Goal: Task Accomplishment & Management: Use online tool/utility

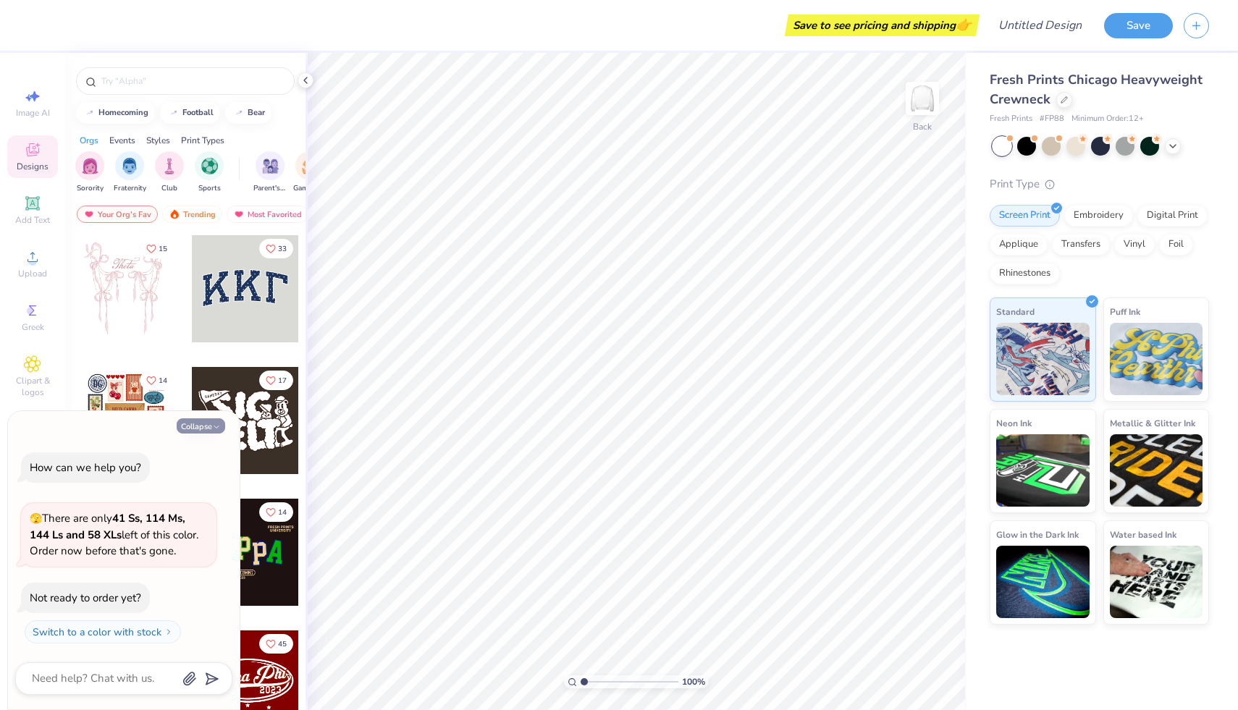
click at [204, 425] on button "Collapse" at bounding box center [201, 426] width 49 height 15
type textarea "x"
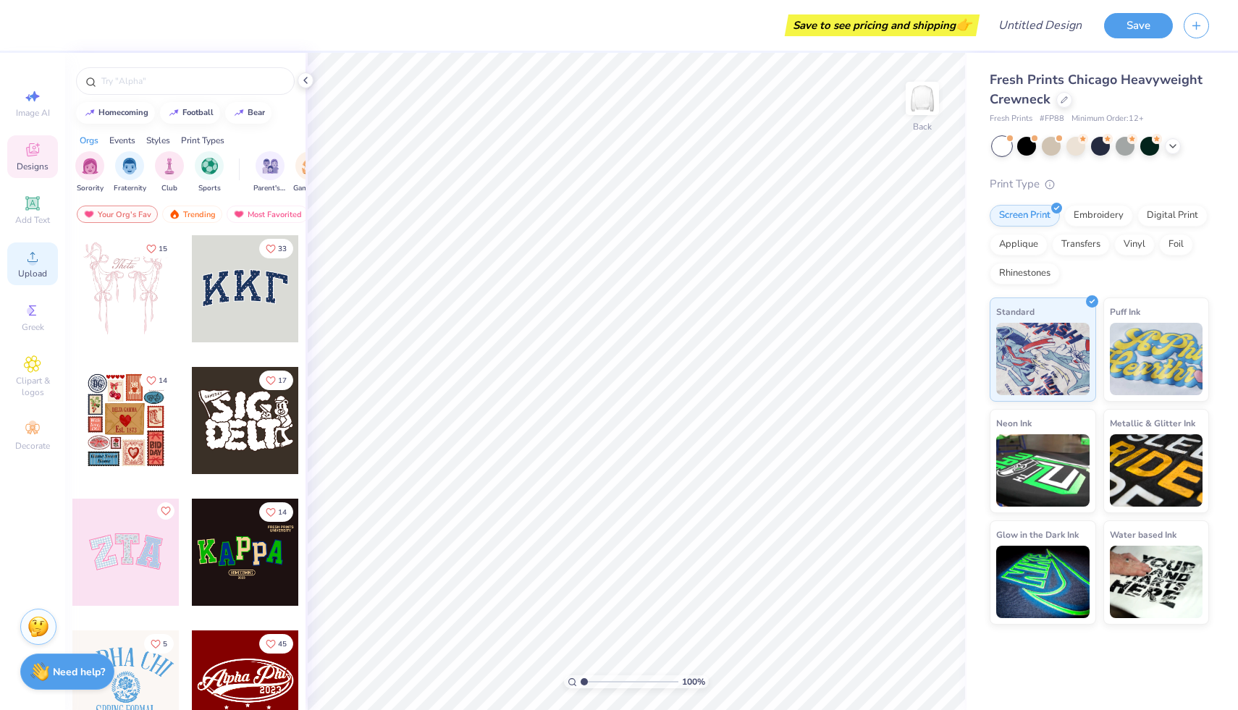
click at [35, 259] on circle at bounding box center [32, 262] width 8 height 8
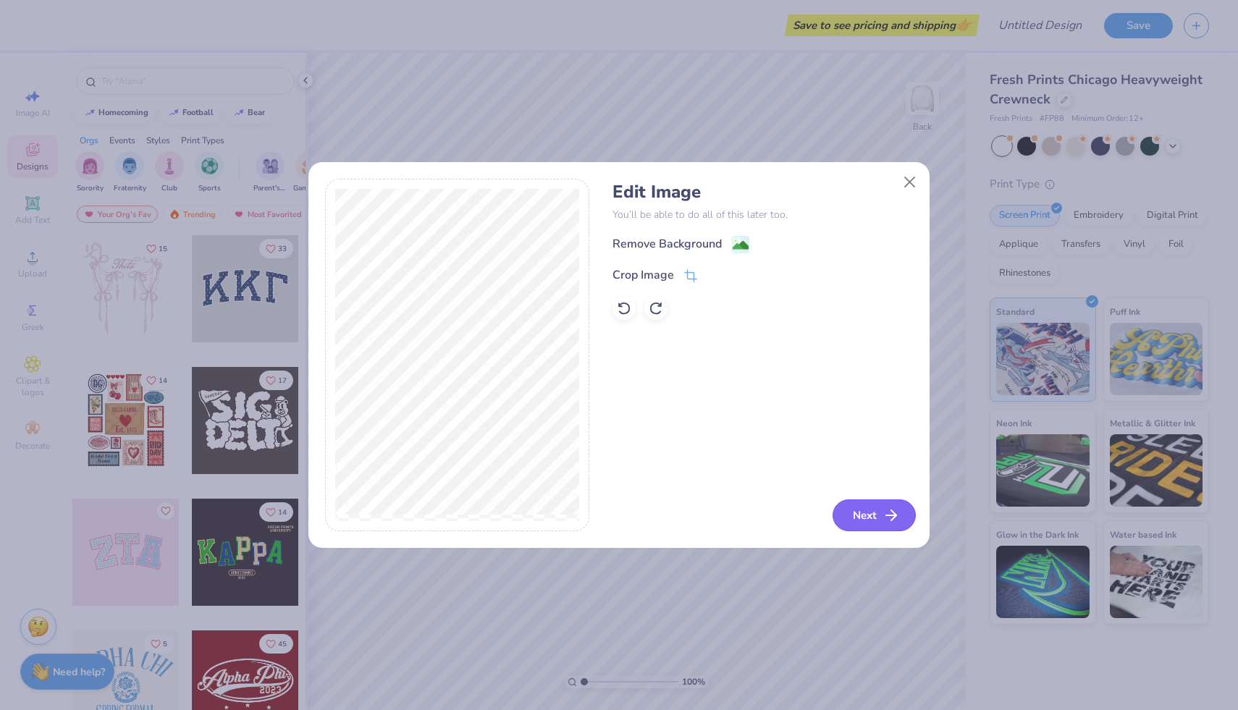
click at [889, 517] on icon "button" at bounding box center [891, 515] width 17 height 17
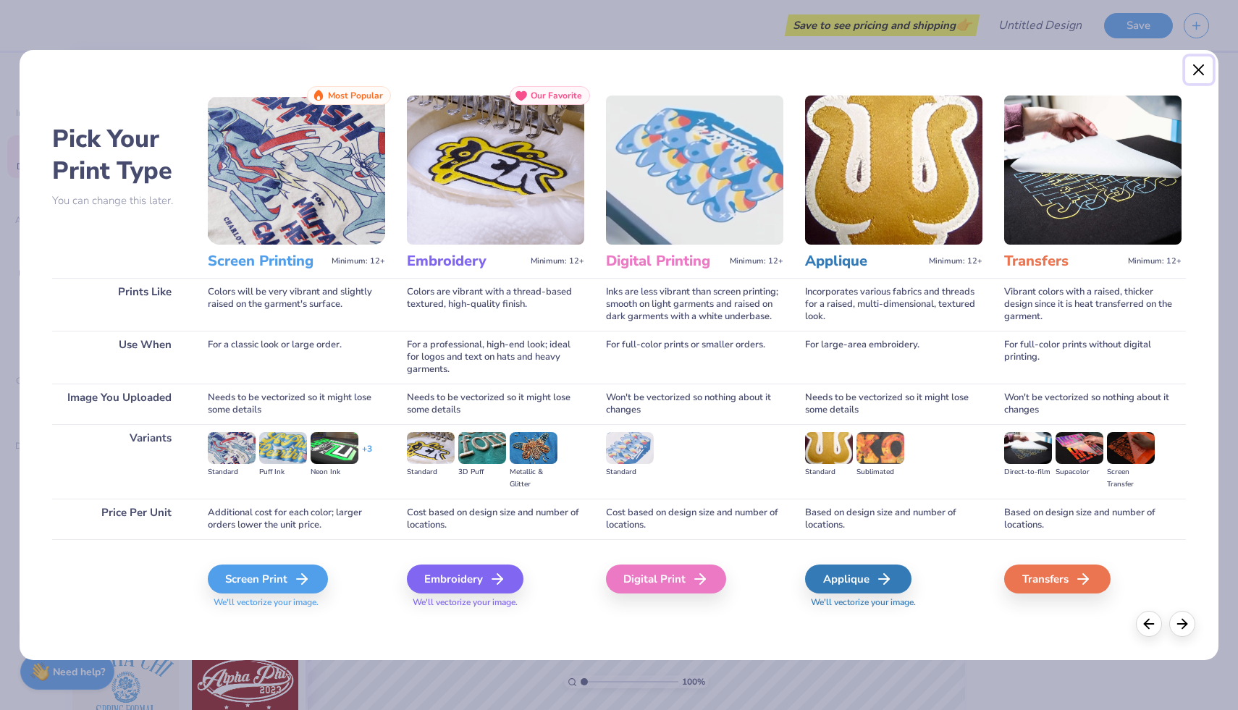
click at [1196, 63] on button "Close" at bounding box center [1200, 70] width 28 height 28
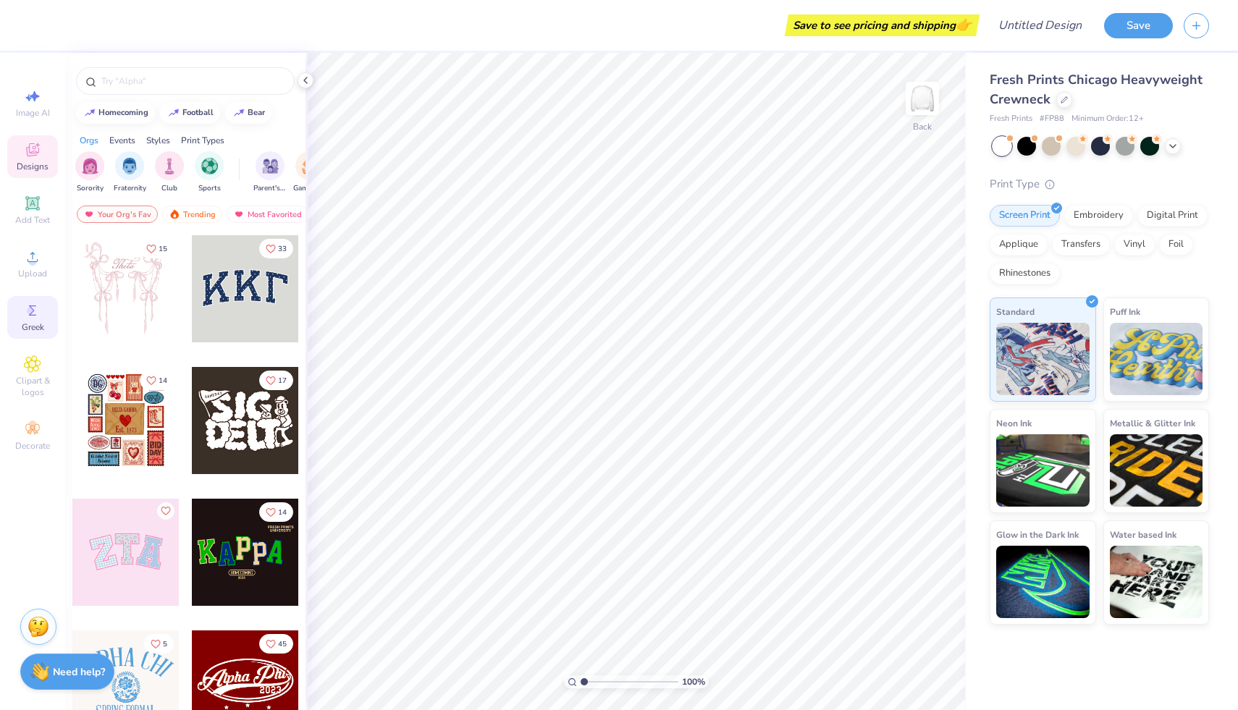
click at [33, 309] on circle at bounding box center [31, 311] width 8 height 8
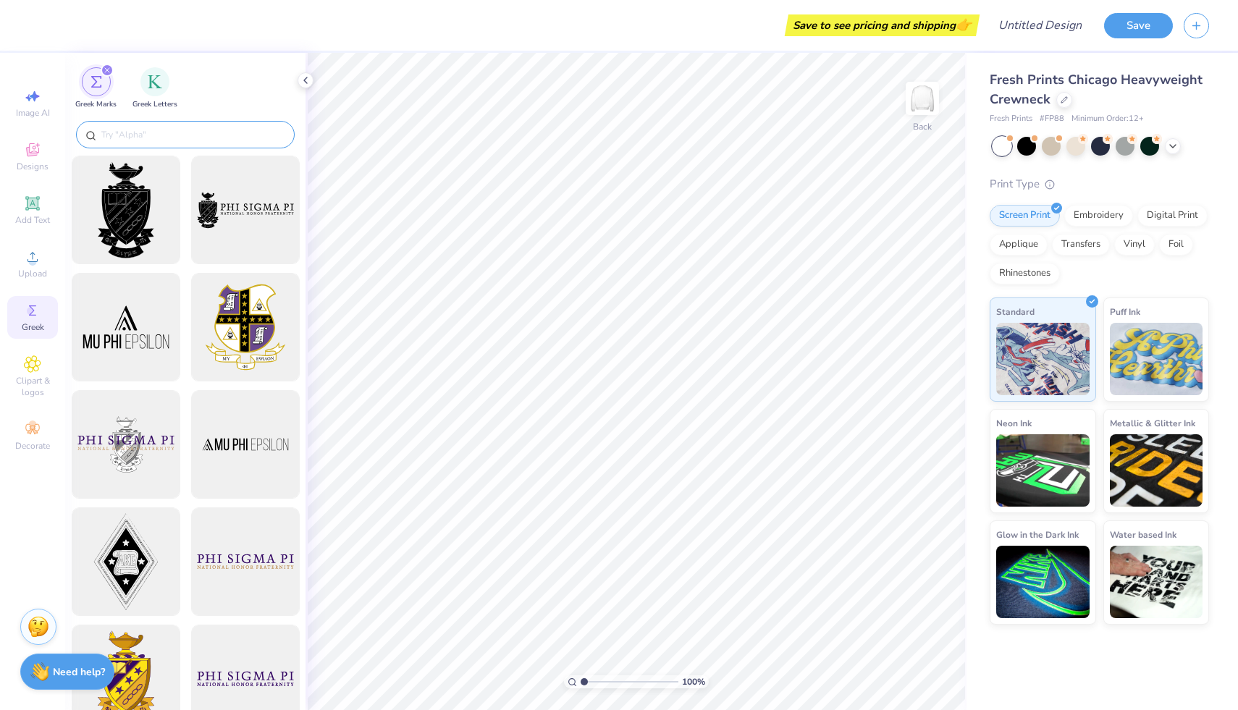
click at [164, 143] on div at bounding box center [185, 135] width 219 height 28
click at [163, 138] on input "text" at bounding box center [192, 134] width 185 height 14
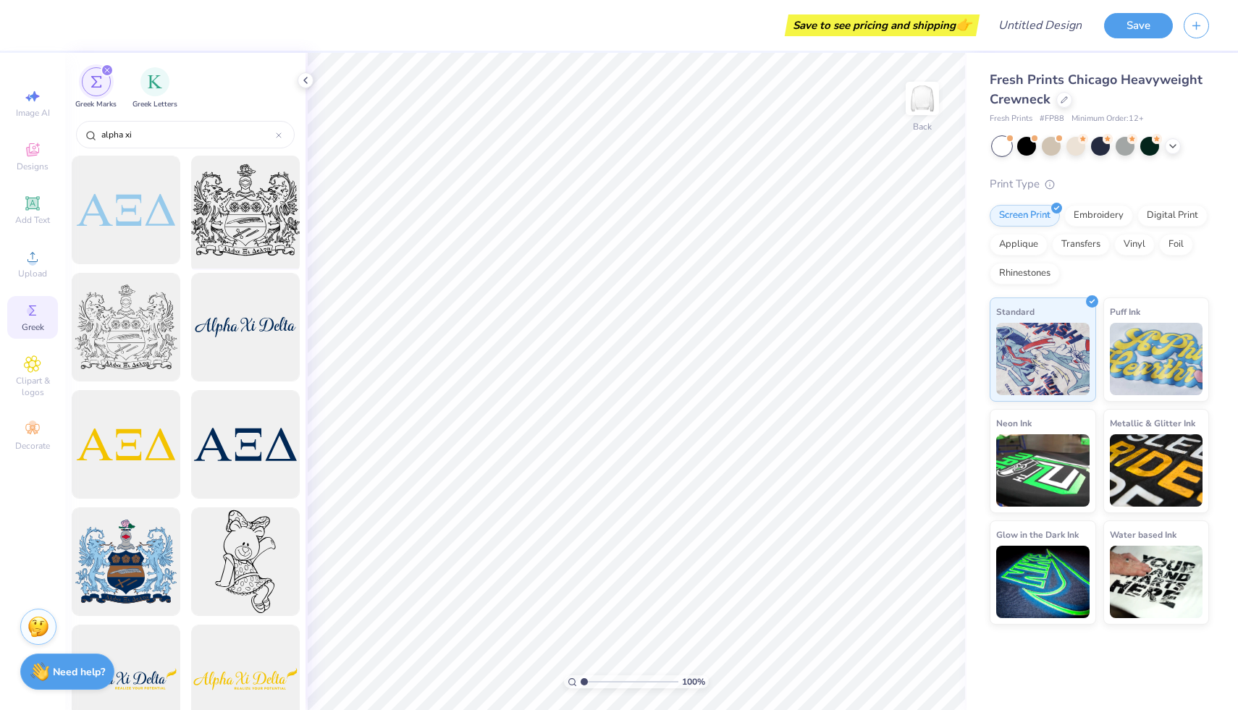
type input "alpha xi"
click at [245, 223] on div at bounding box center [245, 211] width 120 height 120
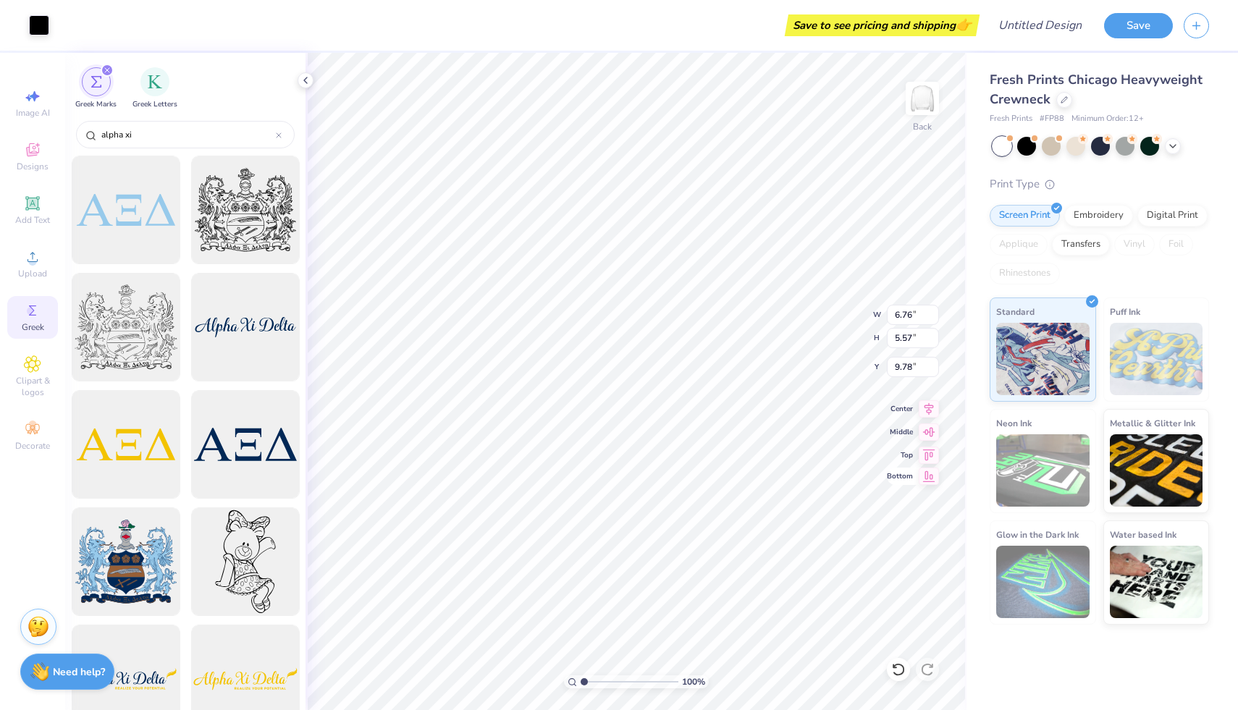
type input "6.76"
type input "5.57"
type input "6.94"
click at [105, 69] on icon "filter for Greek Marks" at bounding box center [107, 70] width 4 height 4
click at [33, 154] on icon at bounding box center [33, 151] width 12 height 9
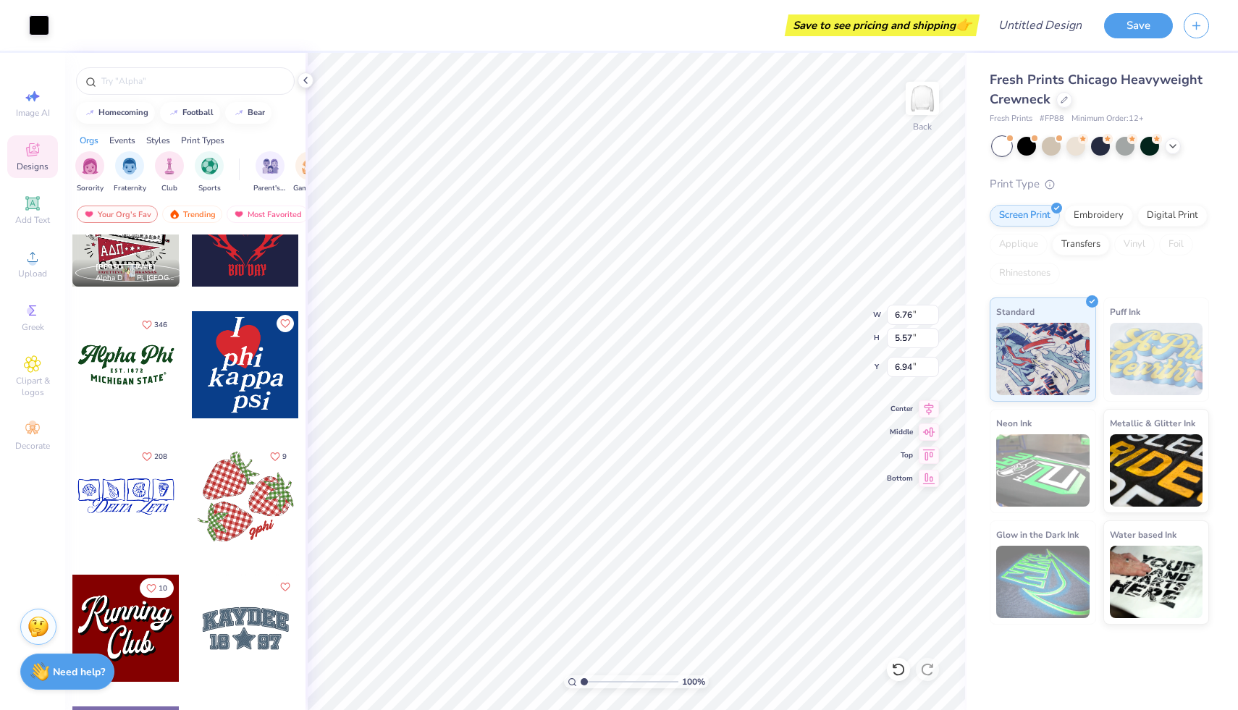
scroll to position [1632, 0]
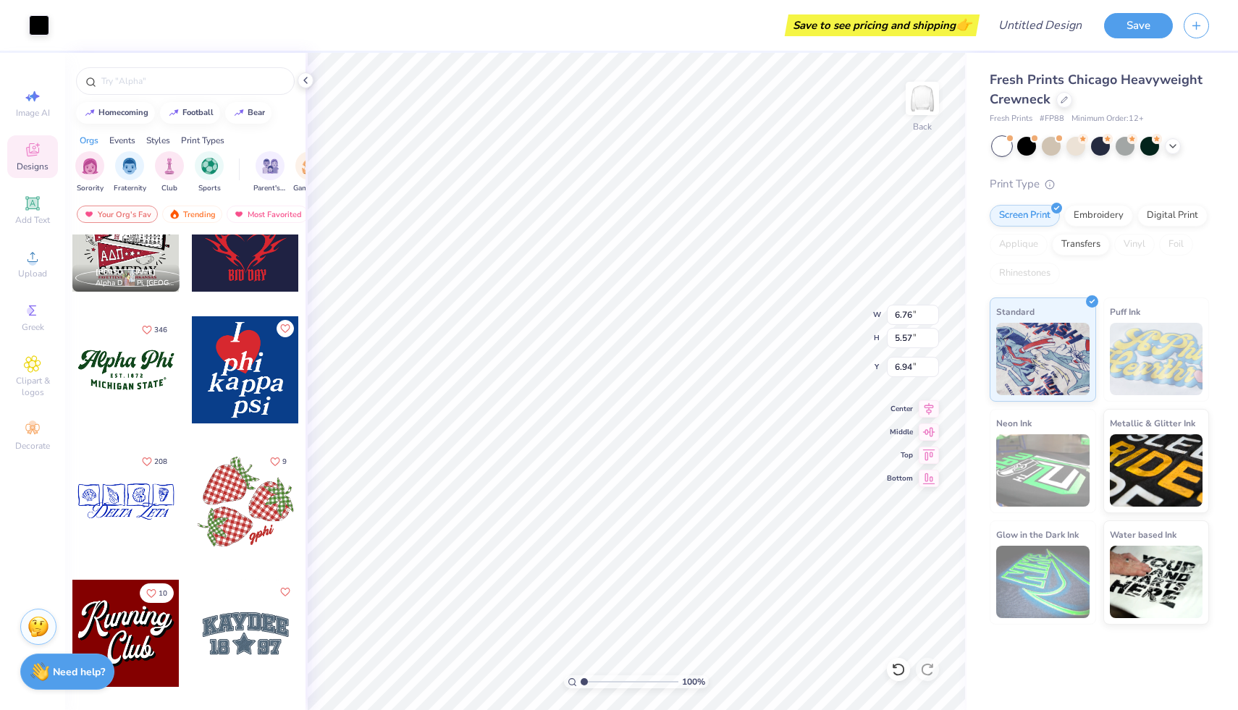
click at [136, 368] on div at bounding box center [125, 369] width 107 height 107
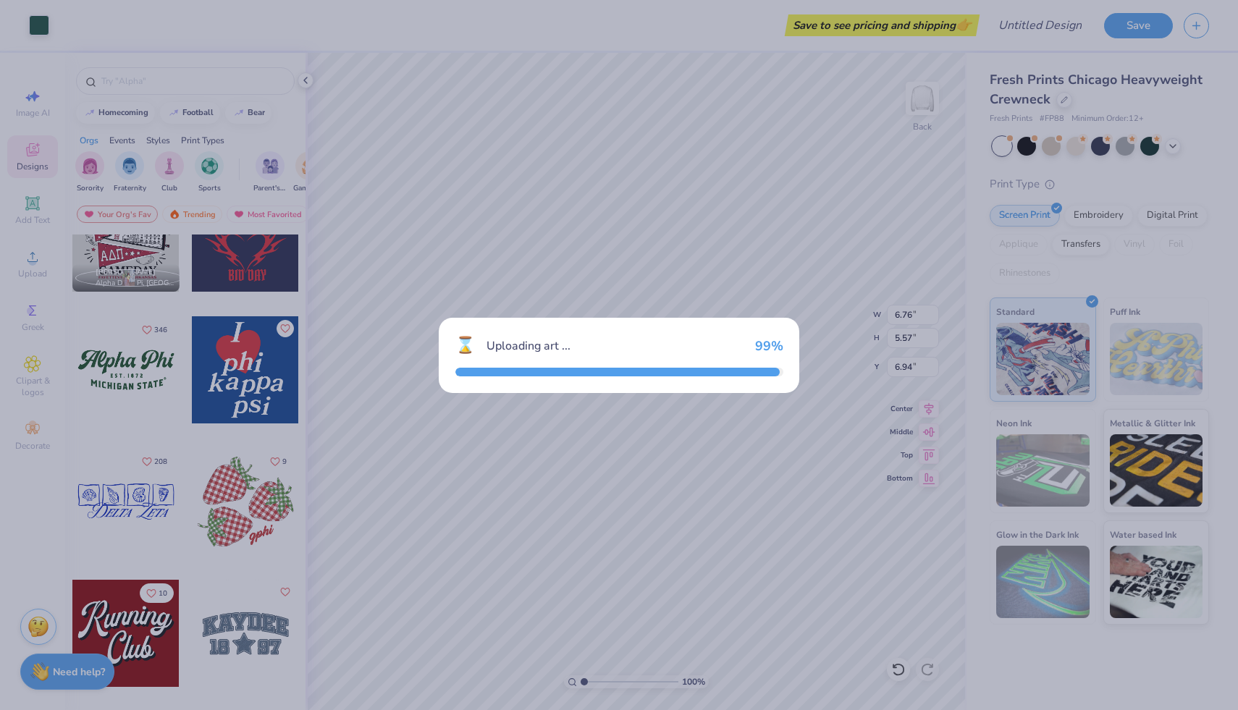
type input "8.14"
type input "3.47"
type input "3.00"
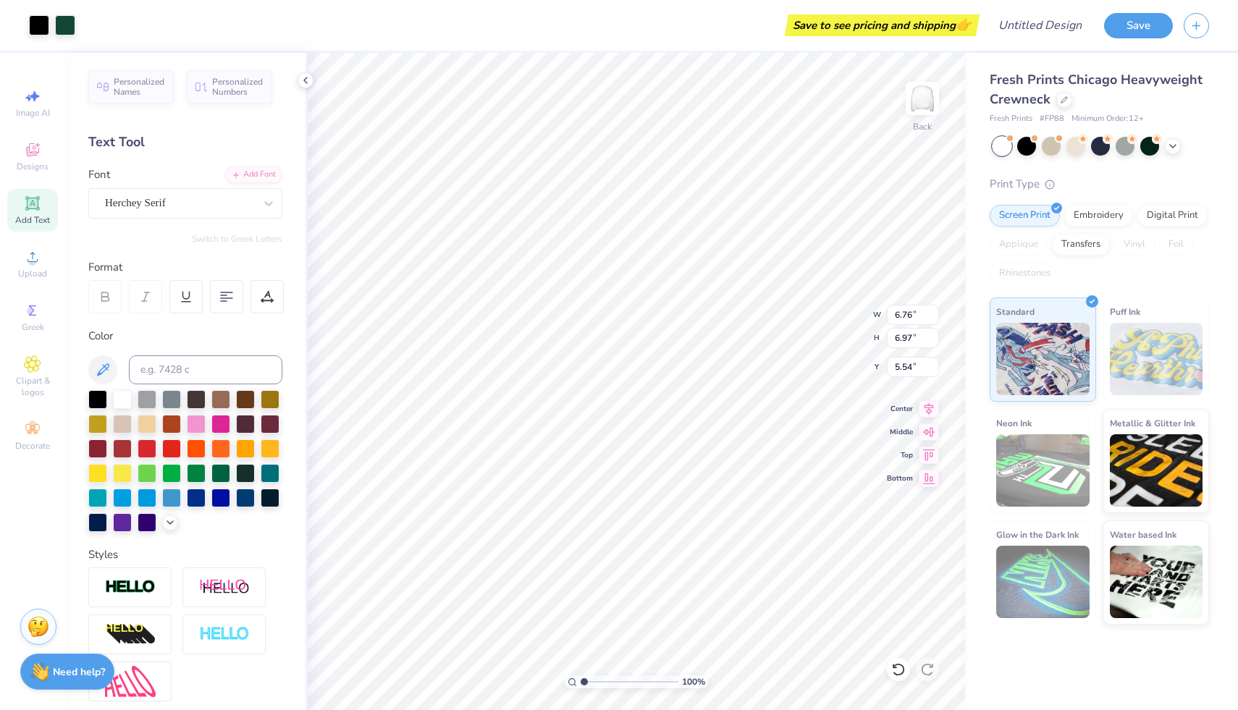
type input "5.60"
type input "13.68"
type input "2.77"
type input "0.34"
type input "5.08"
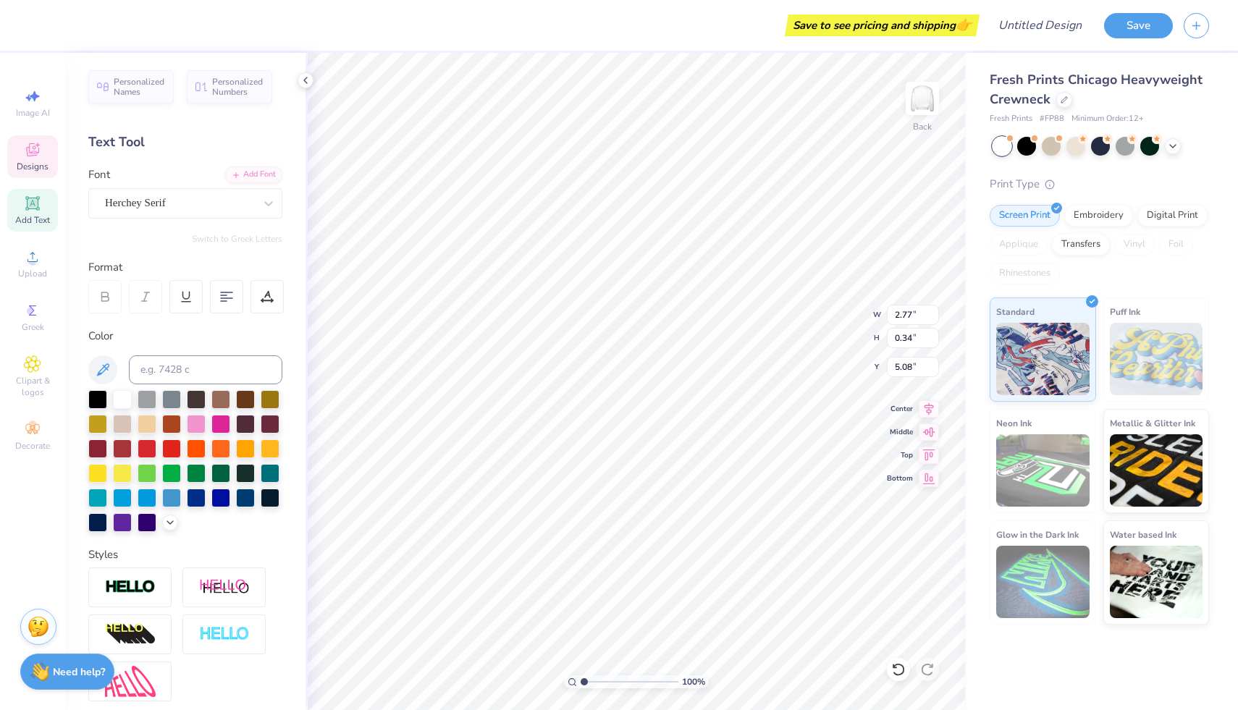
type input "6.22"
type input "0.93"
type input "14.18"
type input "2.77"
type input "0.34"
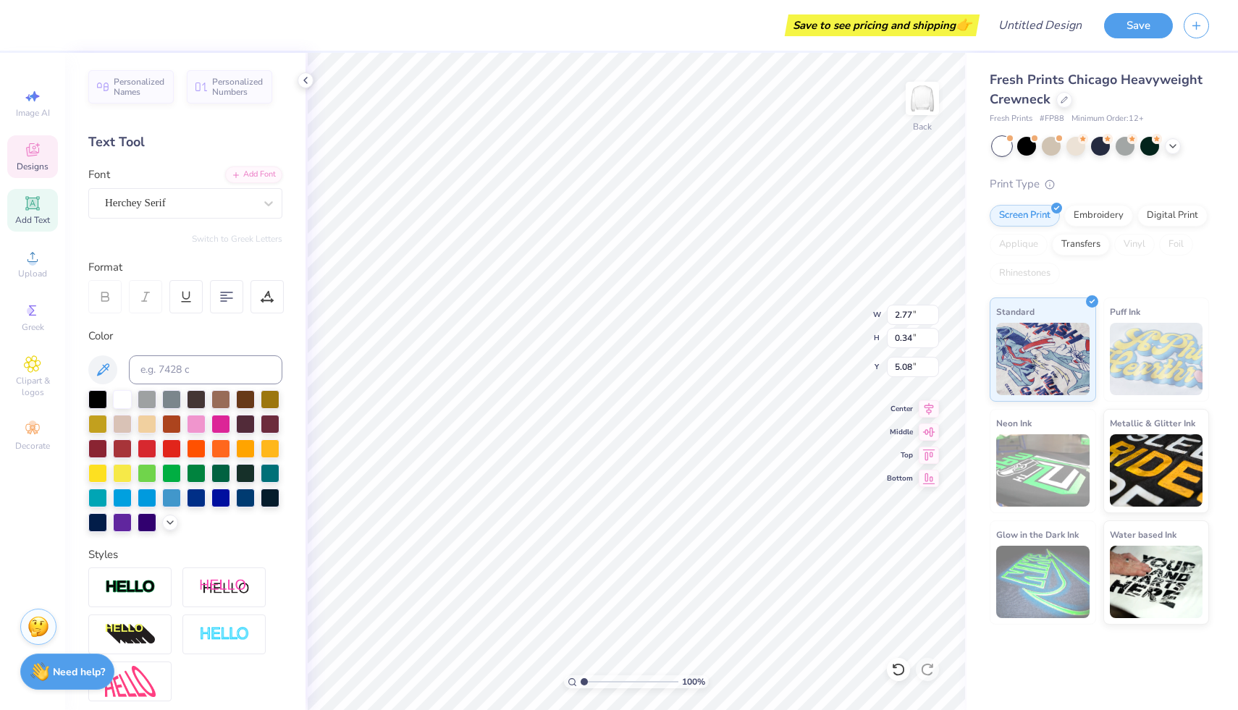
type input "13.23"
type input "8.14"
type input "2.04"
type input "4.37"
type input "0.22"
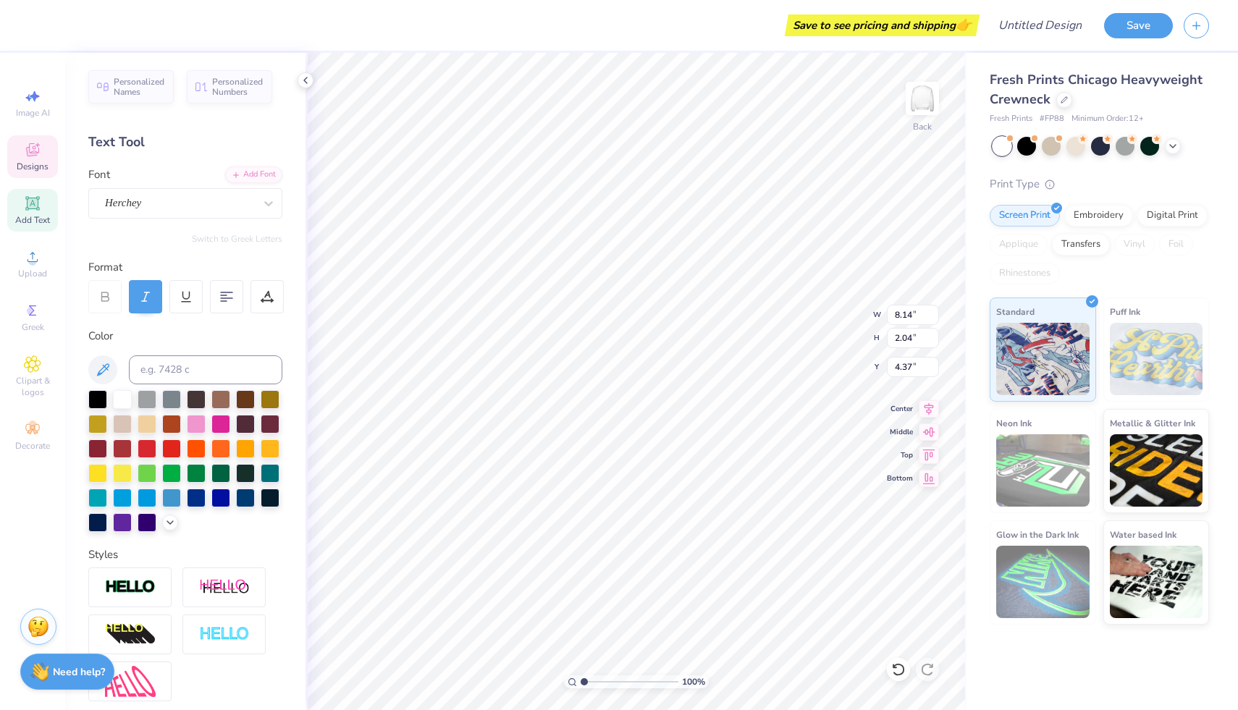
type input "0.22"
type input "5.39"
type input "8.14"
type input "2.04"
type input "4.37"
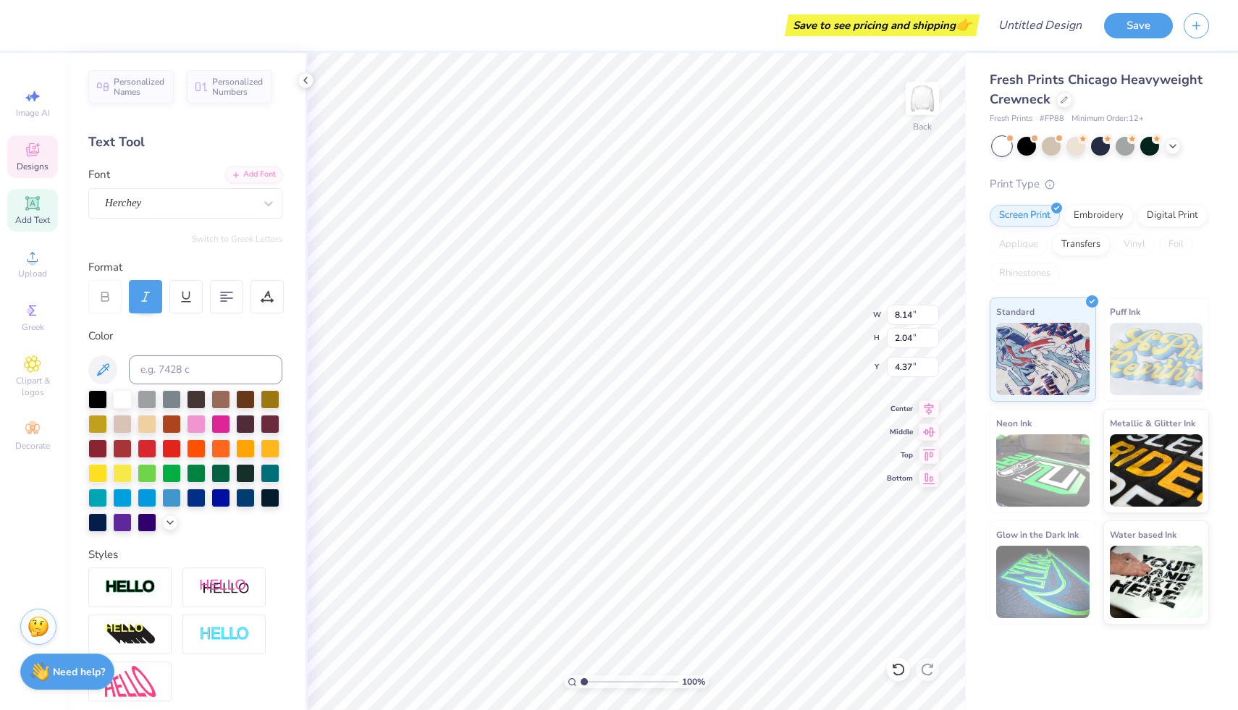
scroll to position [0, 1]
type textarea "Alpha Xi Delta"
type input "4.42"
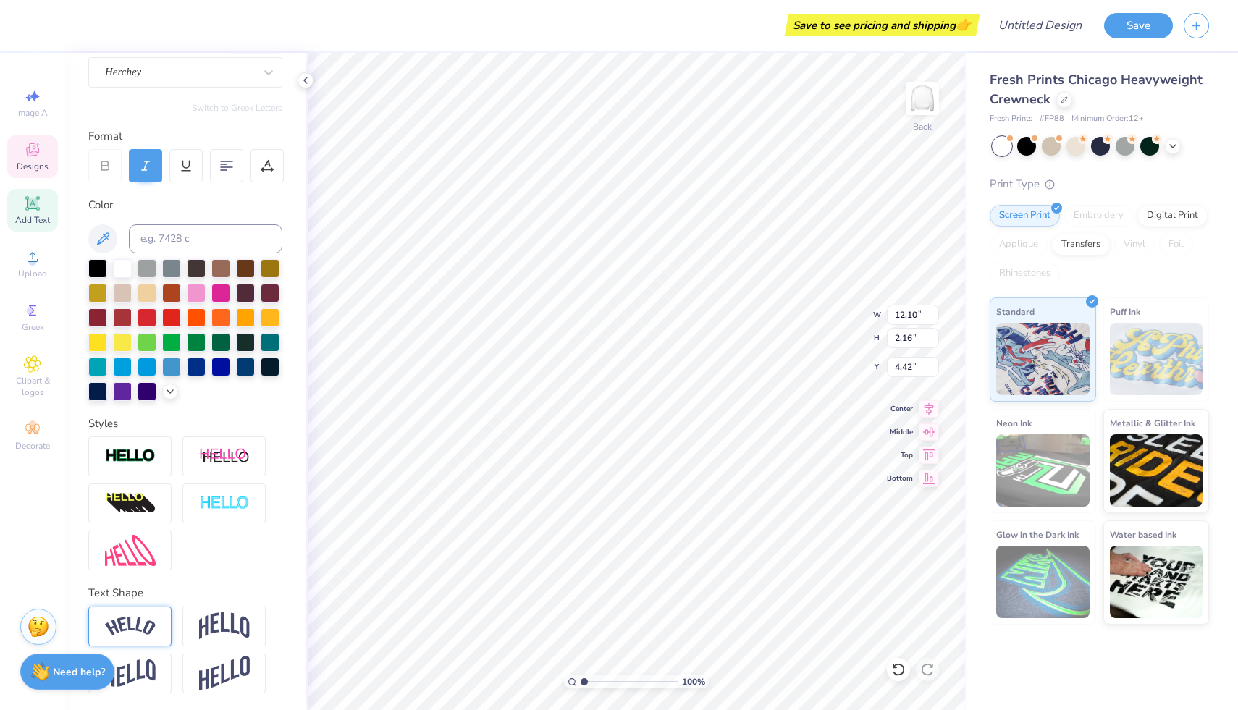
click at [133, 626] on img at bounding box center [130, 627] width 51 height 20
type input "7.73"
type input "6.36"
type input "6.46"
type input "13.24"
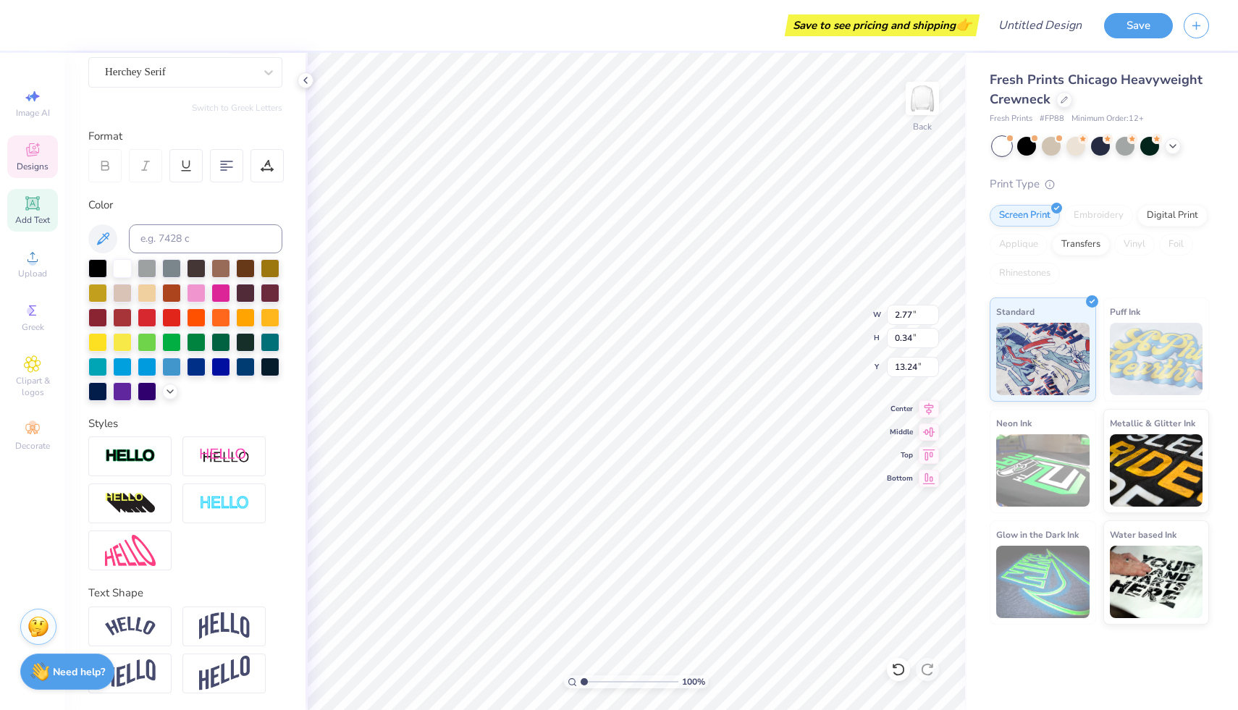
scroll to position [0, 2]
type textarea "E S T . 1 8 793"
type textarea "M"
type textarea "GAmma nu"
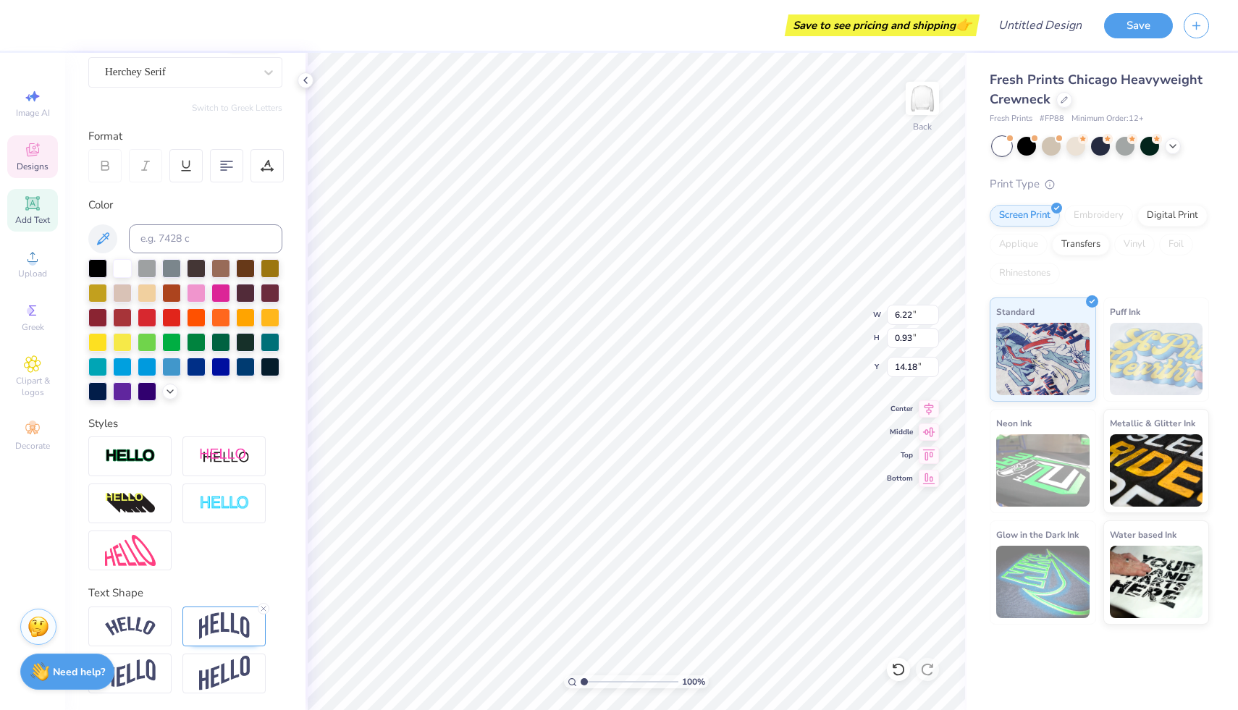
scroll to position [0, 2]
type input "14.47"
type input "2.93"
type input "0.33"
type input "13.28"
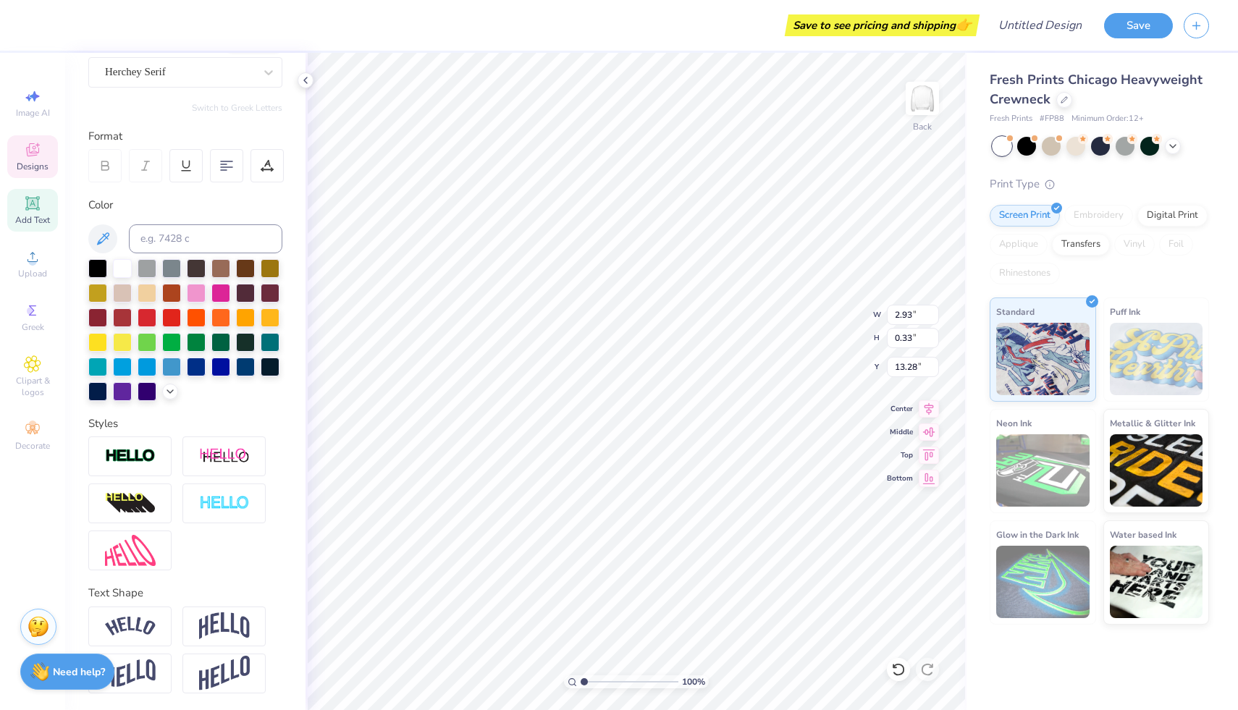
type textarea "E S T . 1 8 93"
type input "7.73"
type input "6.36"
type input "6.46"
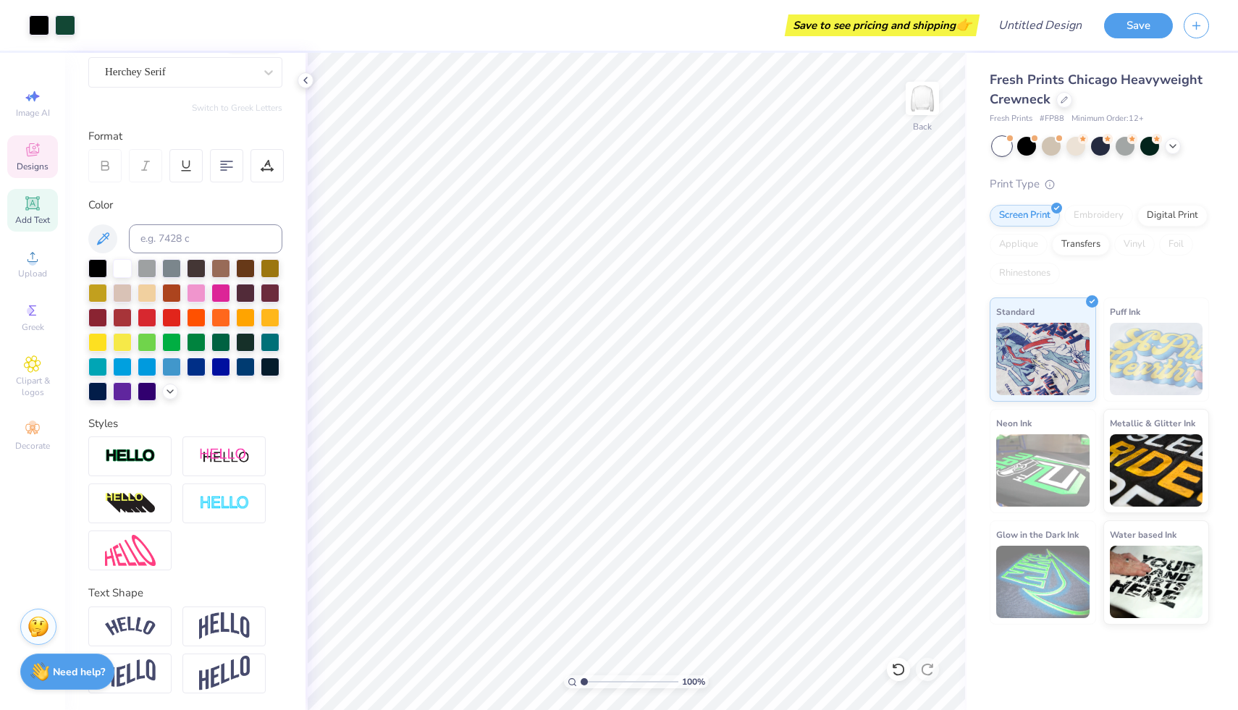
click at [41, 162] on span "Designs" at bounding box center [33, 167] width 32 height 12
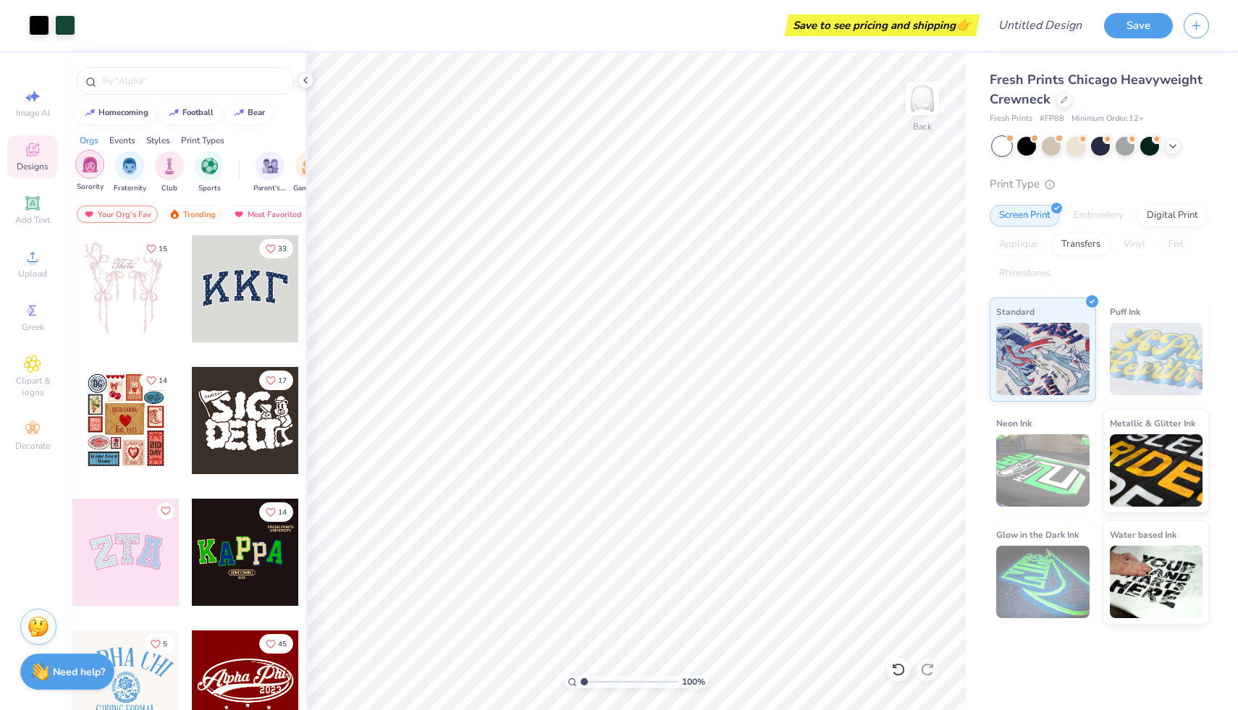
click at [90, 162] on img "filter for Sorority" at bounding box center [90, 164] width 17 height 17
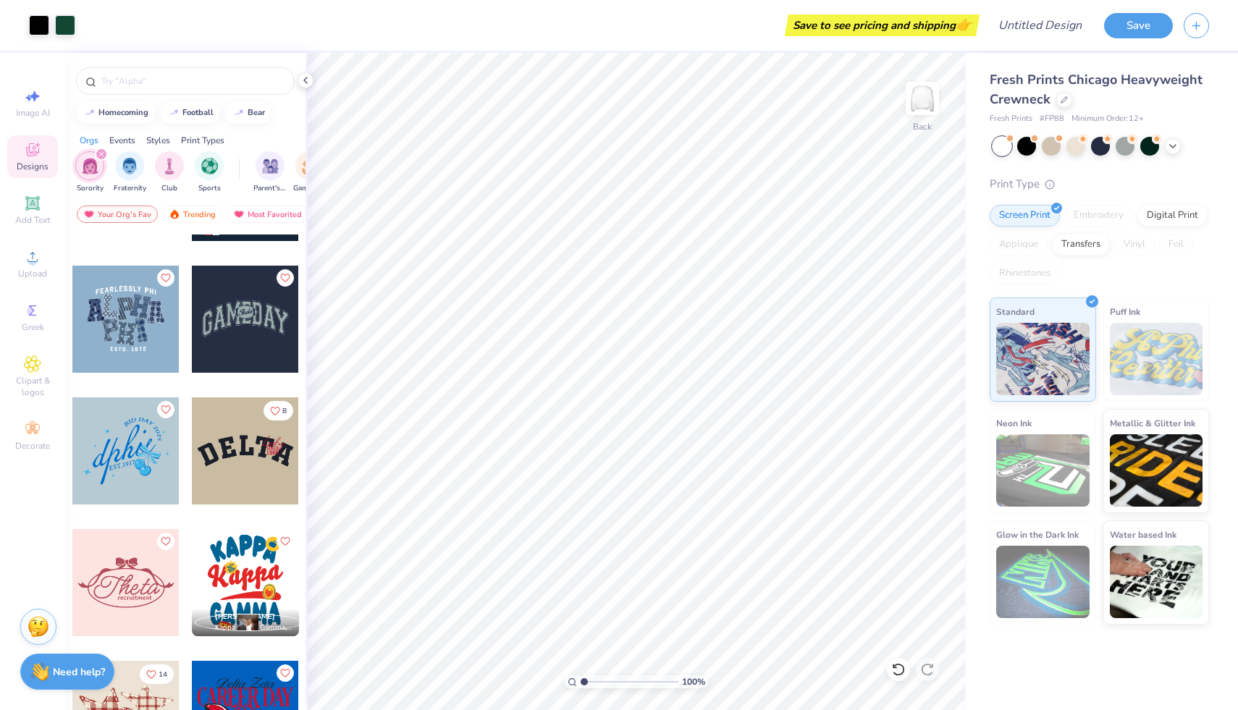
scroll to position [2420, 0]
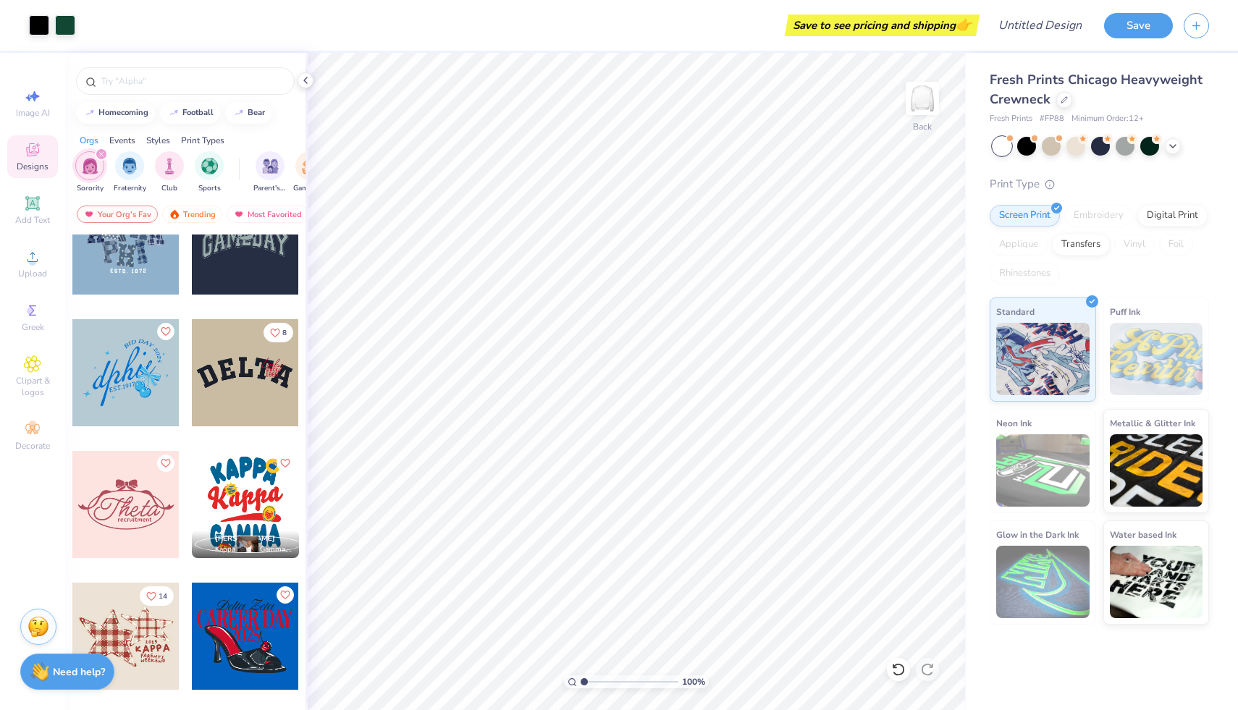
click at [191, 380] on div at bounding box center [137, 372] width 107 height 107
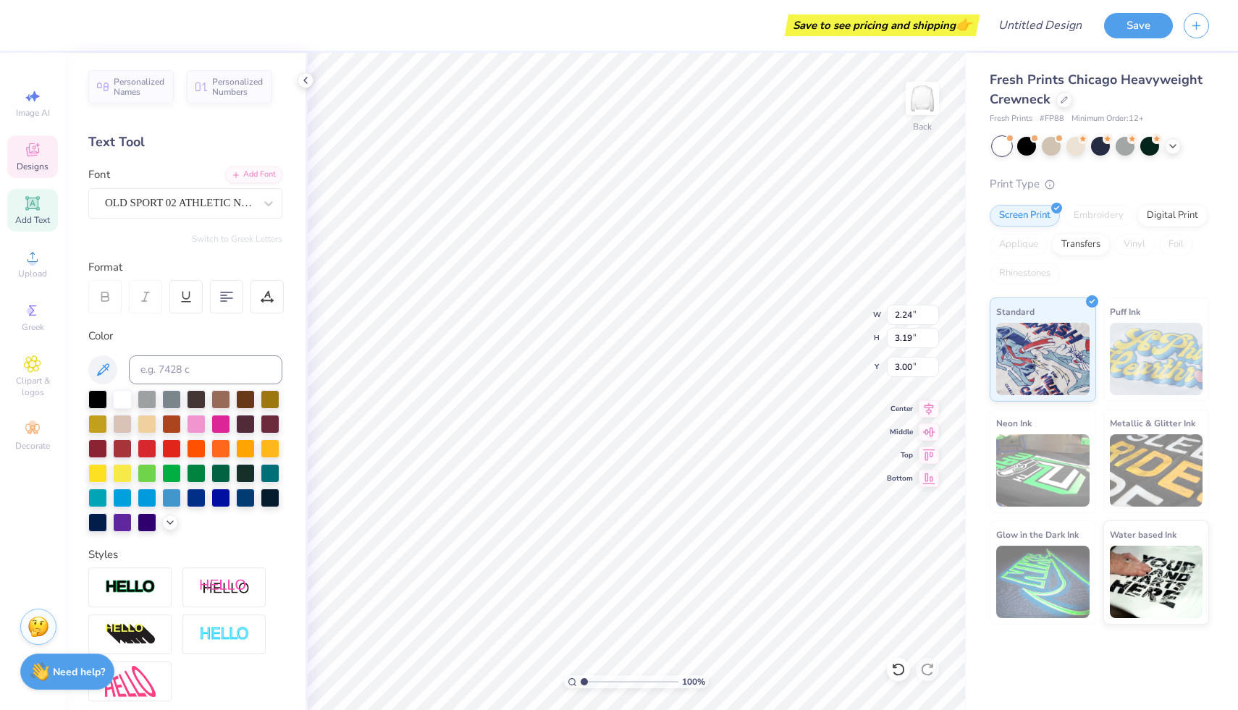
type input "3.34"
type input "3.69"
type input "4.11"
type input "13.12"
type input "13.17"
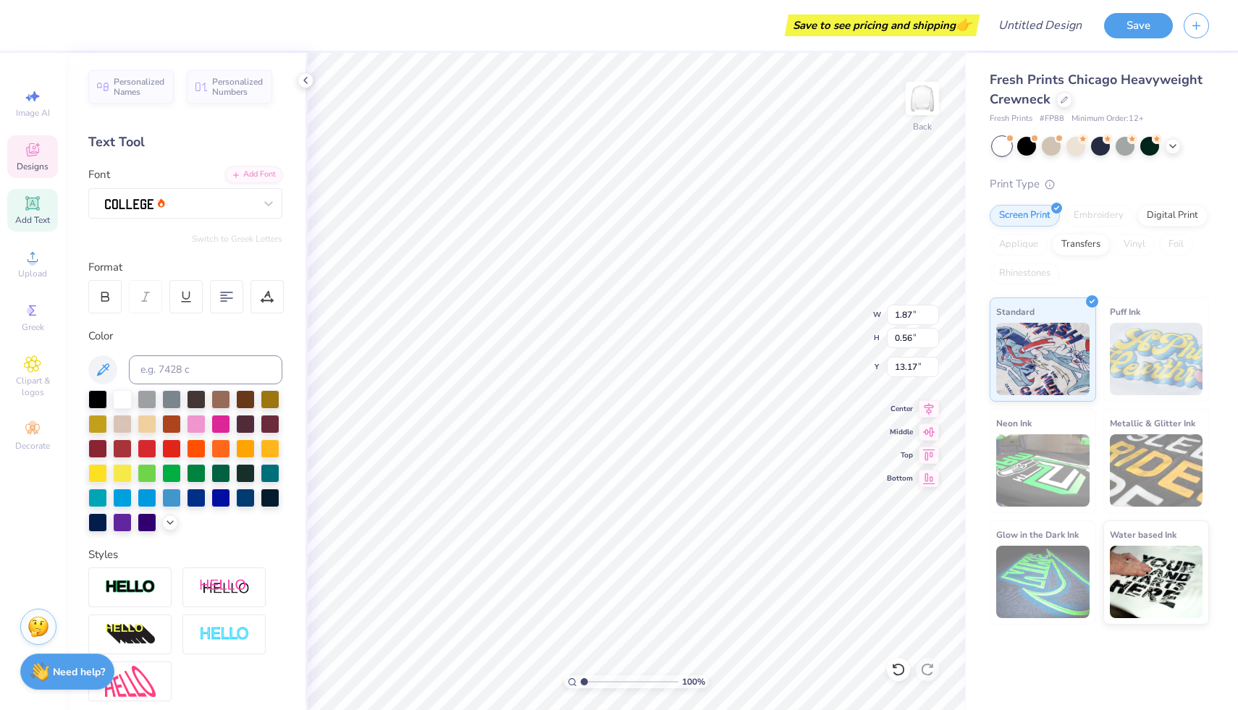
type input "0.72"
type input "14.11"
type input "0.56"
type input "13.36"
type input "0.72"
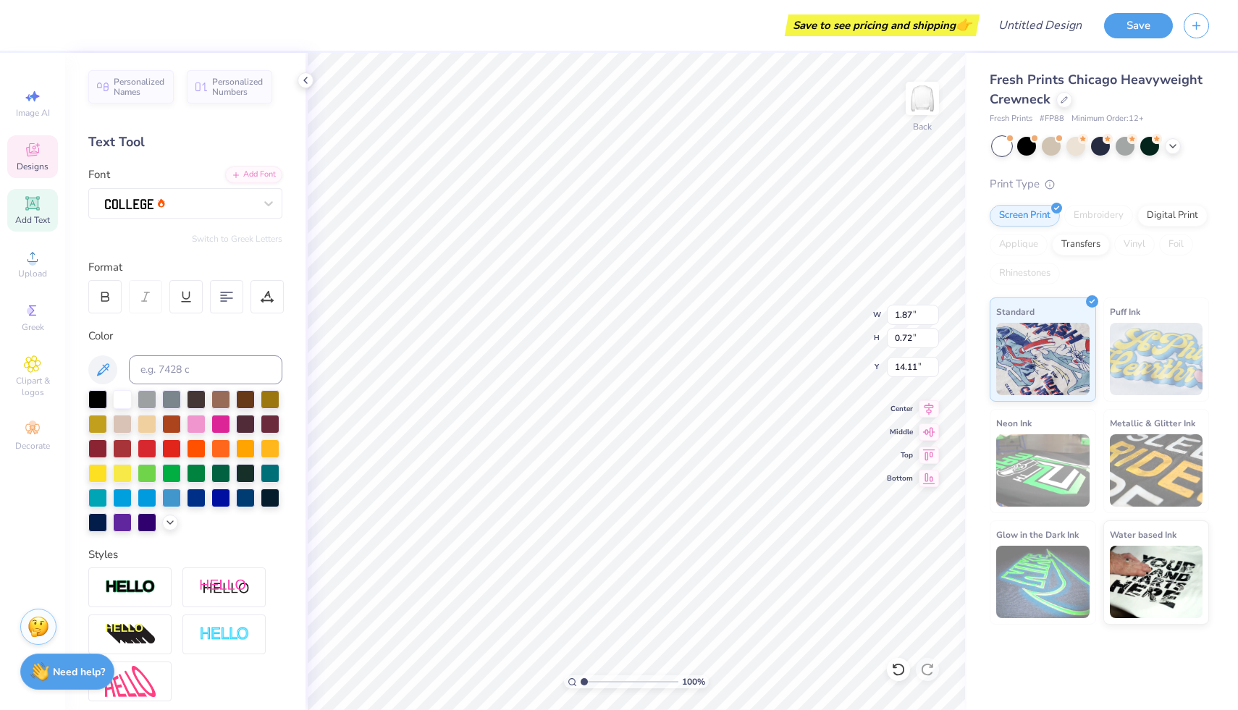
type input "13.20"
type textarea "1893"
type input "1.82"
type input "0.69"
type input "14.16"
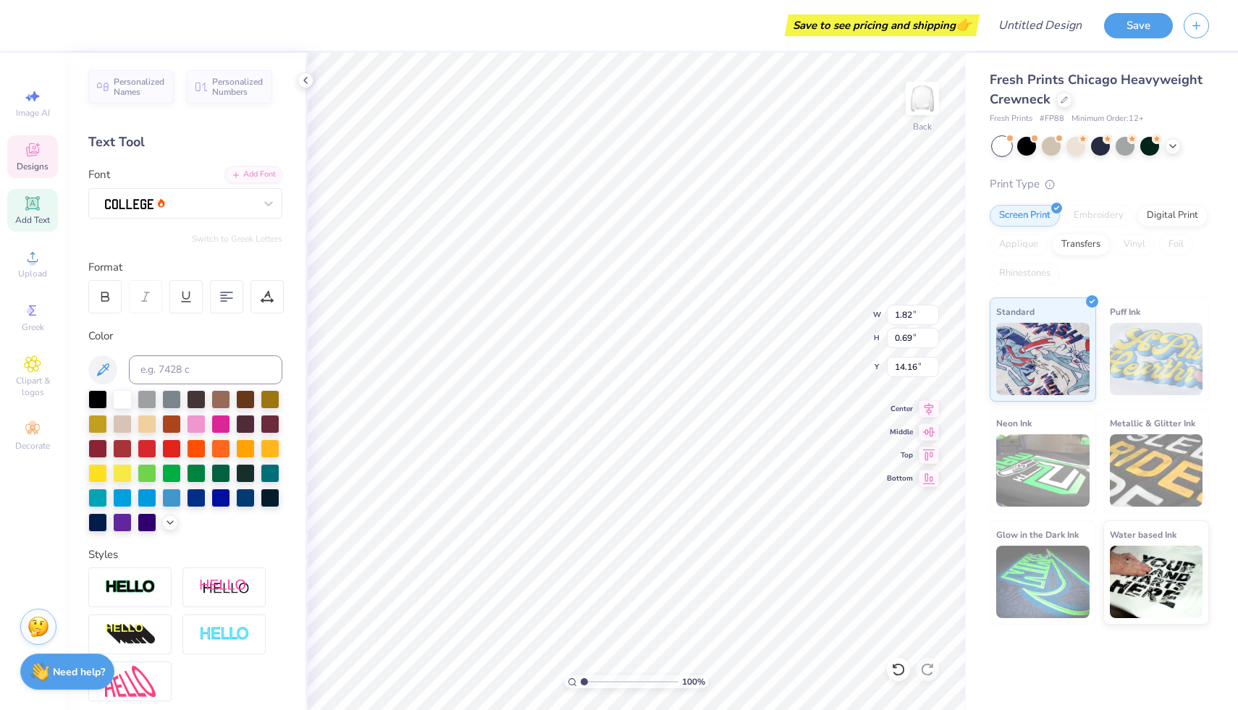
type input "1.87"
type input "0.56"
type input "13.25"
type input "4.02"
type input "0.77"
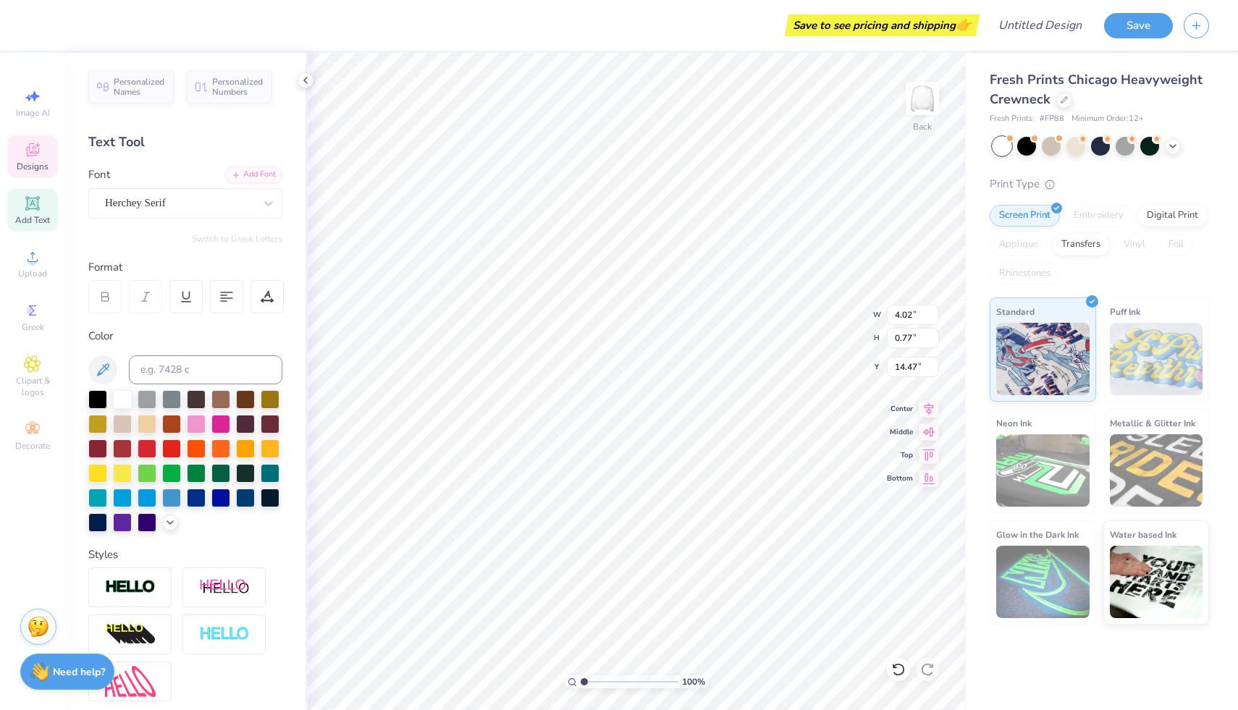
type input "13.54"
click at [38, 158] on icon at bounding box center [32, 149] width 17 height 17
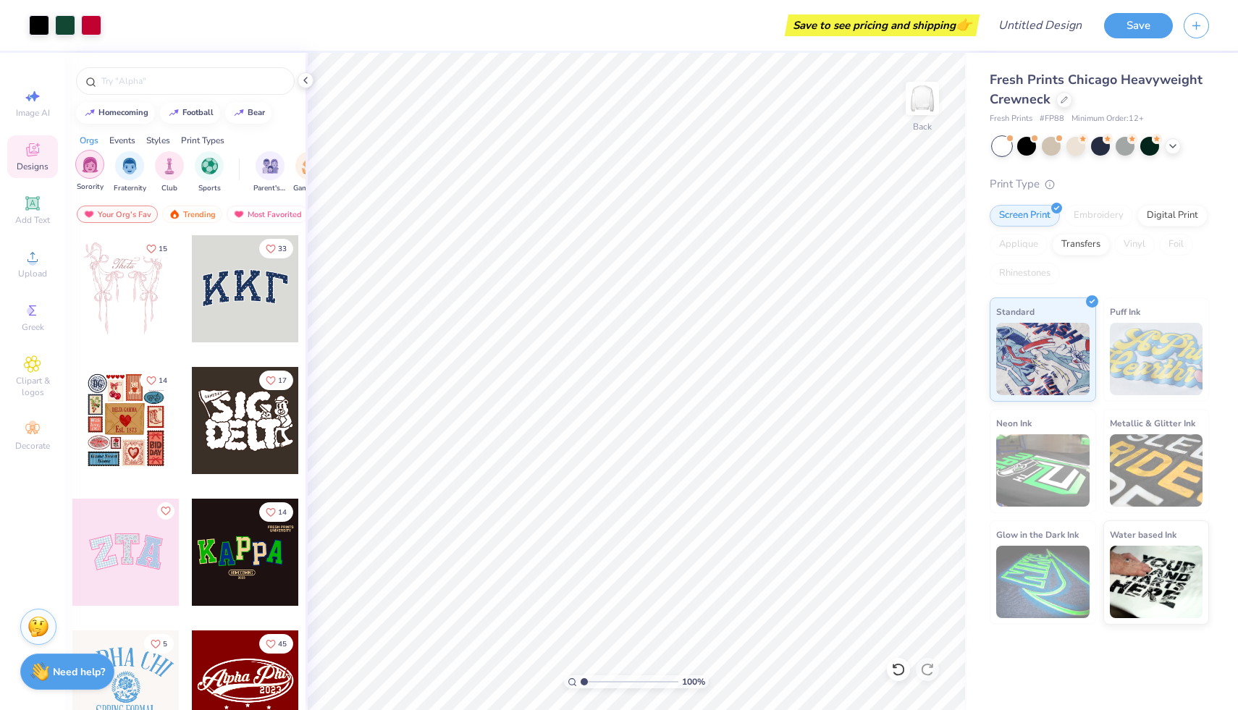
click at [92, 163] on img "filter for Sorority" at bounding box center [90, 164] width 17 height 17
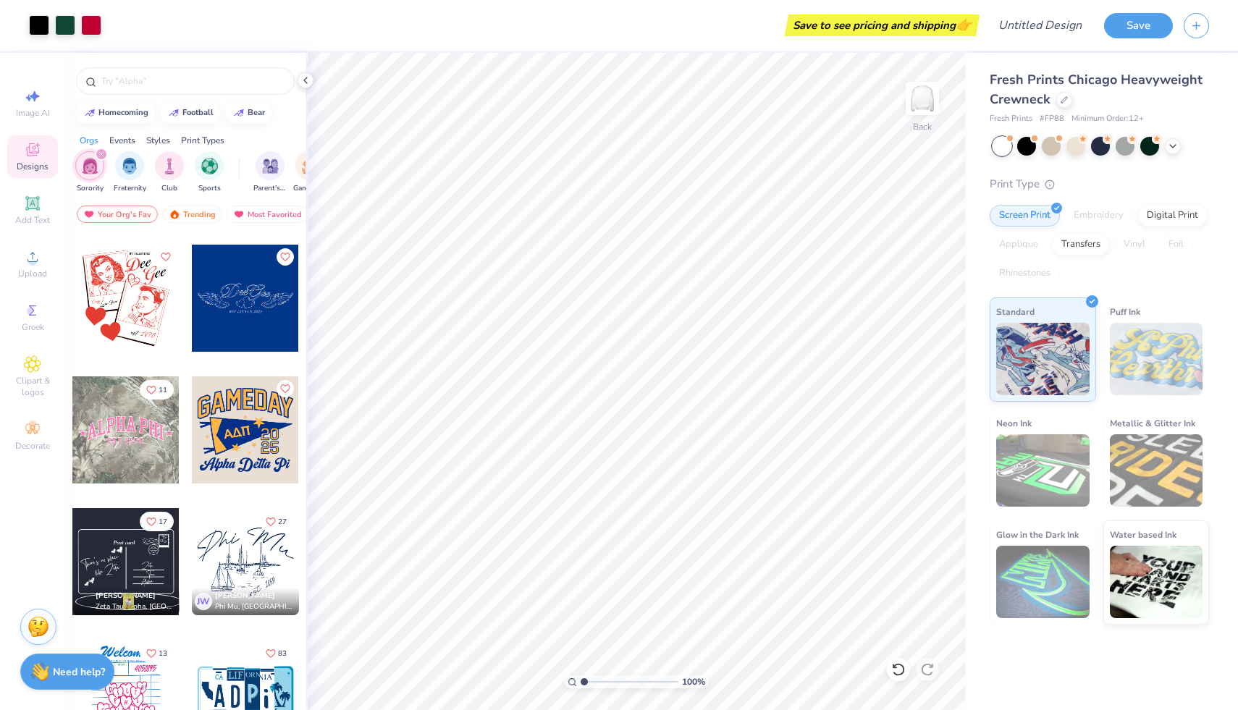
scroll to position [4473, 0]
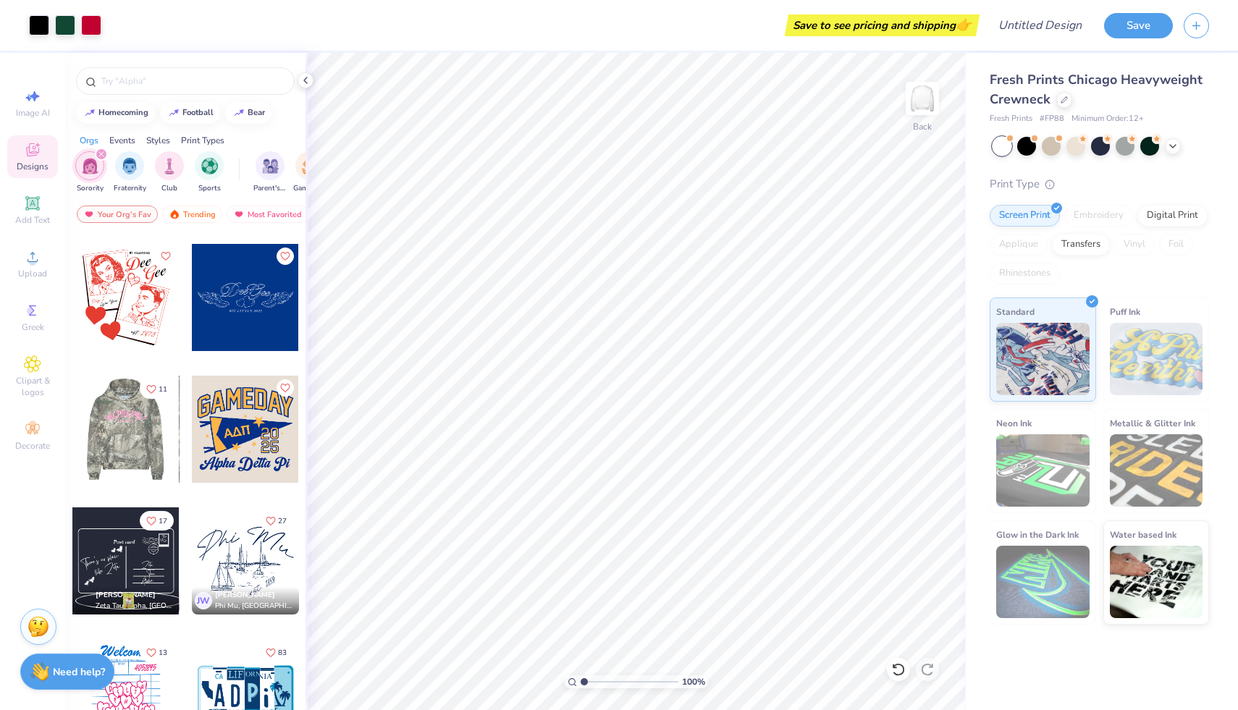
click at [154, 435] on div at bounding box center [125, 429] width 107 height 107
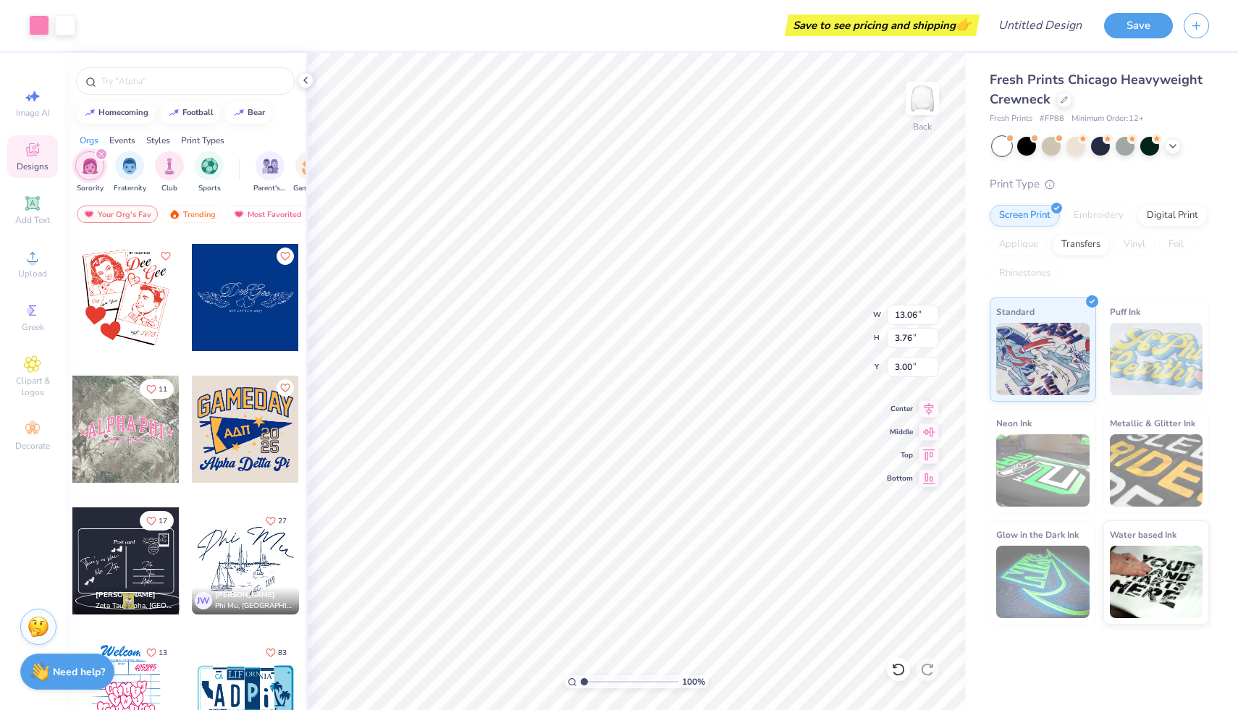
type input "13.92"
type input "3.47"
type input "3.76"
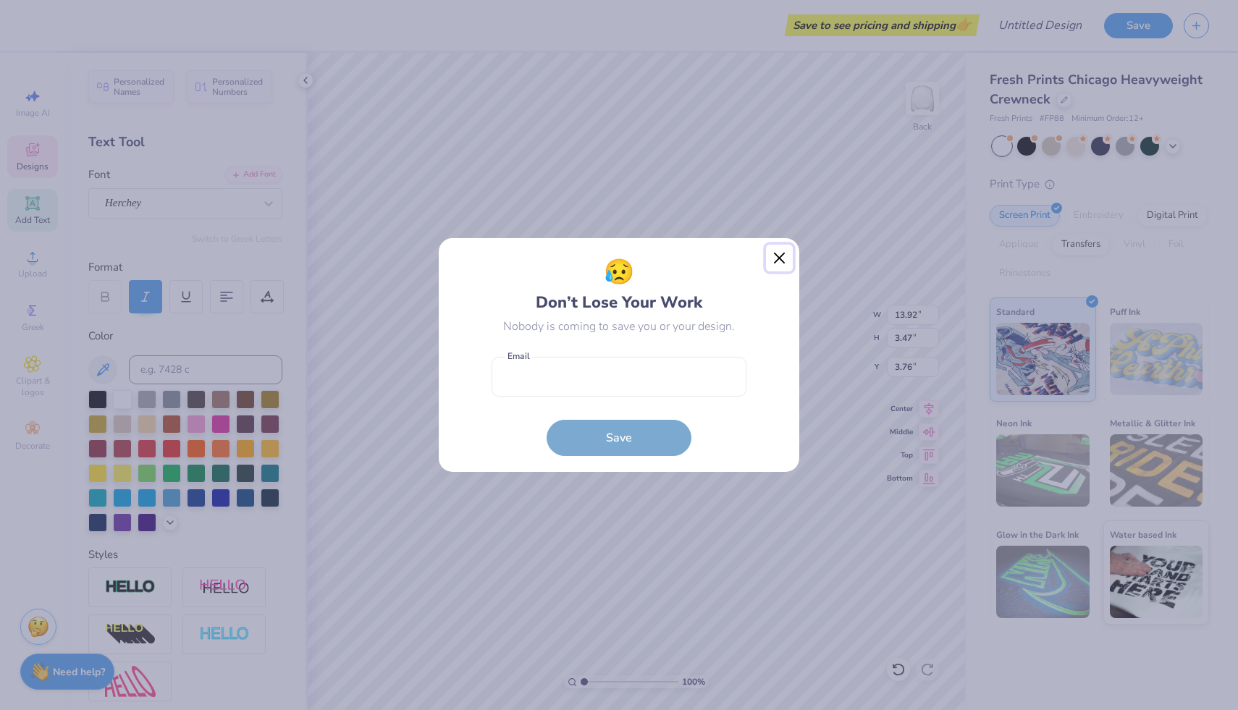
click at [781, 261] on button "Close" at bounding box center [780, 259] width 28 height 28
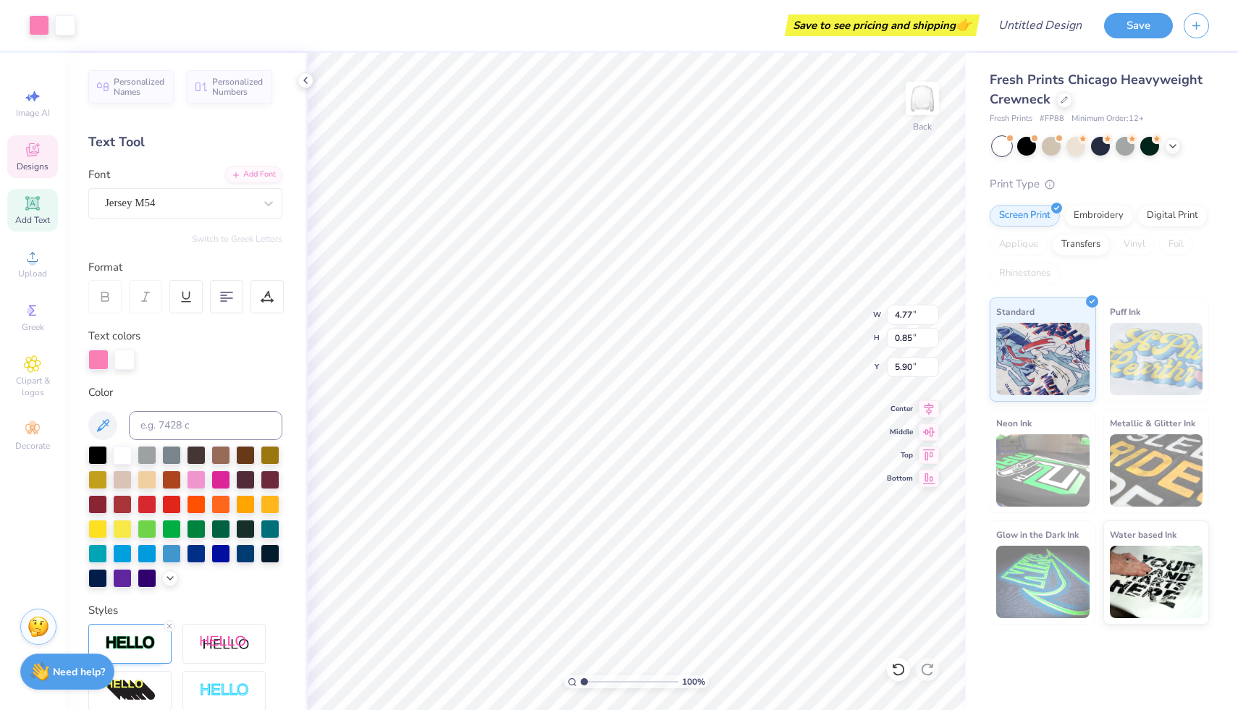
type input "4.77"
type input "0.85"
type input "5.90"
type input "10.36"
type input "3.37"
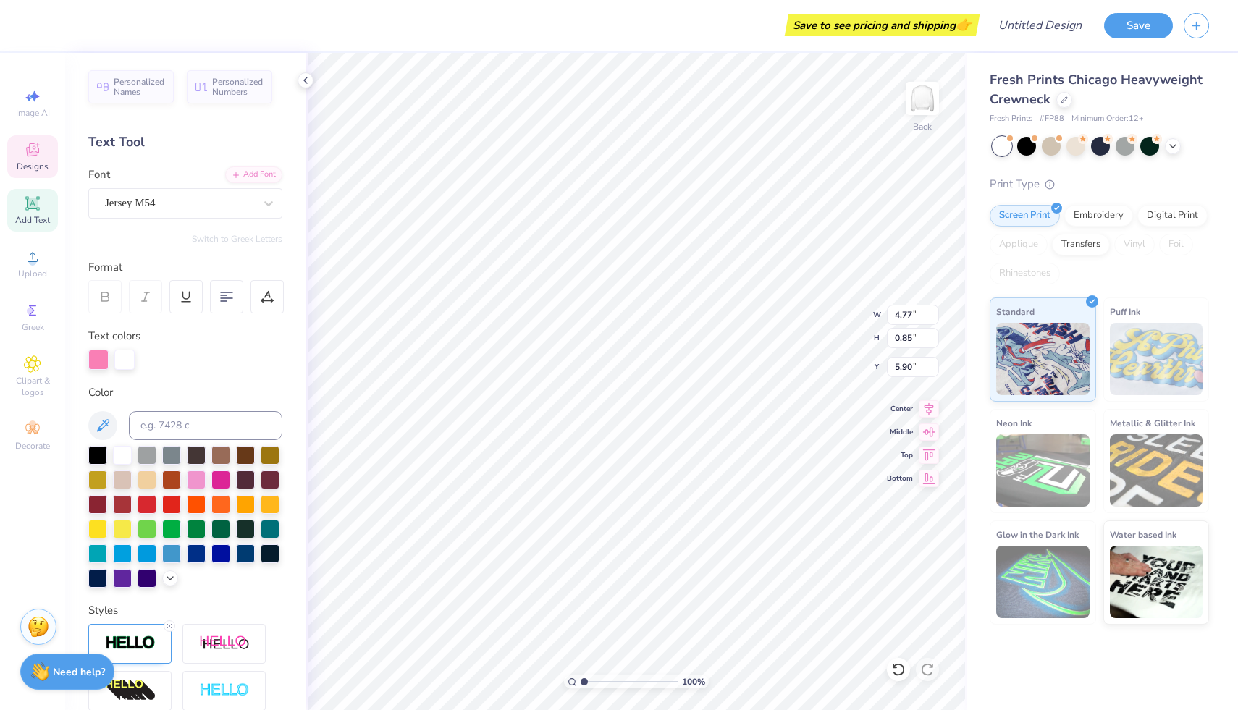
type input "3.00"
type textarea "ALPHa Xi Delta"
click at [897, 412] on div "Center" at bounding box center [913, 406] width 52 height 17
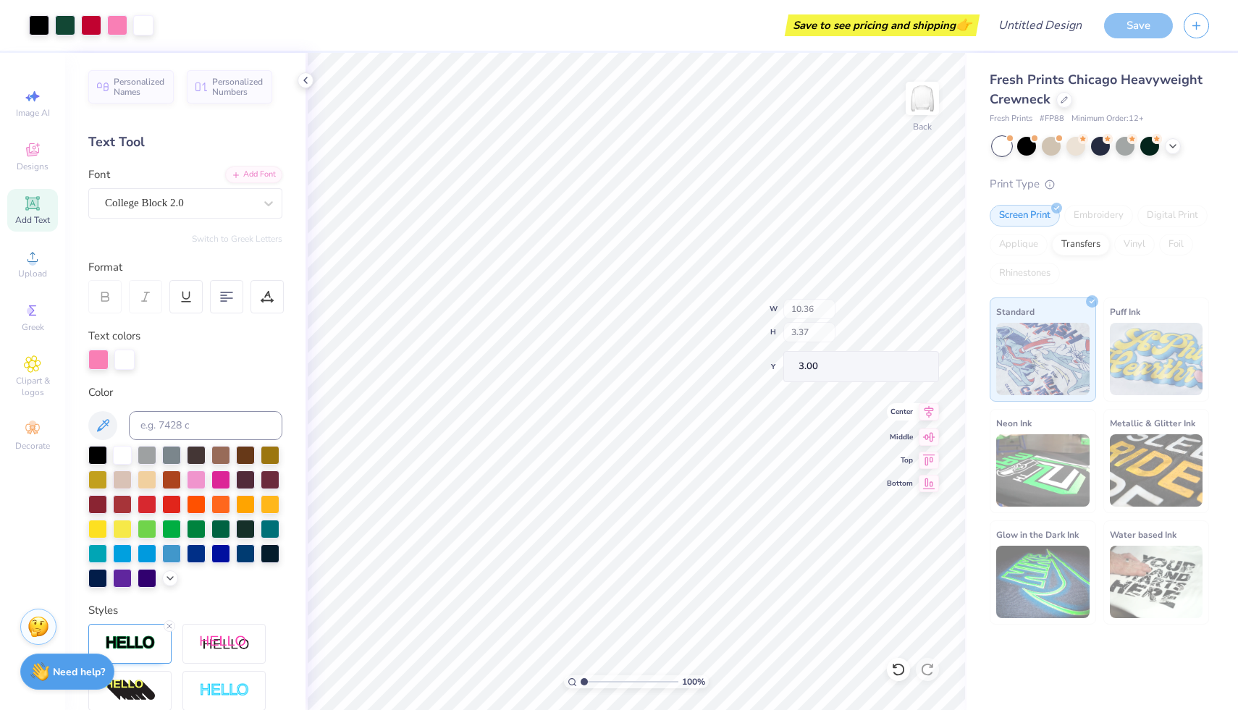
type input "15.32"
type input "3.96"
type input "2.70"
type input "15.23"
type input "15.32"
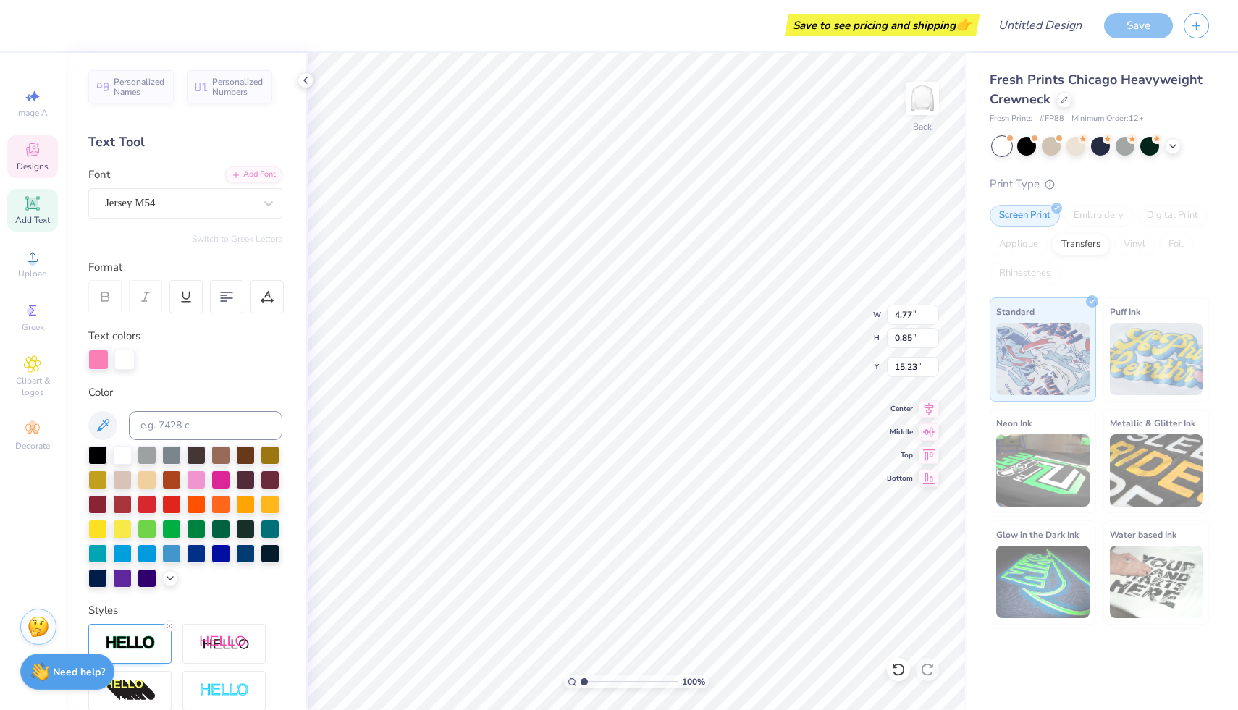
type input "3.96"
type input "3.62"
type input "1.16"
type input "1.10"
type input "13.27"
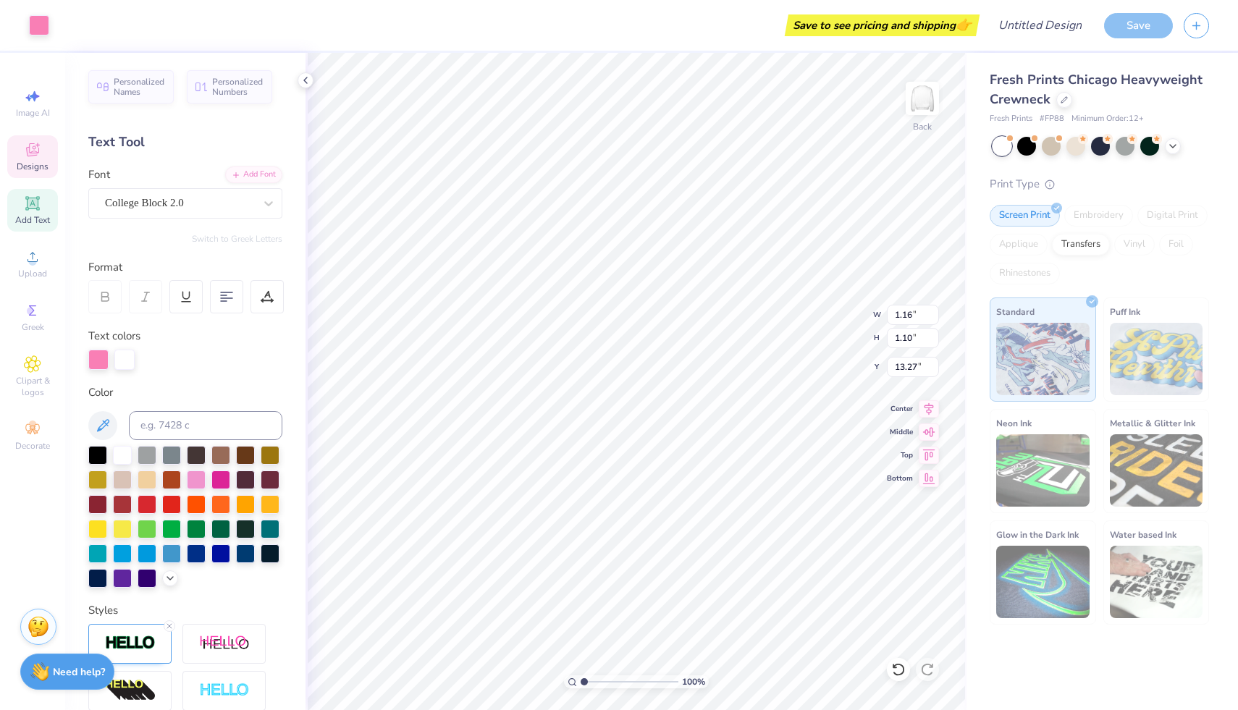
type input "1.82"
type input "0.69"
type input "14.16"
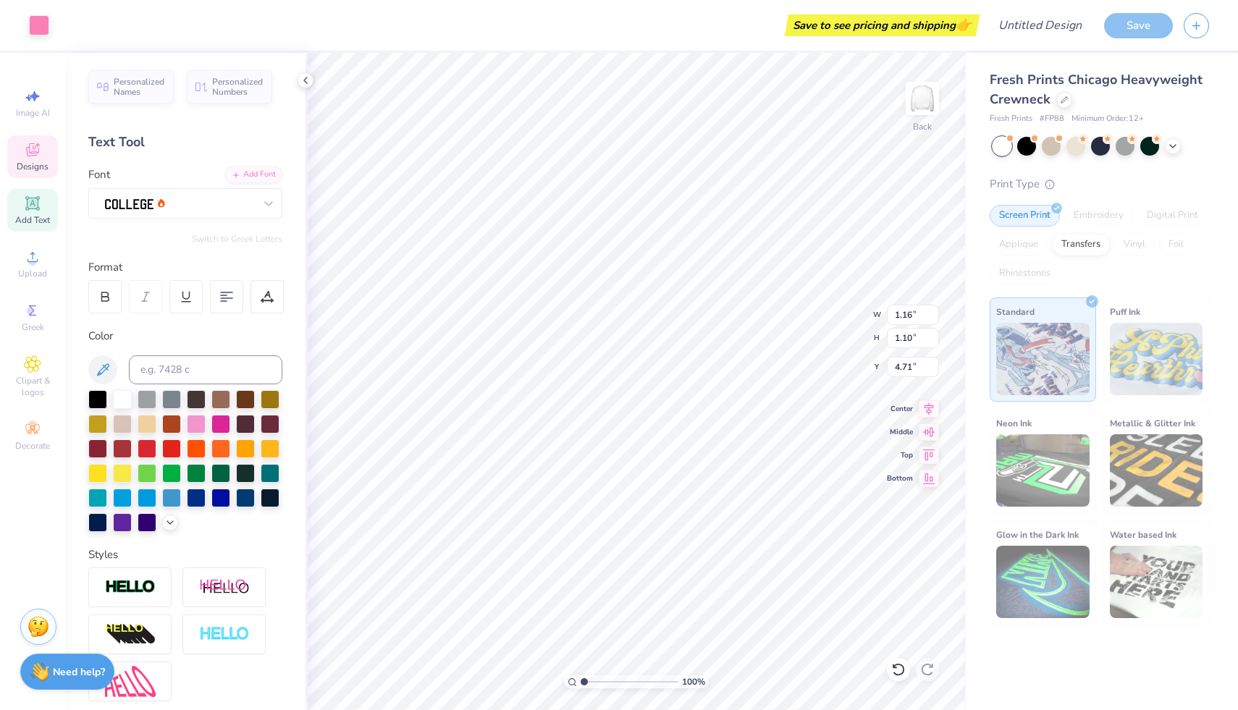
type input "13.27"
type input "4.02"
type input "0.77"
type input "13.54"
click at [221, 421] on div at bounding box center [220, 423] width 19 height 19
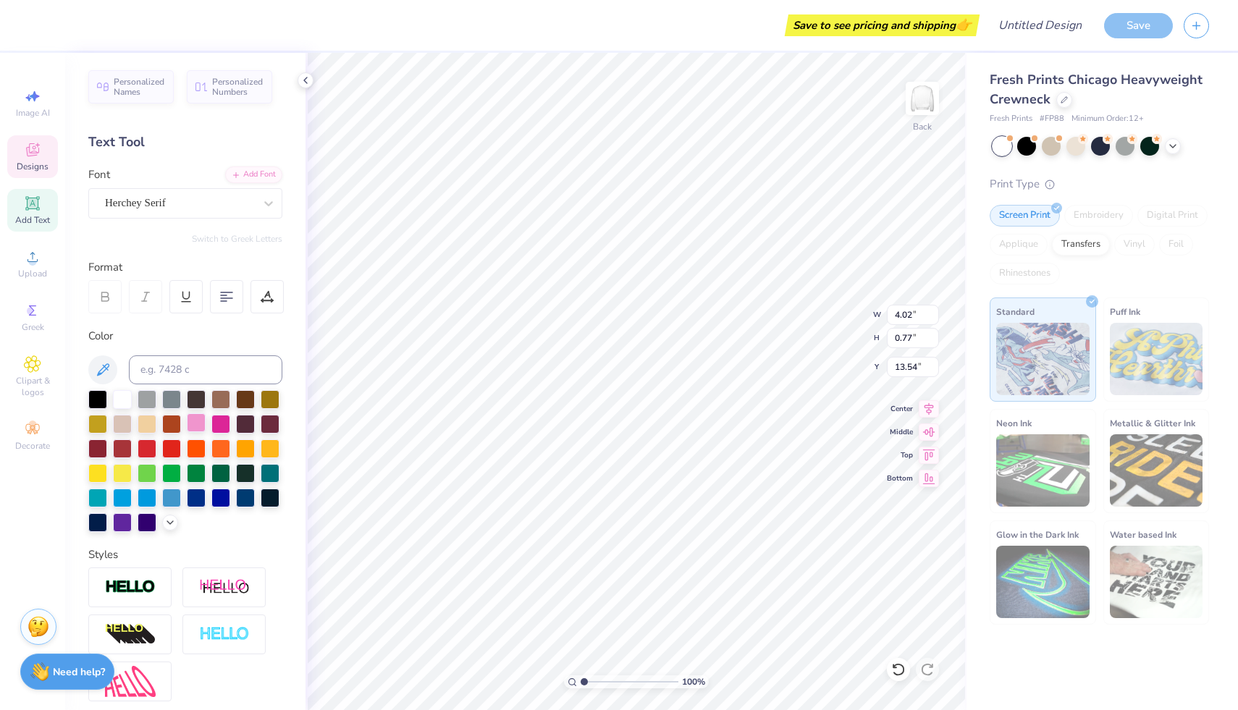
click at [201, 424] on div at bounding box center [196, 423] width 19 height 19
type input "4.92"
type input "0.94"
type input "17.31"
type input "4.77"
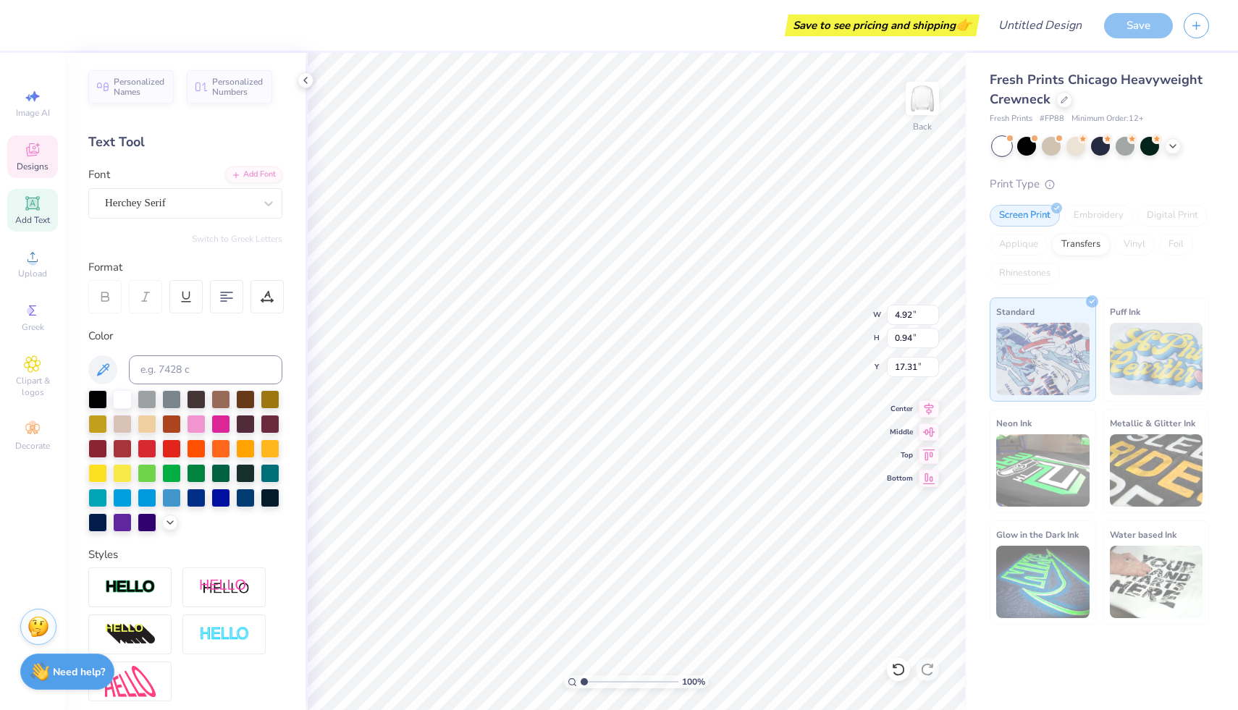
type input "0.85"
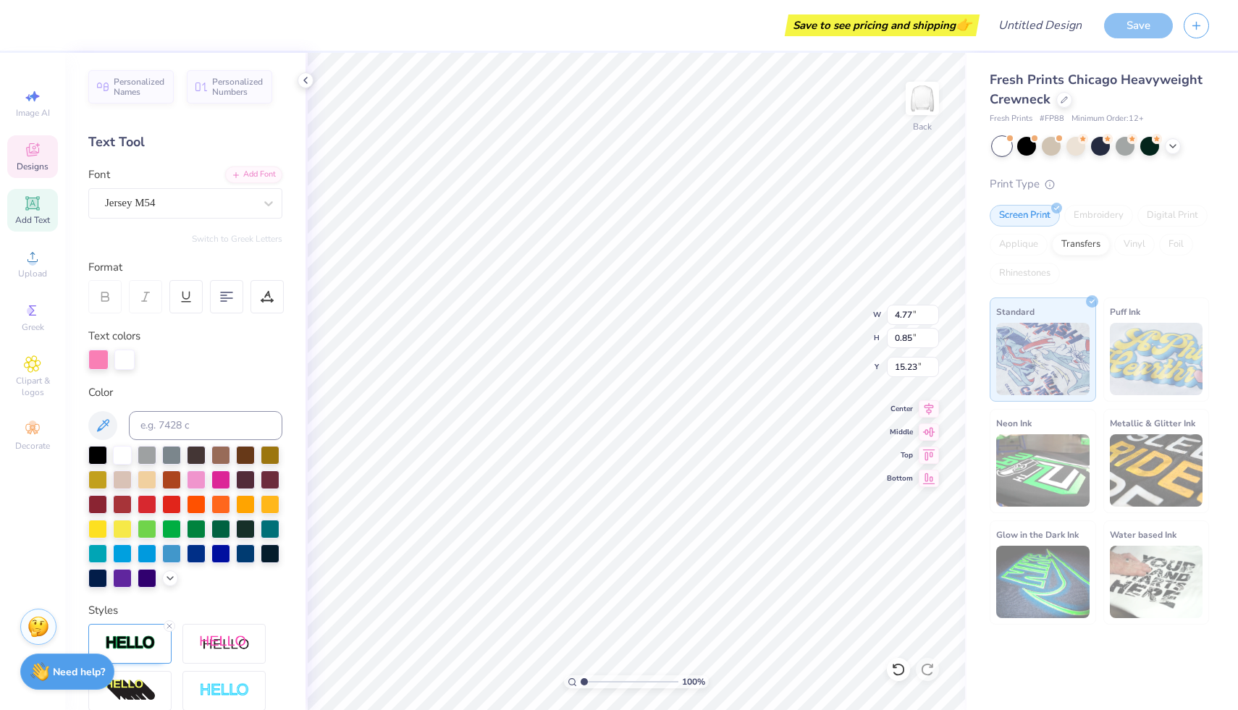
type input "13.52"
type input "1.16"
type input "1.10"
type input "13.27"
type input "1.34"
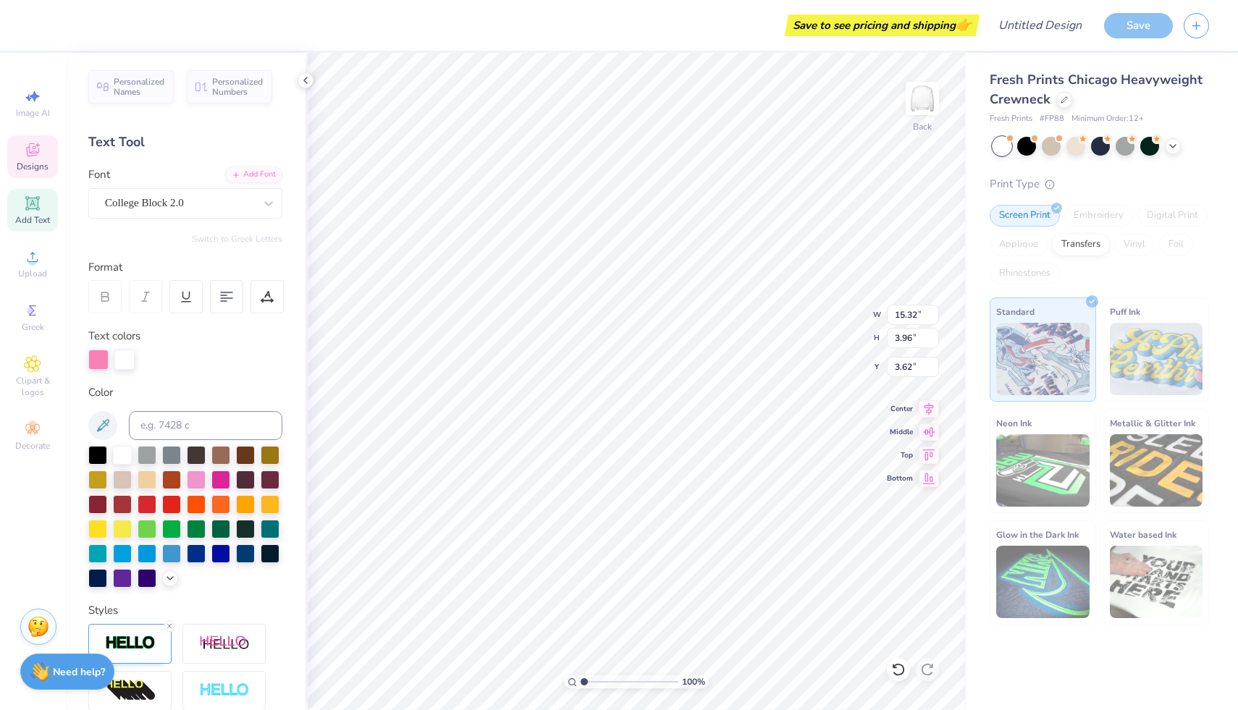
type input "1.28"
type input "13.09"
type input "14.87"
type input "13.52"
type input "15.32"
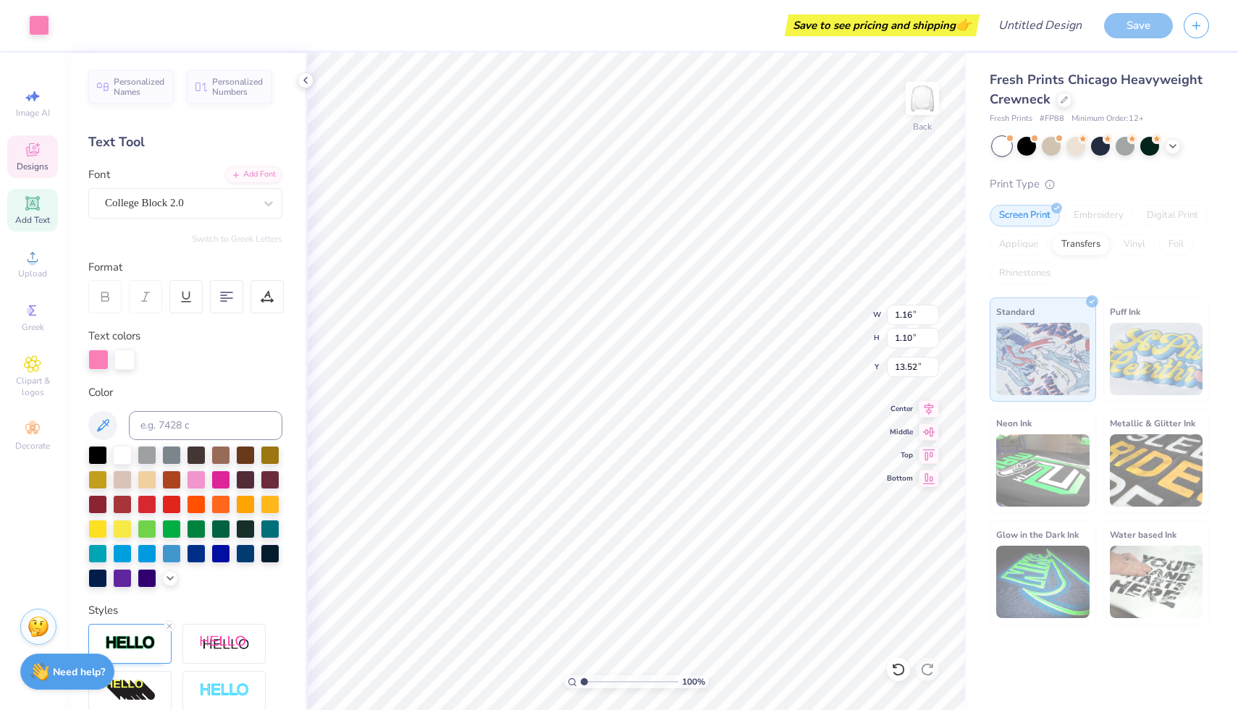
type input "3.96"
type input "3.62"
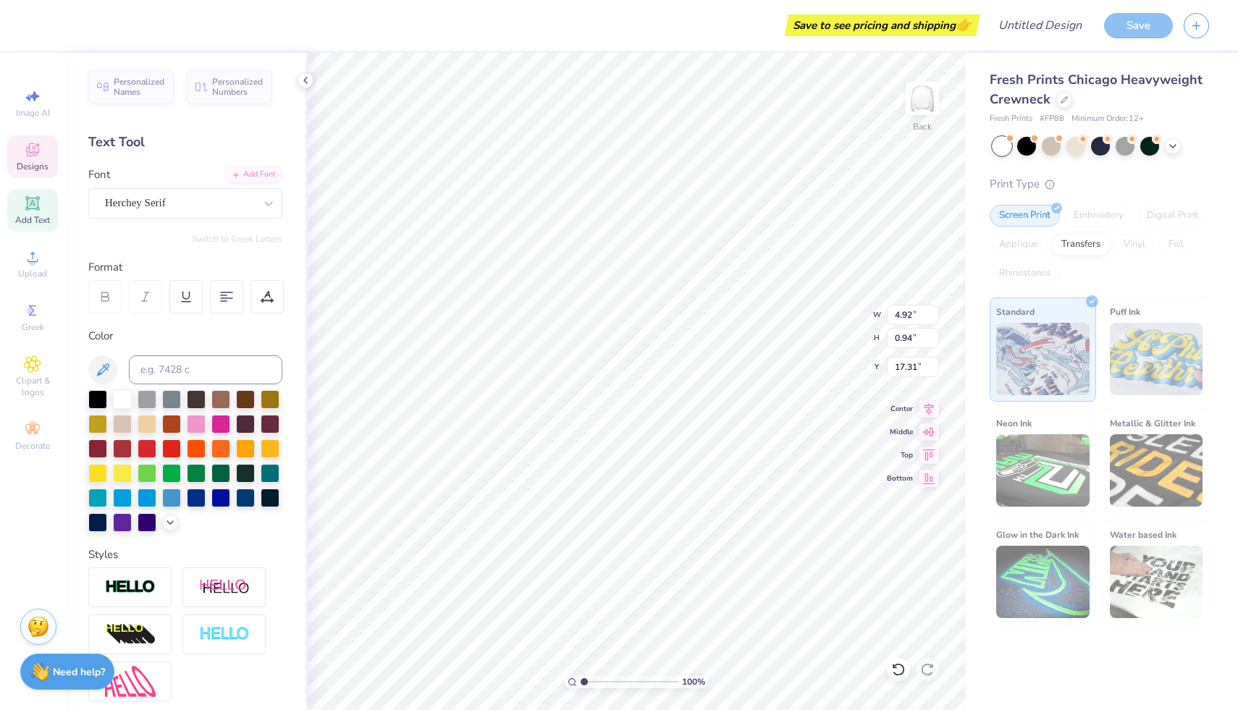
type input "15.12"
click at [1079, 144] on div at bounding box center [1076, 144] width 19 height 19
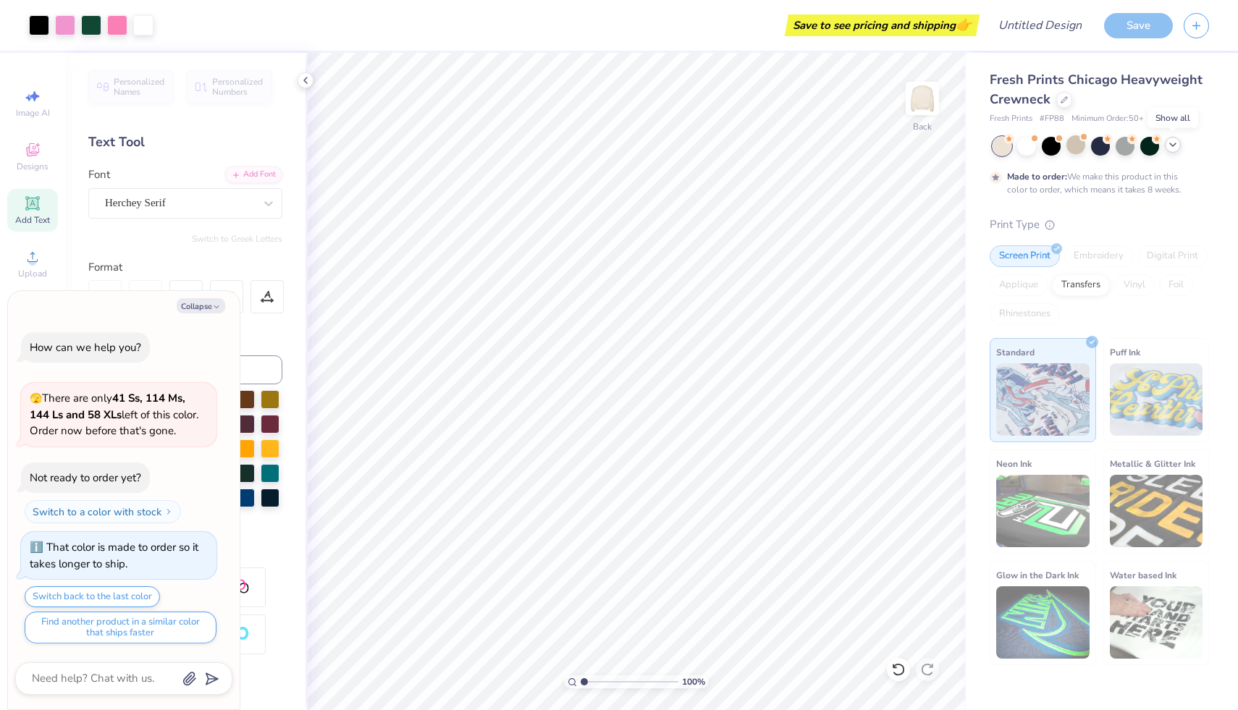
click at [1175, 146] on icon at bounding box center [1173, 145] width 12 height 12
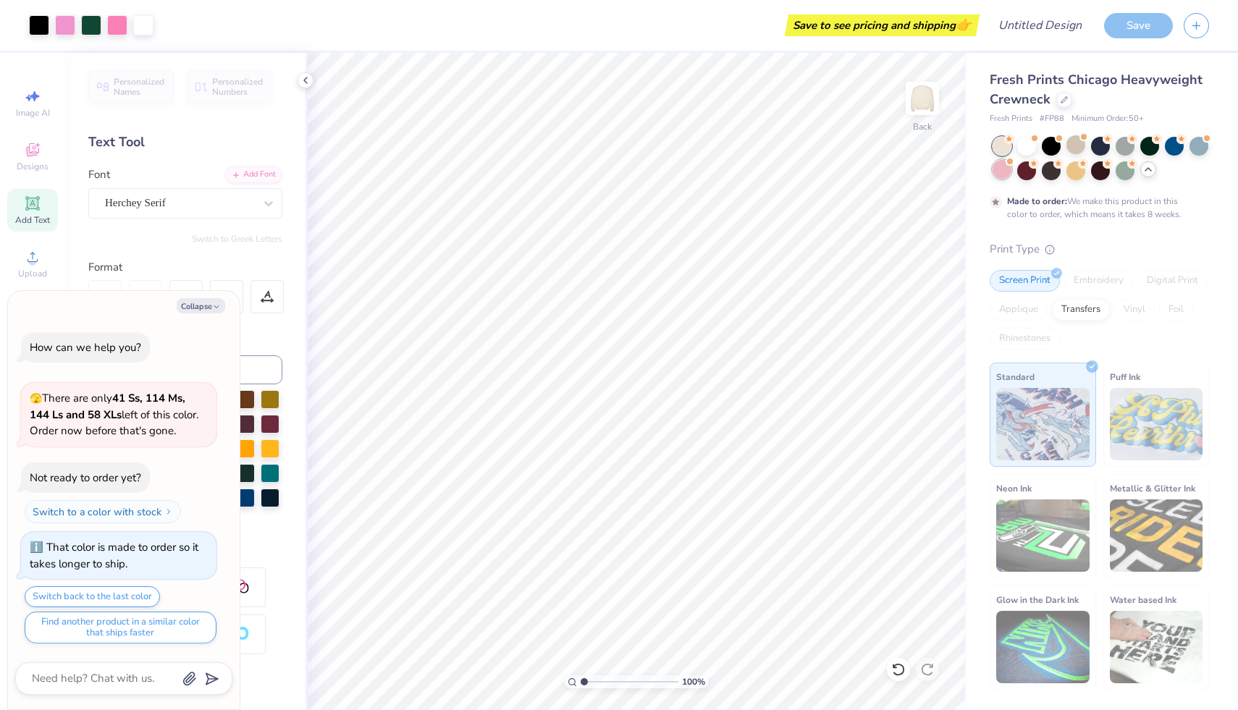
click at [1002, 172] on div at bounding box center [1002, 169] width 19 height 19
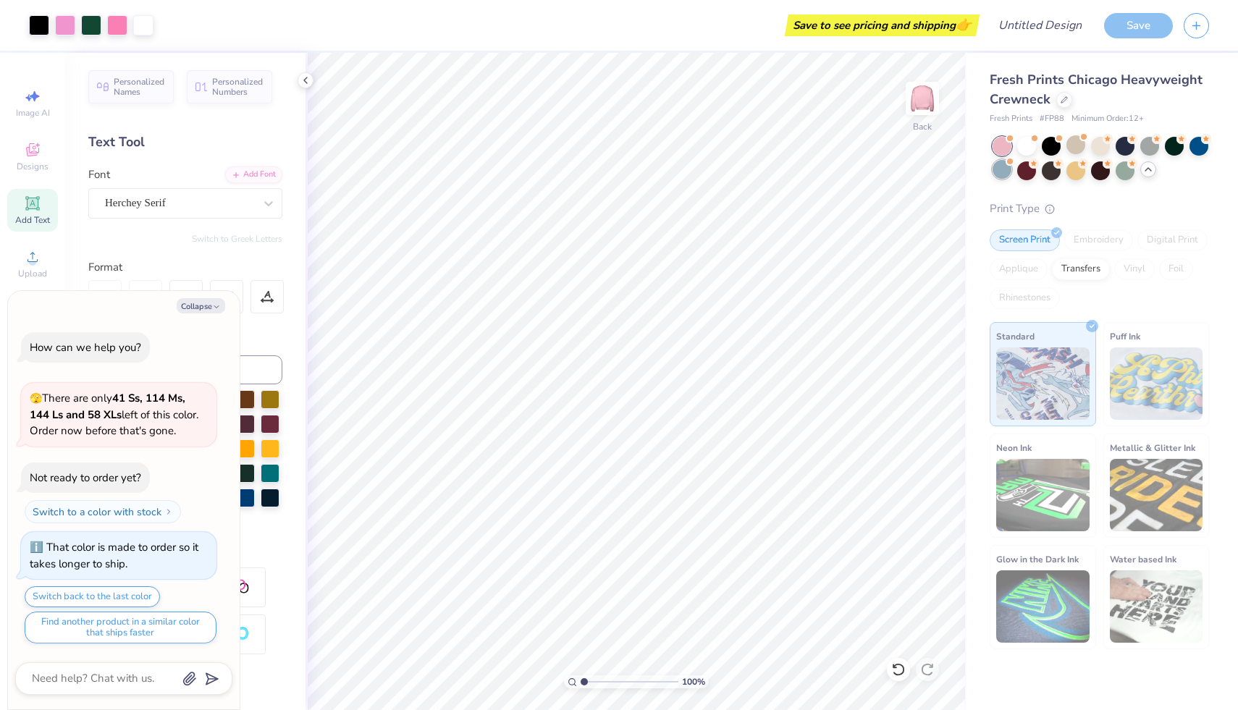
scroll to position [217, 0]
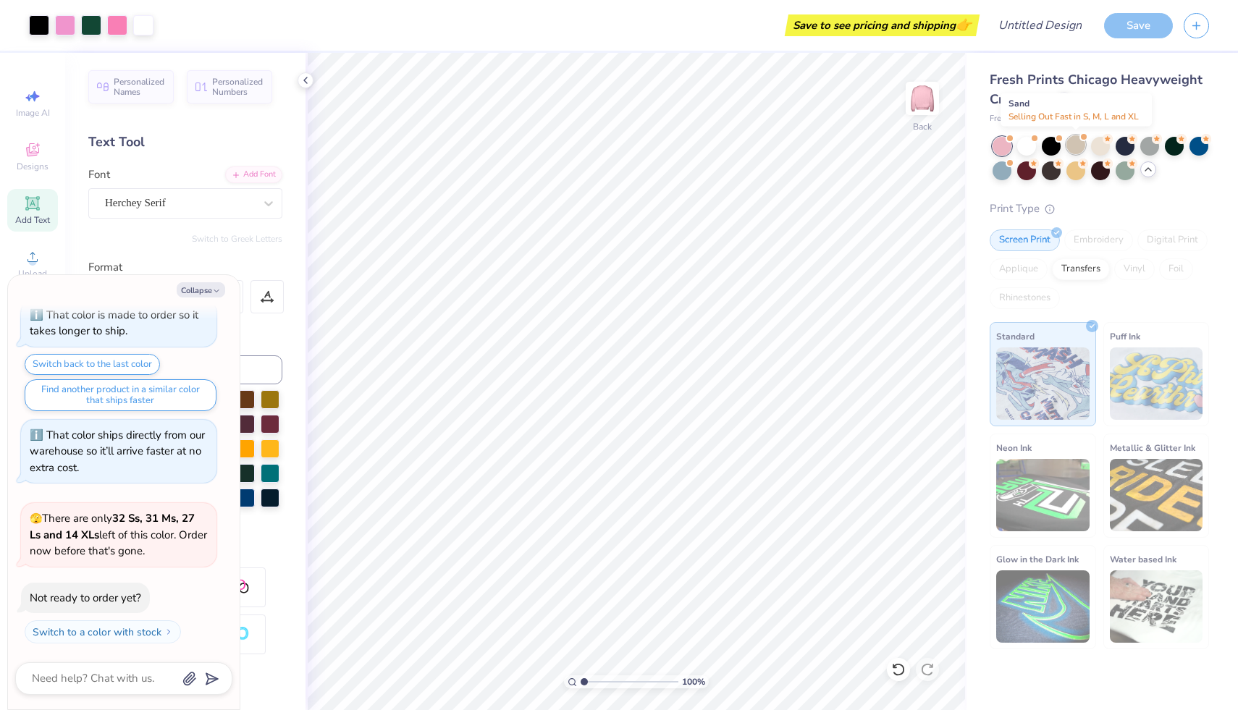
click at [1081, 146] on div at bounding box center [1076, 144] width 19 height 19
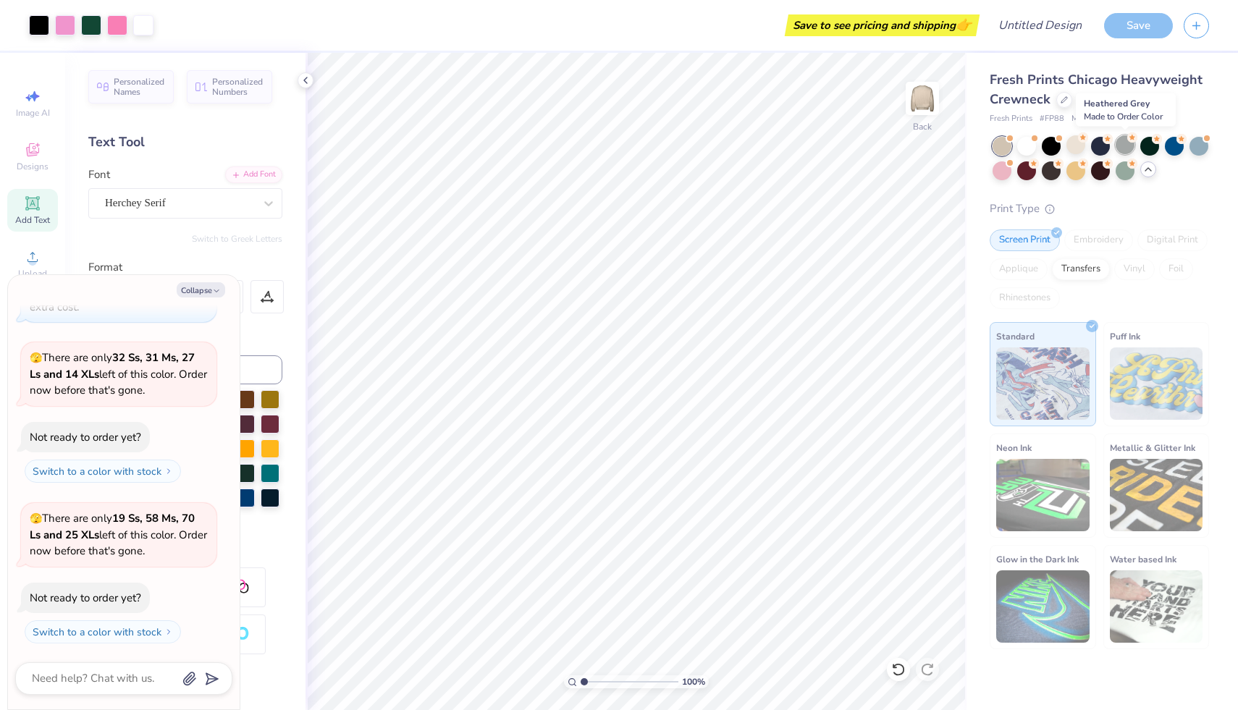
click at [1128, 152] on div at bounding box center [1125, 144] width 19 height 19
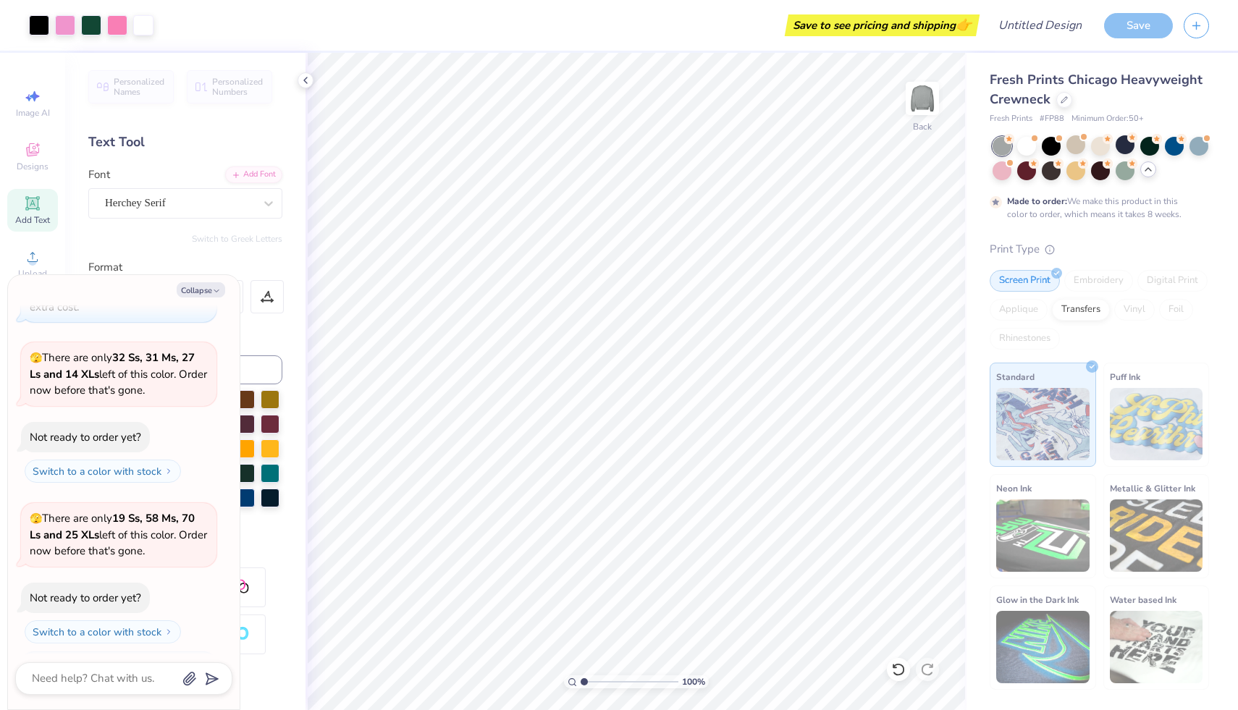
scroll to position [498, 0]
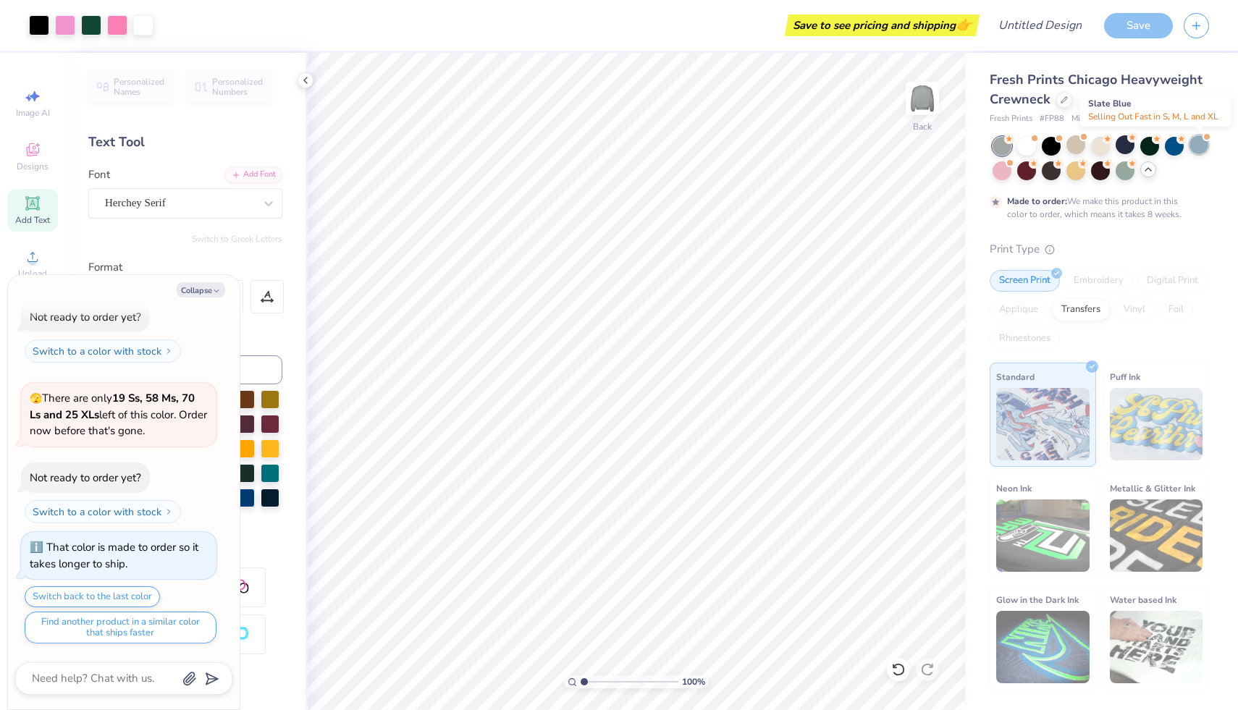
click at [1204, 153] on div at bounding box center [1199, 144] width 19 height 19
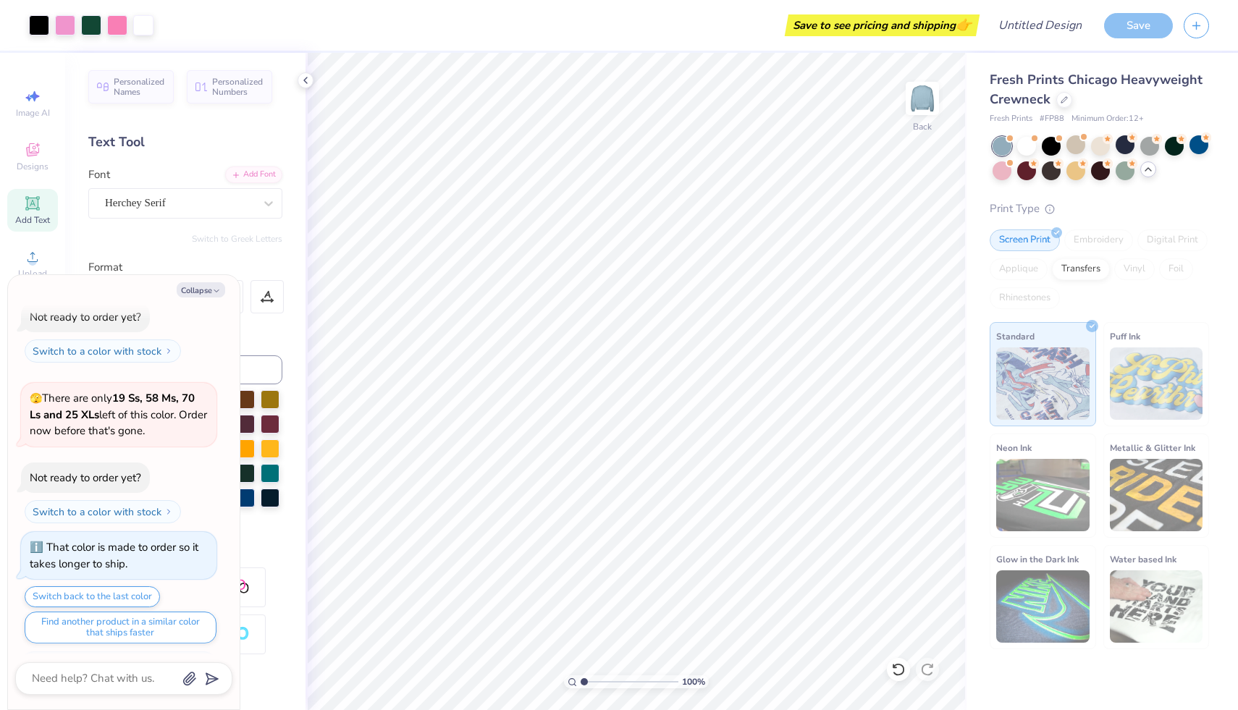
scroll to position [731, 0]
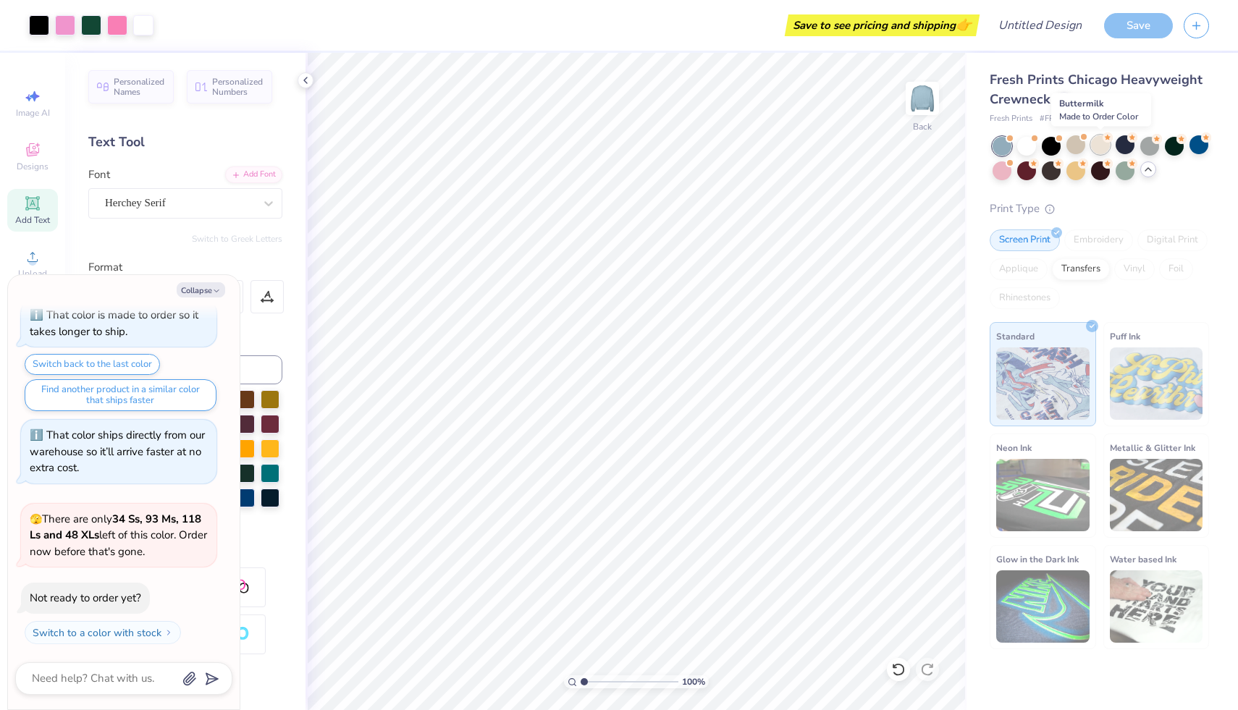
click at [1104, 148] on div at bounding box center [1100, 144] width 19 height 19
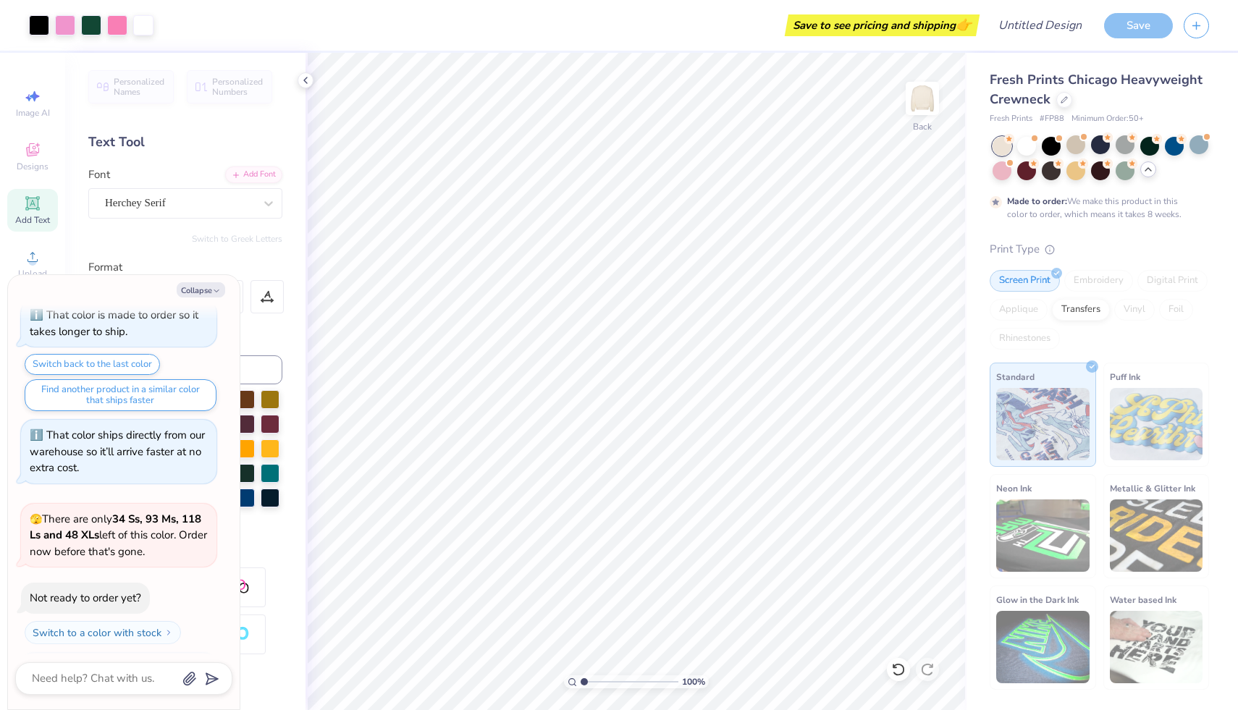
scroll to position [851, 0]
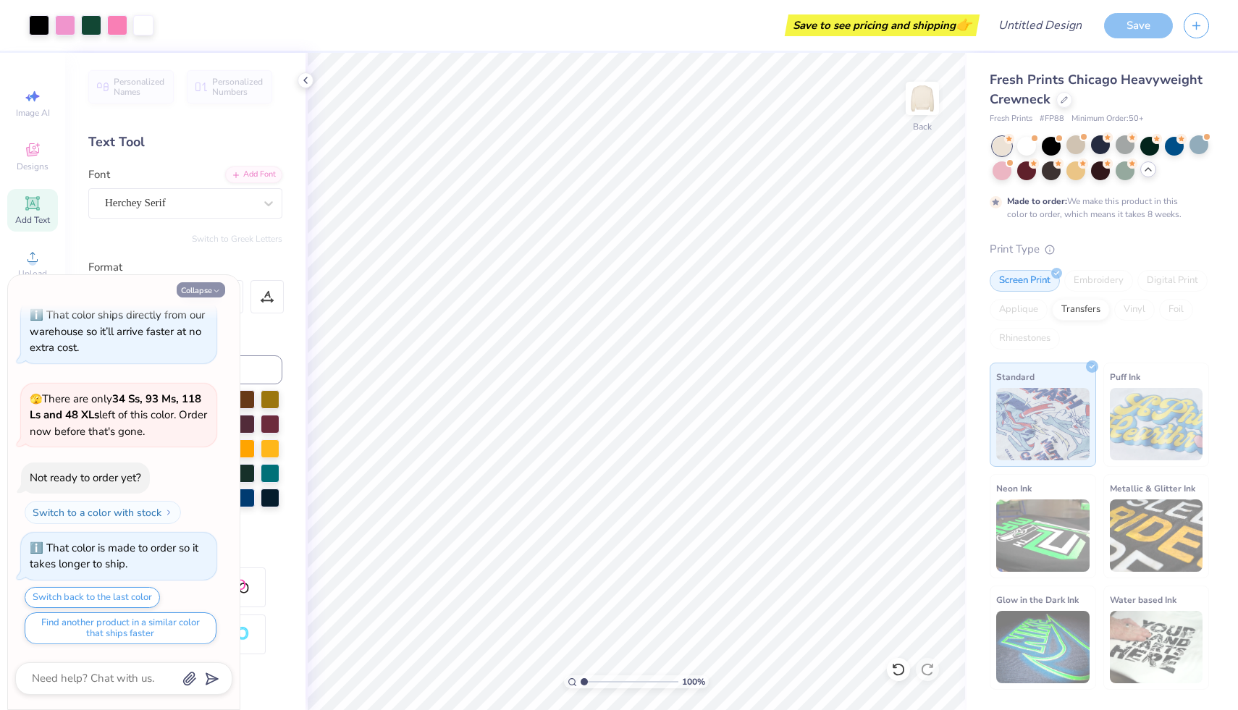
click at [196, 288] on button "Collapse" at bounding box center [201, 289] width 49 height 15
type textarea "x"
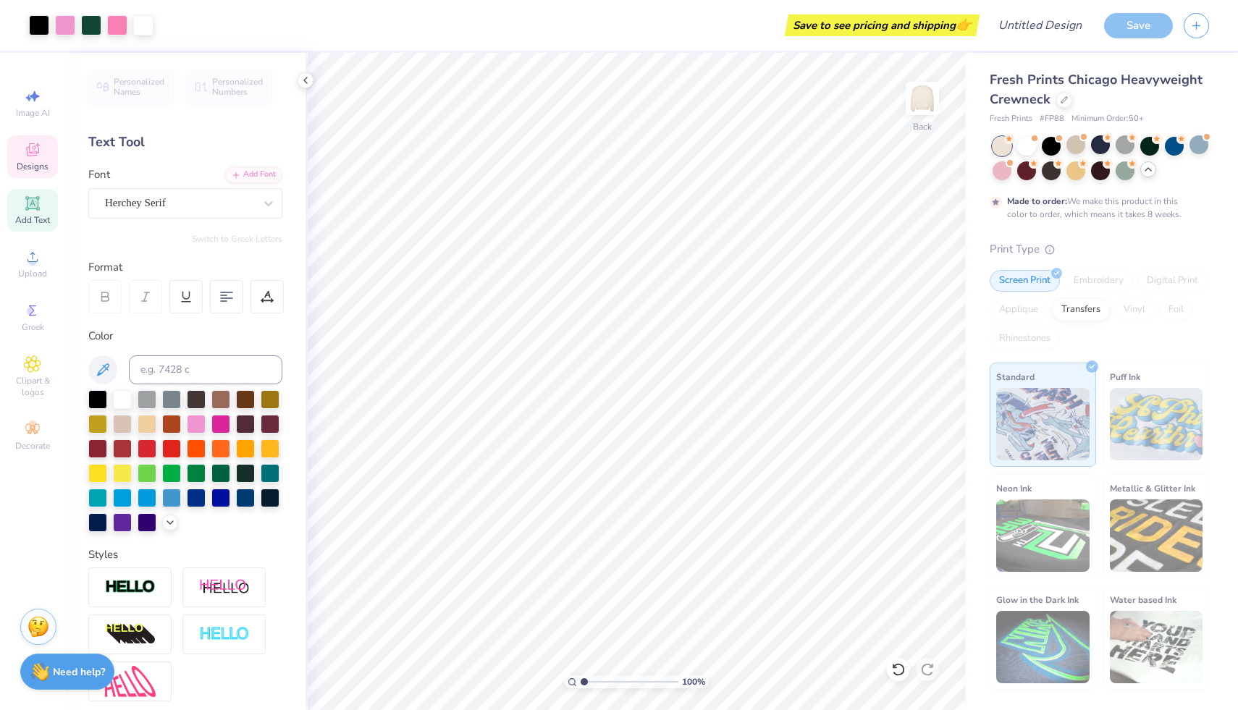
click at [38, 149] on icon at bounding box center [32, 149] width 13 height 13
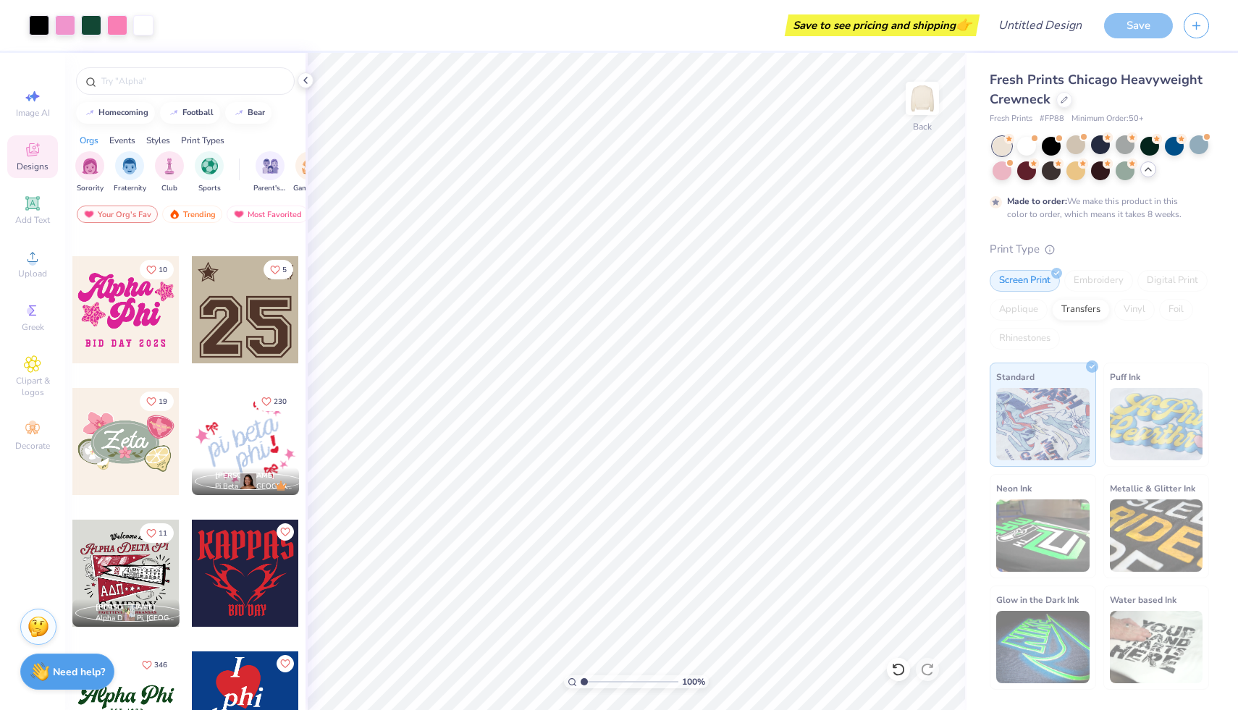
scroll to position [1298, 0]
click at [251, 440] on div at bounding box center [138, 440] width 322 height 107
type input "15.59"
type input "0.85"
type input "1.11"
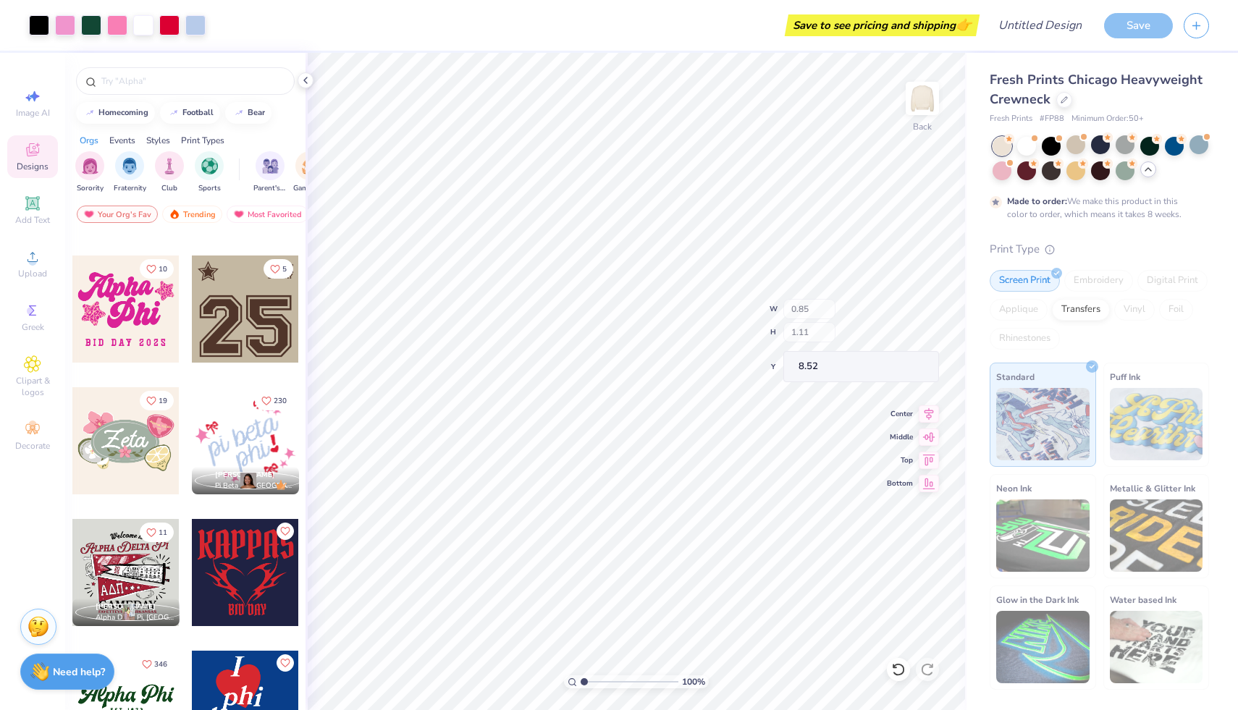
type input "6.72"
type input "7.28"
type input "0.85"
type input "1.11"
type input "7.58"
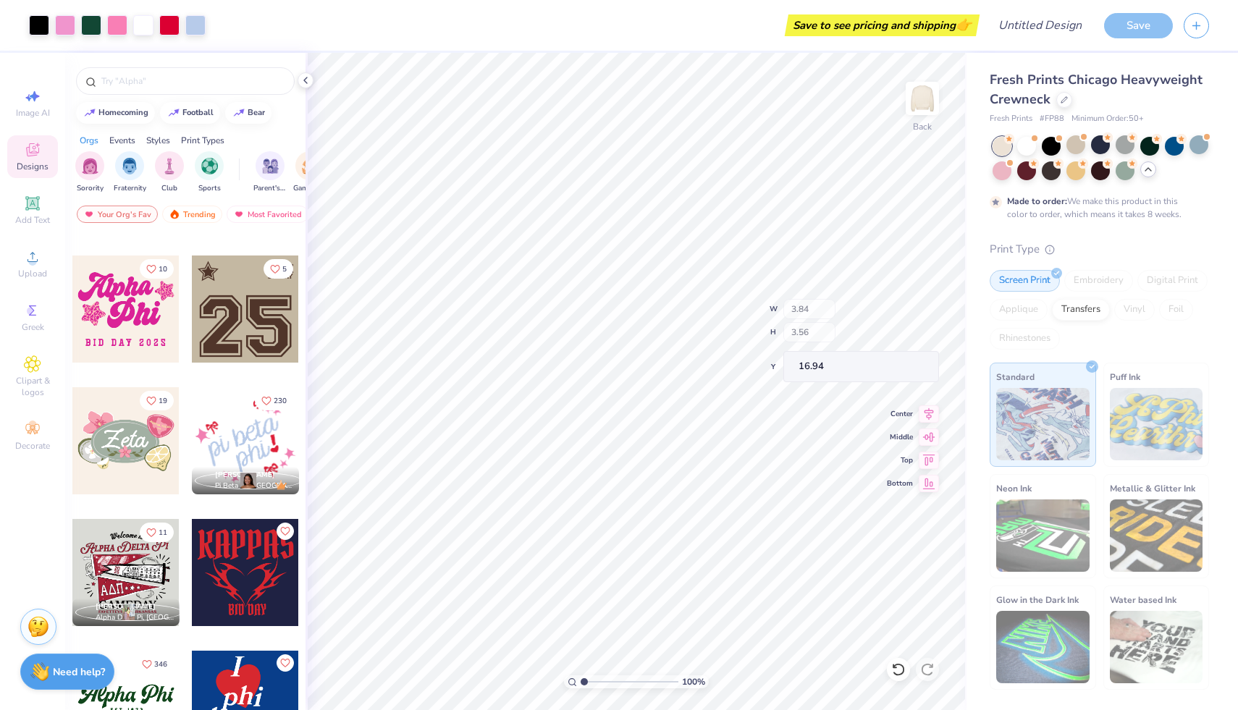
type input "16.94"
type input "15.64"
type input "16.94"
type input "1.84"
type input "1.96"
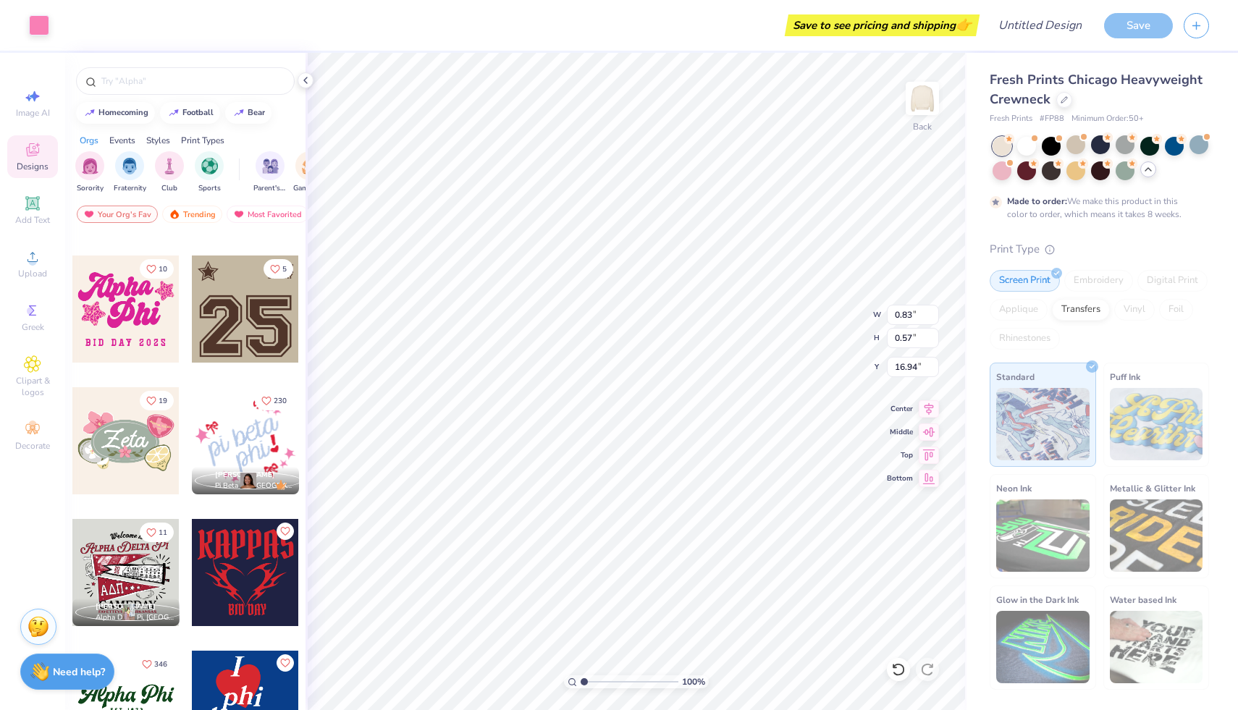
type input "18.26"
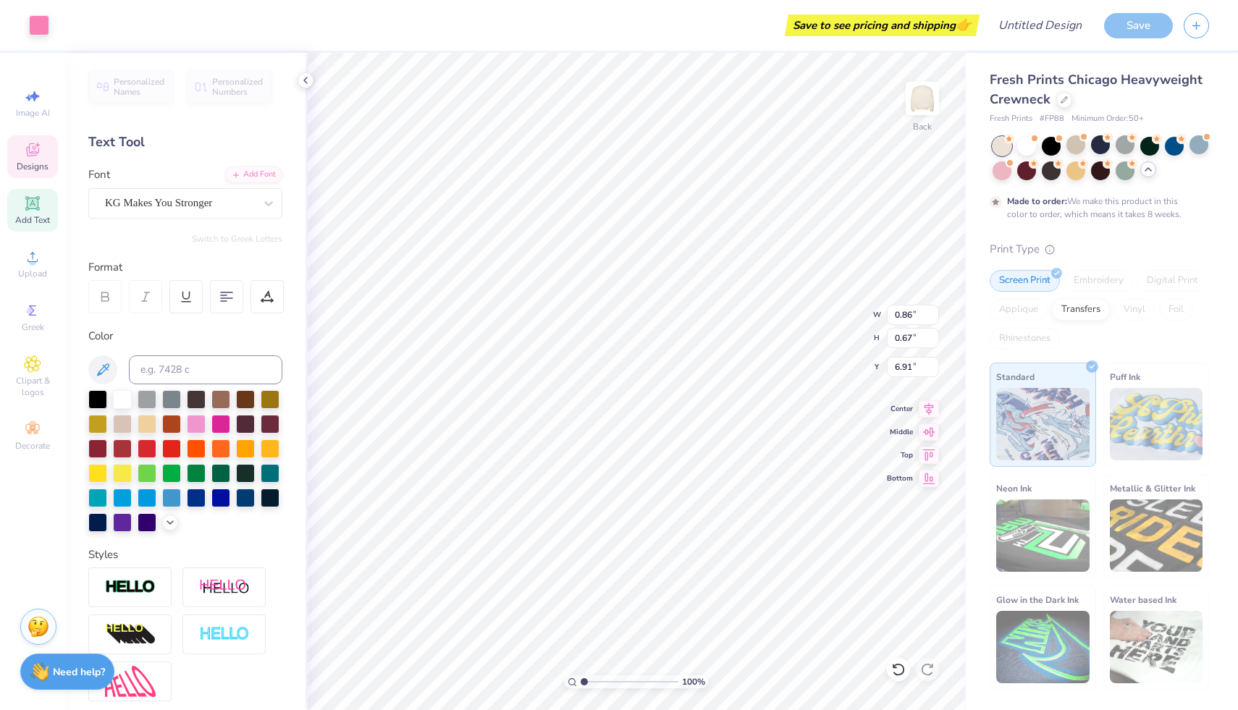
type input "6.91"
type input "0.76"
type input "0.83"
type input "6.80"
type input "9.06"
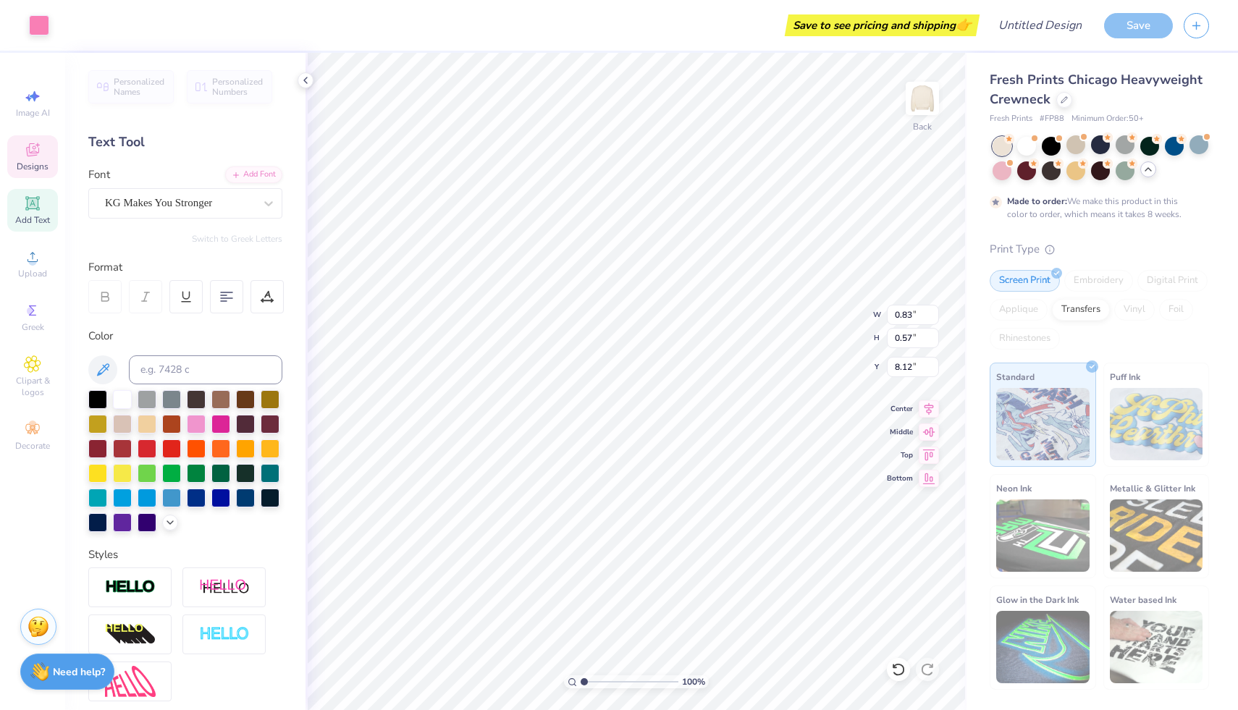
type input "8.12"
type input "0.77"
type input "0.71"
type input "8.03"
type input "7.99"
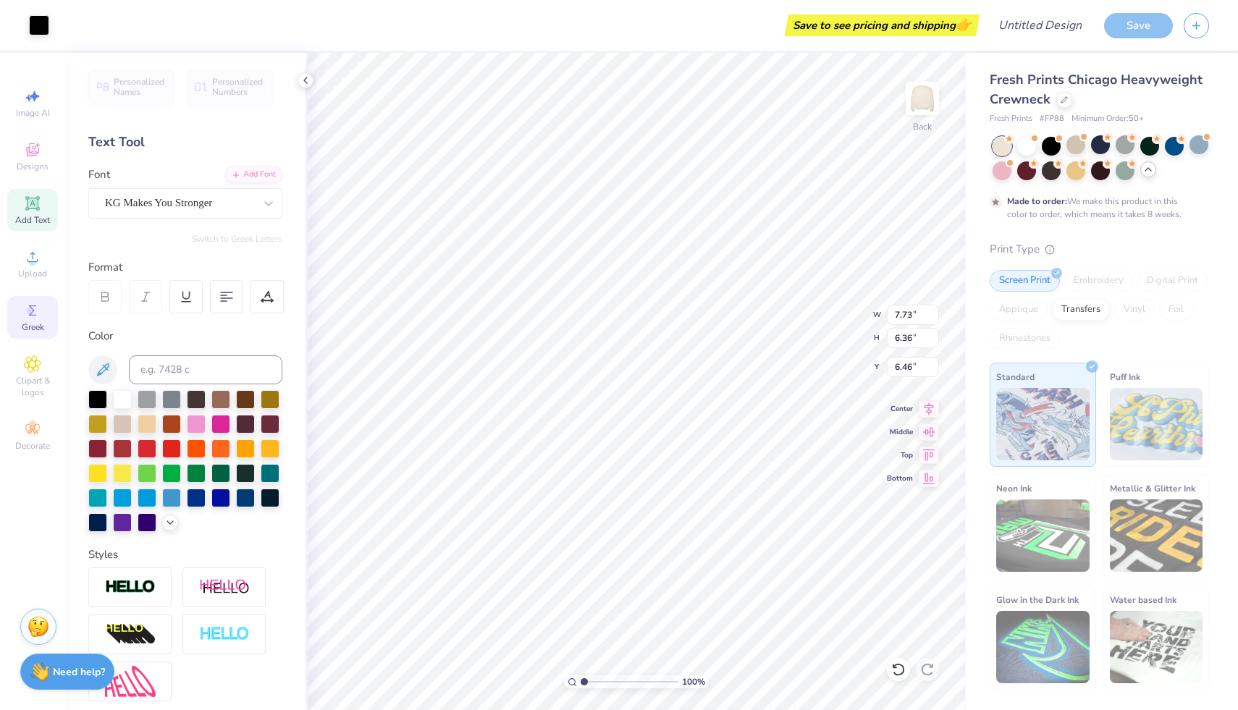
click at [34, 316] on icon at bounding box center [32, 310] width 17 height 17
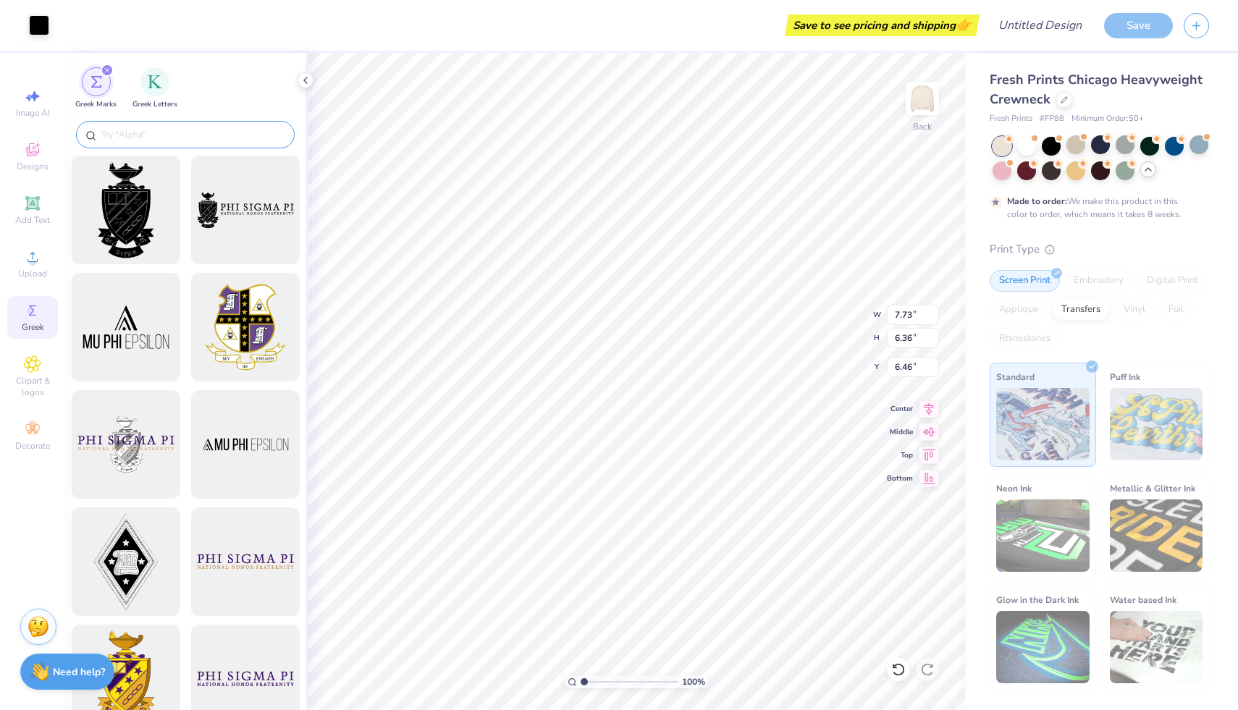
click at [167, 138] on input "text" at bounding box center [192, 134] width 185 height 14
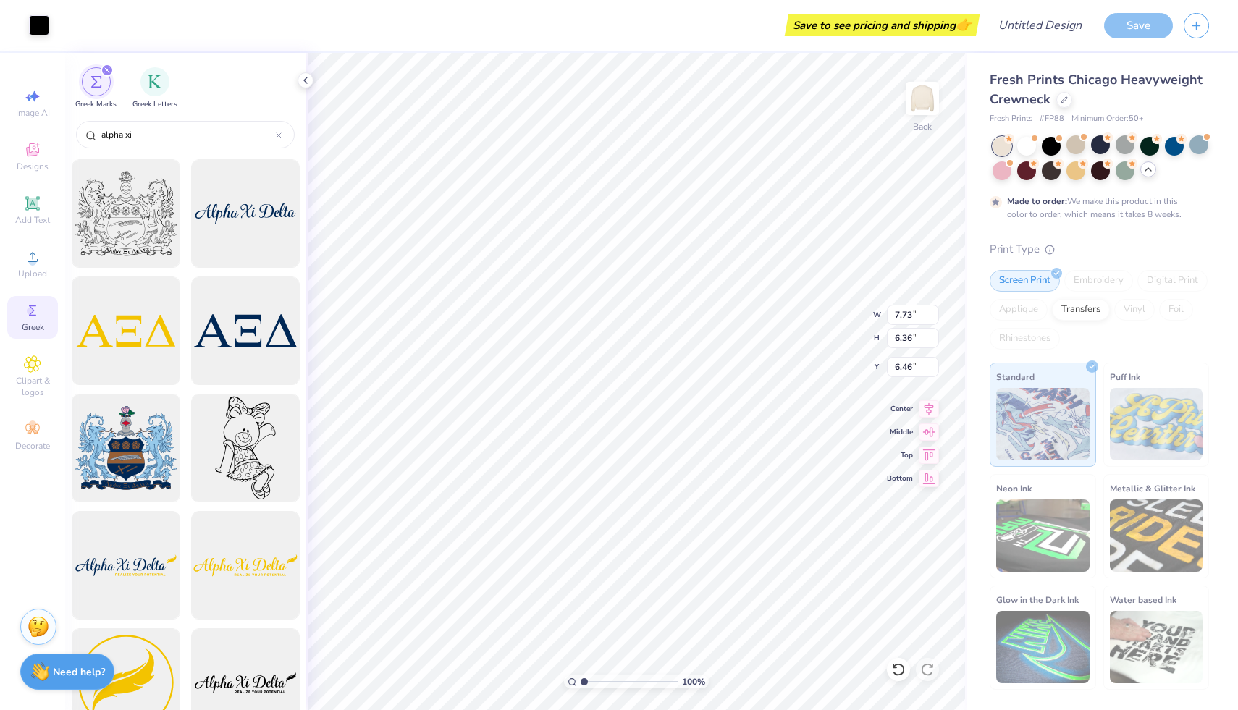
scroll to position [0, 0]
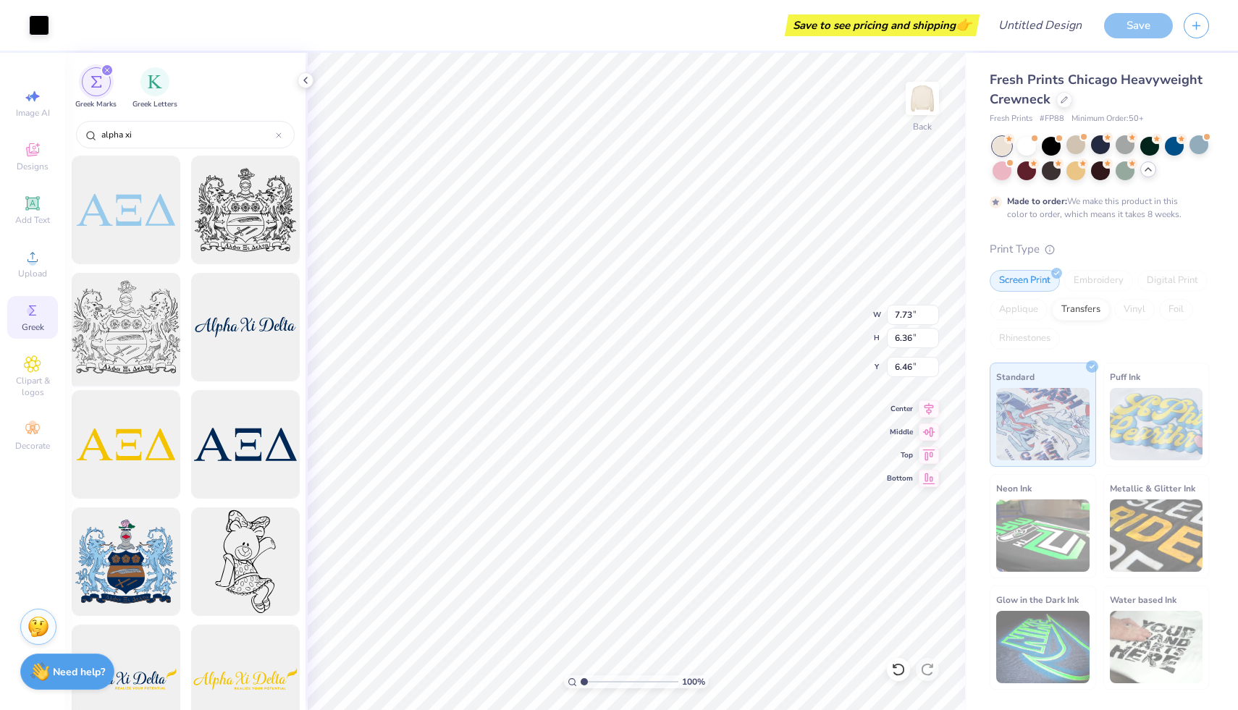
type input "alpha xi"
click at [145, 351] on div at bounding box center [126, 328] width 120 height 120
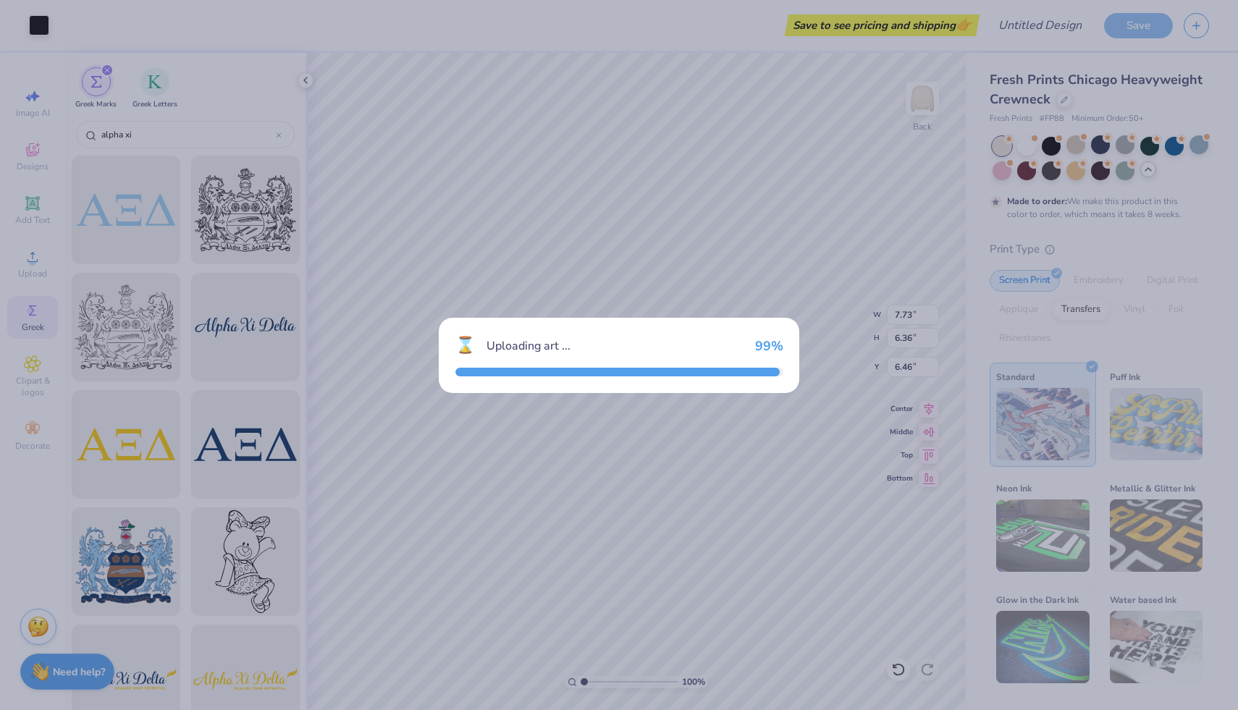
type input "15.00"
type input "12.38"
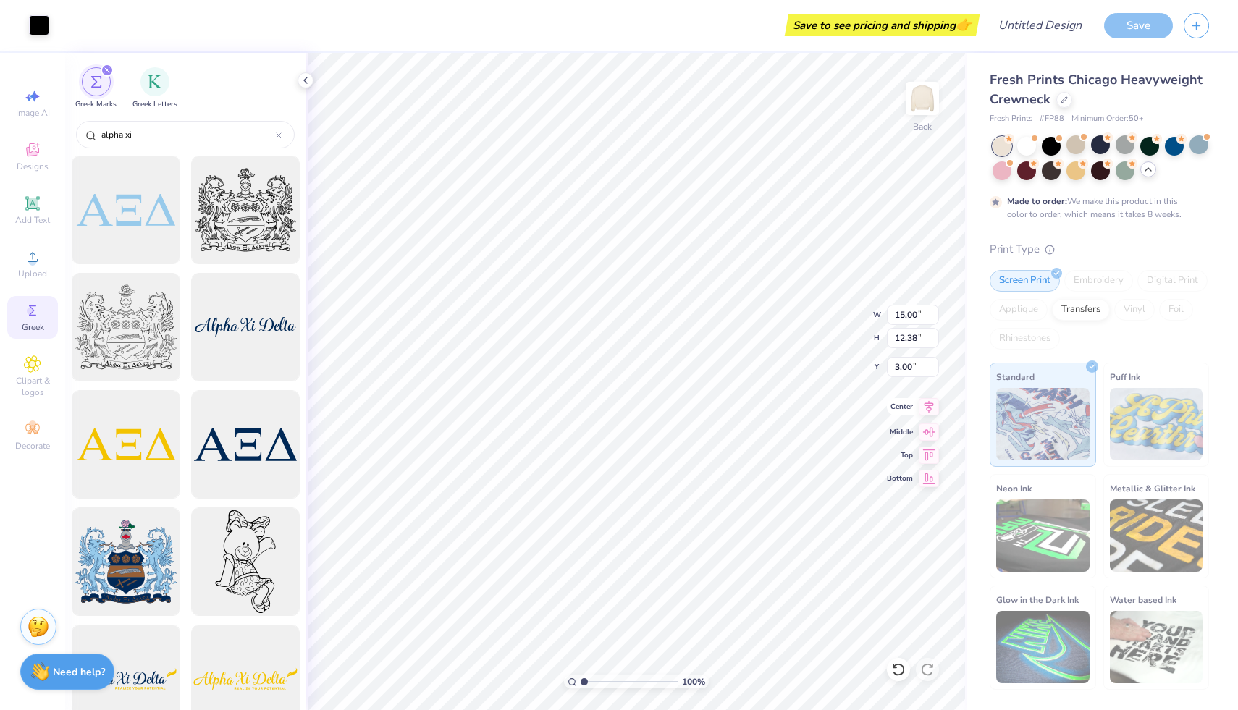
type input "6.80"
type input "7.25"
type input "5.99"
type input "13.20"
type input "7.73"
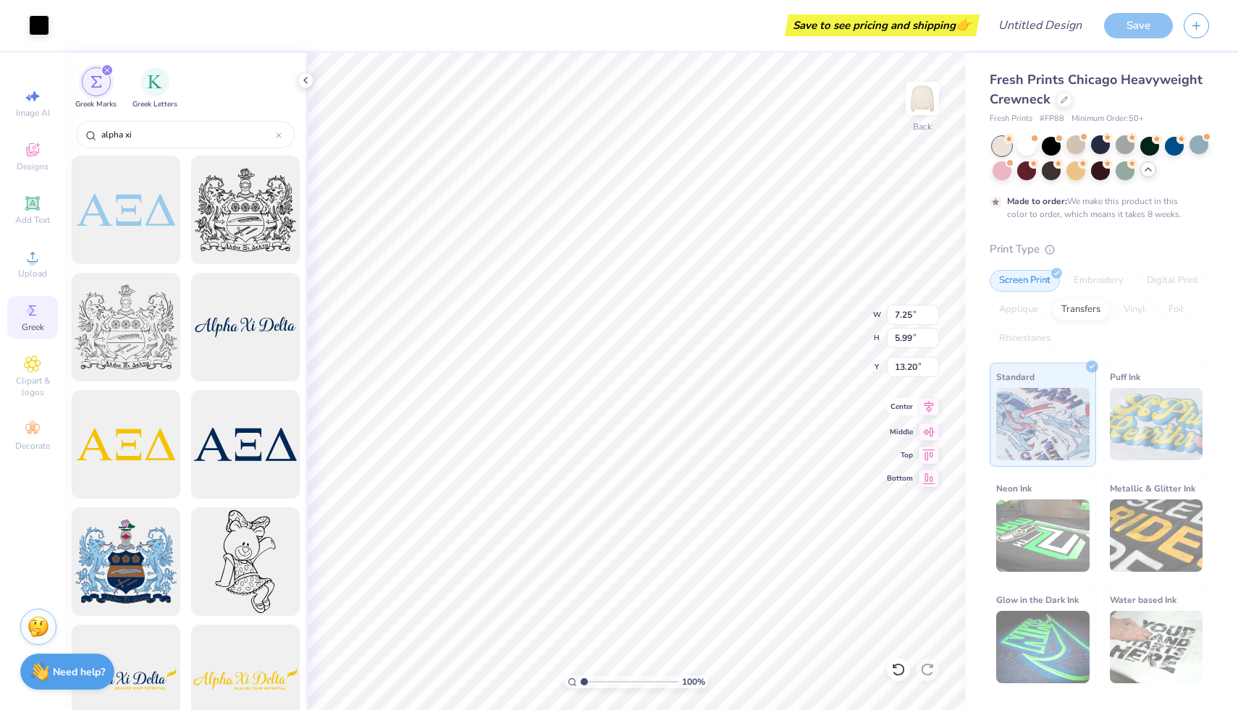
type input "6.36"
type input "6.46"
type input "6.58"
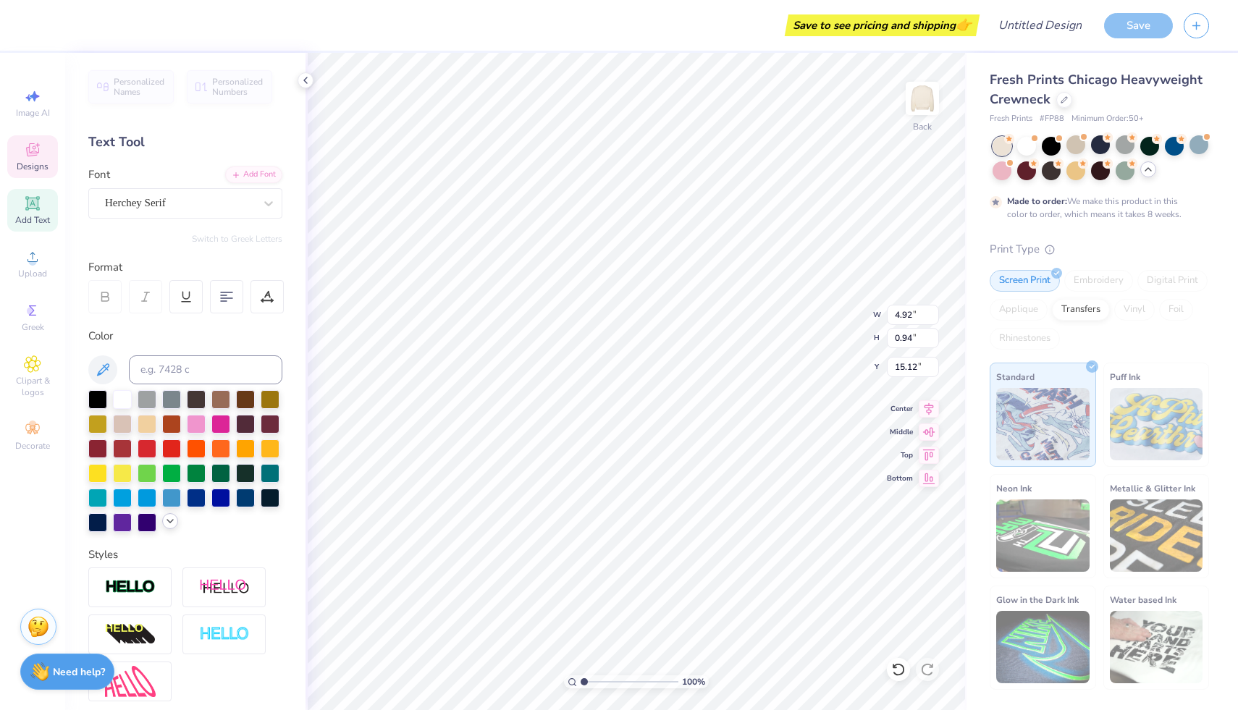
click at [170, 519] on icon at bounding box center [170, 522] width 12 height 12
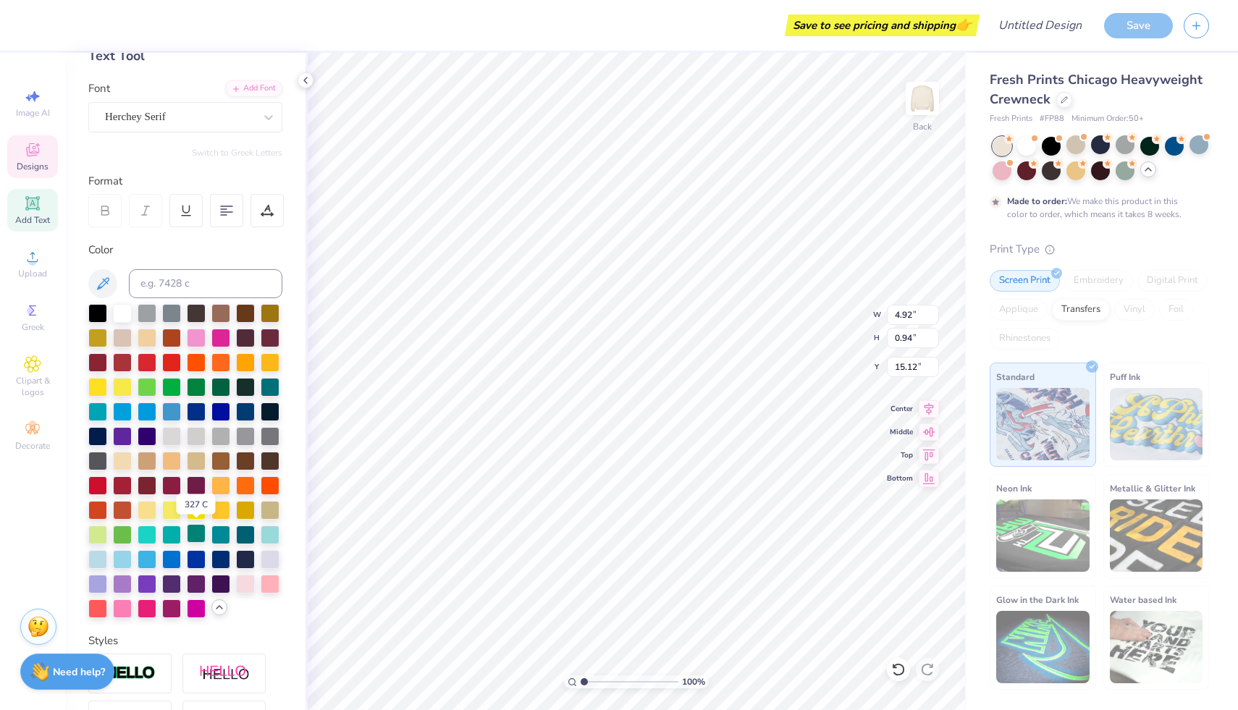
scroll to position [87, 0]
click at [123, 607] on div at bounding box center [122, 607] width 19 height 19
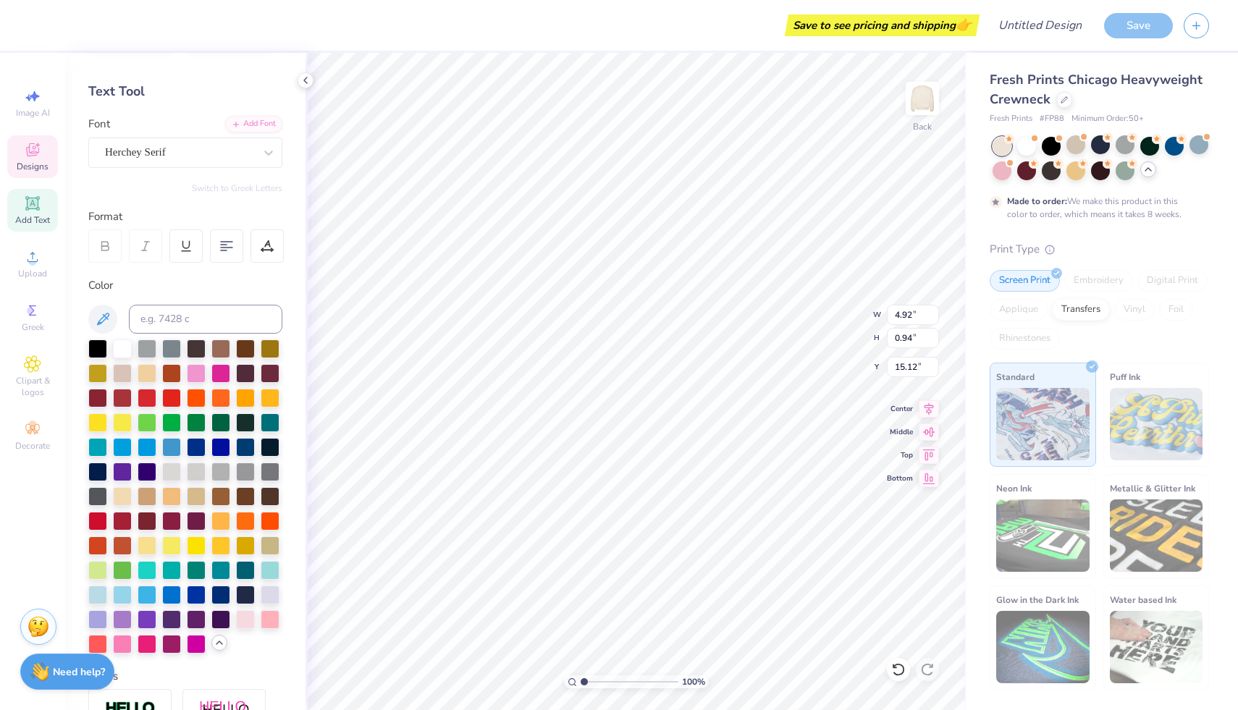
scroll to position [0, 0]
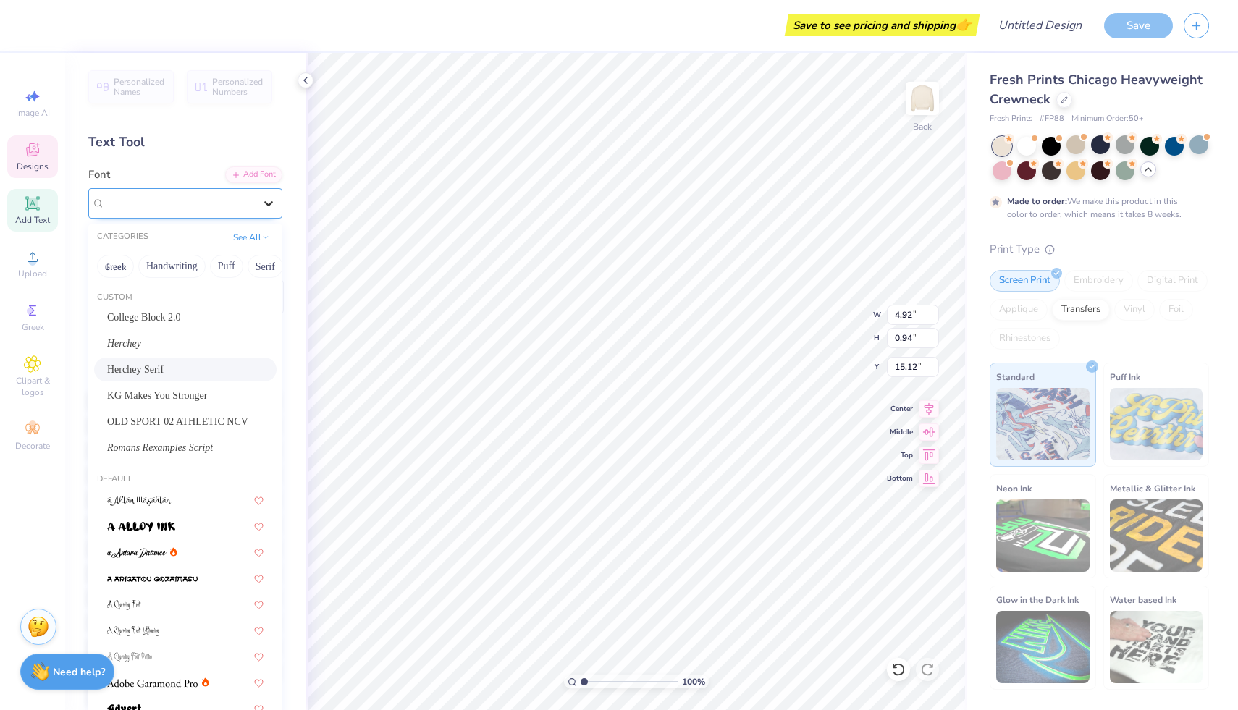
click at [259, 208] on div at bounding box center [269, 203] width 26 height 26
click at [274, 205] on icon at bounding box center [268, 203] width 14 height 14
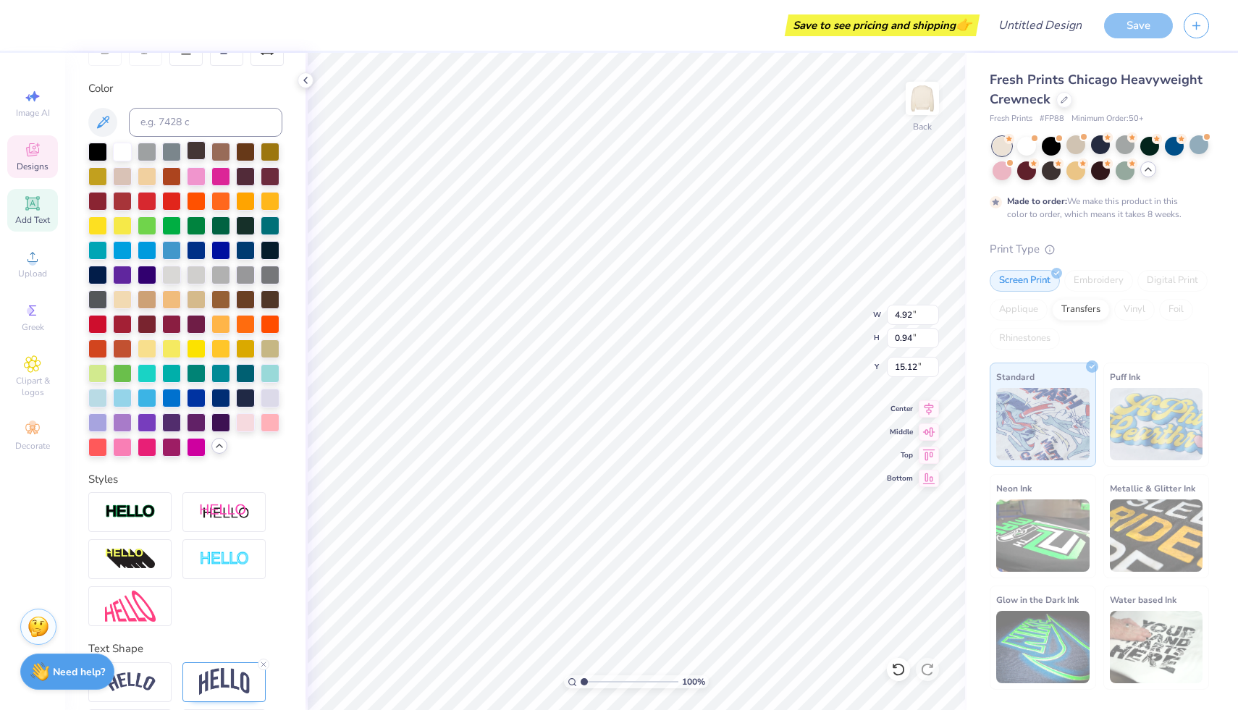
scroll to position [303, 0]
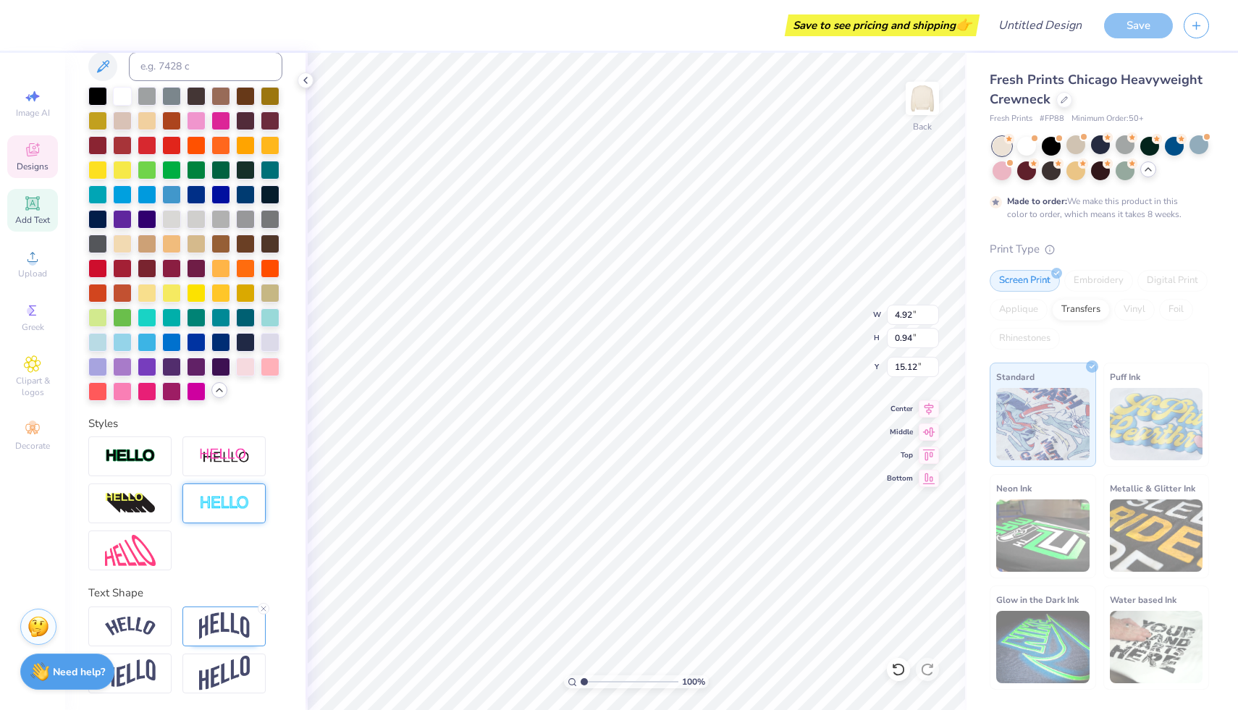
click at [215, 508] on img at bounding box center [224, 503] width 51 height 17
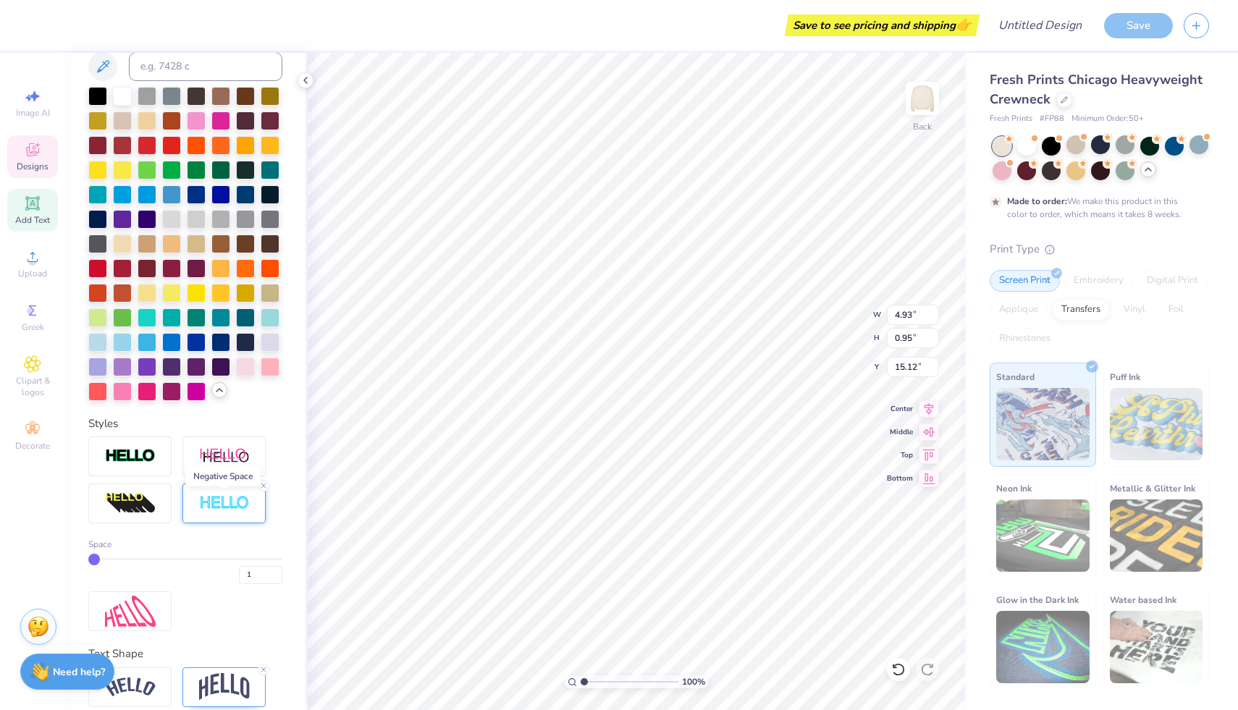
type input "4.93"
type input "0.95"
type input "2"
type input "3"
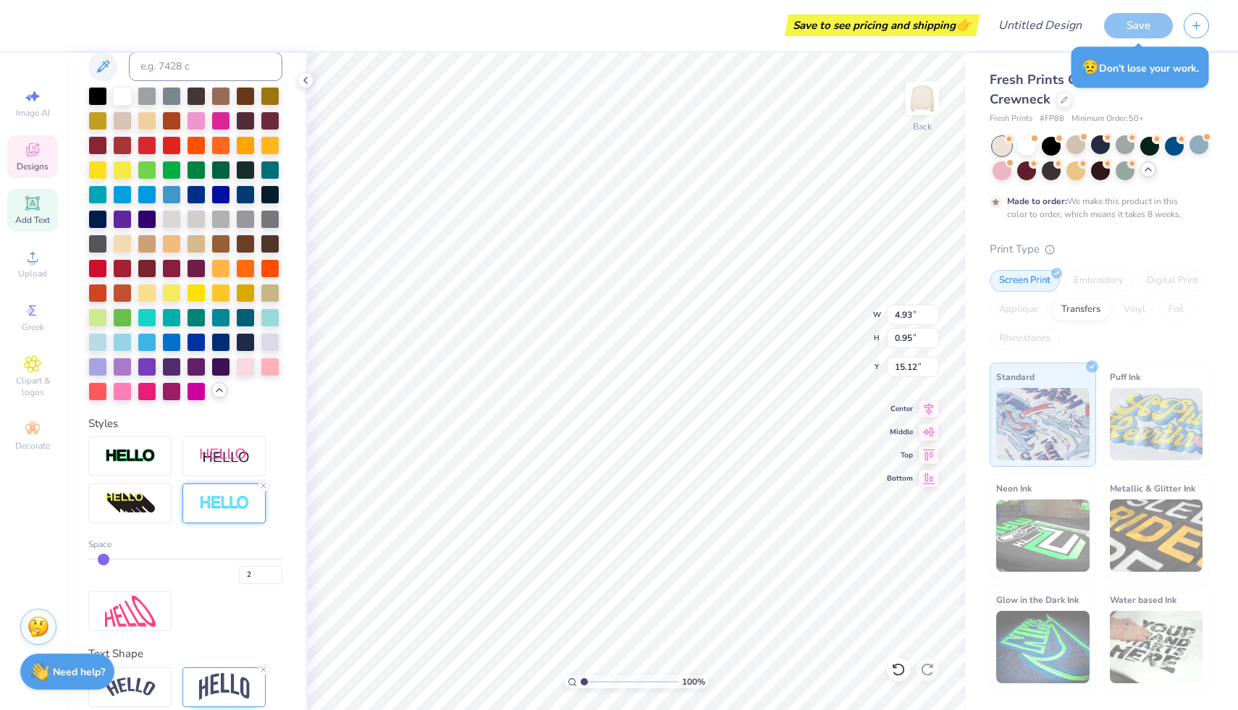
type input "3"
type input "4"
type input "5"
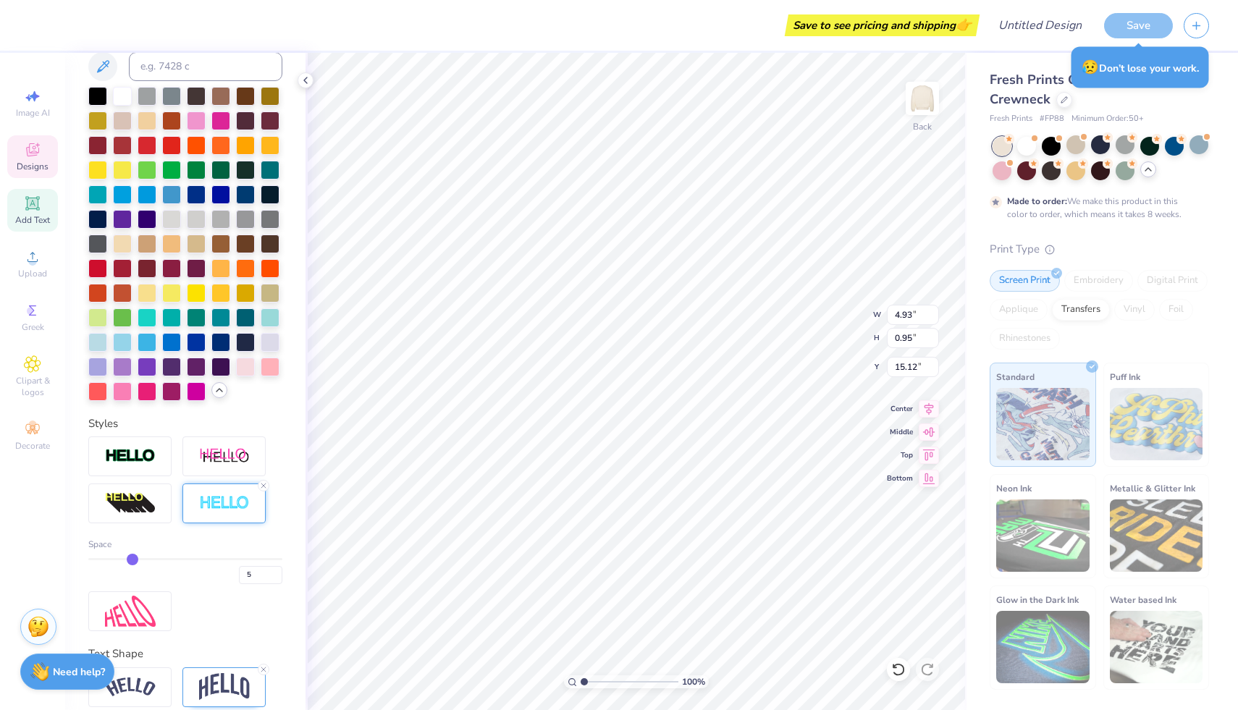
type input "6"
type input "7"
type input "8"
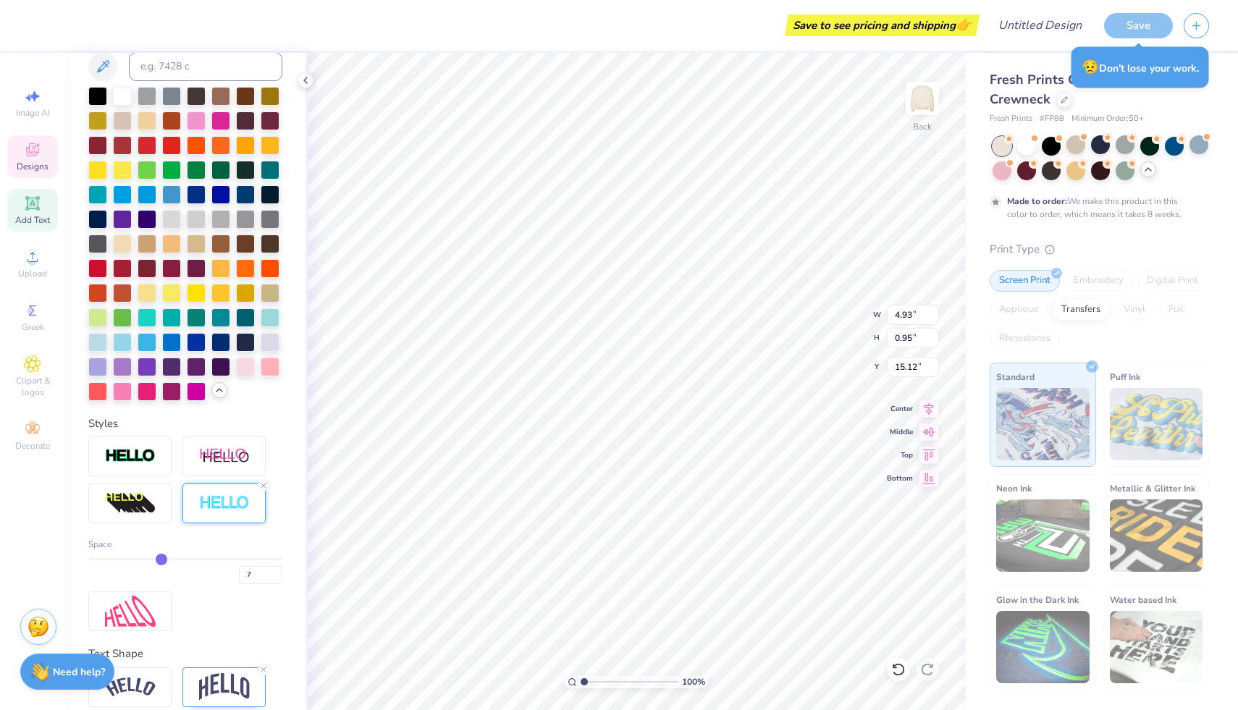
type input "8"
type input "9"
type input "10"
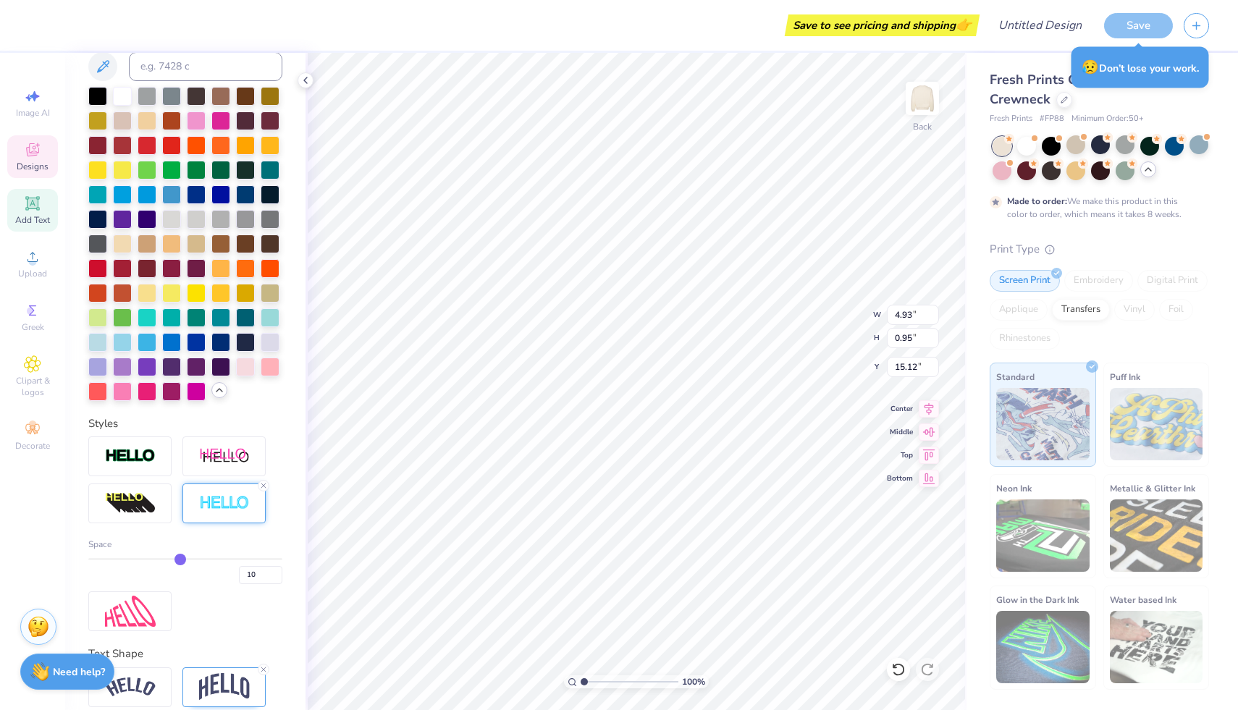
type input "11"
type input "12"
drag, startPoint x: 96, startPoint y: 555, endPoint x: 197, endPoint y: 560, distance: 101.5
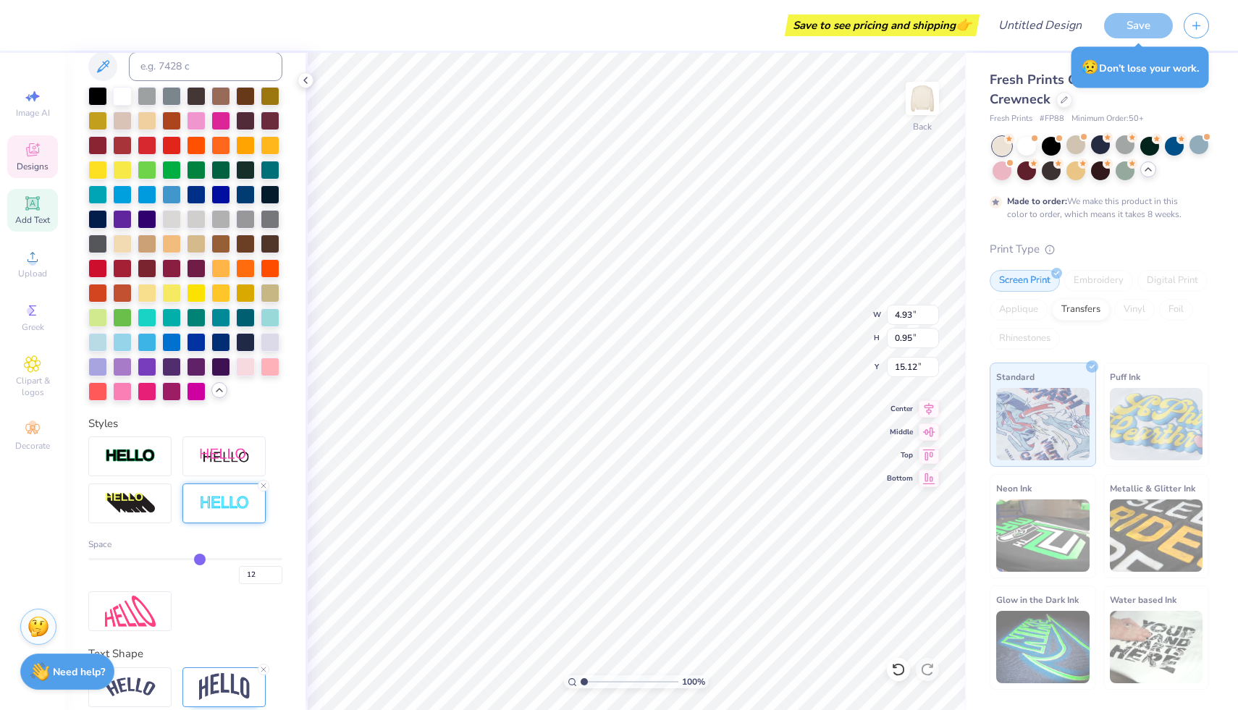
type input "12"
click at [197, 561] on input "range" at bounding box center [185, 559] width 194 height 2
type input "5.07"
type input "1.09"
type input "15.05"
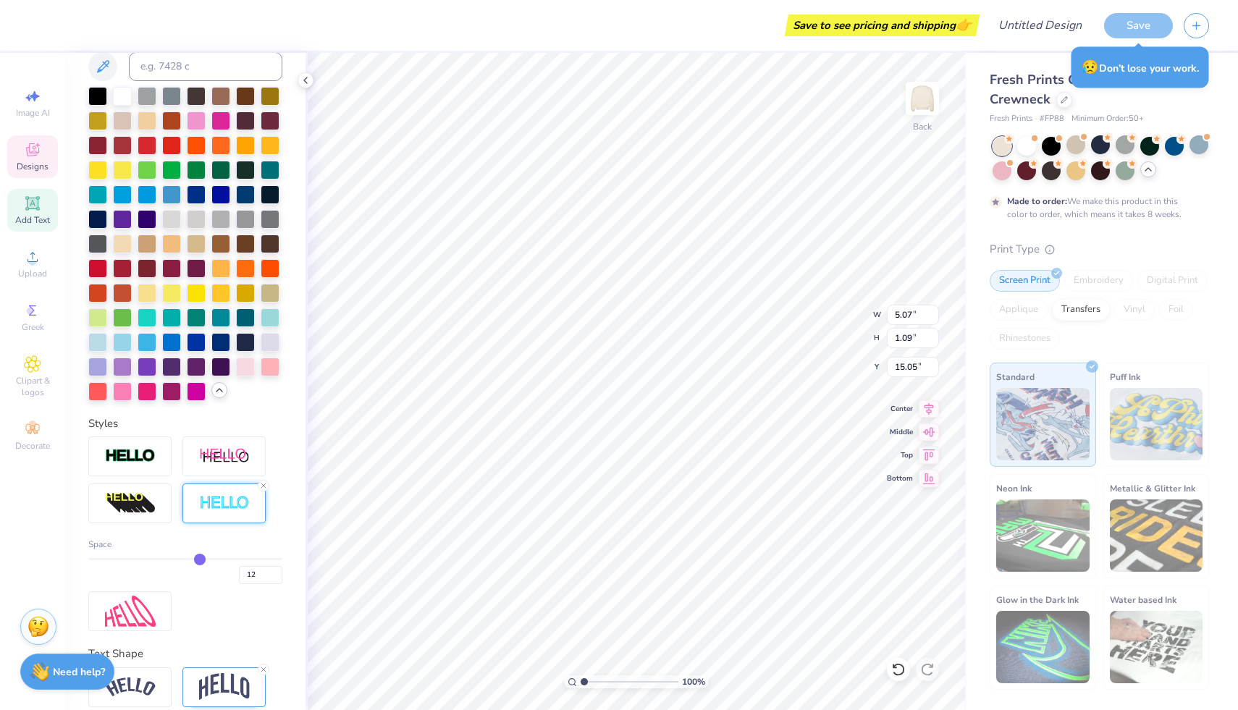
type input "13"
type input "14"
type input "13"
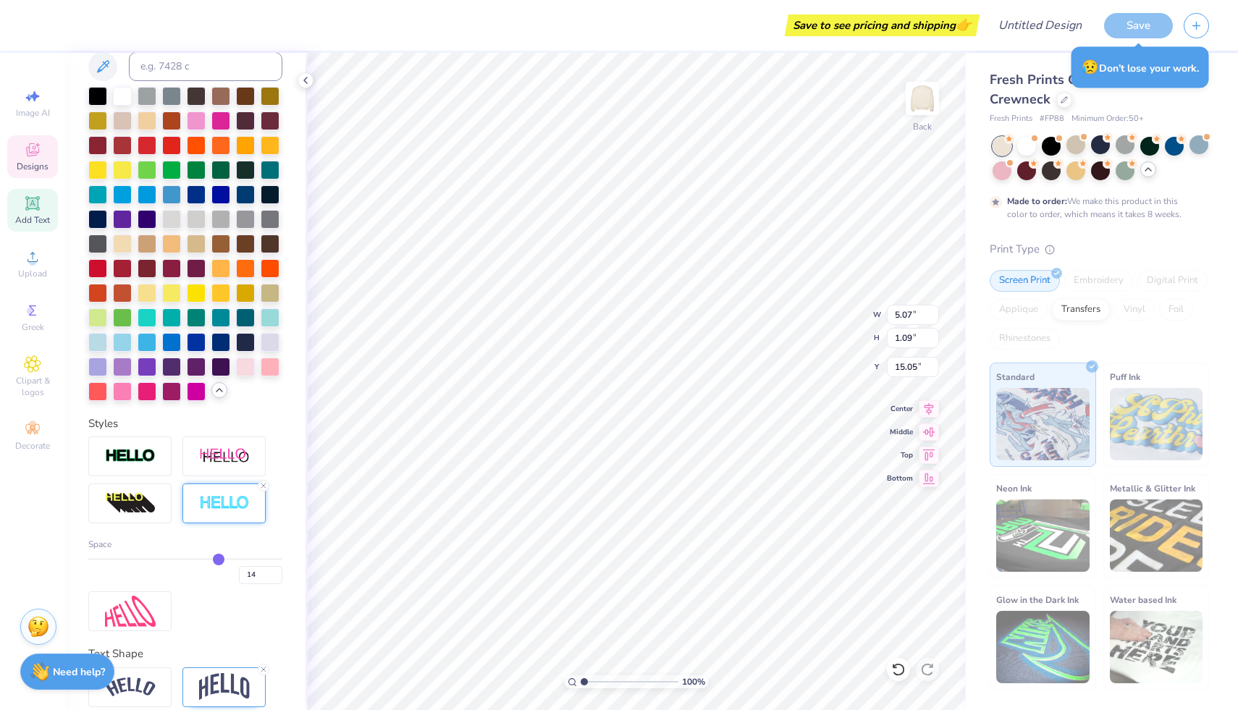
type input "13"
type input "12"
type input "11"
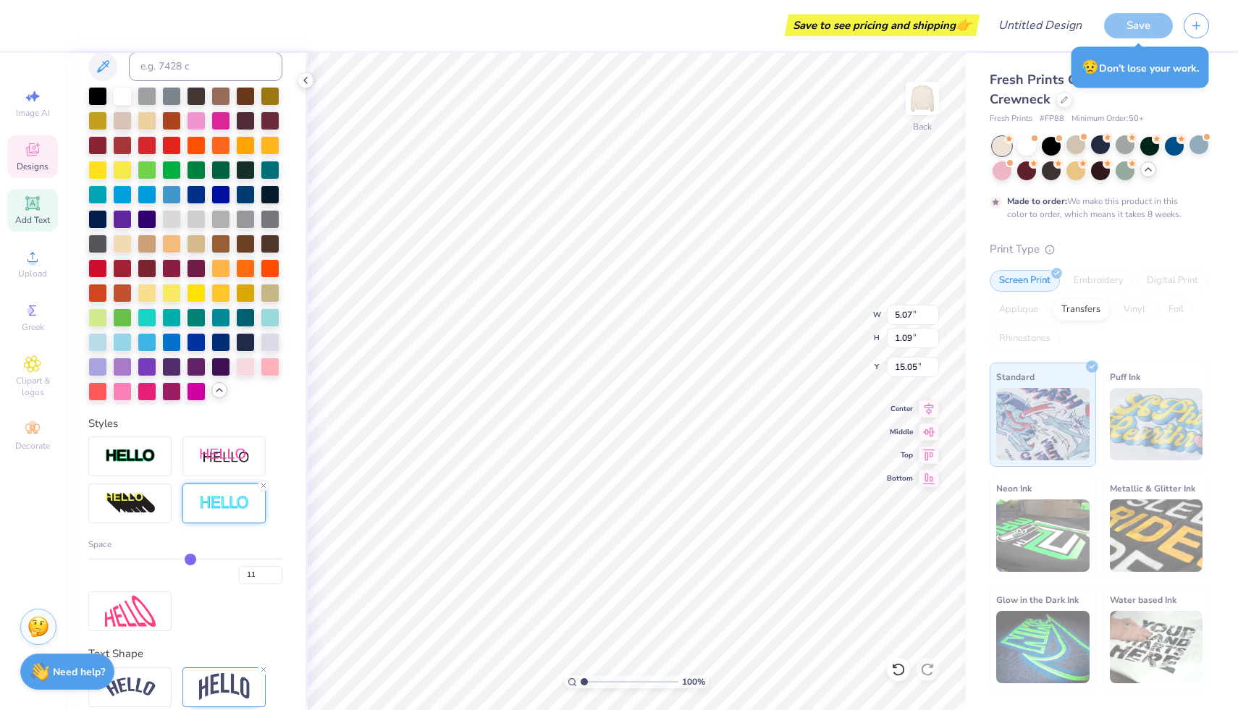
type input "10"
type input "9"
type input "8"
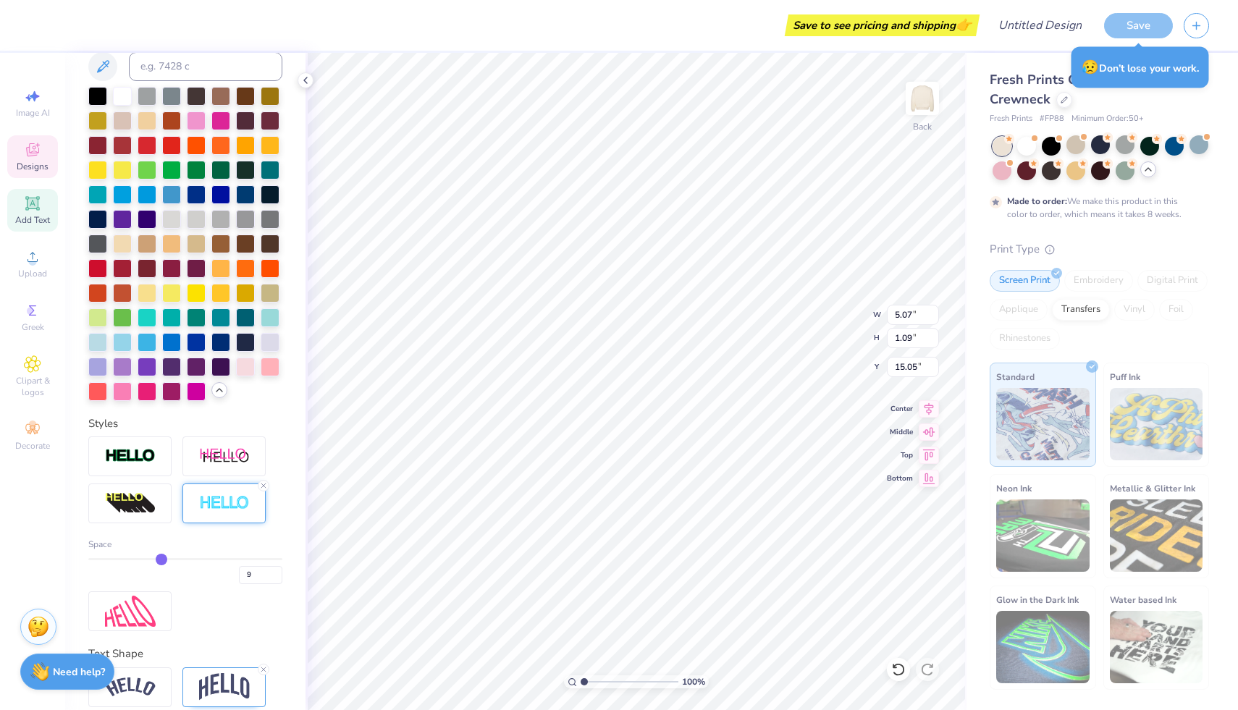
type input "8"
drag, startPoint x: 198, startPoint y: 558, endPoint x: 162, endPoint y: 557, distance: 36.2
type input "8"
click at [162, 558] on input "range" at bounding box center [185, 559] width 194 height 2
type input "5.02"
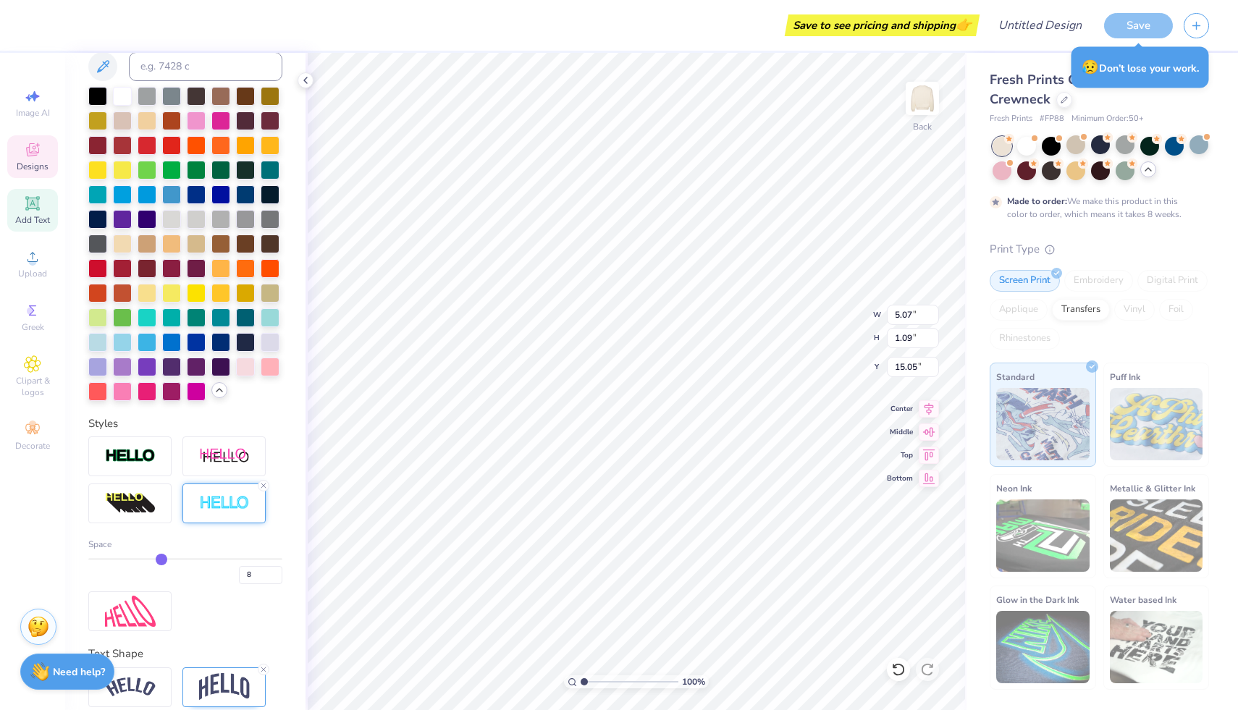
type input "1.04"
type input "15.07"
type input "7"
drag, startPoint x: 162, startPoint y: 557, endPoint x: 154, endPoint y: 557, distance: 8.7
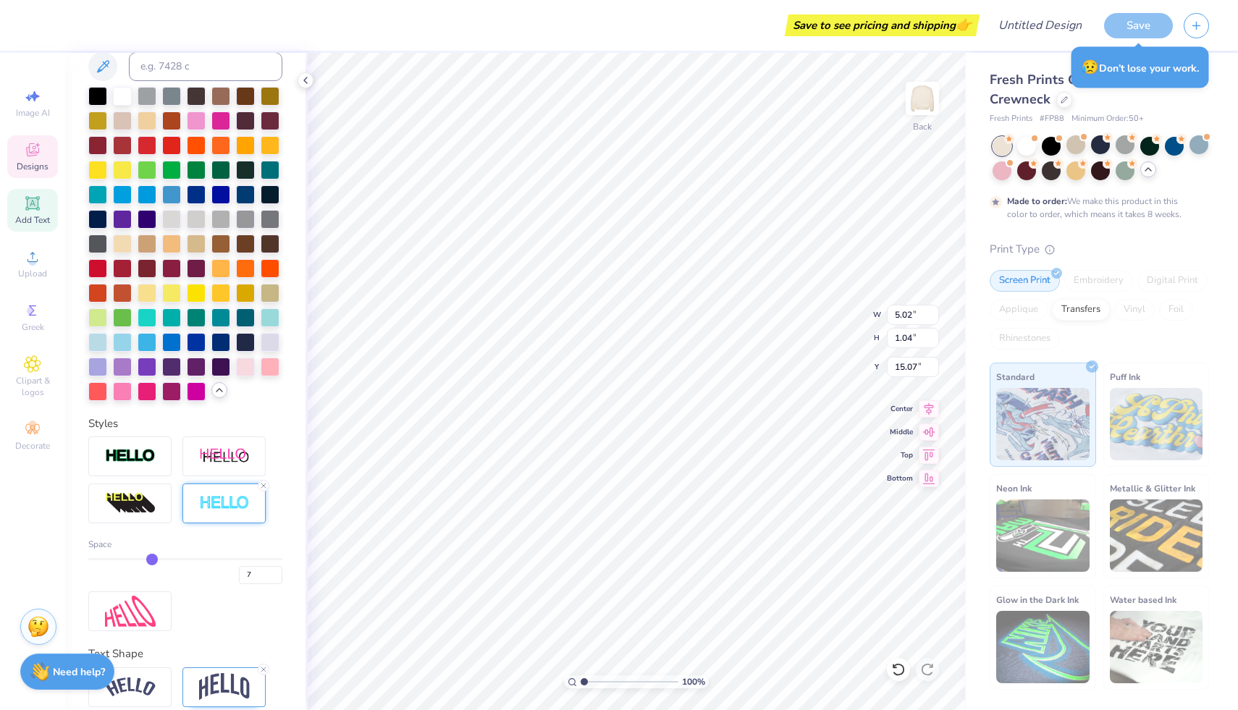
type input "7"
click at [154, 558] on input "range" at bounding box center [185, 559] width 194 height 2
type input "5.01"
type input "1.03"
drag, startPoint x: 154, startPoint y: 557, endPoint x: 143, endPoint y: 557, distance: 10.1
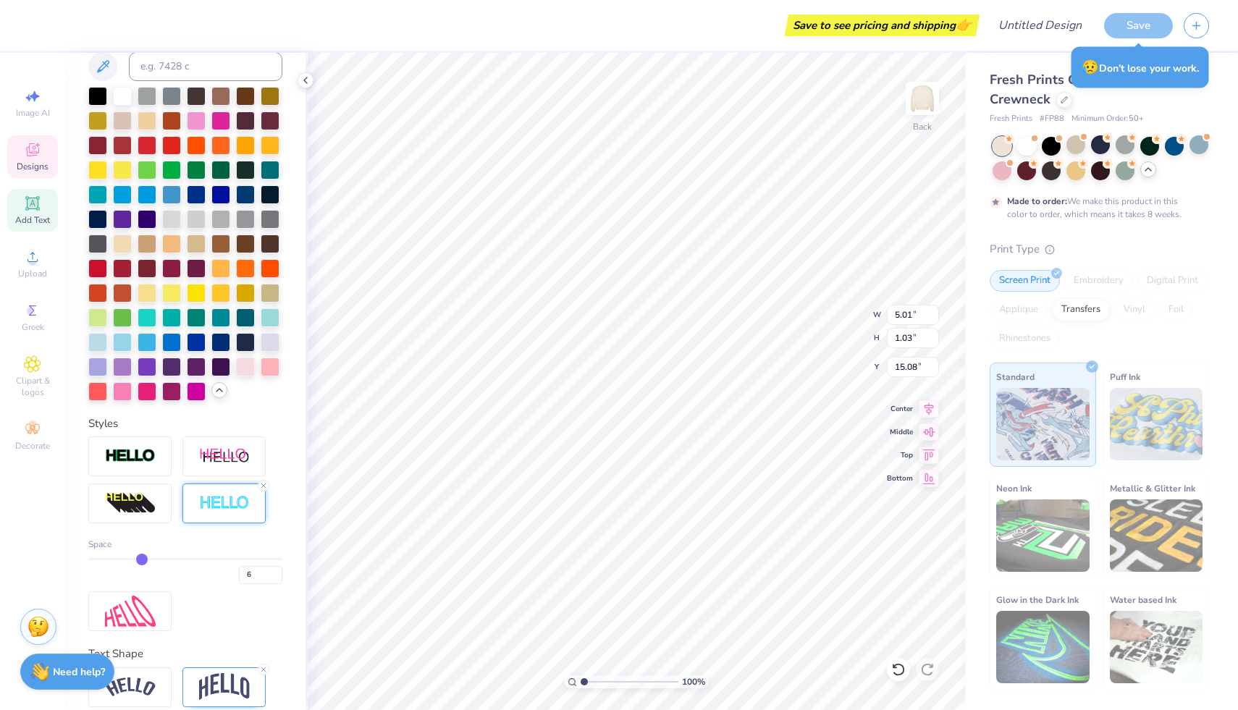
click at [143, 558] on input "range" at bounding box center [185, 559] width 194 height 2
drag, startPoint x: 143, startPoint y: 557, endPoint x: 128, endPoint y: 557, distance: 15.2
click at [128, 558] on input "range" at bounding box center [185, 559] width 194 height 2
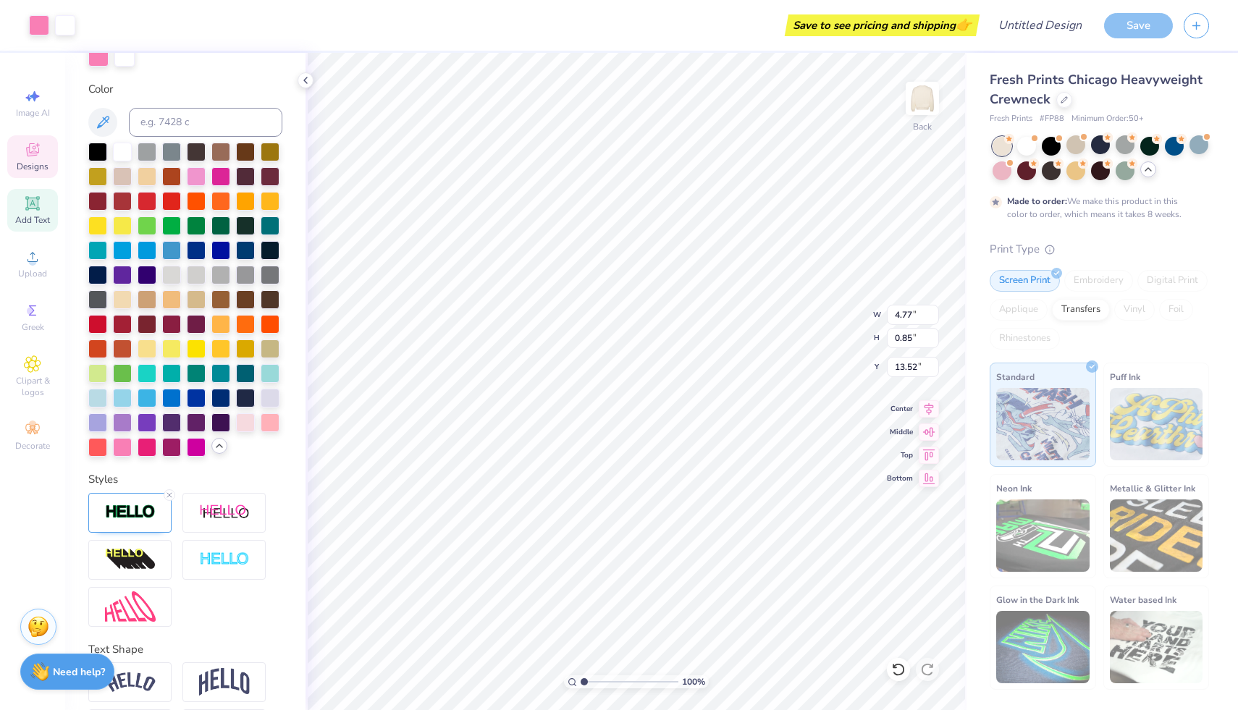
scroll to position [360, 0]
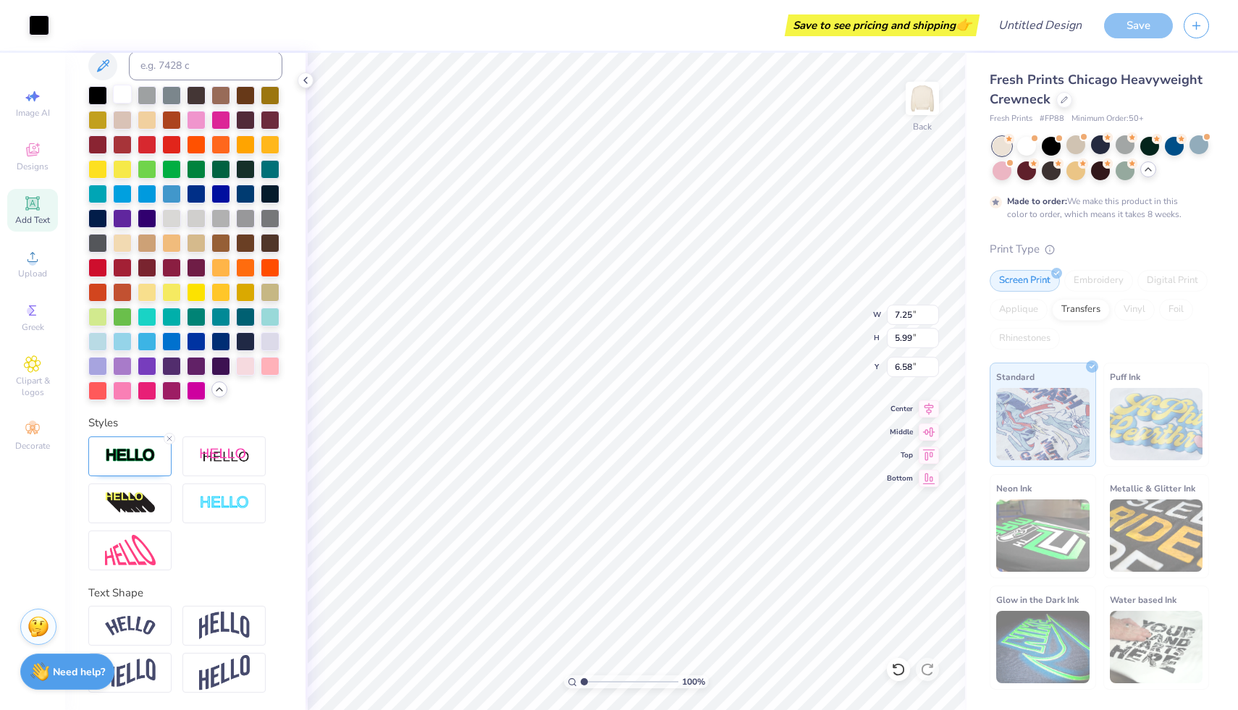
click at [126, 98] on div at bounding box center [122, 94] width 19 height 19
click at [119, 393] on div at bounding box center [122, 389] width 19 height 19
click at [121, 95] on div at bounding box center [122, 94] width 19 height 19
click at [122, 96] on div at bounding box center [122, 94] width 19 height 19
click at [32, 154] on icon at bounding box center [33, 151] width 12 height 9
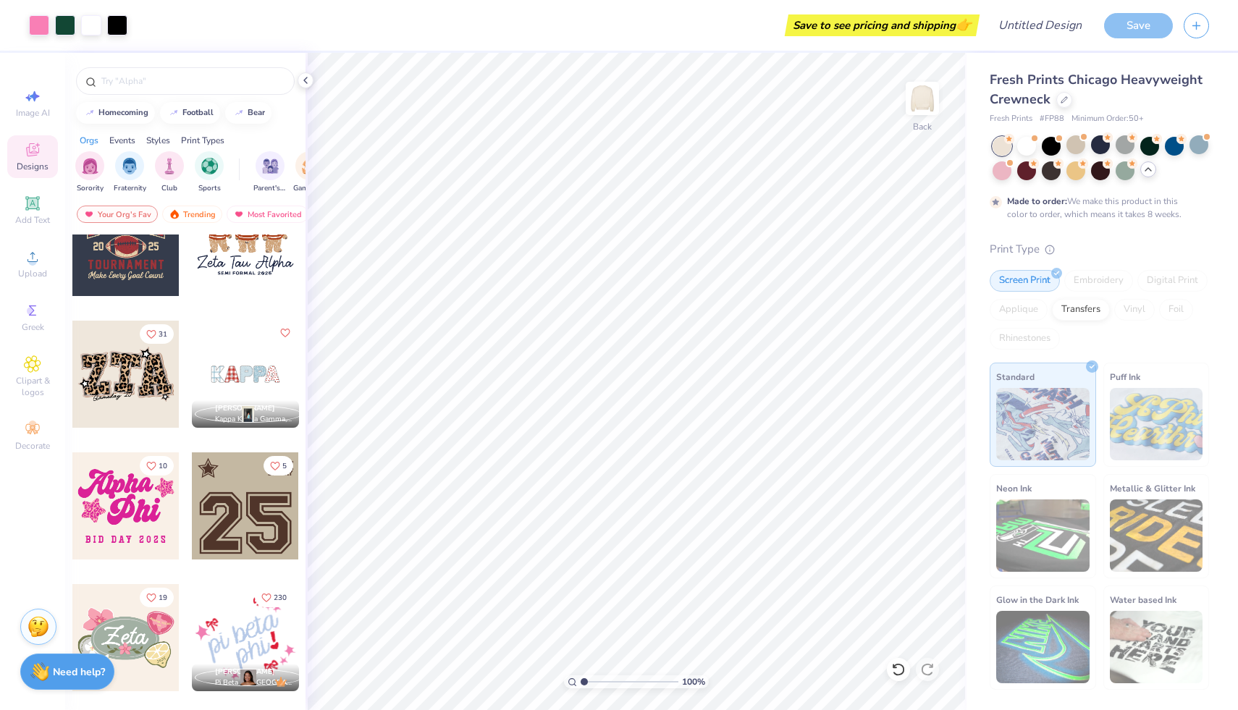
scroll to position [1136, 0]
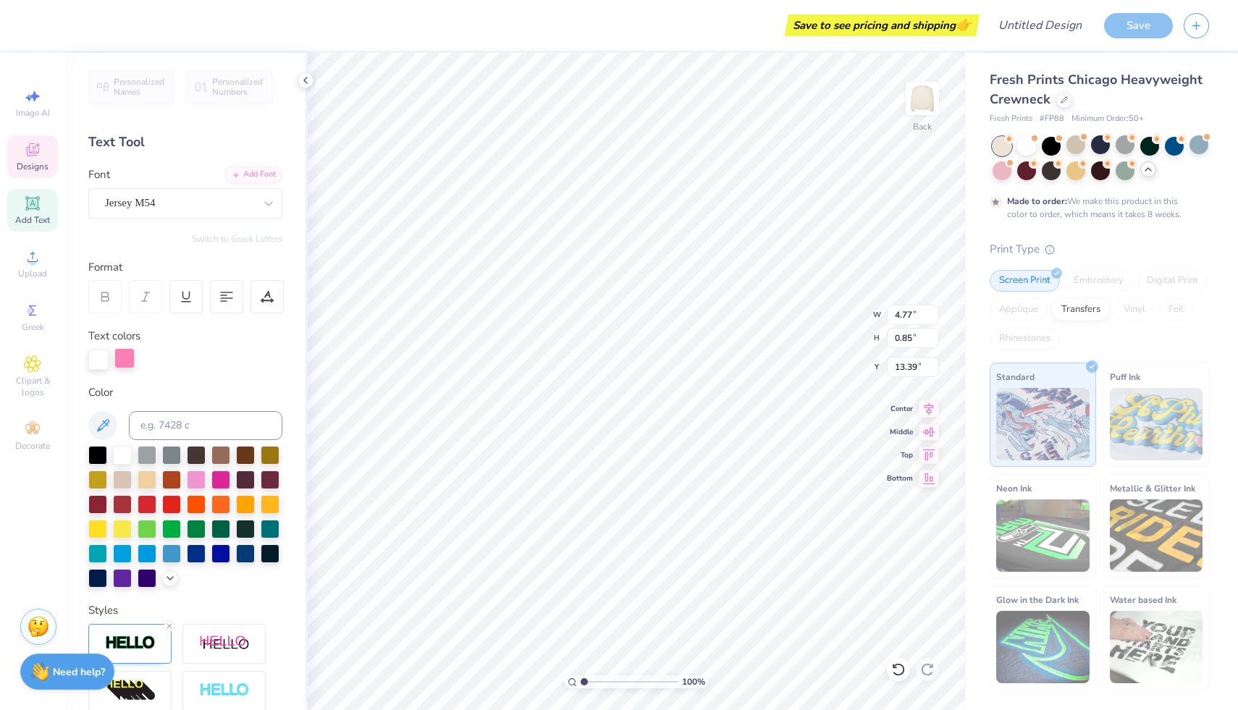
click at [127, 360] on div at bounding box center [124, 358] width 20 height 20
click at [127, 356] on div at bounding box center [124, 360] width 20 height 20
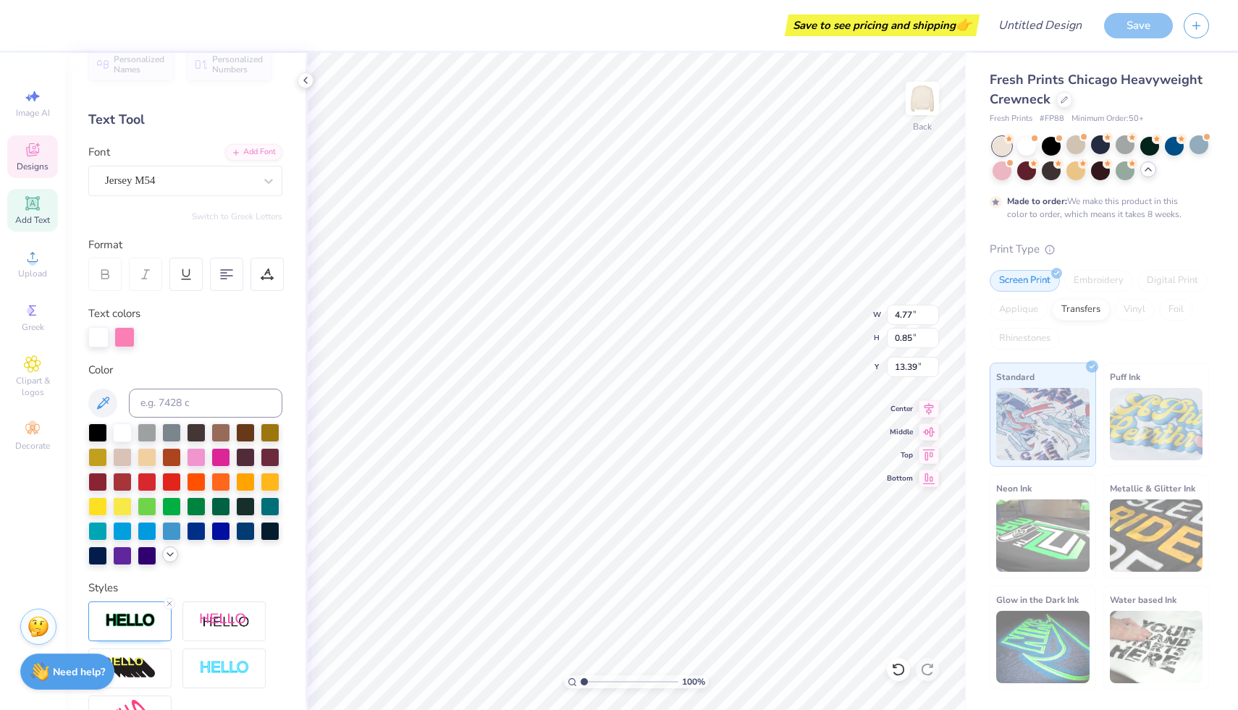
click at [172, 560] on icon at bounding box center [170, 555] width 12 height 12
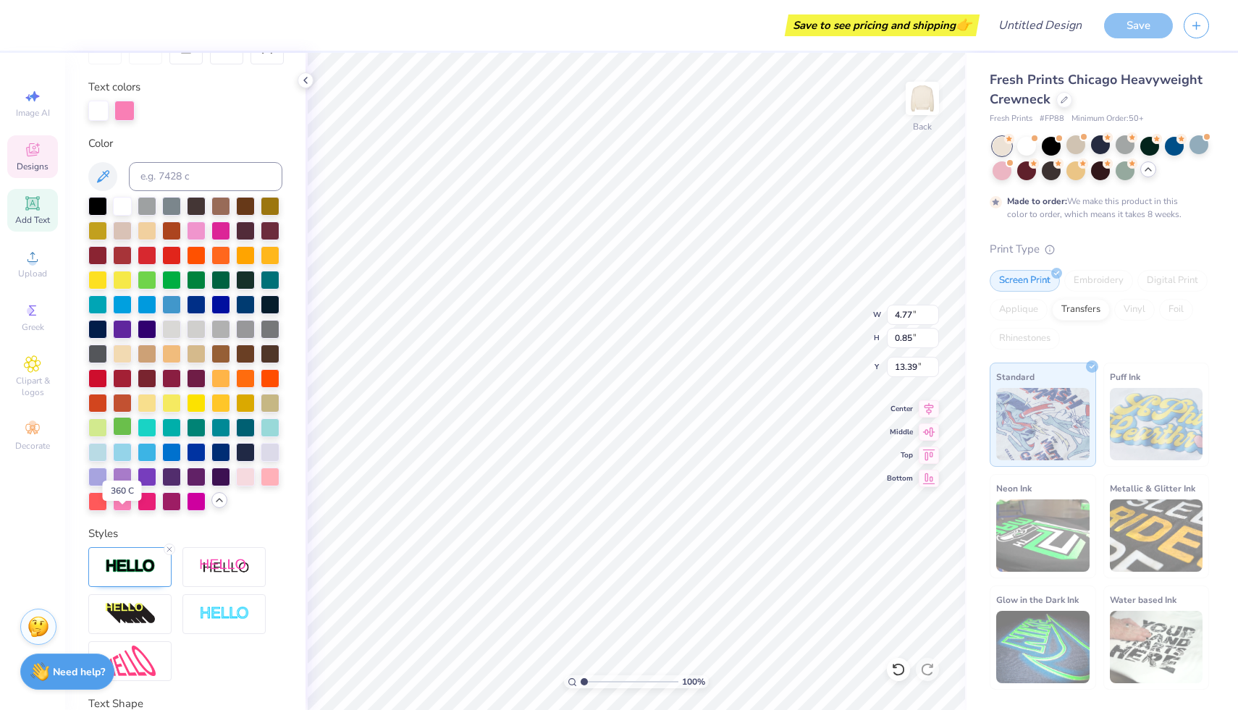
scroll to position [259, 0]
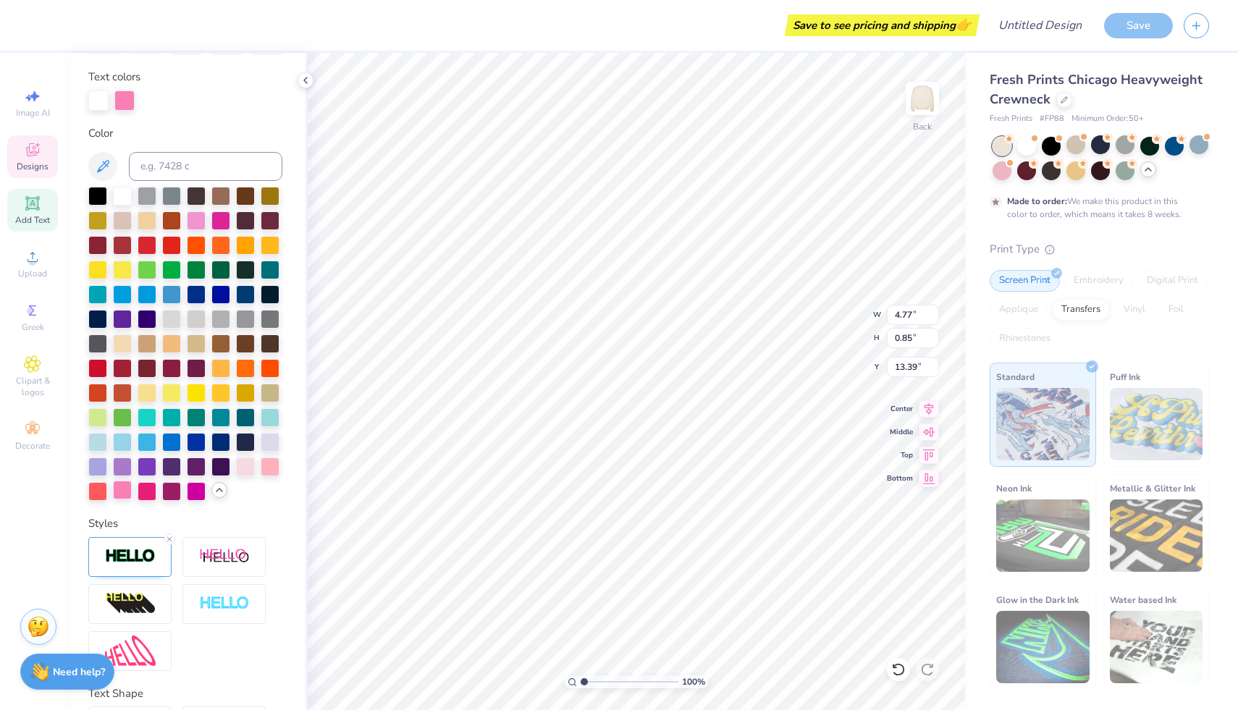
click at [126, 487] on div at bounding box center [122, 490] width 19 height 19
click at [35, 150] on icon at bounding box center [32, 149] width 17 height 17
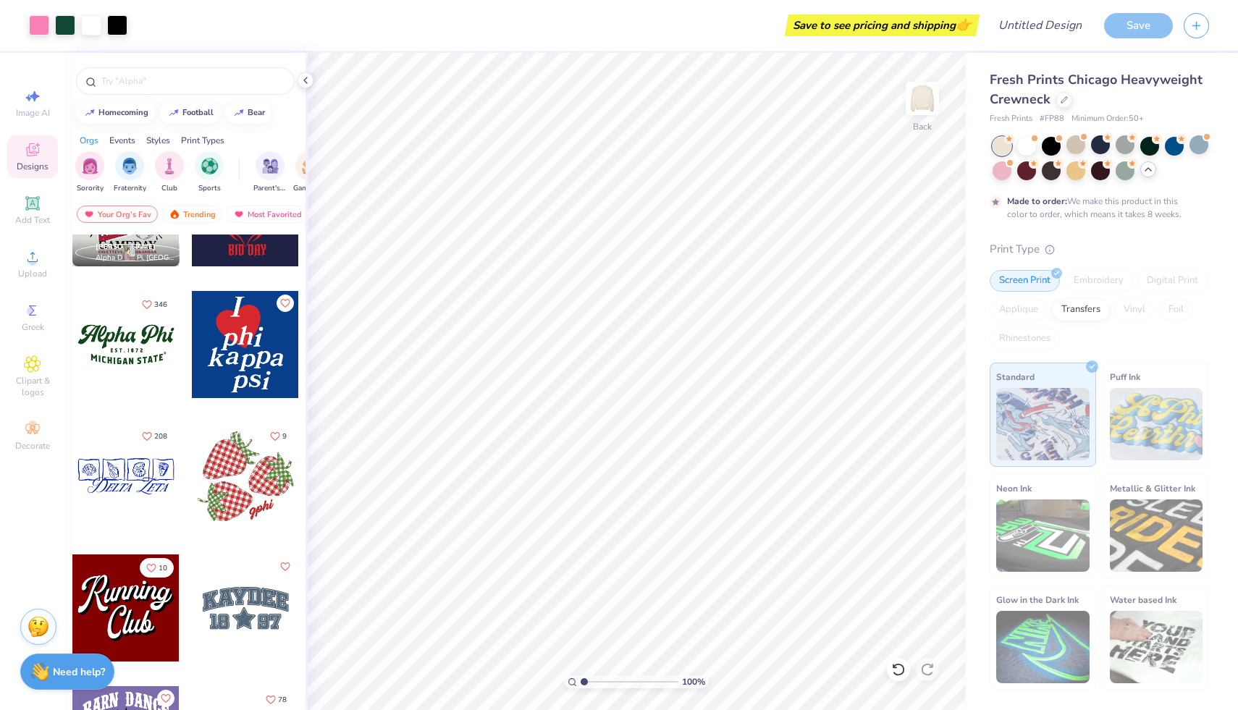
scroll to position [1255, 0]
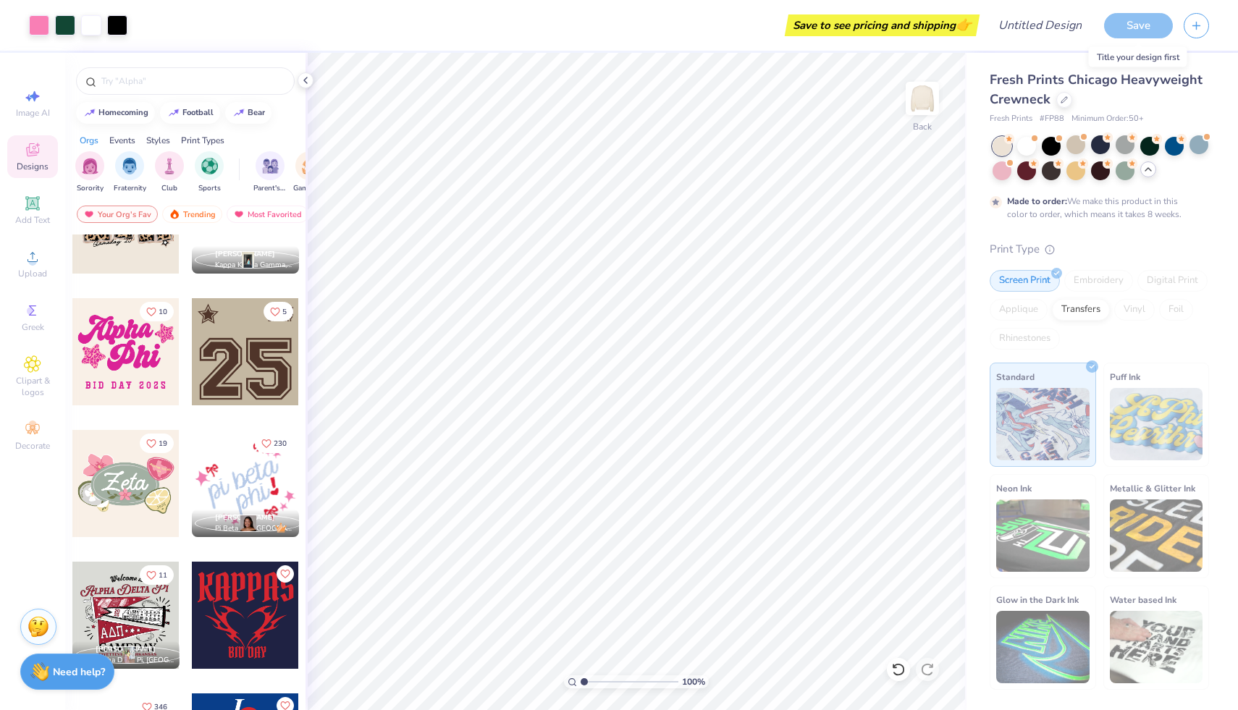
click at [1134, 28] on div "Save" at bounding box center [1138, 25] width 69 height 25
click at [1028, 28] on input "Design Title" at bounding box center [1023, 25] width 142 height 29
click at [1158, 30] on div "Save" at bounding box center [1138, 25] width 69 height 25
click at [1140, 23] on div "Save" at bounding box center [1138, 25] width 69 height 25
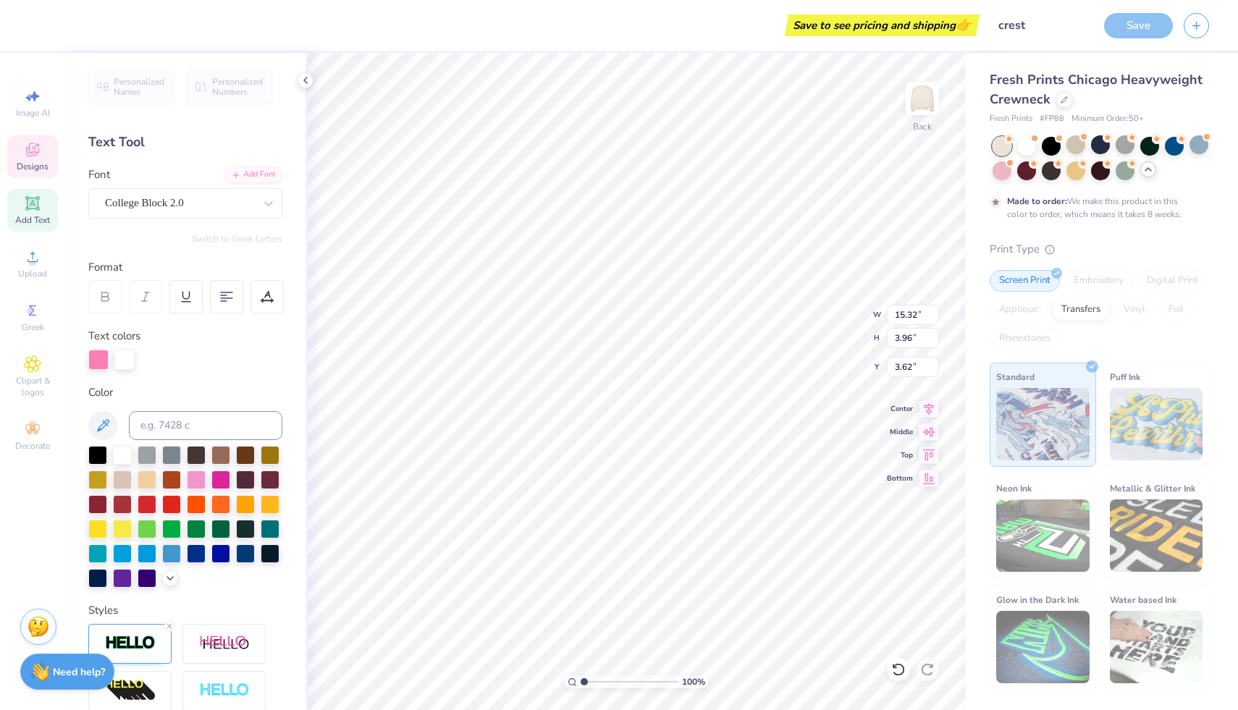
click at [1118, 25] on div "Save" at bounding box center [1138, 25] width 69 height 25
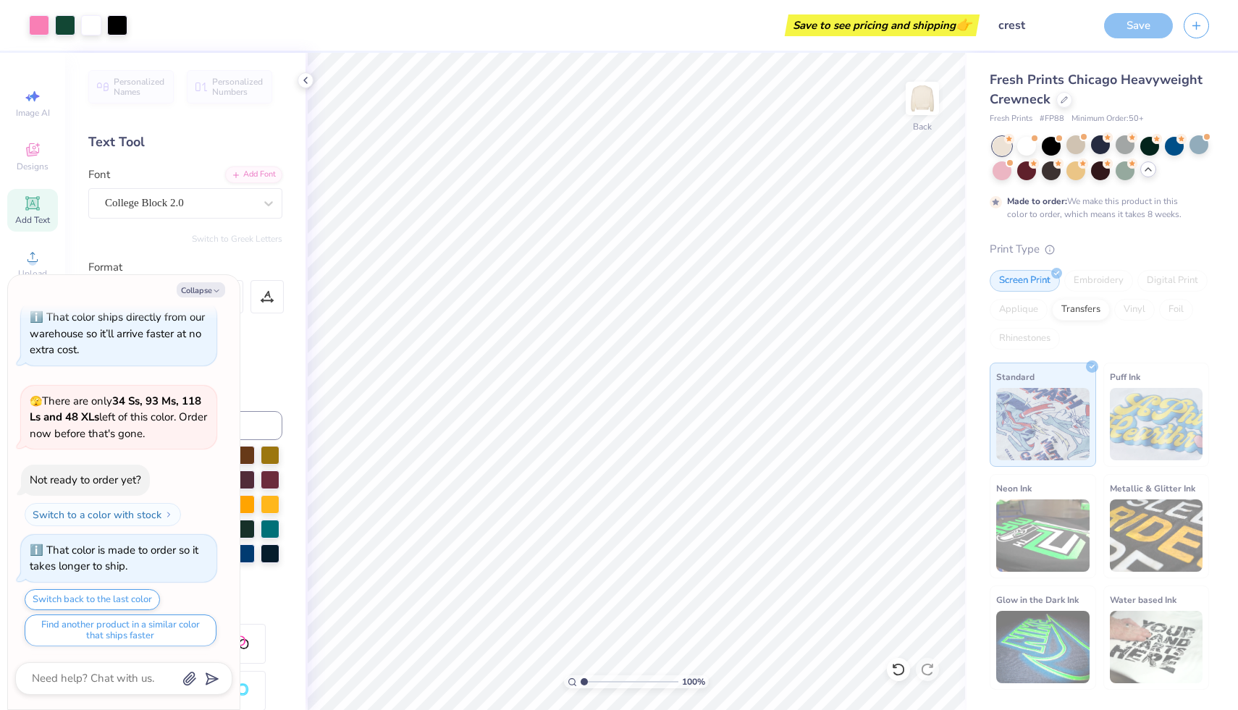
scroll to position [935, 0]
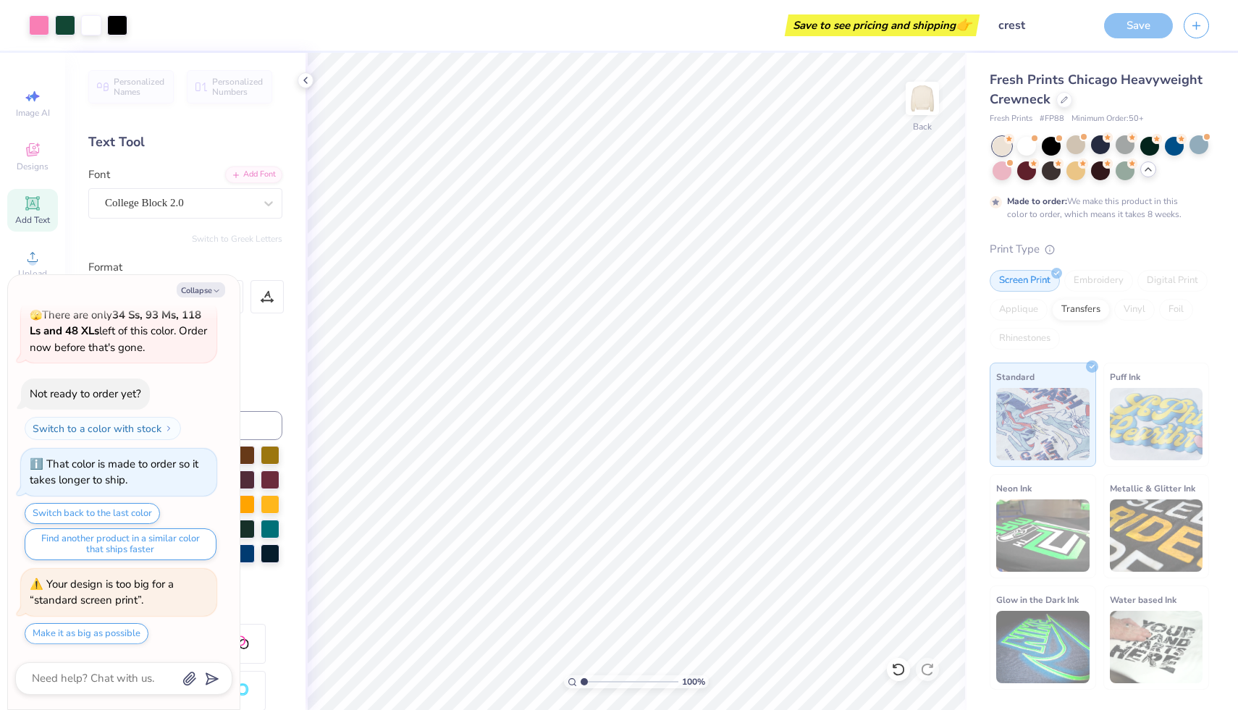
click at [160, 595] on div "Your design is too big for a “standard screen print”." at bounding box center [119, 593] width 178 height 33
click at [133, 635] on button "Make it as big as possible" at bounding box center [87, 634] width 124 height 21
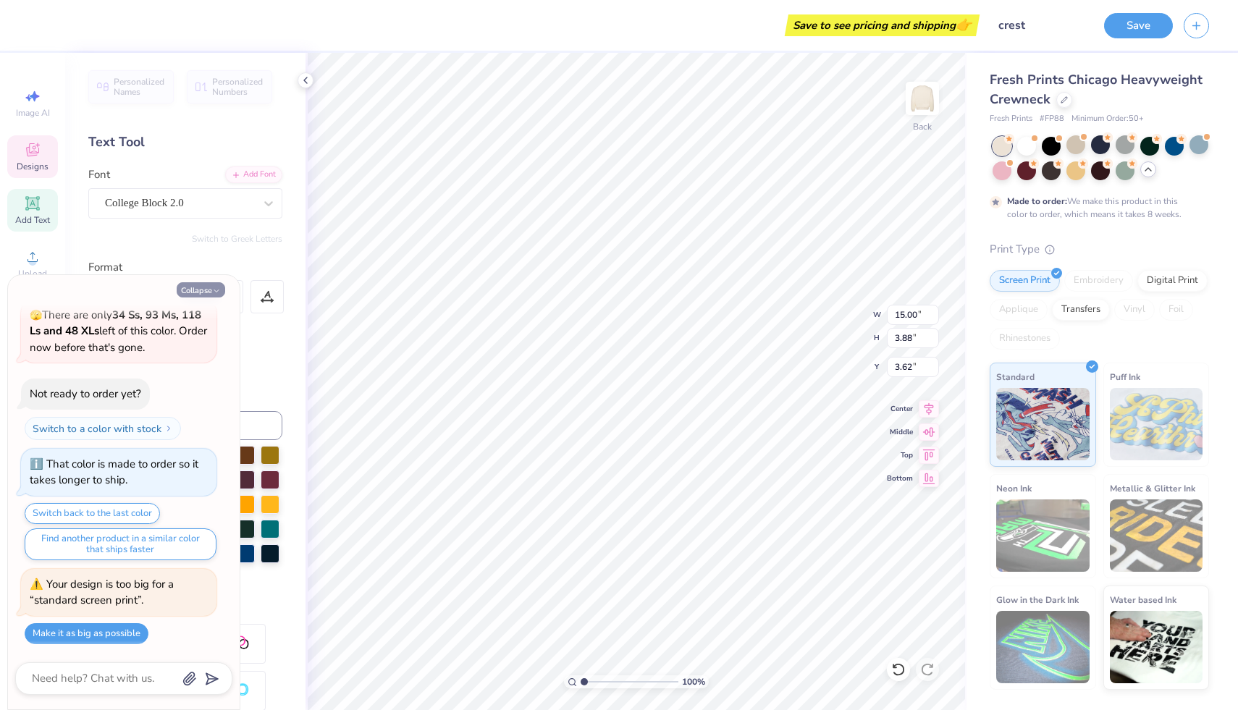
click at [210, 288] on button "Collapse" at bounding box center [201, 289] width 49 height 15
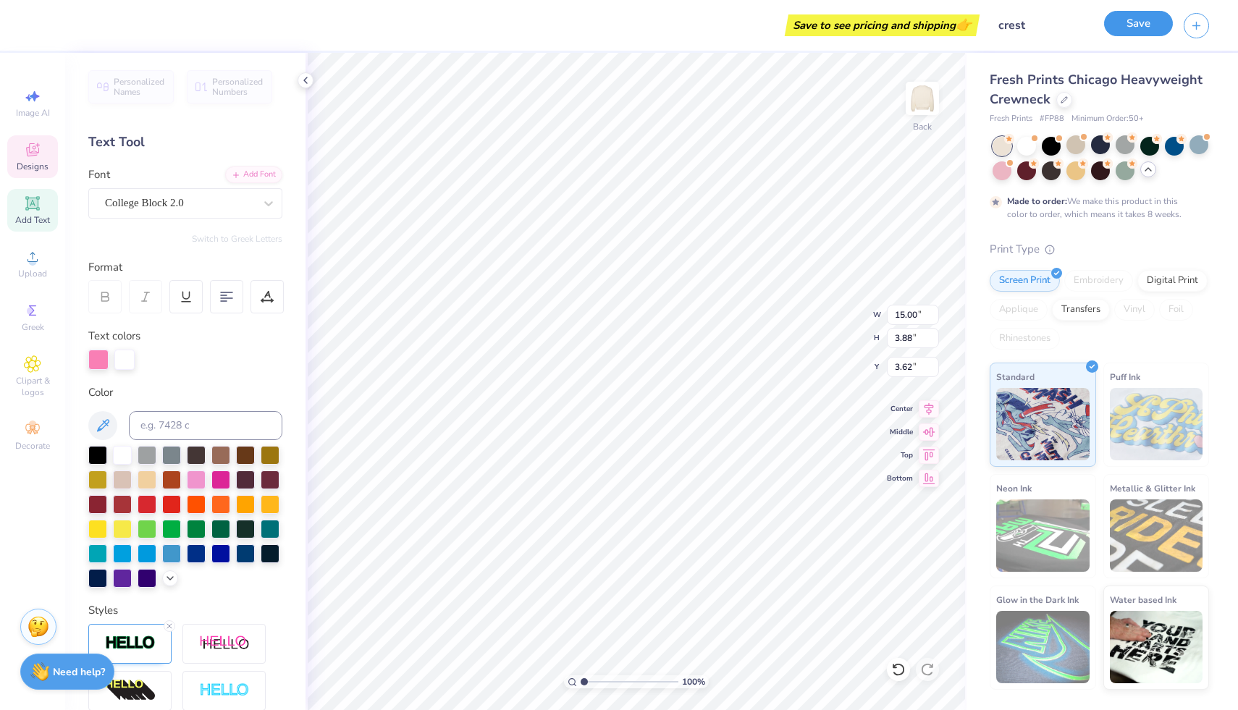
click at [1136, 23] on button "Save" at bounding box center [1138, 23] width 69 height 25
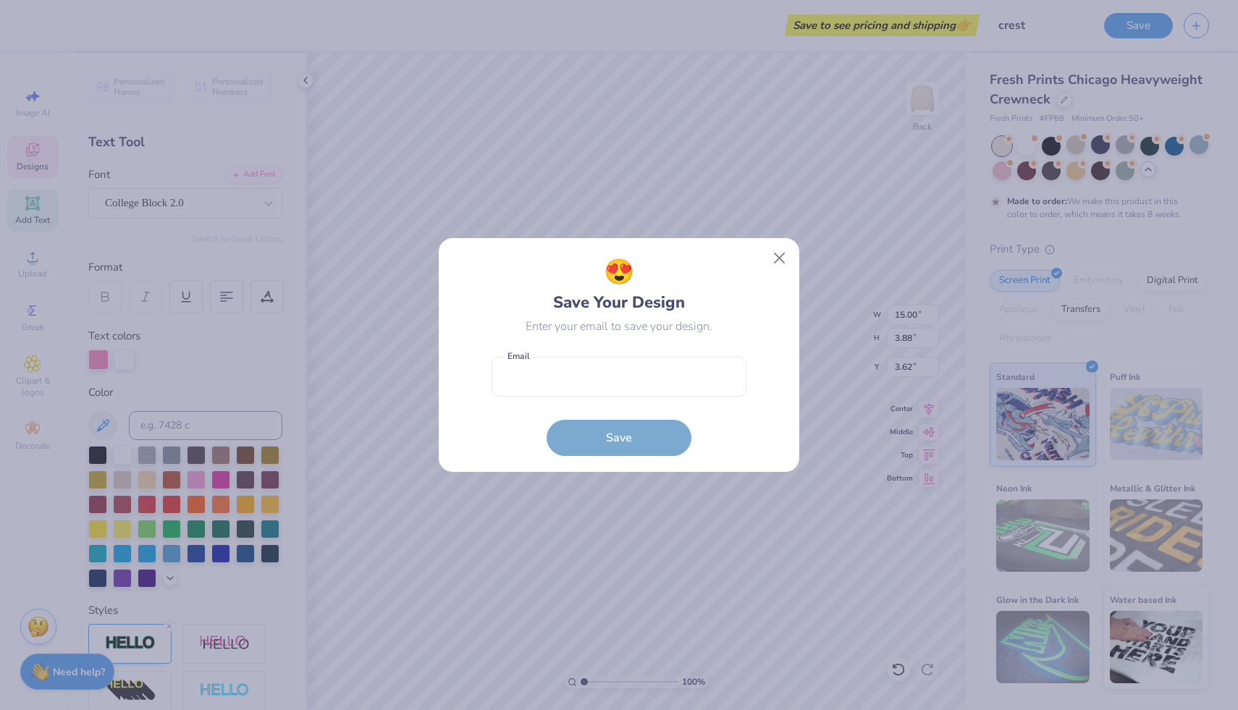
click at [624, 442] on form "Email is a required field Email Save" at bounding box center [619, 403] width 255 height 106
click at [588, 384] on input "email" at bounding box center [619, 377] width 255 height 40
click at [608, 453] on form "jrclark5s@semo.edu Email Save" at bounding box center [619, 403] width 255 height 106
click at [608, 444] on button "Save" at bounding box center [619, 434] width 145 height 36
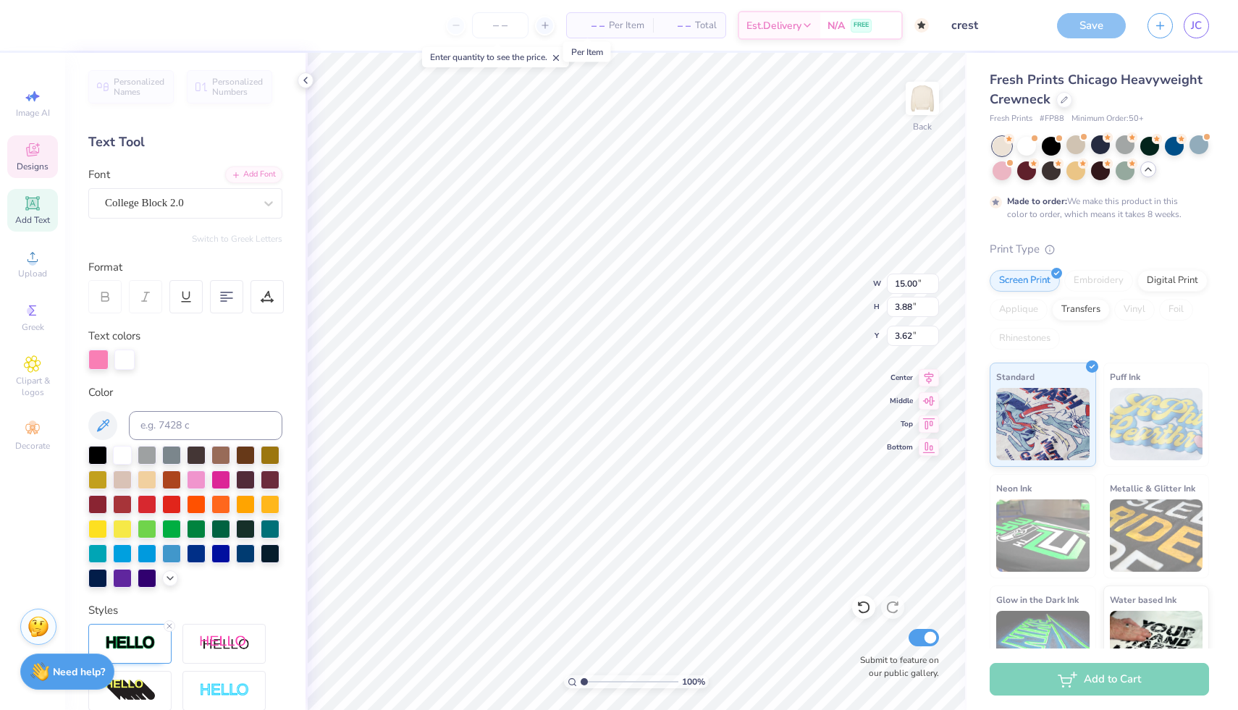
click at [592, 23] on span "– –" at bounding box center [590, 25] width 29 height 15
click at [542, 25] on line at bounding box center [545, 25] width 6 height 0
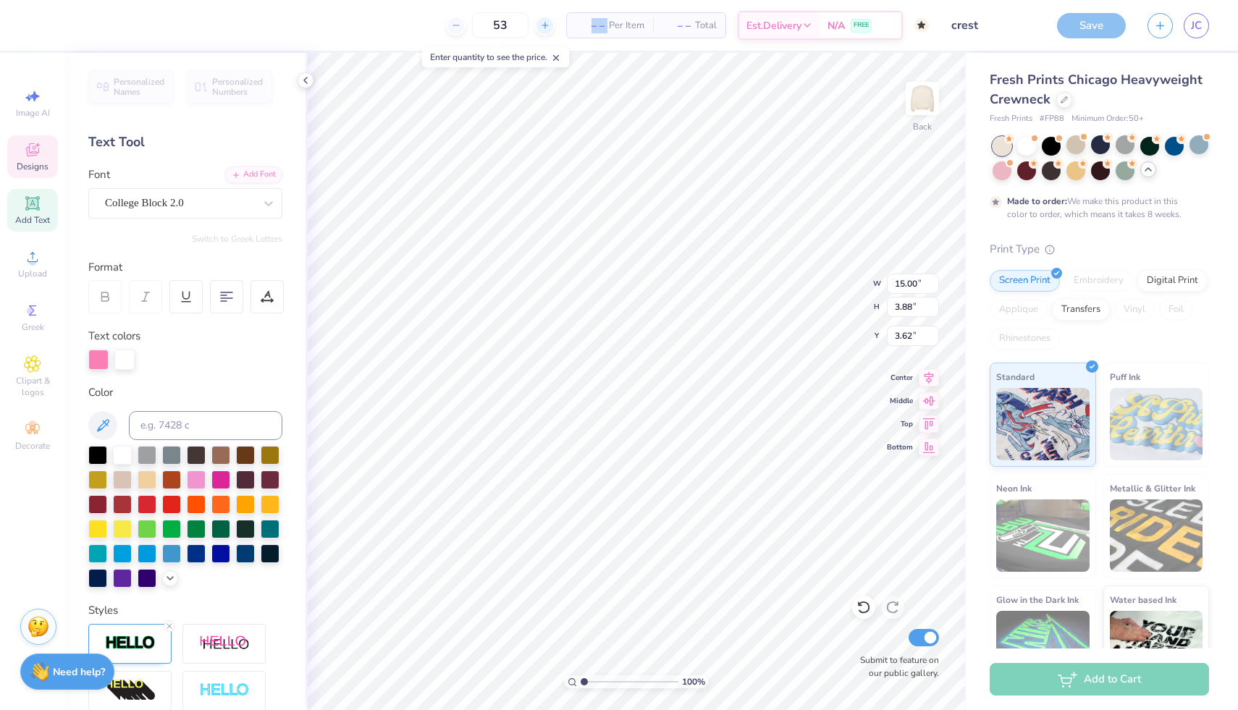
click at [542, 25] on line at bounding box center [545, 25] width 6 height 0
click at [416, 28] on div "55 Per Item Total Est. Delivery N/A FREE" at bounding box center [484, 25] width 889 height 51
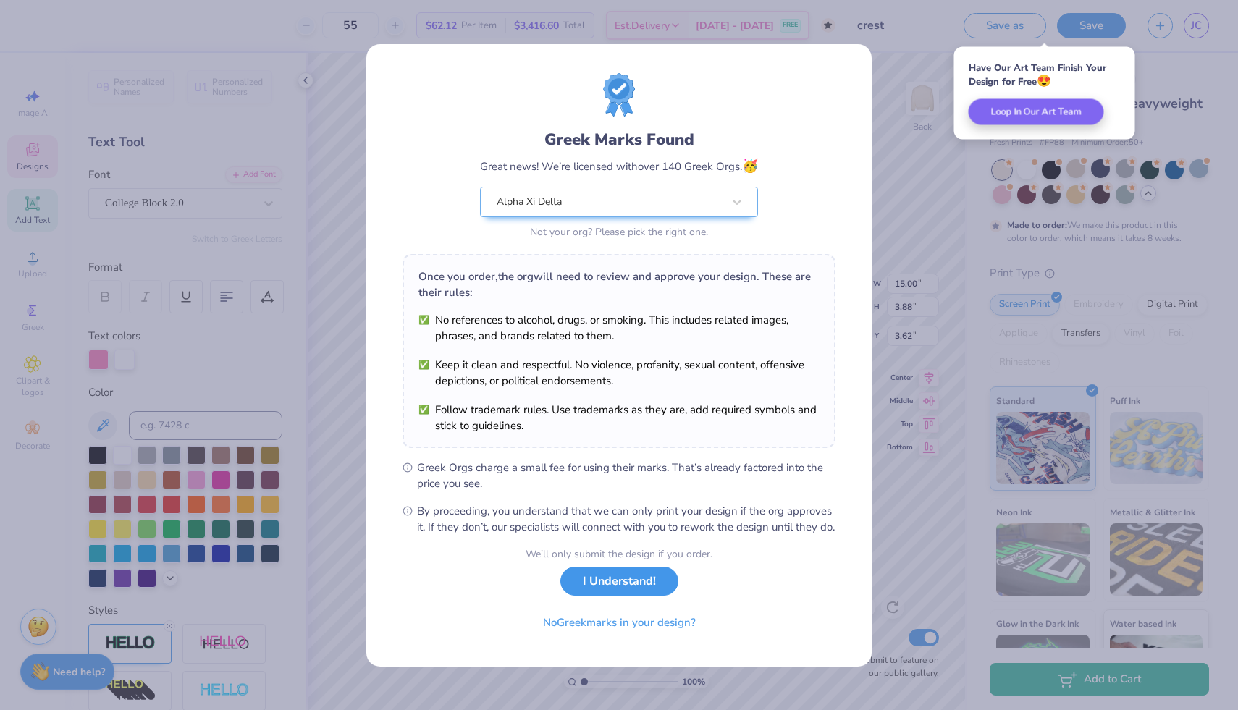
click at [636, 597] on button "I Understand!" at bounding box center [620, 582] width 118 height 30
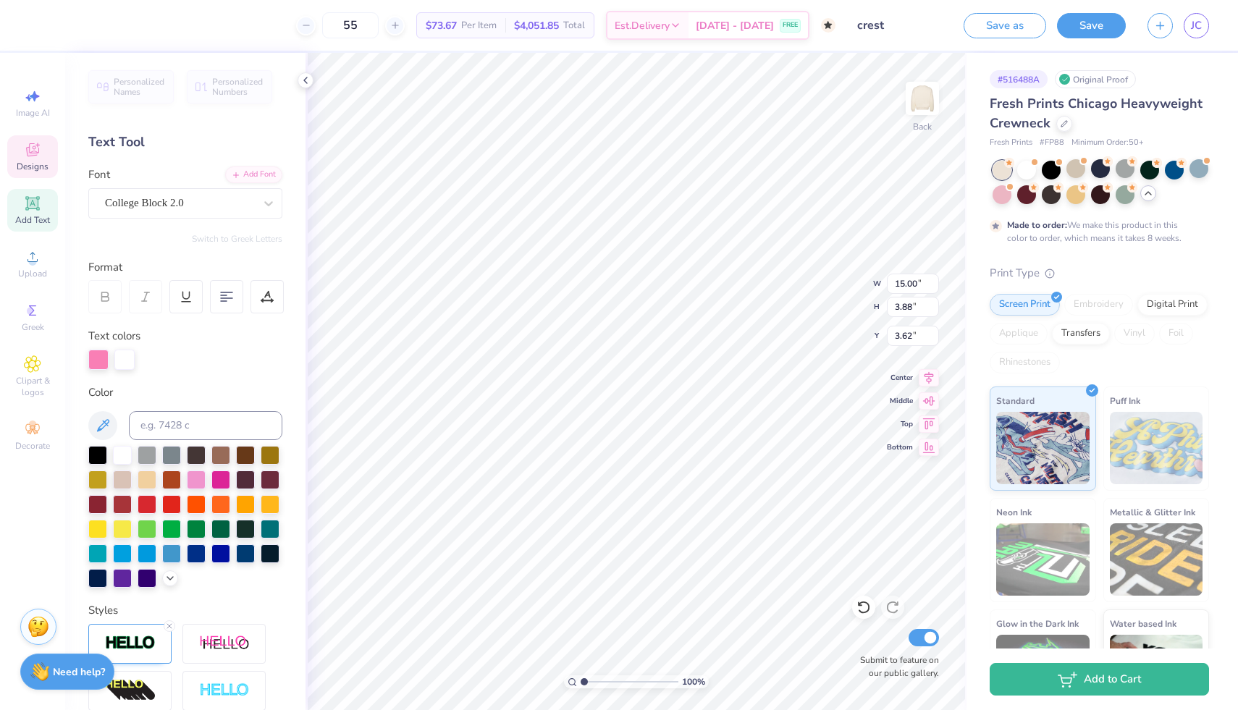
click at [279, 31] on div "55 $73.67 Per Item $4,051.85 Total Est. Delivery Nov 1 - 3 FREE" at bounding box center [438, 25] width 796 height 51
click at [306, 80] on icon at bounding box center [306, 81] width 12 height 12
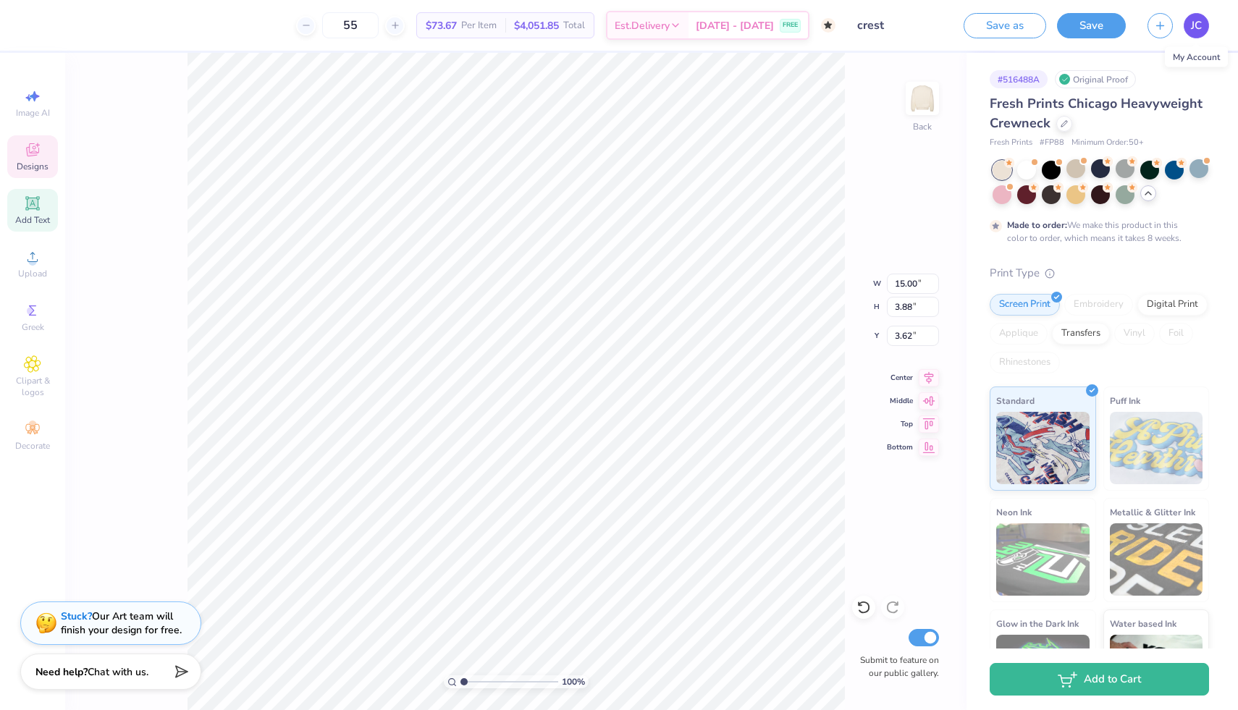
click at [1199, 26] on span "JC" at bounding box center [1196, 25] width 11 height 17
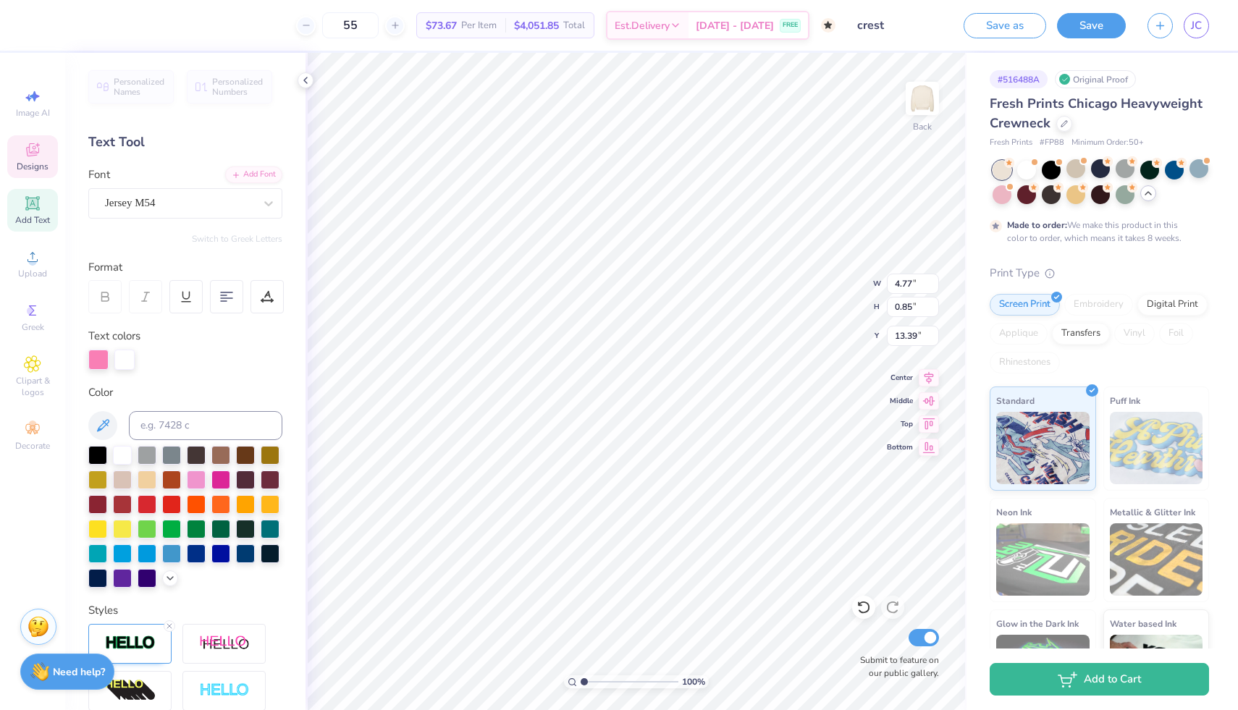
scroll to position [0, 1]
click at [922, 108] on img at bounding box center [923, 99] width 58 height 58
click at [922, 107] on img at bounding box center [923, 99] width 58 height 58
click at [1216, 33] on div "Save as Save JC" at bounding box center [1101, 25] width 274 height 51
click at [1203, 33] on link "JC" at bounding box center [1196, 25] width 25 height 25
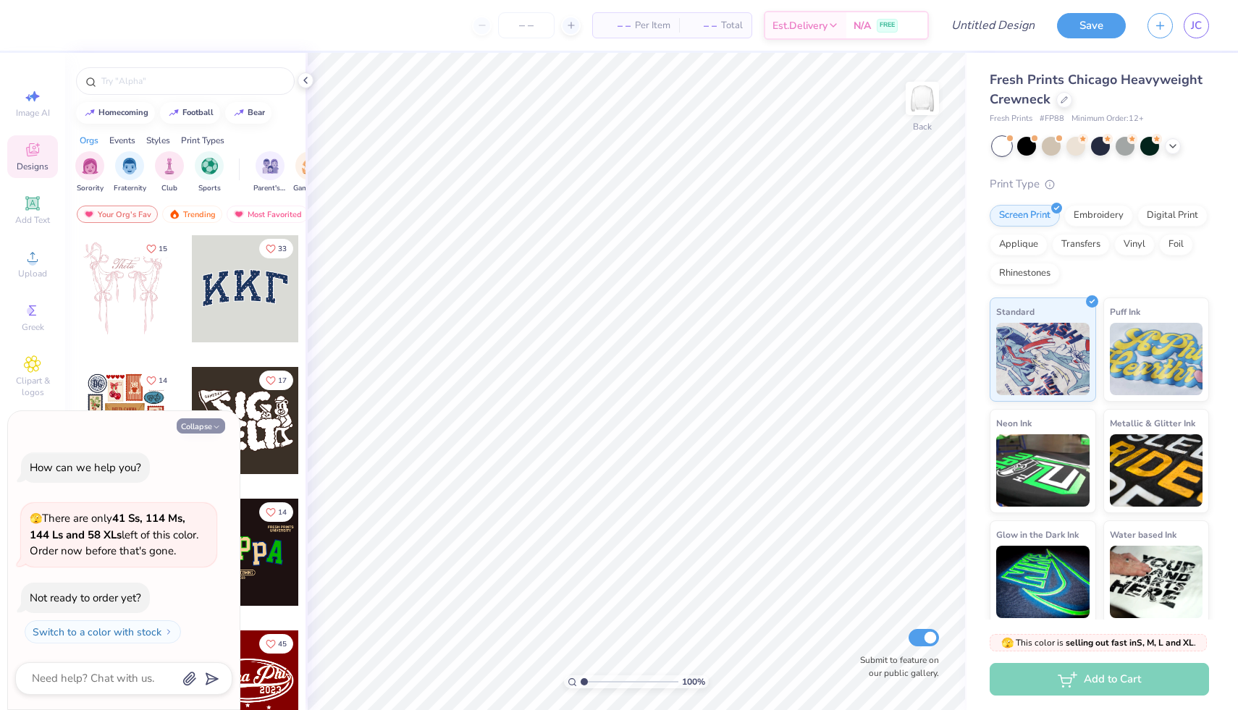
click at [201, 427] on button "Collapse" at bounding box center [201, 426] width 49 height 15
type textarea "x"
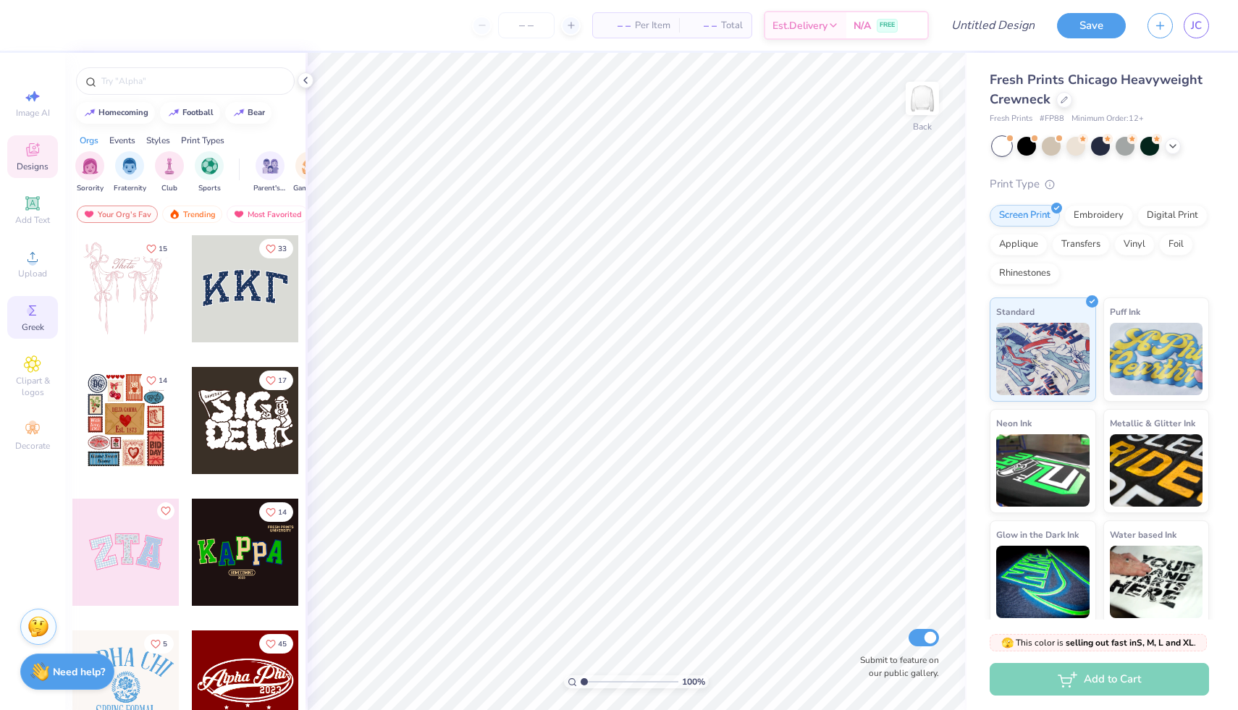
click at [25, 313] on icon at bounding box center [32, 310] width 17 height 17
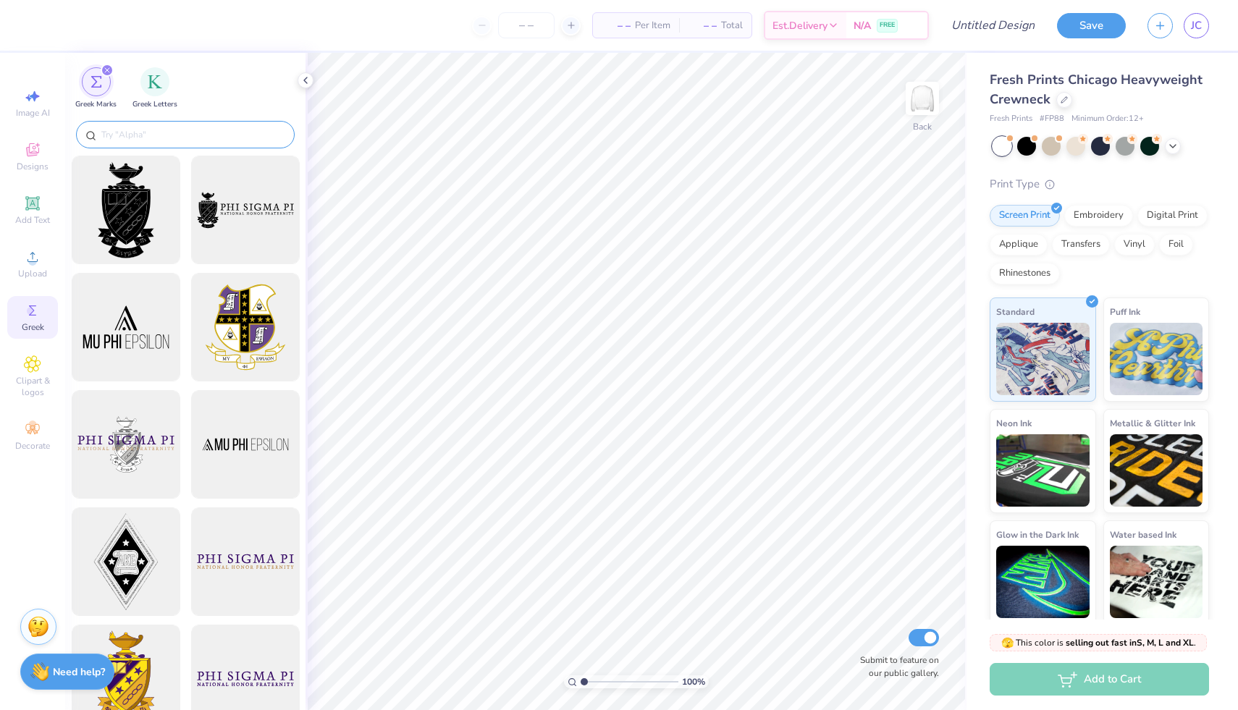
click at [114, 133] on input "text" at bounding box center [192, 134] width 185 height 14
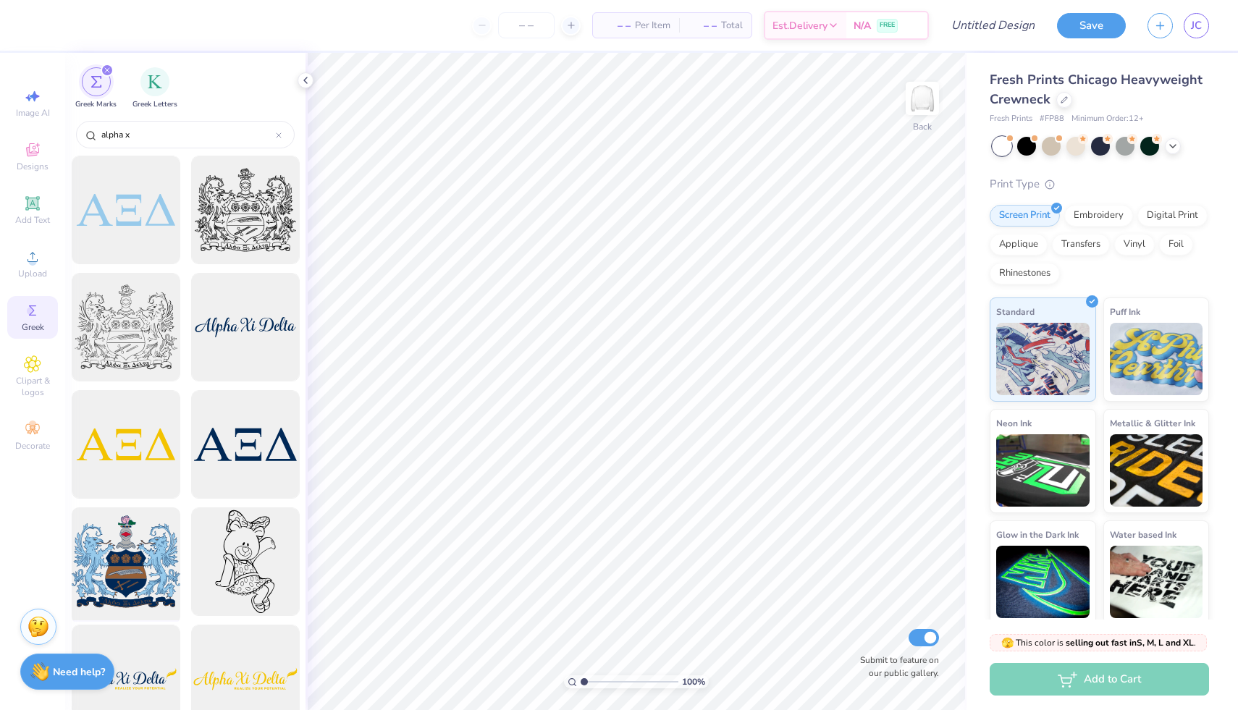
type input "alpha x"
click at [124, 568] on div at bounding box center [126, 563] width 120 height 120
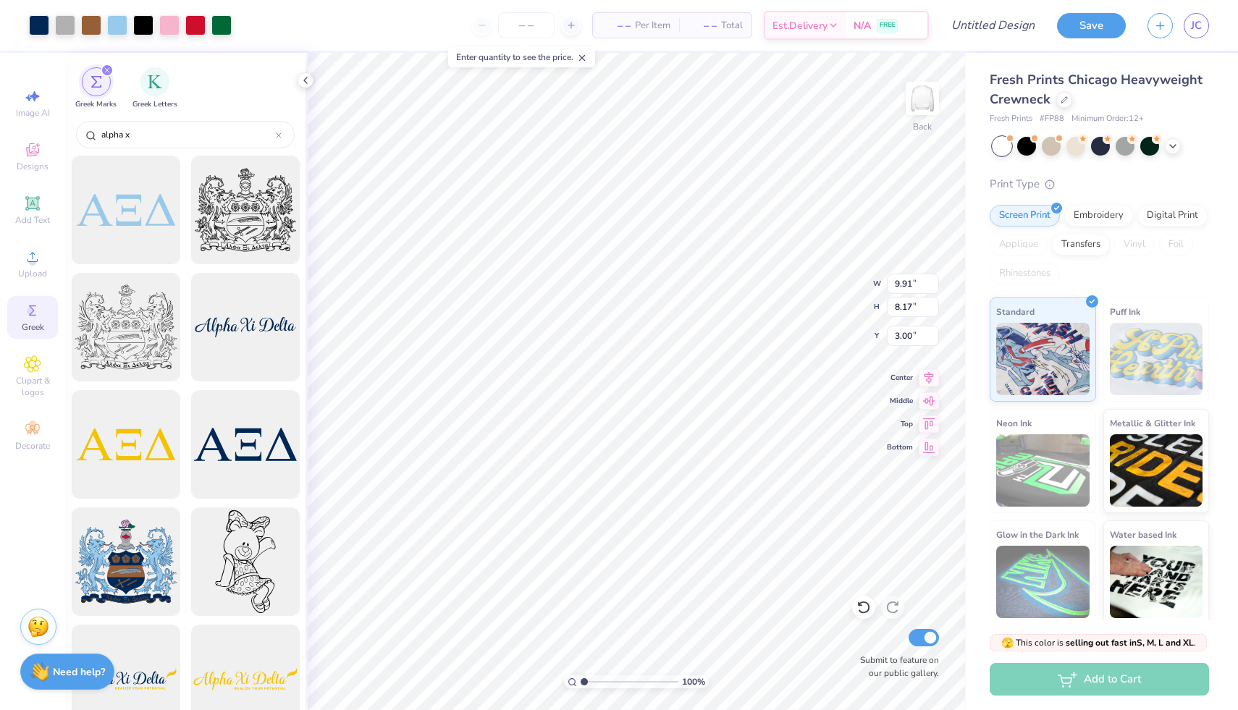
type input "6.42"
click at [41, 159] on div "Designs" at bounding box center [32, 156] width 51 height 43
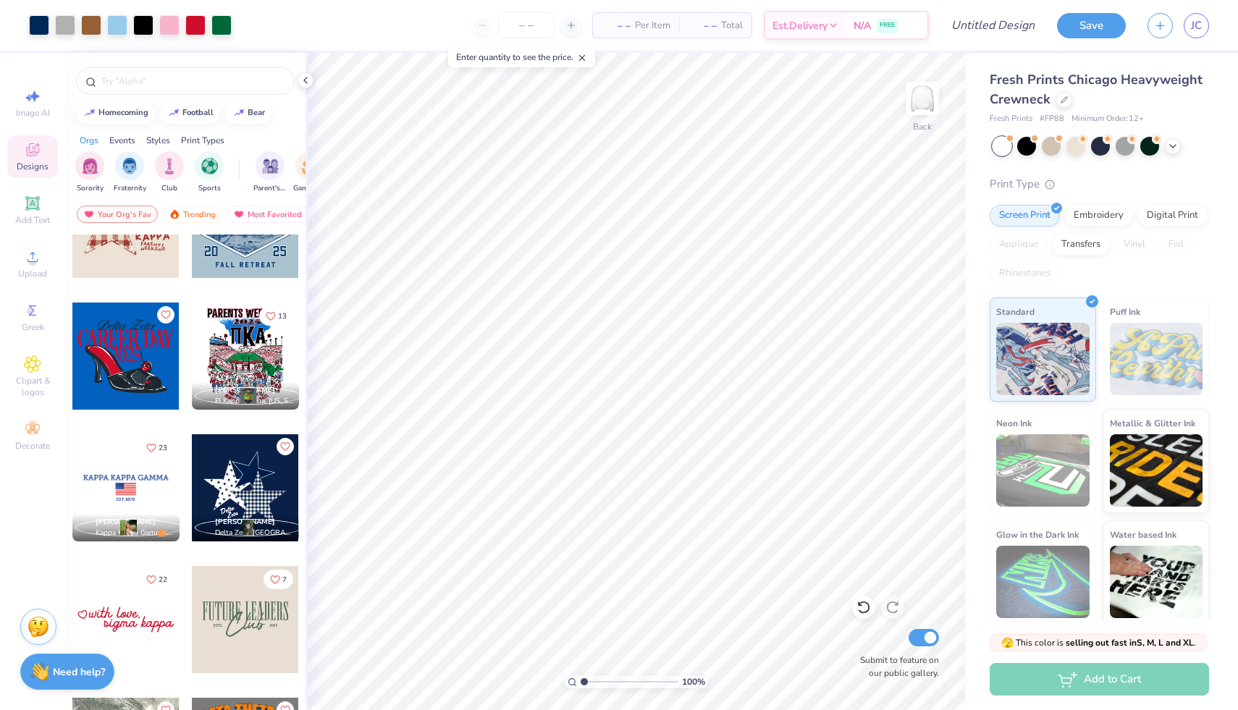
scroll to position [4020, 0]
click at [259, 487] on div at bounding box center [245, 487] width 107 height 107
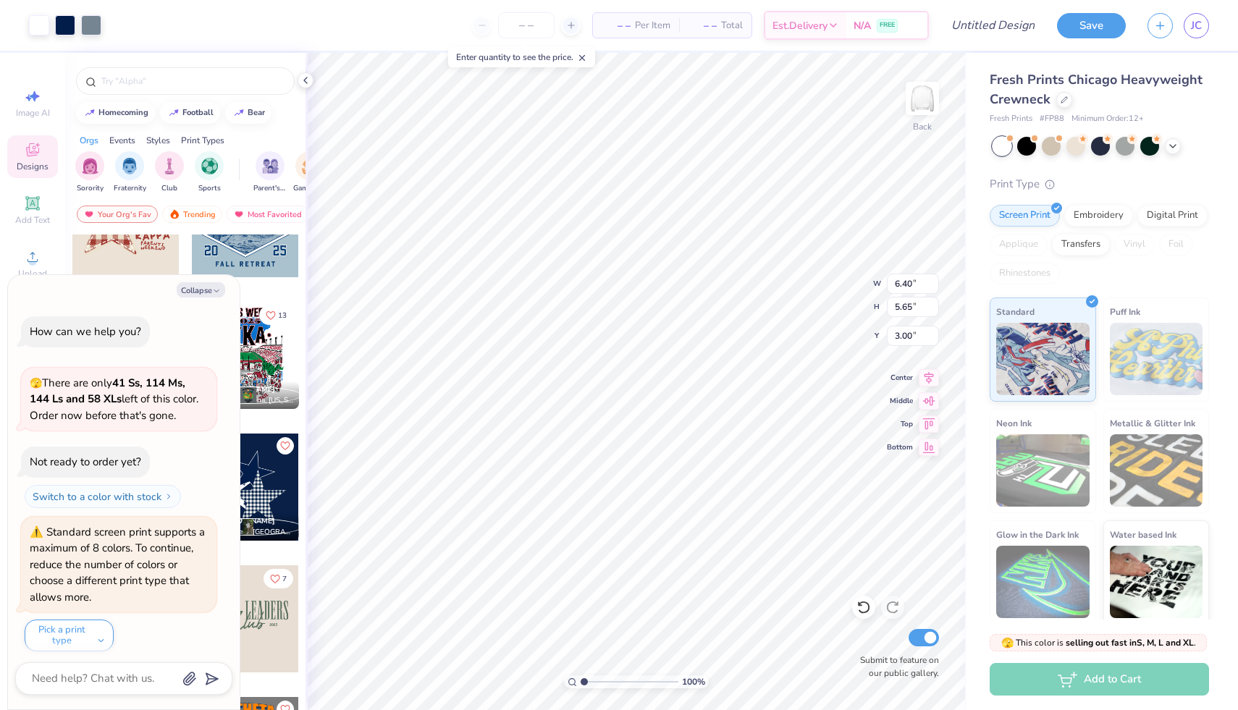
scroll to position [8, 0]
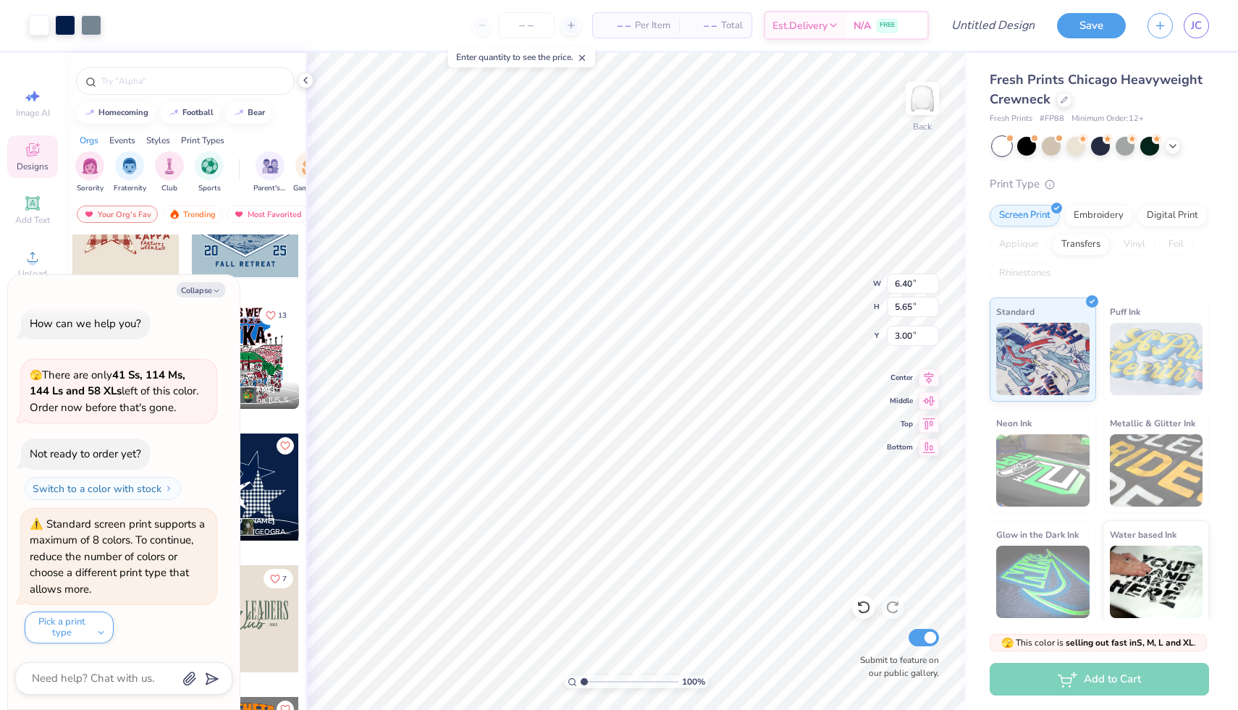
type textarea "x"
type input "13.85"
type textarea "x"
type input "13.84"
type textarea "x"
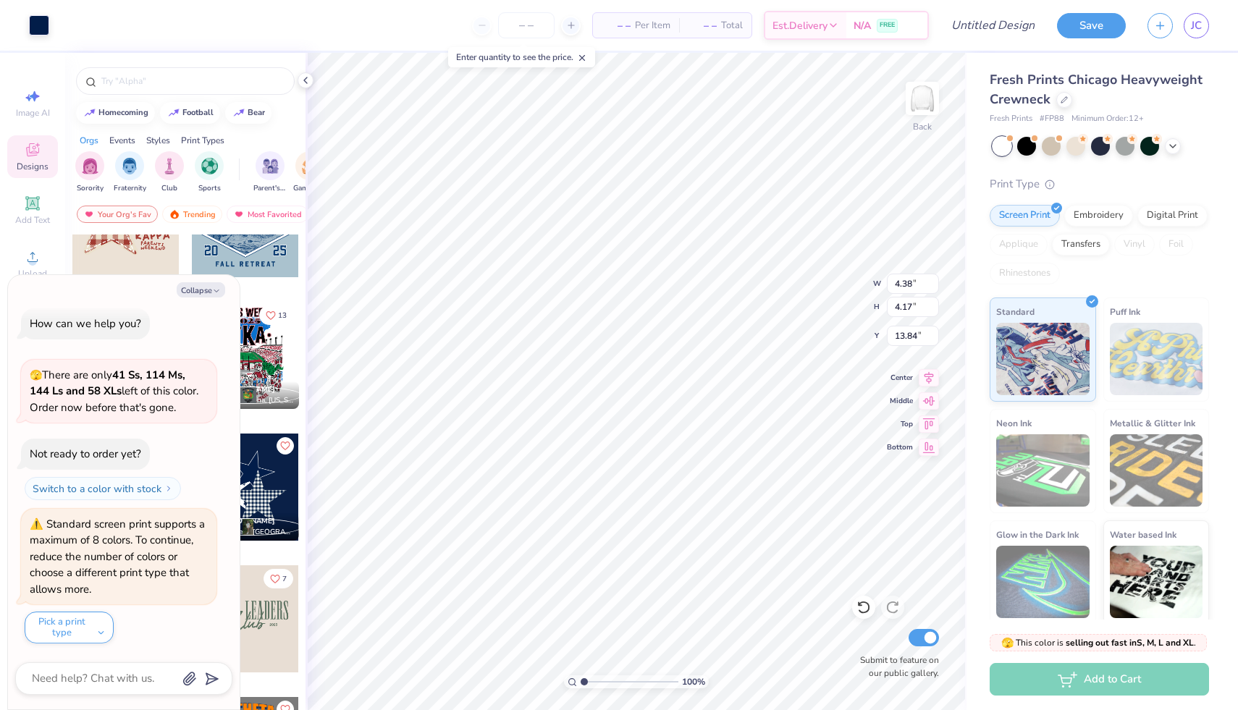
type input "4.38"
type input "4.17"
type input "15.32"
type textarea "x"
type input "4.35"
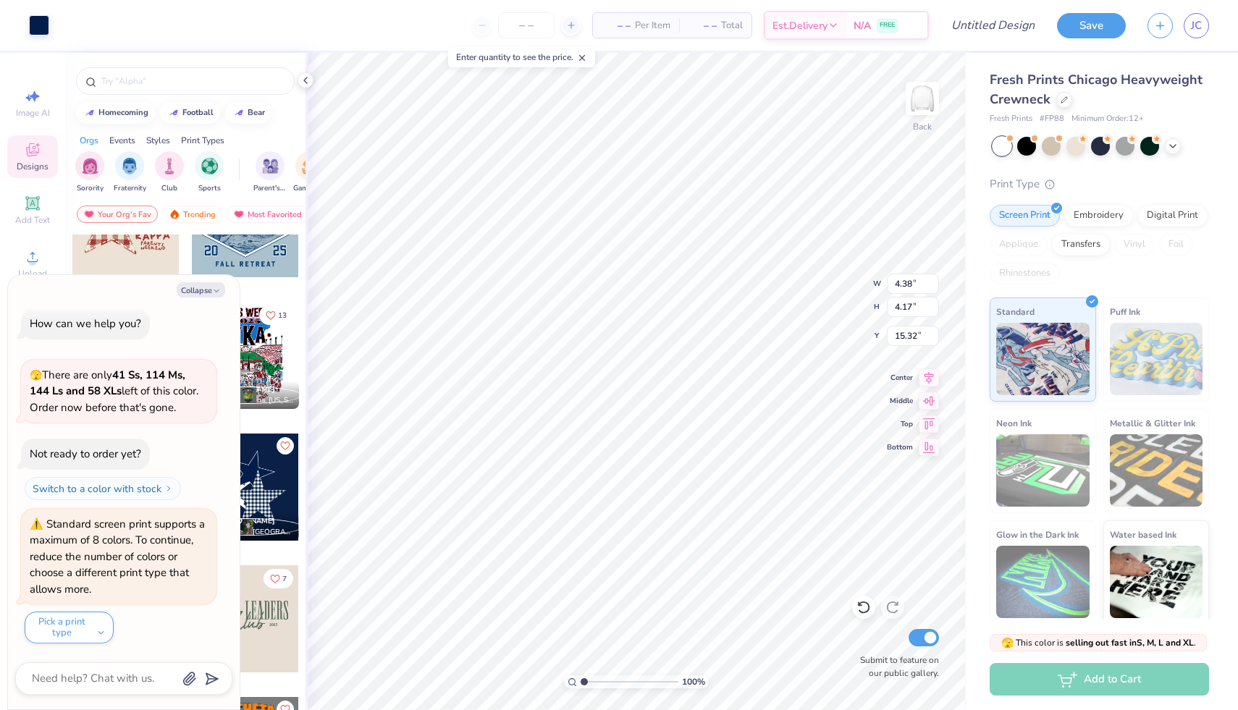
type input "4.16"
type textarea "x"
type input "4.38"
type input "4.17"
type textarea "x"
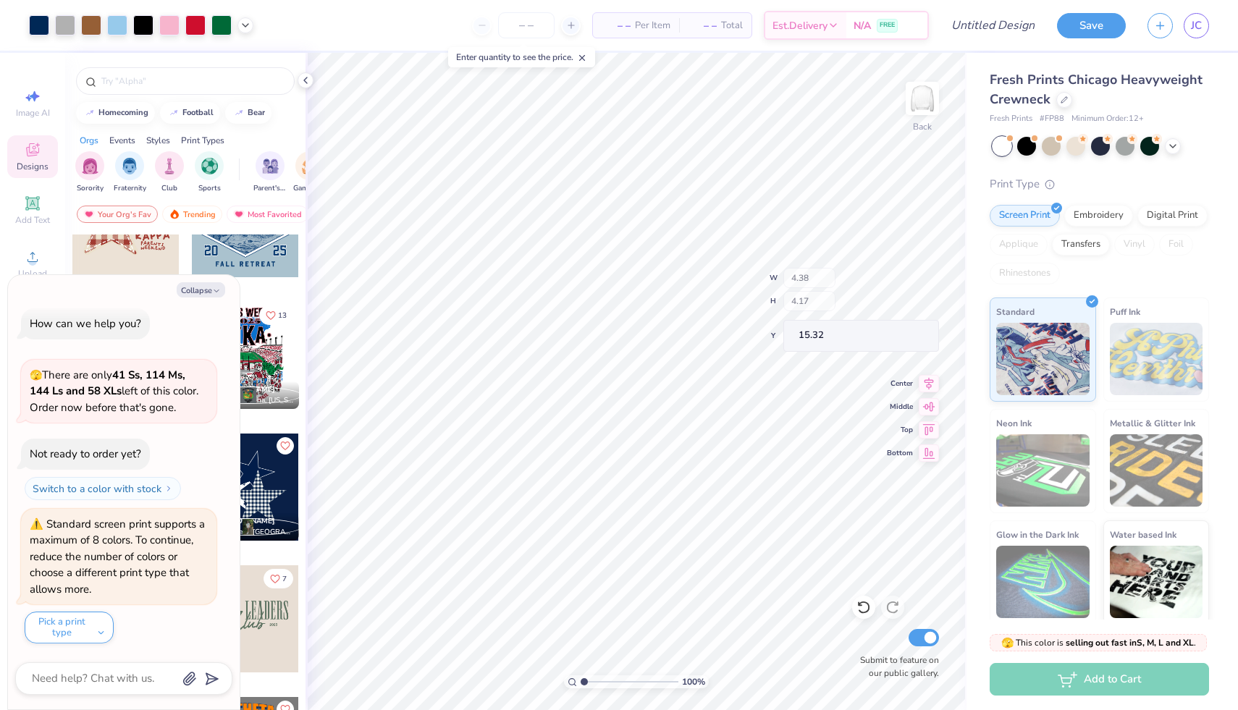
type input "6.26"
type input "5.00"
type input "14.48"
type textarea "x"
type input "15.50"
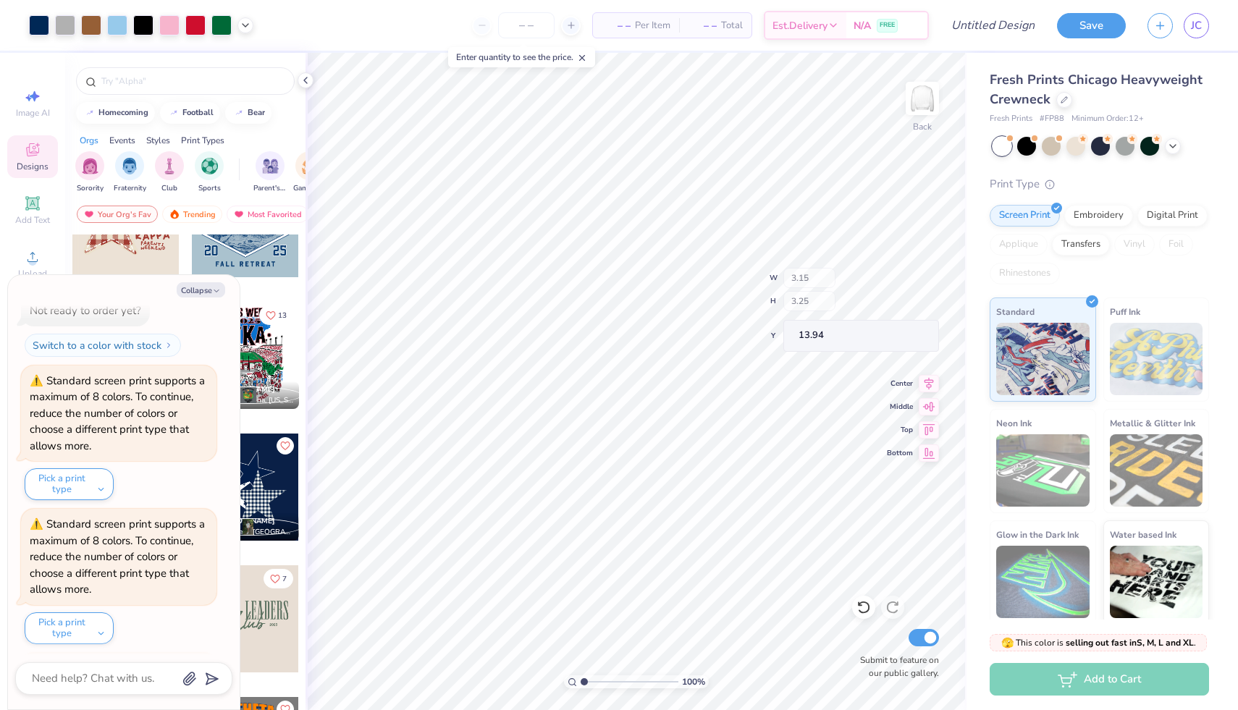
scroll to position [295, 0]
click at [210, 290] on button "Collapse" at bounding box center [201, 289] width 49 height 15
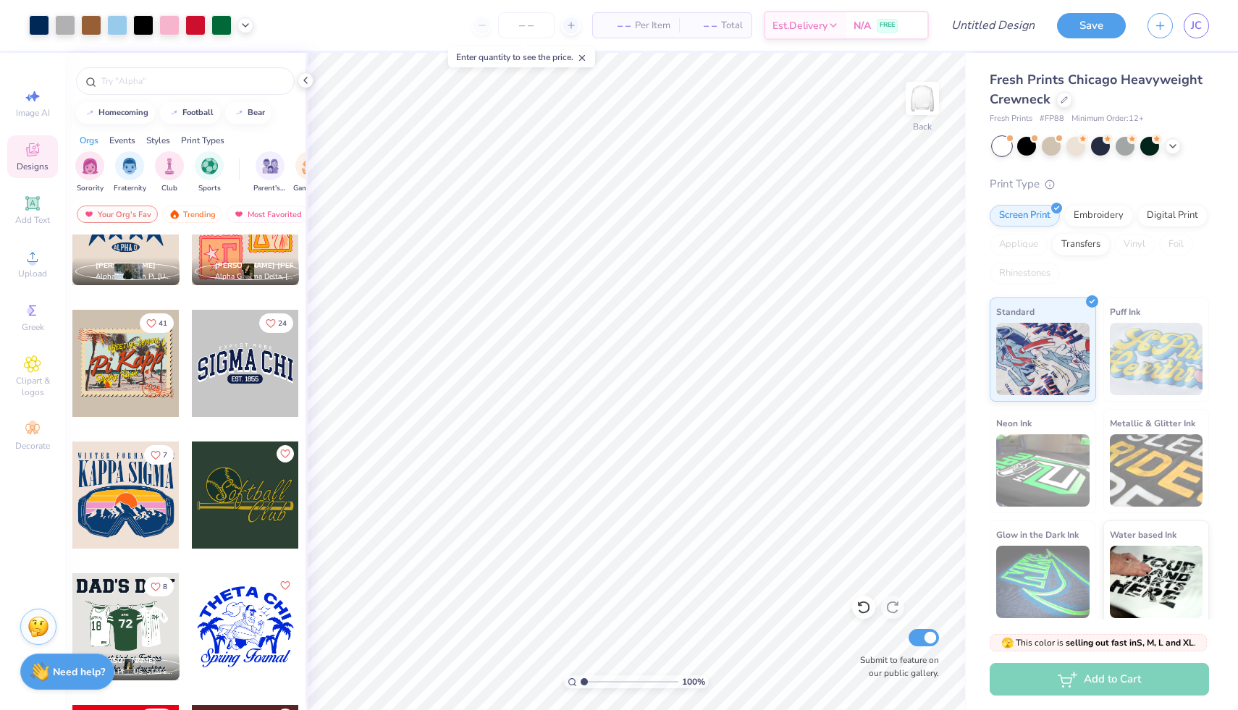
scroll to position [5331, 0]
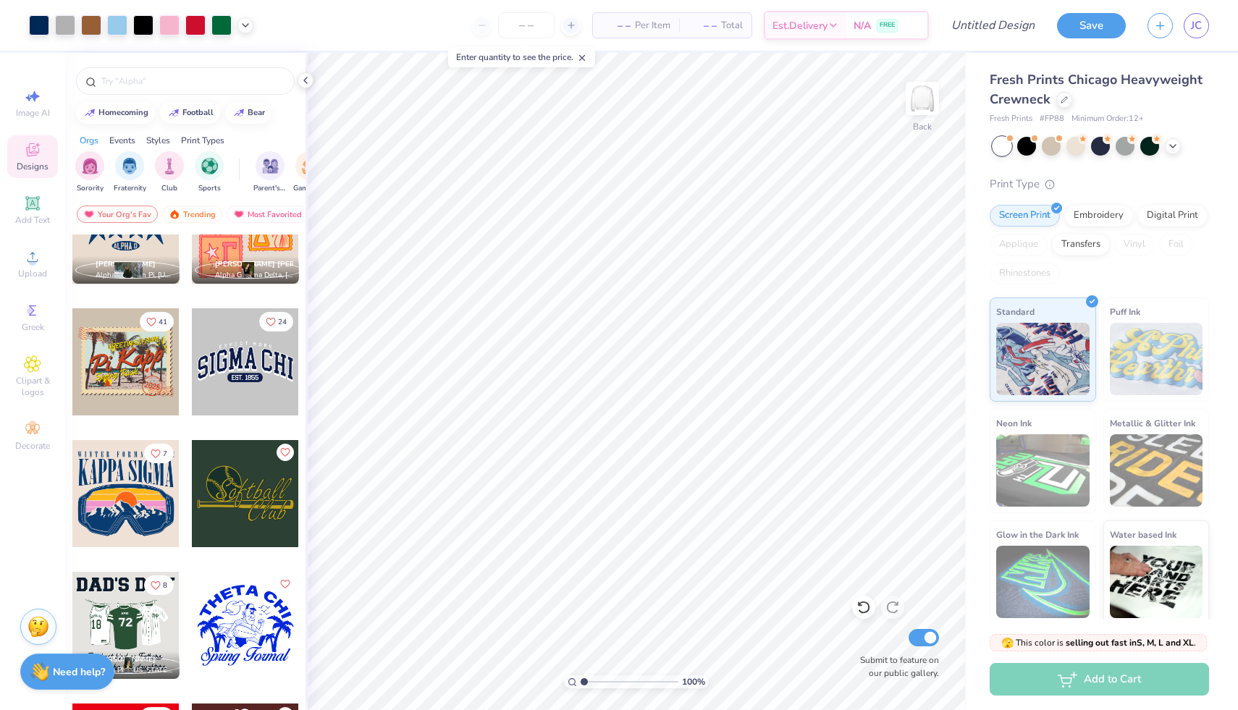
click at [258, 357] on div at bounding box center [245, 362] width 107 height 107
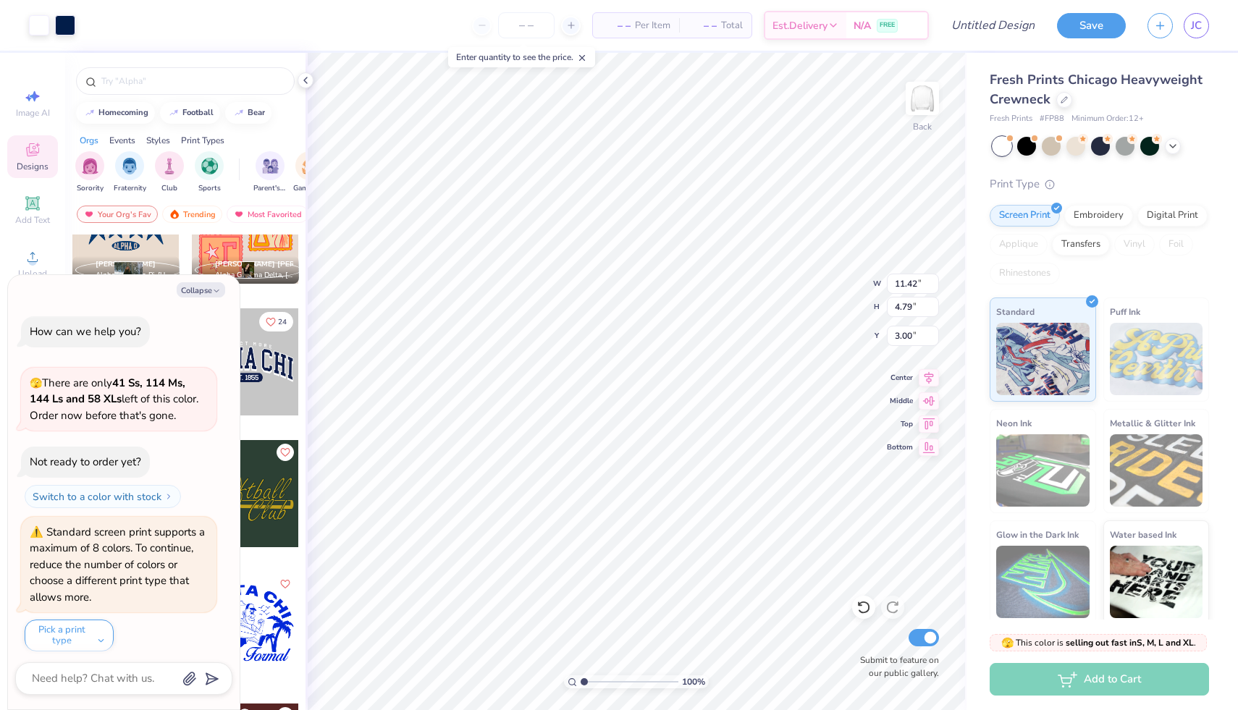
scroll to position [439, 0]
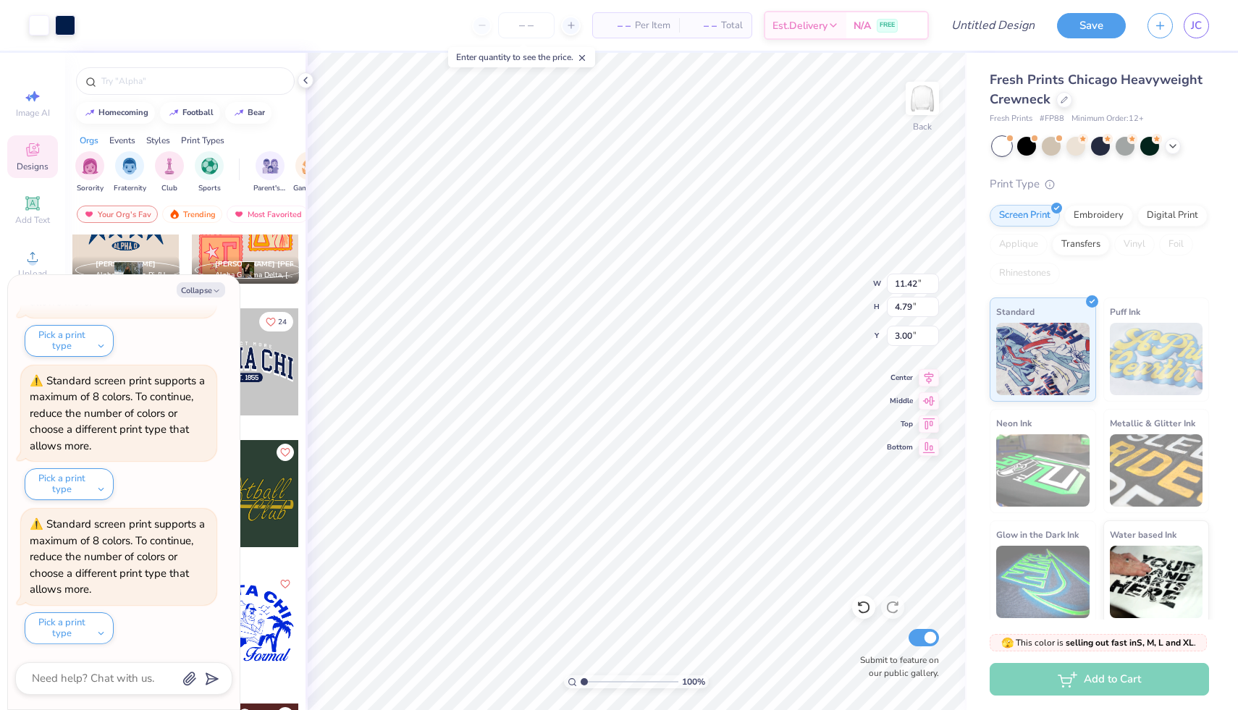
type textarea "x"
type input "2.75"
click at [205, 294] on button "Collapse" at bounding box center [201, 289] width 49 height 15
type textarea "x"
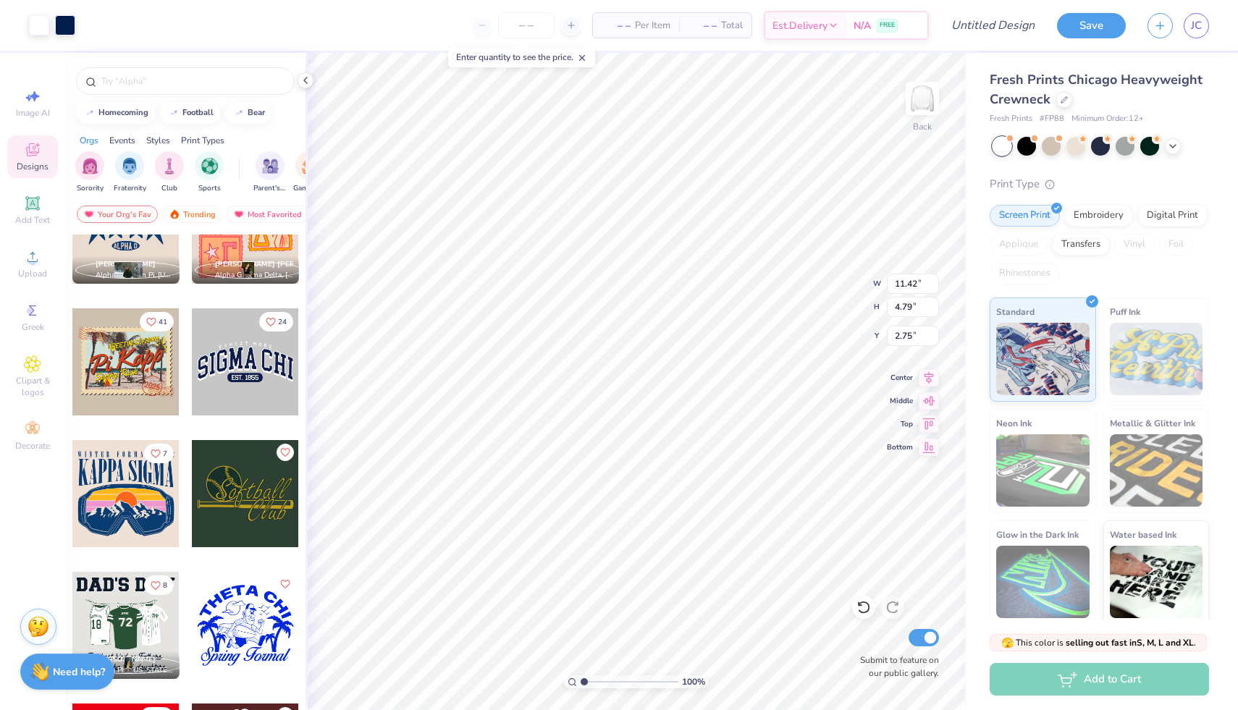
type input "2.74"
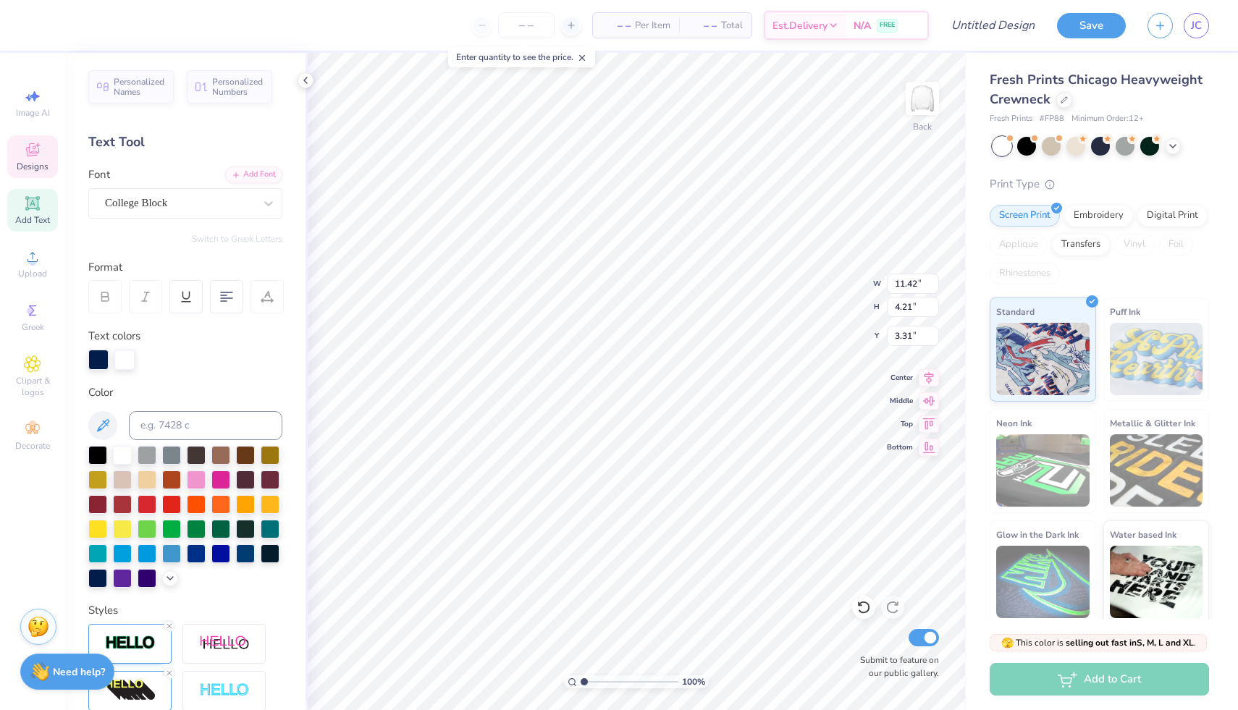
scroll to position [0, 2]
type textarea "SIGMA Xi delta"
type textarea "Alpha Xi delta"
type input "9.91"
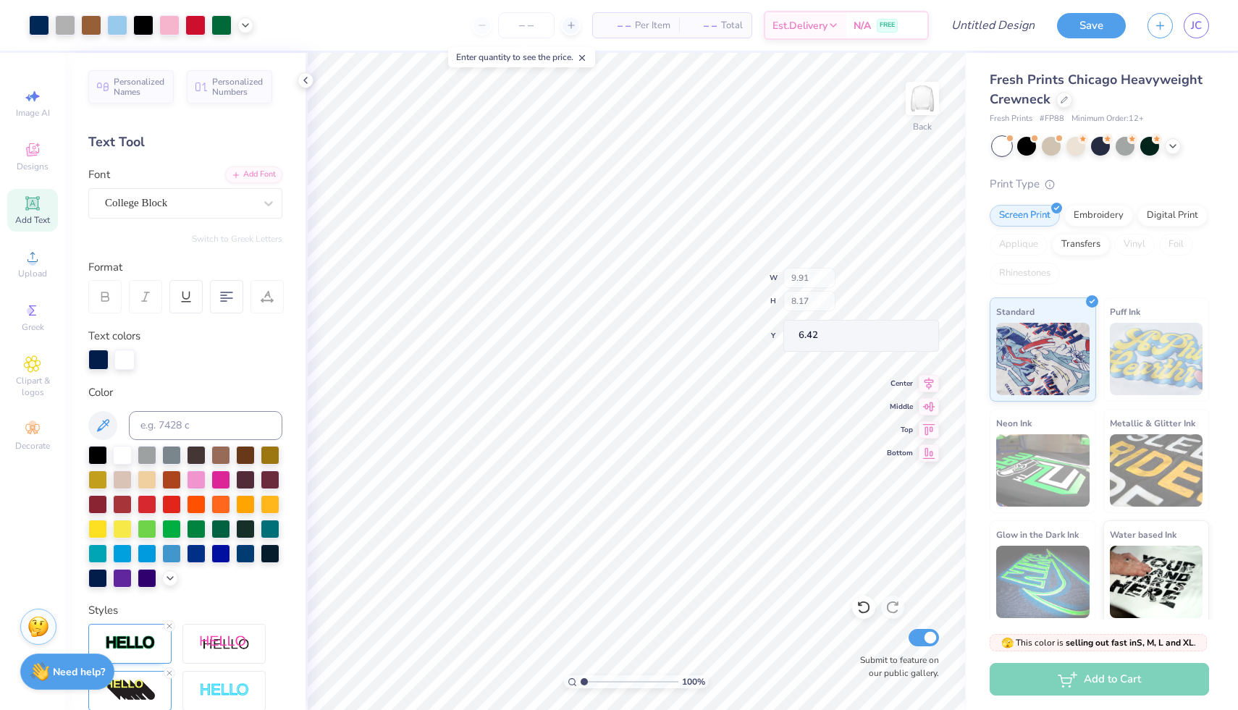
type input "8.17"
type input "6.42"
type input "2.21"
type input "3.16"
type input "0.61"
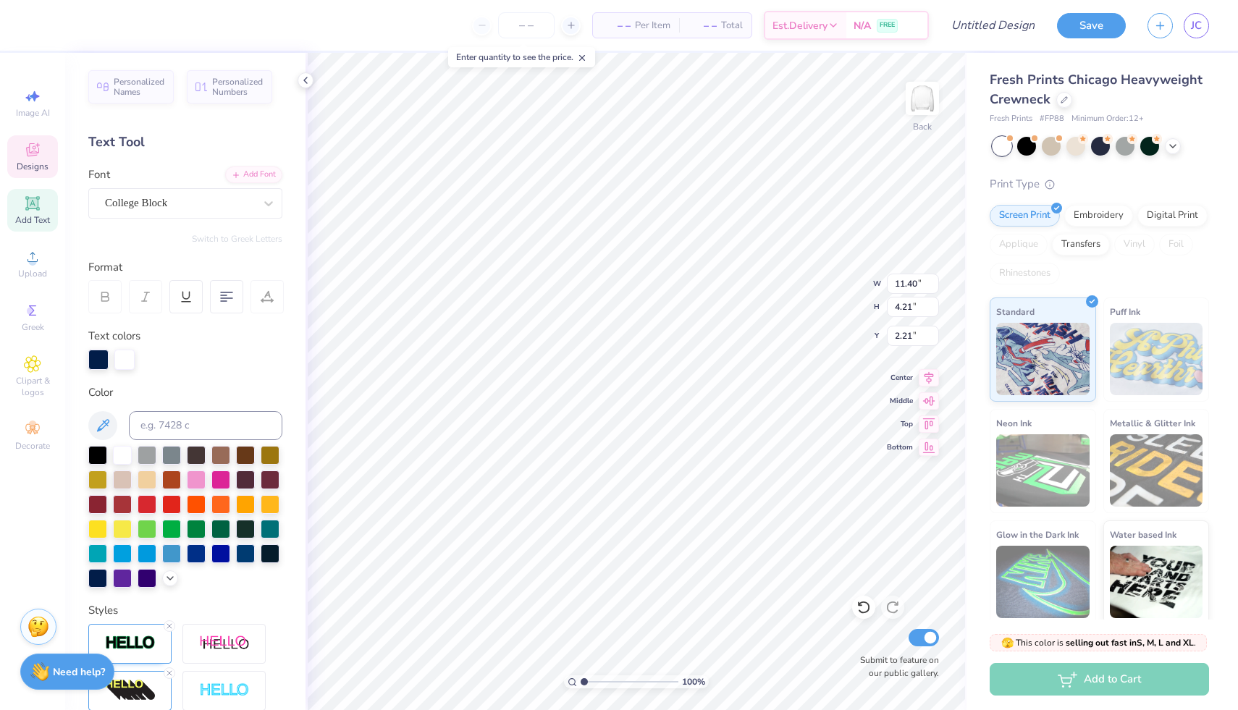
type input "6.69"
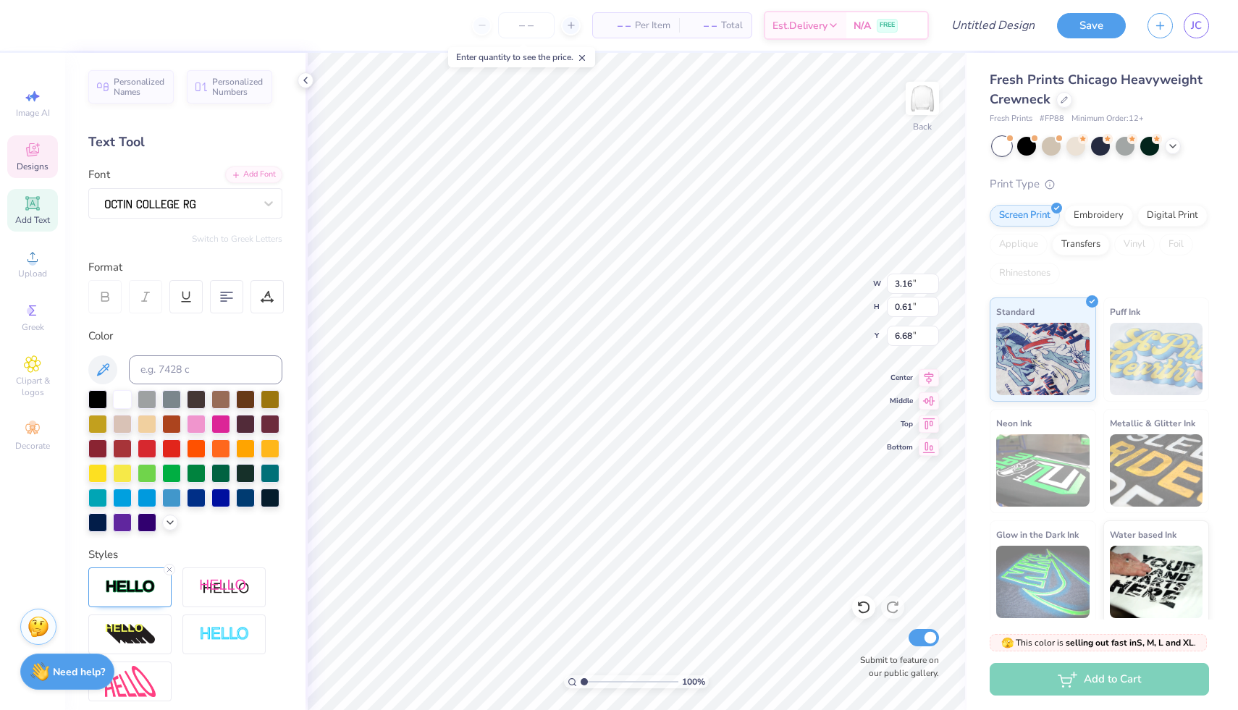
type input "11.40"
type input "4.21"
type input "2.21"
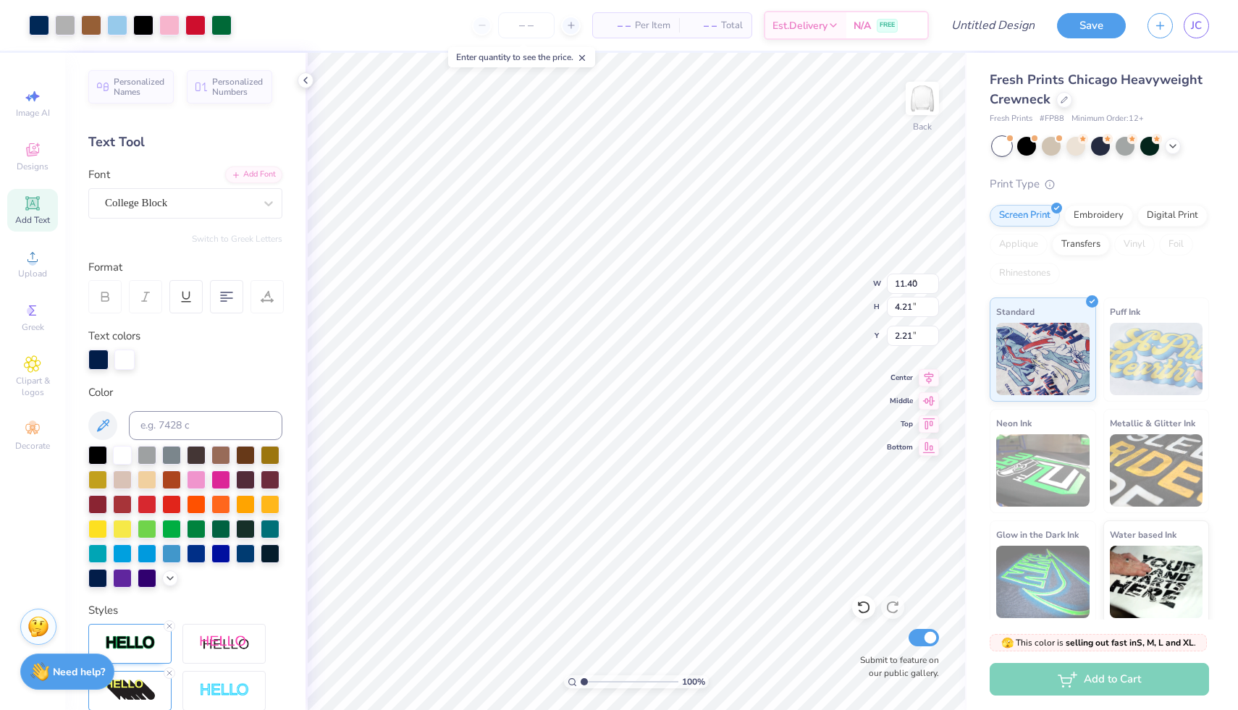
type input "9.91"
type input "8.17"
type input "7.92"
type input "11.40"
type input "4.21"
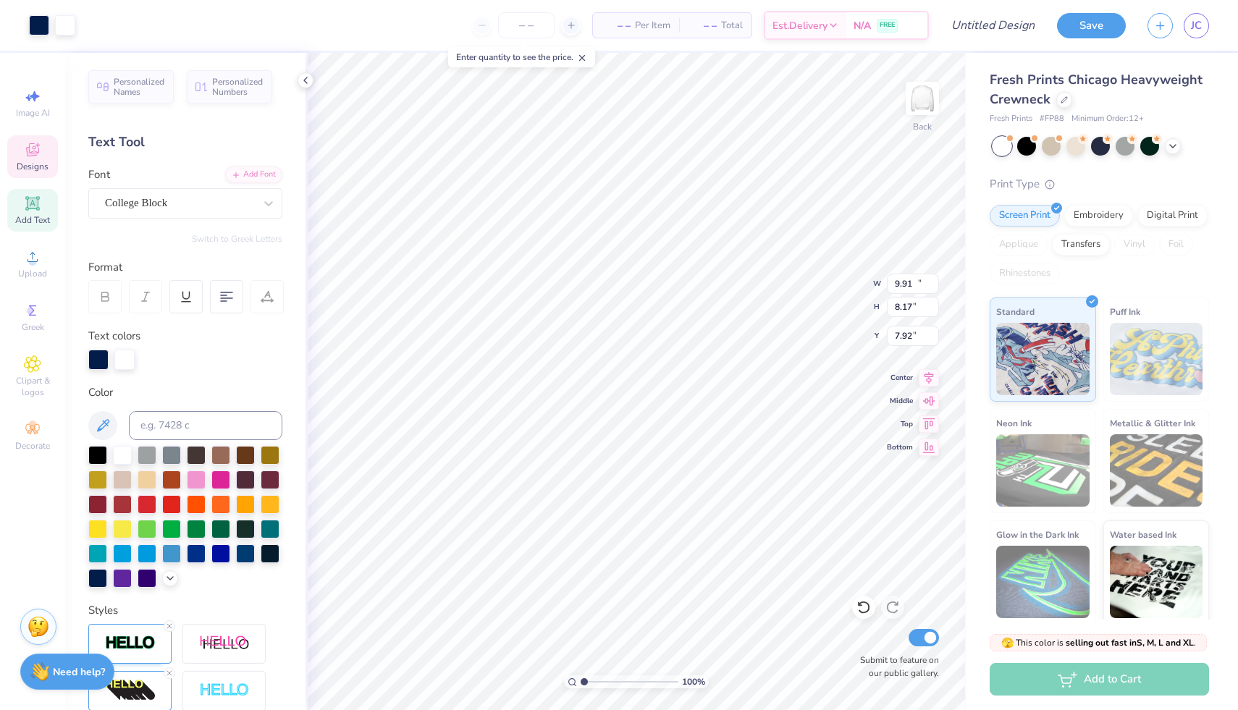
type input "2.25"
type input "9.91"
type input "8.17"
type input "6.42"
type input "11.40"
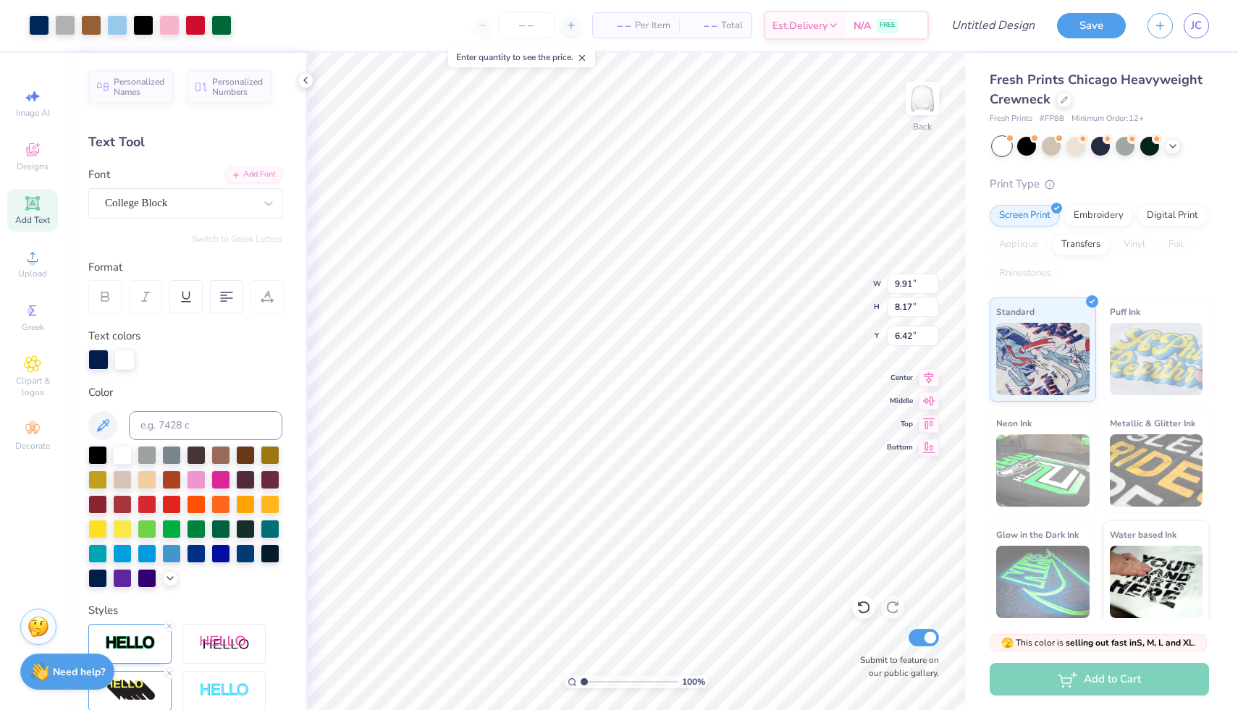
type input "4.21"
type input "3.00"
type input "12.31"
type input "4.55"
type input "12.62"
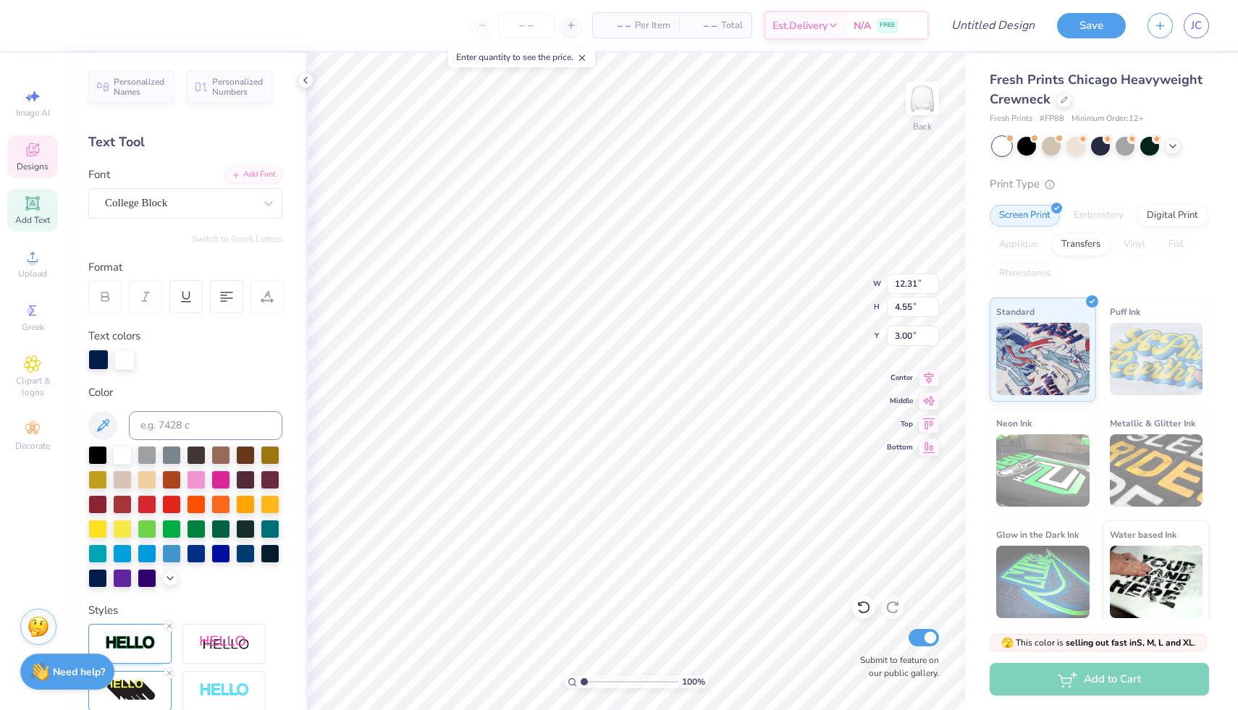
type input "4.66"
type input "3.56"
type input "13.06"
type input "4.82"
type input "3.38"
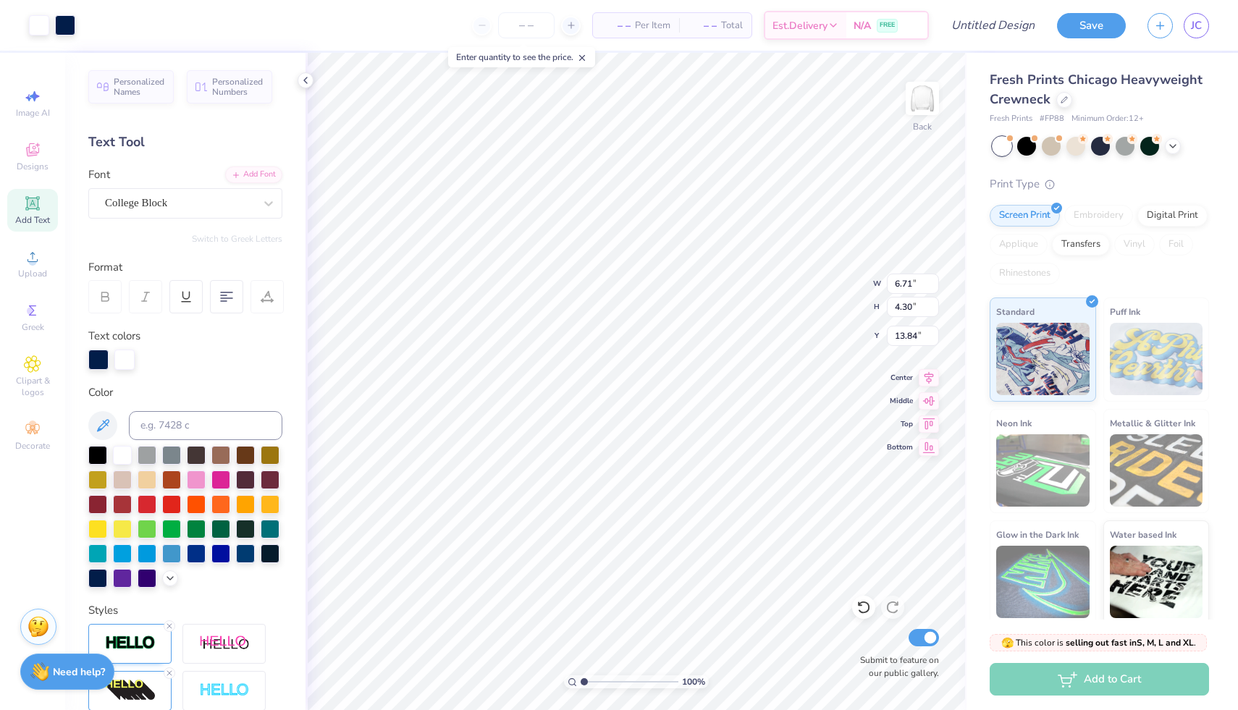
type input "12.19"
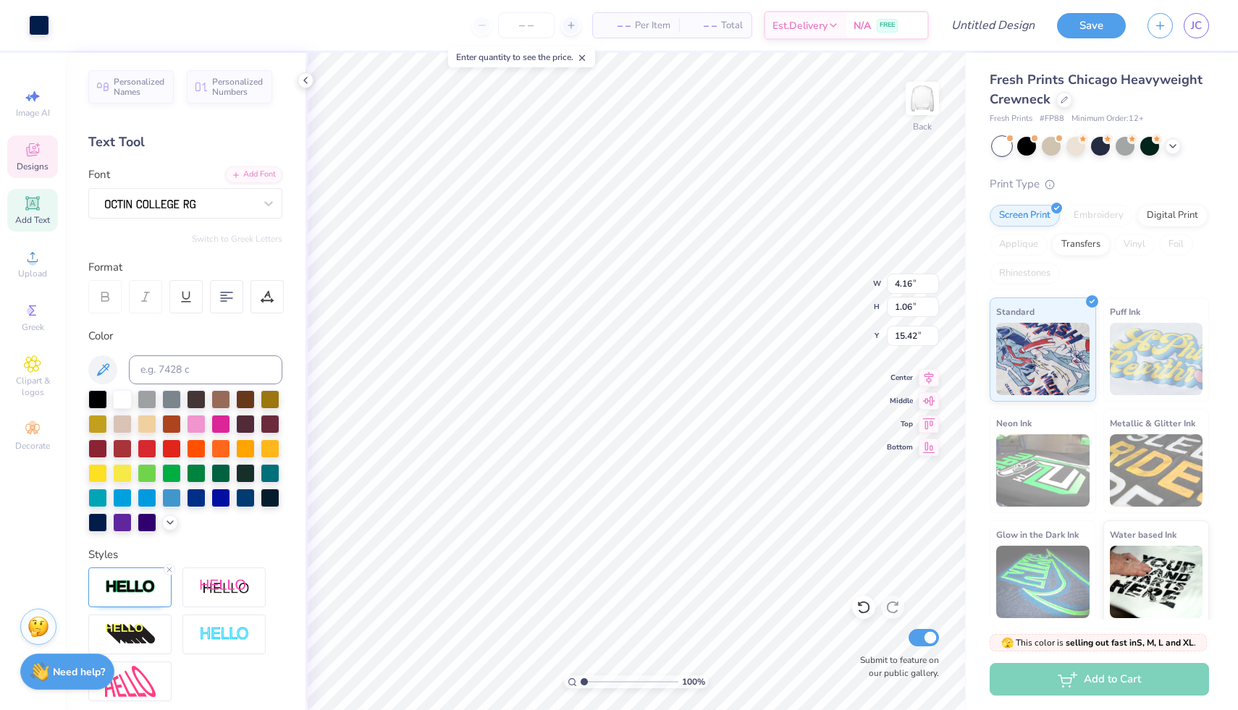
type input "3.16"
type input "0.61"
type input "15.65"
type textarea "EST. 1893"
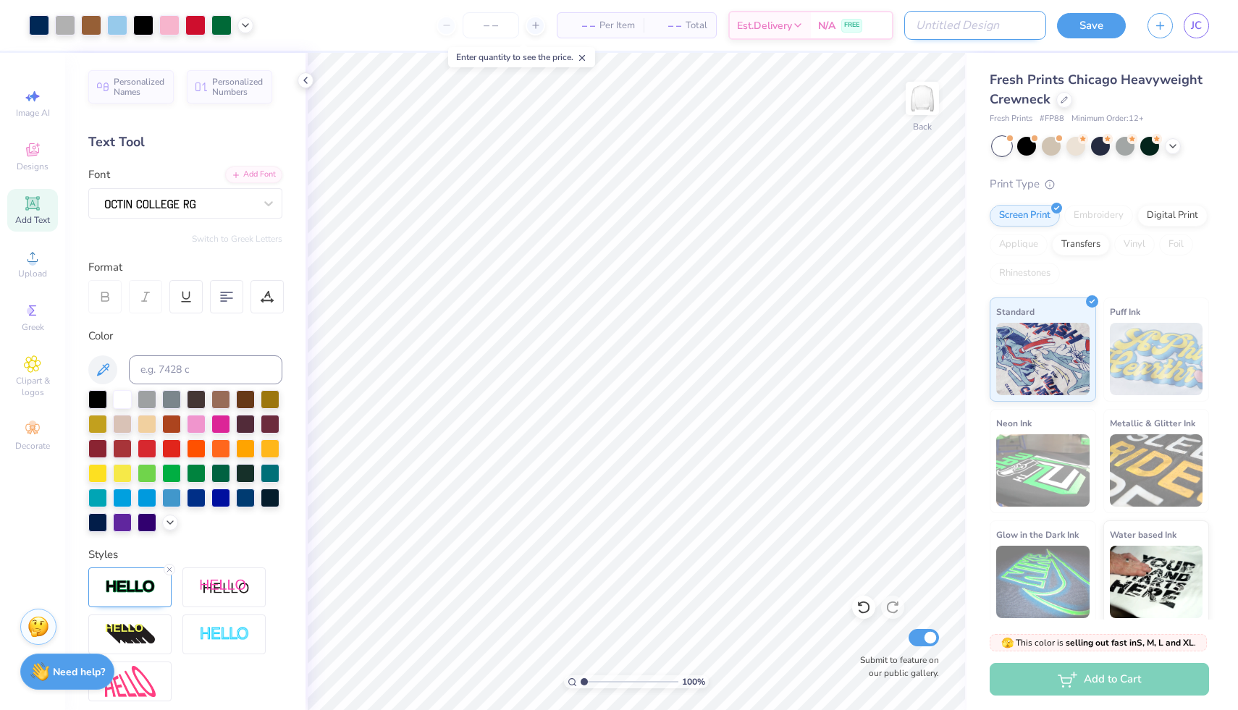
click at [992, 22] on input "Design Title" at bounding box center [976, 25] width 142 height 29
type input "crest"
click at [1096, 22] on button "Save" at bounding box center [1091, 23] width 69 height 25
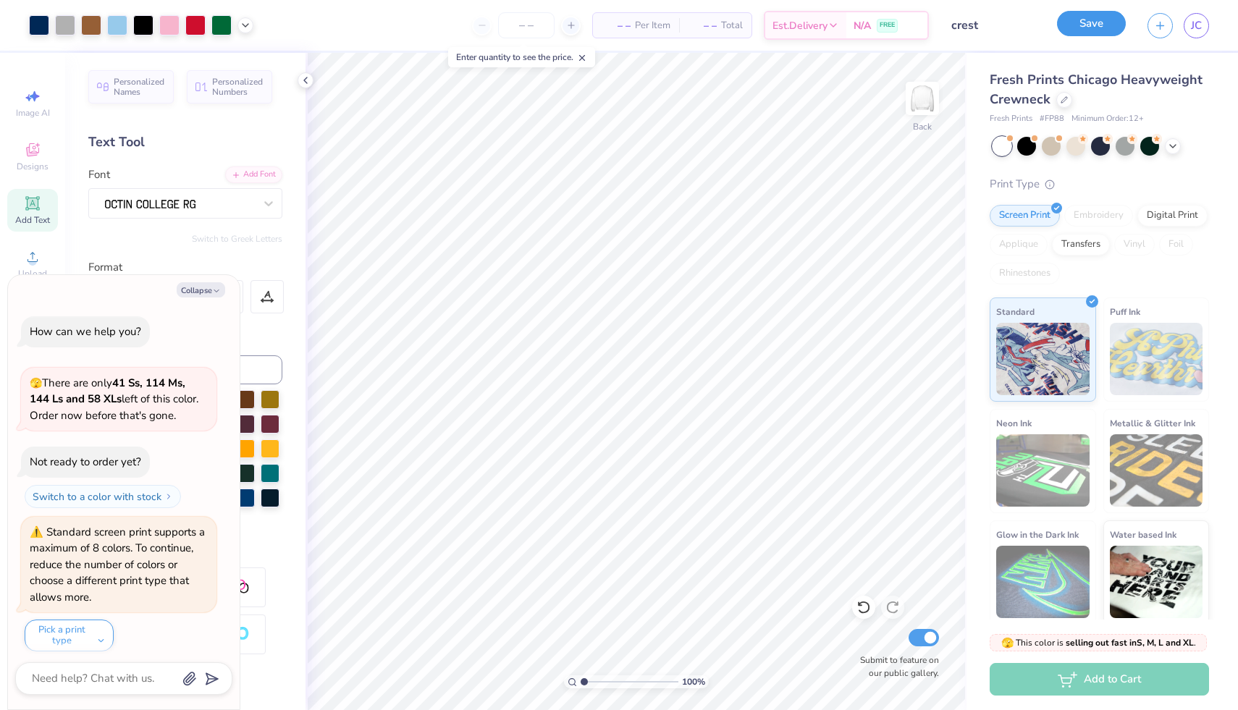
scroll to position [583, 0]
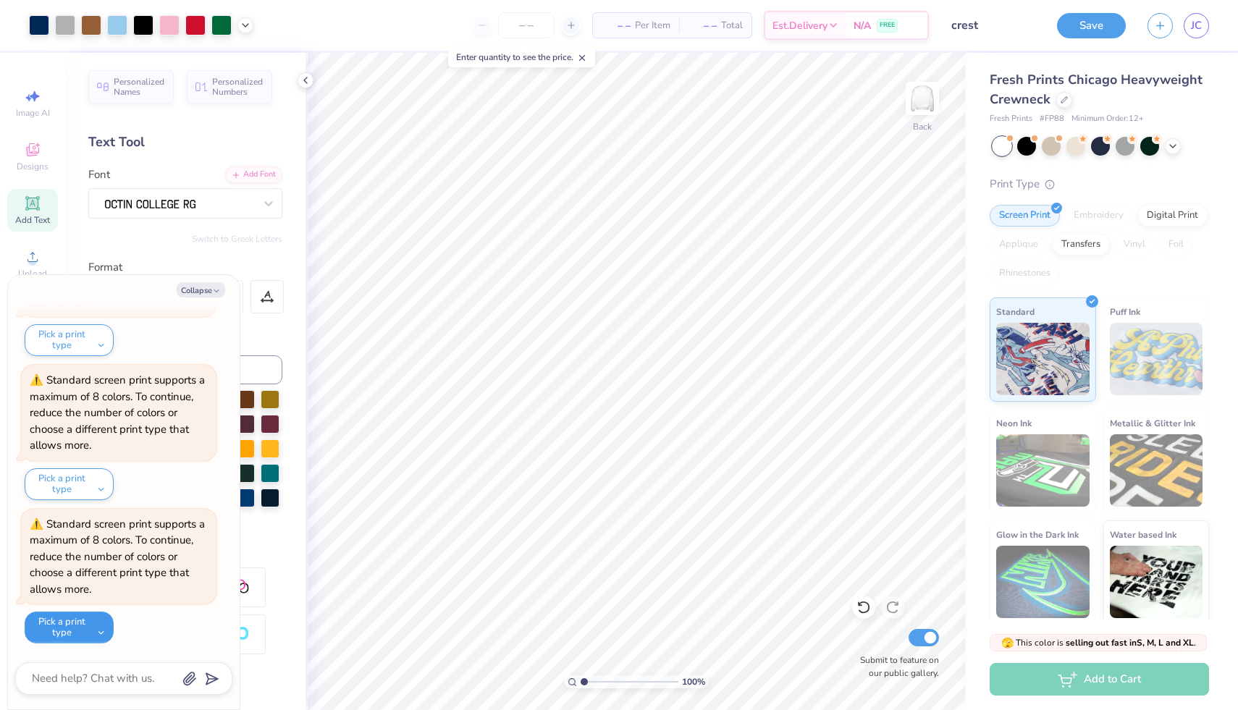
click at [83, 632] on button "Pick a print type" at bounding box center [69, 628] width 89 height 32
click at [104, 565] on button "digital print" at bounding box center [95, 567] width 130 height 24
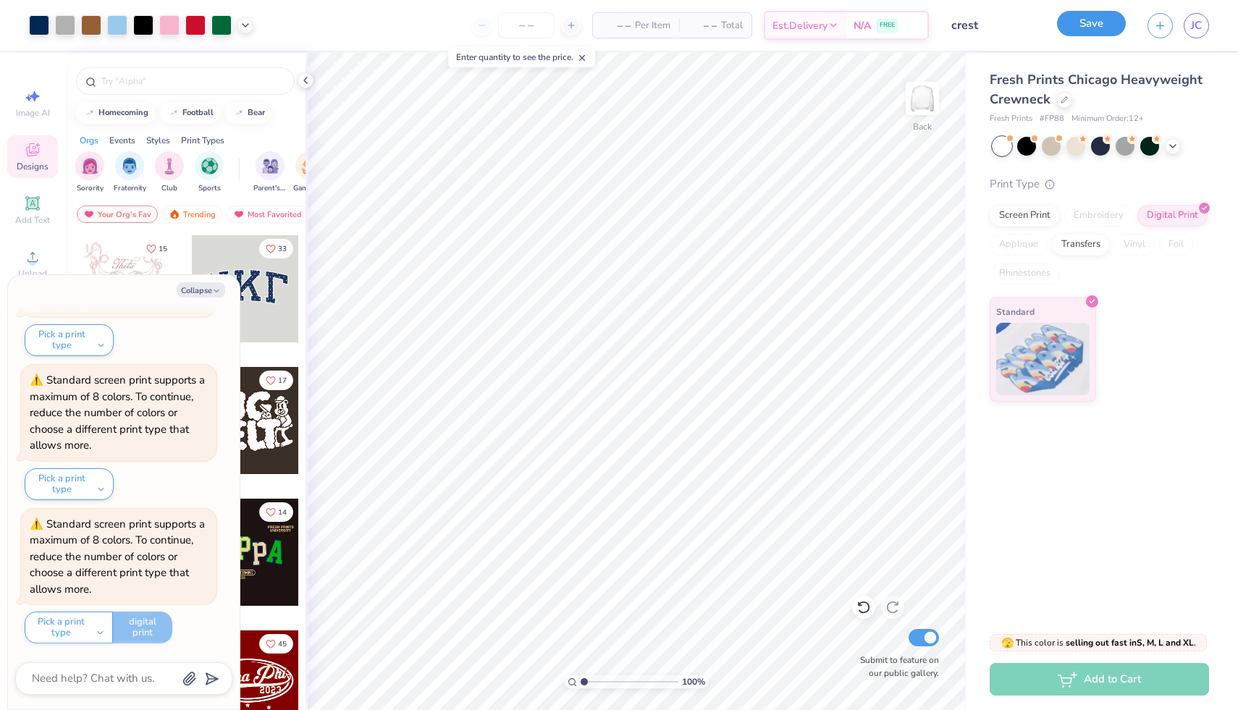
click at [1096, 32] on button "Save" at bounding box center [1091, 23] width 69 height 25
click at [90, 484] on button "Pick a print type" at bounding box center [69, 485] width 89 height 32
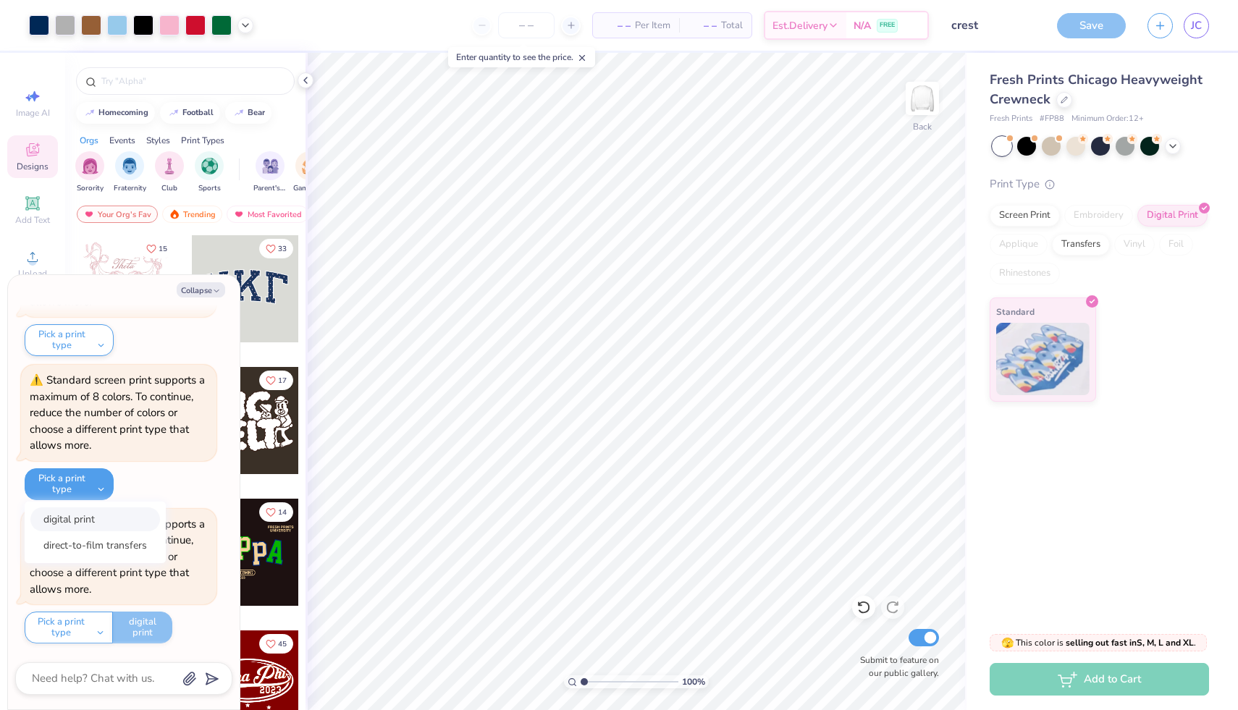
click at [104, 521] on button "digital print" at bounding box center [95, 520] width 130 height 24
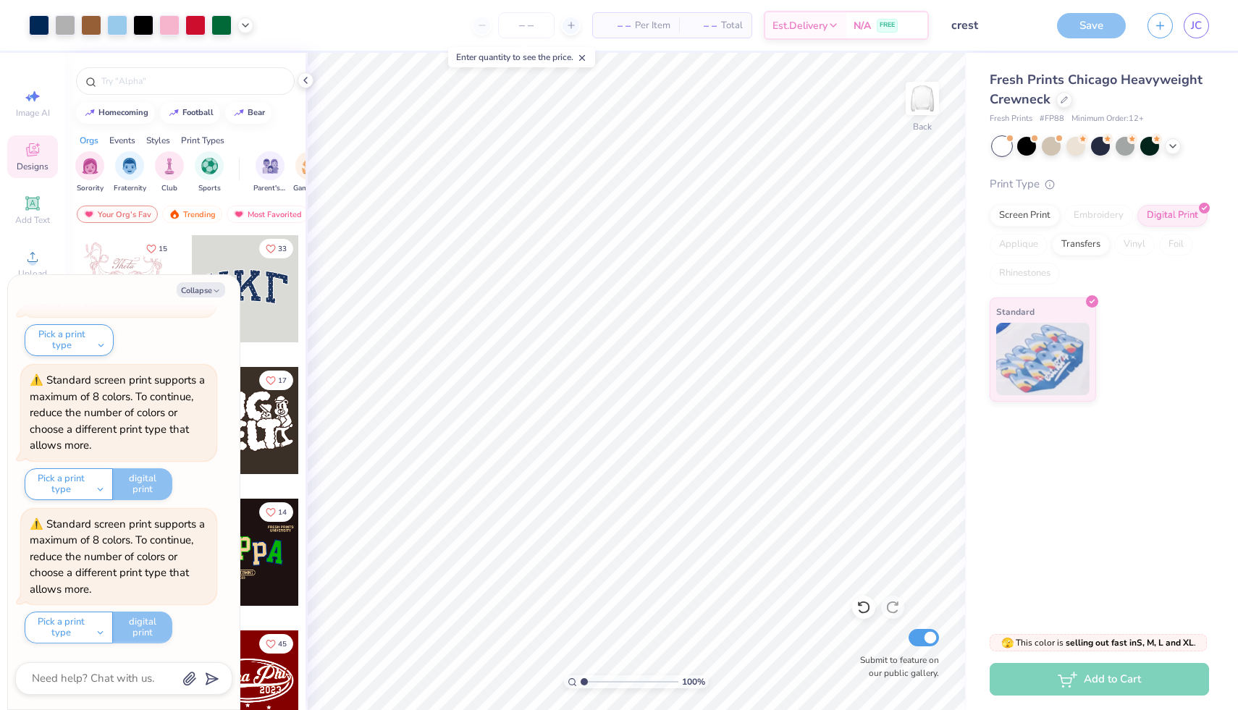
click at [1110, 22] on div "Save" at bounding box center [1091, 25] width 69 height 25
click at [1038, 487] on div "Fresh Prints Chicago Heavyweight Crewneck Fresh Prints # FP88 Minimum Order: 12…" at bounding box center [1103, 336] width 272 height 567
click at [1012, 574] on div "Fresh Prints Chicago Heavyweight Crewneck Fresh Prints # FP88 Minimum Order: 12…" at bounding box center [1103, 336] width 272 height 567
click at [208, 291] on button "Collapse" at bounding box center [201, 289] width 49 height 15
type textarea "x"
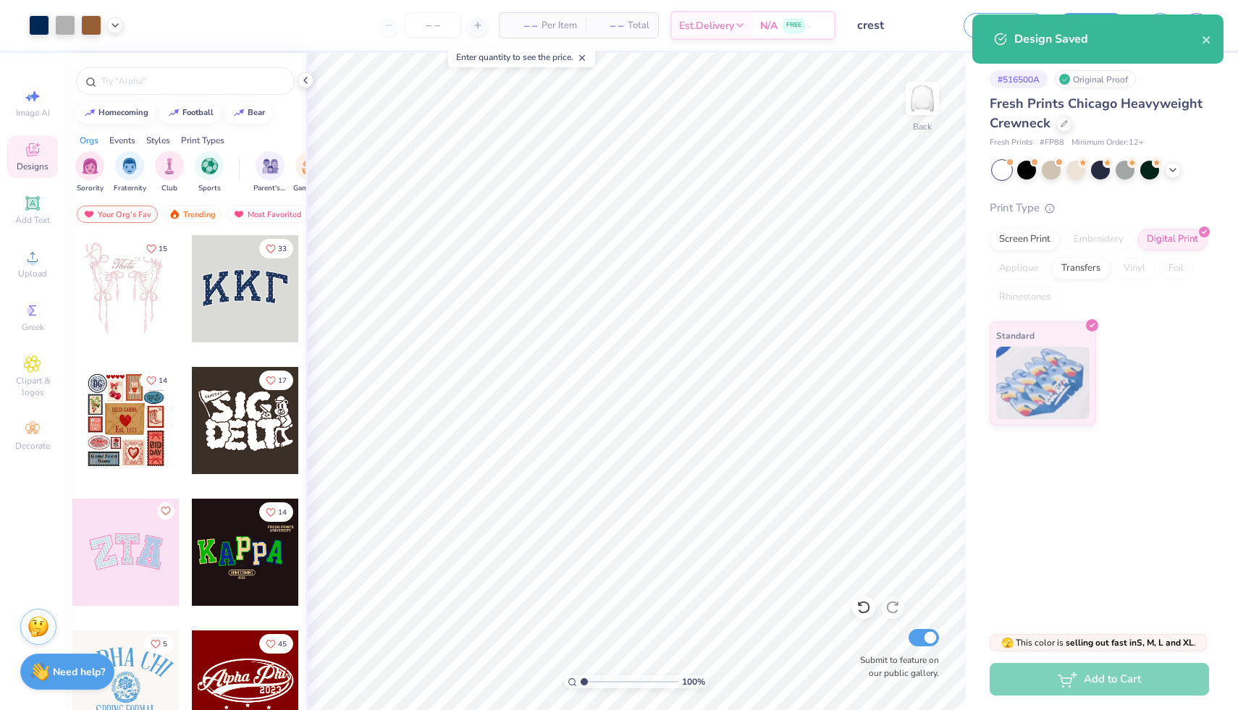
click at [1083, 31] on div "Design Saved" at bounding box center [1098, 38] width 251 height 49
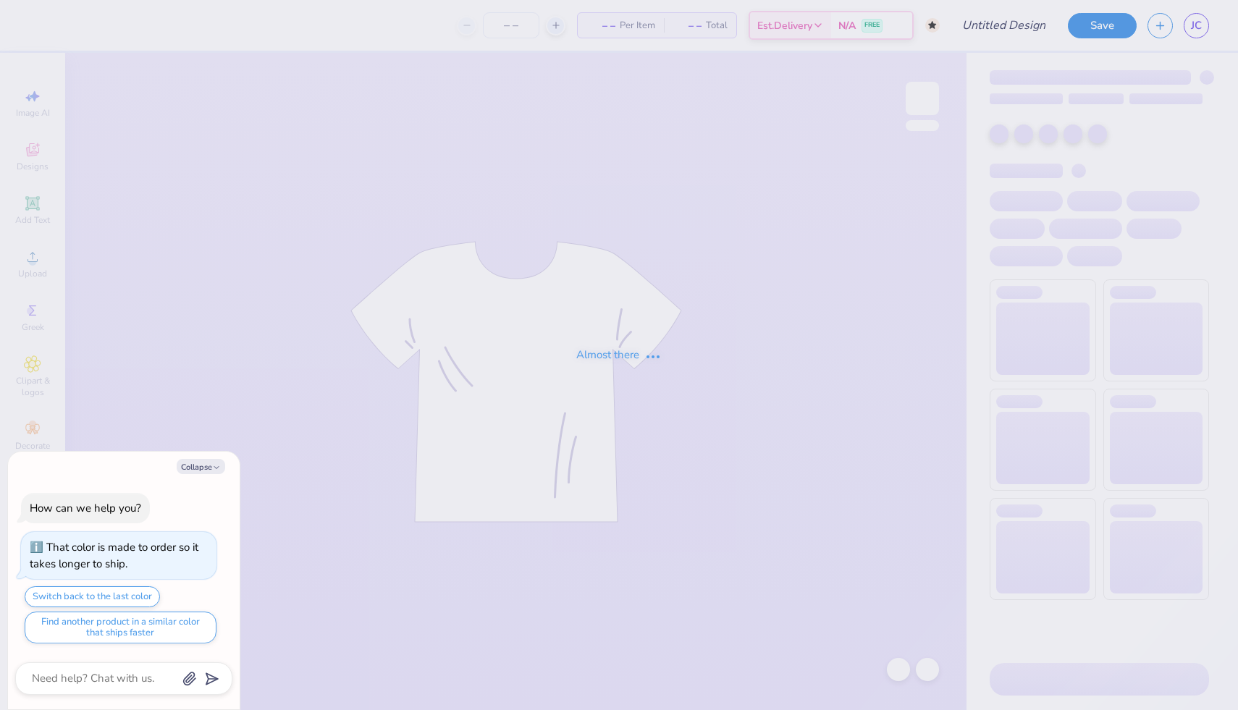
type textarea "x"
type input "crest"
type input "55"
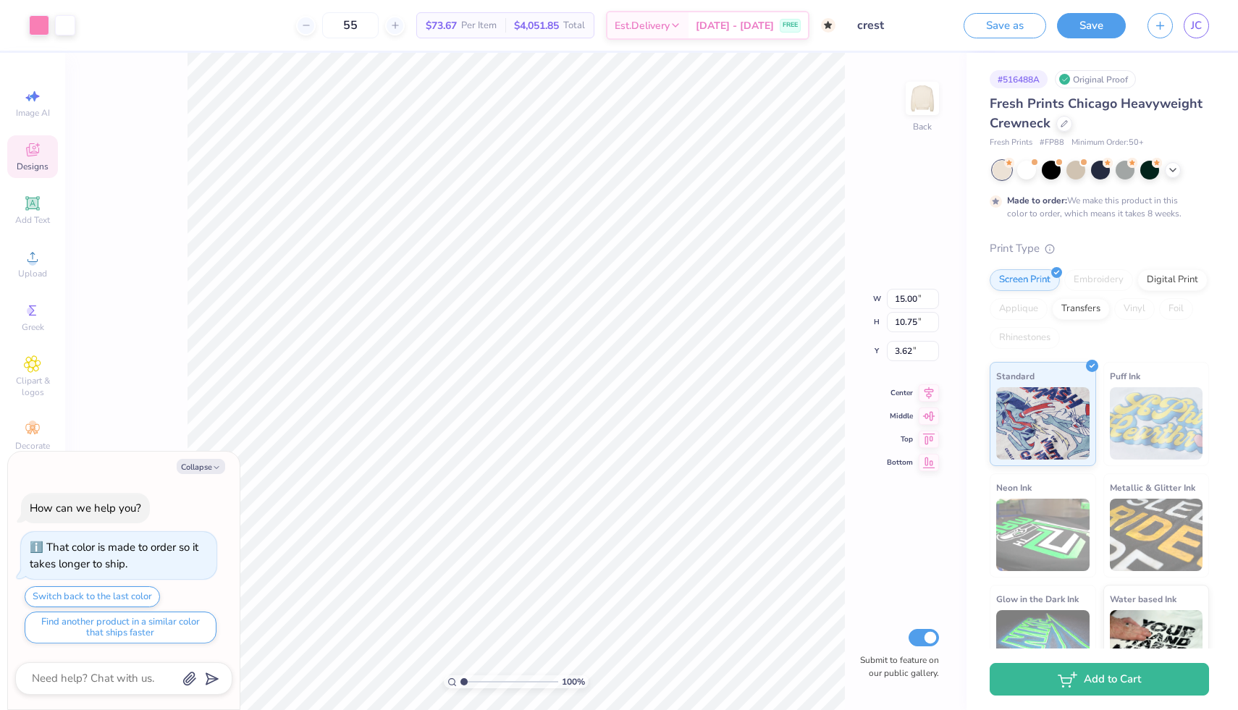
type textarea "x"
type input "3.63"
type textarea "x"
type input "5.57"
type textarea "x"
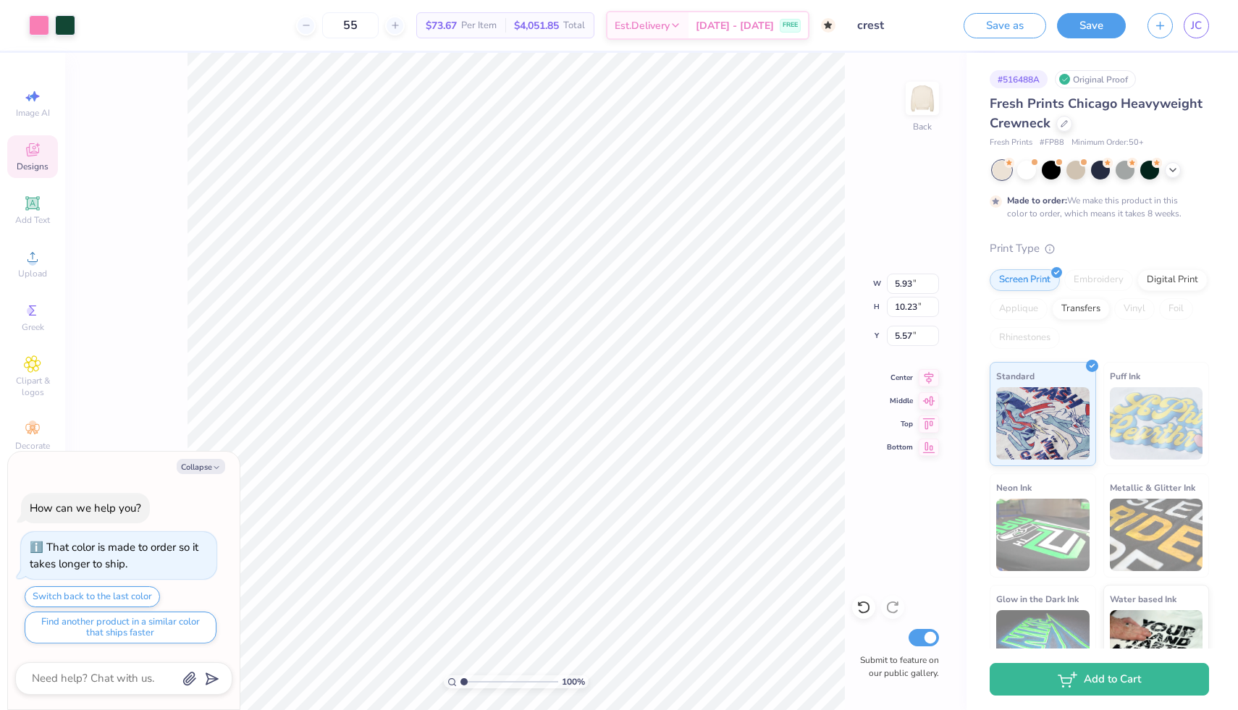
type input "5.38"
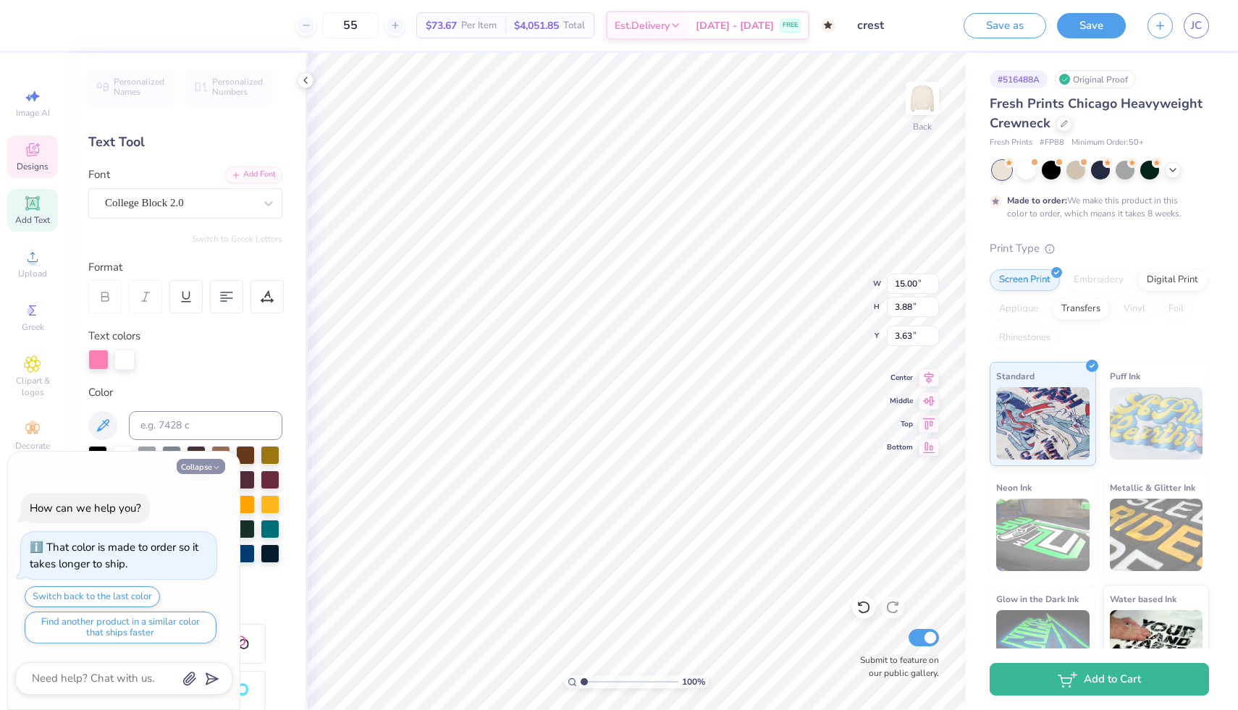
click at [201, 469] on button "Collapse" at bounding box center [201, 466] width 49 height 15
type textarea "x"
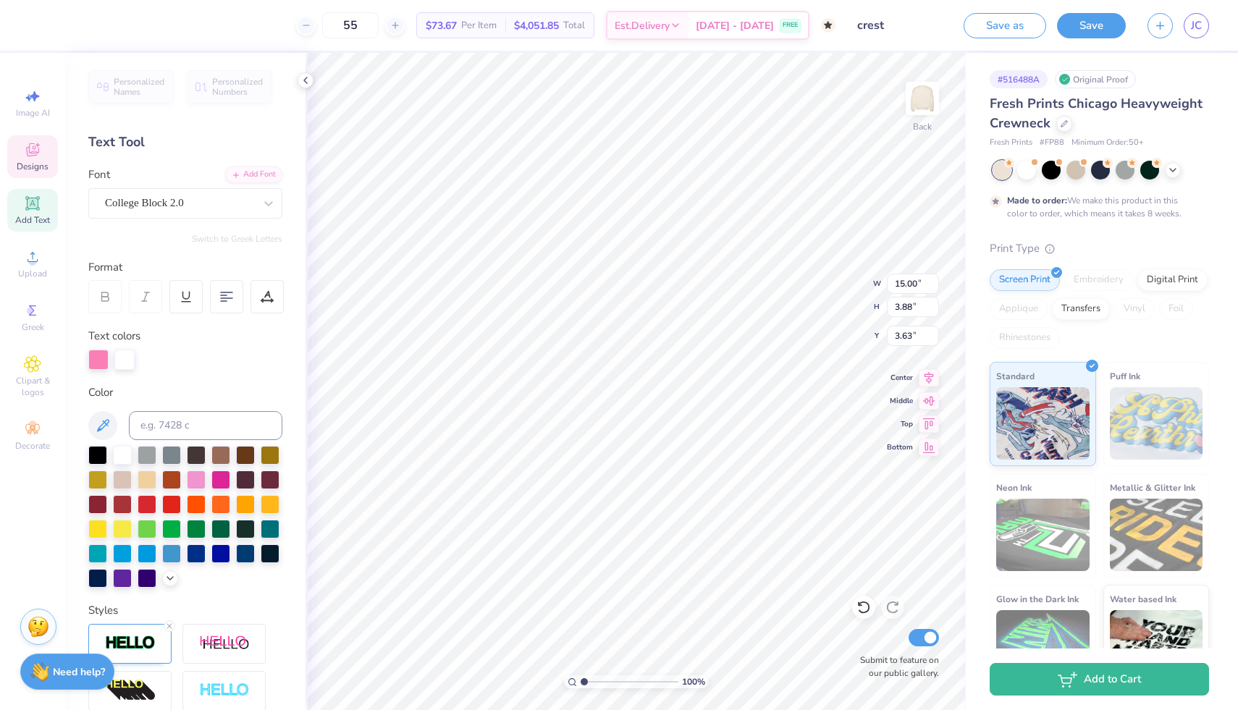
scroll to position [188, 0]
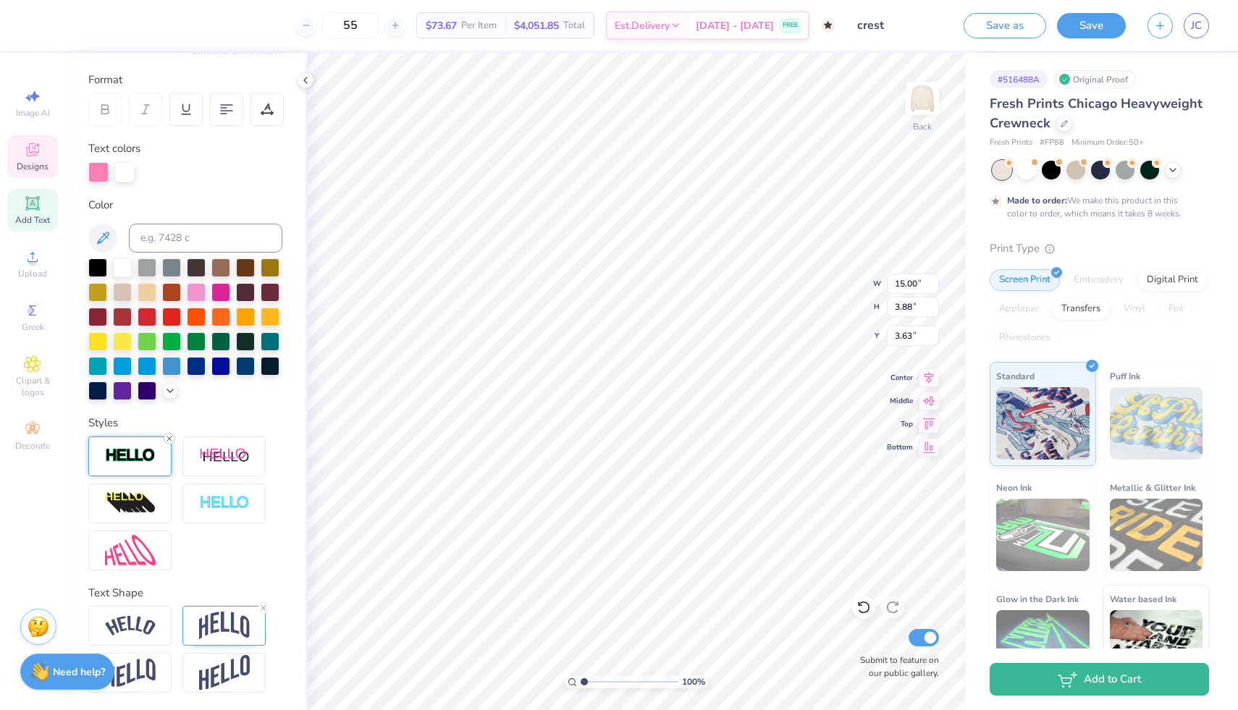
click at [168, 437] on icon at bounding box center [169, 439] width 9 height 9
type input "14.94"
type input "3.82"
type input "3.66"
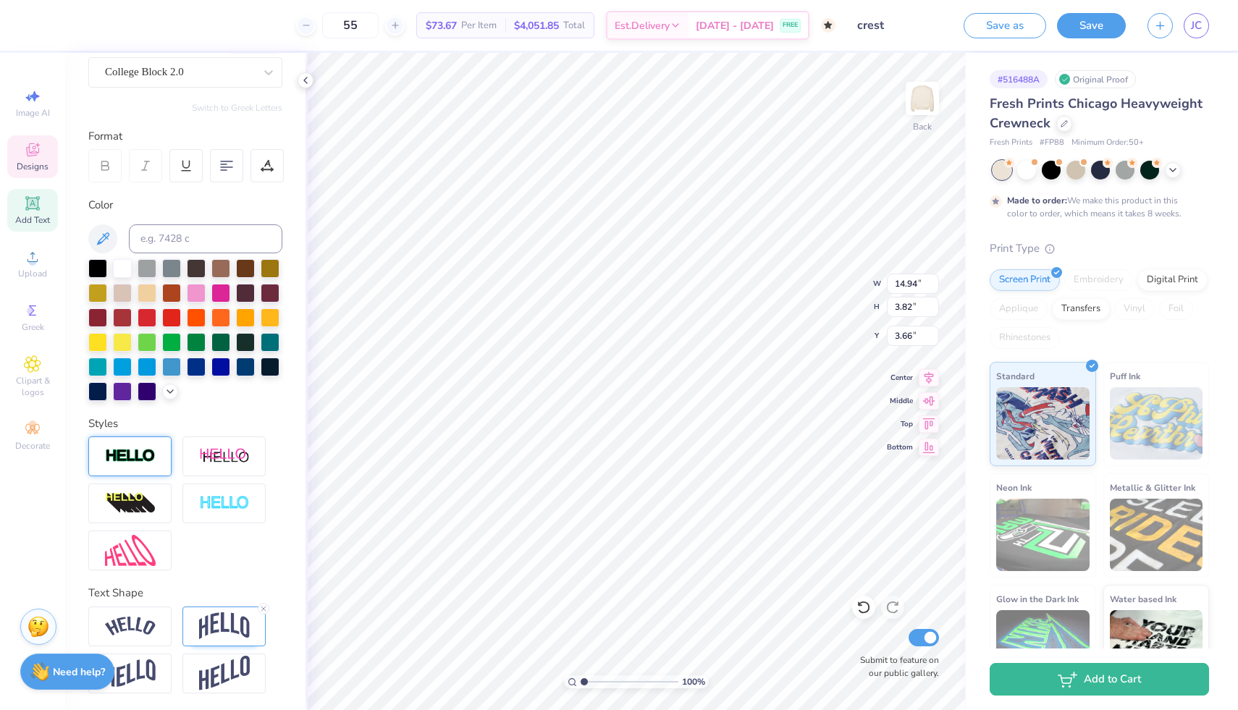
click at [149, 454] on img at bounding box center [130, 456] width 51 height 17
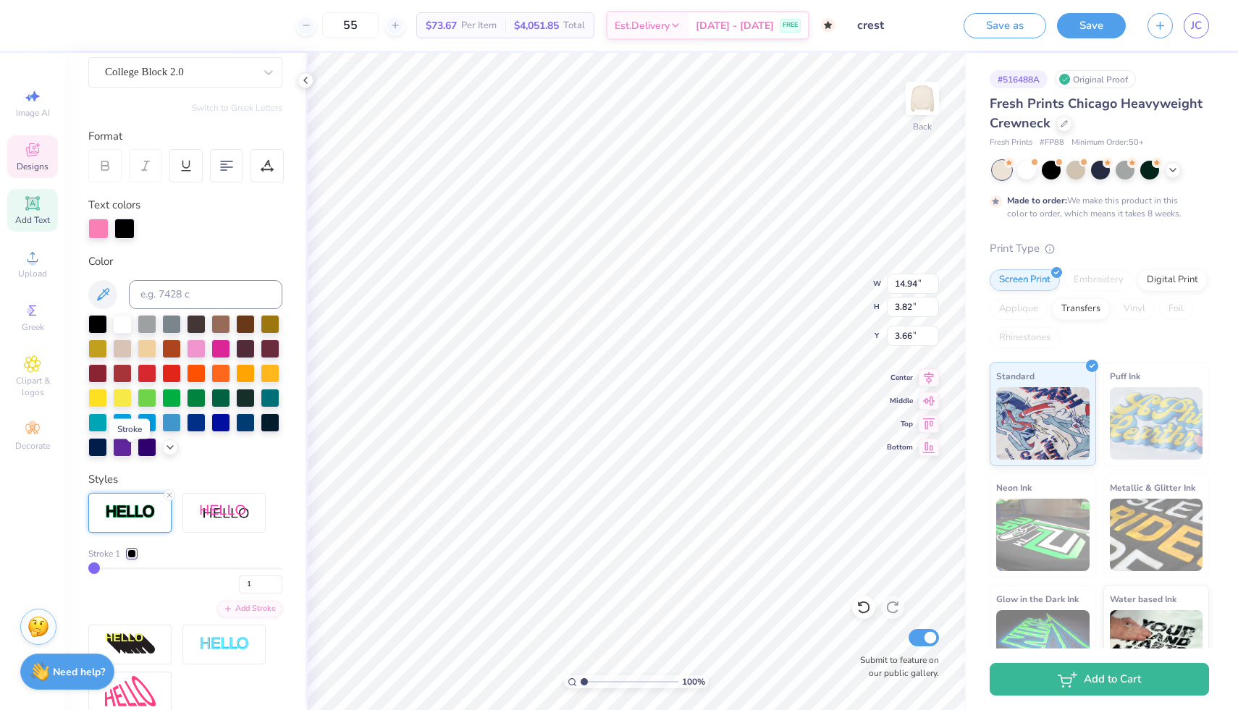
type input "14.97"
type input "3.85"
type input "3.65"
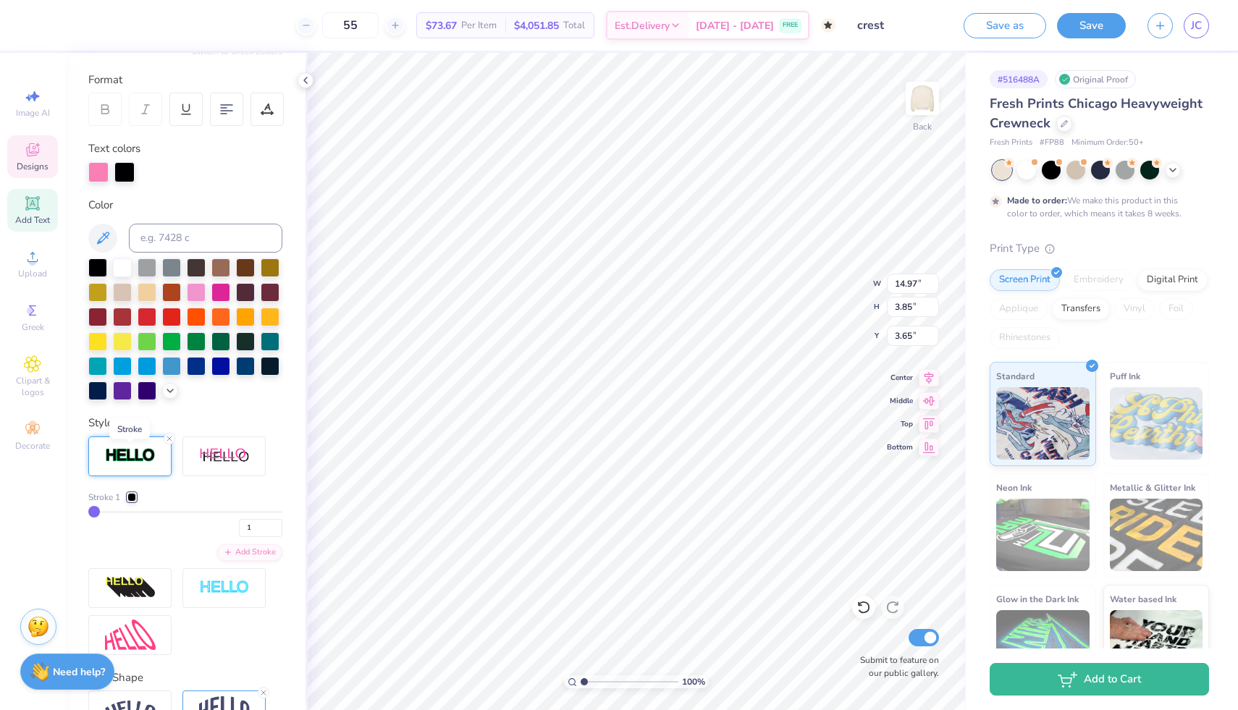
click at [149, 454] on img at bounding box center [130, 456] width 51 height 17
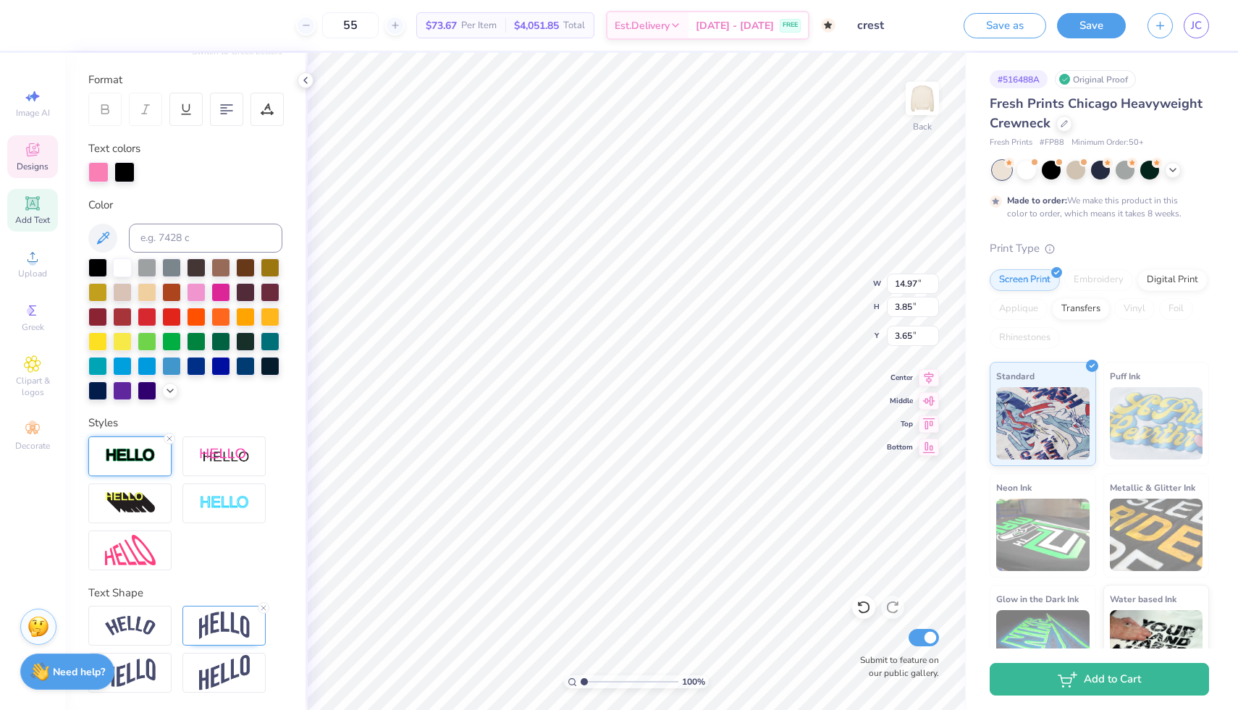
click at [156, 451] on div at bounding box center [129, 457] width 83 height 40
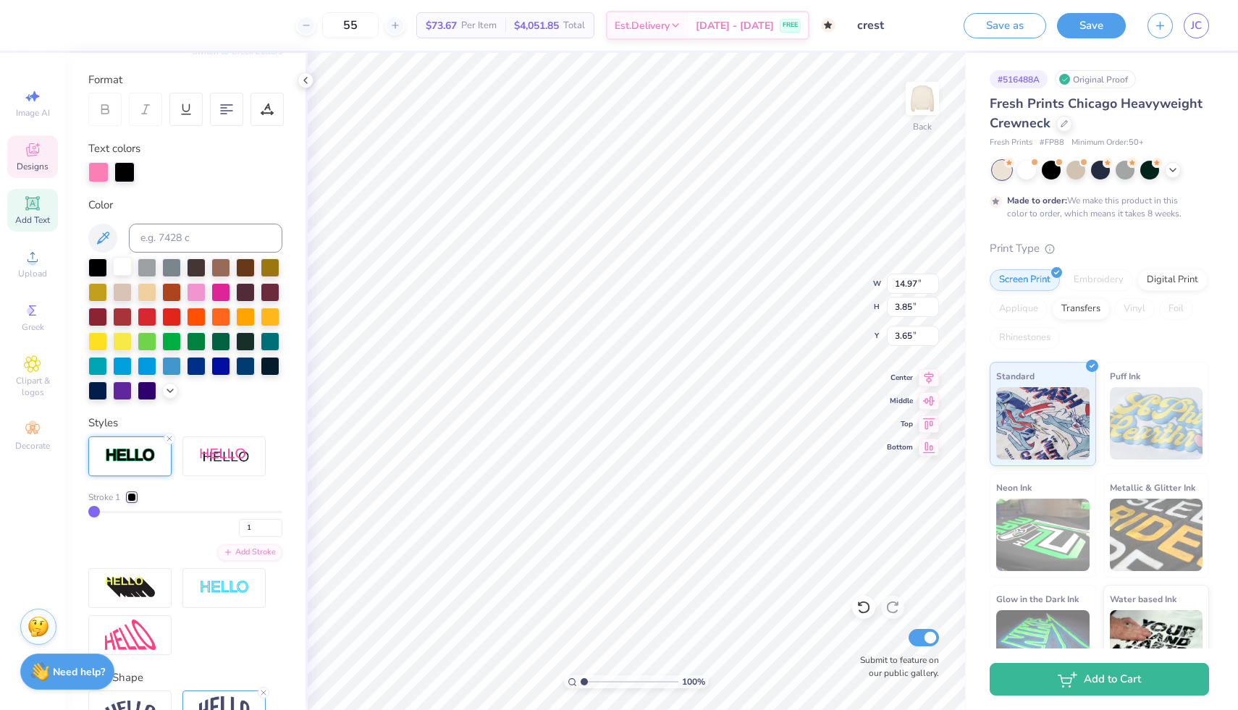
click at [127, 271] on div at bounding box center [122, 266] width 19 height 19
click at [128, 173] on div at bounding box center [124, 171] width 20 height 20
click at [172, 394] on icon at bounding box center [170, 390] width 12 height 12
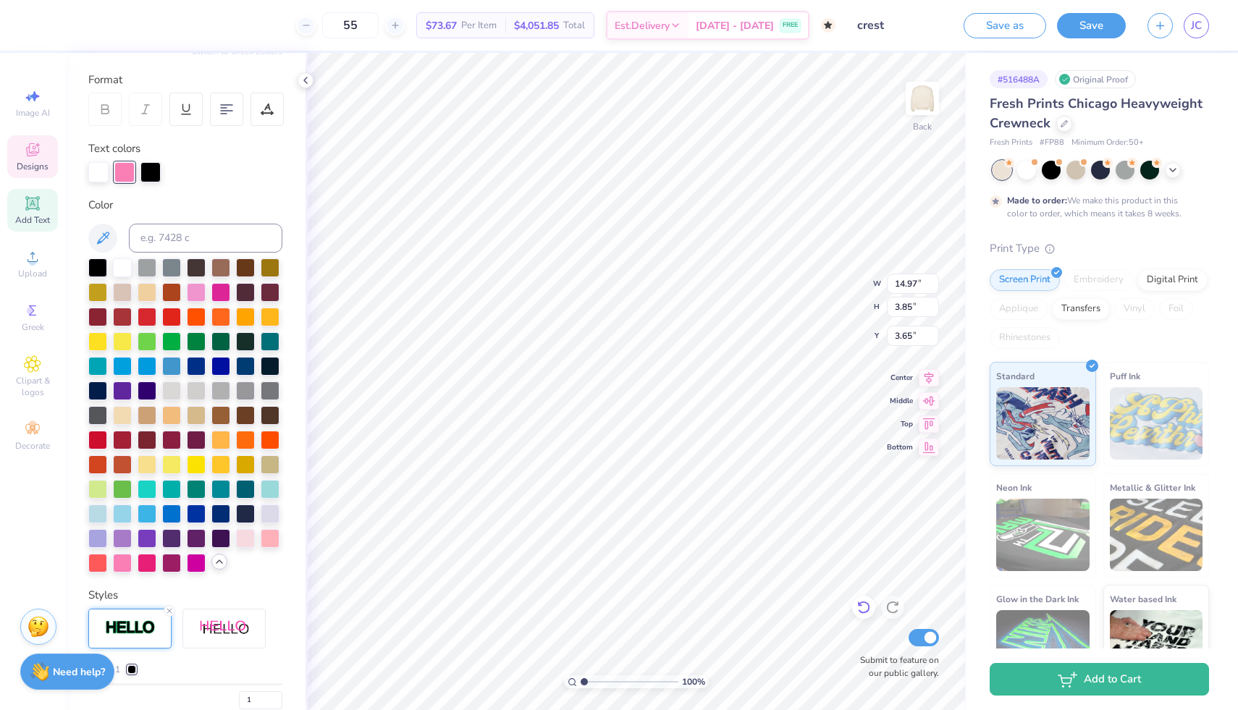
click at [865, 611] on icon at bounding box center [864, 607] width 14 height 14
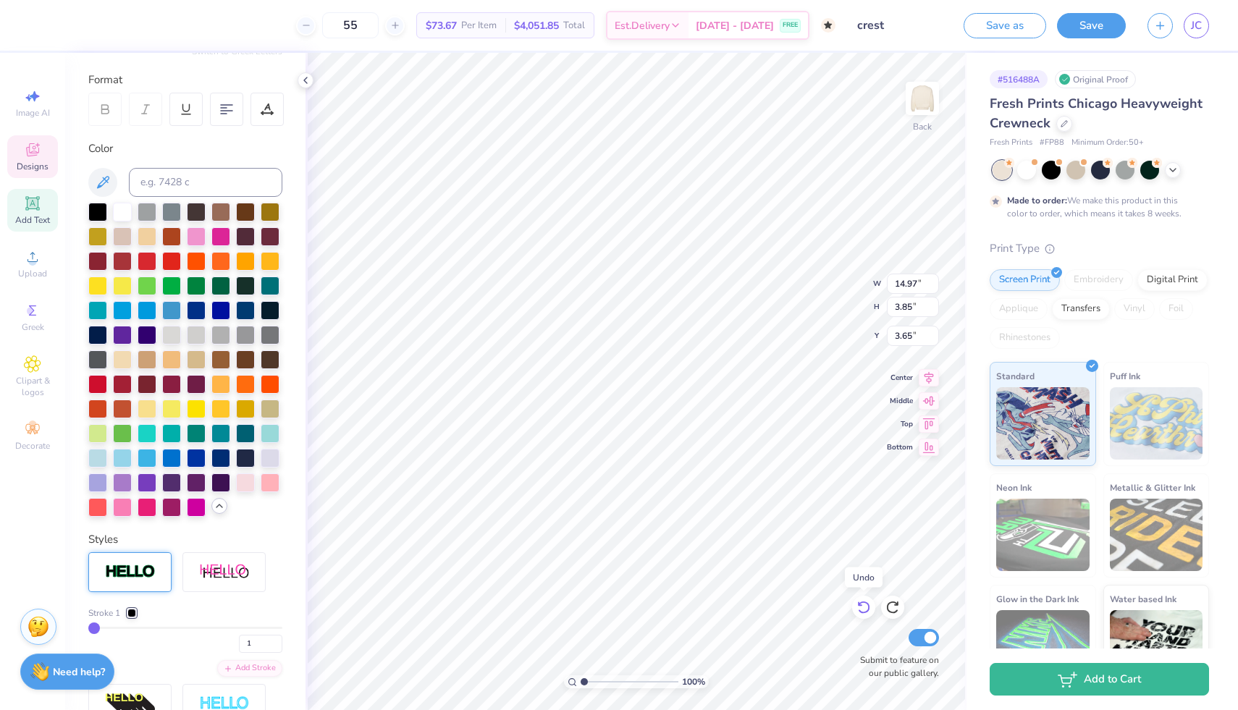
type input "14.94"
type input "3.82"
type input "3.66"
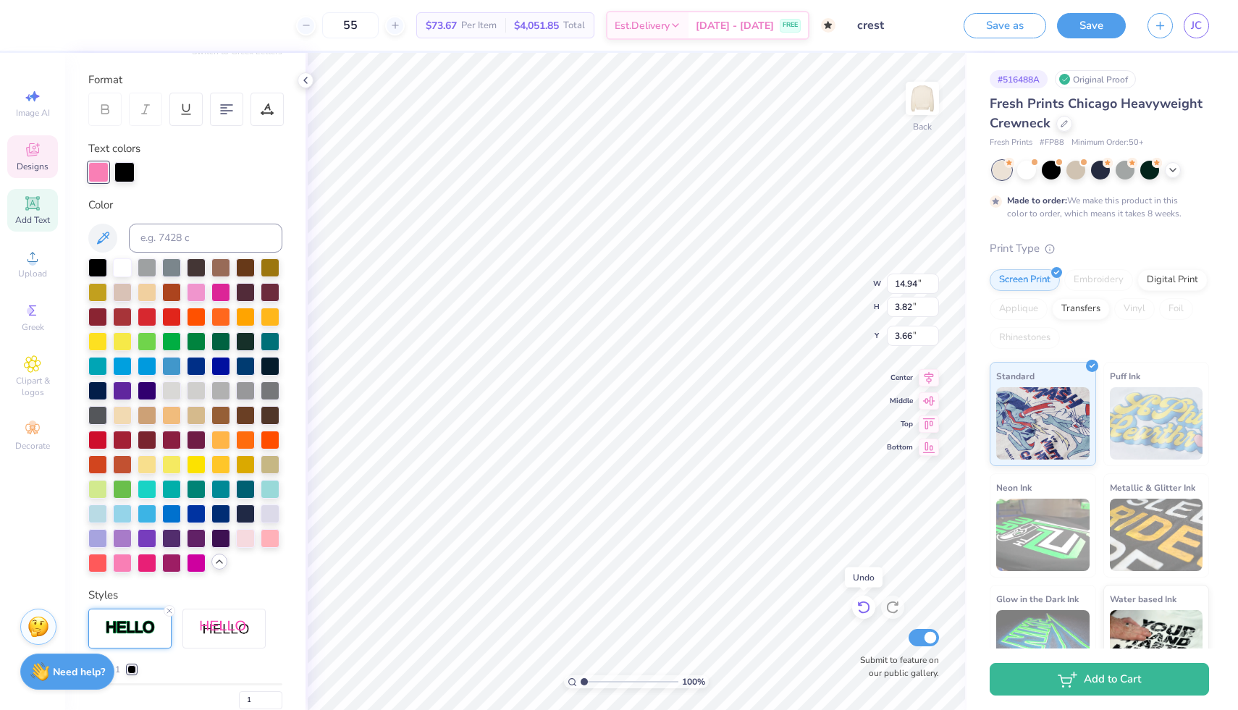
type input "14.97"
type input "3.85"
type input "3.65"
click at [865, 611] on icon at bounding box center [864, 607] width 14 height 14
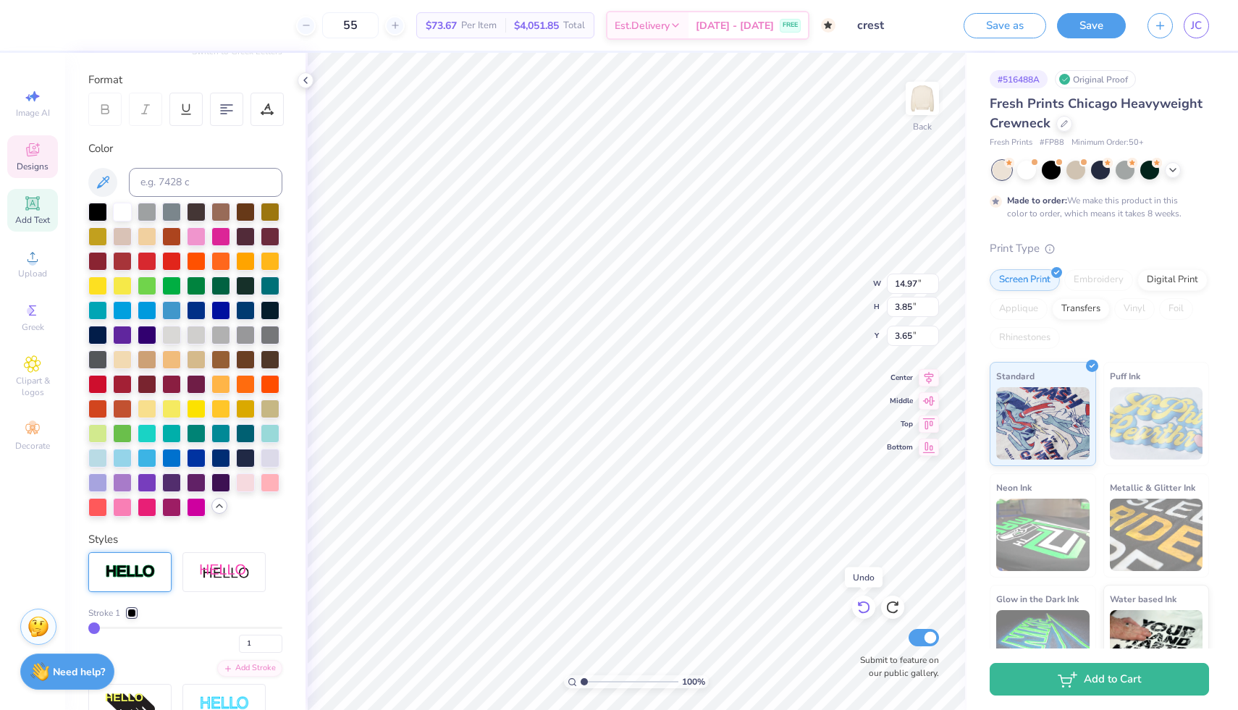
type input "14.94"
type input "3.82"
type input "3.66"
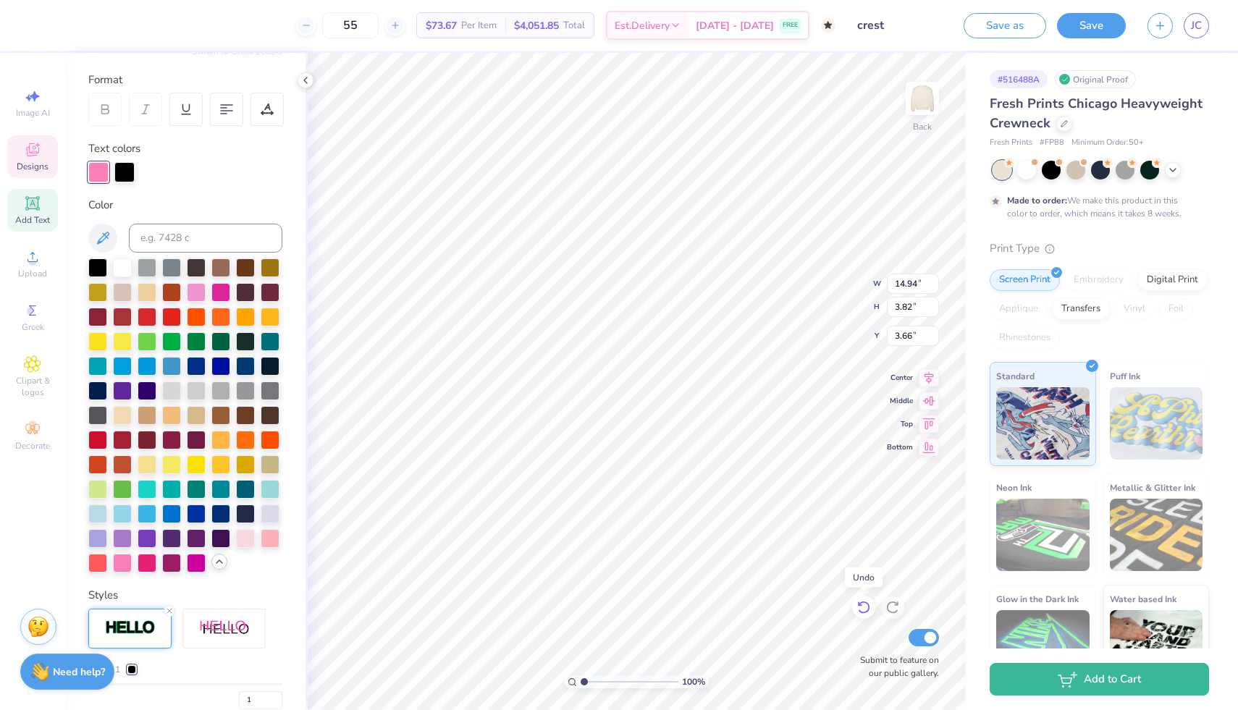
type input "14.97"
type input "3.85"
type input "3.65"
click at [865, 611] on icon at bounding box center [864, 607] width 14 height 14
type input "14.94"
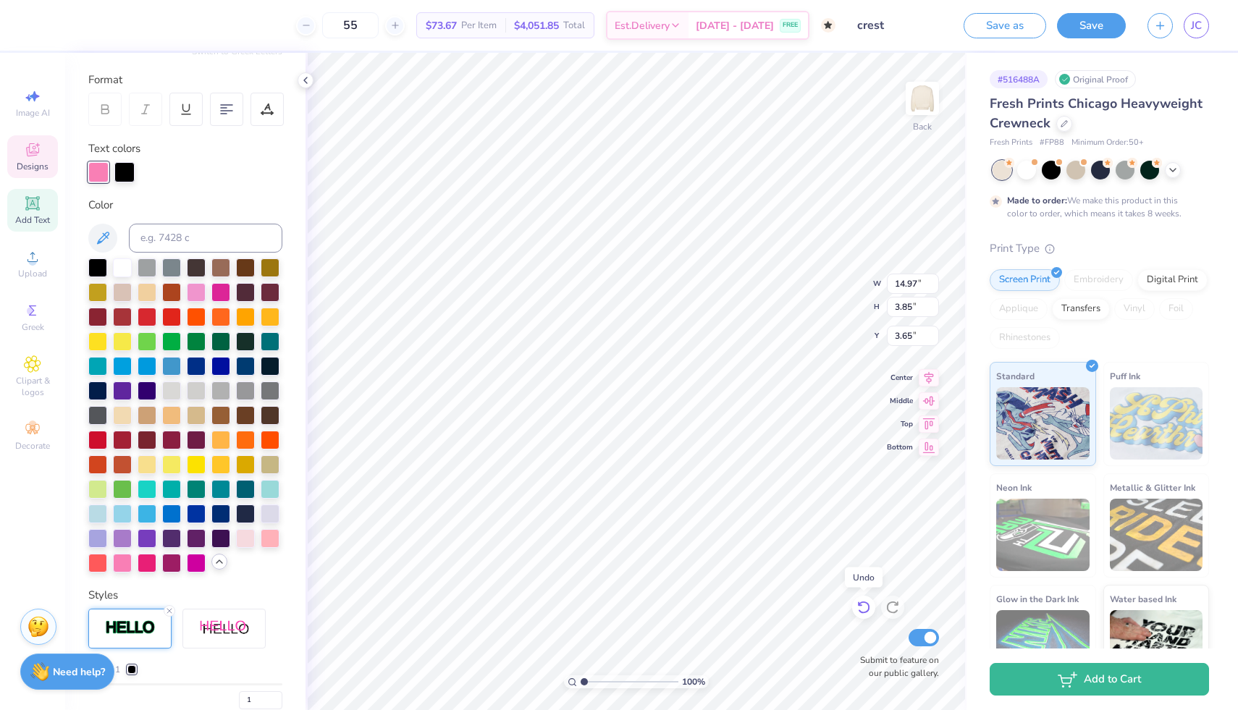
type input "3.82"
type input "3.66"
type input "14.97"
type input "3.85"
type input "3.65"
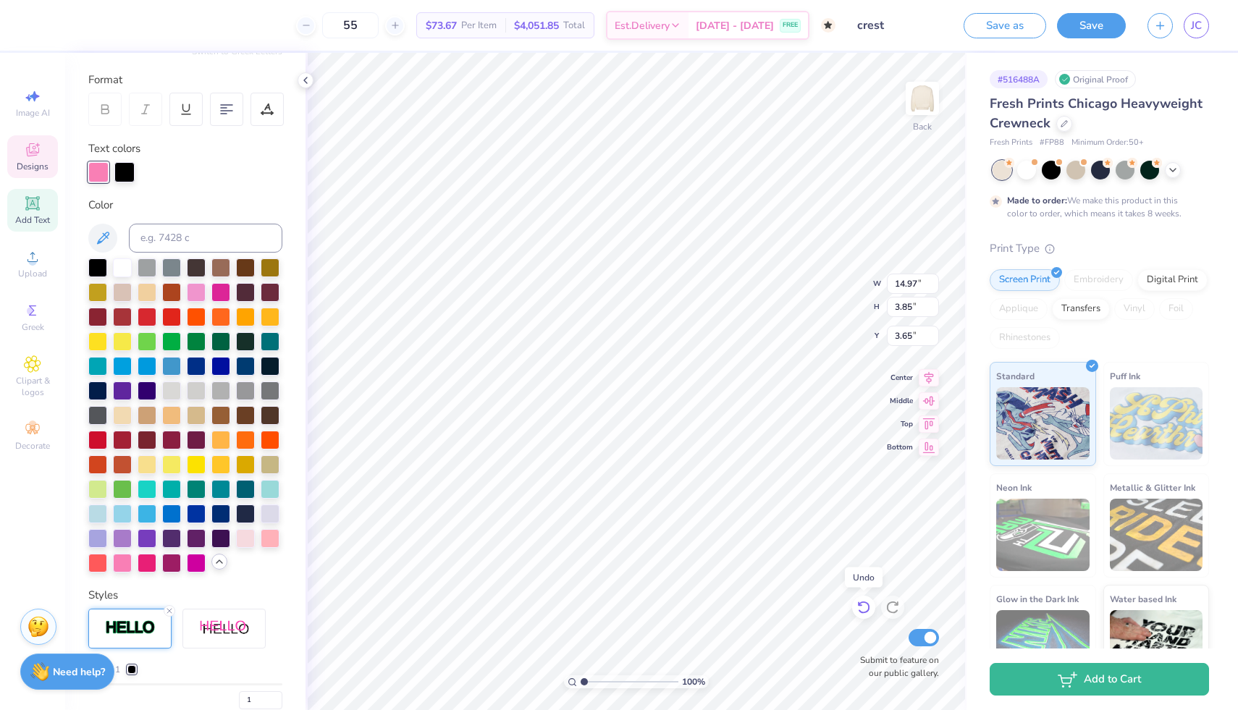
click at [865, 611] on icon at bounding box center [864, 607] width 14 height 14
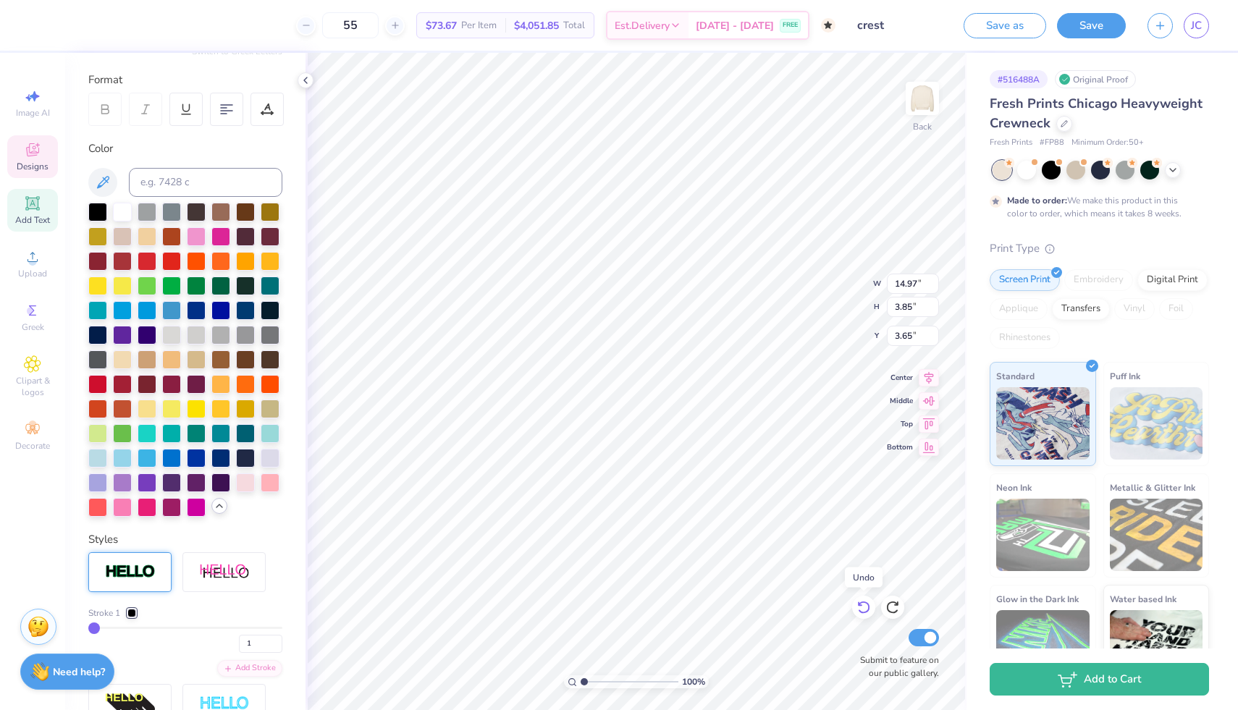
type input "14.94"
type input "3.82"
type input "3.66"
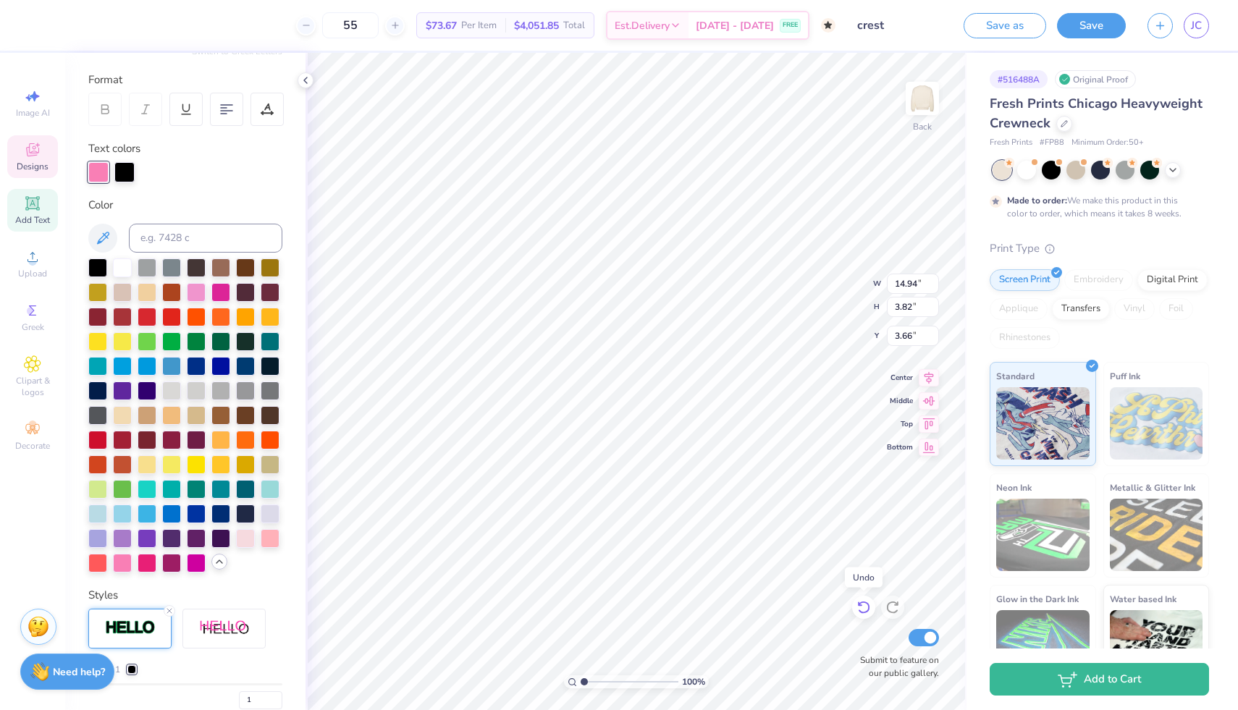
type input "14.97"
type input "3.85"
type input "3.65"
click at [130, 168] on div at bounding box center [124, 171] width 20 height 20
click at [122, 267] on div at bounding box center [122, 266] width 19 height 19
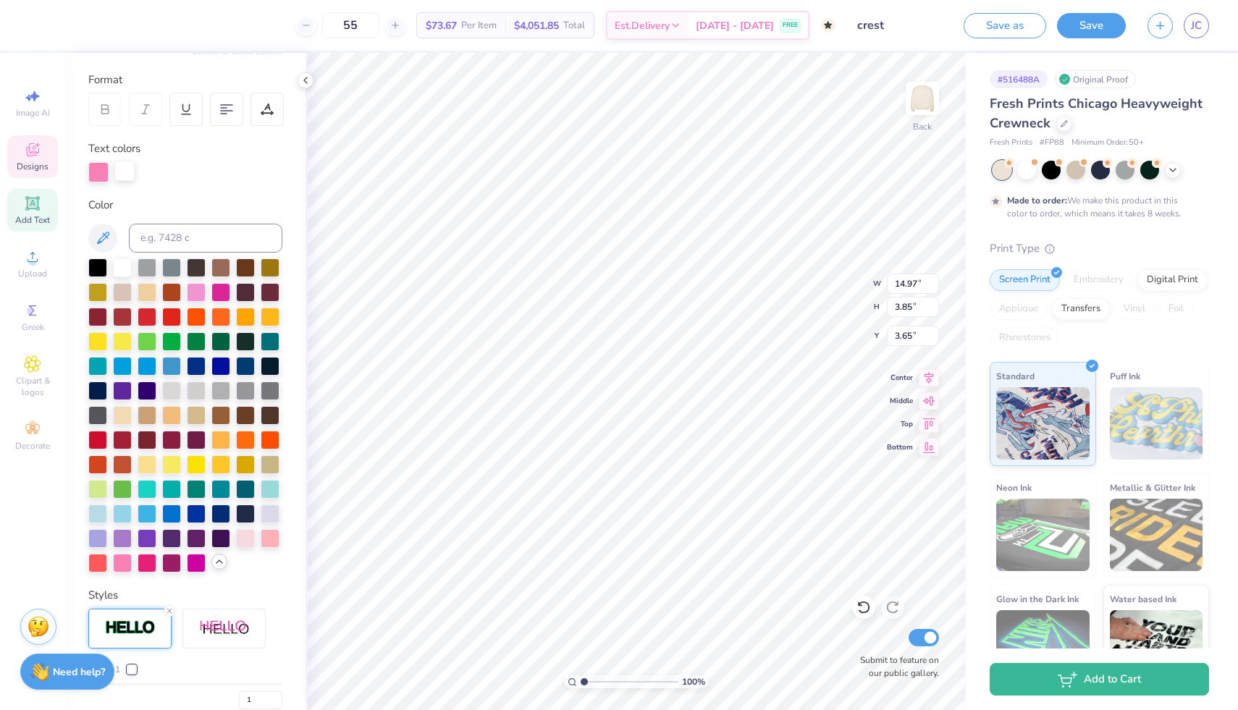
click at [129, 172] on div at bounding box center [124, 171] width 20 height 20
click at [168, 610] on icon at bounding box center [169, 611] width 9 height 9
type input "14.94"
type input "3.82"
type input "3.66"
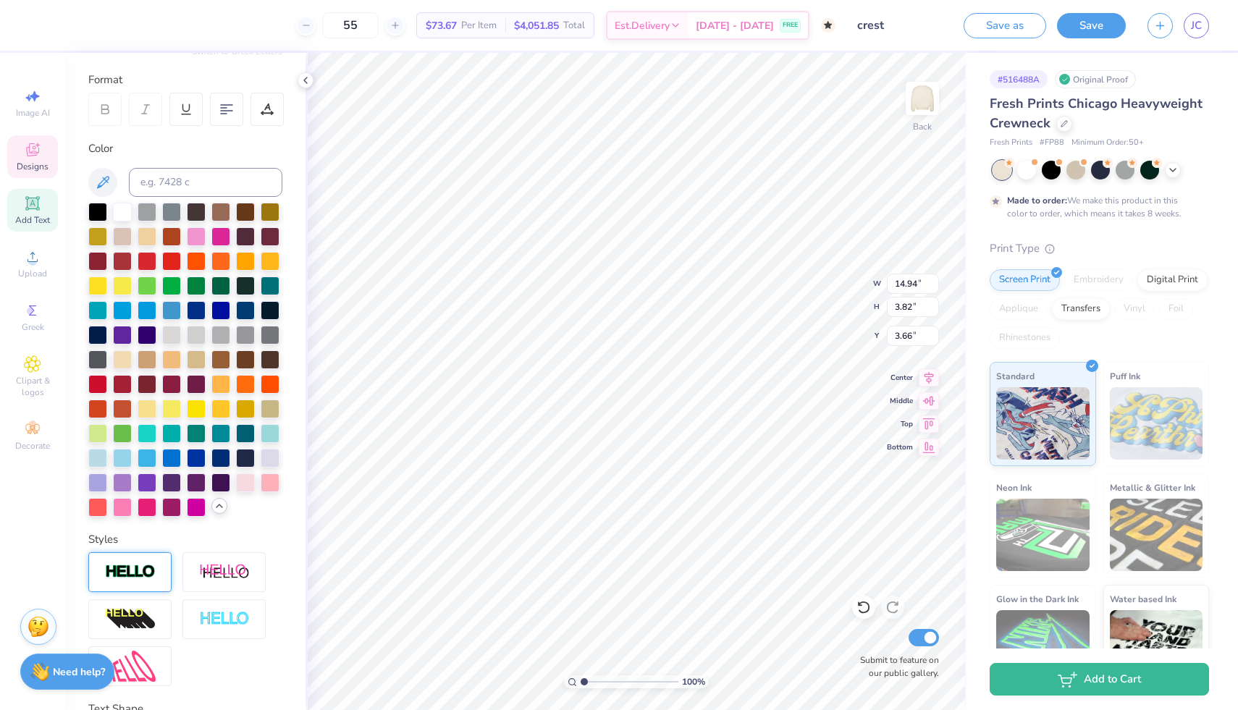
type input "3.46"
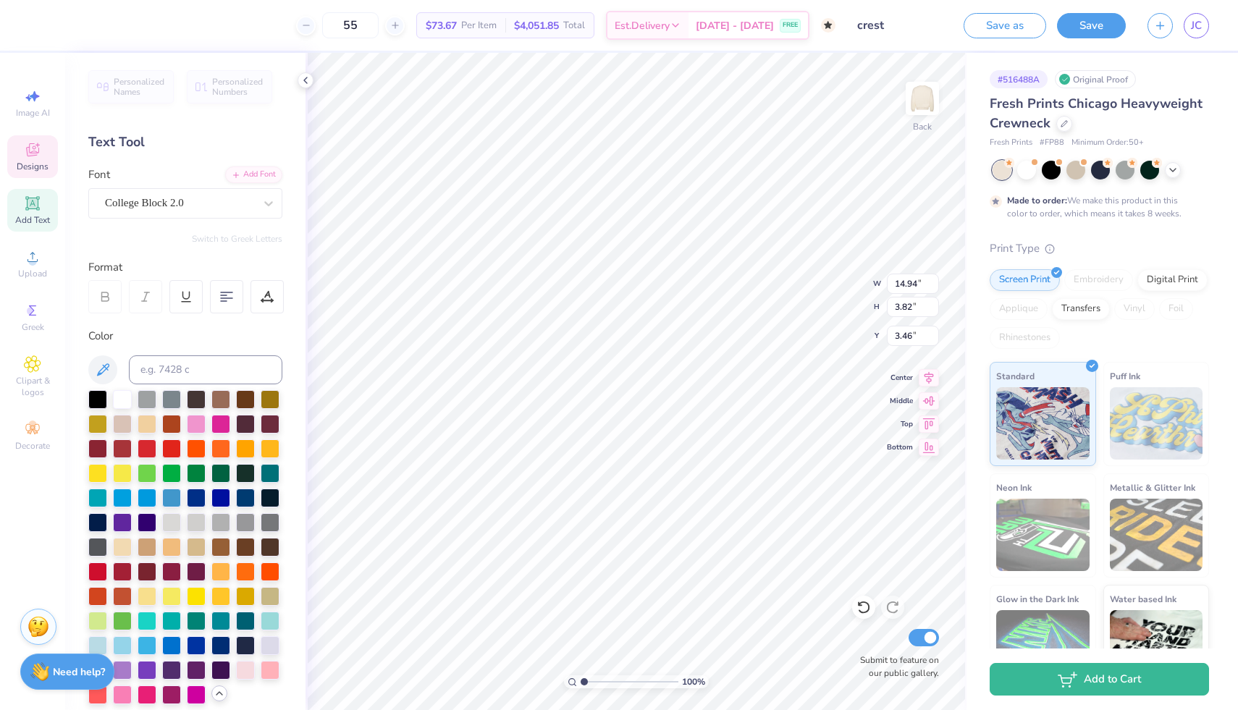
type input "5.93"
type input "10.23"
type input "5.38"
click at [248, 198] on div "Herchey Serif" at bounding box center [180, 203] width 152 height 22
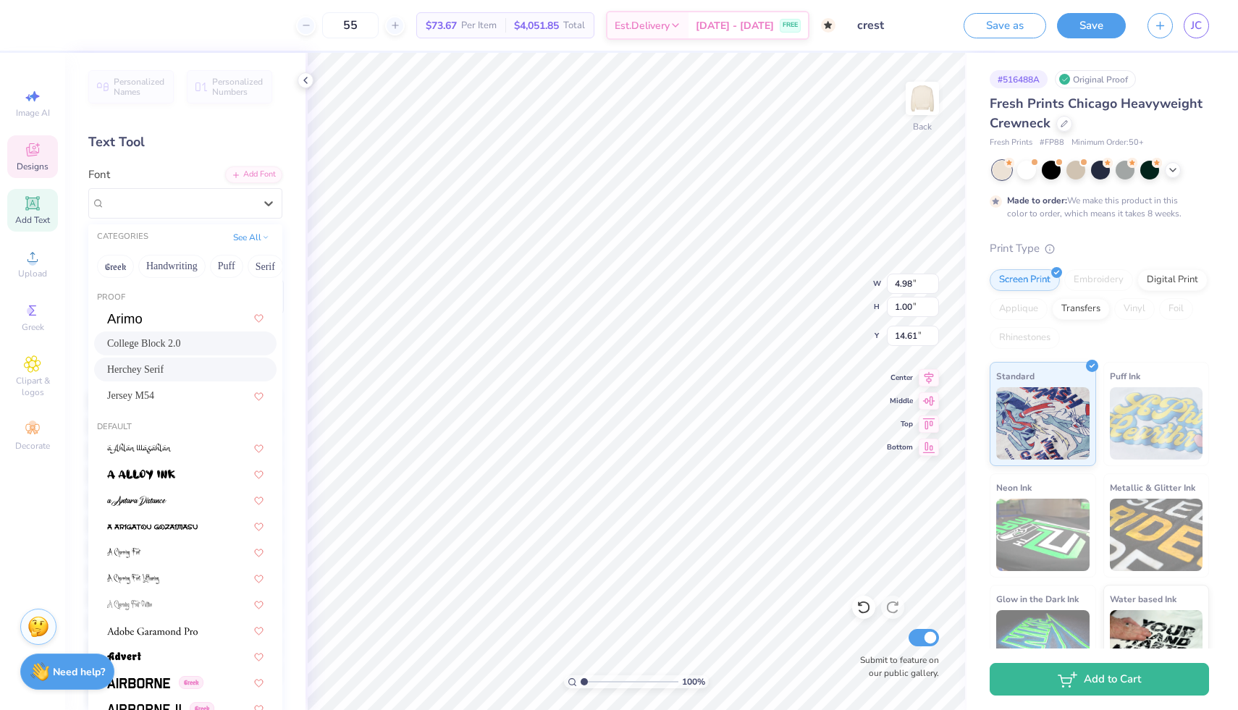
click at [176, 341] on span "College Block 2.0" at bounding box center [144, 343] width 74 height 15
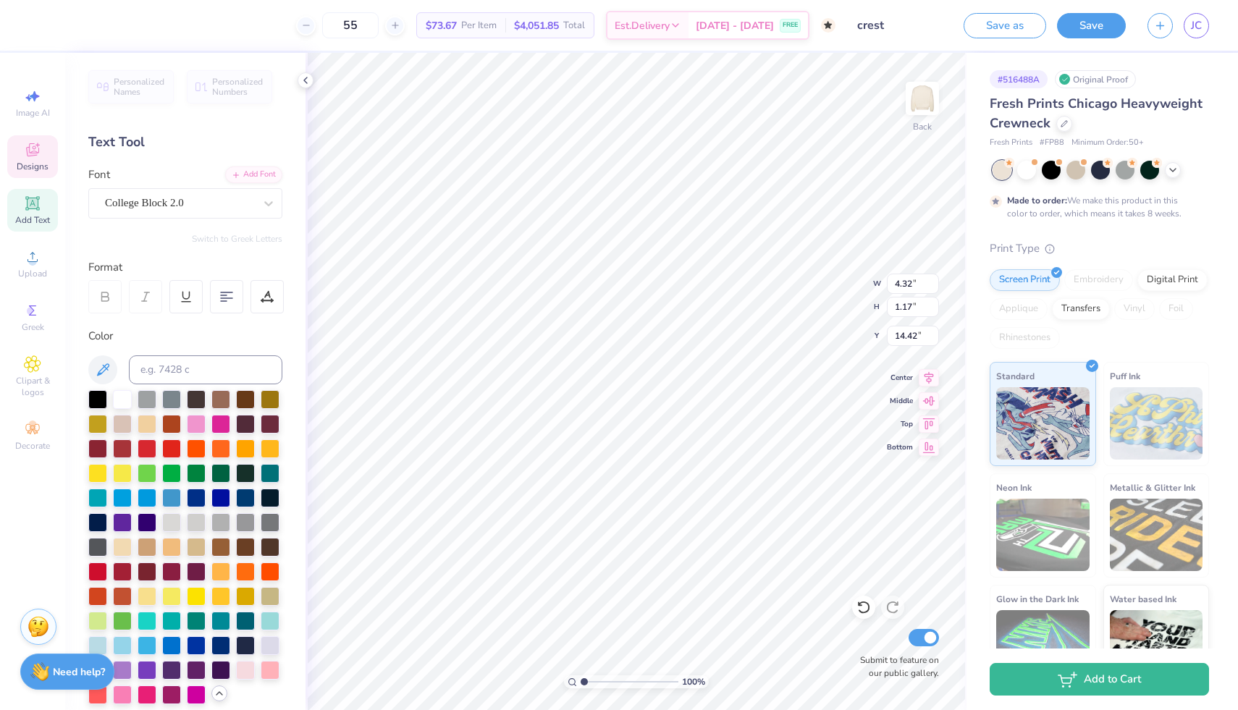
type input "14.83"
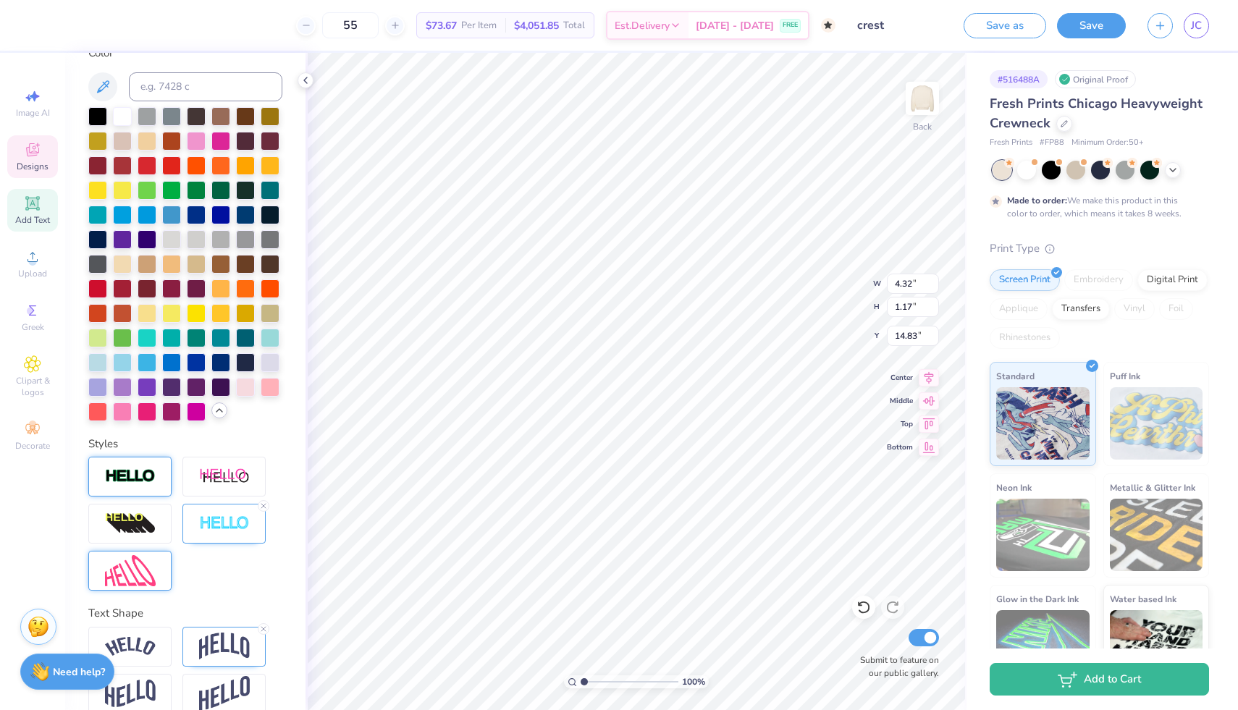
scroll to position [303, 0]
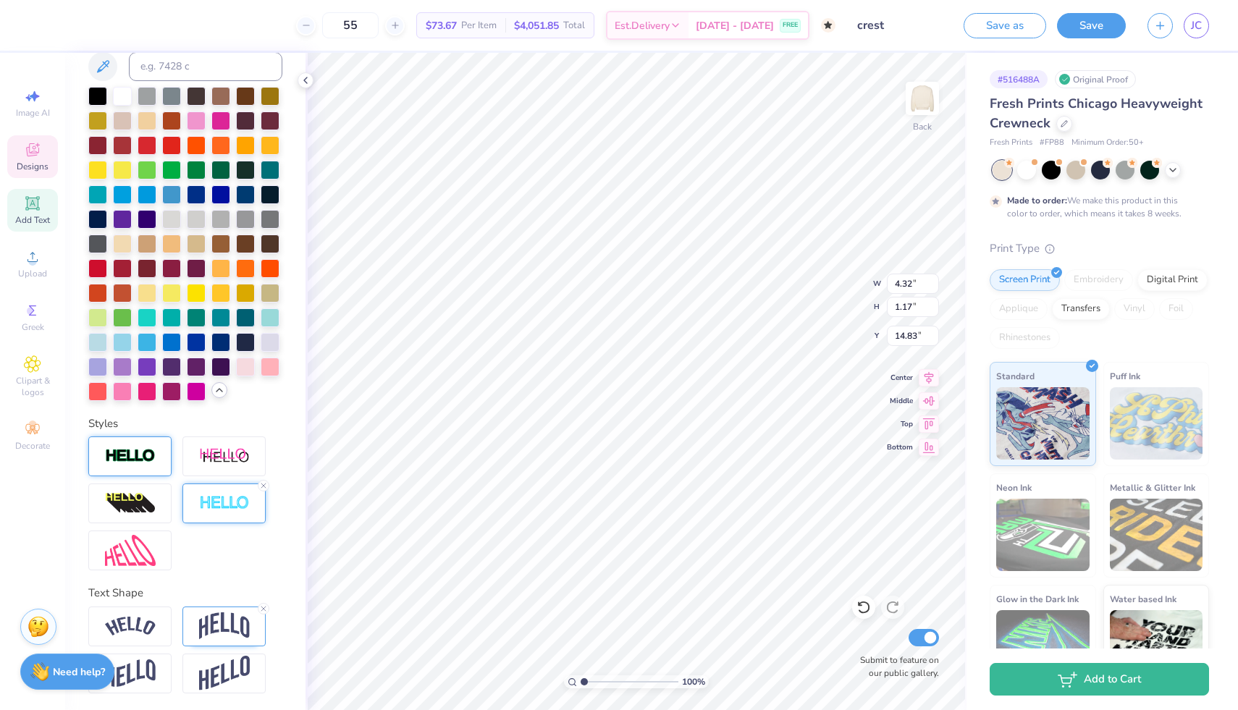
click at [234, 511] on img at bounding box center [224, 503] width 51 height 17
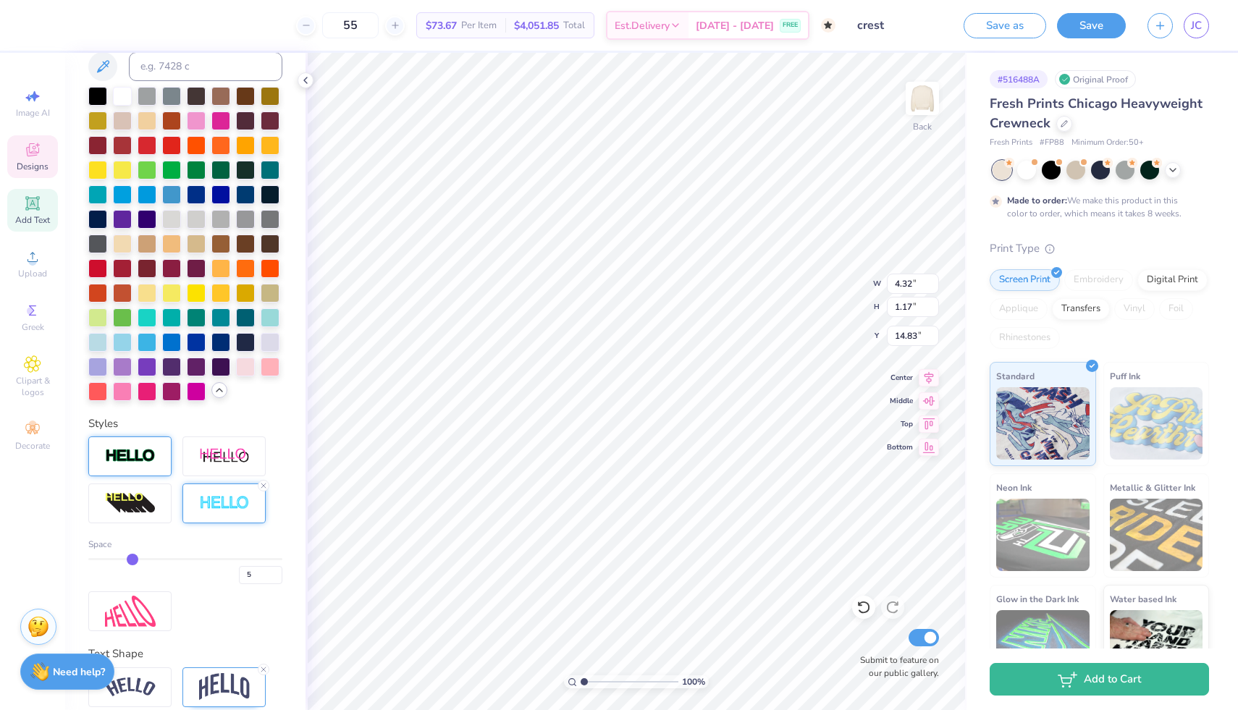
type input "4"
type input "3"
type input "4.31"
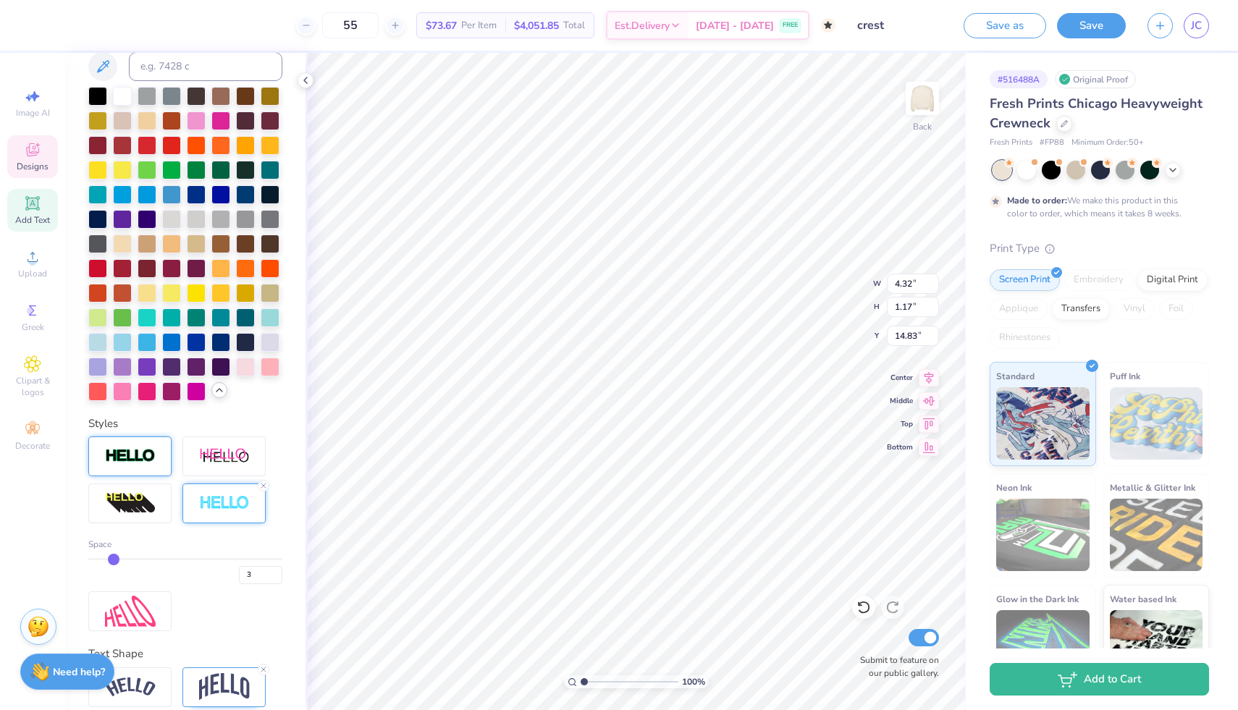
type input "1.16"
type input "14.84"
type input "4.30"
type input "1.15"
drag, startPoint x: 127, startPoint y: 562, endPoint x: 114, endPoint y: 560, distance: 13.9
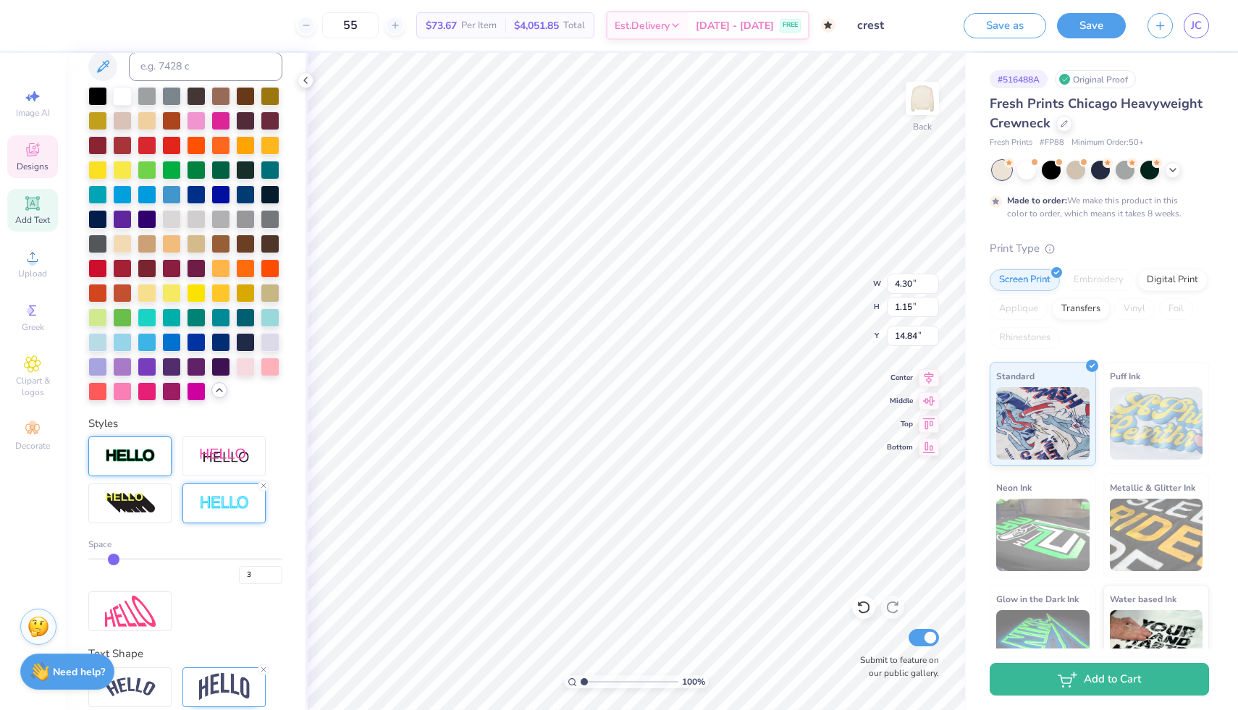
type input "3"
click at [114, 560] on input "range" at bounding box center [185, 559] width 194 height 2
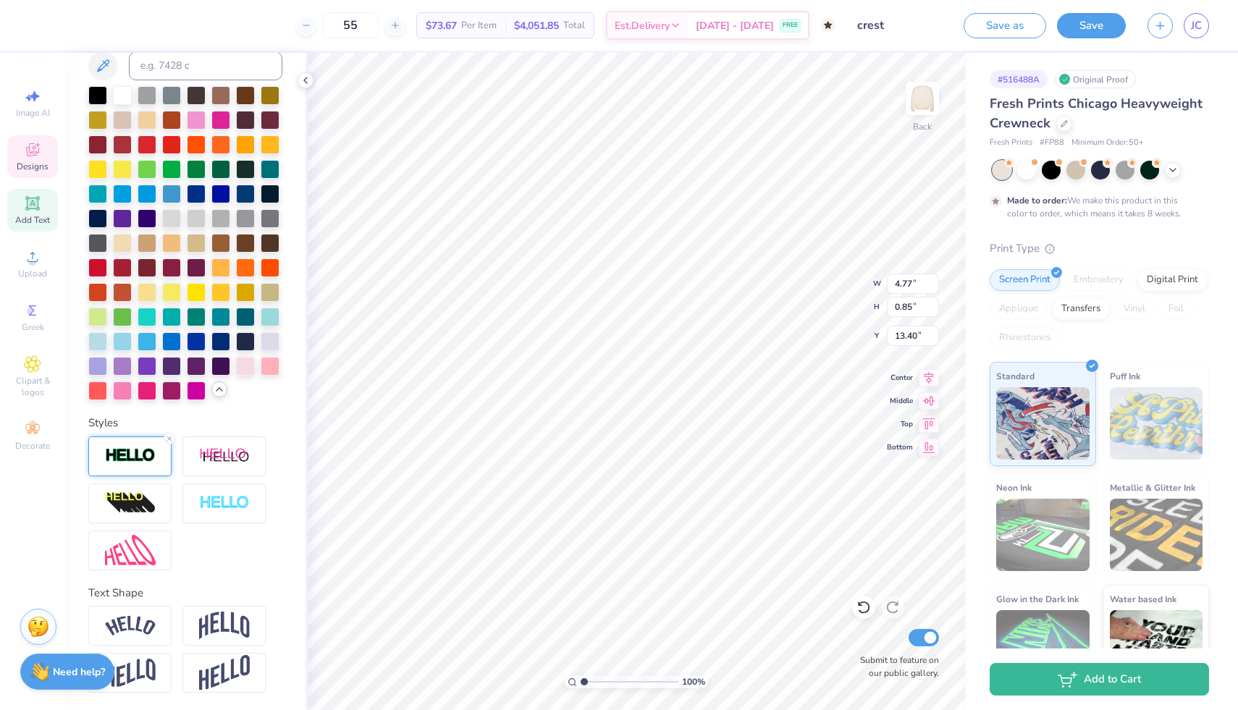
scroll to position [0, 0]
type textarea "1893"
type textarea "Est. 1893"
click at [868, 616] on div at bounding box center [863, 607] width 23 height 23
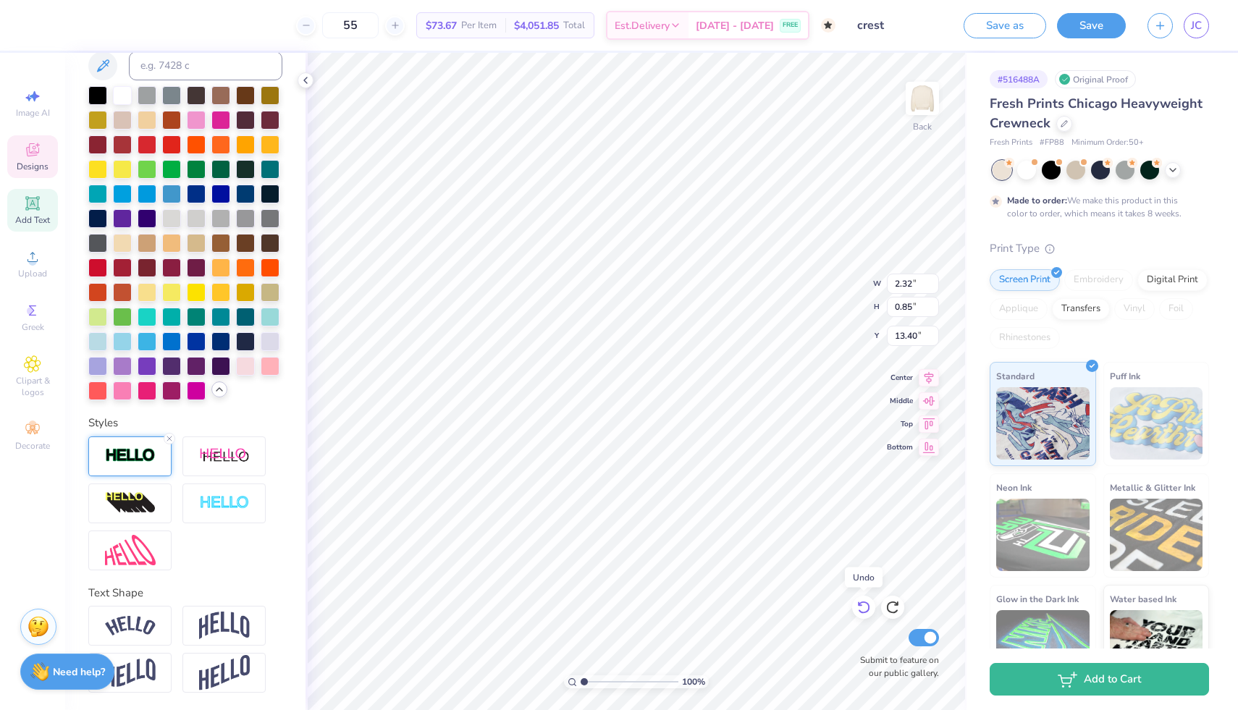
click at [867, 611] on icon at bounding box center [864, 608] width 12 height 13
click at [869, 607] on icon at bounding box center [864, 608] width 12 height 13
click at [863, 610] on icon at bounding box center [864, 607] width 14 height 14
type input "4.77"
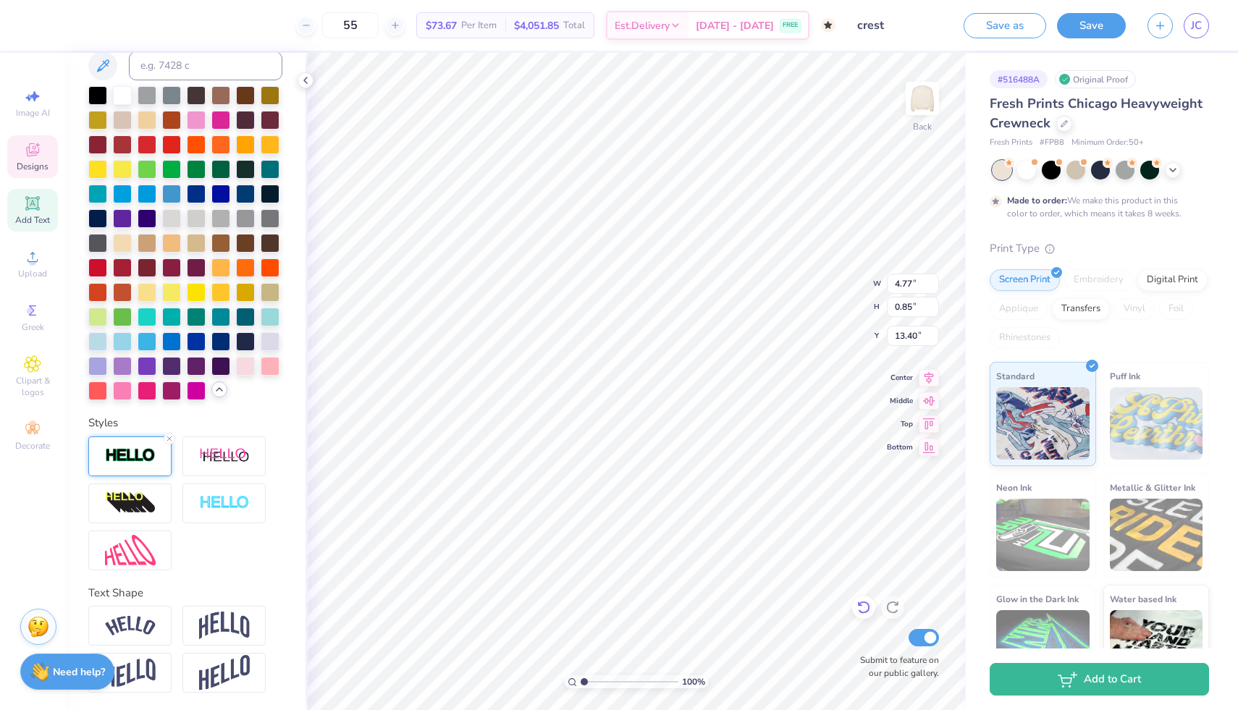
scroll to position [0, 1]
type textarea "est 1893"
type input "6.52"
type textarea "x"
click at [637, 677] on input "range" at bounding box center [630, 682] width 98 height 13
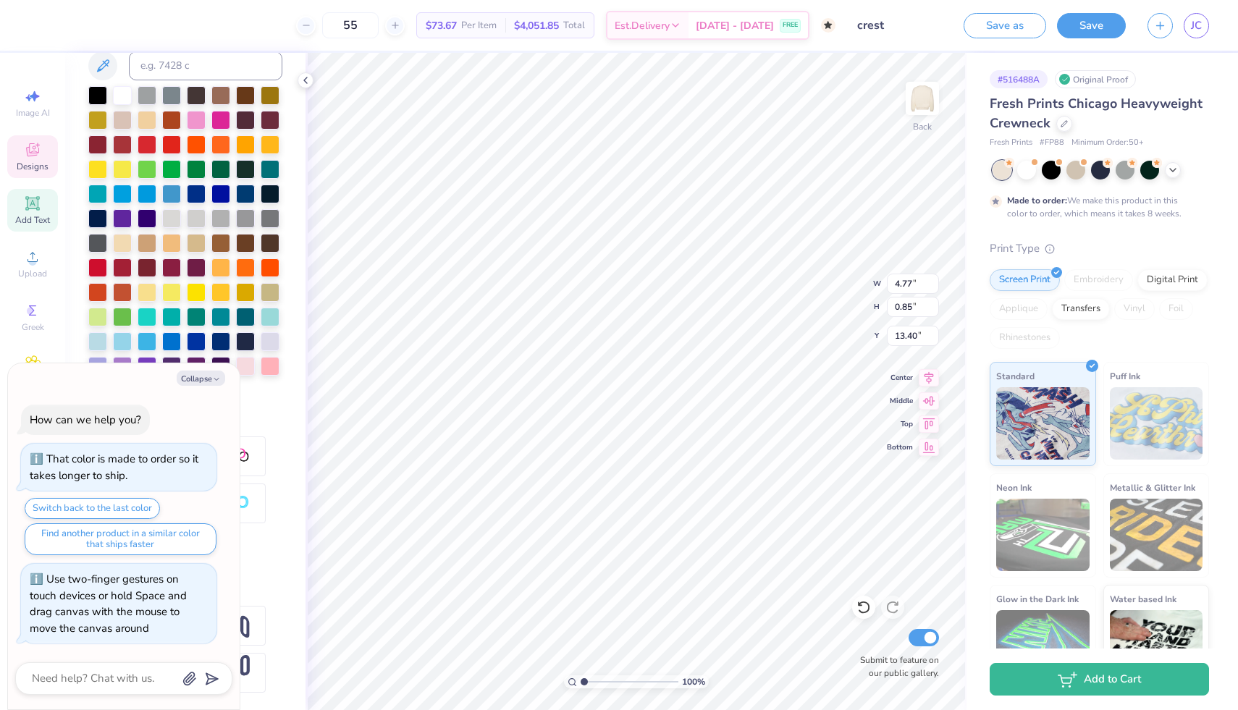
drag, startPoint x: 639, startPoint y: 678, endPoint x: 577, endPoint y: 679, distance: 62.3
type input "1"
click at [581, 679] on input "range" at bounding box center [630, 682] width 98 height 13
type textarea "x"
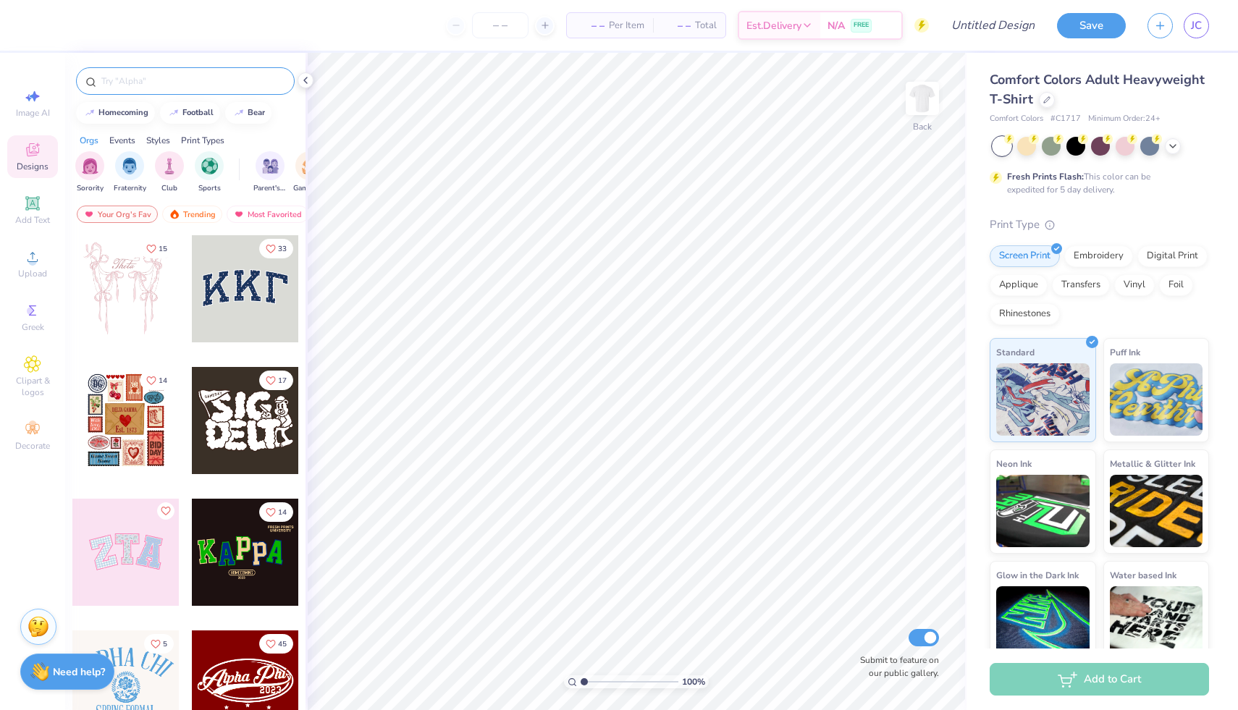
click at [175, 78] on input "text" at bounding box center [192, 81] width 185 height 14
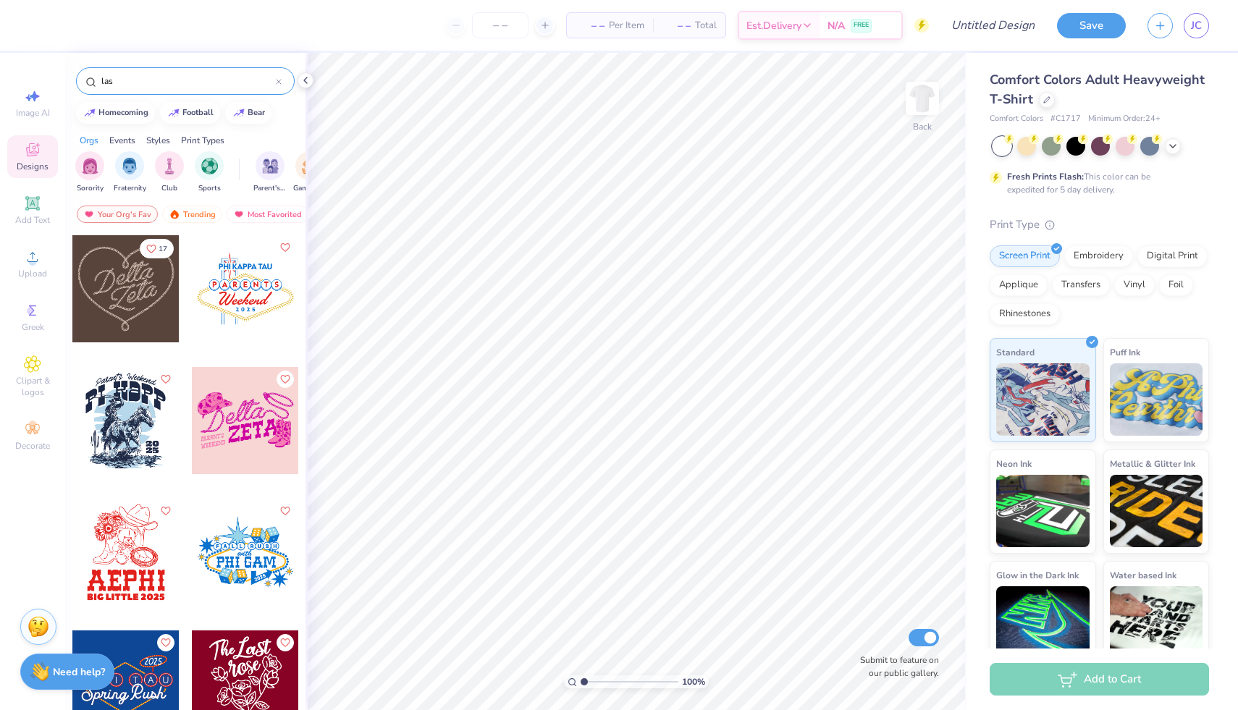
type input "las"
click at [261, 300] on div at bounding box center [245, 288] width 107 height 107
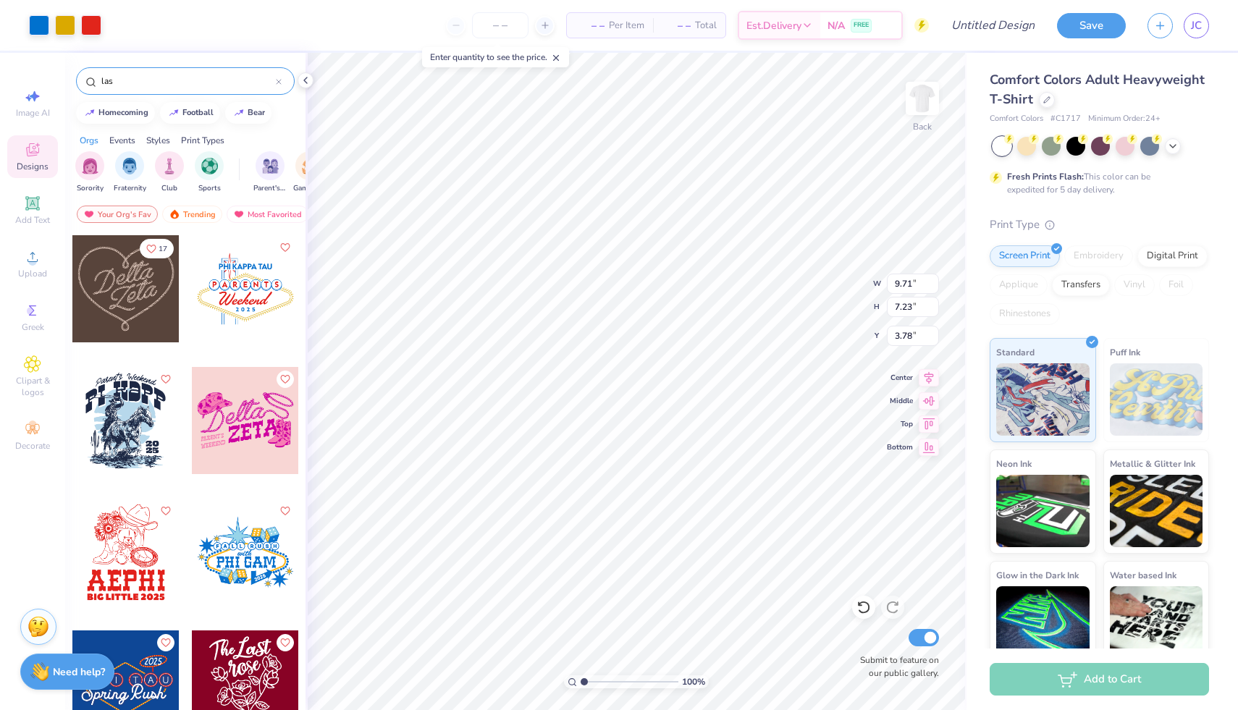
type input "3.78"
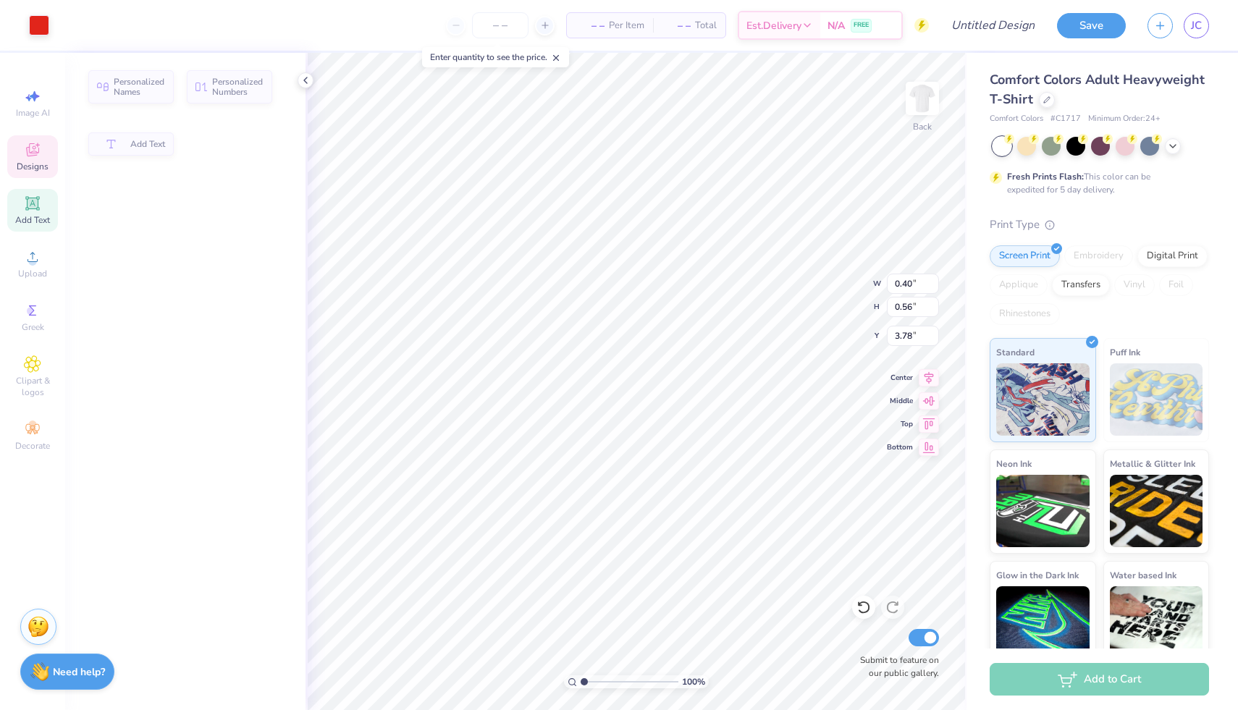
type input "0.40"
type input "0.56"
type input "6.68"
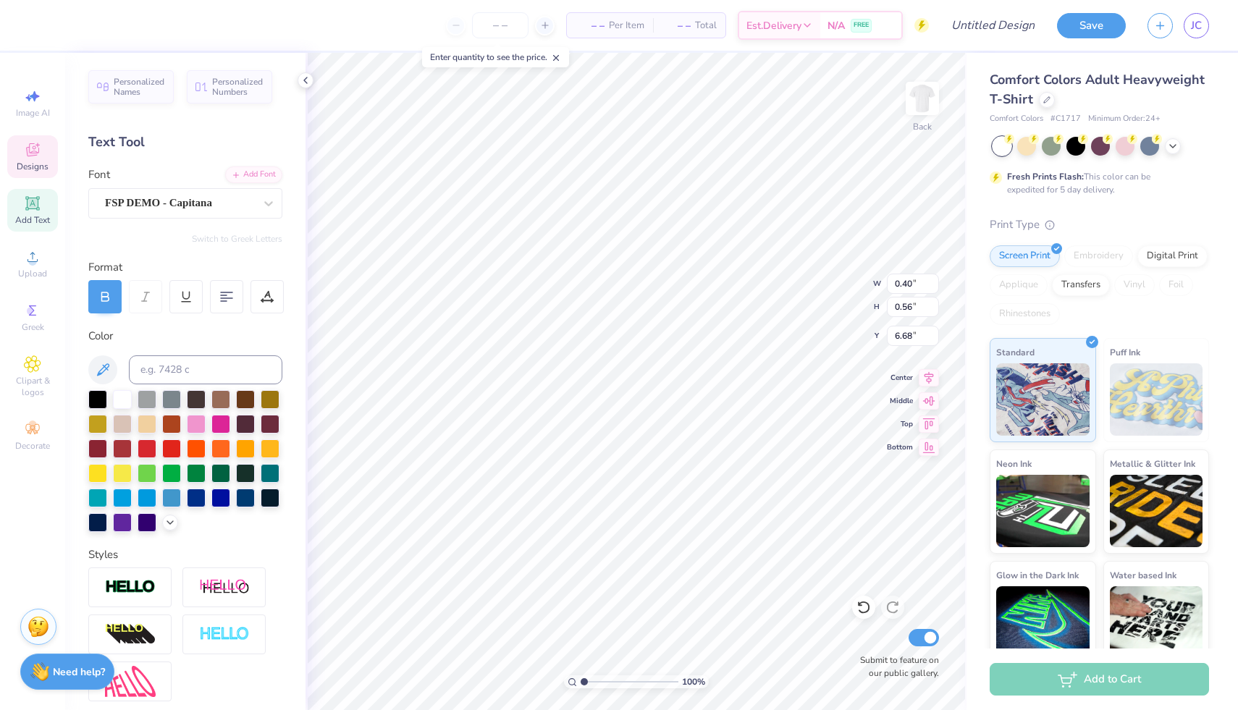
type textarea "P"
type textarea "A"
type input "0.56"
paste textarea
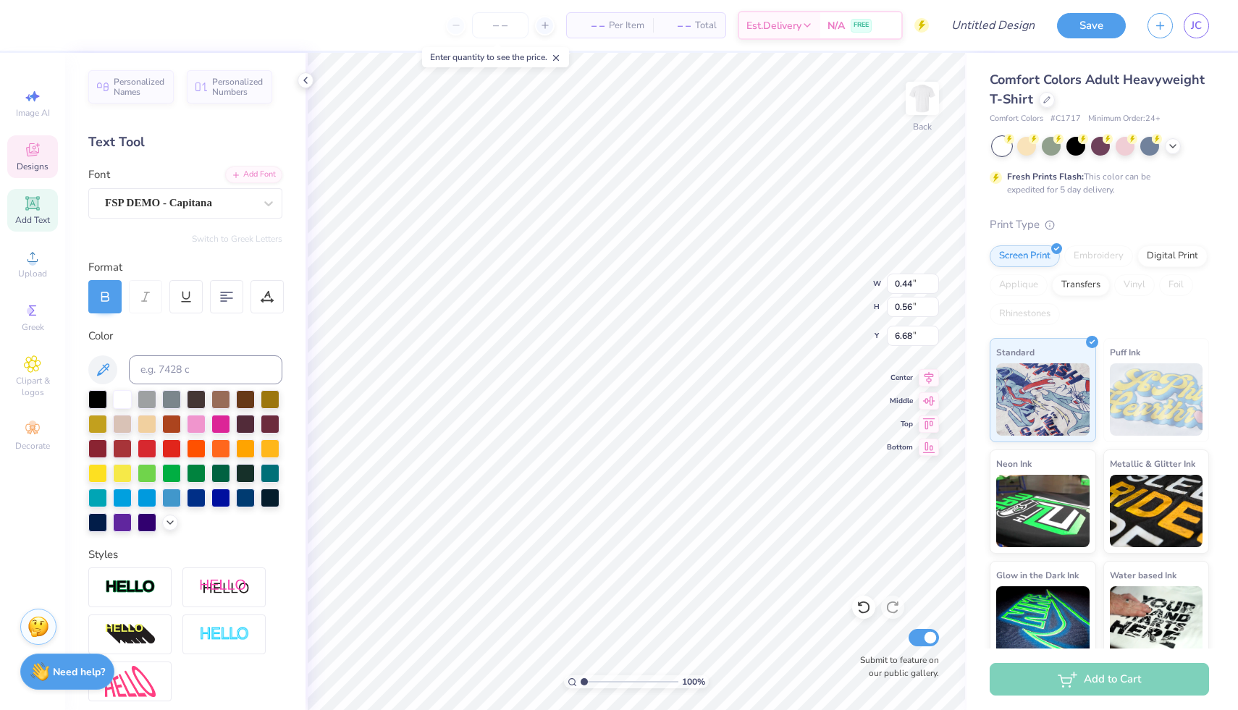
type input "7.36"
type input "1.15"
type input "6.44"
click at [863, 612] on icon at bounding box center [864, 607] width 14 height 14
paste textarea "()"
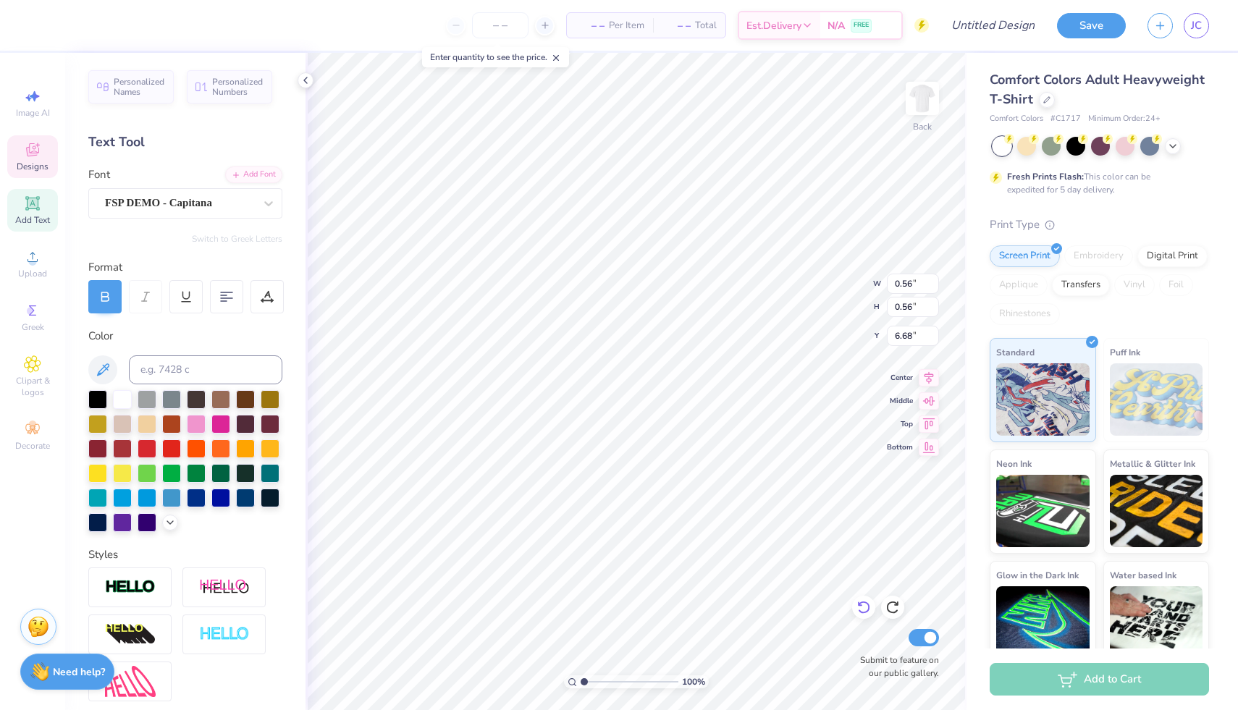
type textarea "("
type textarea "x"
type textarea "XI"
type textarea "D"
type textarea "T"
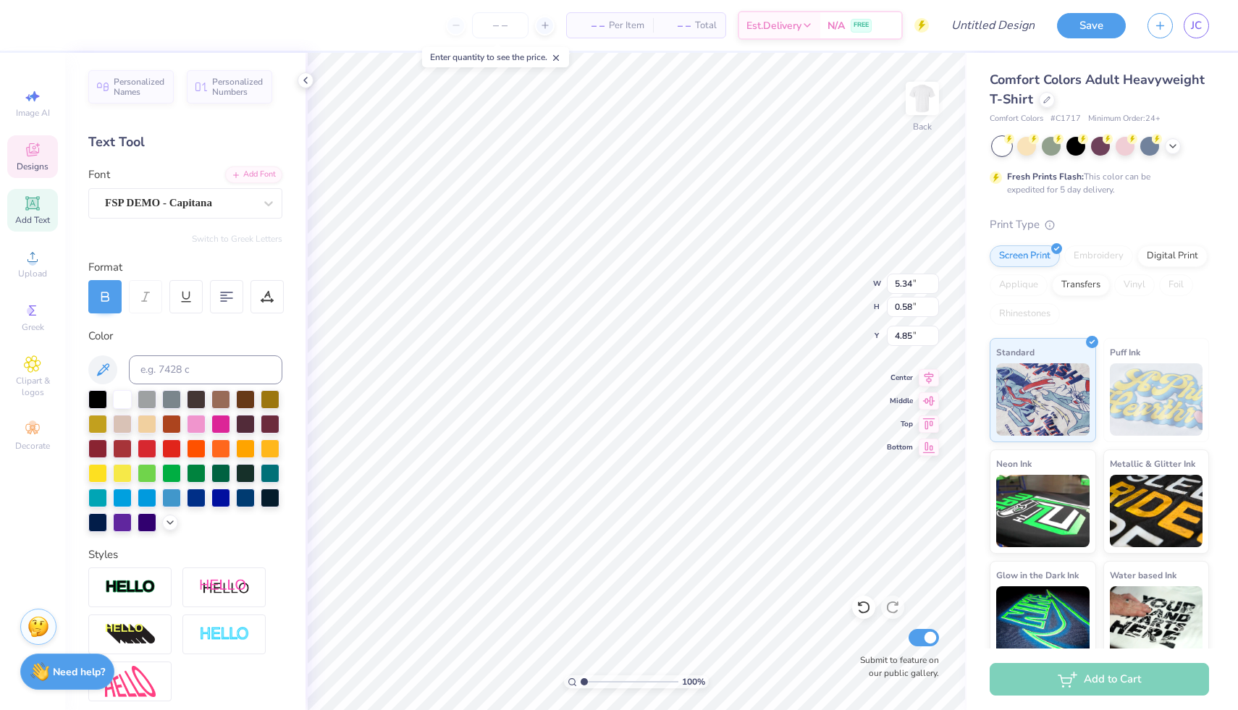
type textarea "Welcome to SEMO"
type textarea "Homecoming"
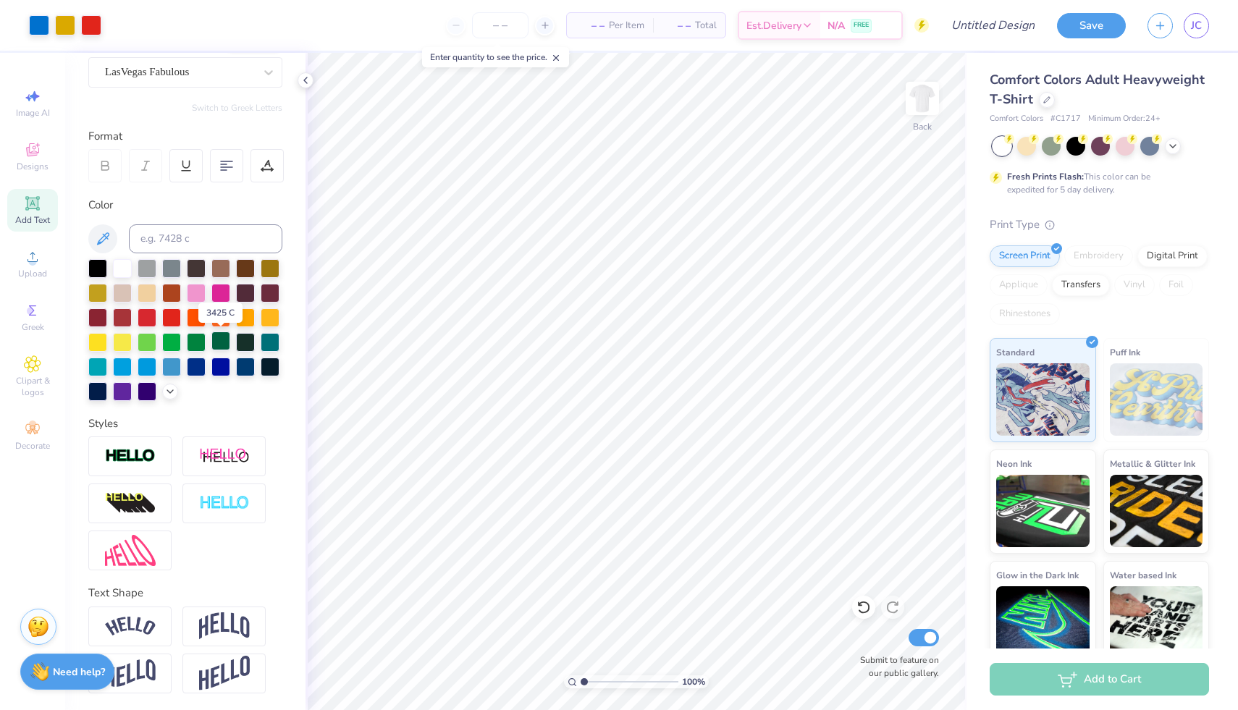
scroll to position [0, 0]
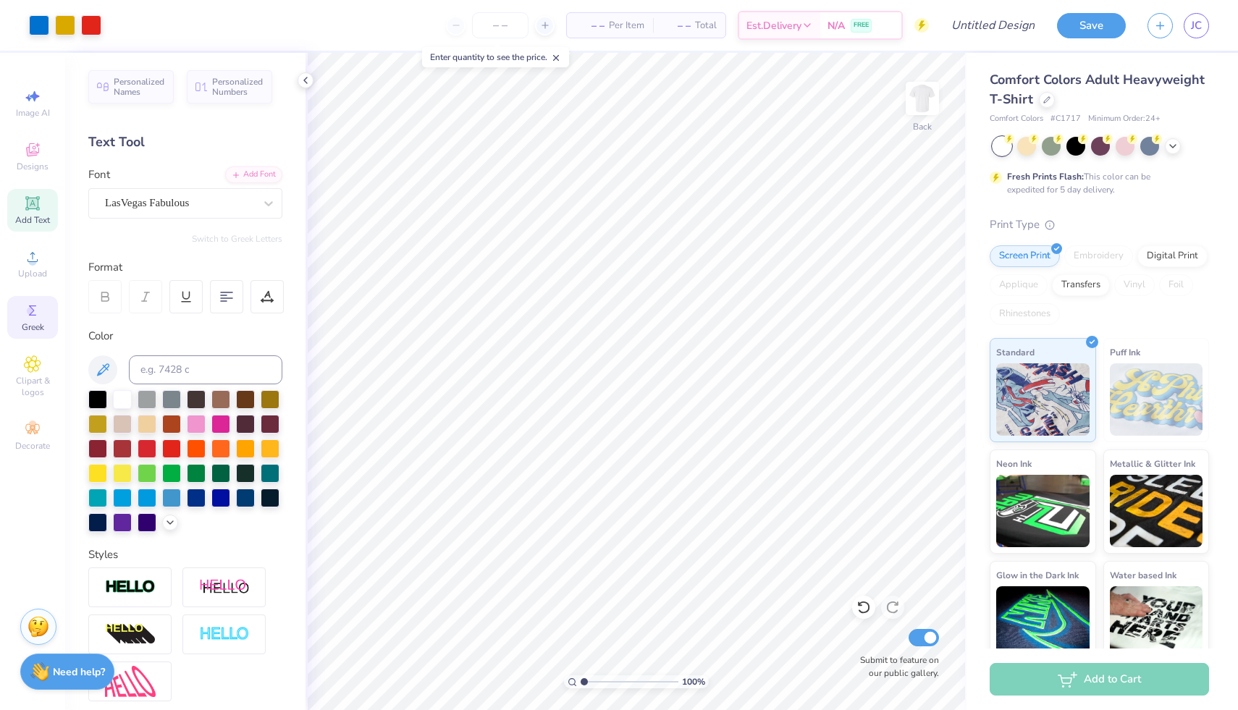
click at [30, 322] on span "Greek" at bounding box center [33, 328] width 22 height 12
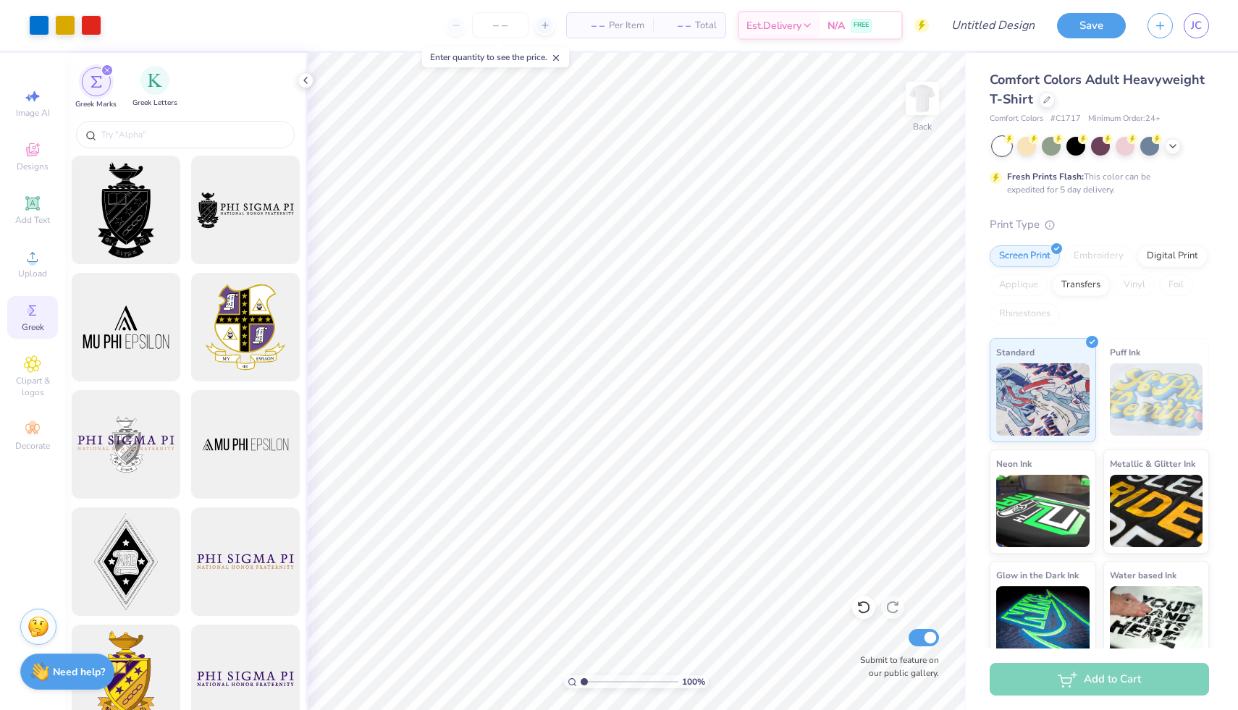
click at [155, 100] on span "Greek Letters" at bounding box center [155, 103] width 45 height 11
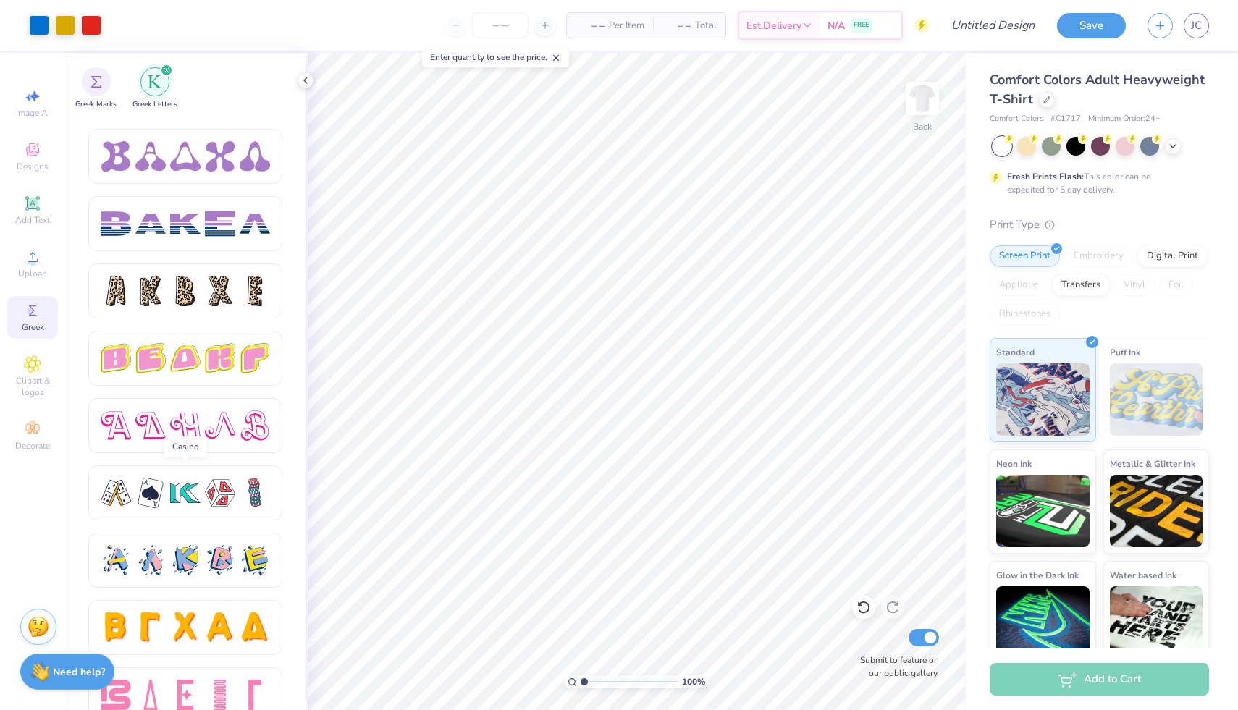
scroll to position [2301, 0]
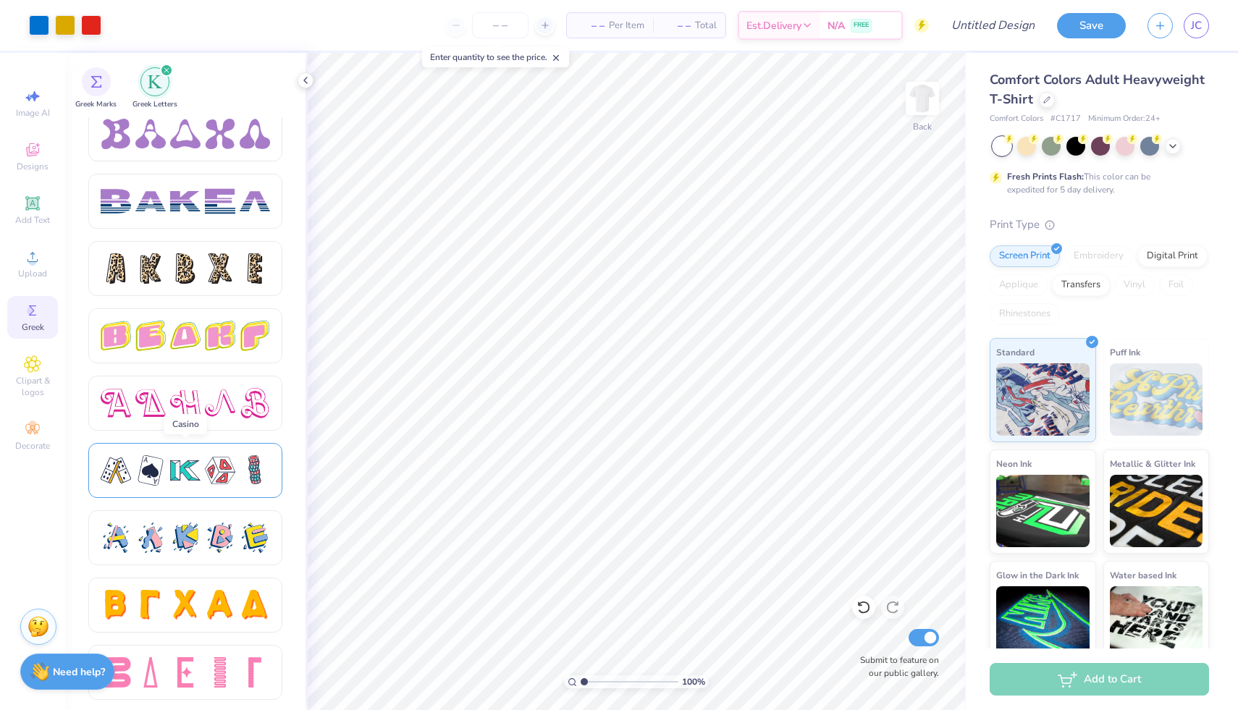
click at [223, 471] on div at bounding box center [220, 471] width 30 height 30
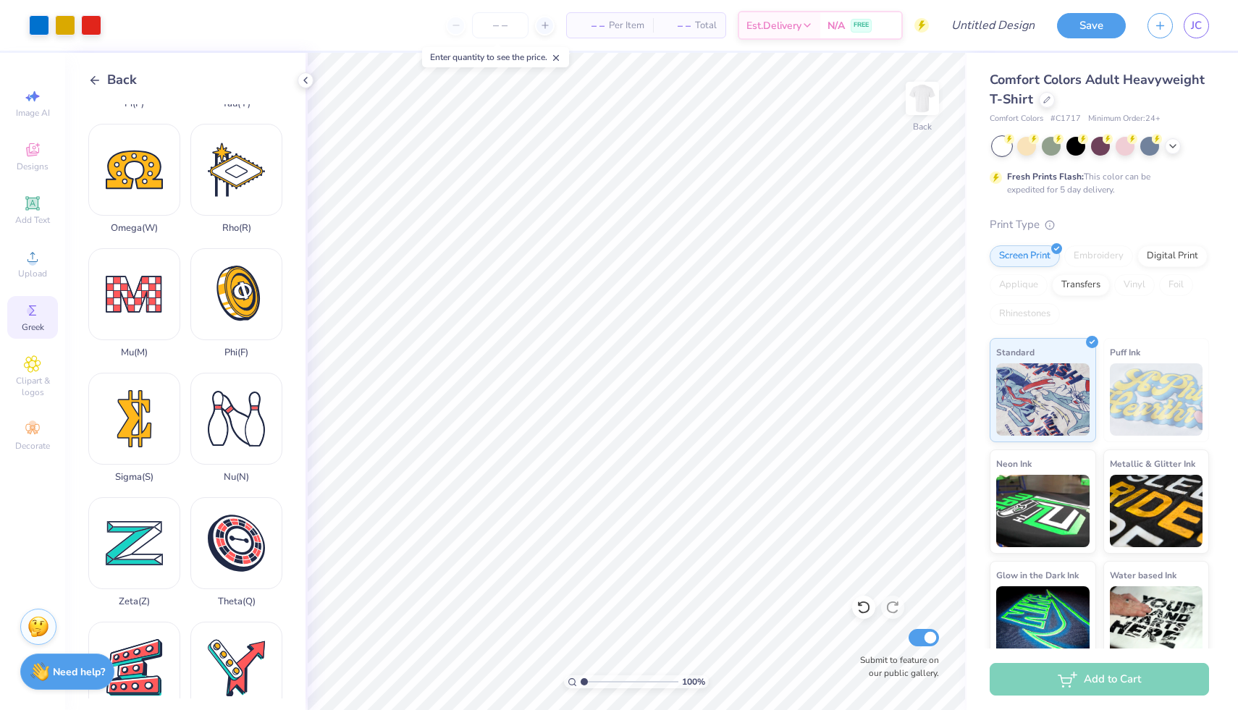
scroll to position [903, 0]
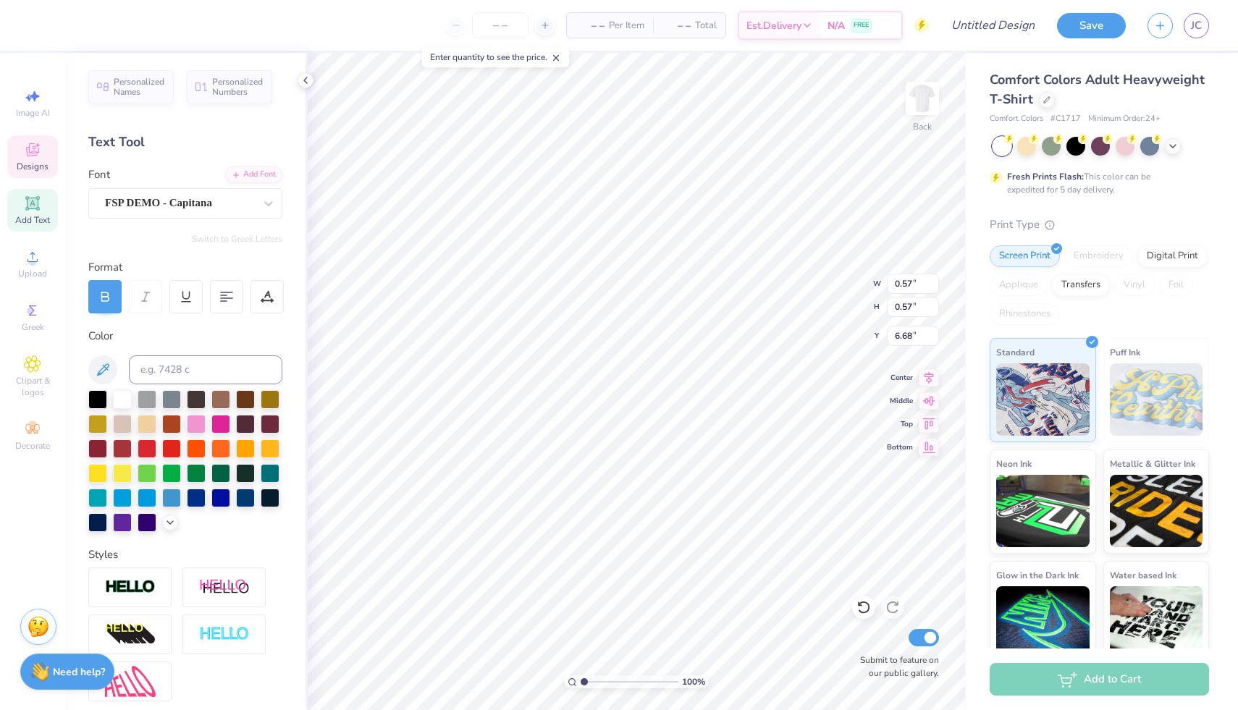
type input "0.68"
type input "0.55"
click at [34, 322] on span "Greek" at bounding box center [33, 328] width 22 height 12
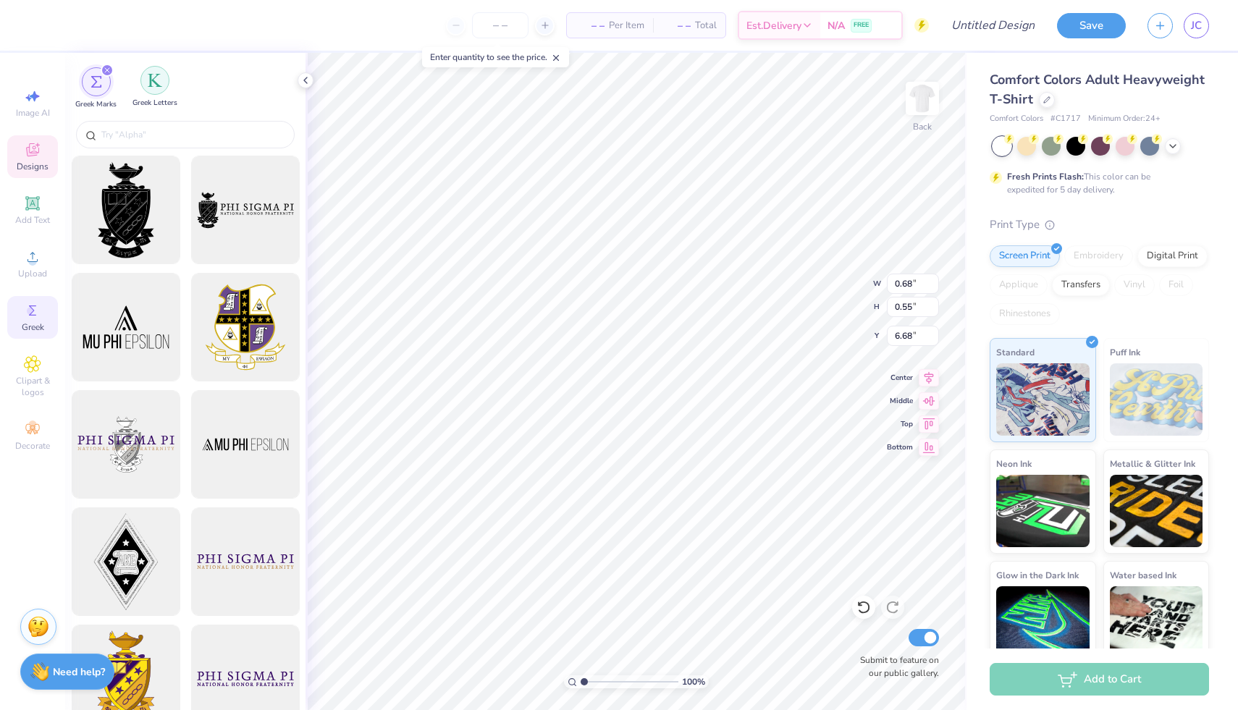
click at [157, 91] on div "filter for Greek Letters" at bounding box center [155, 80] width 29 height 29
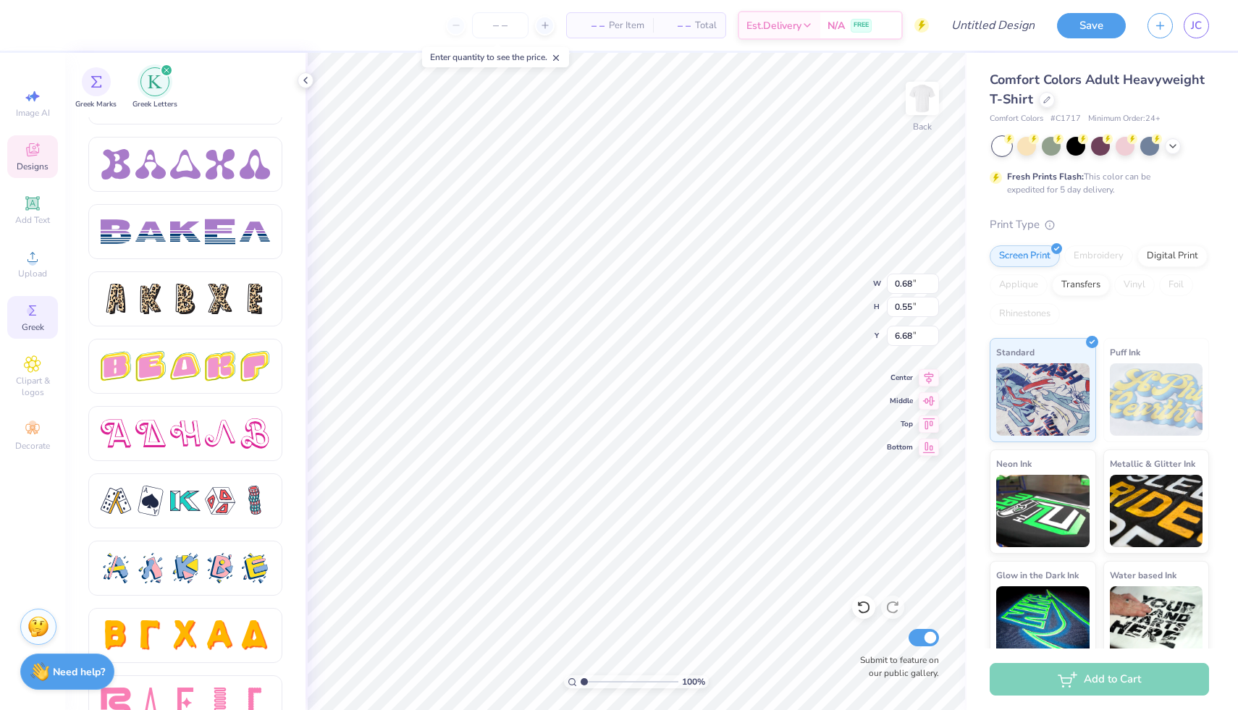
scroll to position [2301, 0]
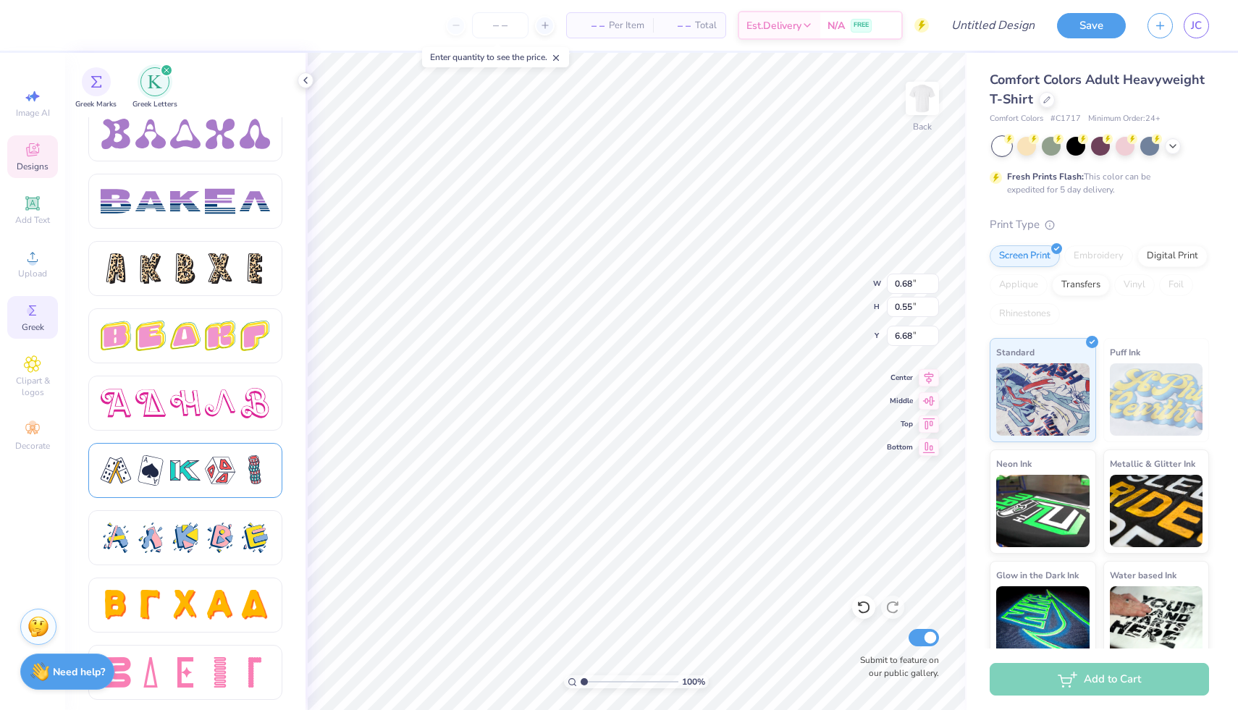
click at [211, 477] on div at bounding box center [220, 471] width 30 height 30
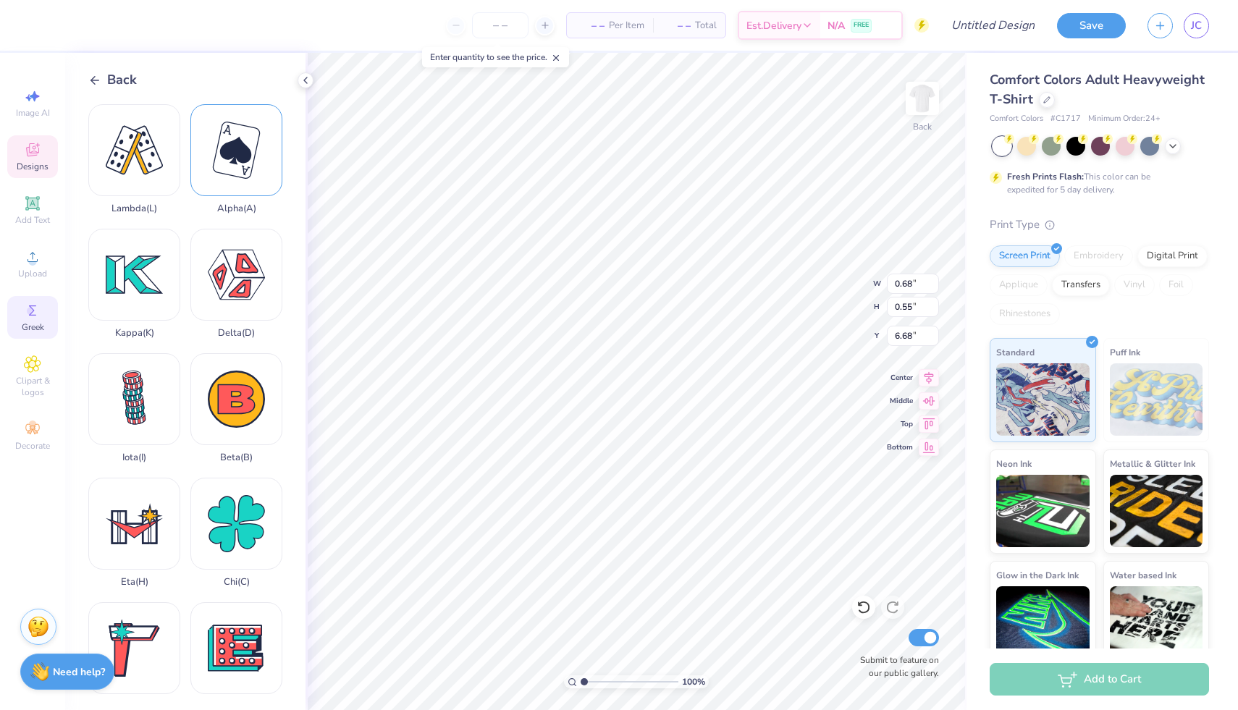
click at [251, 182] on div "Alpha ( A )" at bounding box center [236, 159] width 92 height 110
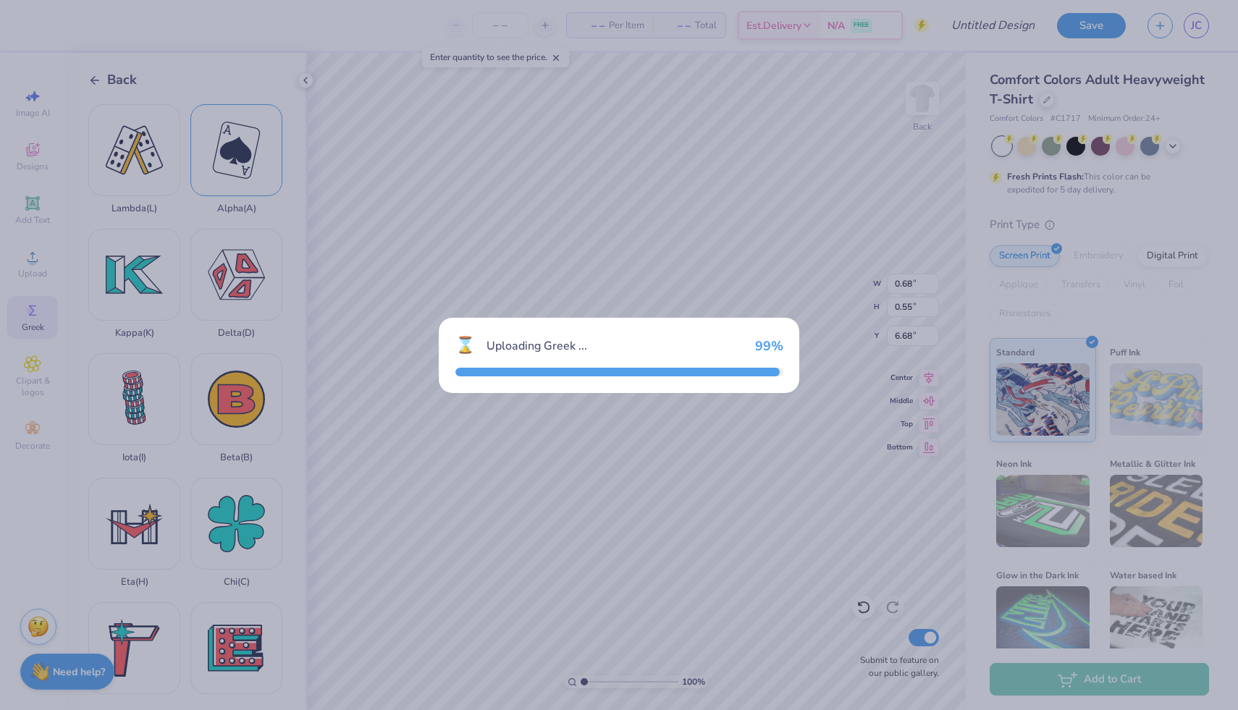
type input "2.44"
type input "2.95"
type input "11.02"
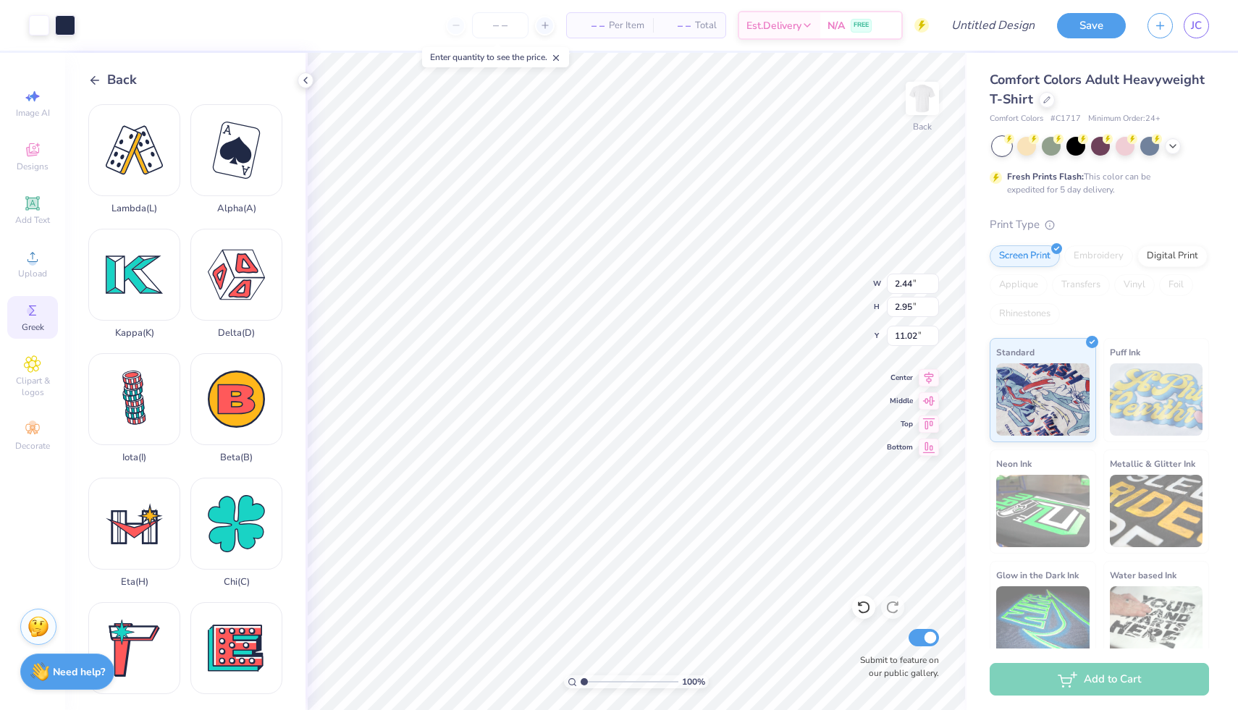
type input "0.80"
type input "0.96"
type input "6.47"
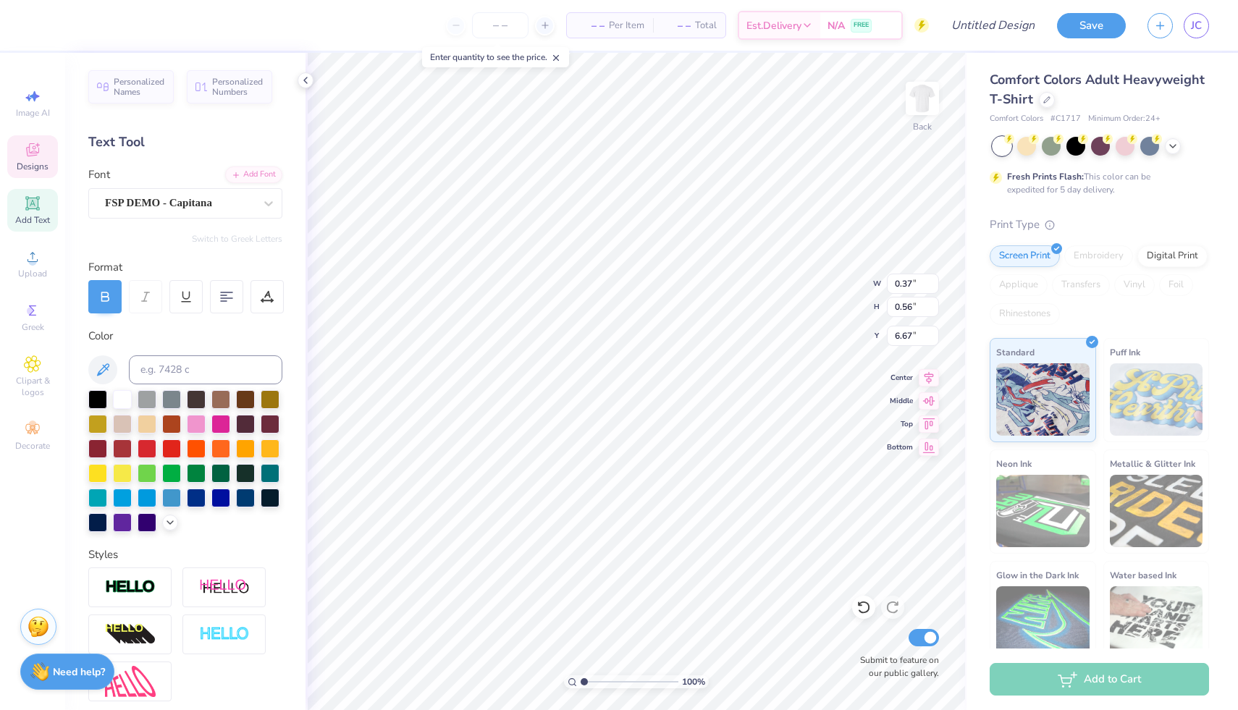
type textarea "x"
type input "5.92"
type input "7.96"
type input "1.24"
type input "6.33"
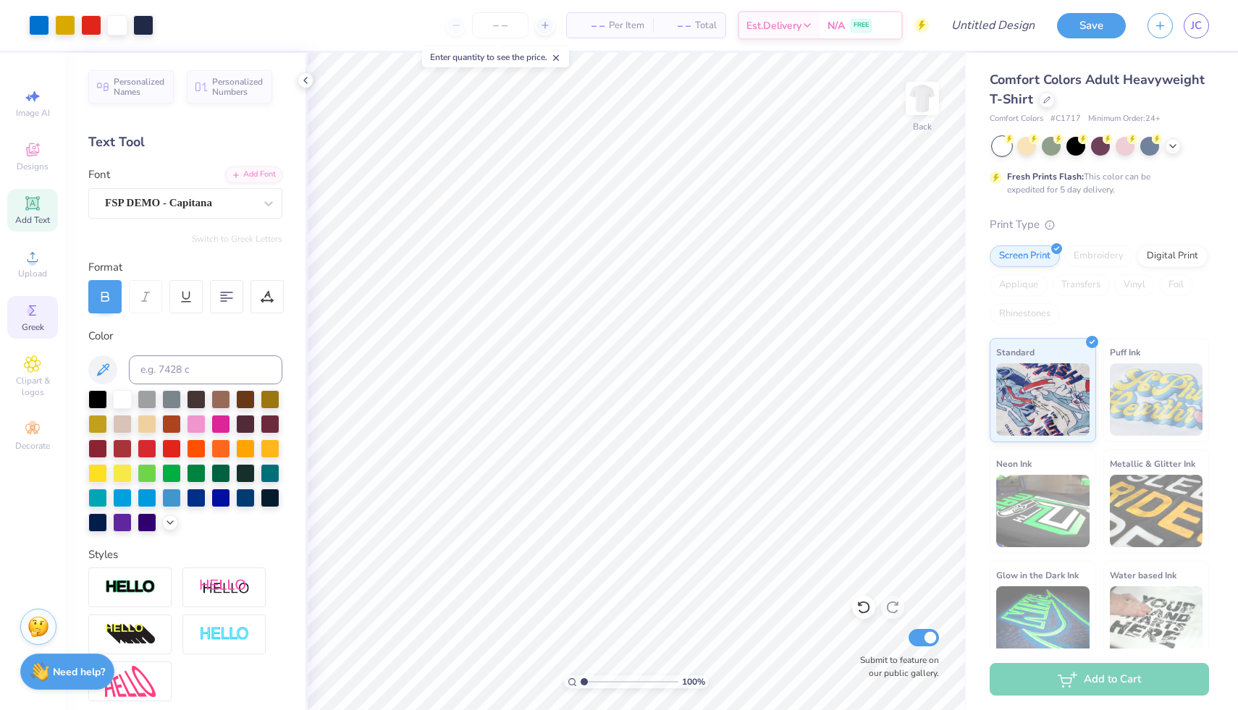
click at [32, 318] on icon at bounding box center [32, 310] width 17 height 17
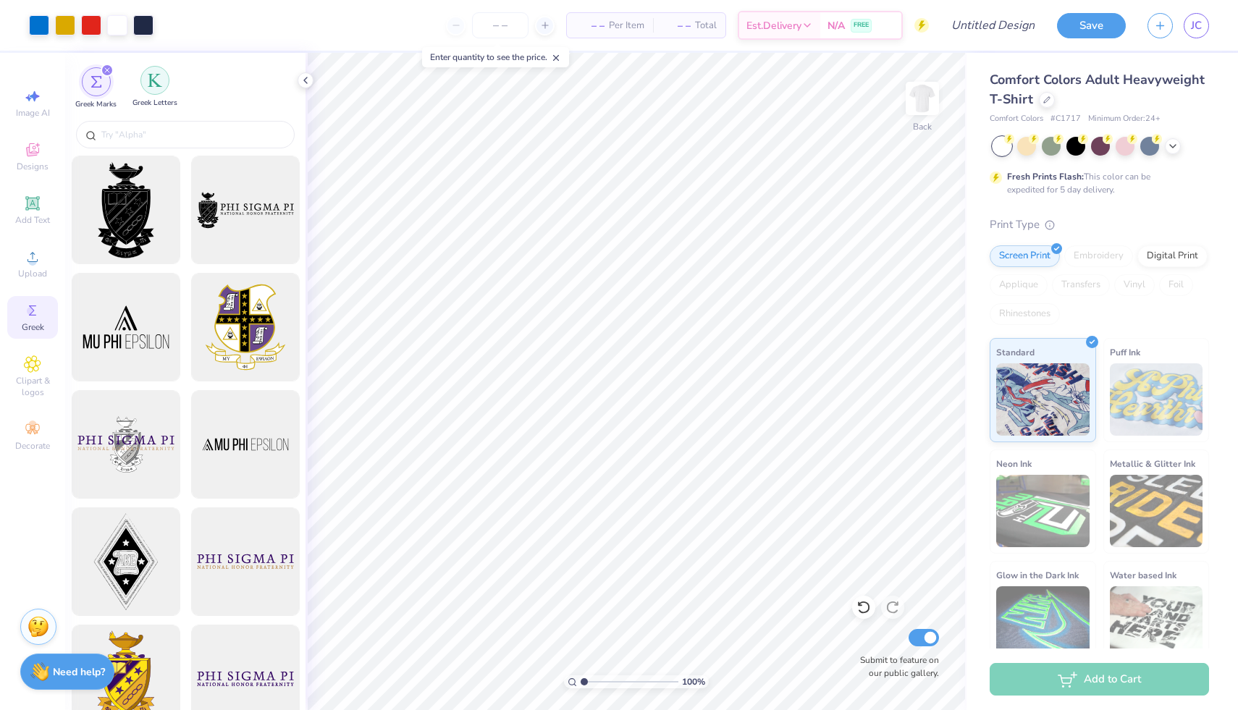
click at [156, 87] on img "filter for Greek Letters" at bounding box center [155, 80] width 14 height 14
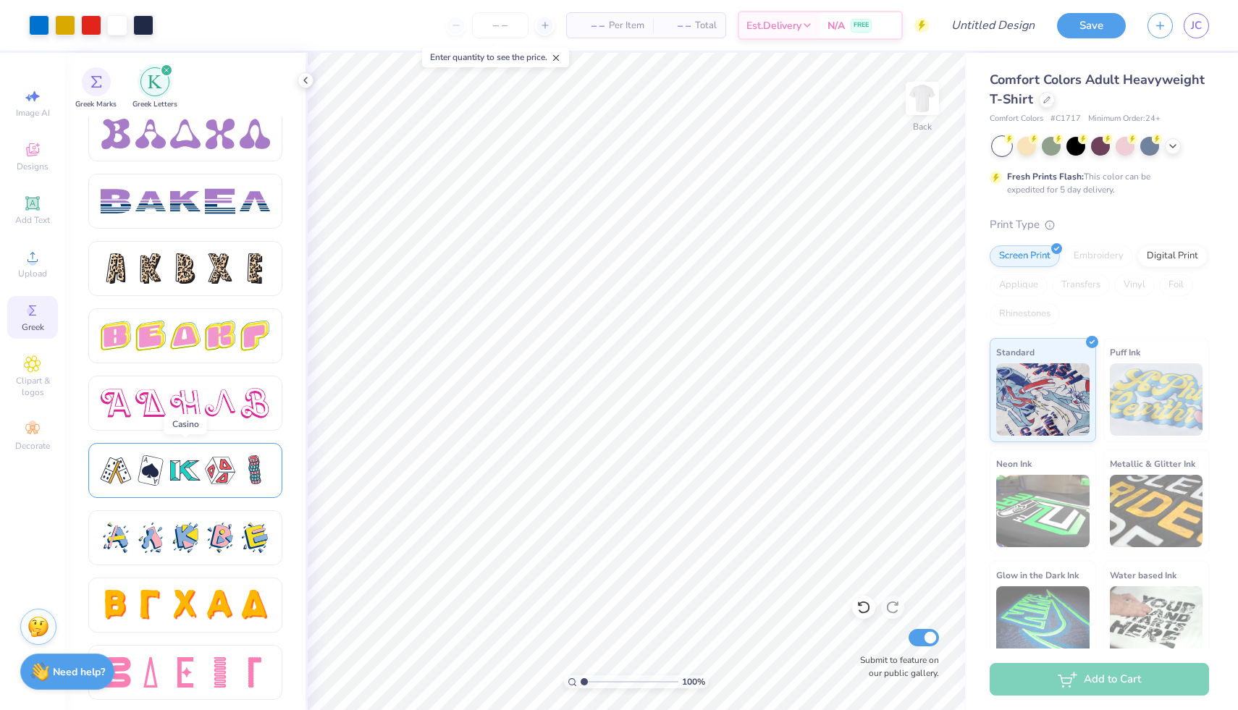
click at [190, 475] on div at bounding box center [185, 471] width 30 height 30
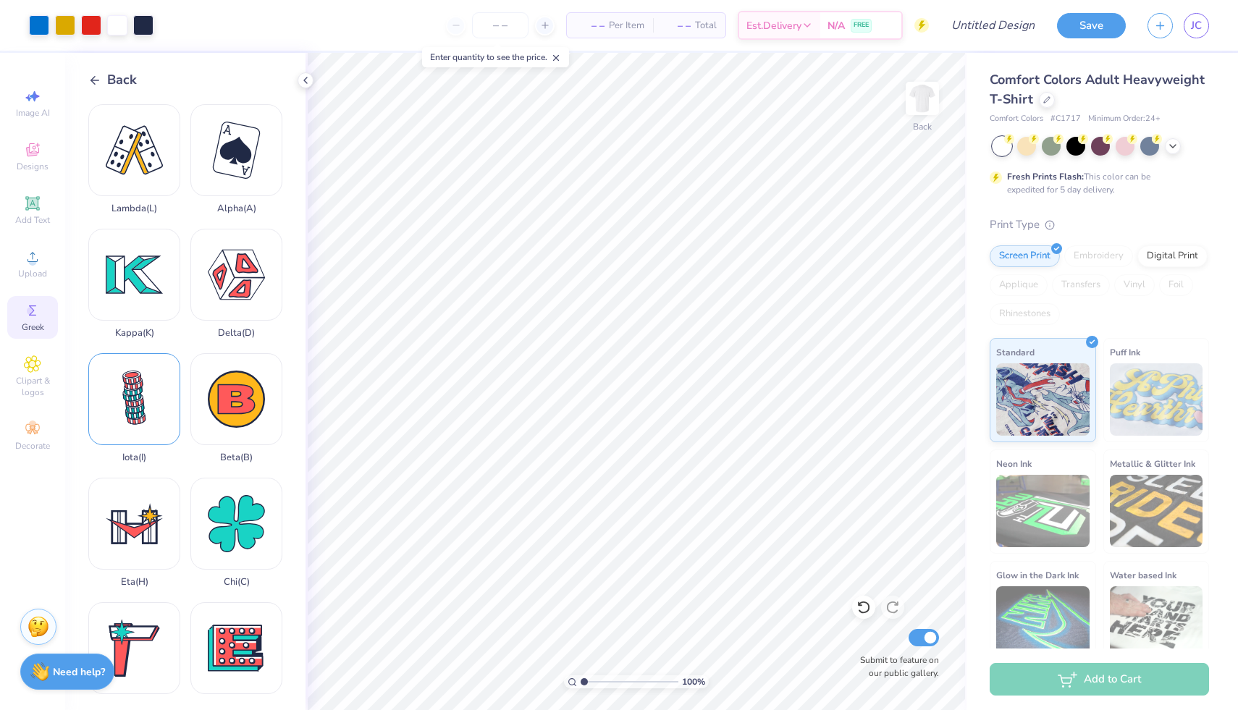
scroll to position [903, 0]
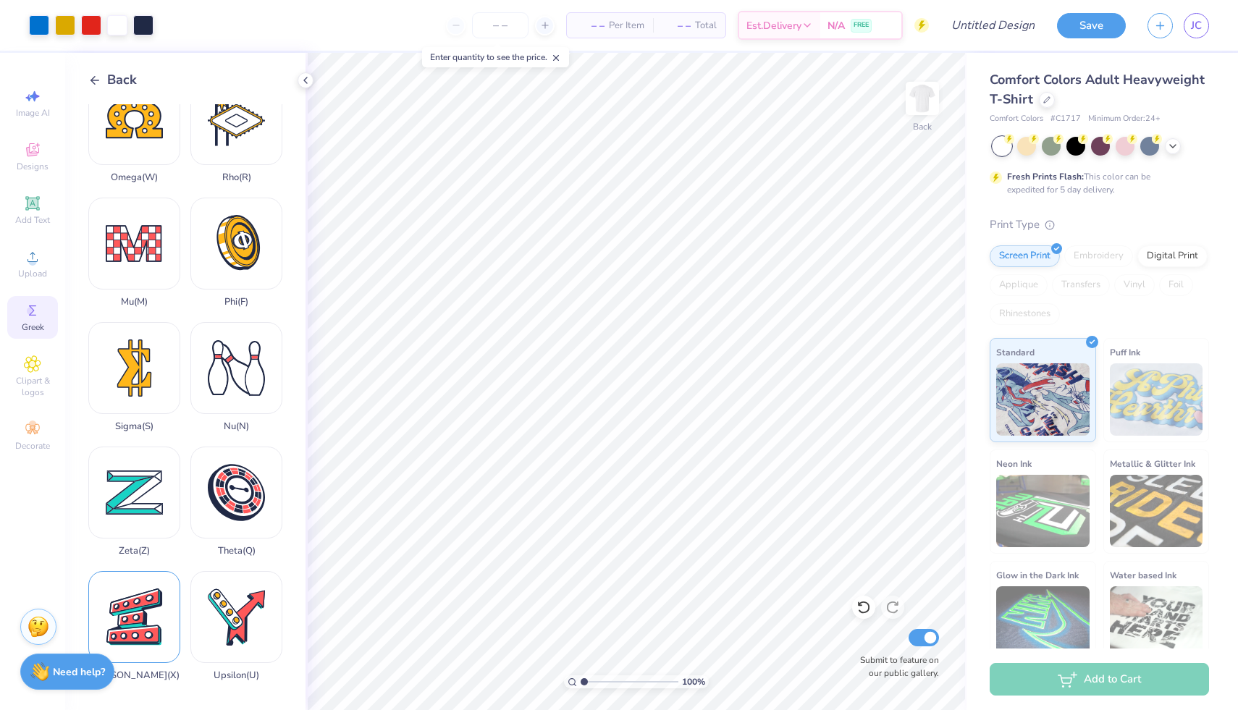
click at [158, 629] on div "Xi ( X )" at bounding box center [134, 626] width 92 height 110
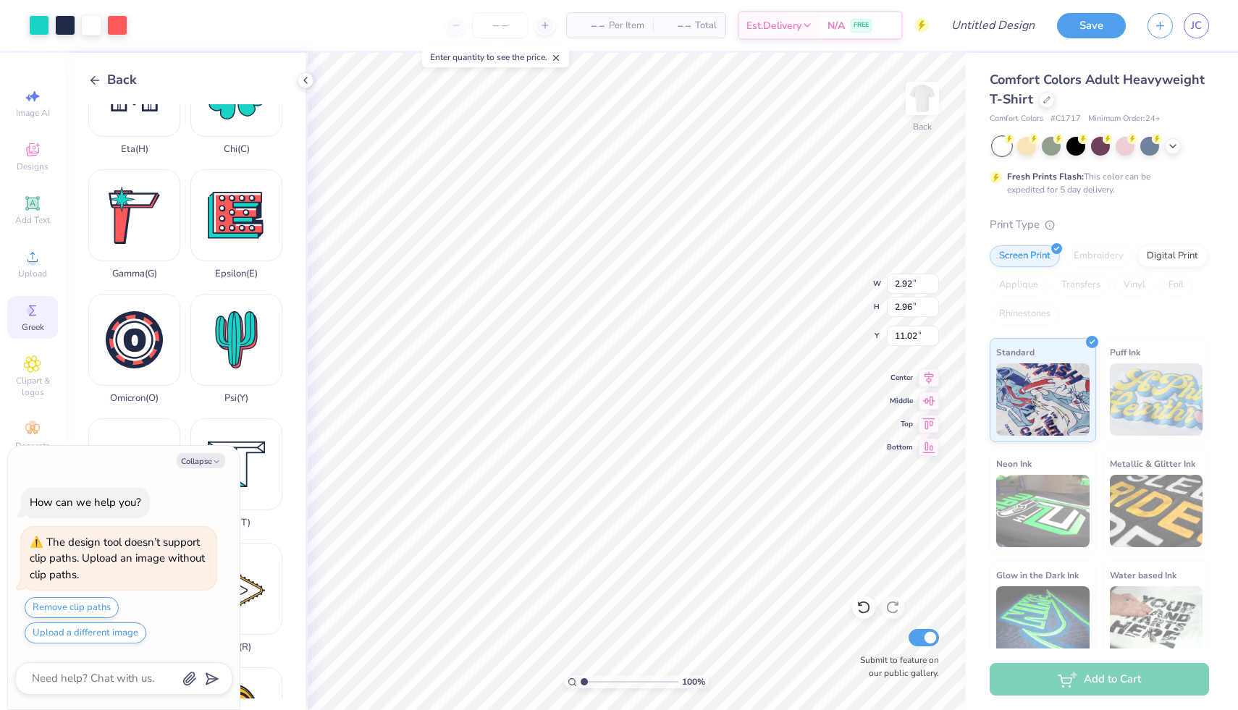
scroll to position [0, 0]
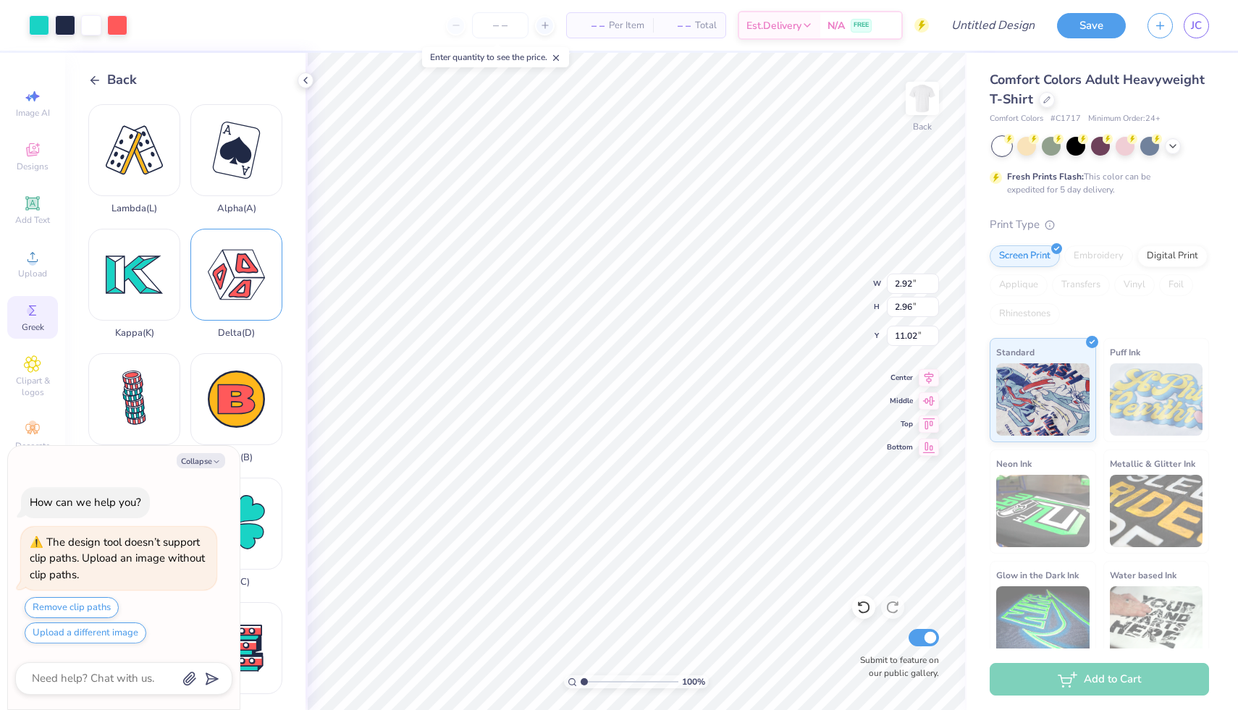
click at [246, 280] on div "Delta ( D )" at bounding box center [236, 284] width 92 height 110
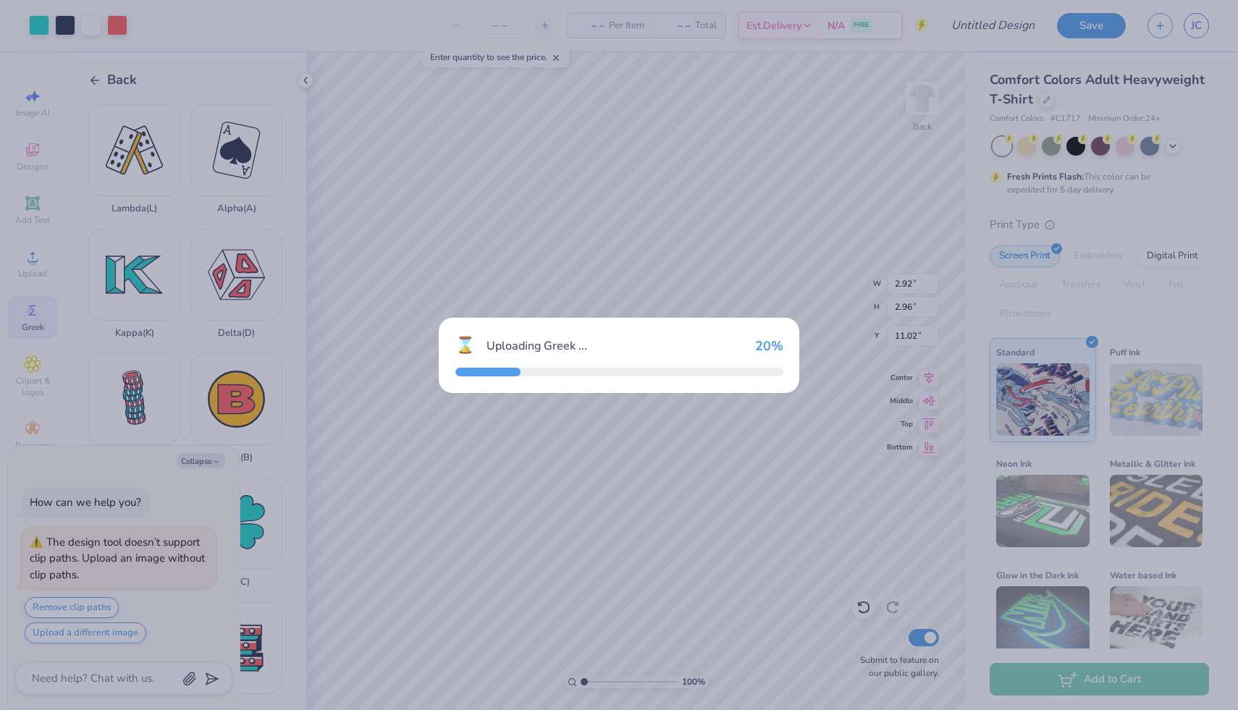
type textarea "x"
type input "2.99"
type input "2.63"
type input "11.18"
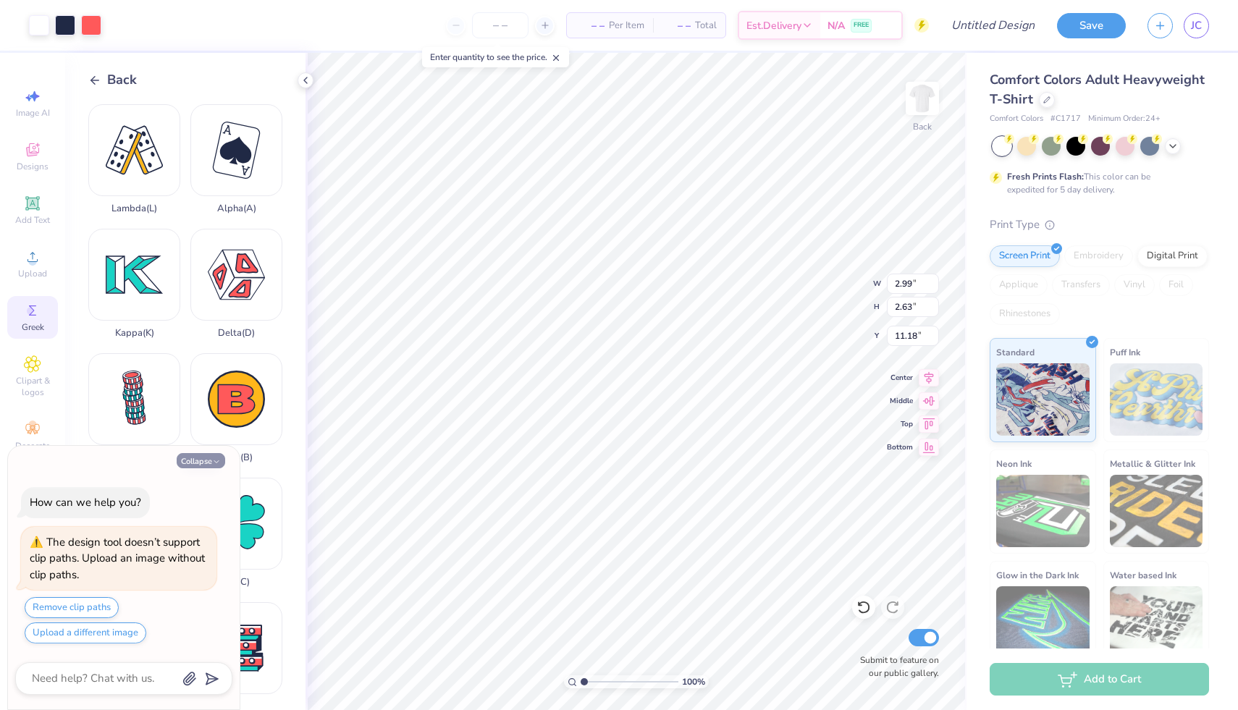
click at [206, 460] on button "Collapse" at bounding box center [201, 460] width 49 height 15
type textarea "x"
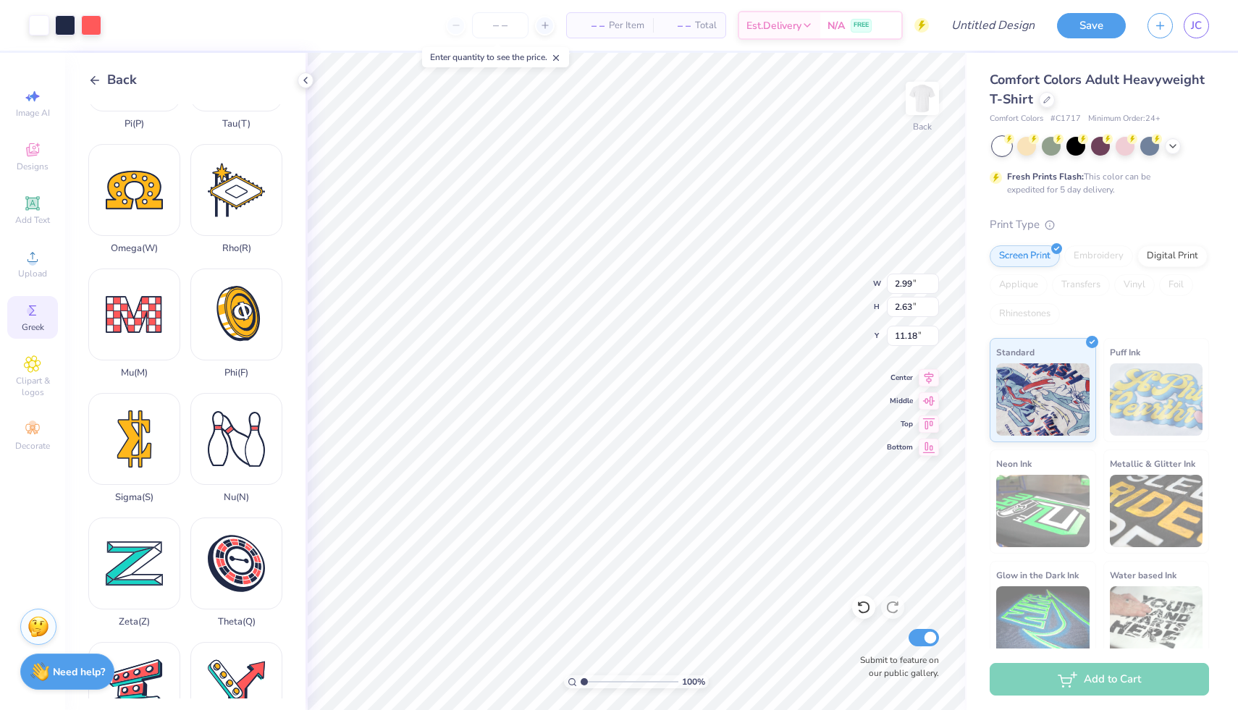
scroll to position [903, 0]
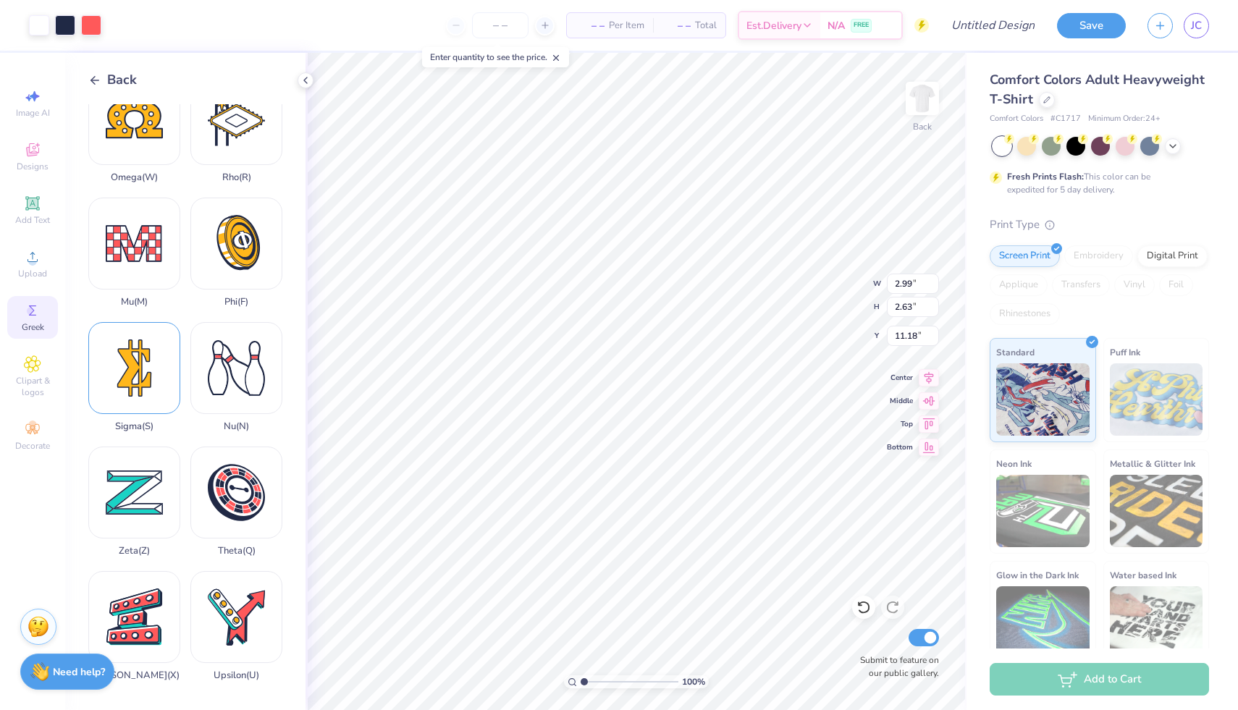
click at [138, 366] on div "Sigma ( S )" at bounding box center [134, 377] width 92 height 110
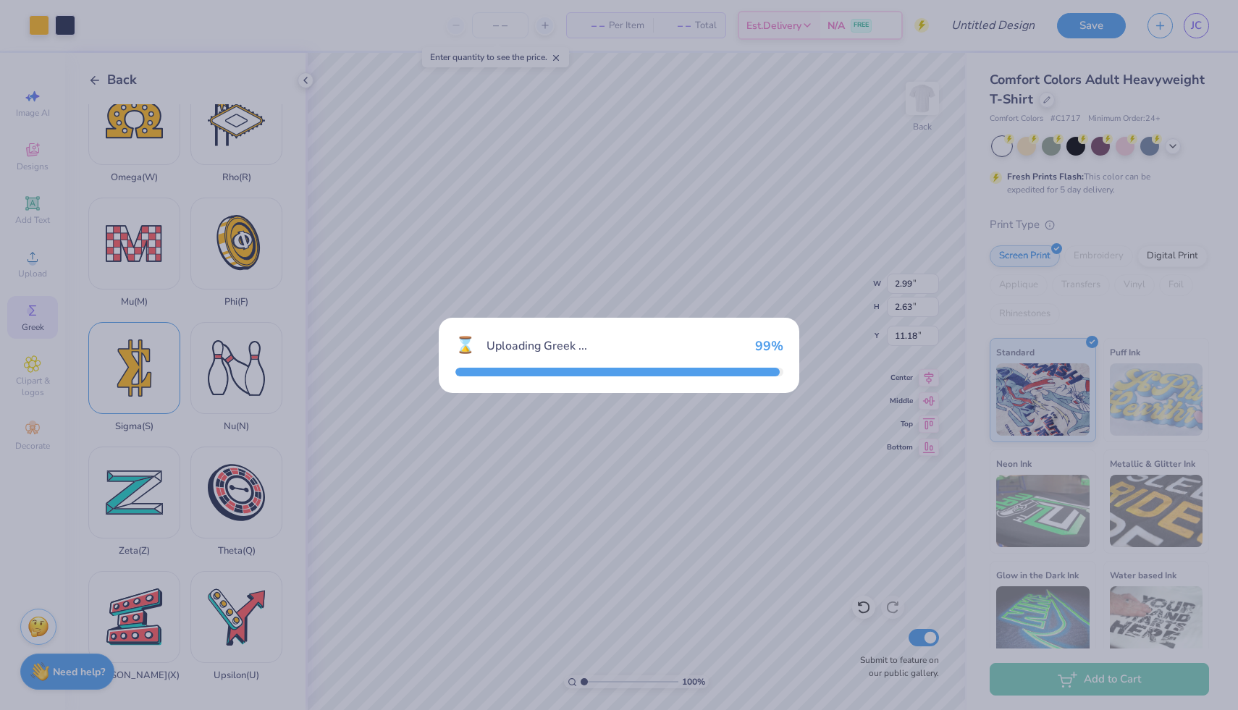
type input "1.90"
type input "3.16"
type input "10.92"
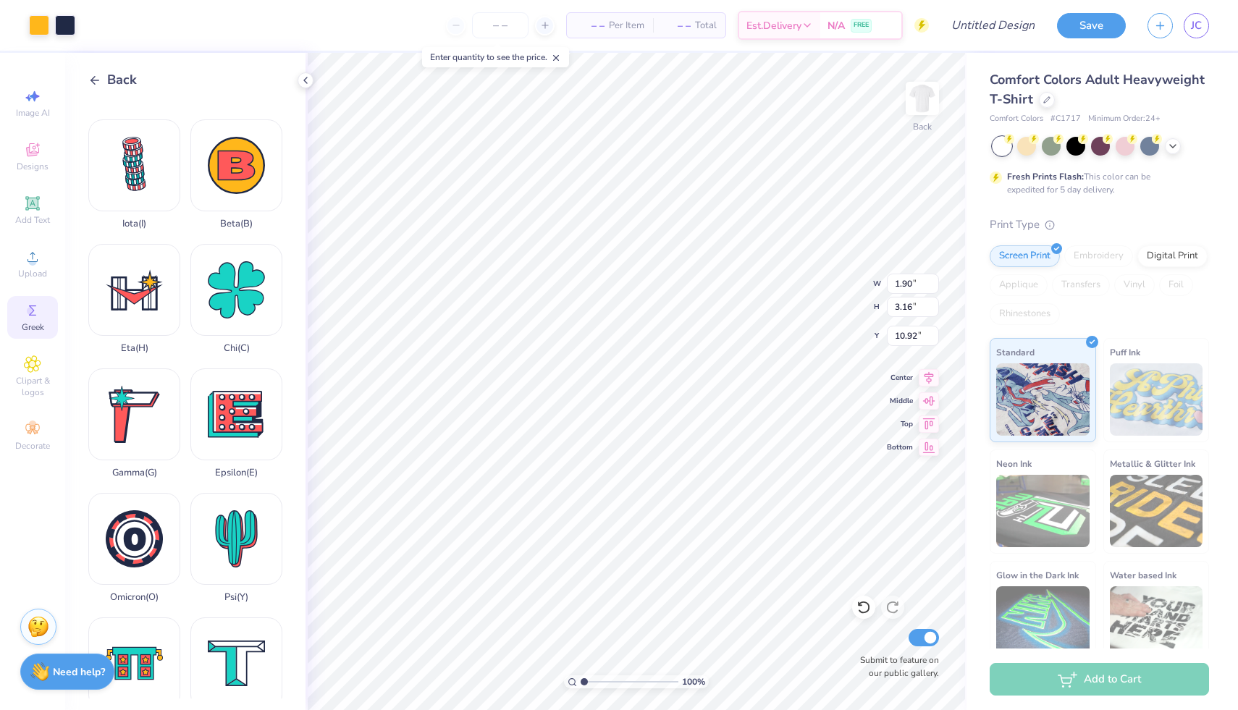
scroll to position [231, 0]
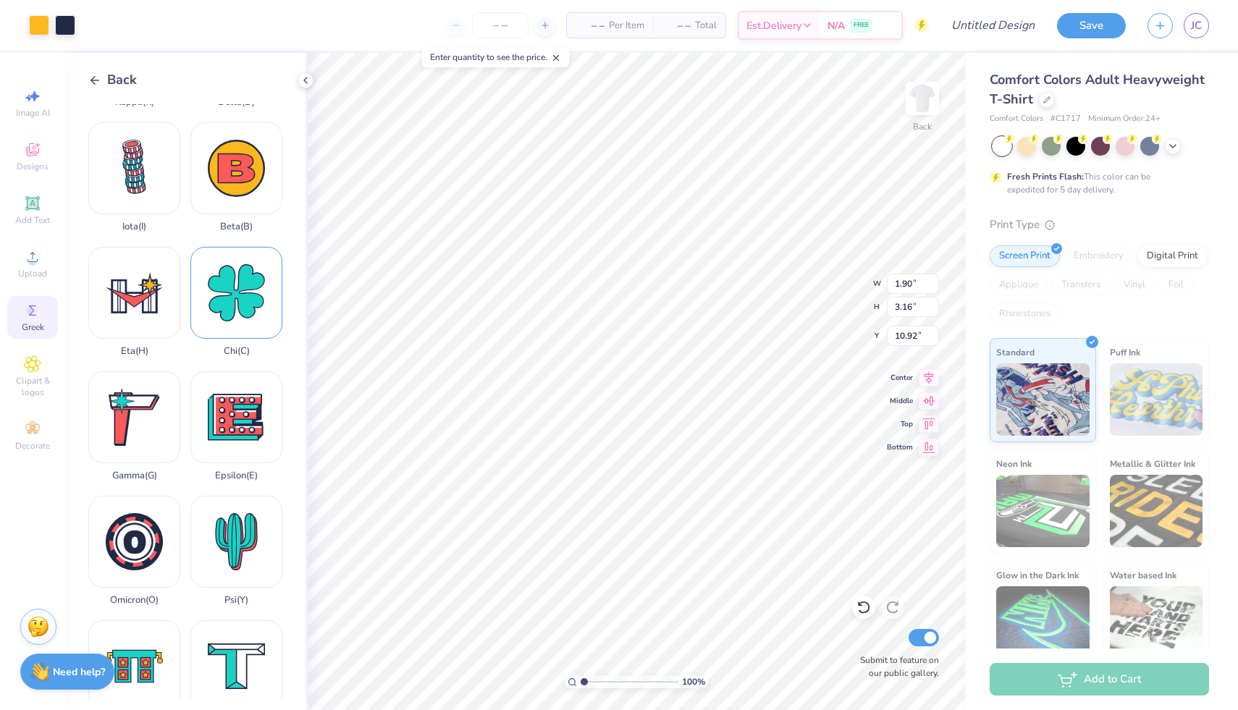
click at [238, 285] on div "Chi ( C )" at bounding box center [236, 302] width 92 height 110
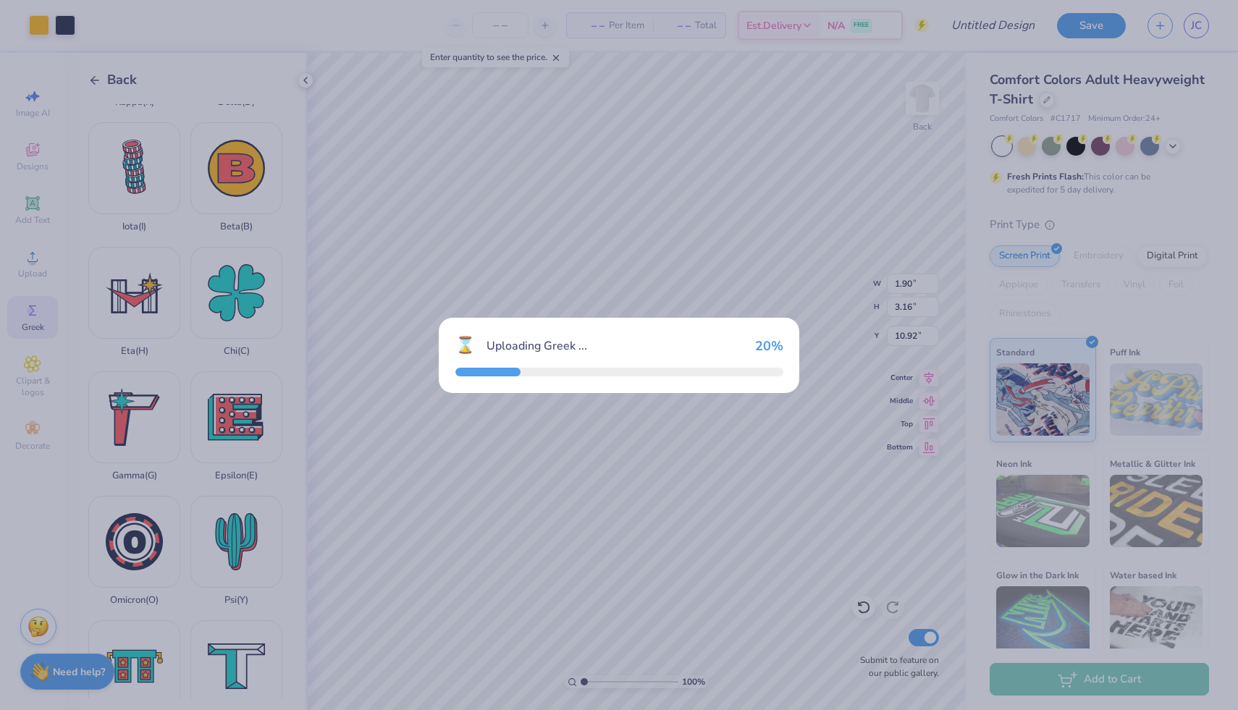
type input "3.18"
type input "3.20"
type input "10.90"
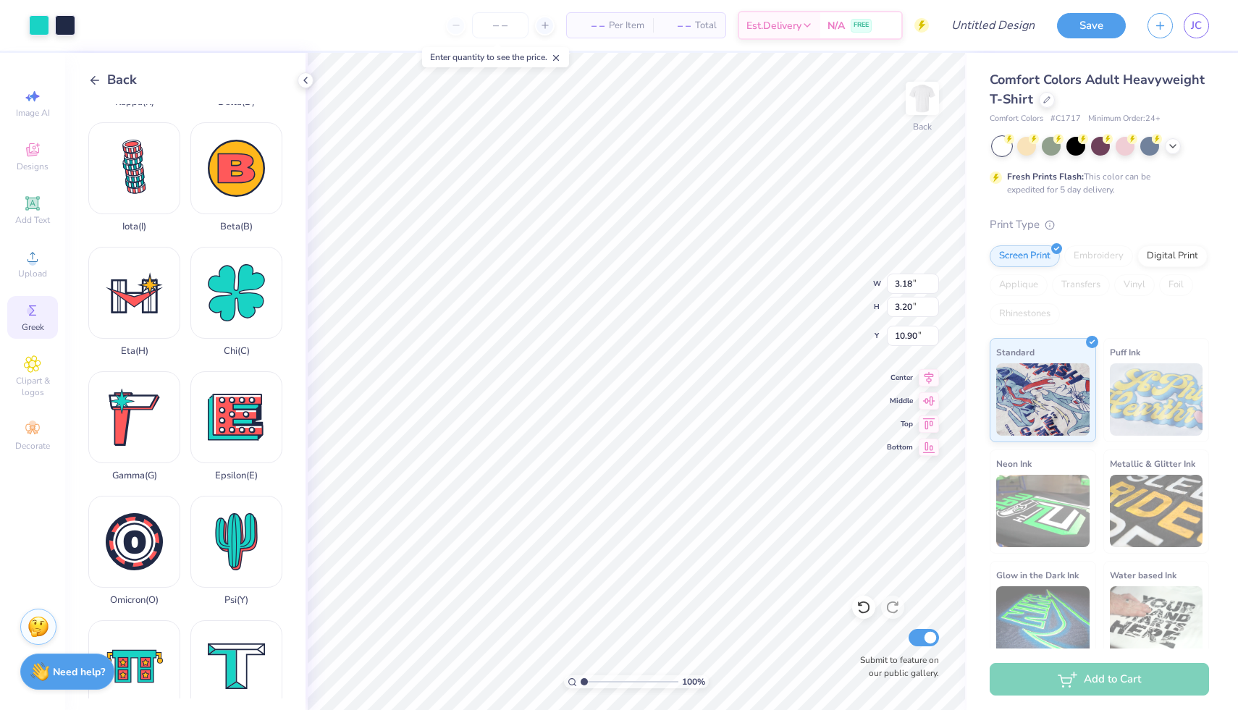
type input "0.78"
type input "0.79"
type input "6.56"
type input "1.90"
type input "3.16"
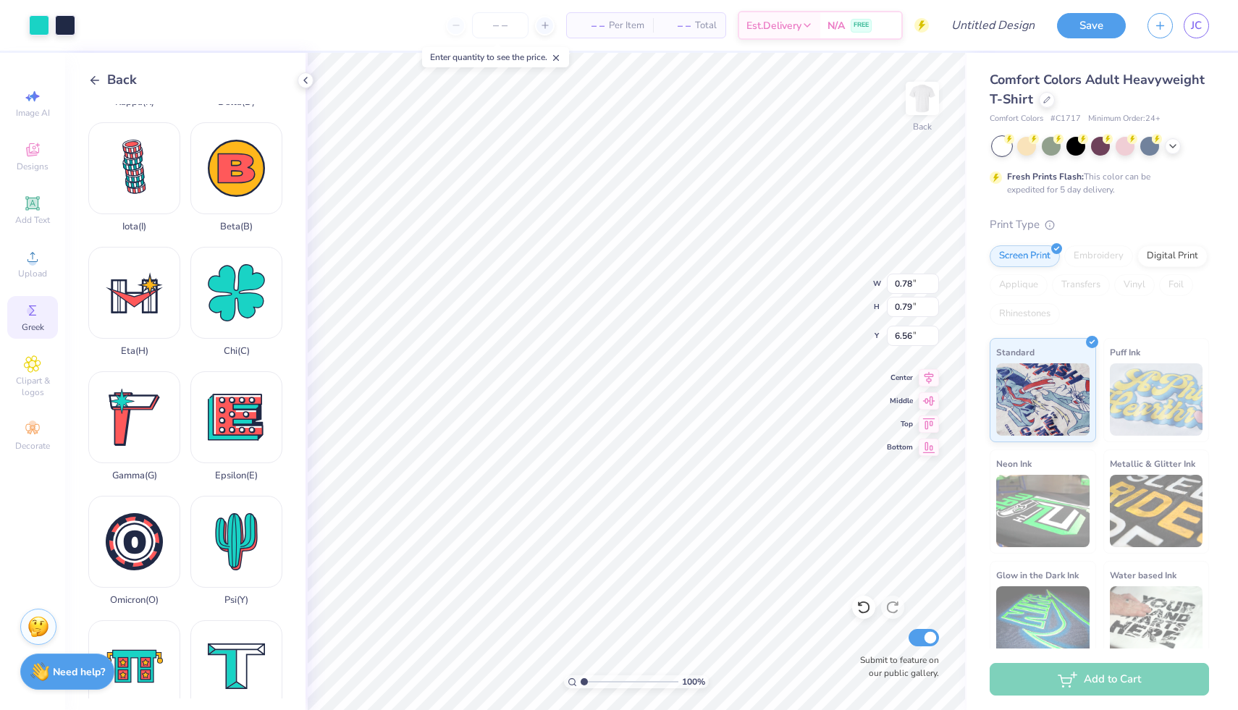
type input "10.92"
type input "0.53"
type input "0.89"
type input "6.51"
type input "2.99"
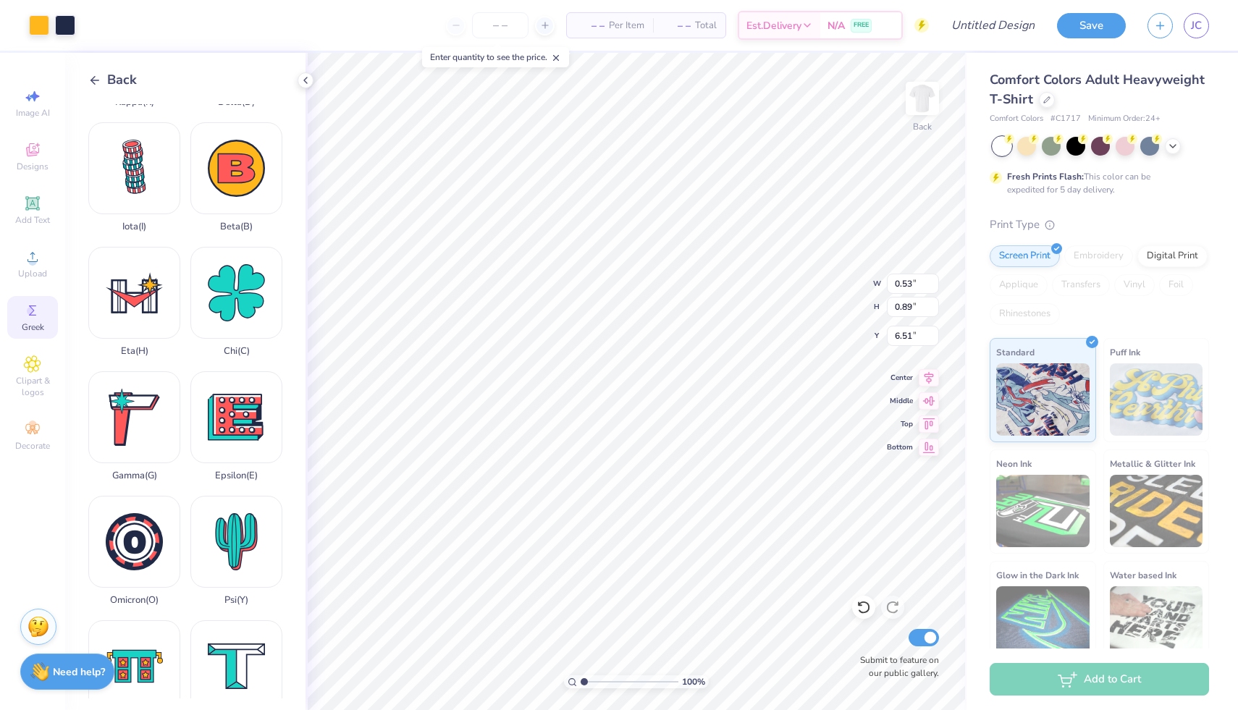
type input "2.63"
type input "11.18"
type input "4.26"
type input "4.22"
type input "12.80"
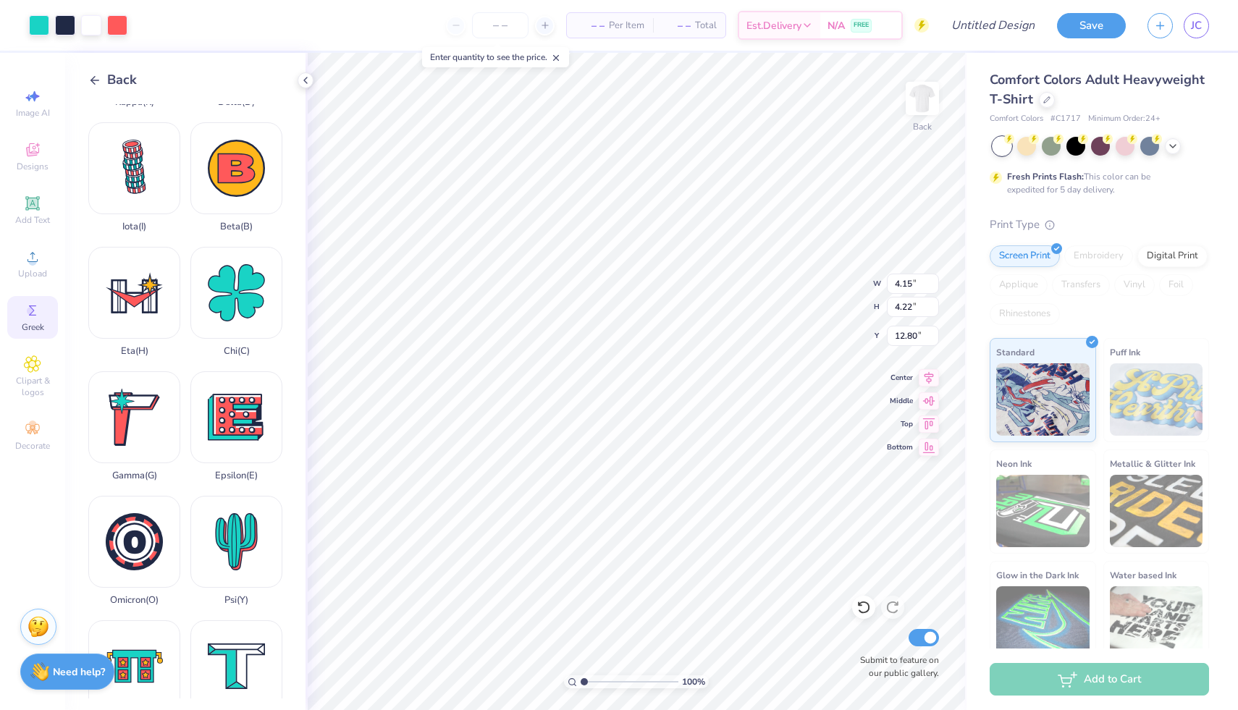
type input "1.39"
type input "1.41"
type input "11.79"
type input "0.80"
type input "0.96"
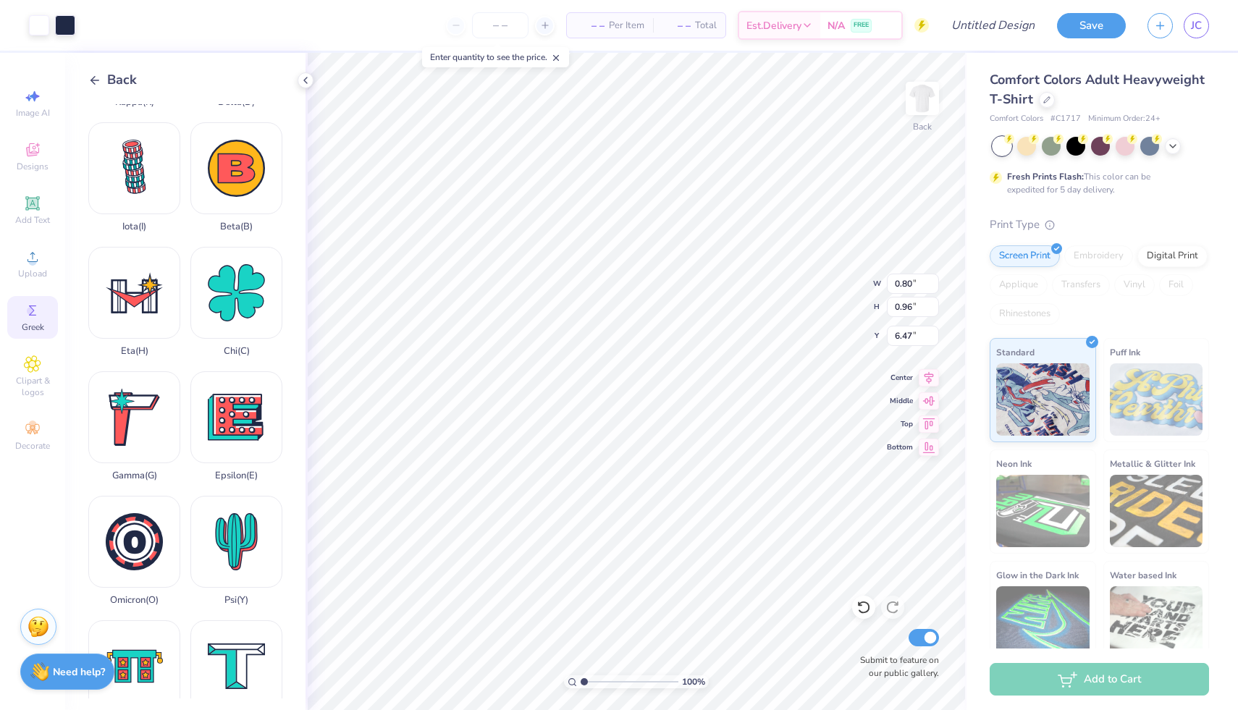
type input "12.50"
type input "1.35"
type input "1.63"
type input "11.69"
type input "0.42"
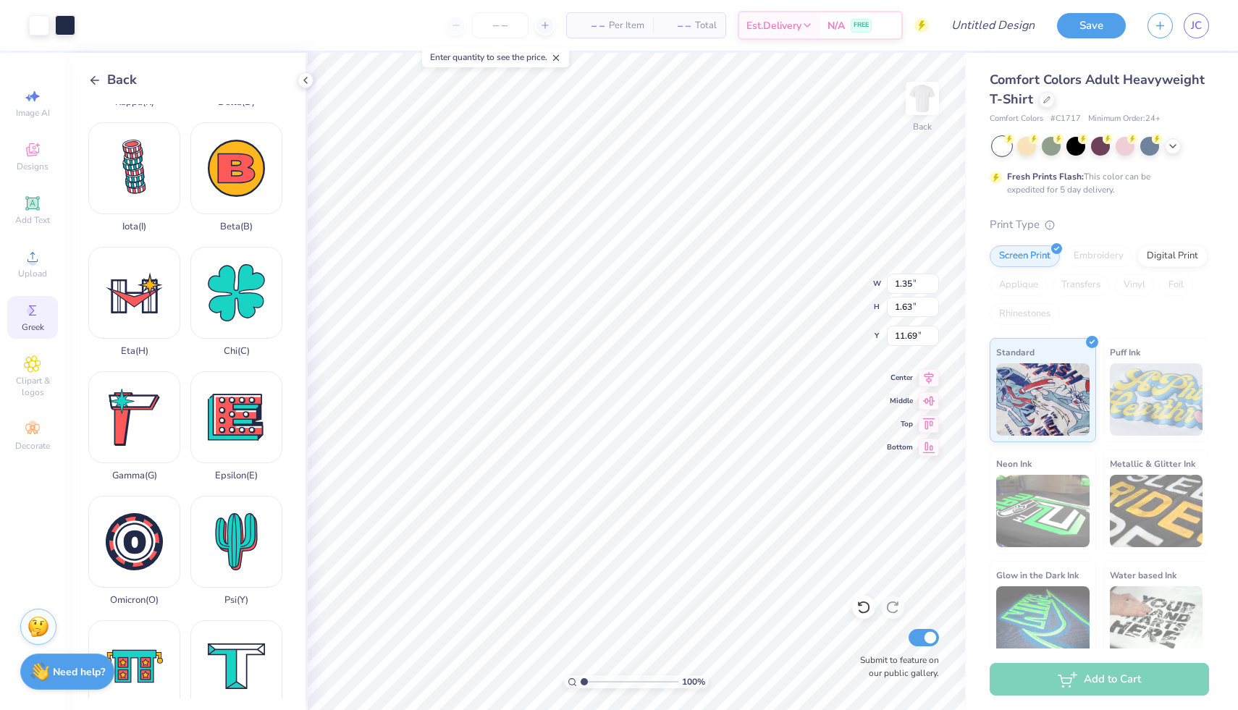
type input "0.37"
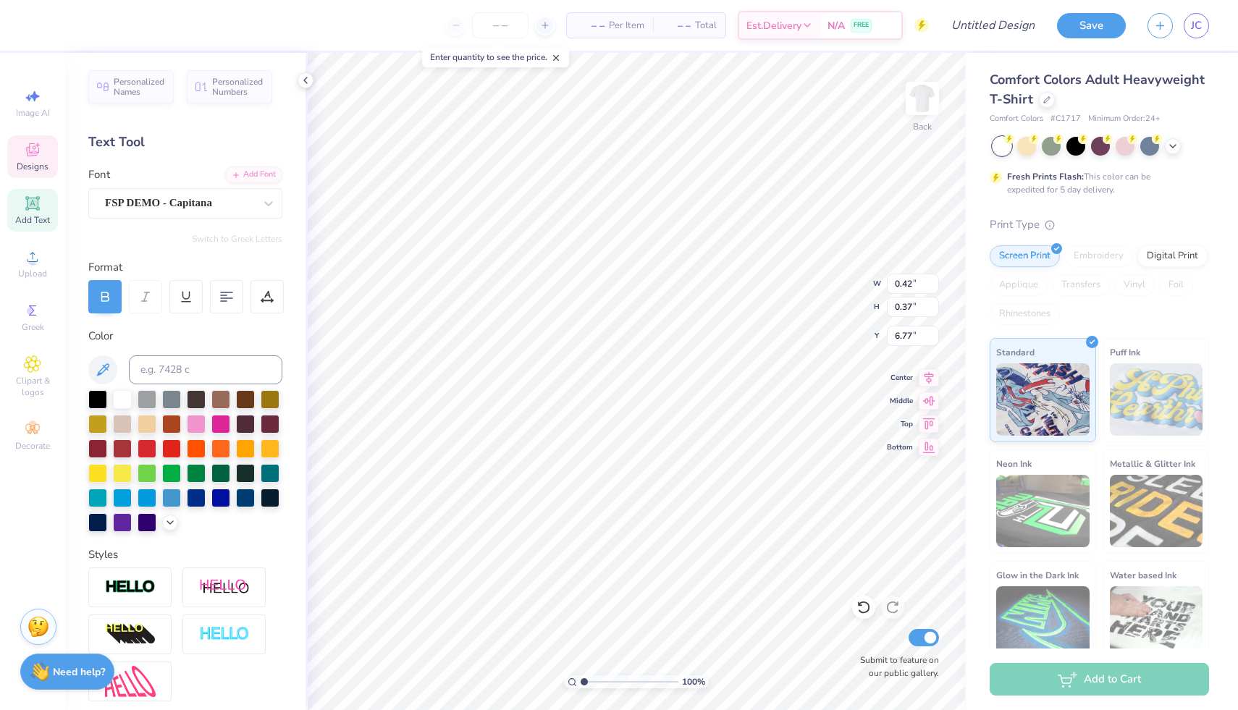
type input "12.13"
type input "0.53"
type input "0.89"
type input "12.06"
type input "0.85"
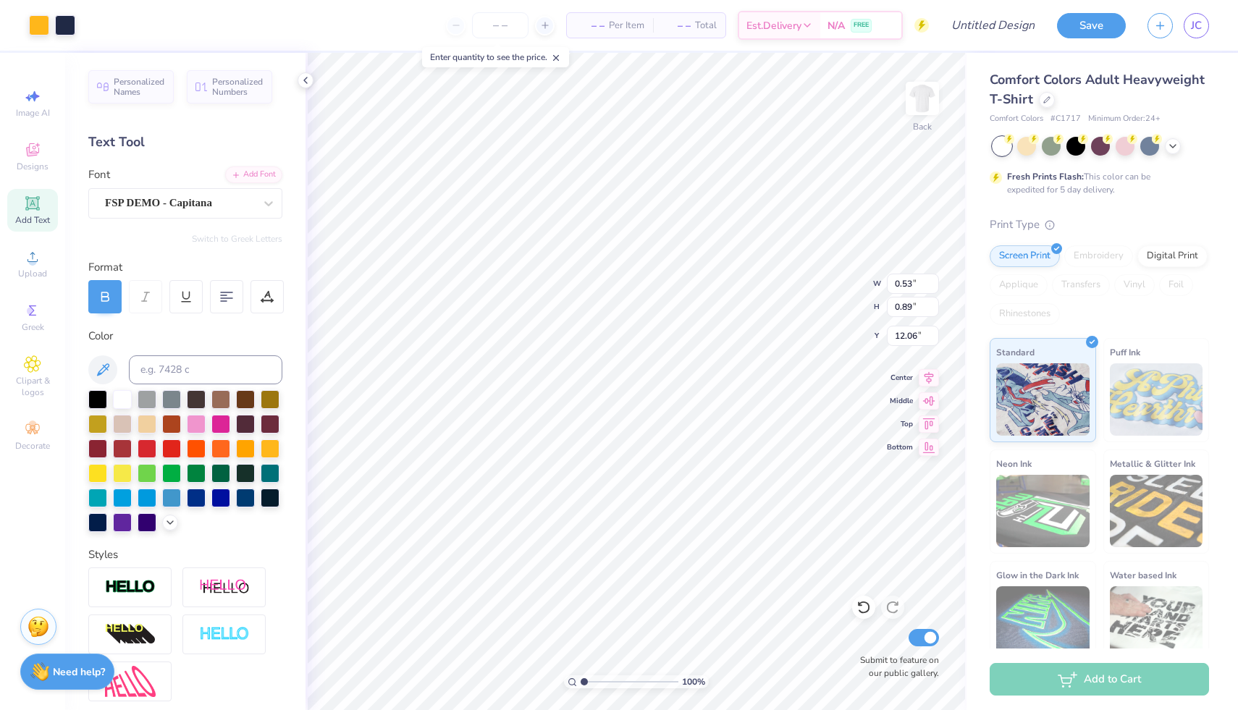
type input "1.41"
type input "11.42"
type input "0.78"
type input "0.79"
type input "11.71"
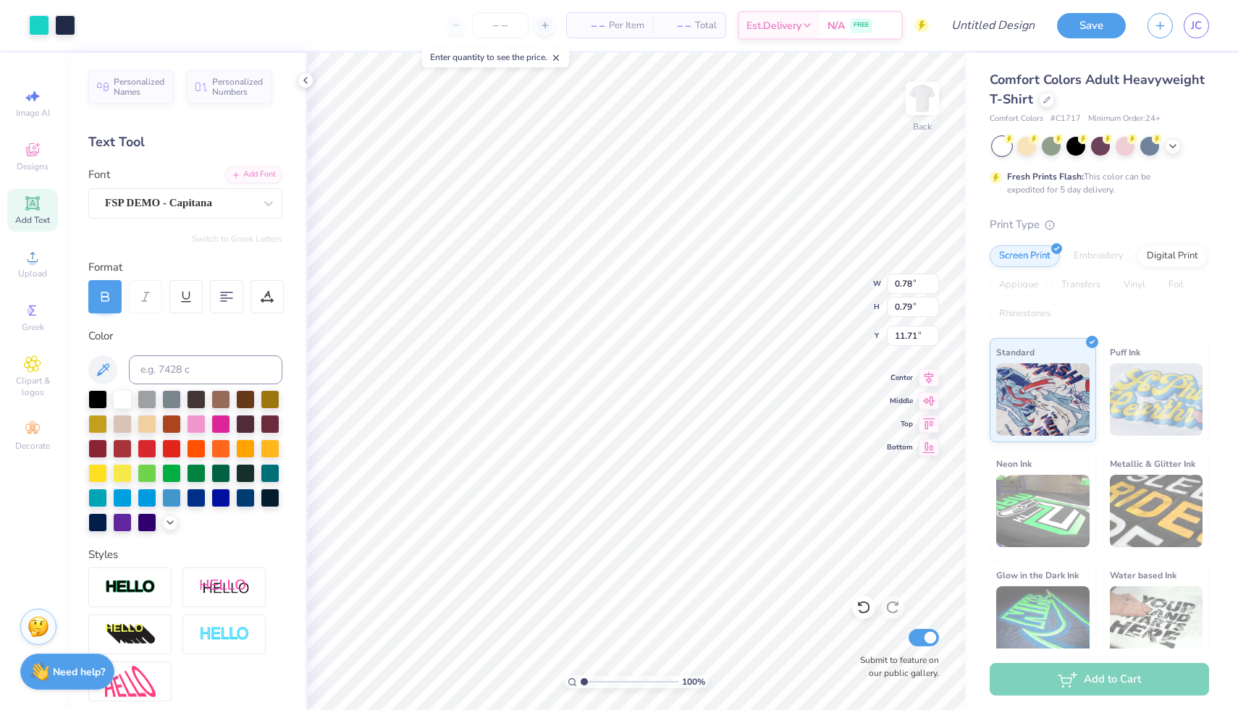
type input "1.37"
type input "1.38"
type input "11.42"
type input "0.85"
type input "1.41"
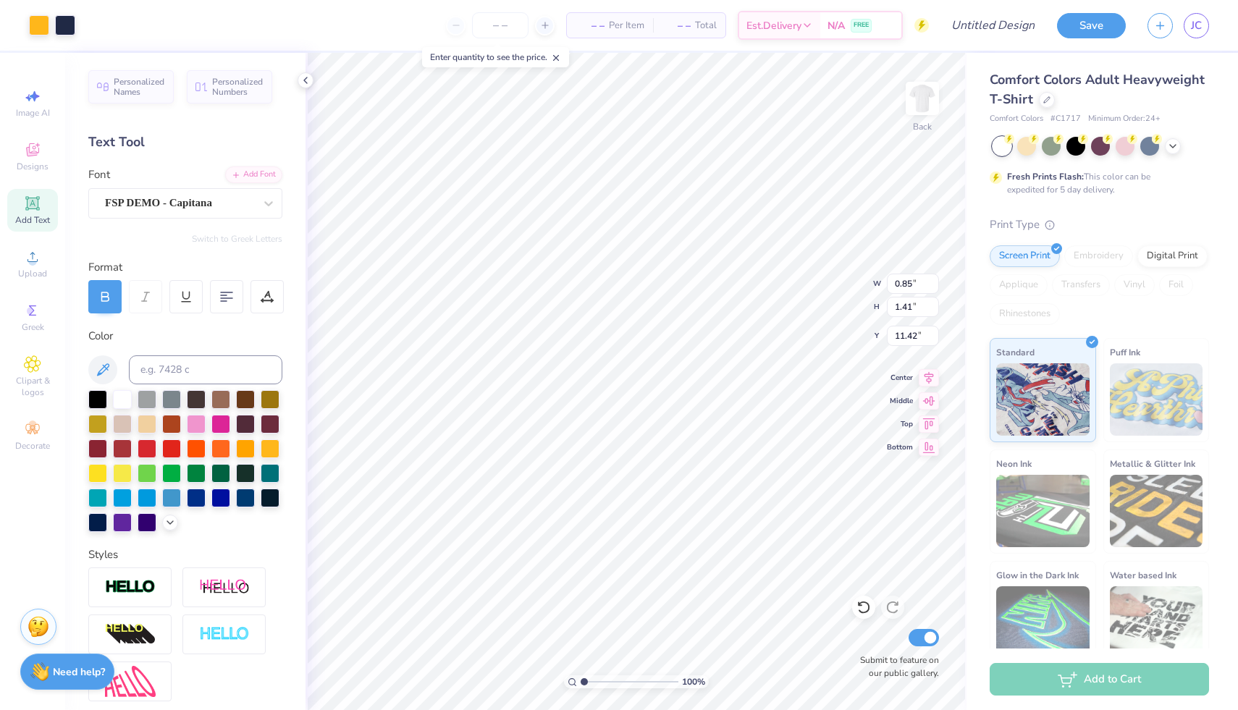
type input "1.01"
type input "1.68"
type input "11.27"
type input "1.39"
type input "1.41"
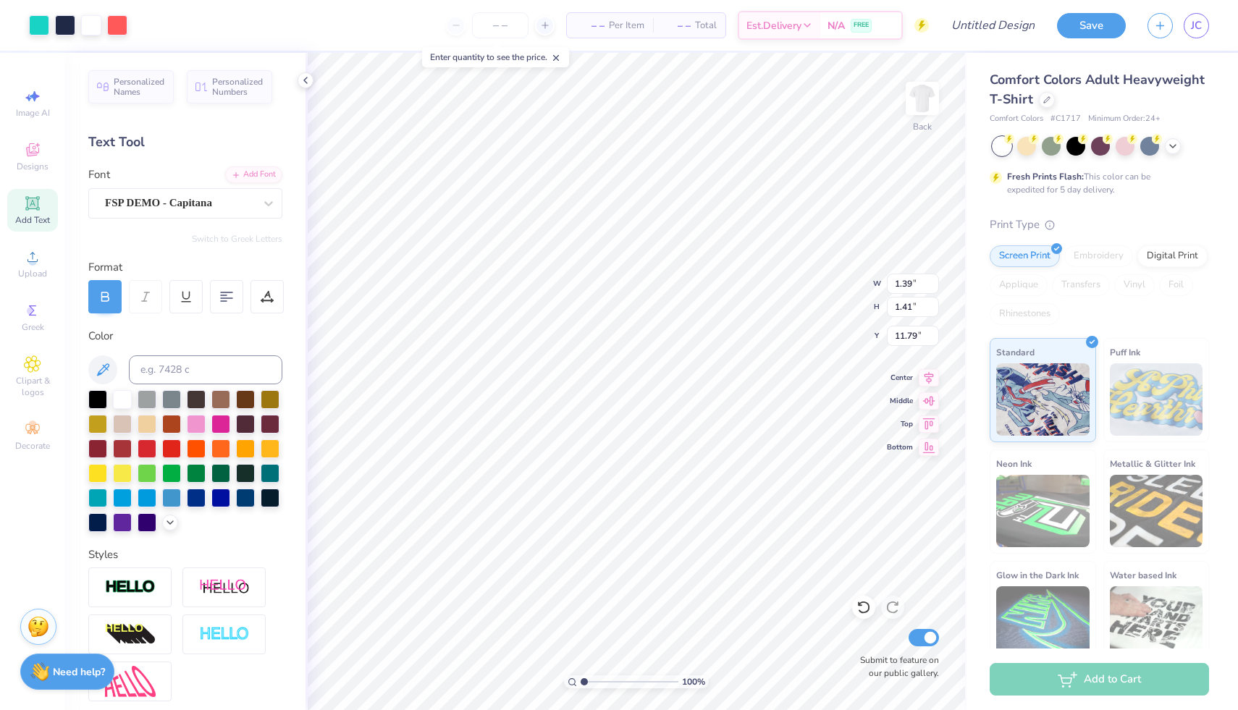
type input "11.42"
type input "1.35"
type input "1.63"
type input "11.42"
click at [33, 313] on circle at bounding box center [31, 311] width 8 height 8
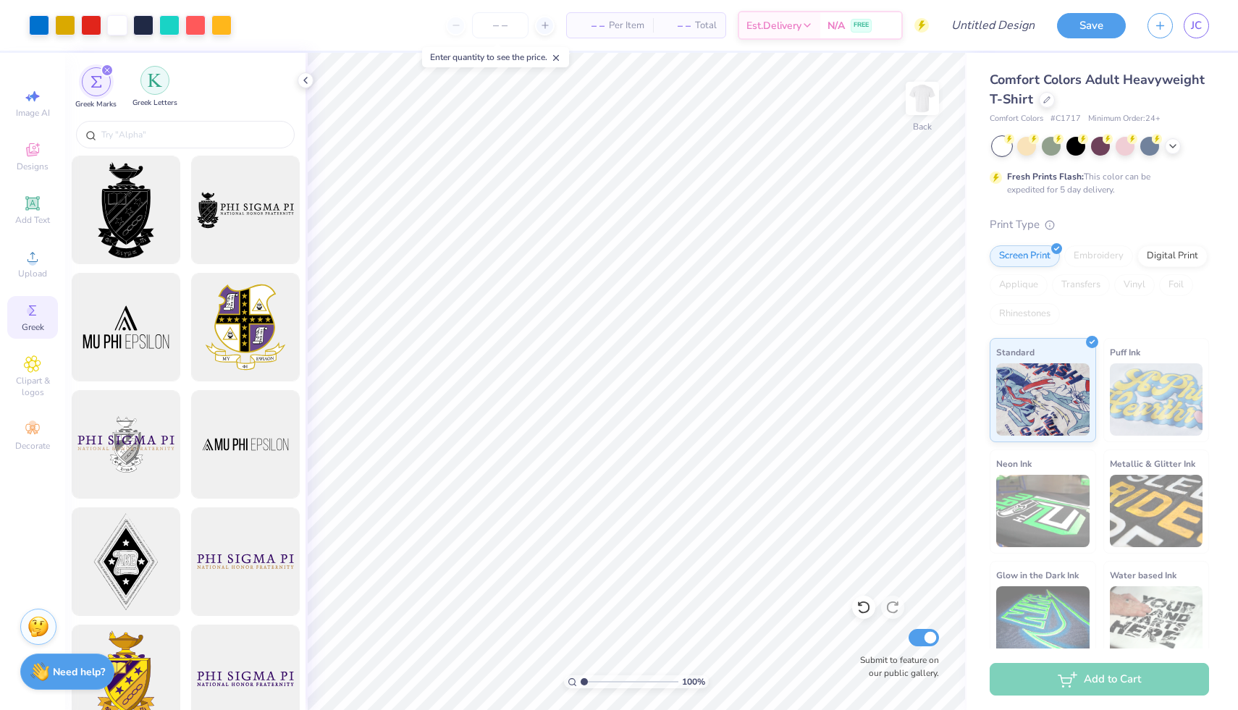
click at [161, 93] on div "filter for Greek Letters" at bounding box center [155, 80] width 29 height 29
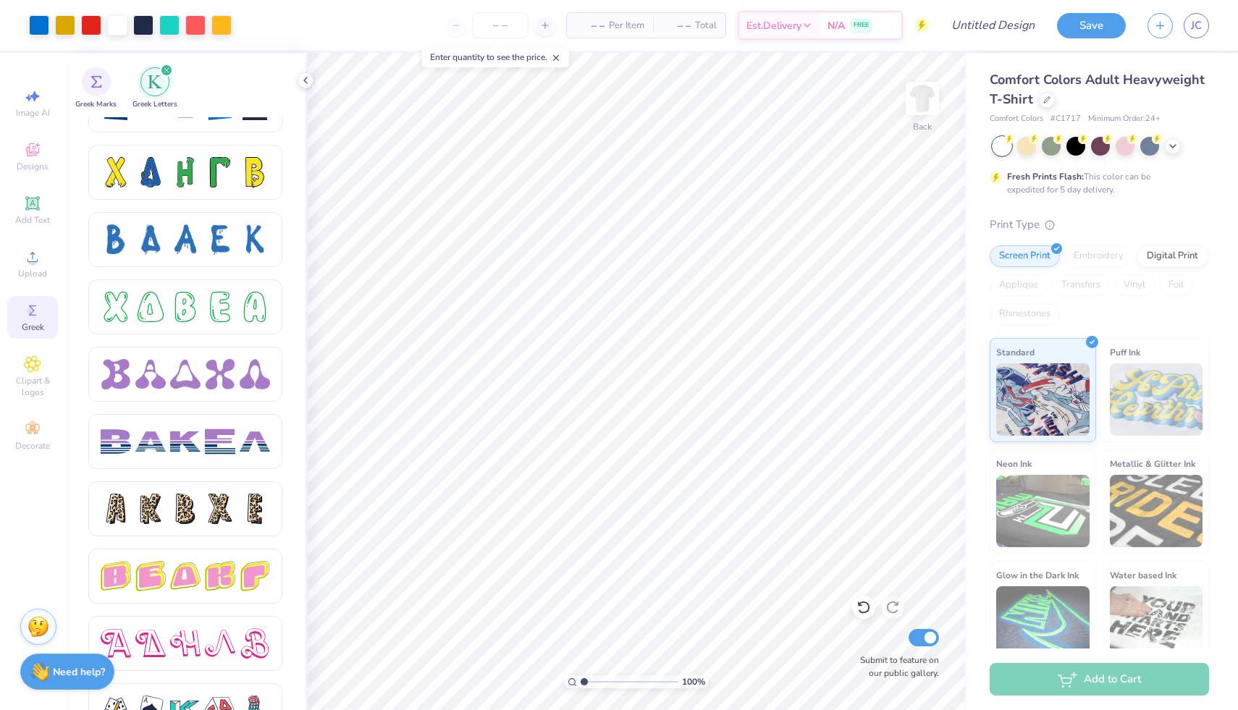
scroll to position [2301, 0]
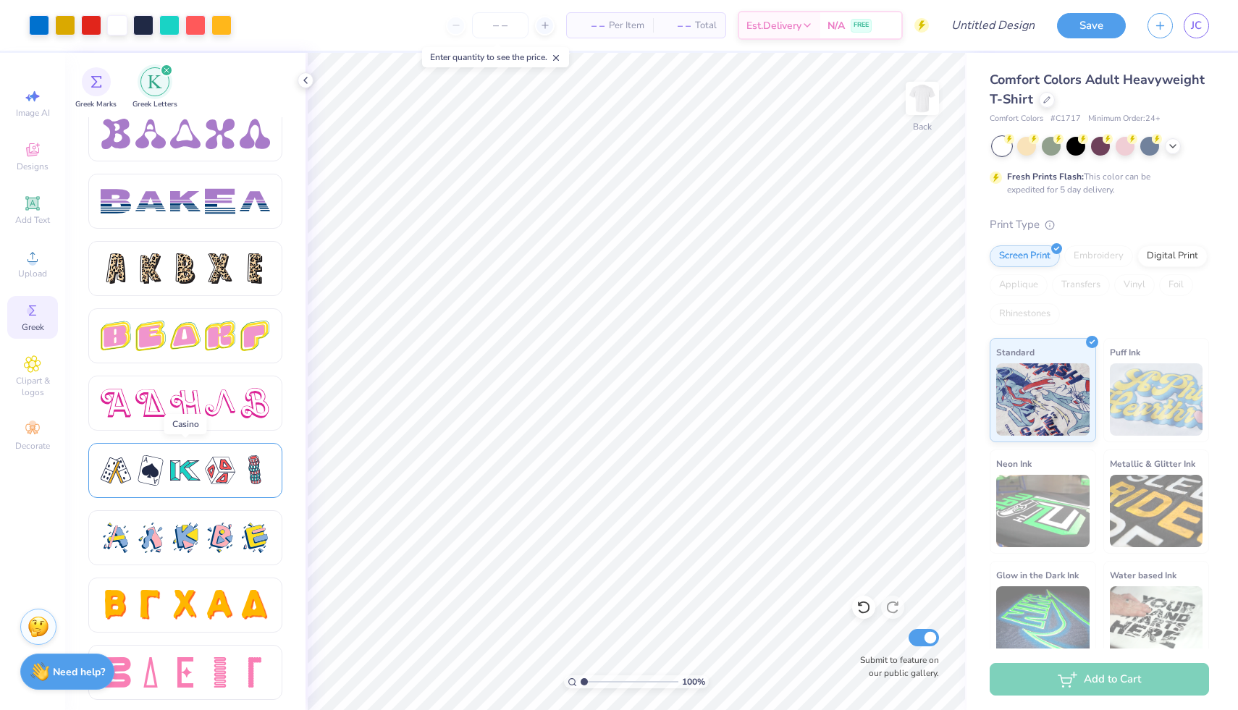
click at [187, 479] on div at bounding box center [185, 471] width 30 height 30
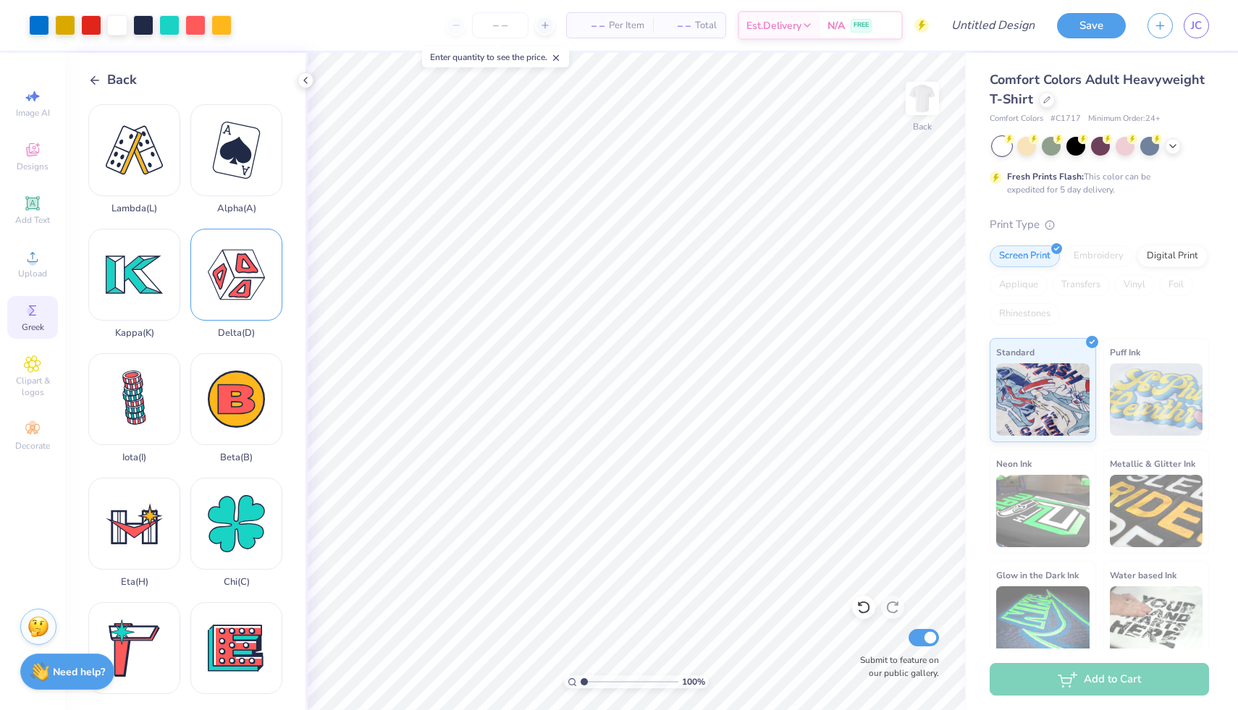
click at [248, 293] on div "Delta ( D )" at bounding box center [236, 284] width 92 height 110
type input "1.83"
type input "1.61"
type input "11.42"
type input "0.42"
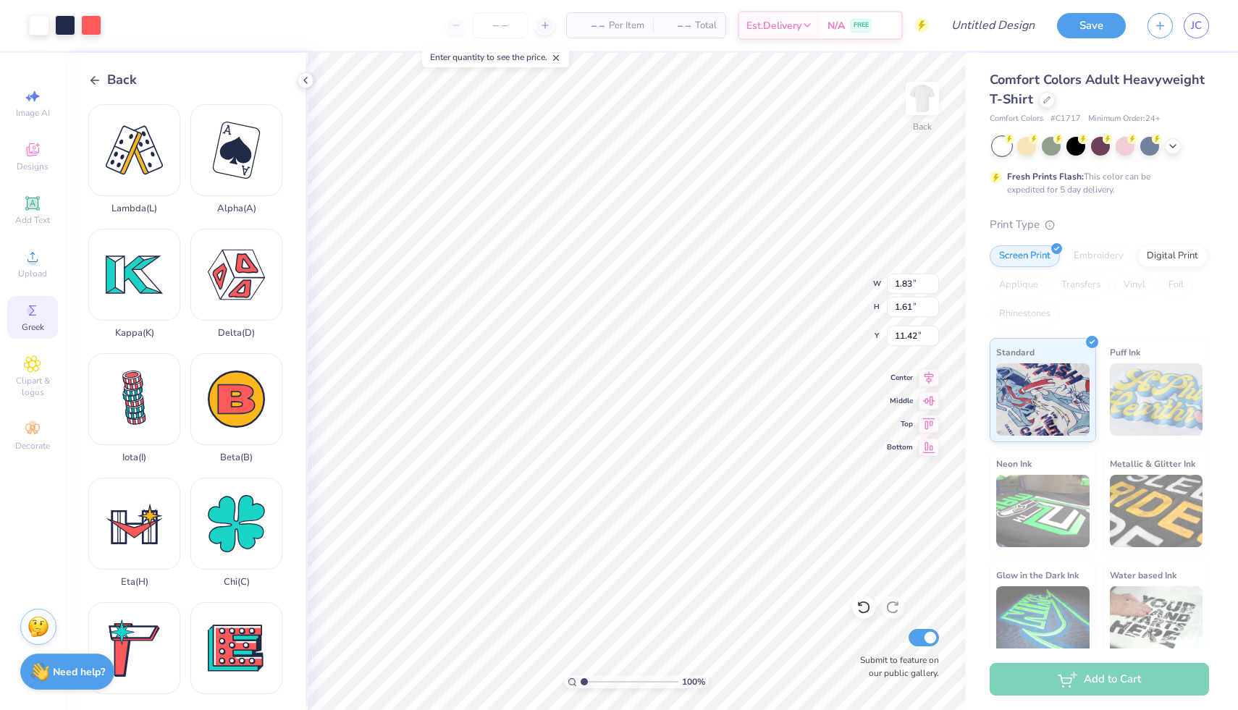
type input "0.37"
type input "12.13"
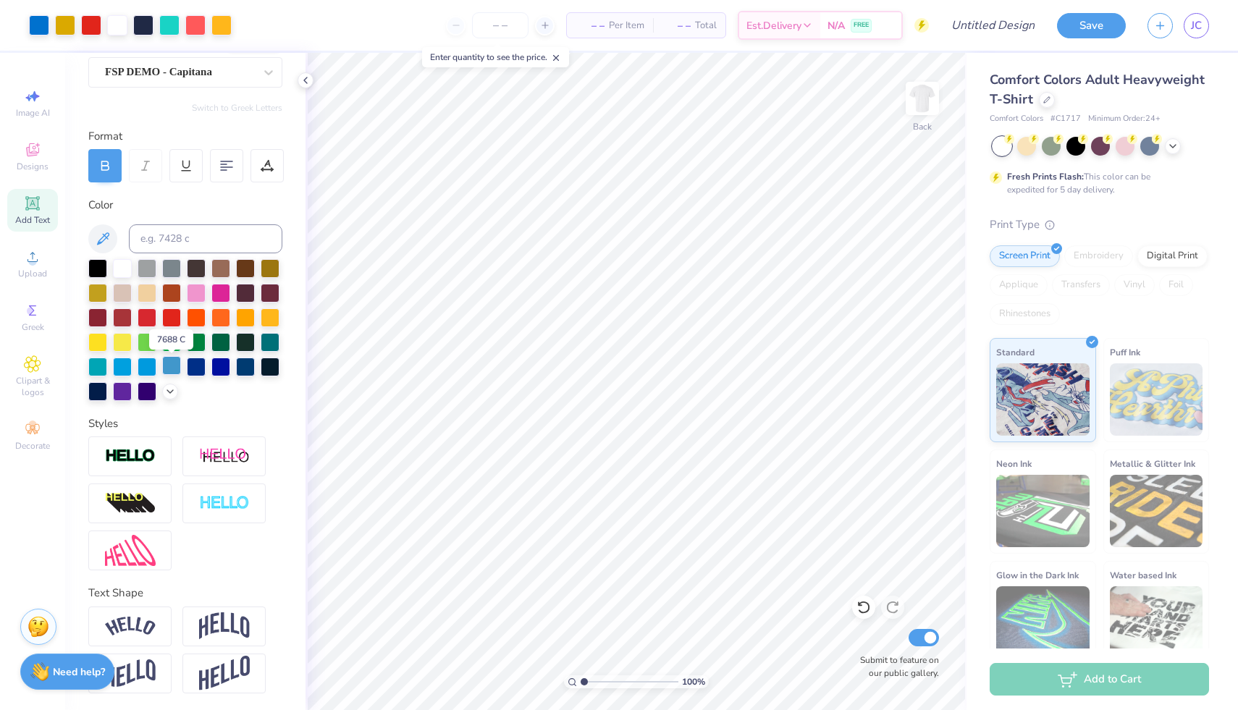
scroll to position [0, 0]
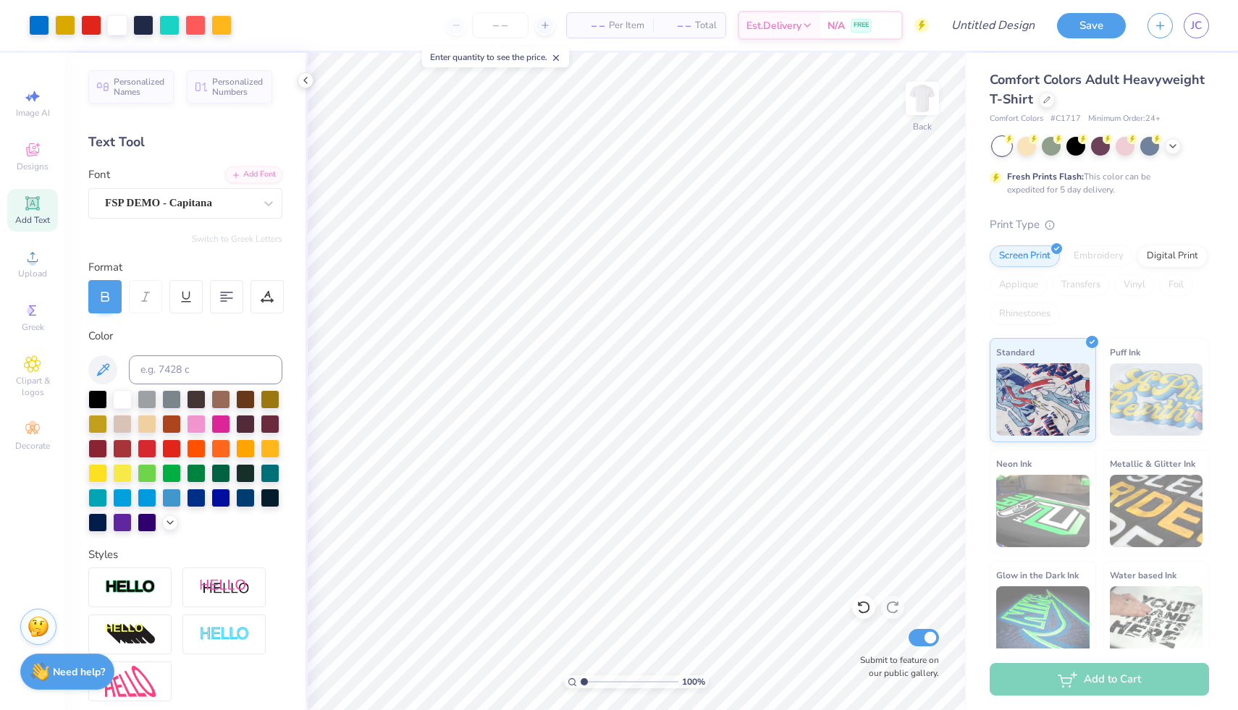
click at [37, 214] on div "Add Text" at bounding box center [32, 210] width 51 height 43
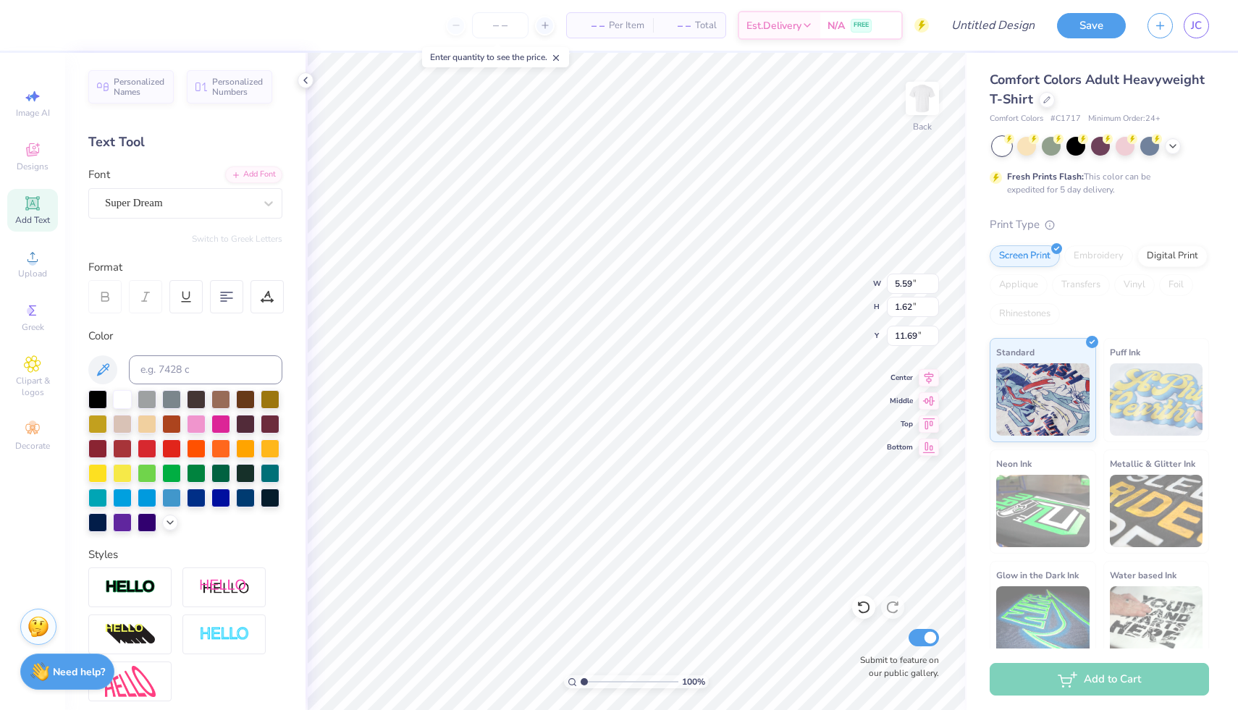
type input "14.91"
type textarea "L"
click at [40, 161] on span "Designs" at bounding box center [33, 167] width 32 height 12
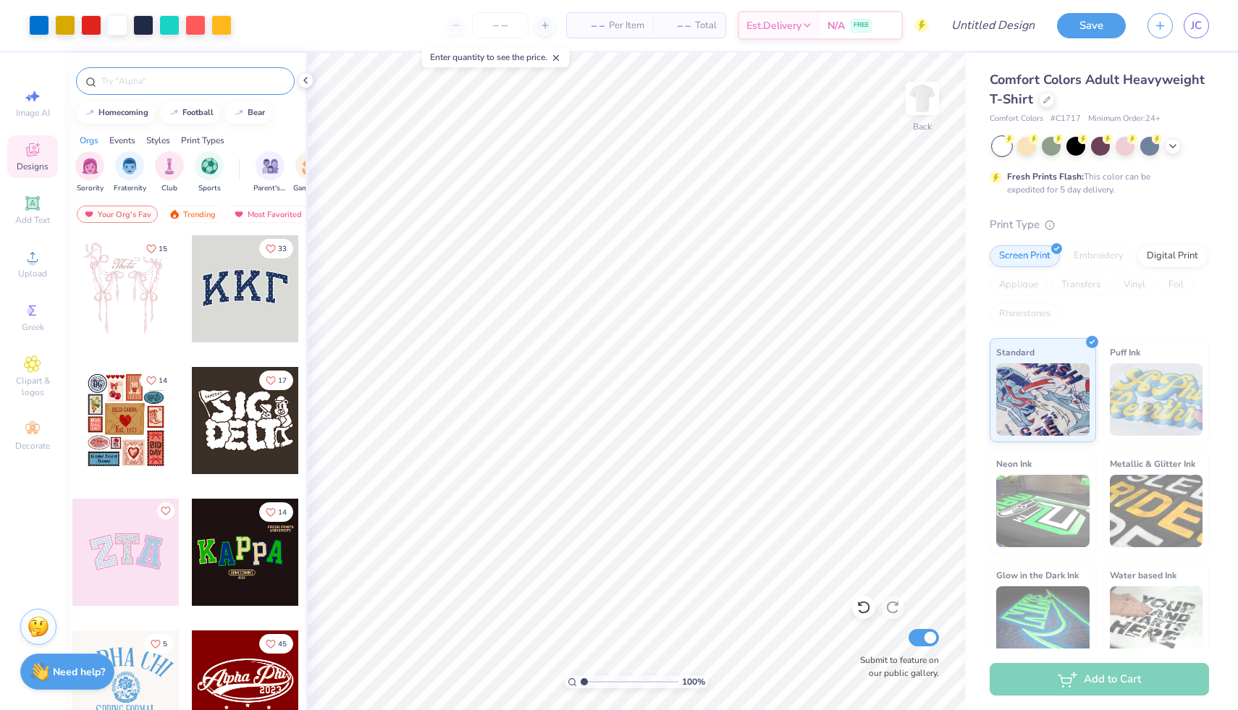
click at [181, 75] on input "text" at bounding box center [192, 81] width 185 height 14
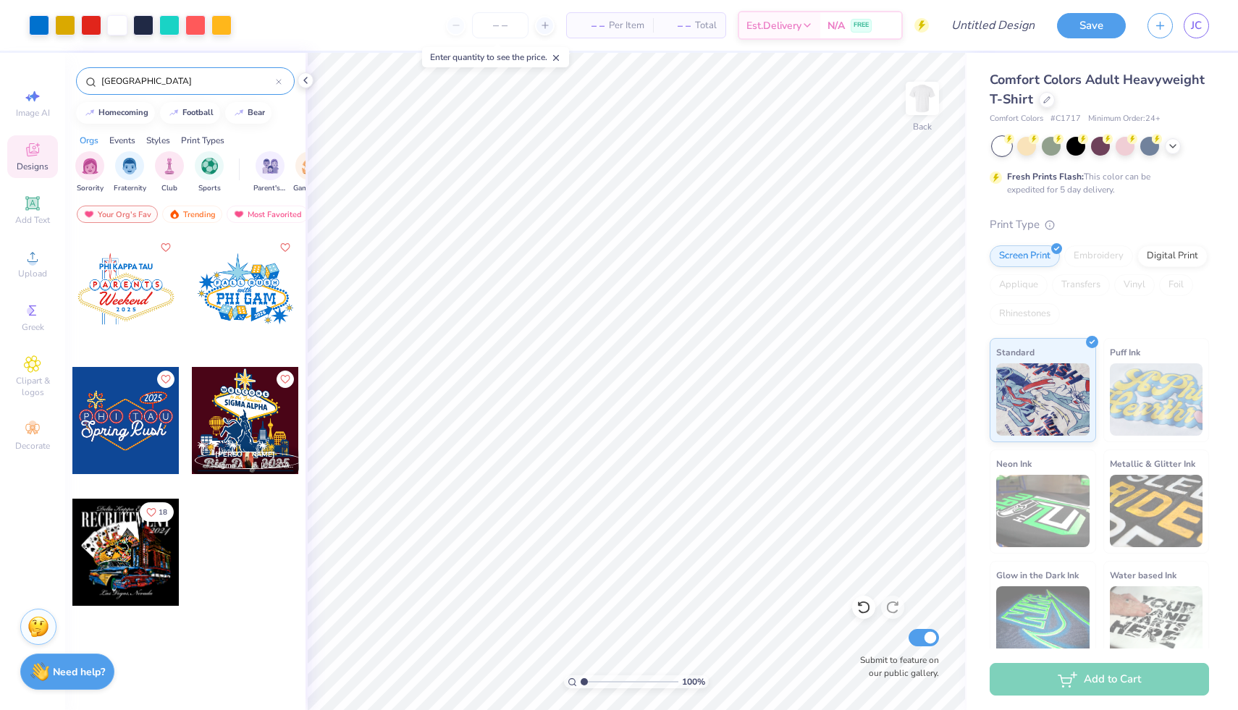
type input "[GEOGRAPHIC_DATA]"
click at [278, 80] on icon at bounding box center [279, 82] width 6 height 6
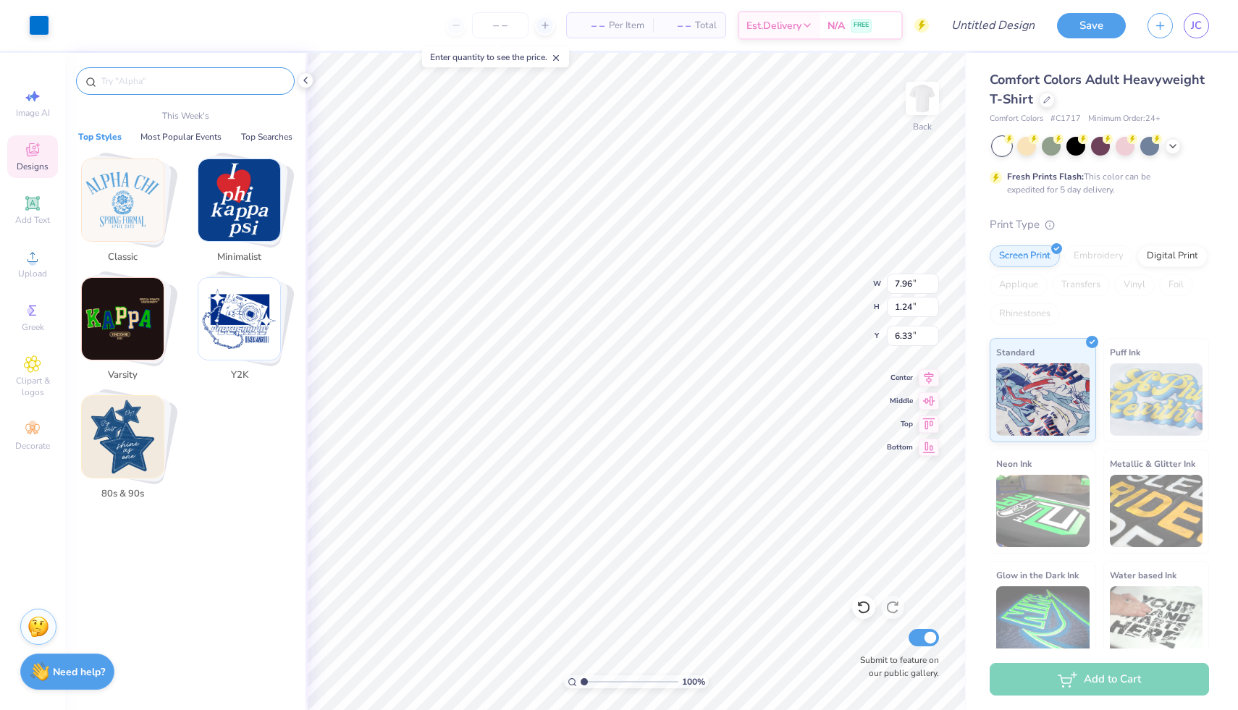
click at [232, 78] on input "text" at bounding box center [192, 81] width 185 height 14
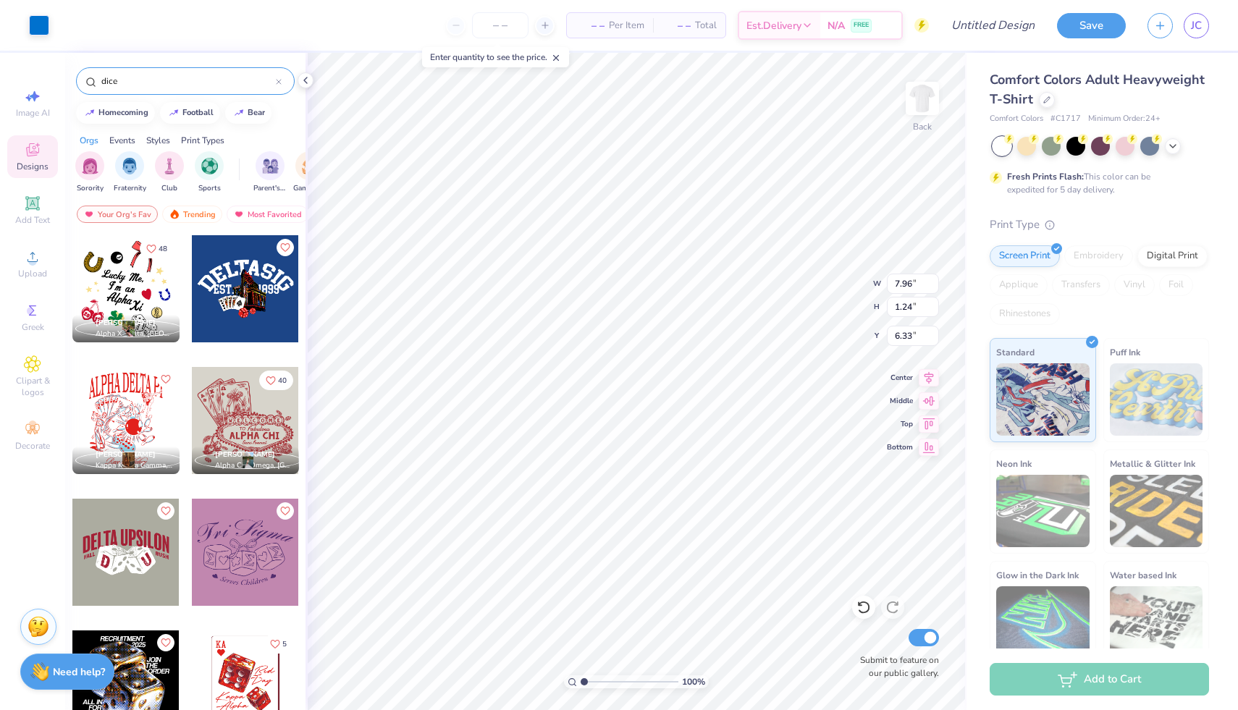
type input "dice"
click at [143, 275] on div at bounding box center [125, 288] width 107 height 107
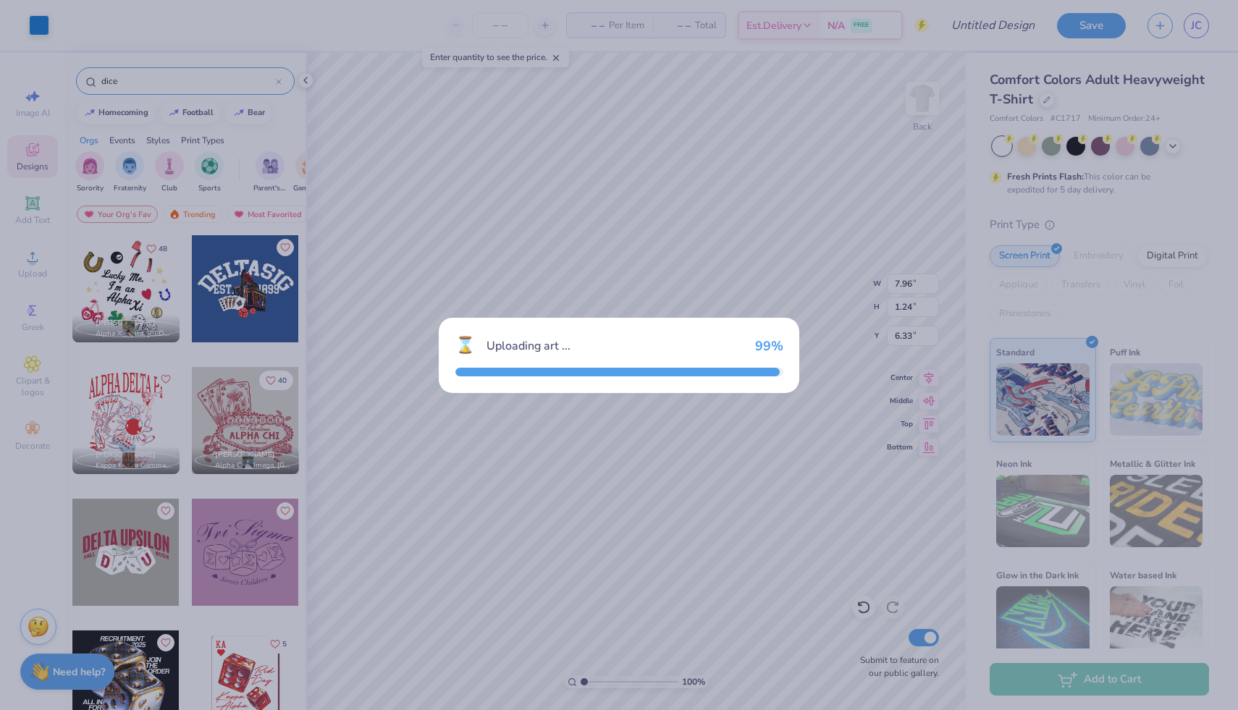
type input "8.49"
type input "9.19"
type input "3.00"
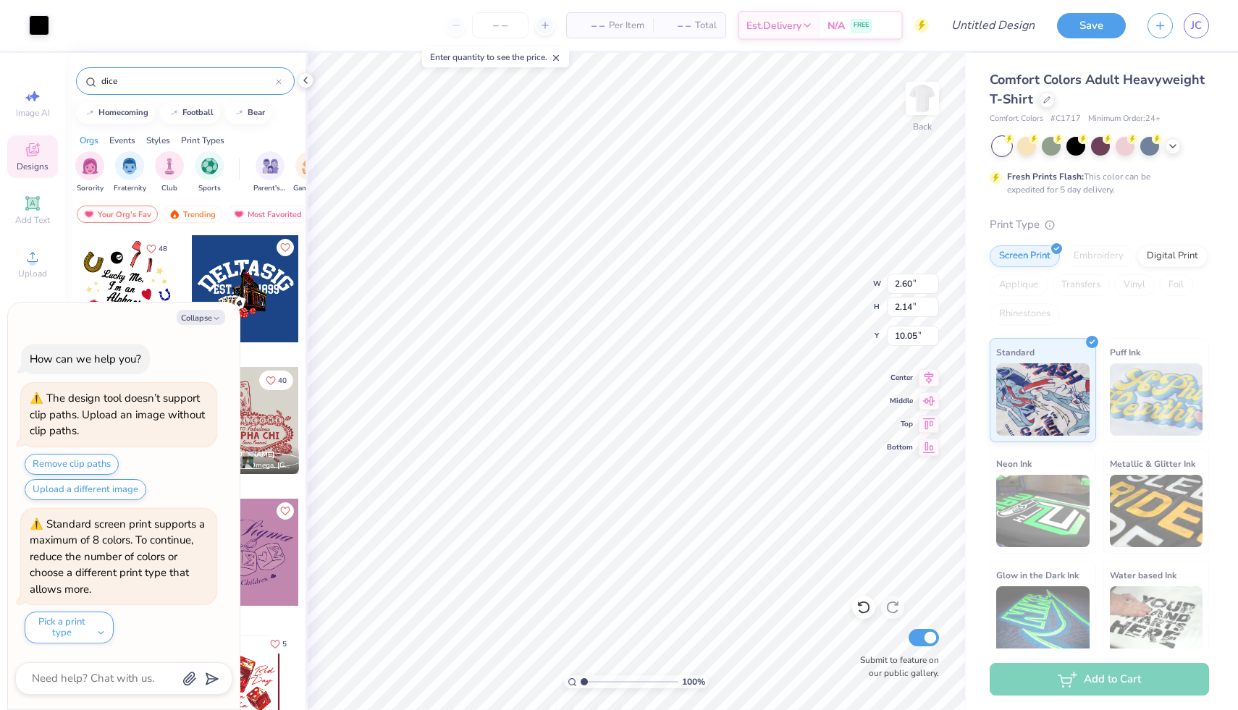
type textarea "x"
type input "15.27"
type textarea "x"
type input "1.87"
type input "1.99"
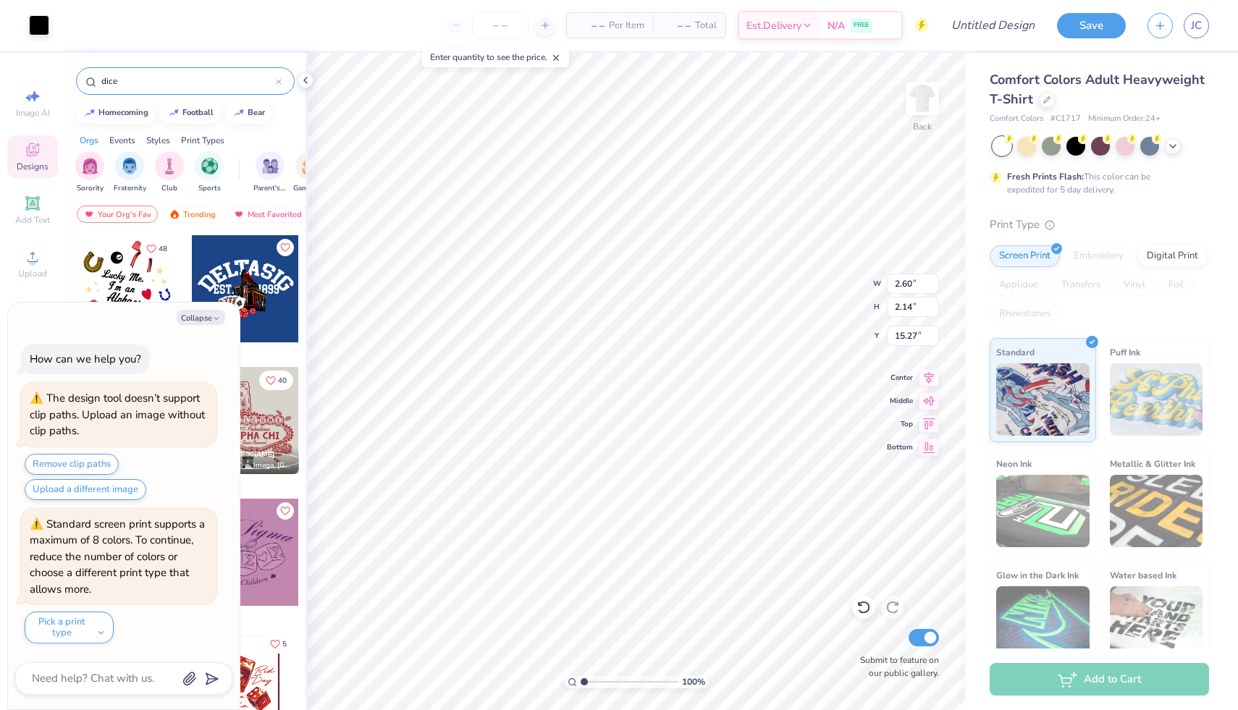
type input "4.03"
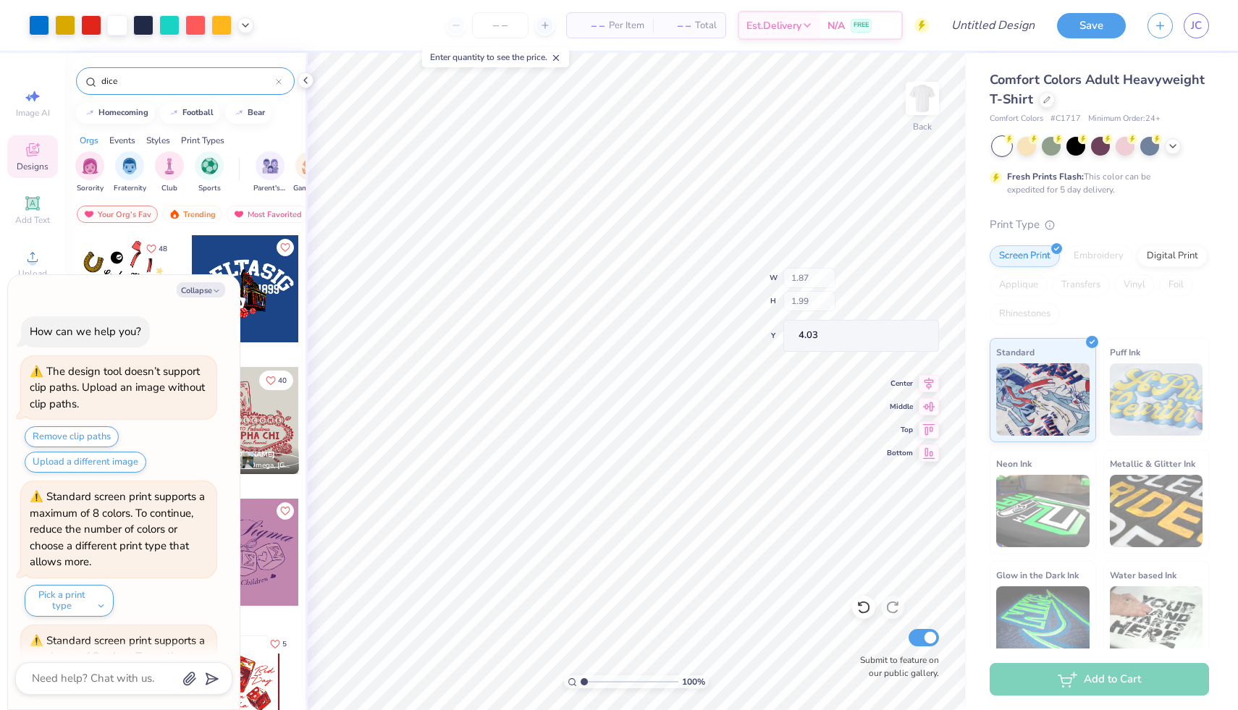
scroll to position [117, 0]
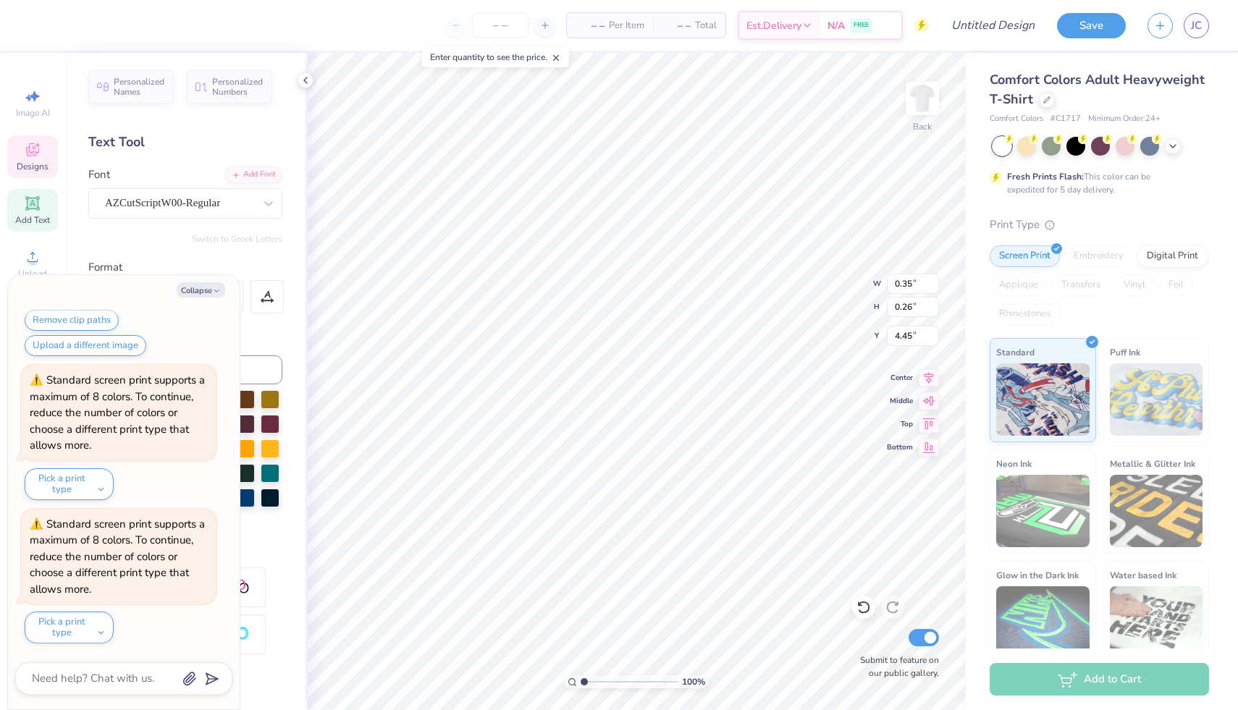
type textarea "x"
type input "1.87"
type input "1.99"
type input "3.91"
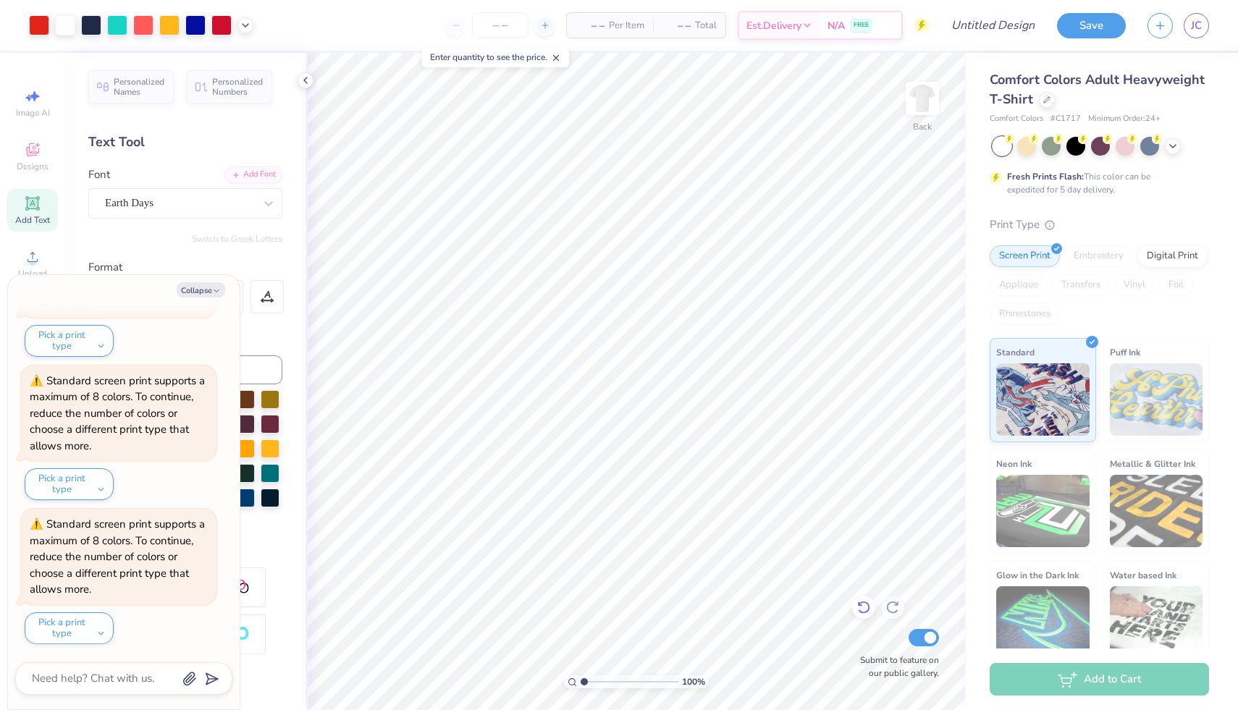
click at [863, 611] on icon at bounding box center [864, 607] width 14 height 14
type textarea "x"
type input "17.42"
type textarea "x"
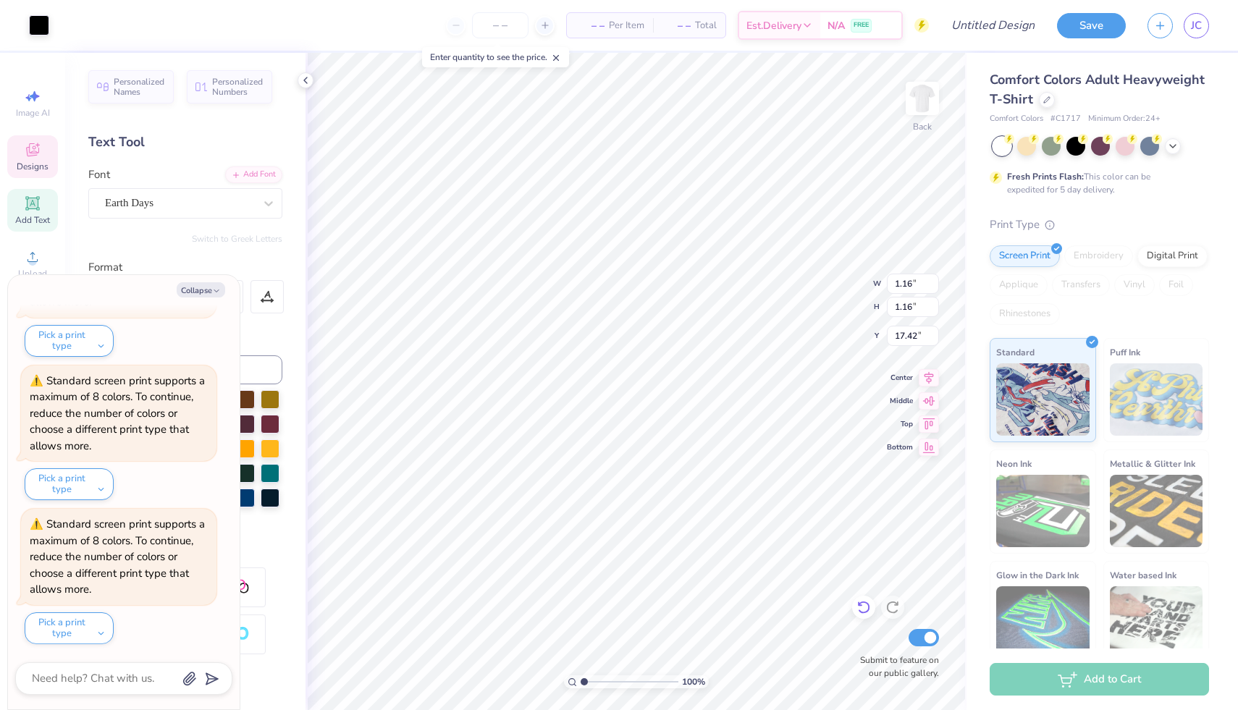
type input "0.35"
type input "0.26"
type input "4.45"
type textarea "x"
type input "17.73"
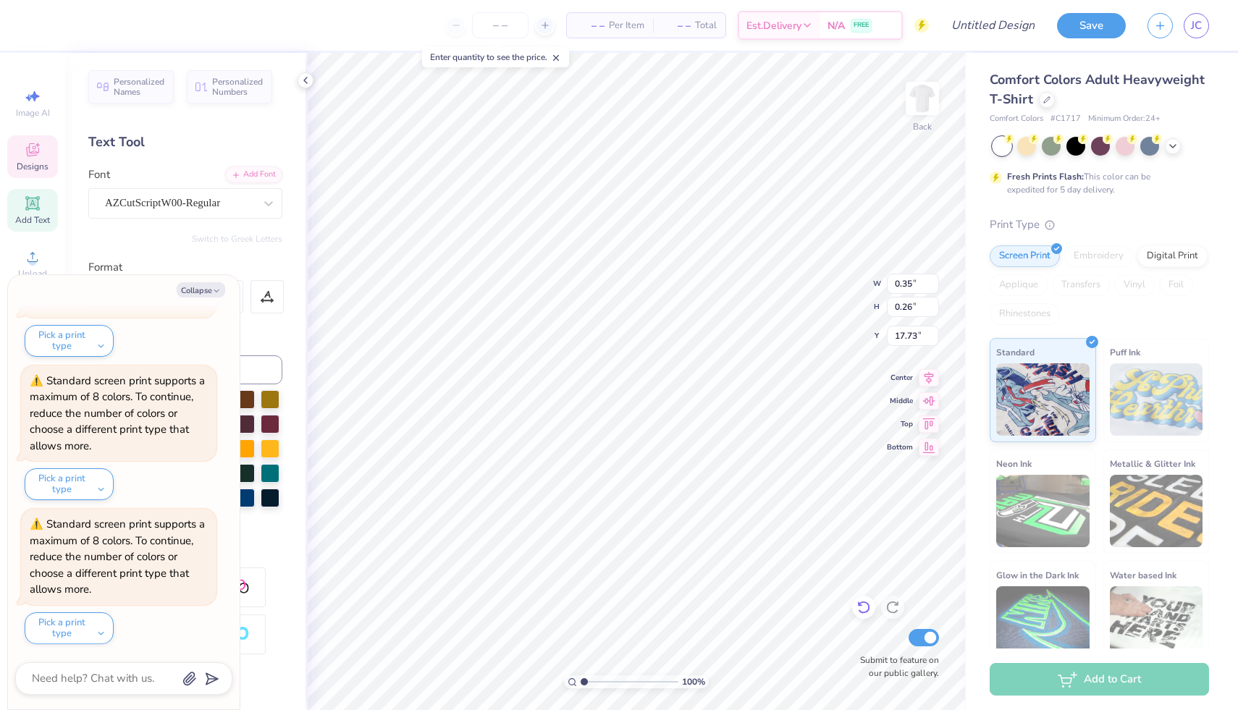
type textarea "x"
type input "17.86"
type textarea "x"
type input "8.66"
type textarea "x"
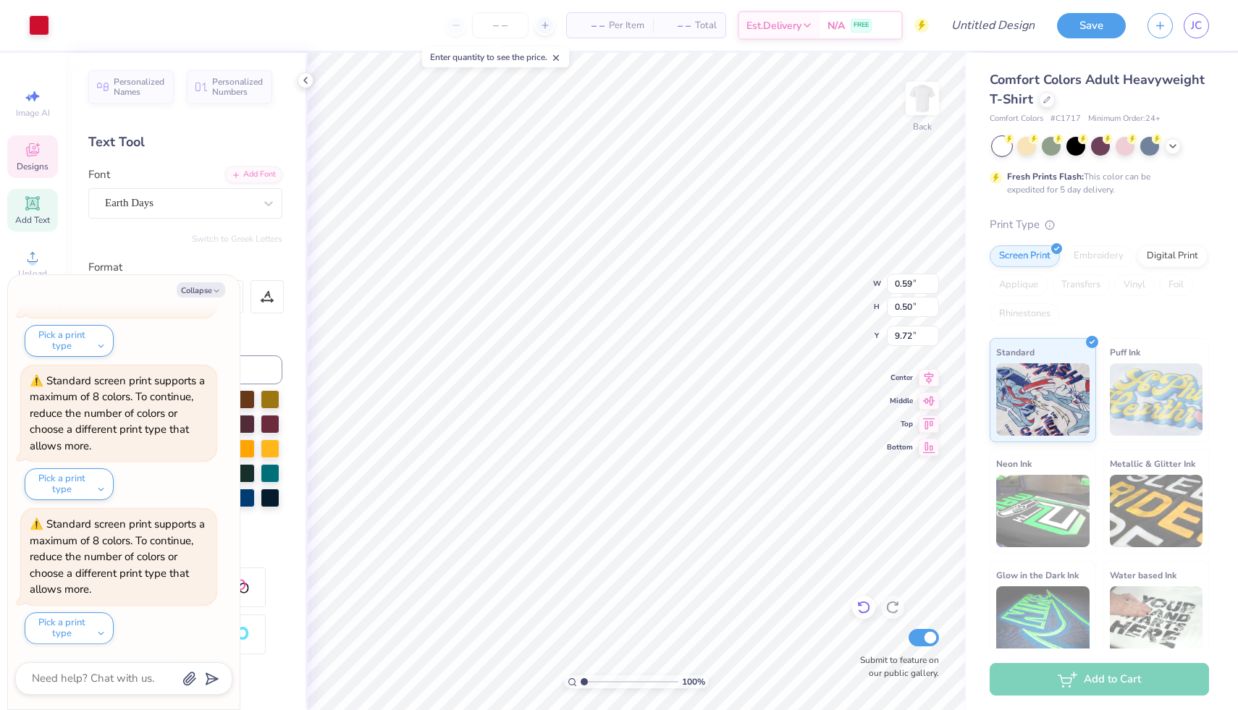
type input "9.81"
type textarea "x"
type input "9.37"
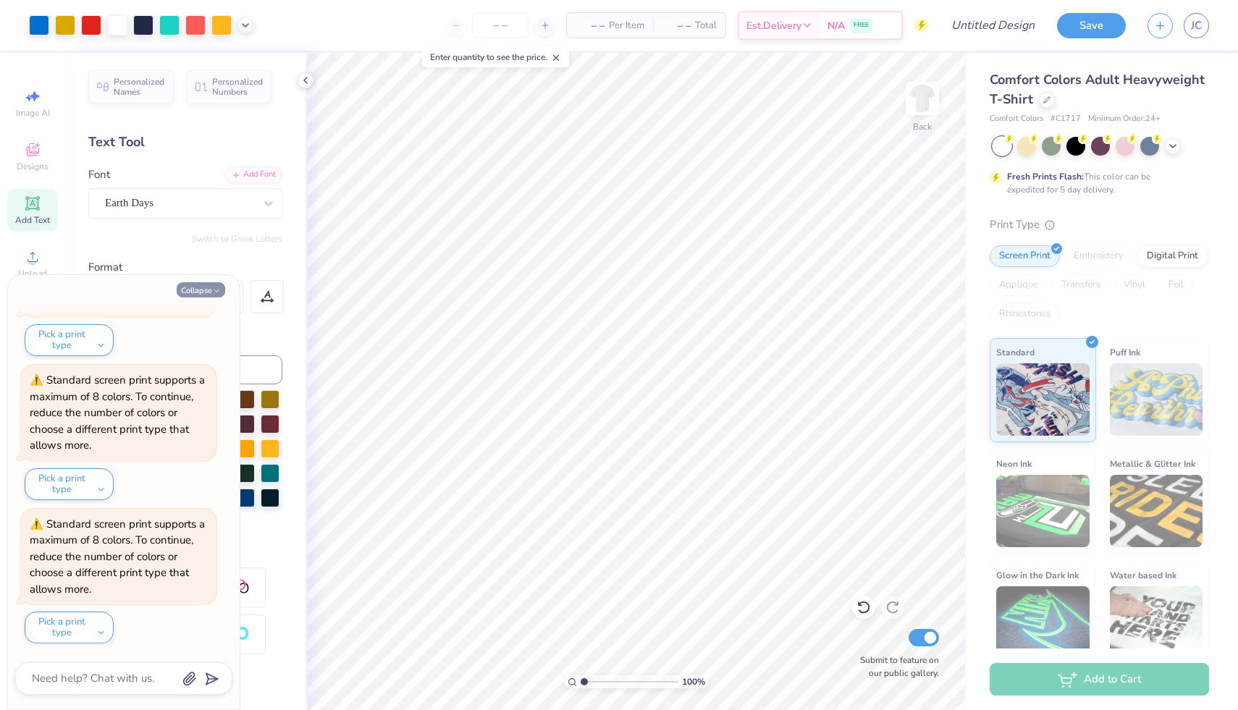
click at [217, 290] on icon "button" at bounding box center [216, 291] width 9 height 9
type textarea "x"
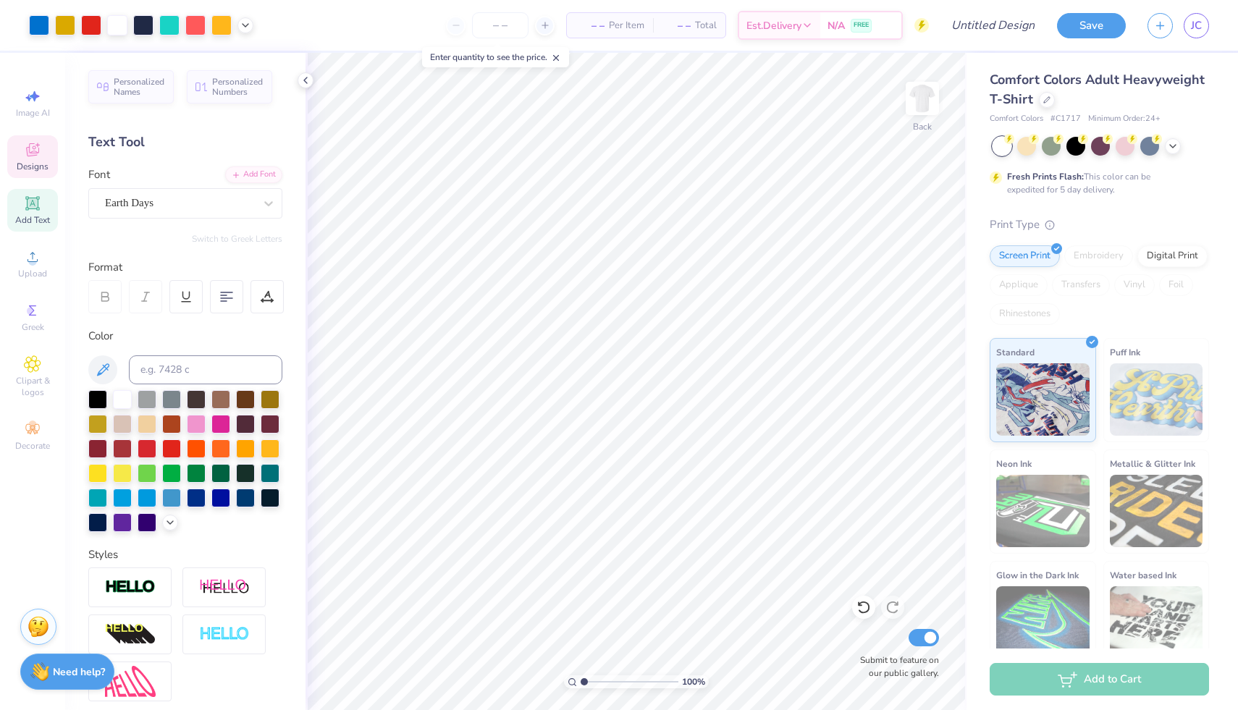
click at [28, 157] on icon at bounding box center [32, 149] width 17 height 17
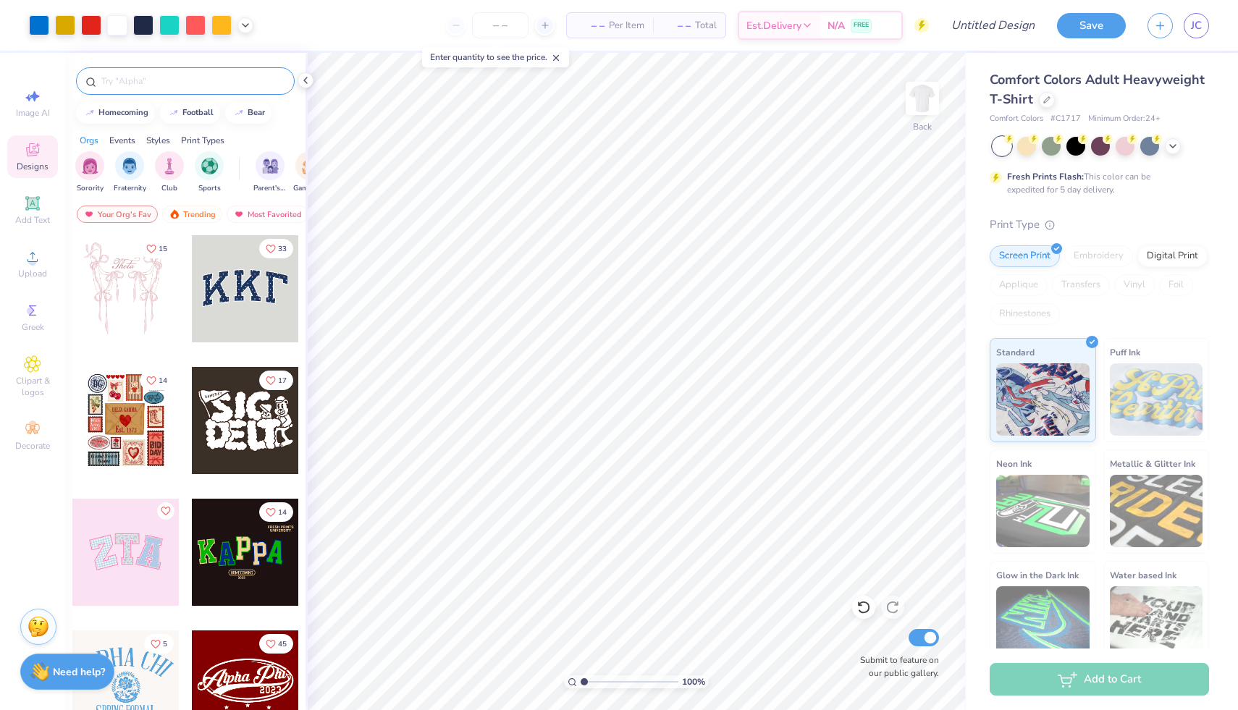
click at [154, 83] on input "text" at bounding box center [192, 81] width 185 height 14
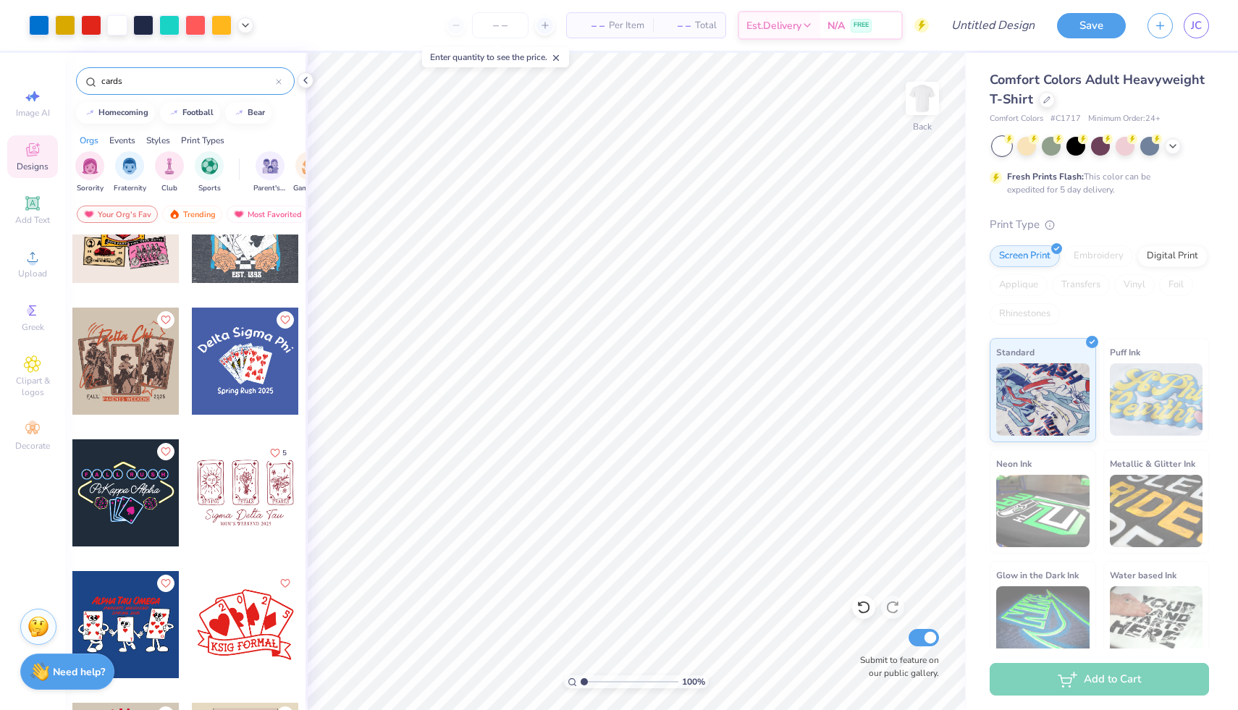
scroll to position [0, 0]
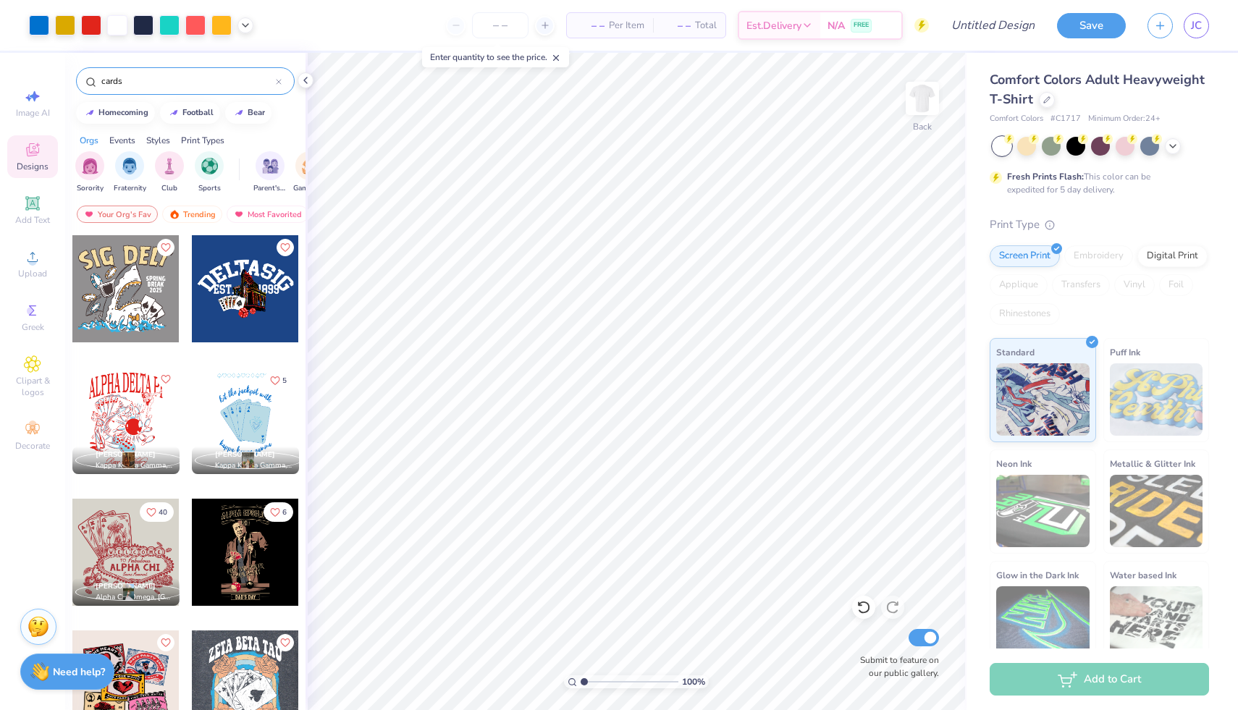
type input "cards"
click at [234, 298] on div at bounding box center [245, 288] width 107 height 107
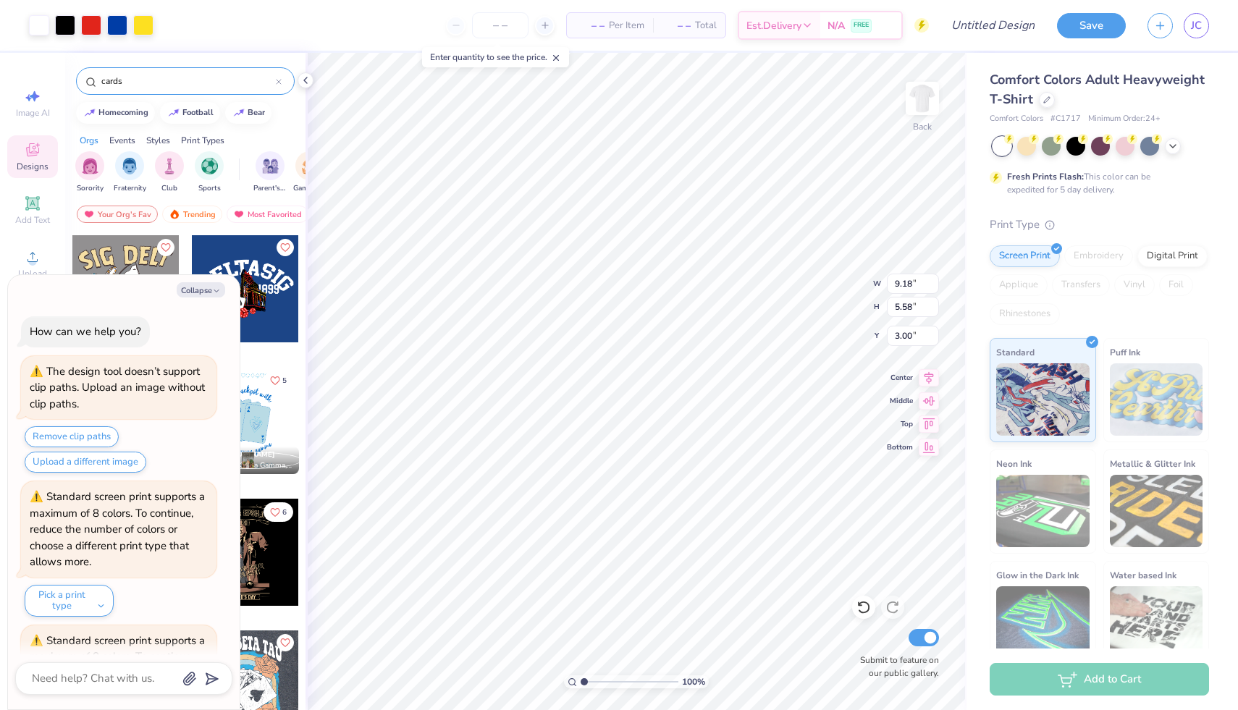
scroll to position [1123, 0]
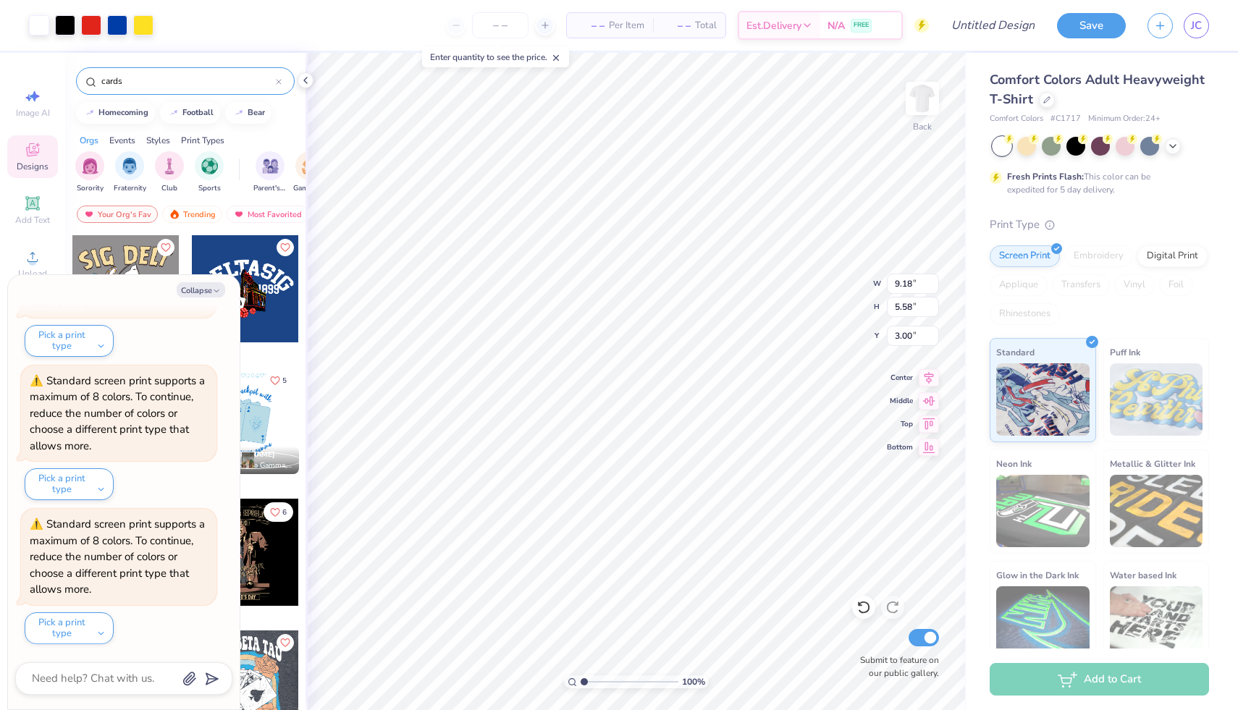
type textarea "x"
type input "14.25"
type textarea "x"
type input "2.62"
type input "1.53"
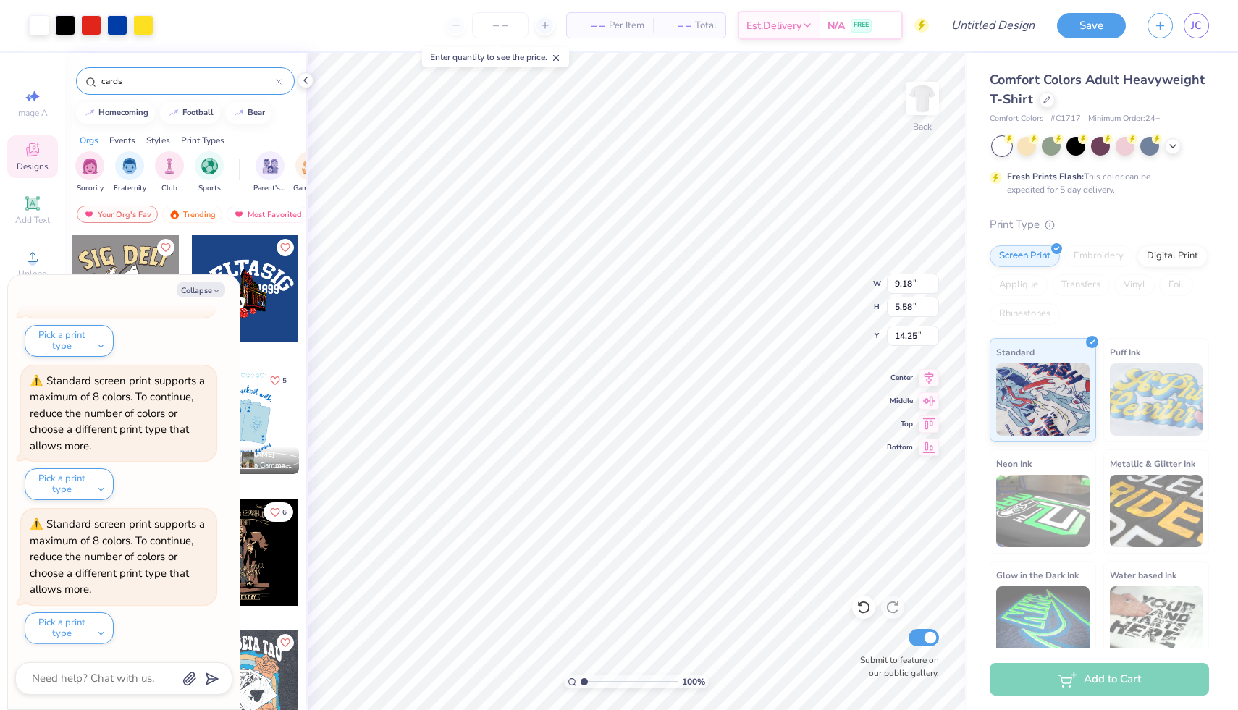
type input "17.66"
type textarea "x"
type input "14.03"
type textarea "x"
type input "1.09"
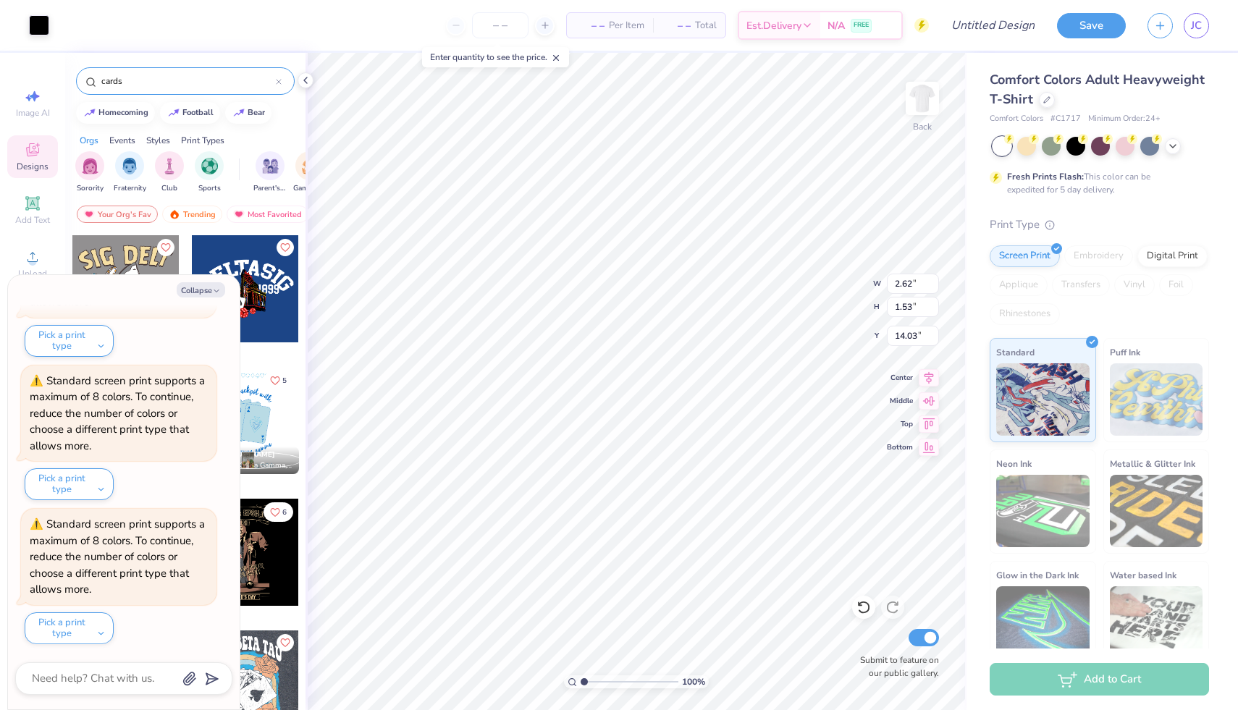
type input "1.01"
type input "17.84"
type textarea "x"
type input "17.93"
type textarea "x"
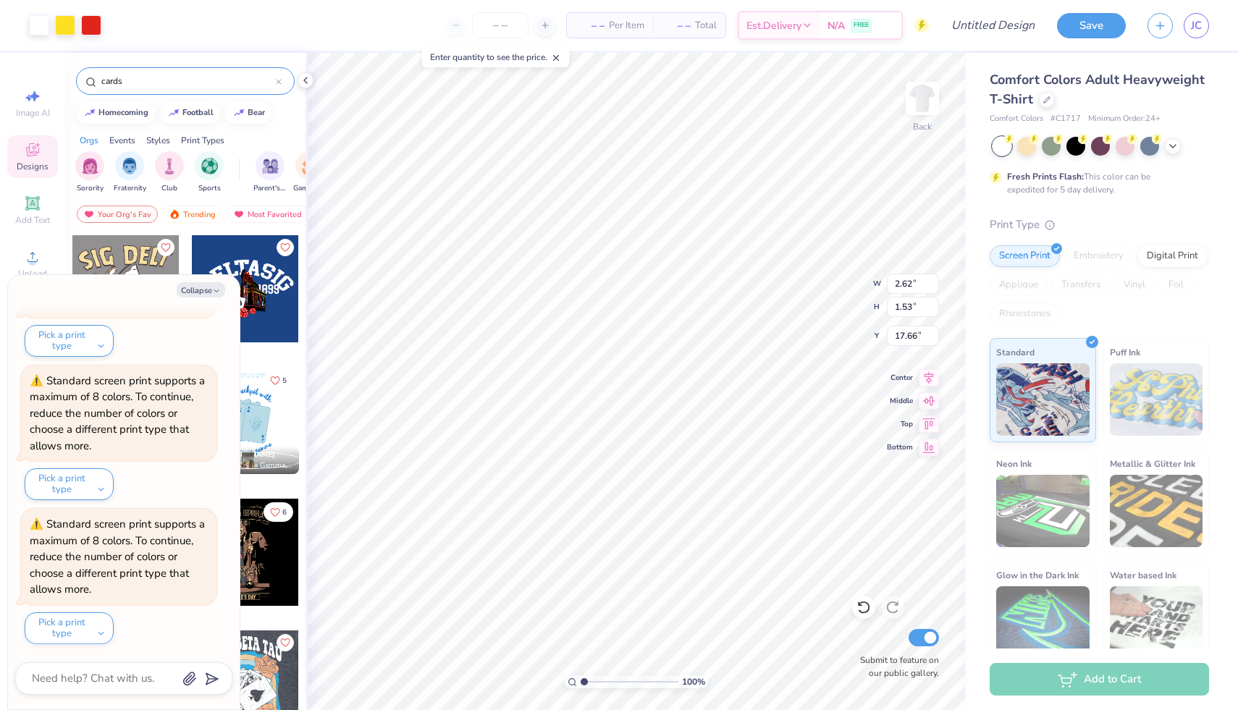
type input "14.03"
click at [865, 611] on icon at bounding box center [864, 607] width 14 height 14
type textarea "x"
type input "17.66"
click at [863, 609] on icon at bounding box center [864, 607] width 14 height 14
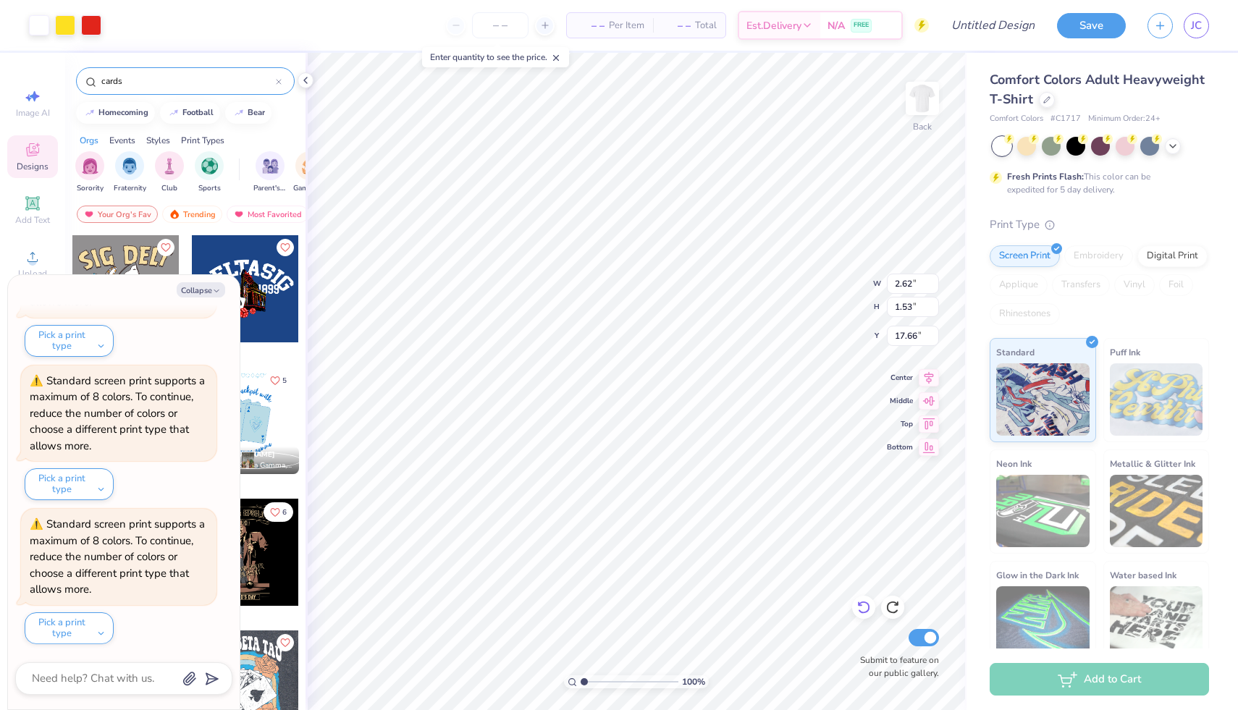
click at [863, 609] on icon at bounding box center [864, 607] width 14 height 14
click at [861, 609] on icon at bounding box center [864, 607] width 14 height 14
type textarea "x"
type input "14.18"
type textarea "x"
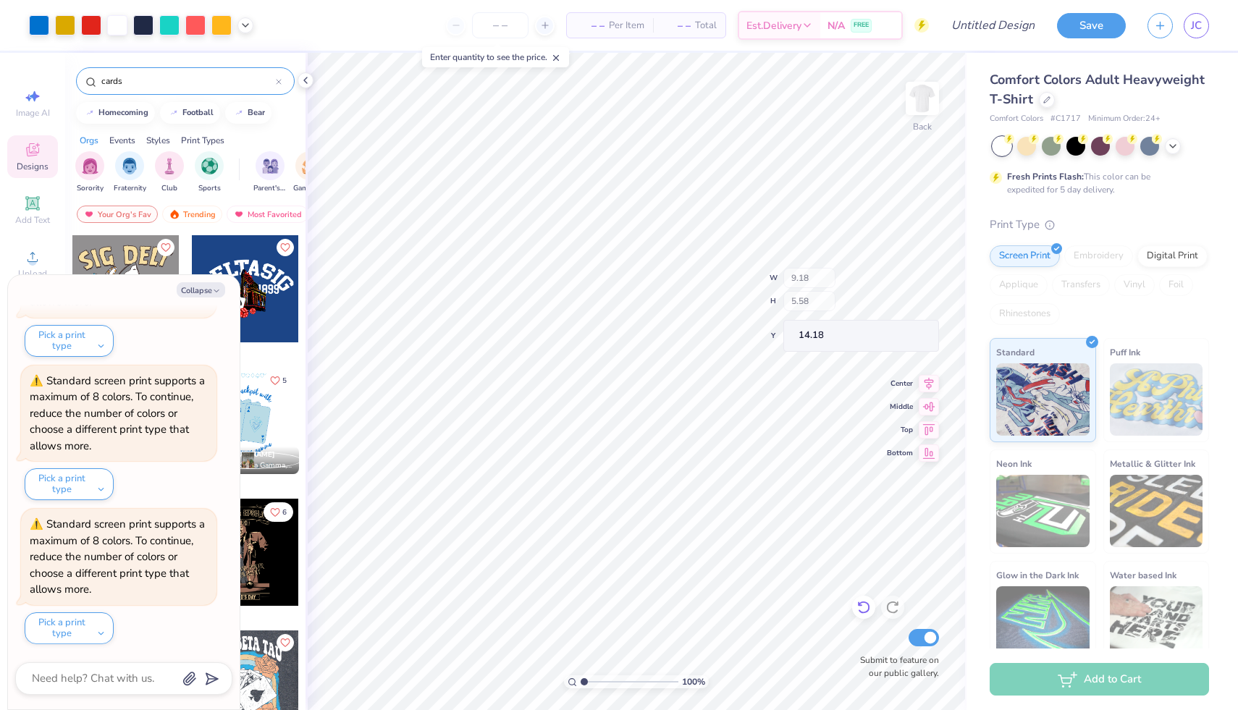
type input "14.15"
type textarea "x"
type input "2.62"
type input "1.53"
type input "17.56"
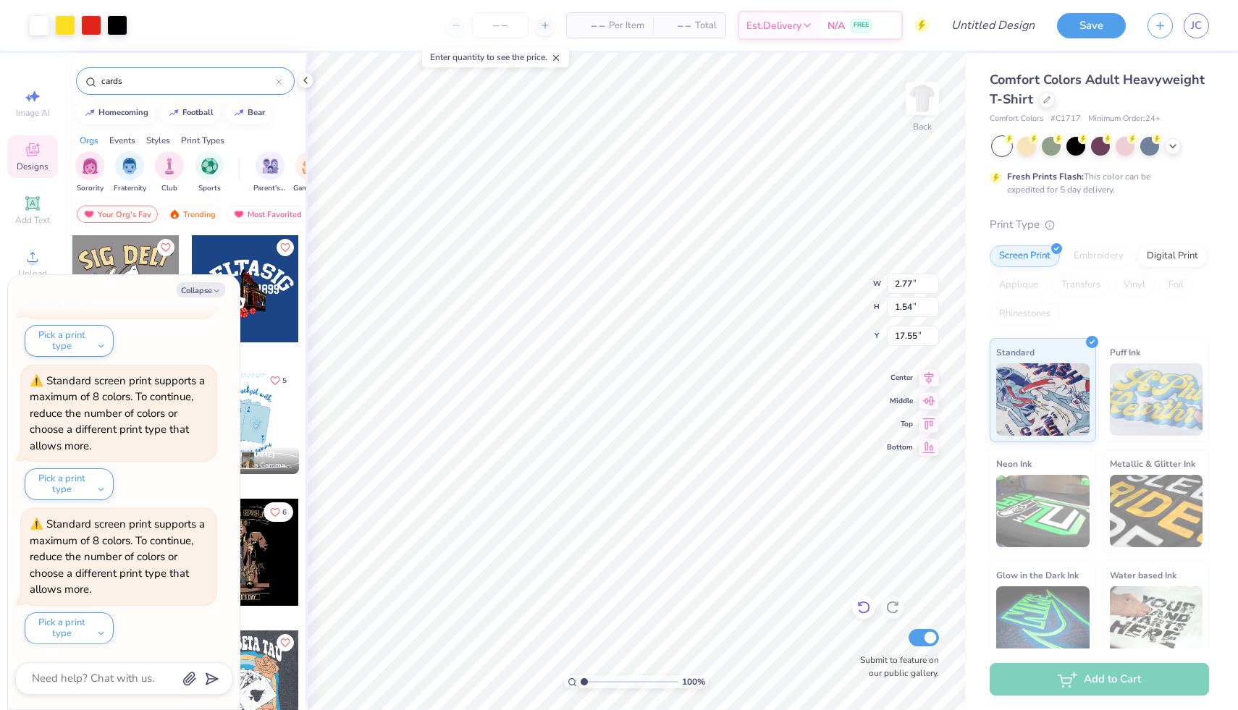
type textarea "x"
type input "13.92"
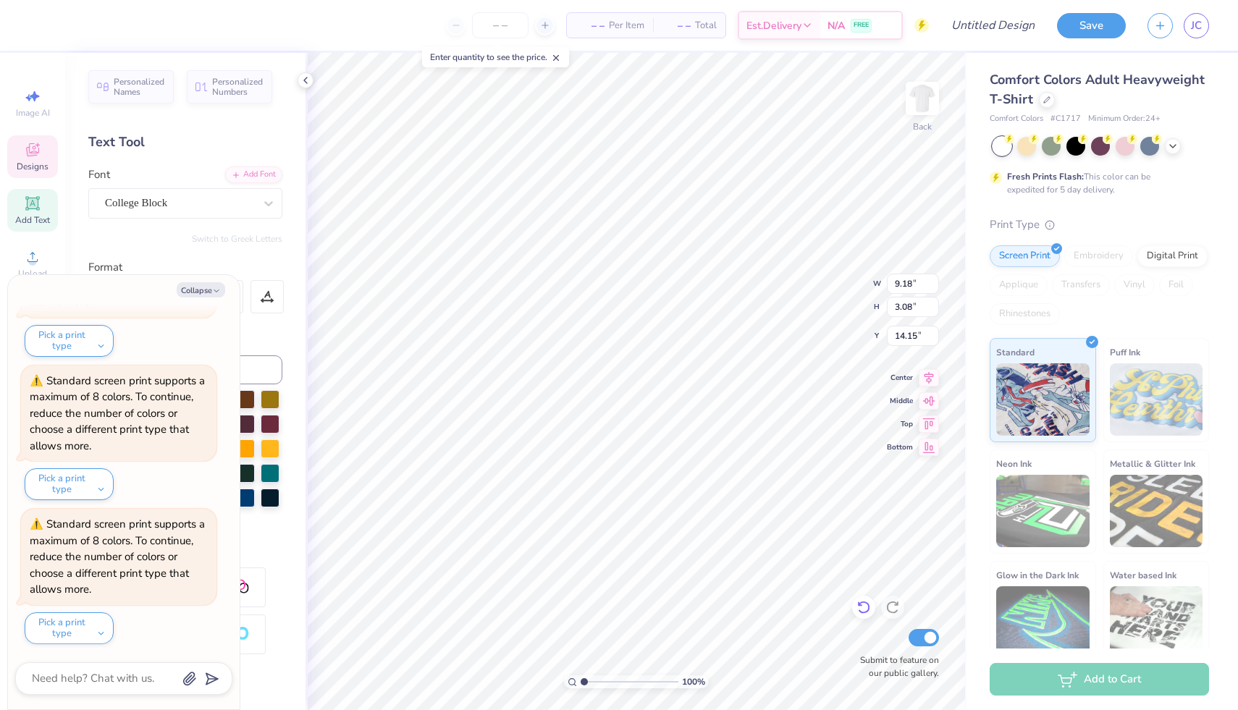
type textarea "x"
type input "18.19"
type textarea "x"
type input "18.59"
drag, startPoint x: 871, startPoint y: 613, endPoint x: 863, endPoint y: 611, distance: 7.6
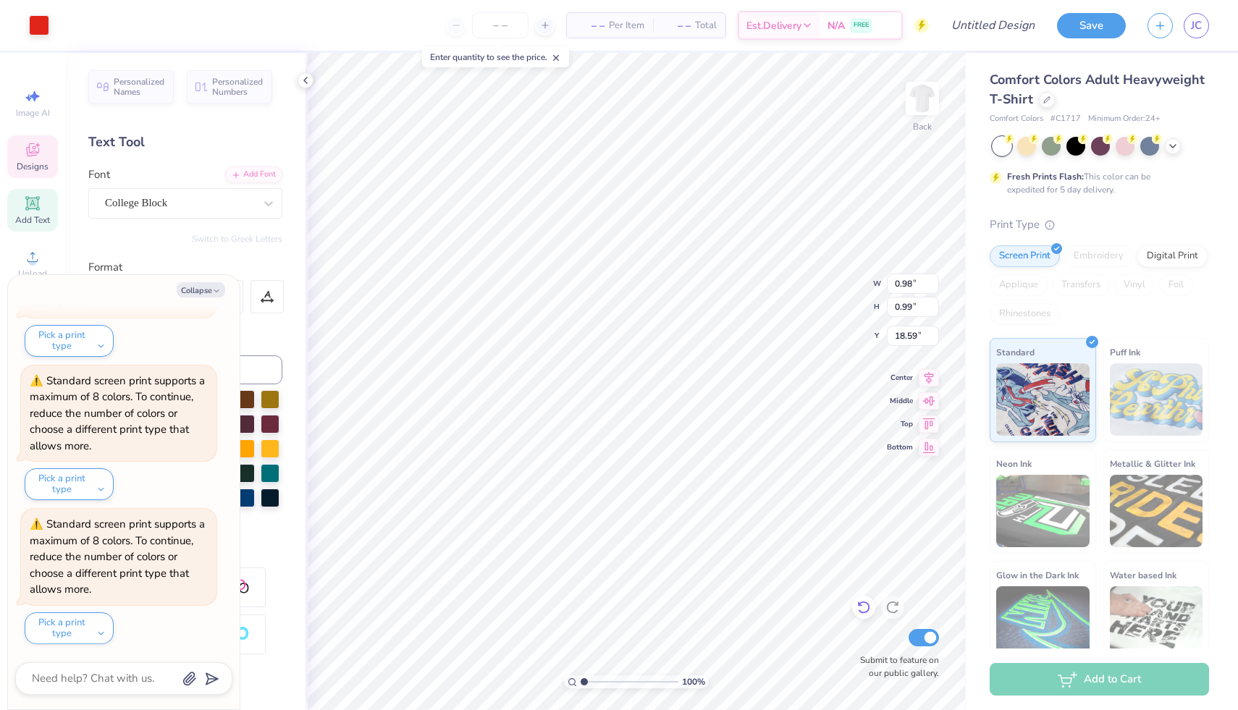
click at [871, 613] on icon at bounding box center [864, 607] width 14 height 14
click at [868, 611] on icon at bounding box center [864, 608] width 12 height 13
click at [863, 610] on icon at bounding box center [864, 607] width 14 height 14
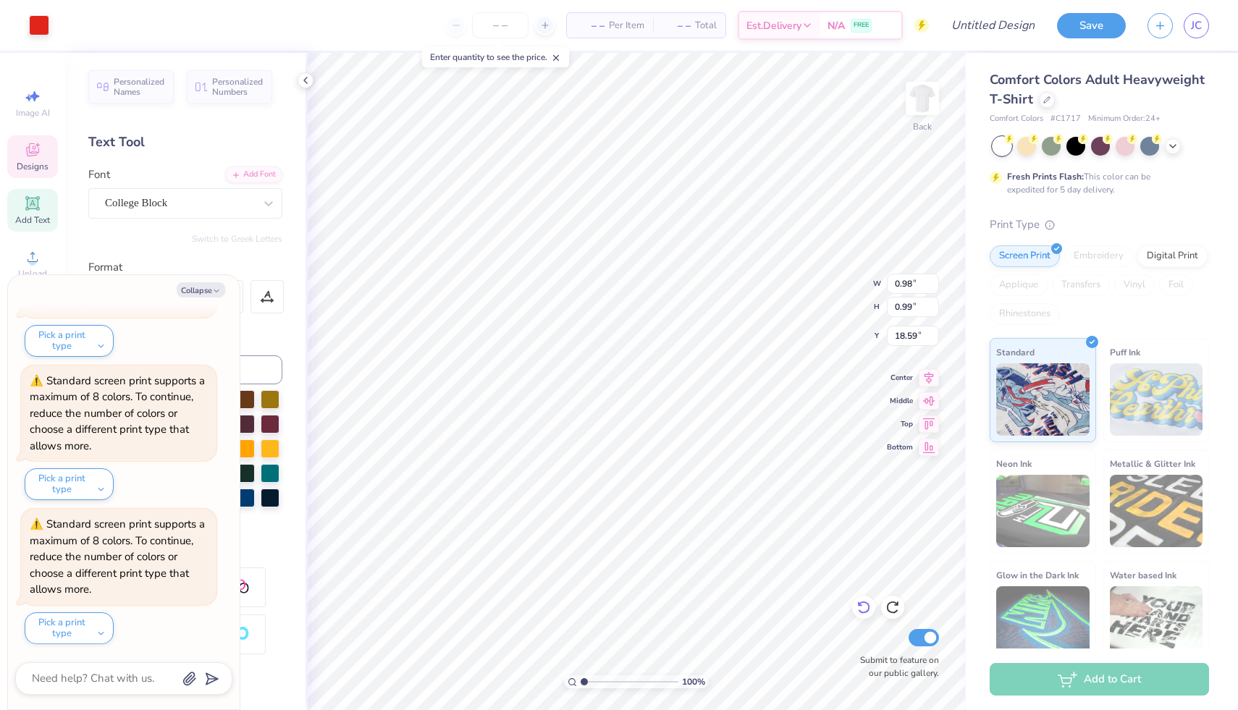
click at [863, 611] on icon at bounding box center [864, 607] width 14 height 14
type textarea "x"
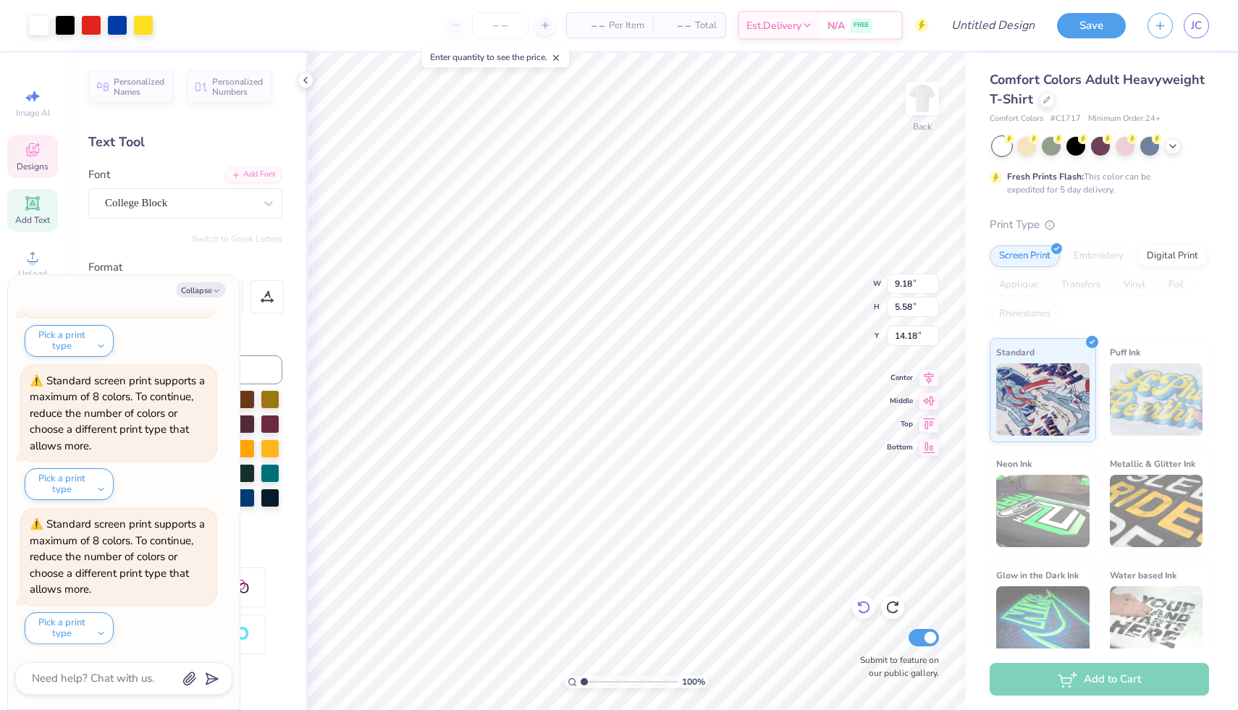
type input "16.31"
click at [31, 130] on div "Image AI Designs Add Text Upload Greek Clipart & logos Decorate" at bounding box center [32, 270] width 51 height 376
click at [31, 144] on icon at bounding box center [32, 149] width 17 height 17
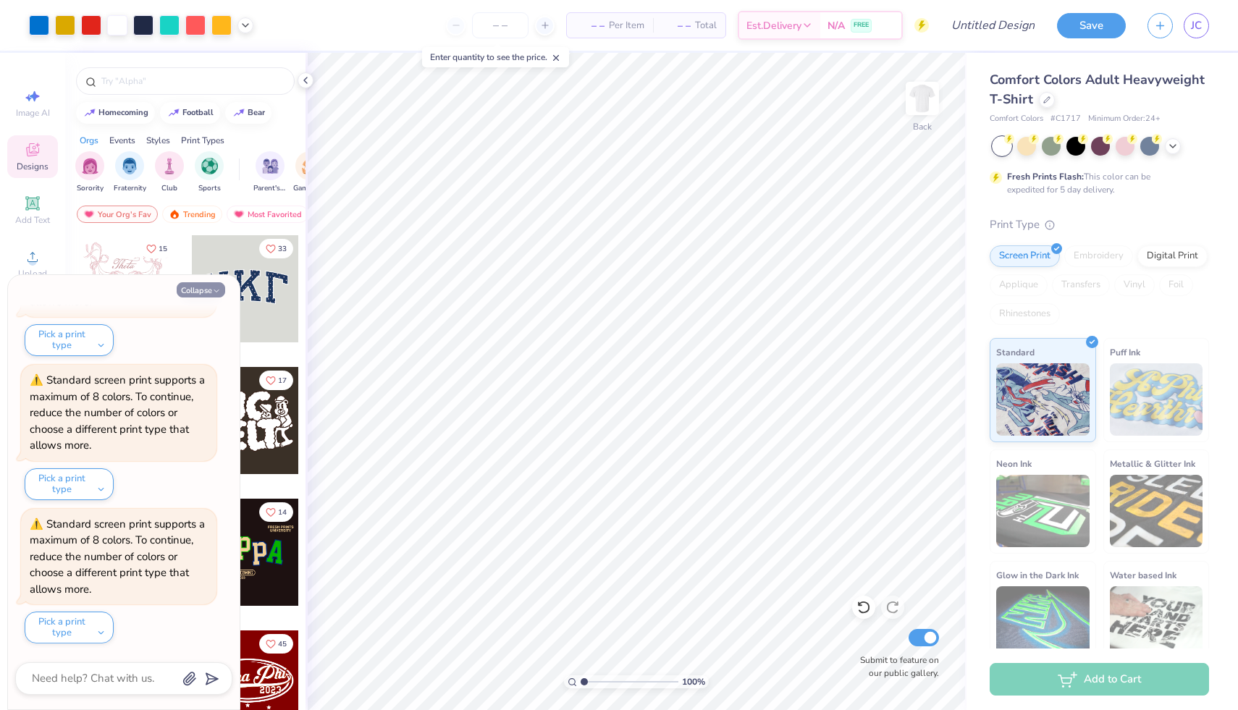
click at [214, 289] on icon "button" at bounding box center [216, 291] width 9 height 9
type textarea "x"
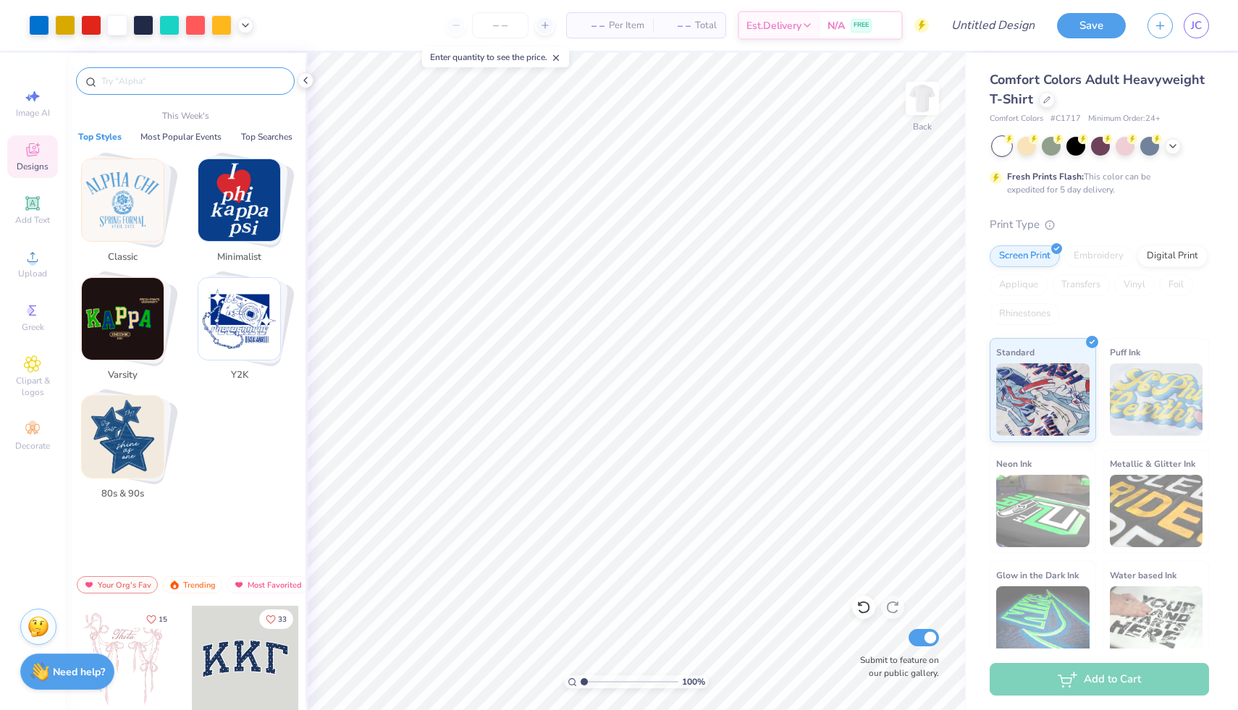
click at [175, 82] on input "text" at bounding box center [192, 81] width 185 height 14
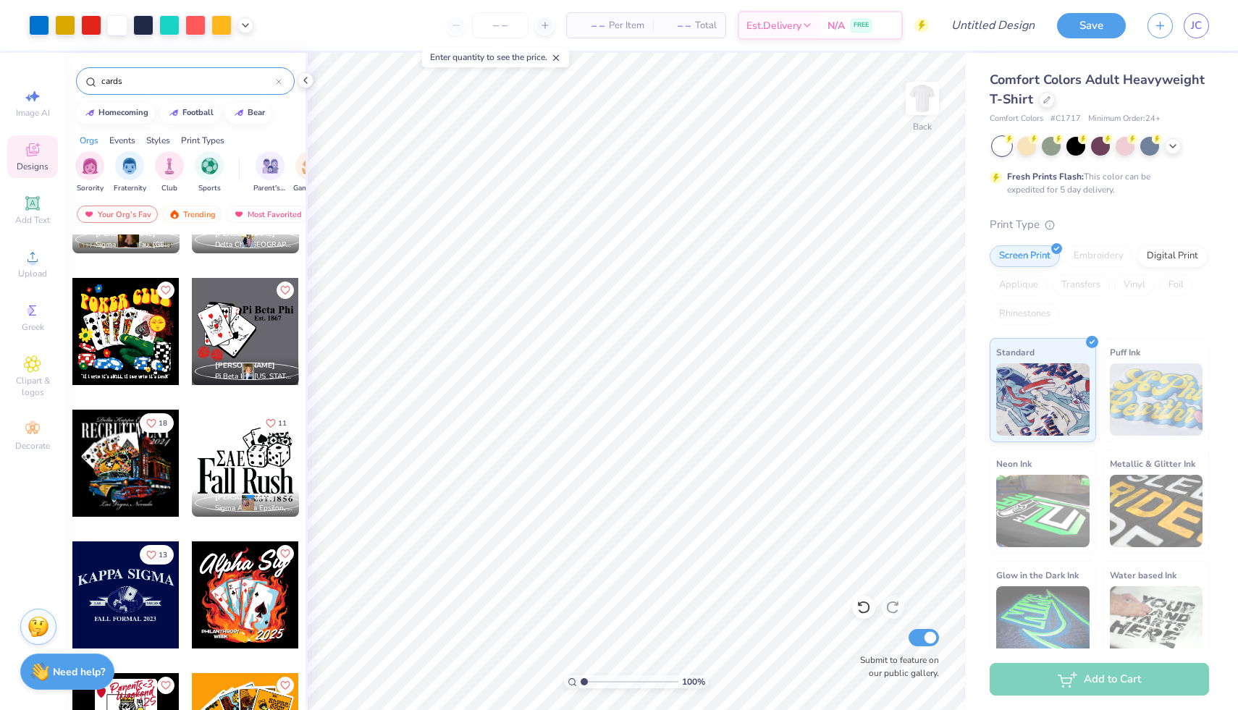
scroll to position [1406, 0]
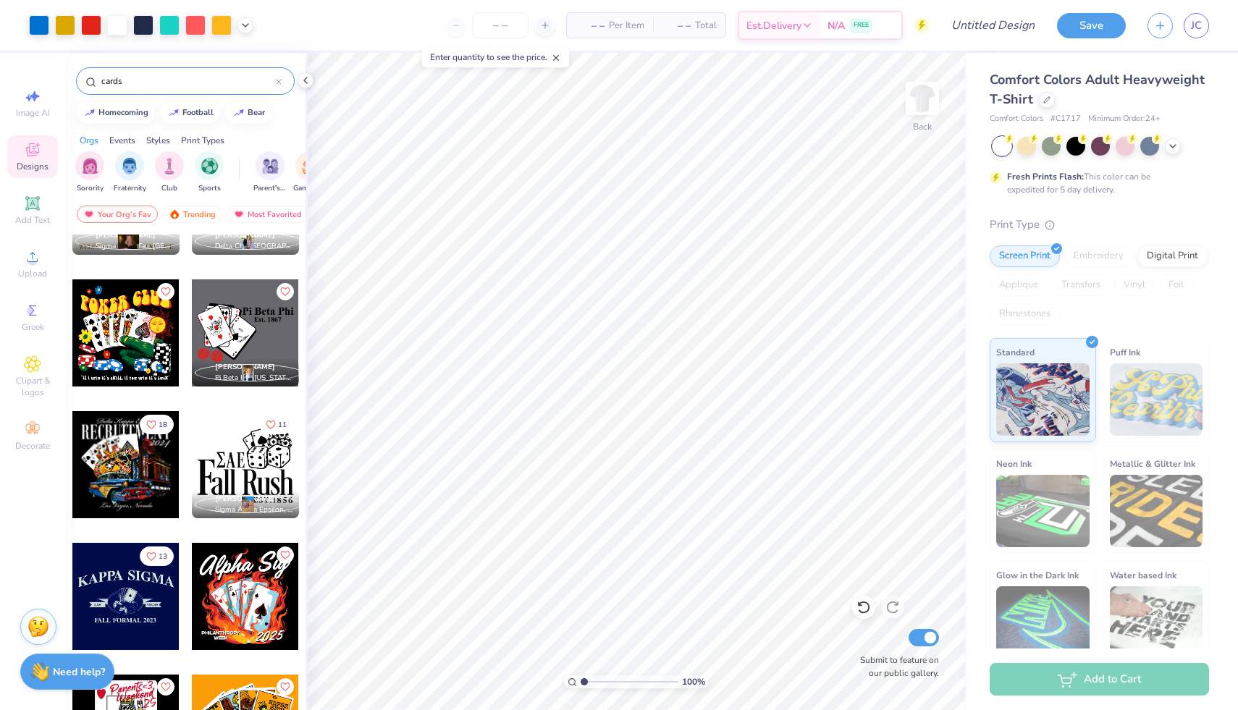
type input "cards"
click at [262, 481] on div at bounding box center [245, 464] width 107 height 107
type input "13.68"
type input "5.55"
type input "4.82"
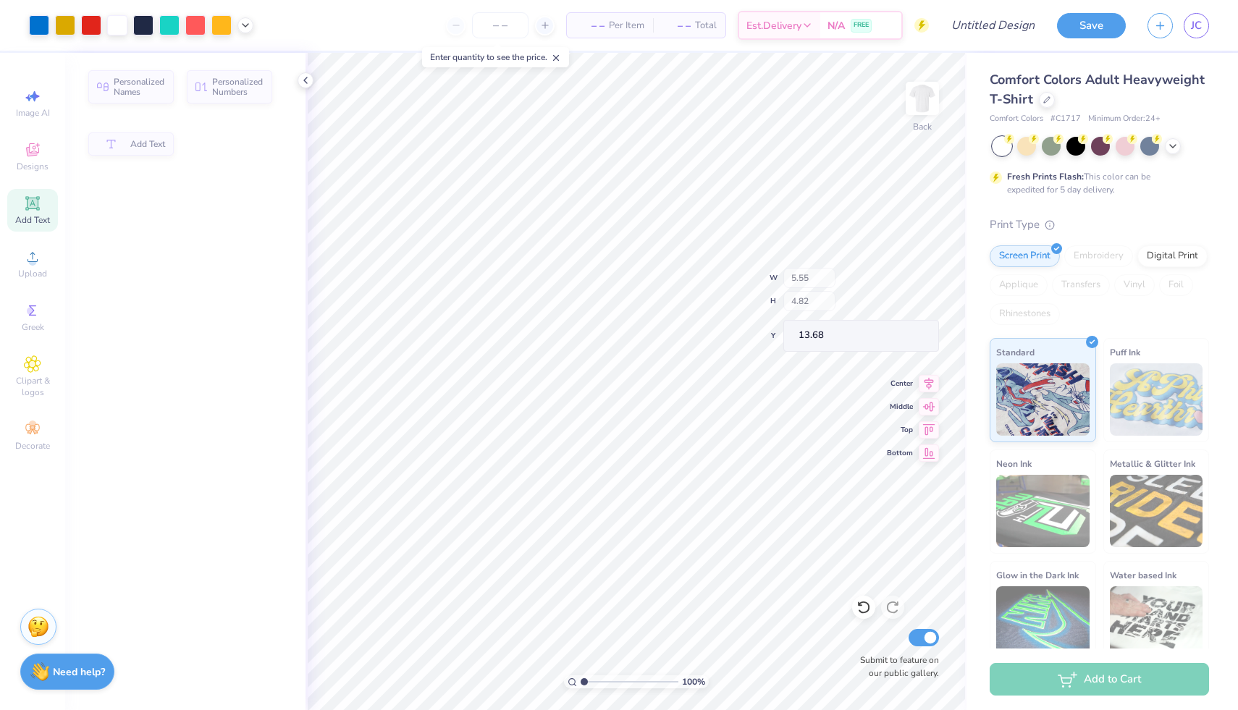
type input "1.09"
type input "1.76"
type input "16.43"
type input "13.76"
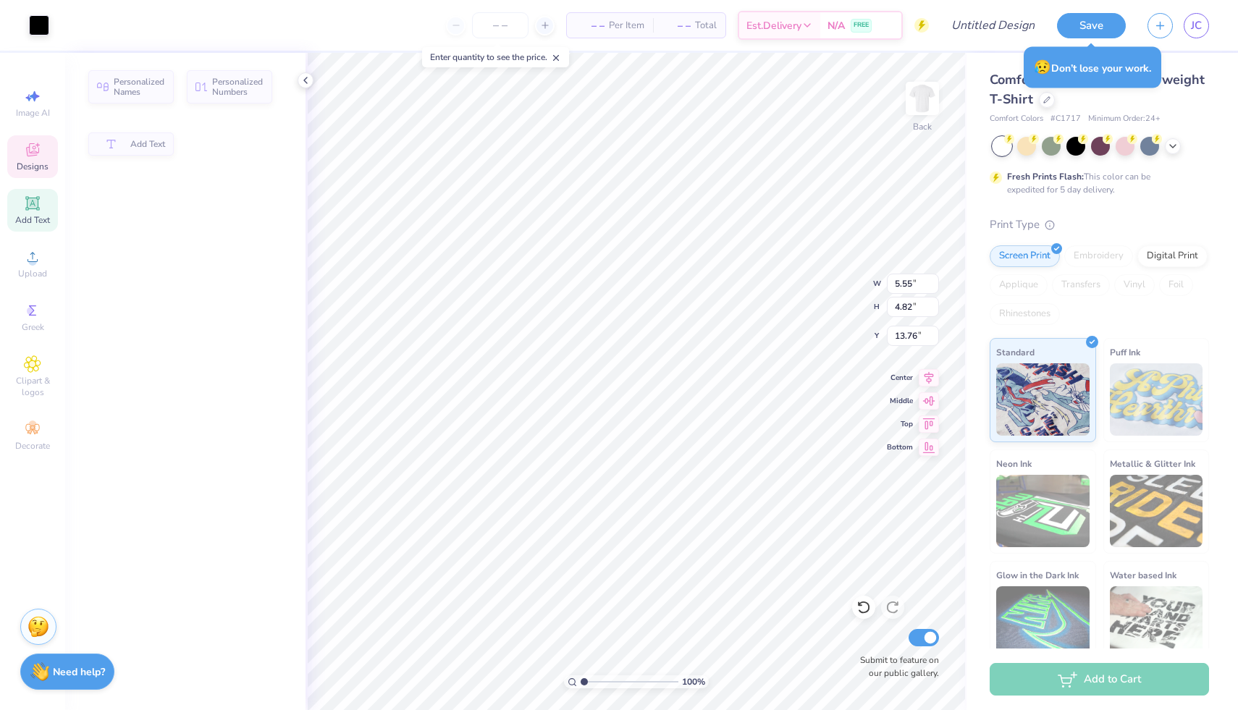
type input "4.05"
type input "3.52"
type input "13.30"
type input "9.71"
type input "6.71"
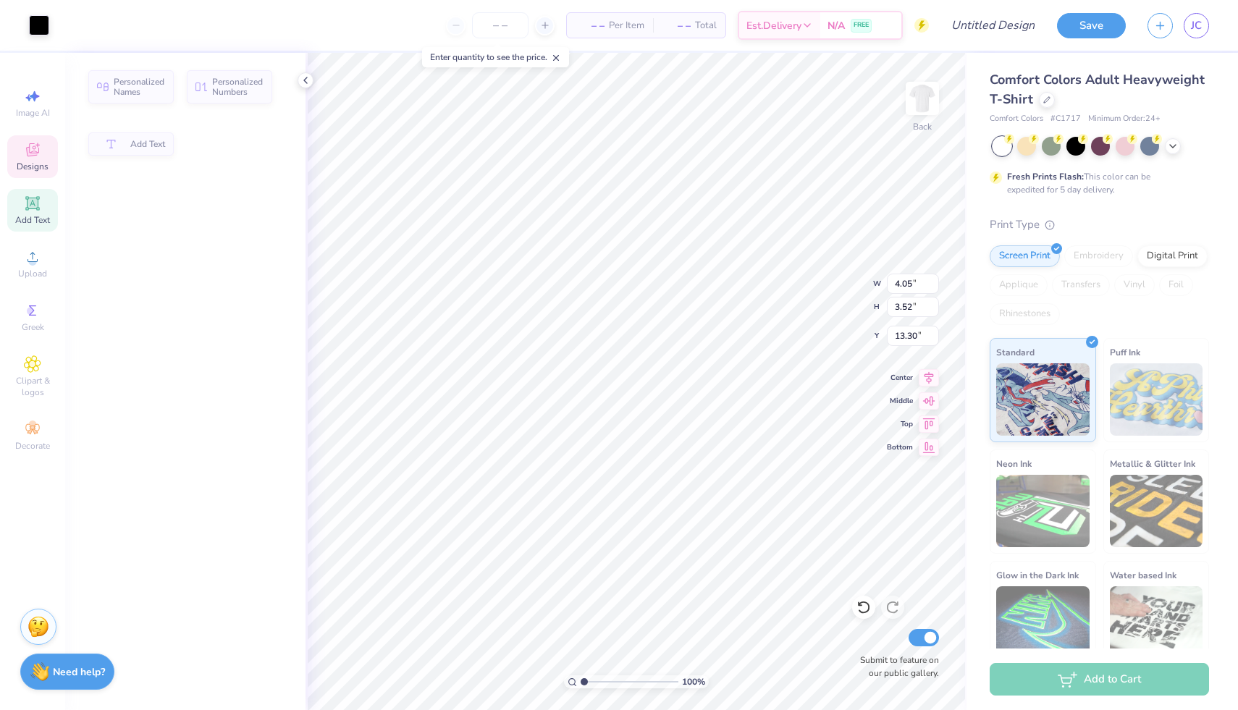
type input "4.30"
type input "6.03"
type input "12.50"
type input "1.35"
type input "1.63"
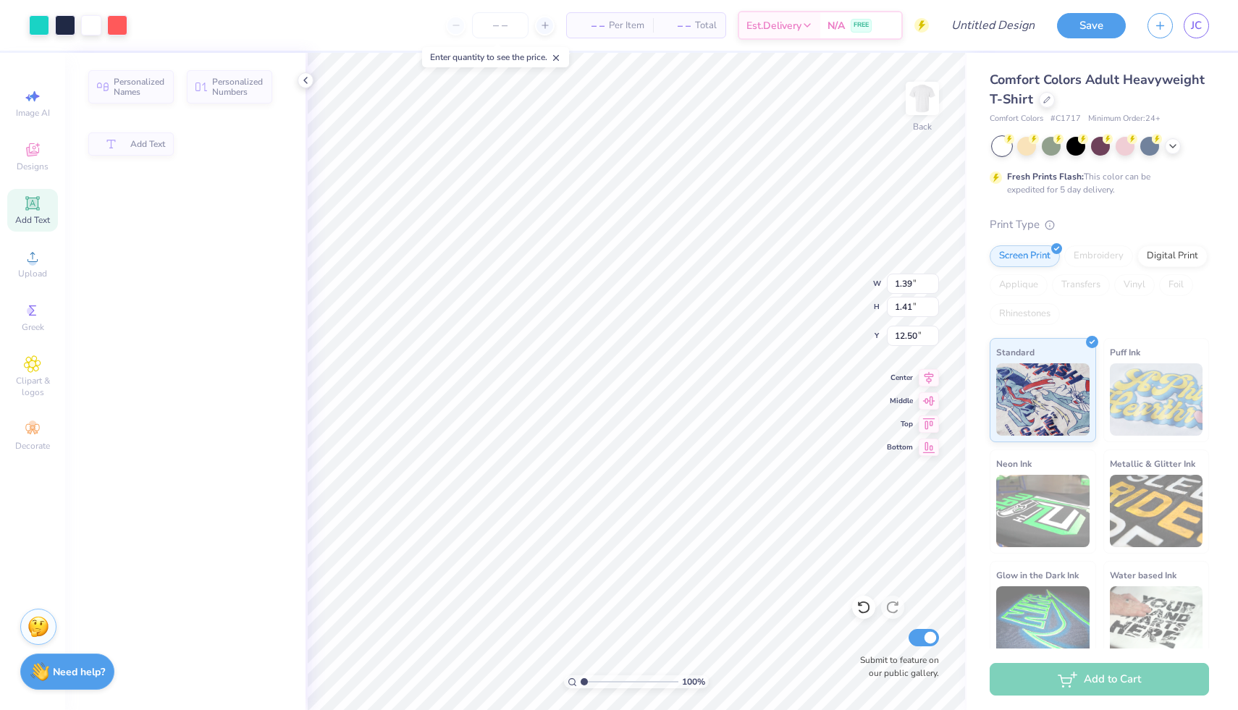
type input "6.03"
type input "1.11"
type input "1.33"
type input "6.04"
type input "1.39"
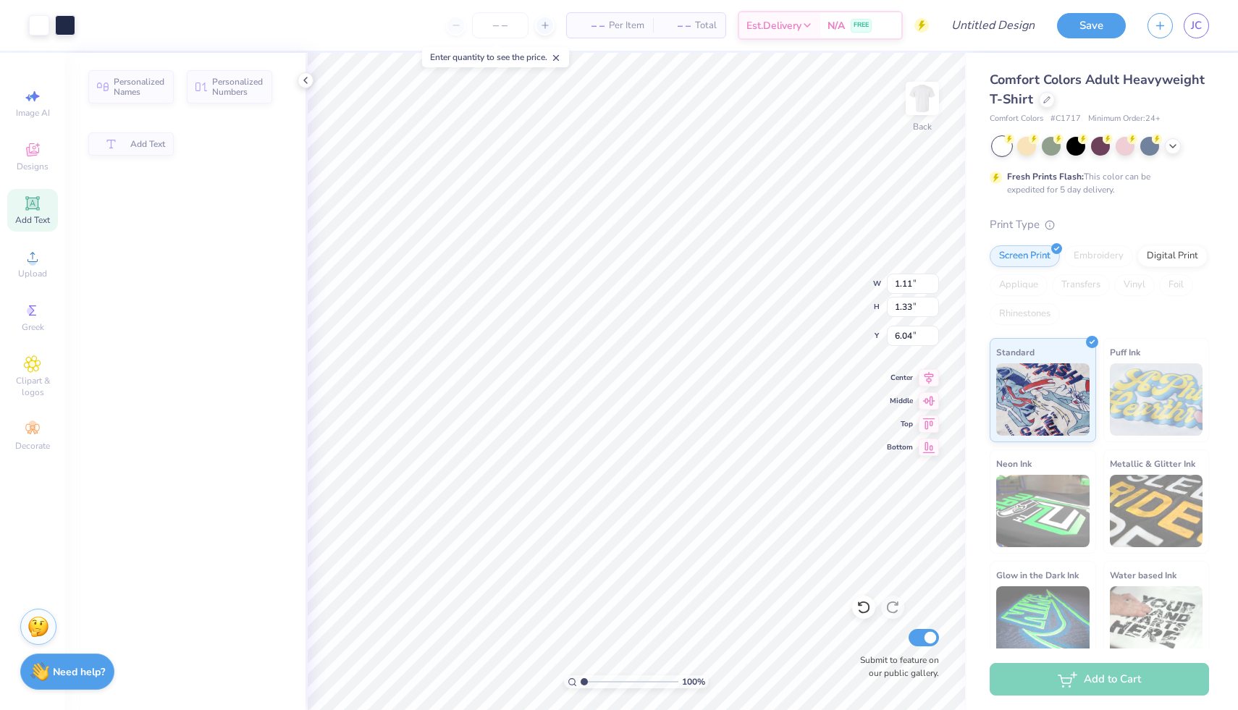
type input "1.41"
type input "12.50"
type input "1.15"
type input "1.16"
type input "6.12"
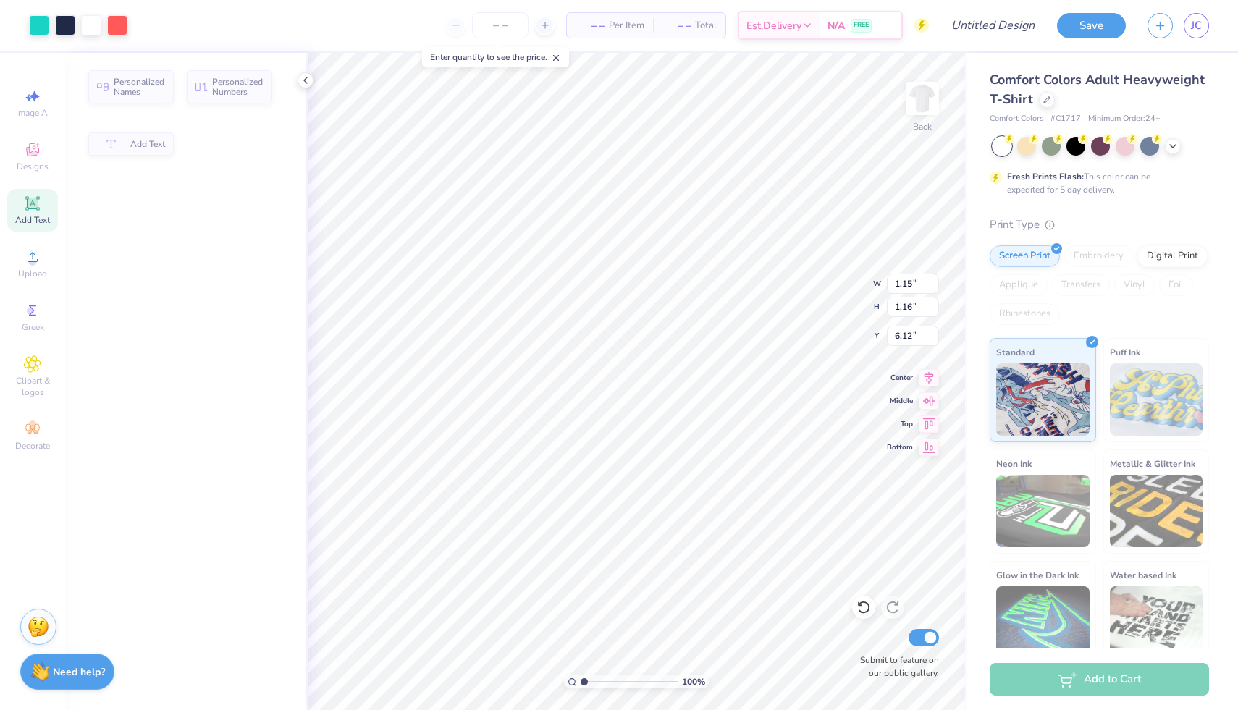
type input "1.83"
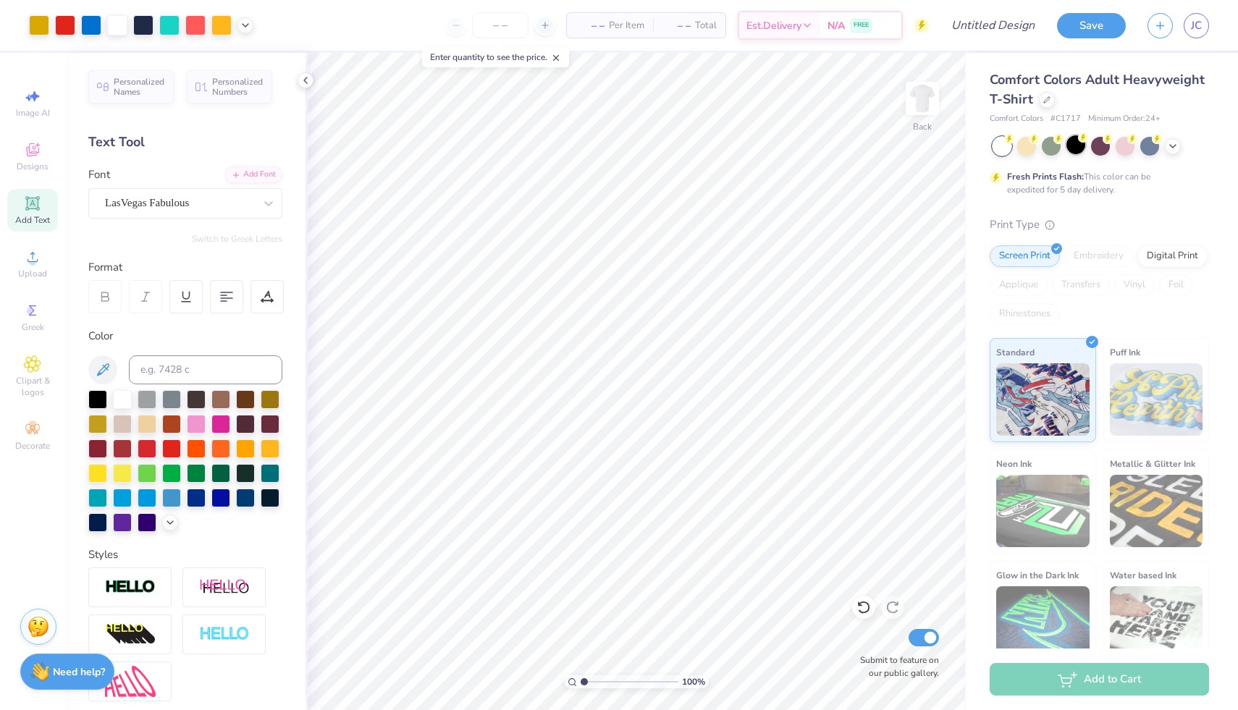
click at [1085, 139] on circle at bounding box center [1083, 138] width 10 height 10
click at [1173, 143] on icon at bounding box center [1173, 145] width 12 height 12
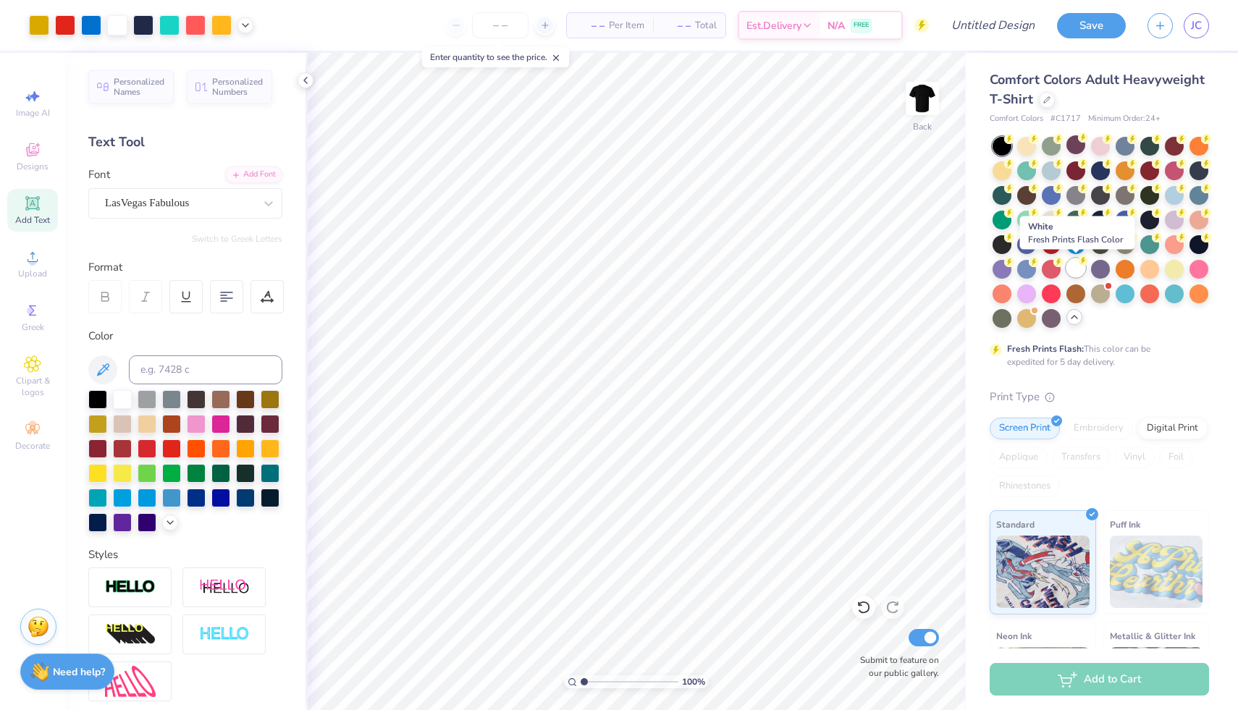
click at [1084, 266] on div at bounding box center [1076, 268] width 19 height 19
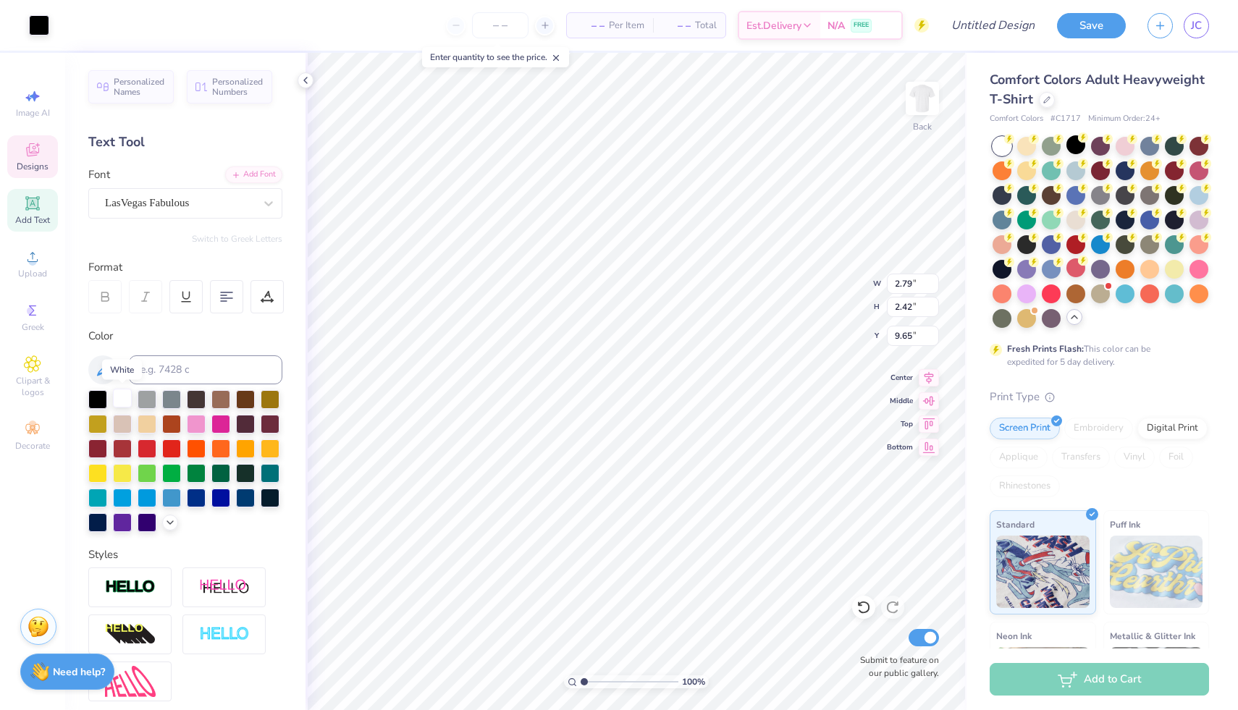
click at [120, 403] on div at bounding box center [122, 398] width 19 height 19
click at [121, 402] on div at bounding box center [122, 398] width 19 height 19
click at [122, 402] on div at bounding box center [122, 398] width 19 height 19
click at [114, 399] on div at bounding box center [122, 398] width 19 height 19
click at [216, 420] on div at bounding box center [220, 423] width 19 height 19
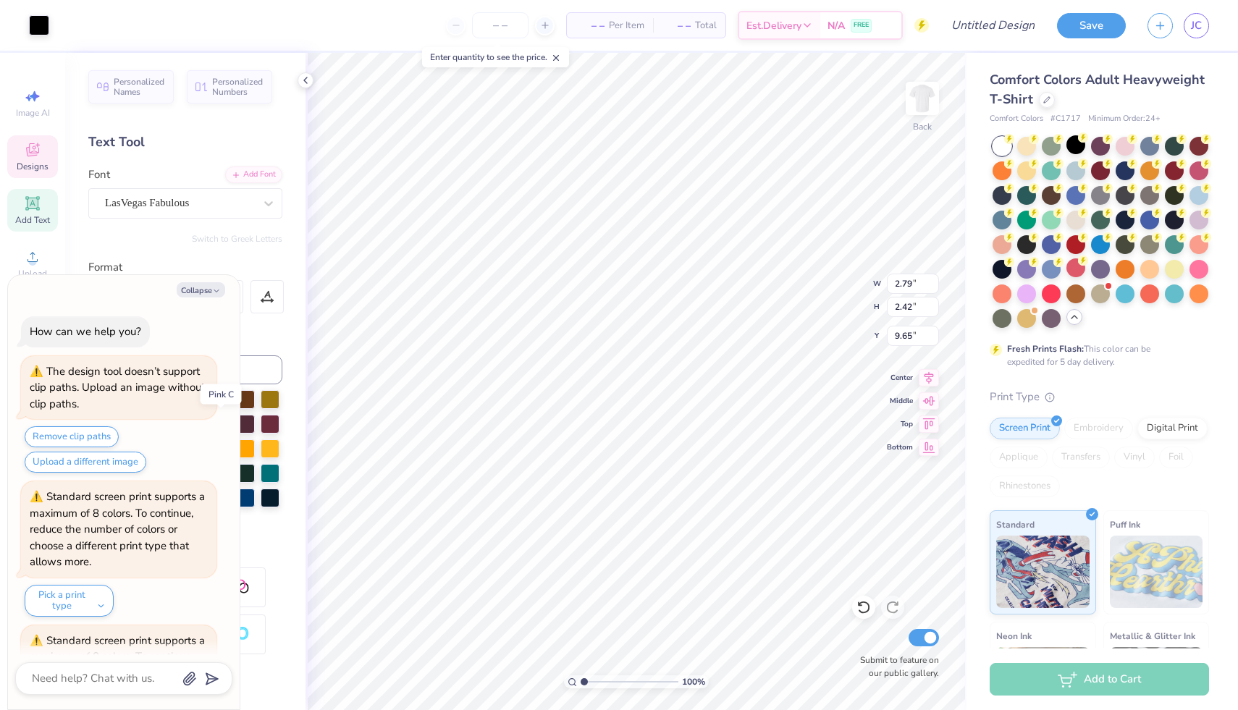
scroll to position [1410, 0]
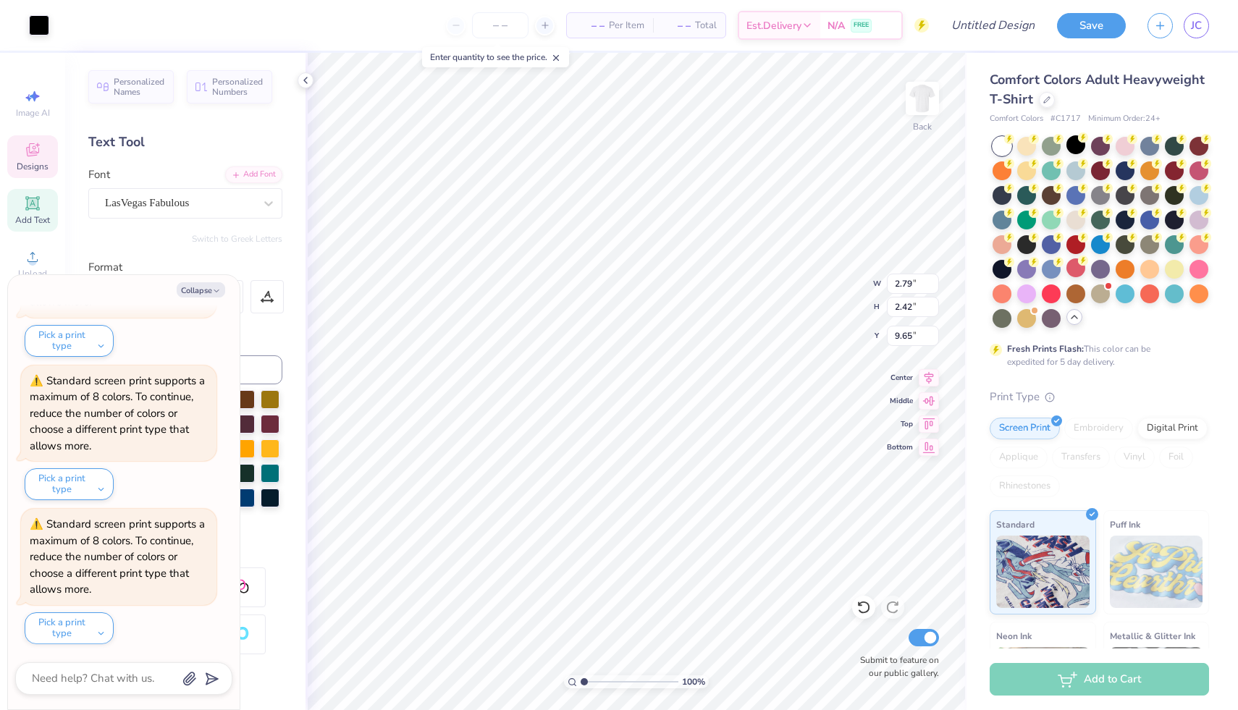
click at [281, 338] on div "Color" at bounding box center [185, 336] width 194 height 17
click at [219, 291] on icon "button" at bounding box center [216, 291] width 9 height 9
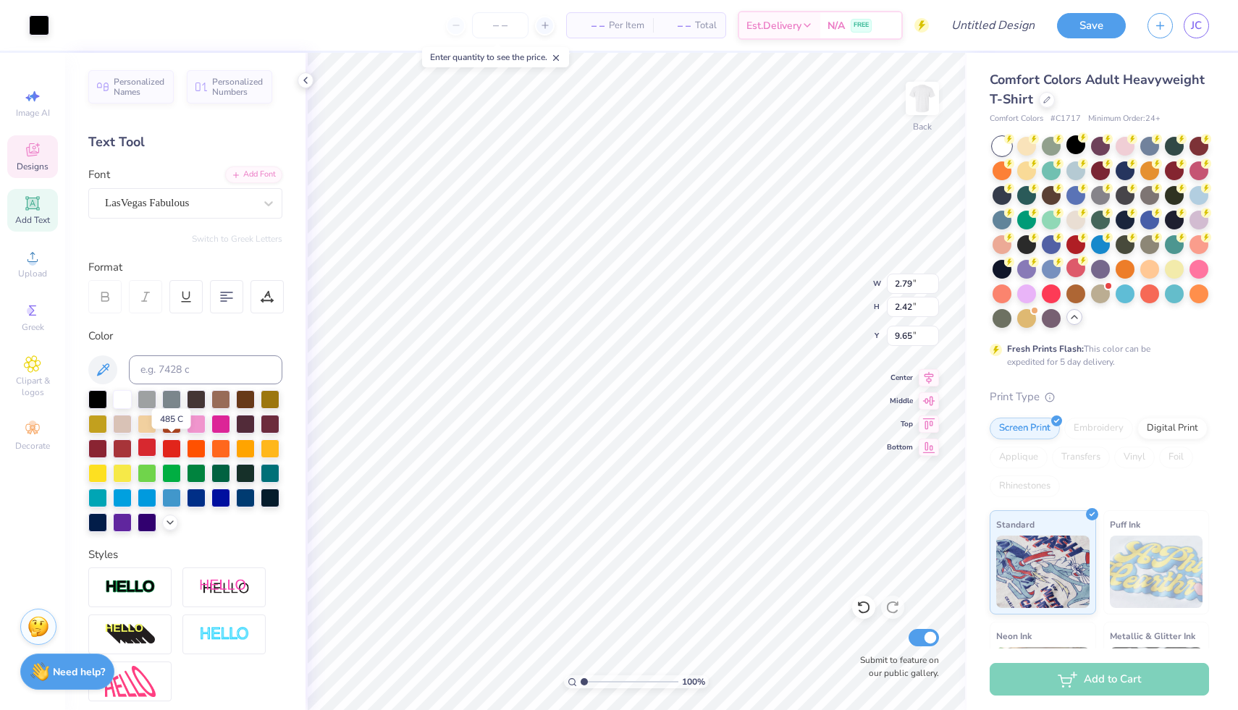
click at [156, 447] on div at bounding box center [147, 447] width 19 height 19
click at [148, 447] on div at bounding box center [147, 447] width 19 height 19
click at [175, 447] on div at bounding box center [171, 447] width 19 height 19
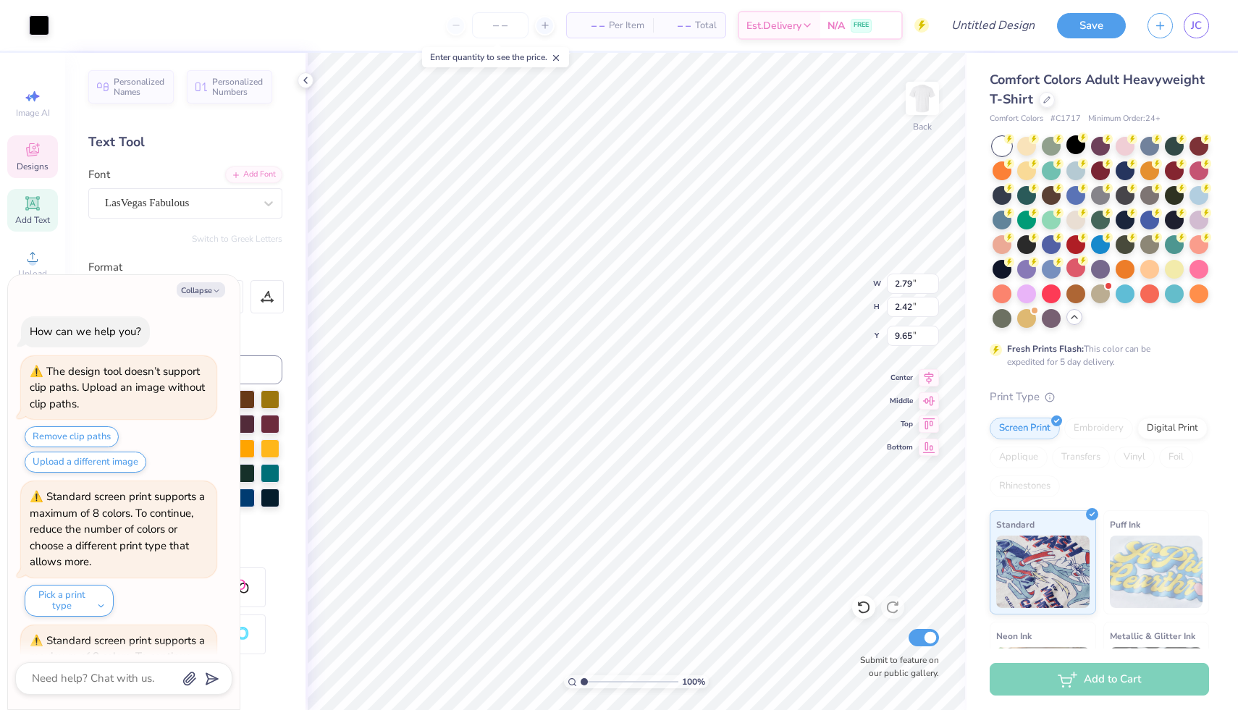
scroll to position [1554, 0]
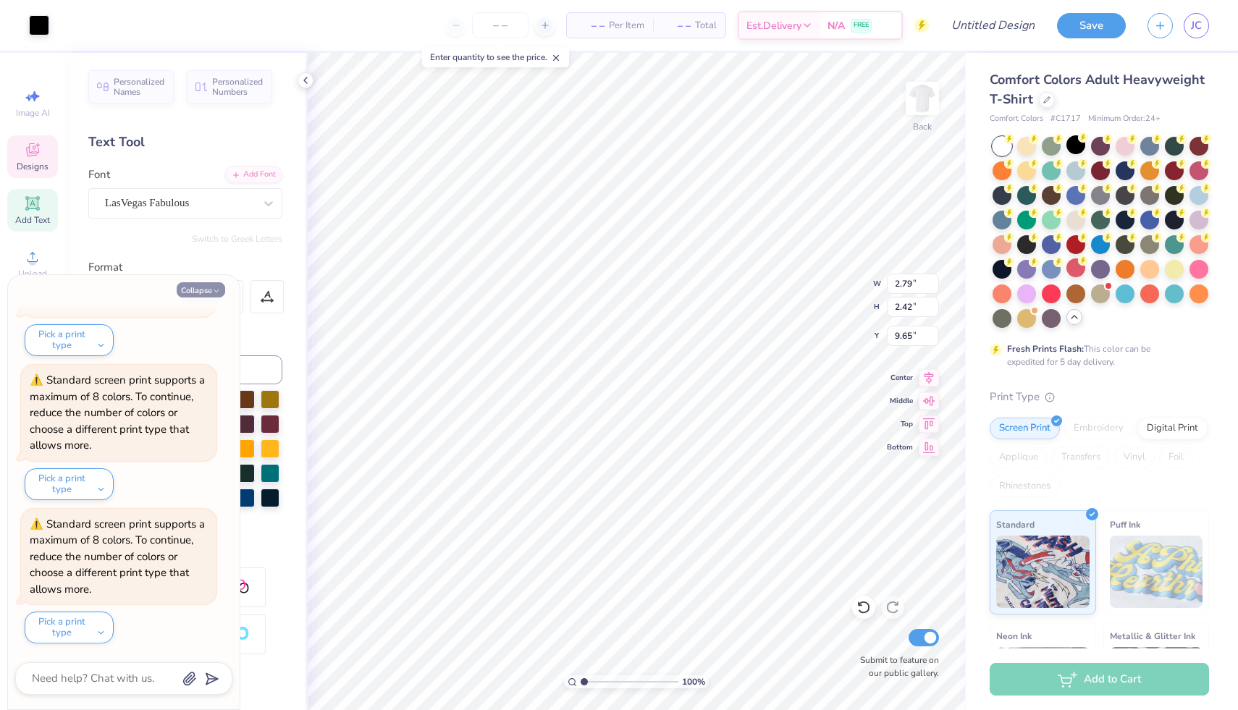
click at [219, 290] on icon "button" at bounding box center [216, 291] width 9 height 9
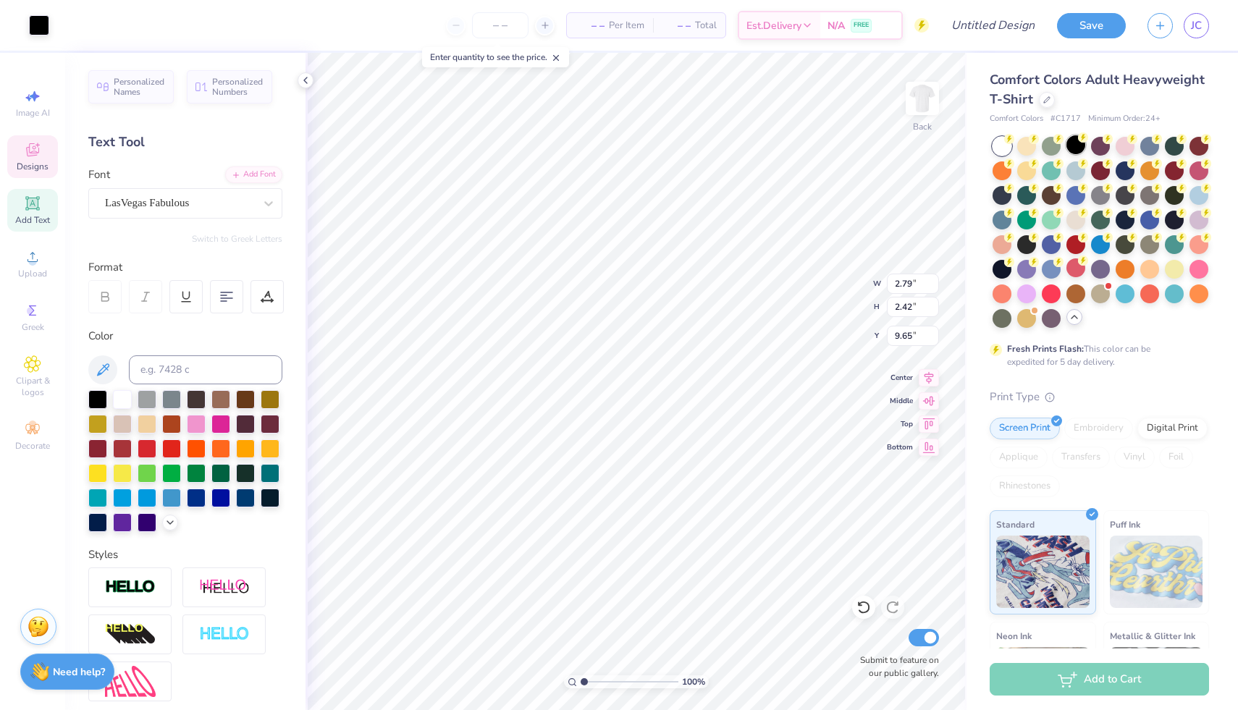
click at [1076, 147] on div at bounding box center [1076, 144] width 19 height 19
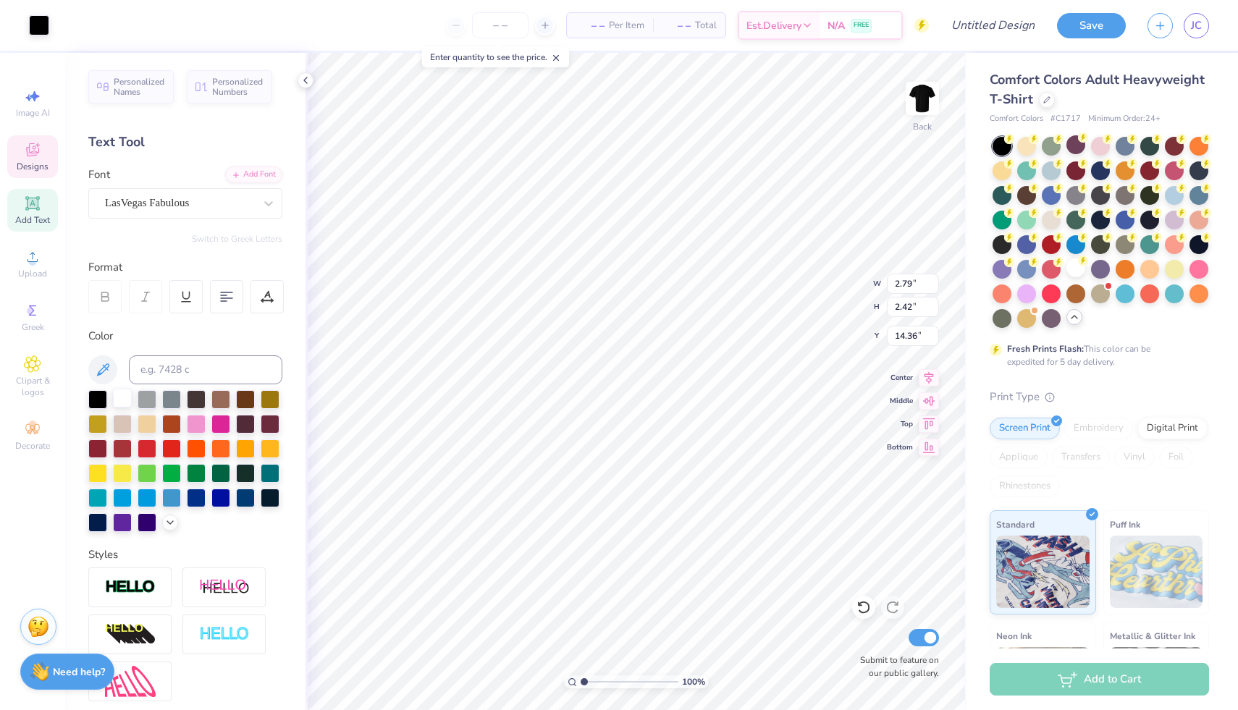
click at [122, 397] on div at bounding box center [122, 398] width 19 height 19
click at [144, 447] on div at bounding box center [147, 447] width 19 height 19
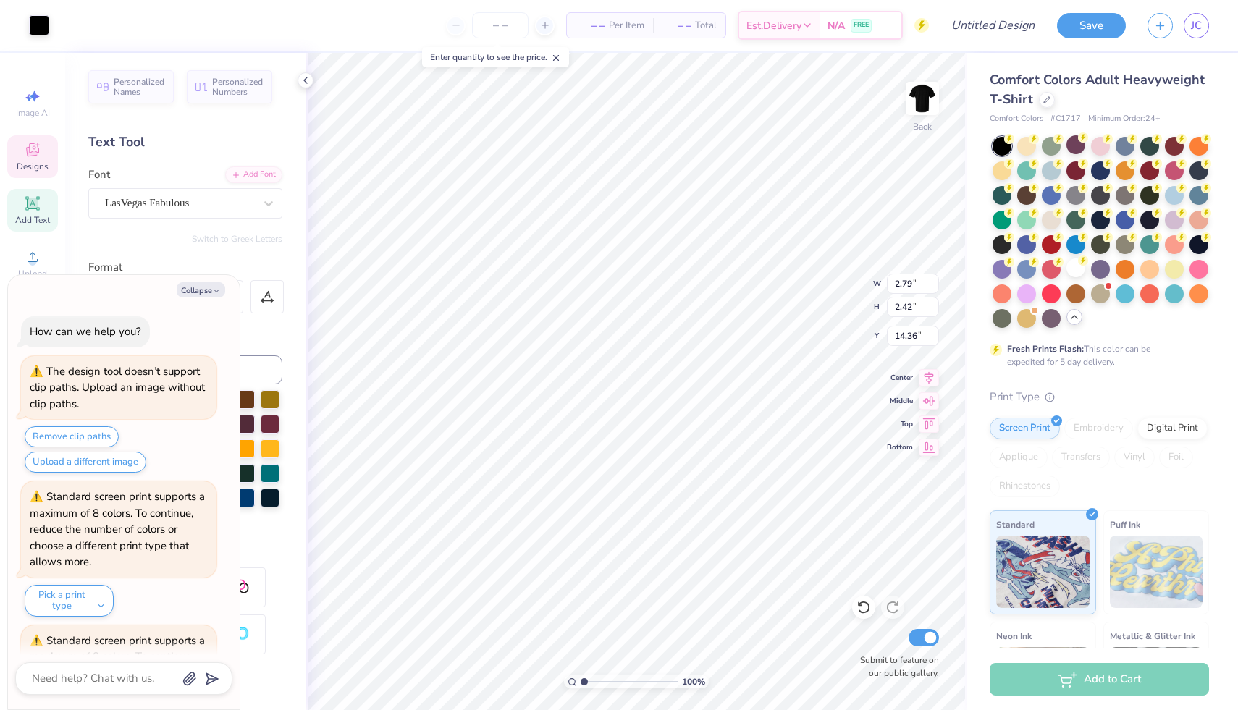
scroll to position [1698, 0]
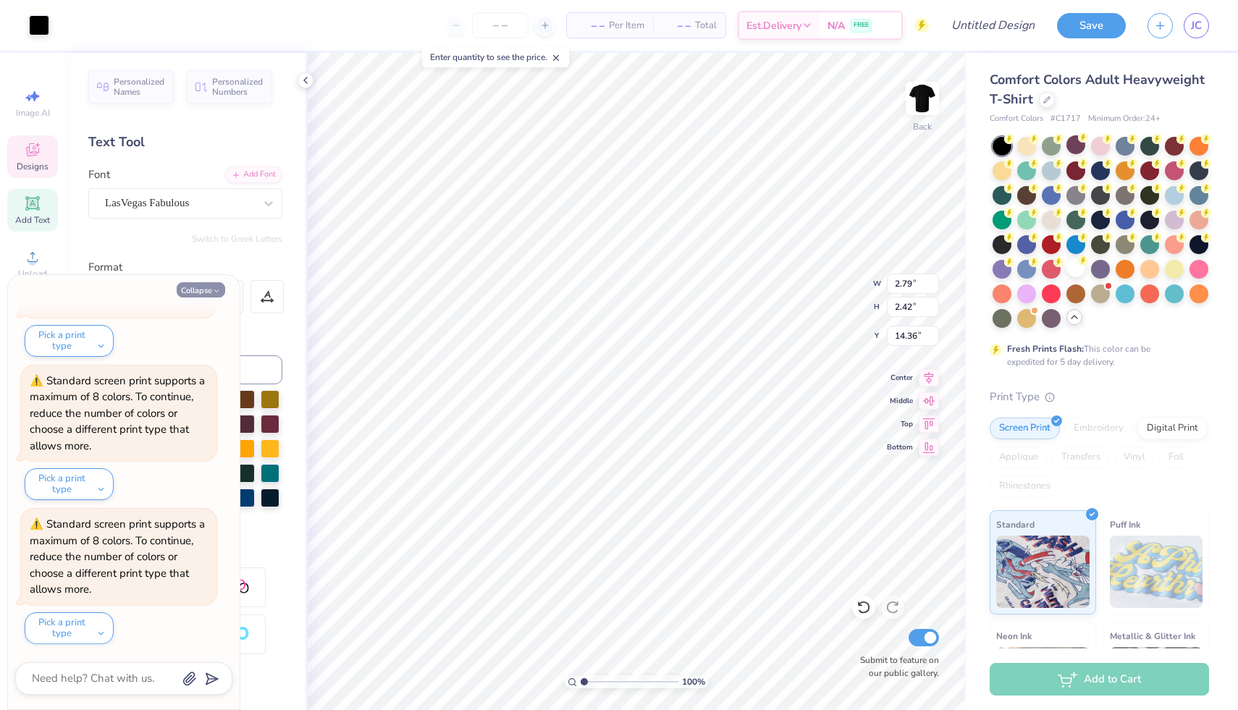
click at [218, 293] on icon "button" at bounding box center [216, 291] width 9 height 9
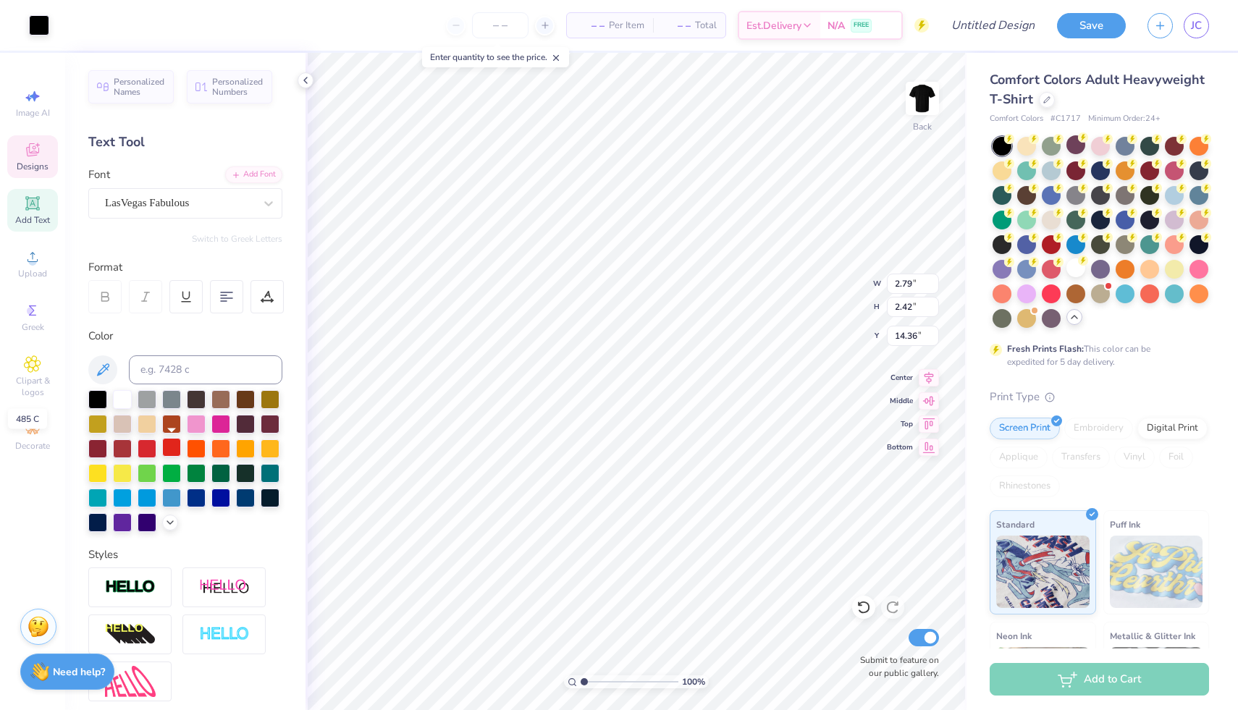
click at [174, 447] on div at bounding box center [171, 447] width 19 height 19
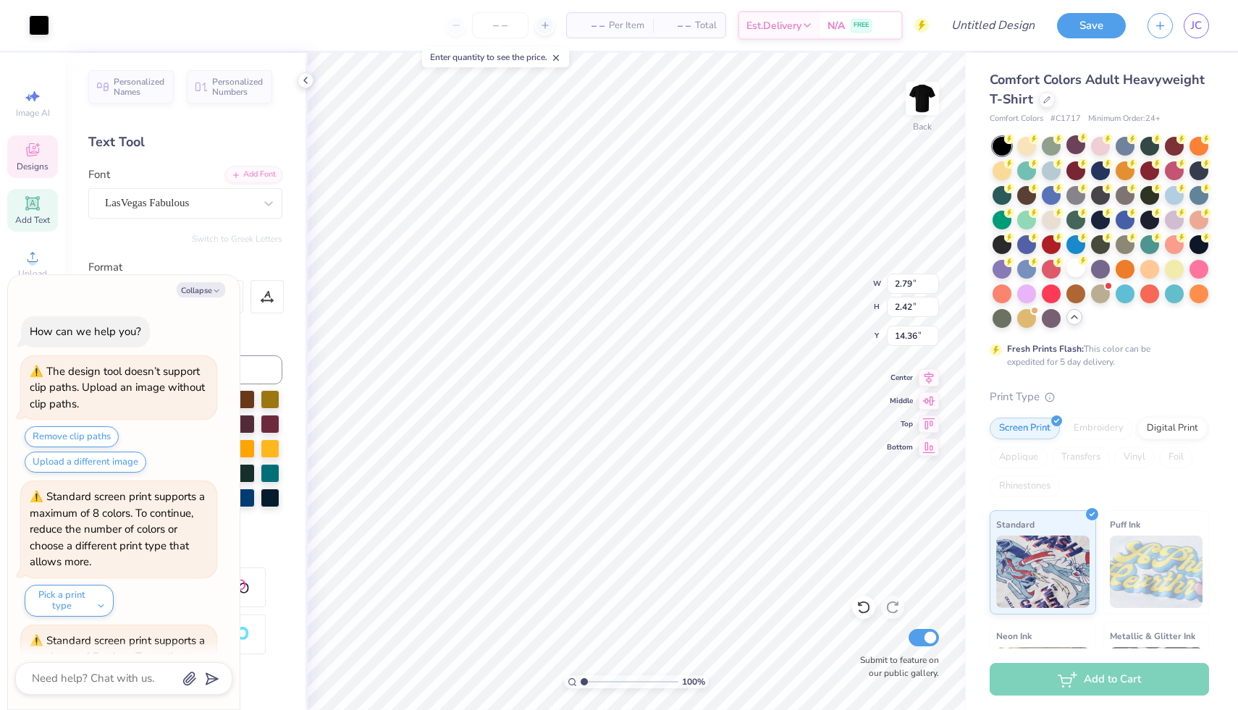
scroll to position [1842, 0]
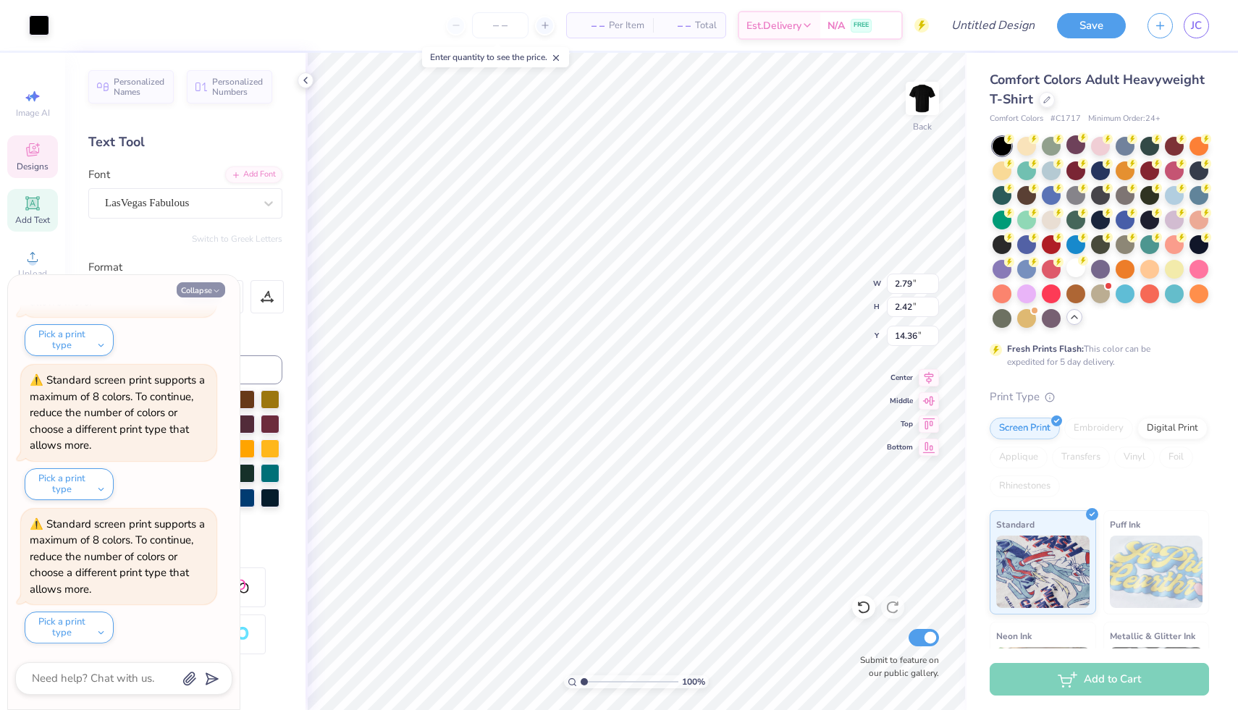
click at [213, 293] on icon "button" at bounding box center [216, 291] width 9 height 9
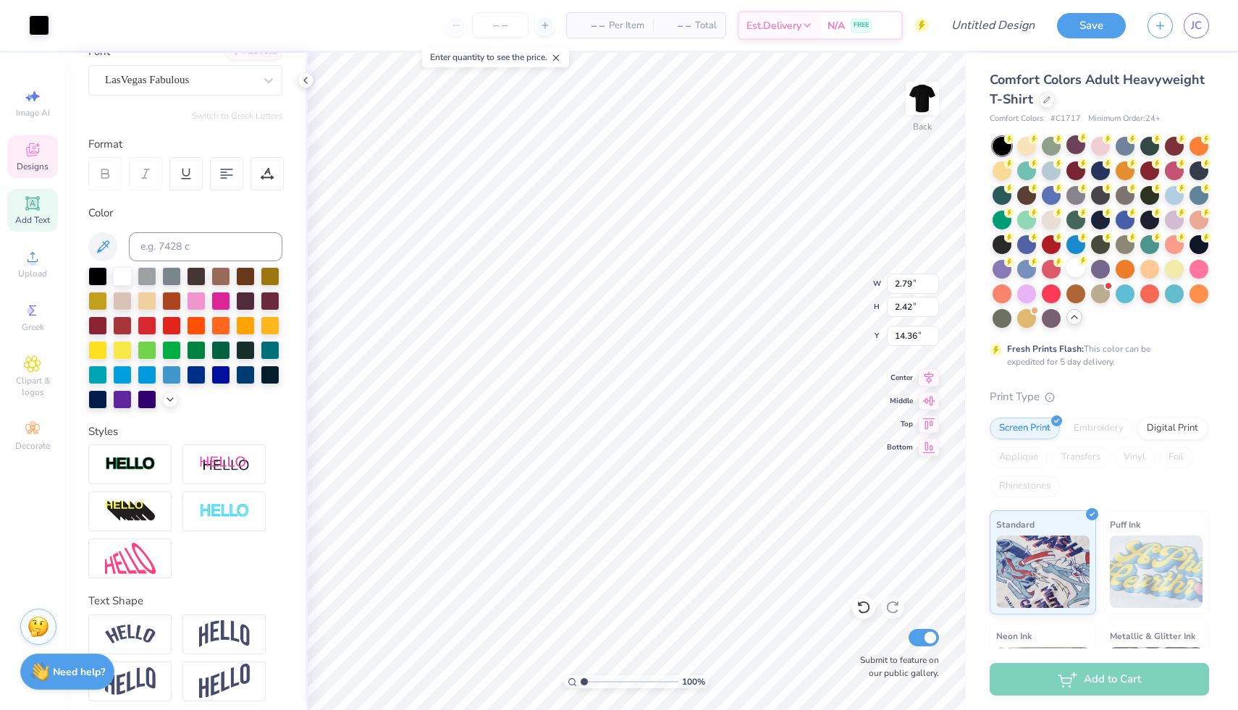
scroll to position [0, 0]
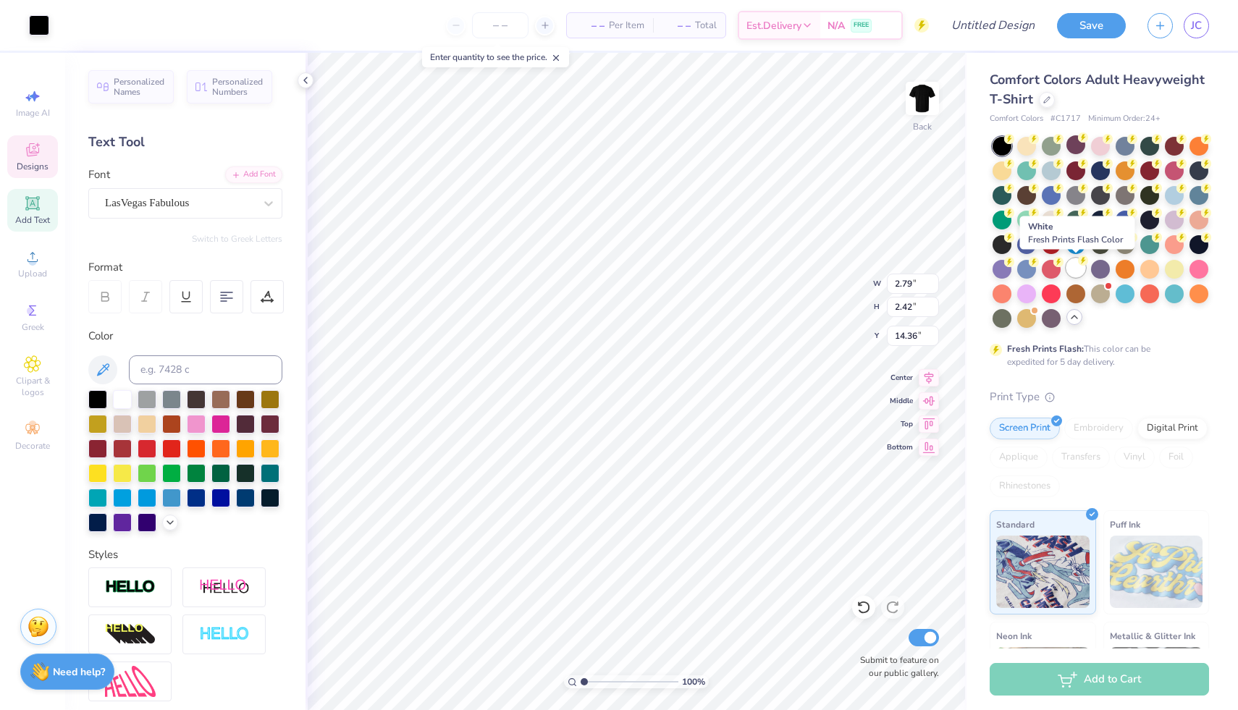
click at [1081, 263] on circle at bounding box center [1083, 261] width 10 height 10
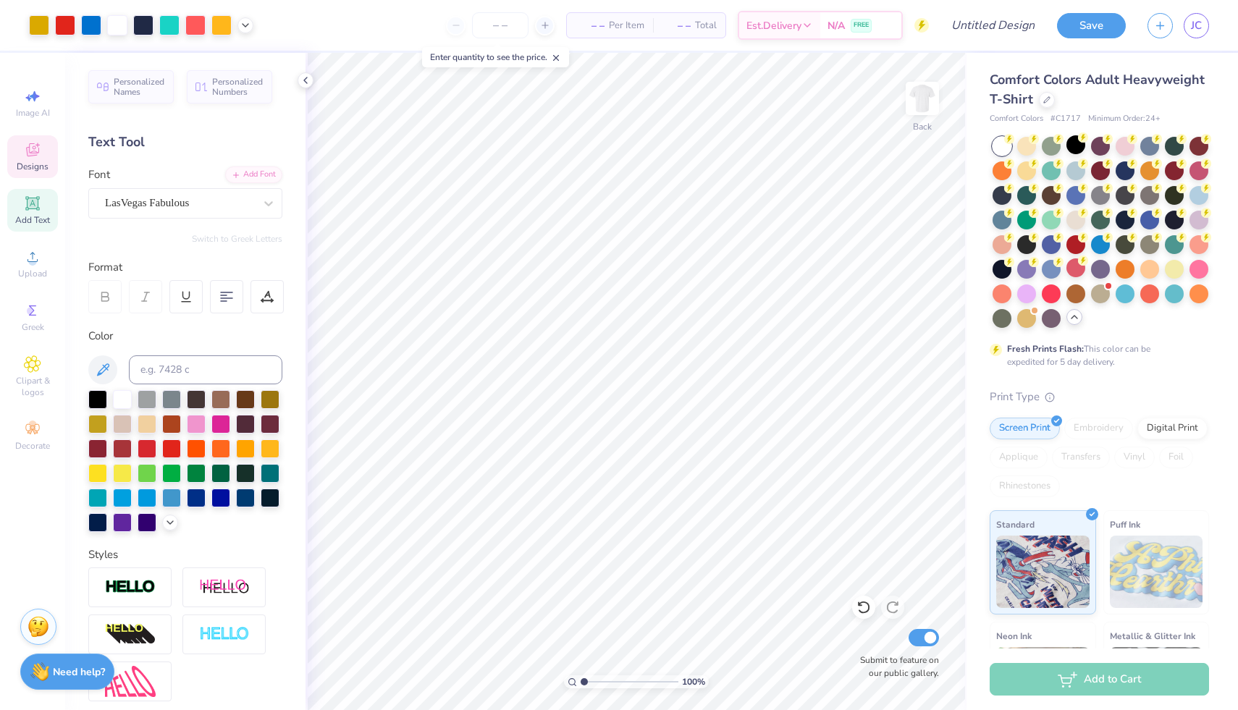
click at [35, 145] on icon at bounding box center [32, 149] width 17 height 17
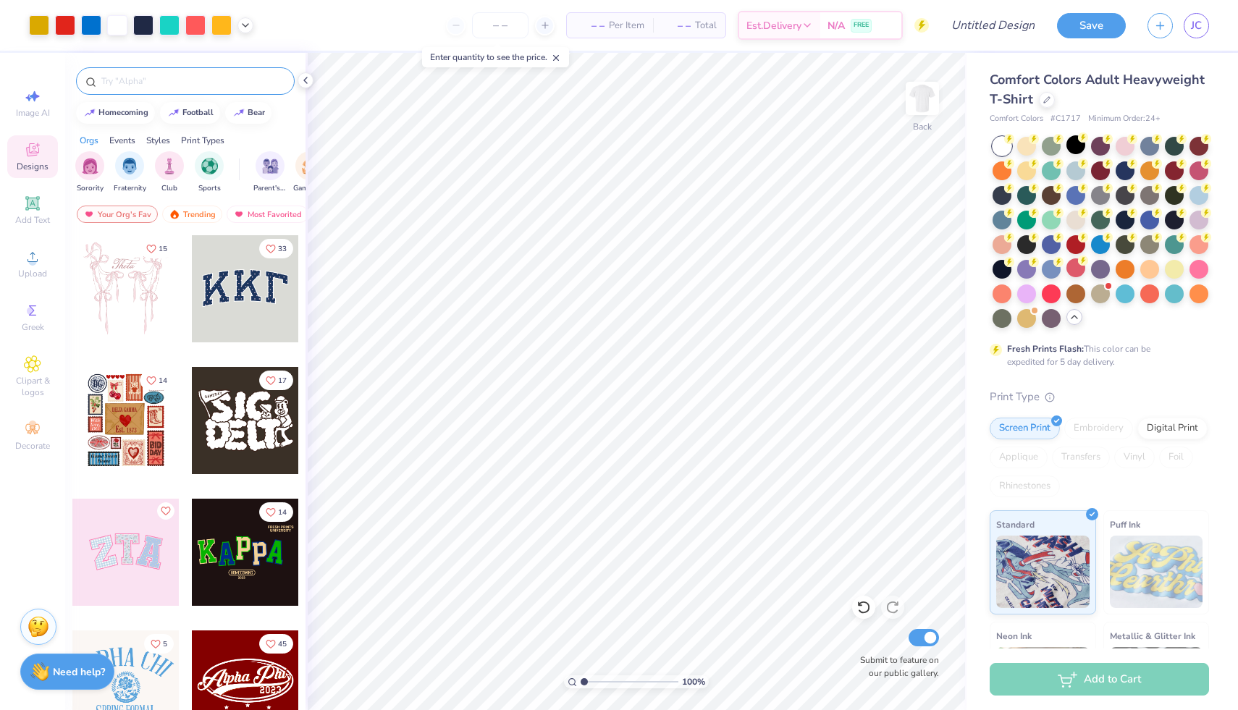
click at [154, 80] on input "text" at bounding box center [192, 81] width 185 height 14
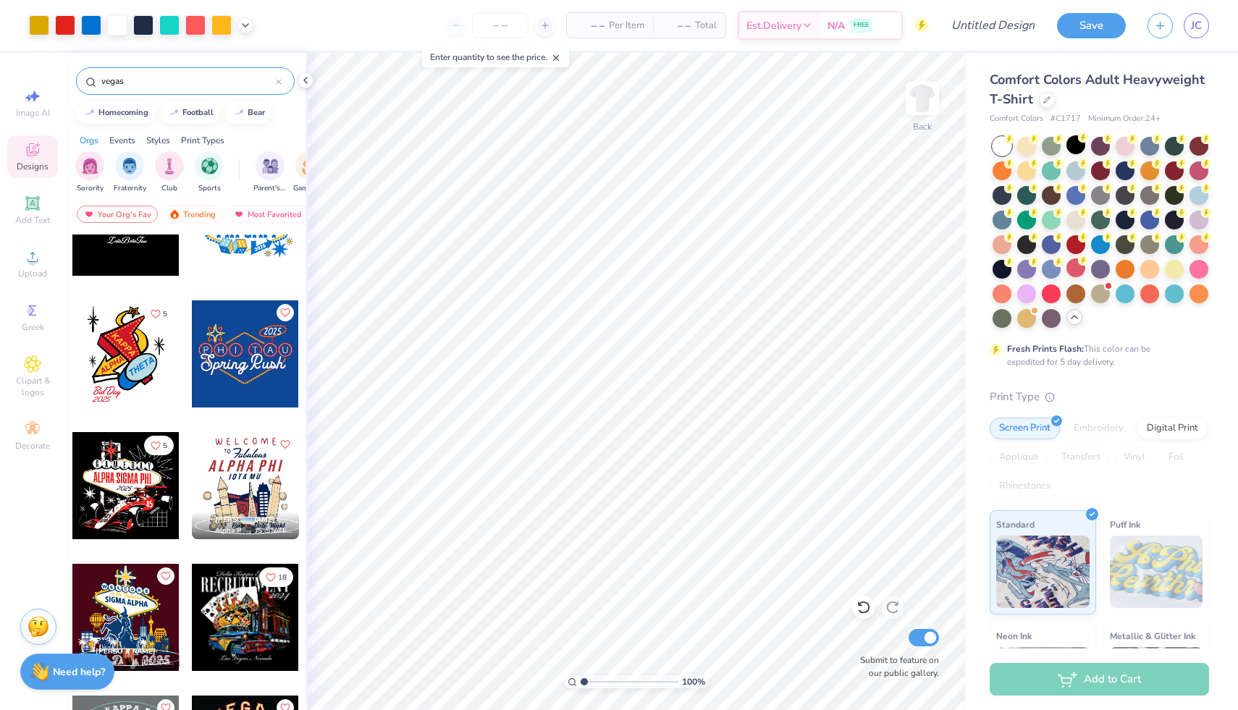
scroll to position [466, 0]
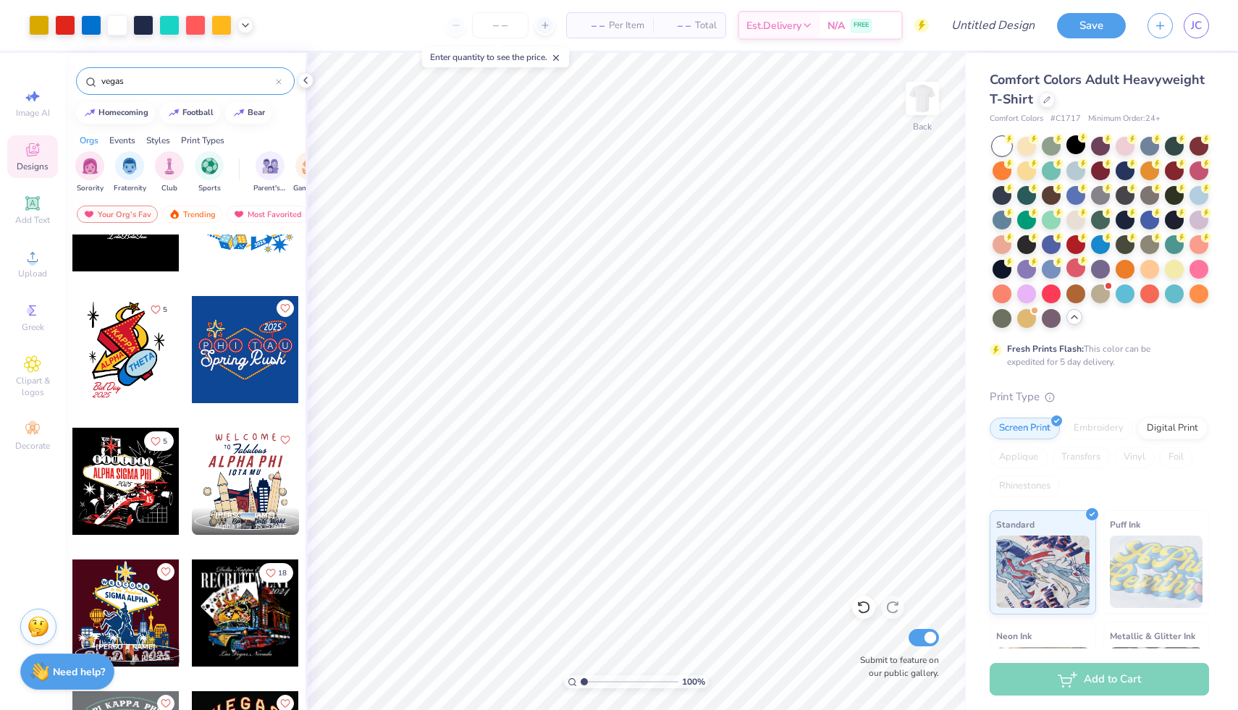
click at [124, 470] on div at bounding box center [125, 481] width 107 height 107
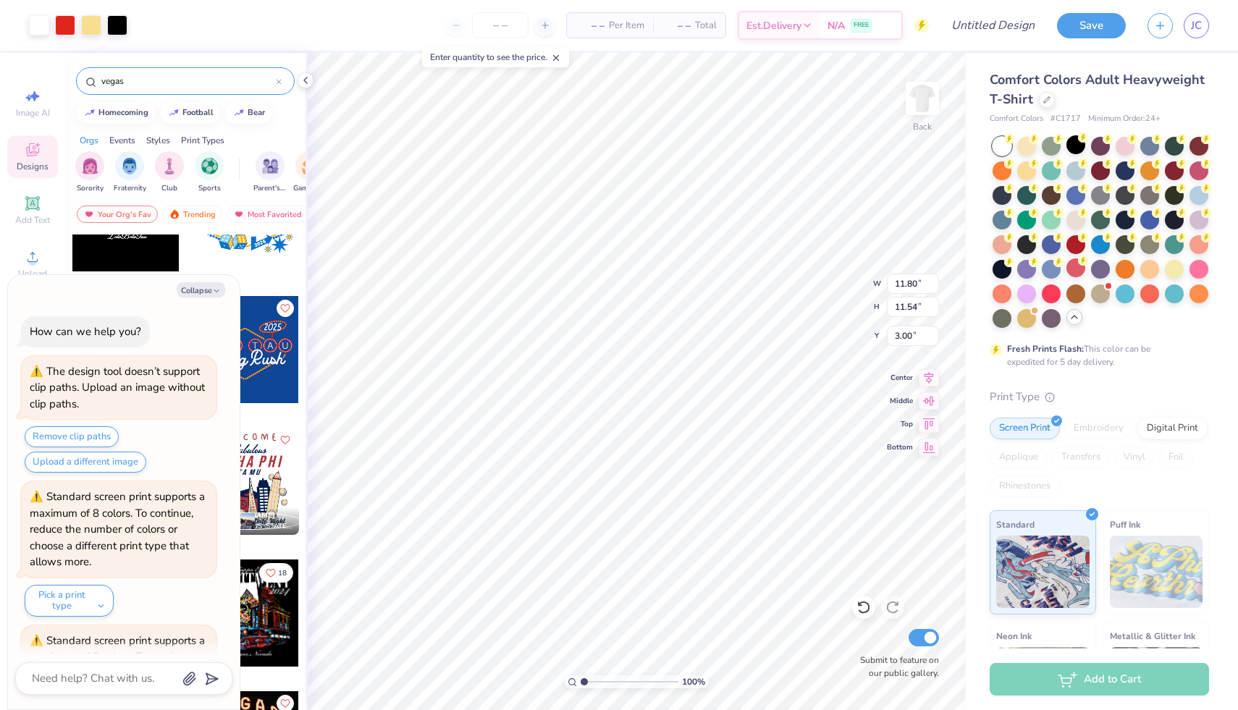
scroll to position [1985, 0]
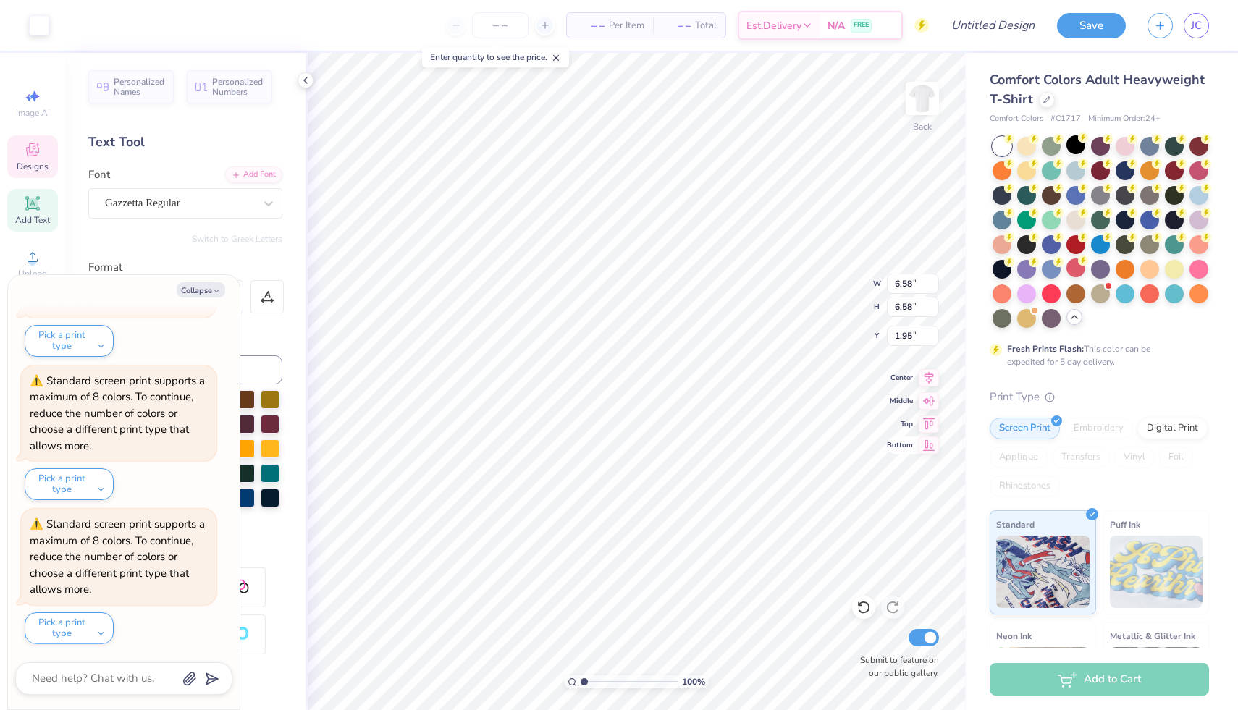
click at [925, 445] on icon at bounding box center [929, 445] width 12 height 11
click at [926, 444] on icon at bounding box center [929, 445] width 12 height 11
click at [205, 292] on button "Collapse" at bounding box center [201, 289] width 49 height 15
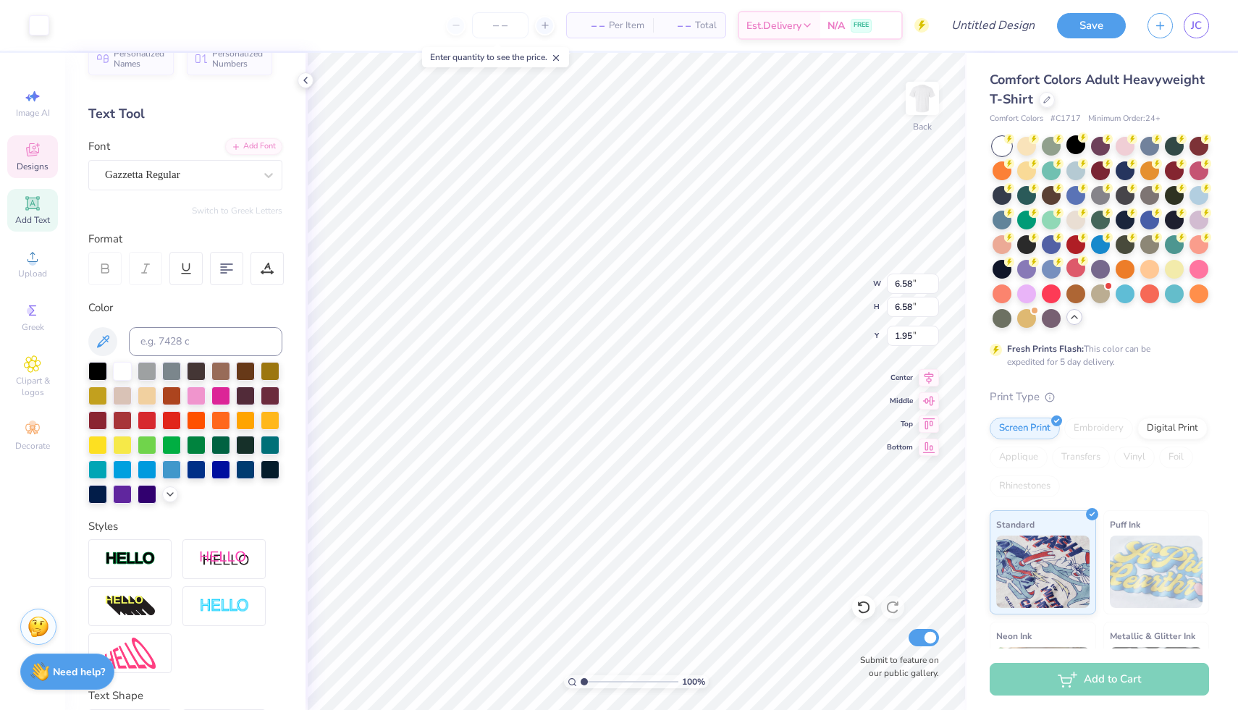
scroll to position [0, 0]
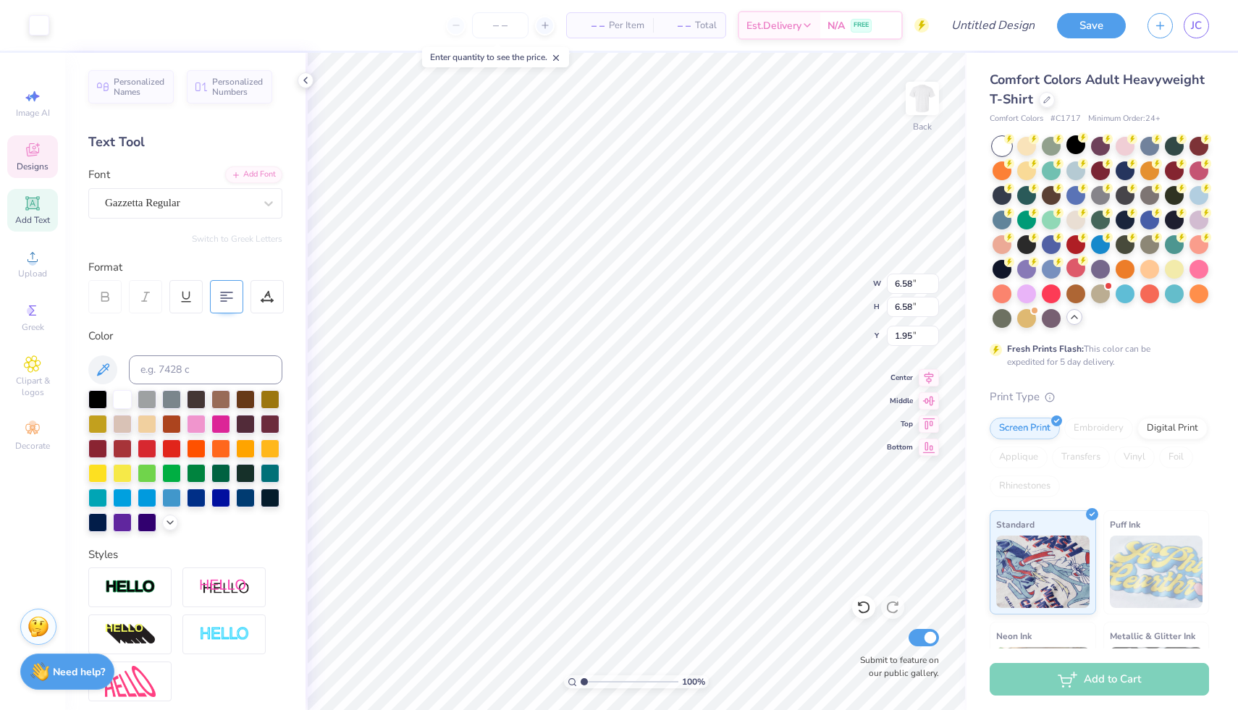
click at [231, 294] on icon at bounding box center [226, 296] width 13 height 13
drag, startPoint x: 584, startPoint y: 682, endPoint x: 586, endPoint y: 667, distance: 14.6
click at [586, 676] on input "range" at bounding box center [630, 682] width 98 height 13
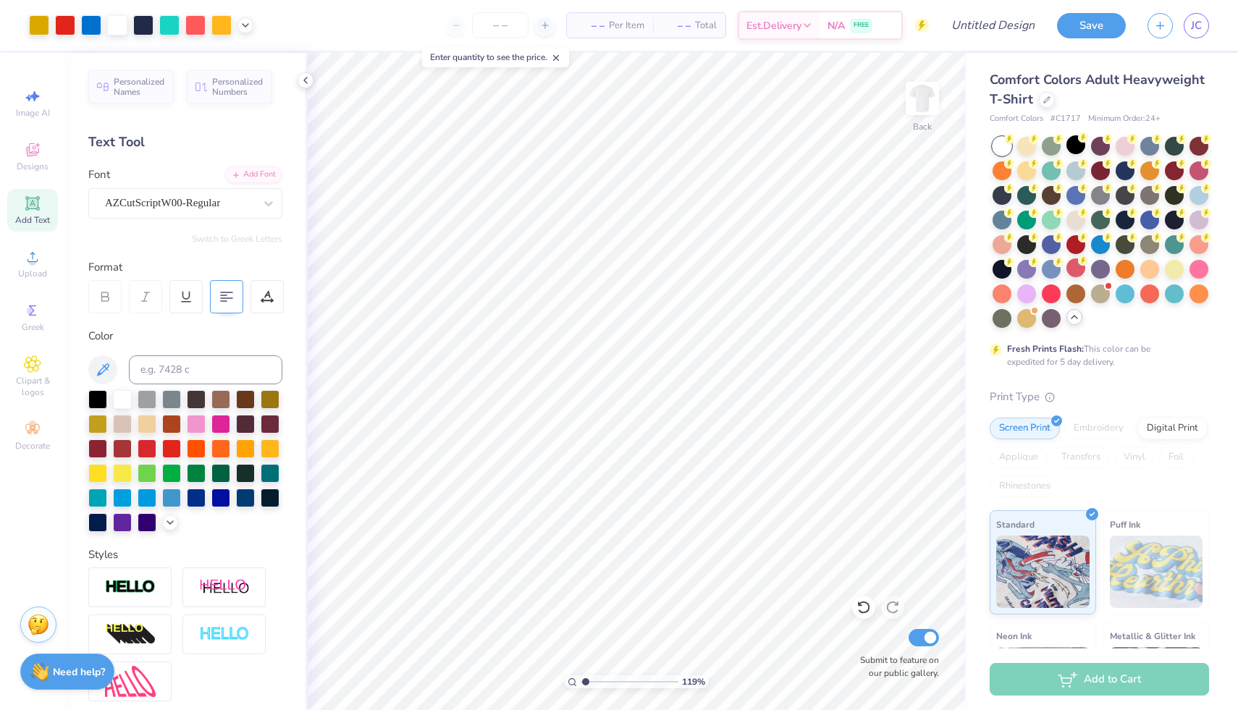
click at [49, 620] on img at bounding box center [39, 625] width 22 height 22
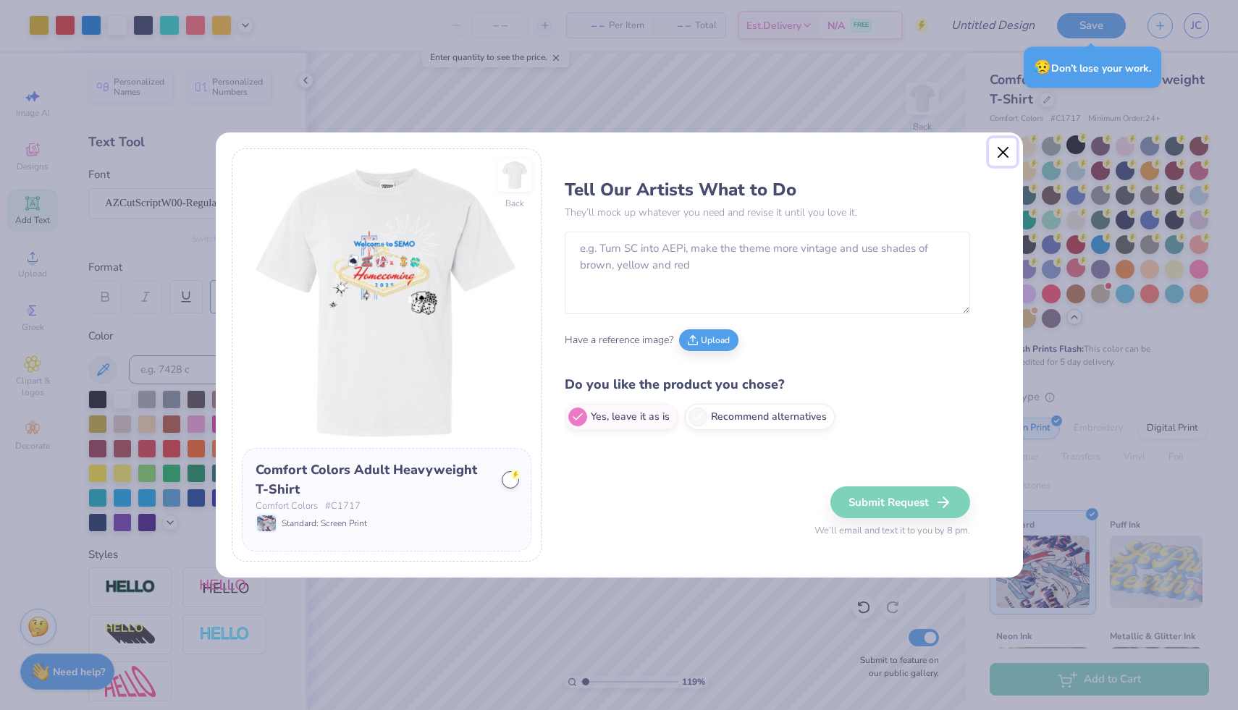
click at [1012, 151] on button "Close" at bounding box center [1003, 152] width 28 height 28
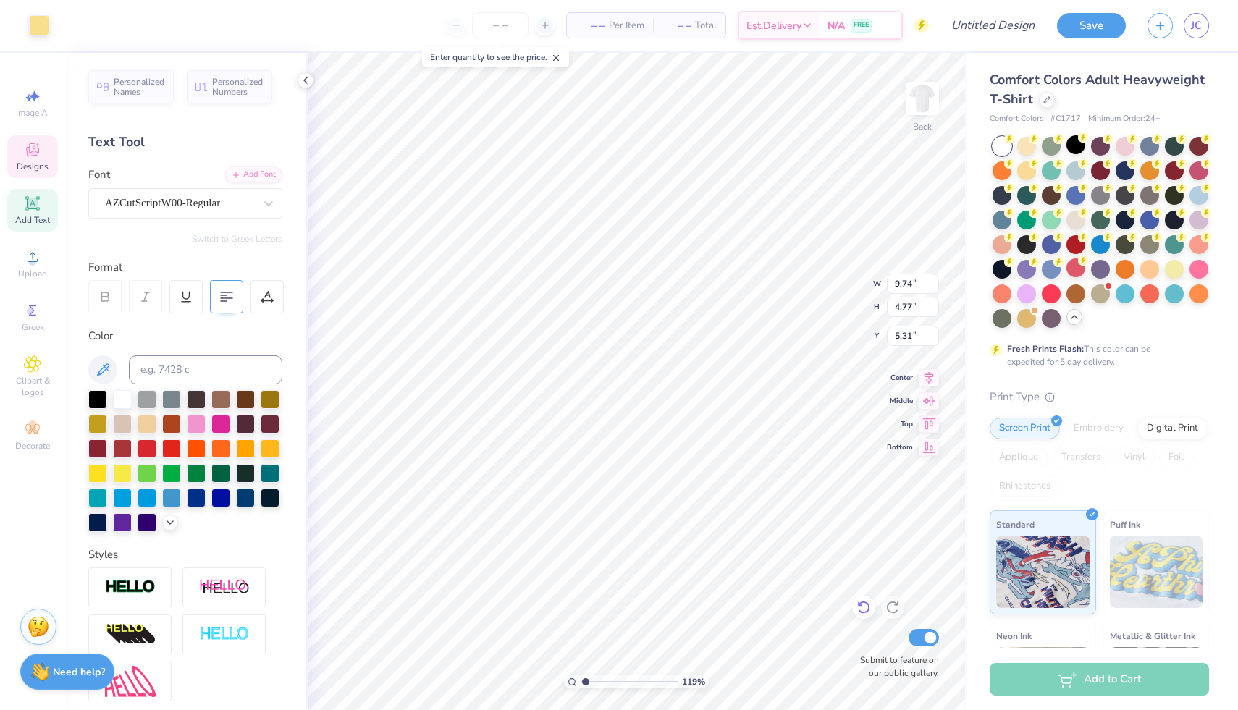
click at [868, 608] on icon at bounding box center [864, 607] width 14 height 14
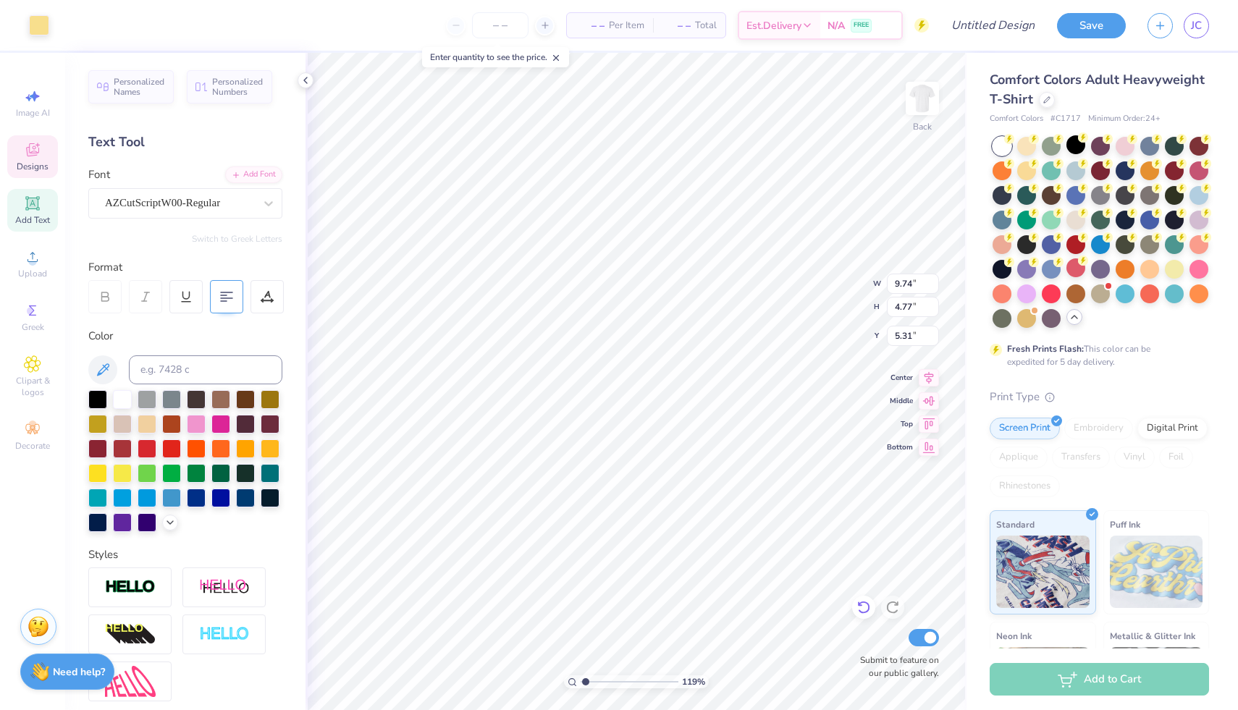
click at [867, 604] on icon at bounding box center [864, 608] width 12 height 13
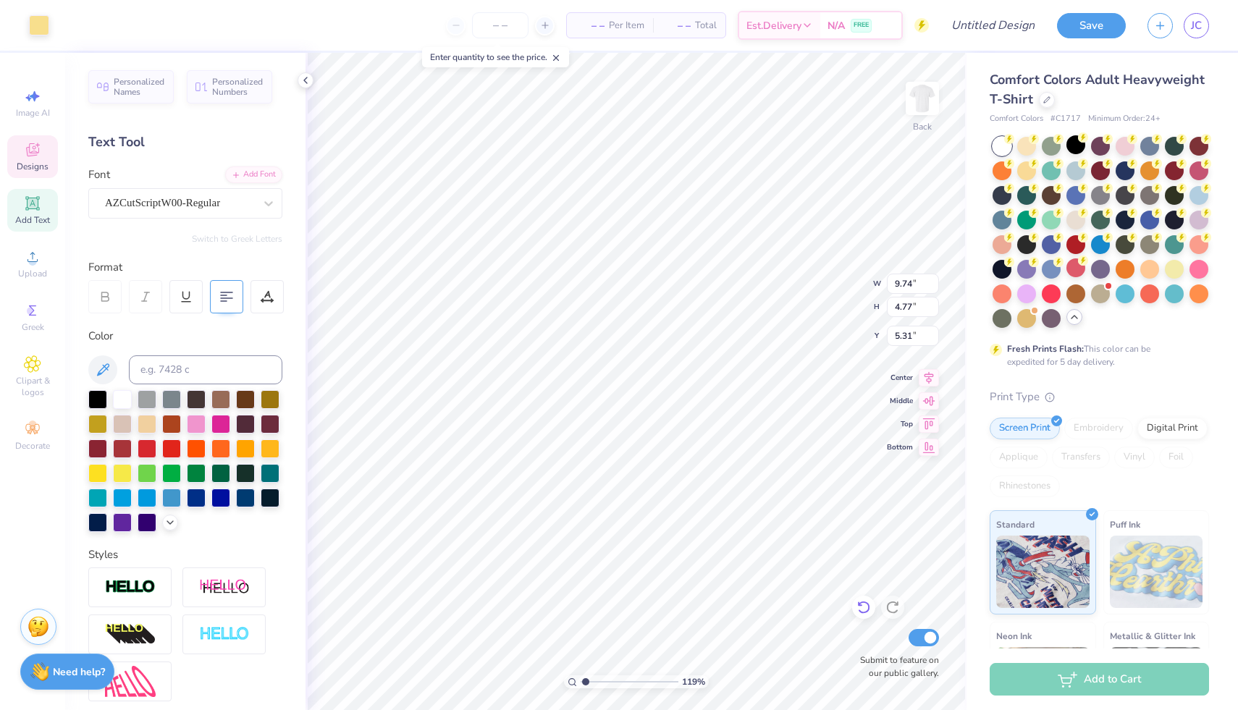
click at [867, 604] on icon at bounding box center [864, 608] width 12 height 13
click at [867, 608] on icon at bounding box center [864, 607] width 14 height 14
click at [863, 604] on icon at bounding box center [864, 607] width 14 height 14
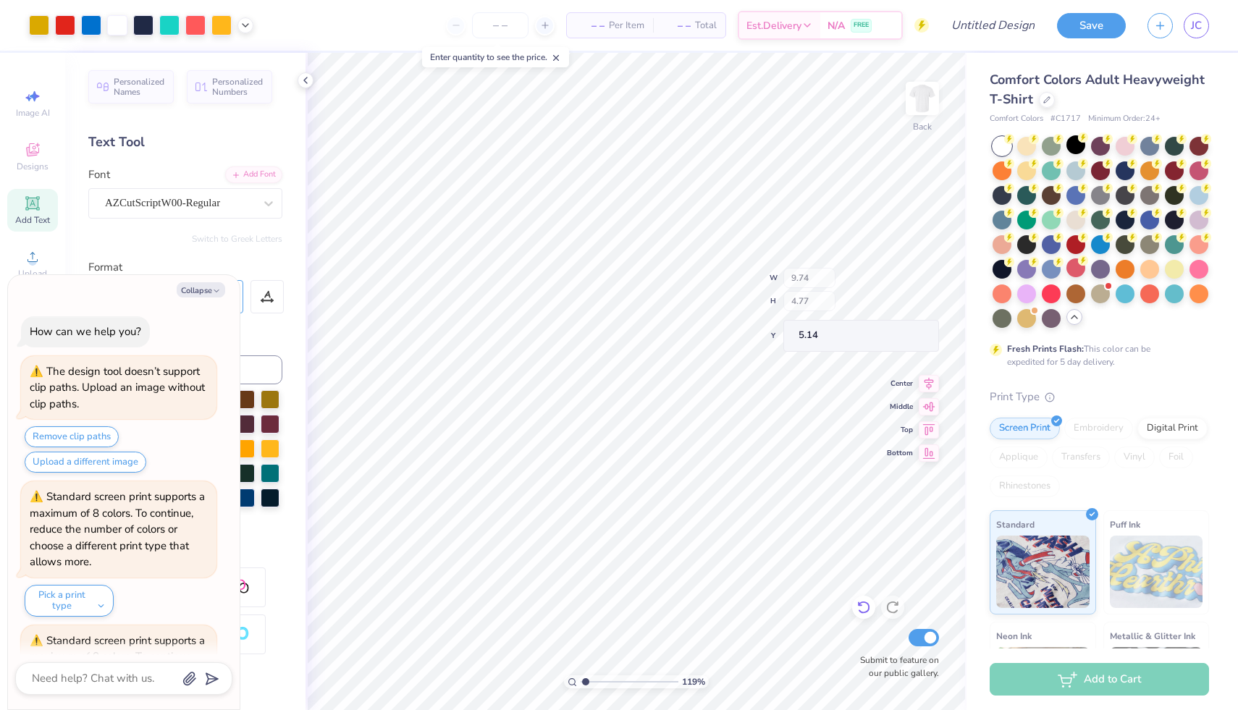
scroll to position [2129, 0]
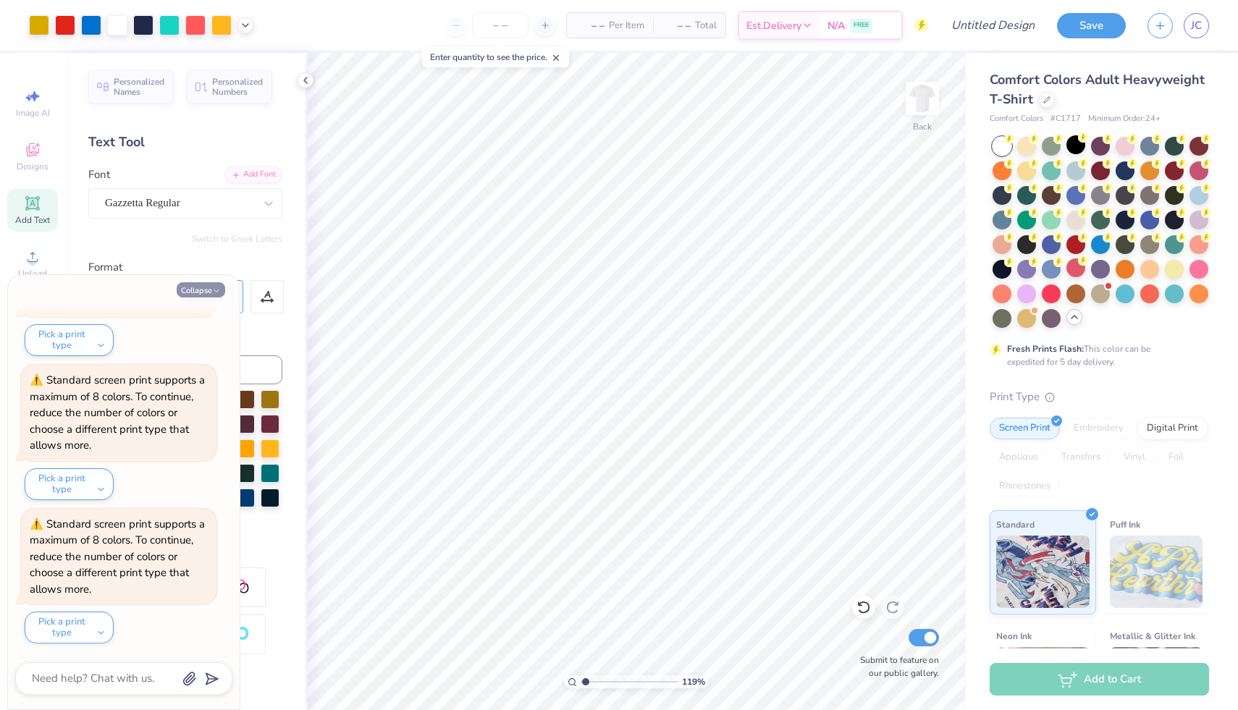
click at [207, 293] on button "Collapse" at bounding box center [201, 289] width 49 height 15
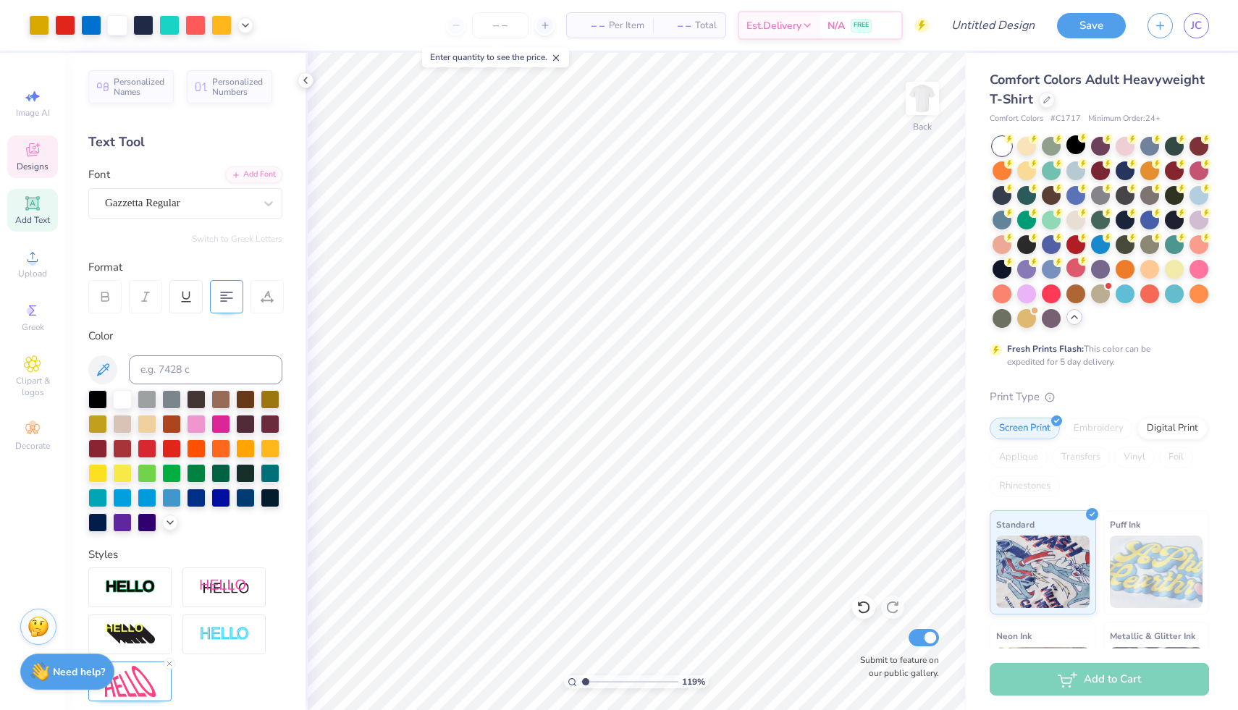
click at [36, 148] on icon at bounding box center [32, 149] width 17 height 17
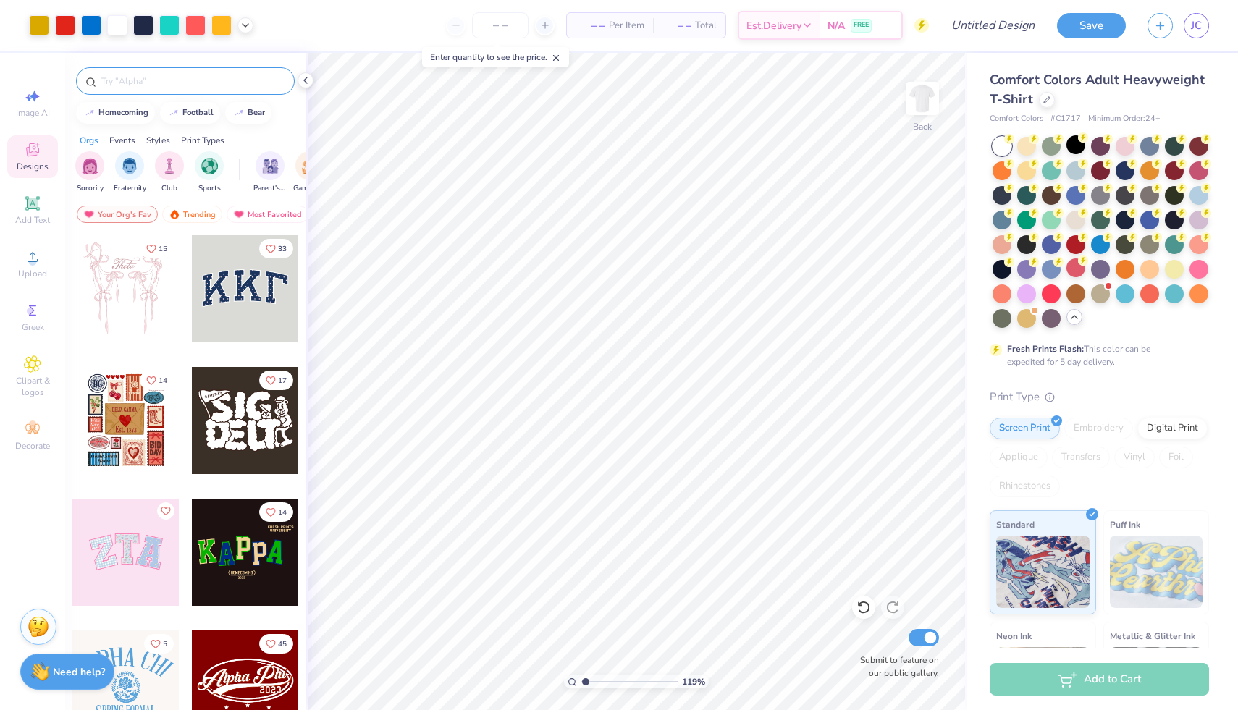
click at [135, 75] on input "text" at bounding box center [192, 81] width 185 height 14
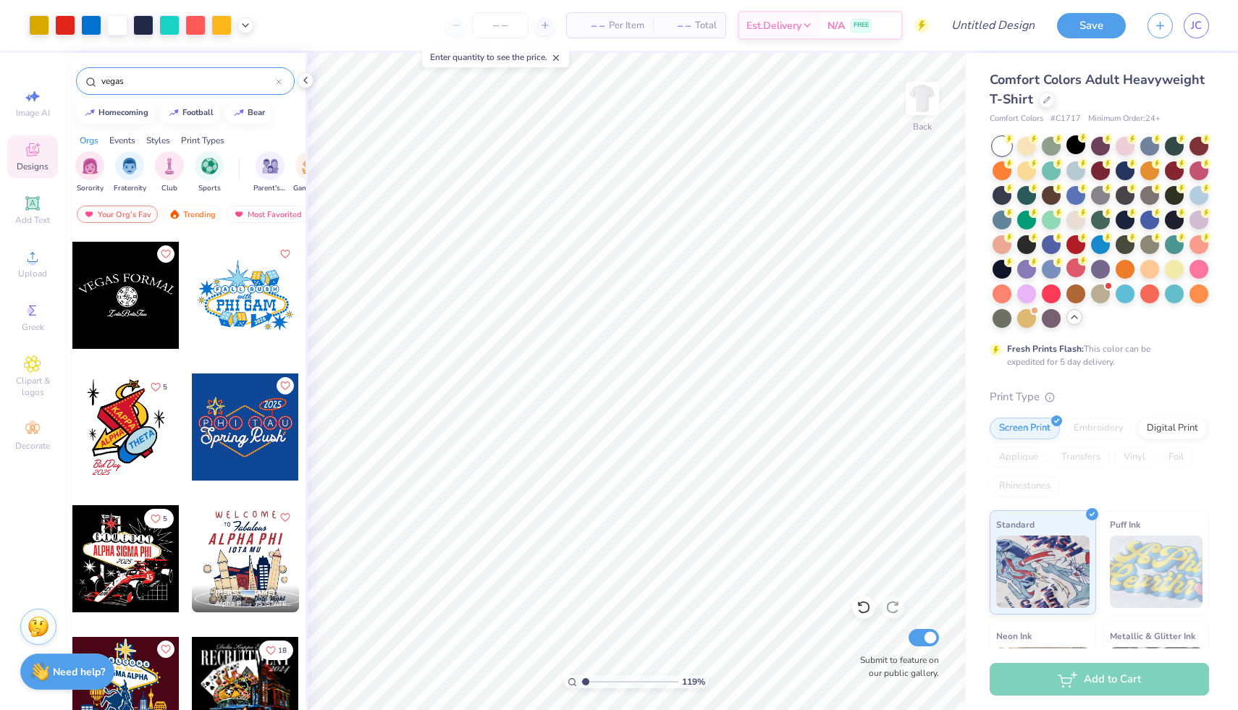
scroll to position [396, 0]
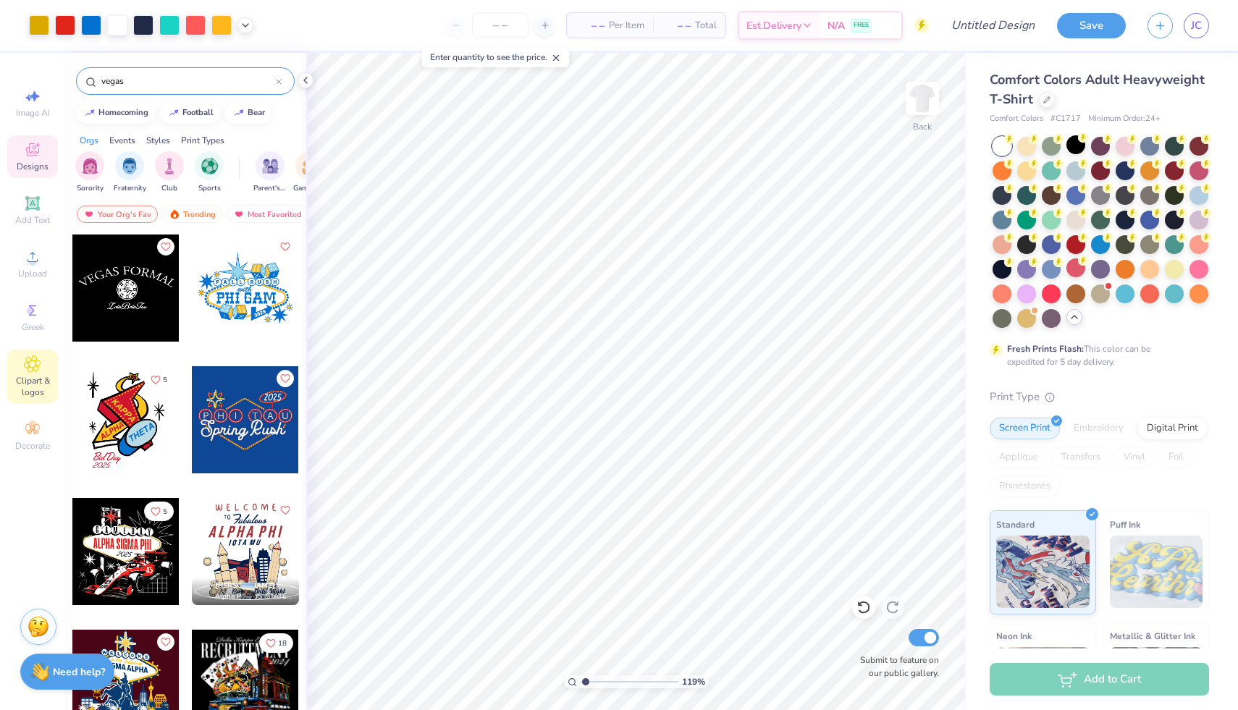
click at [34, 366] on icon at bounding box center [32, 364] width 7 height 7
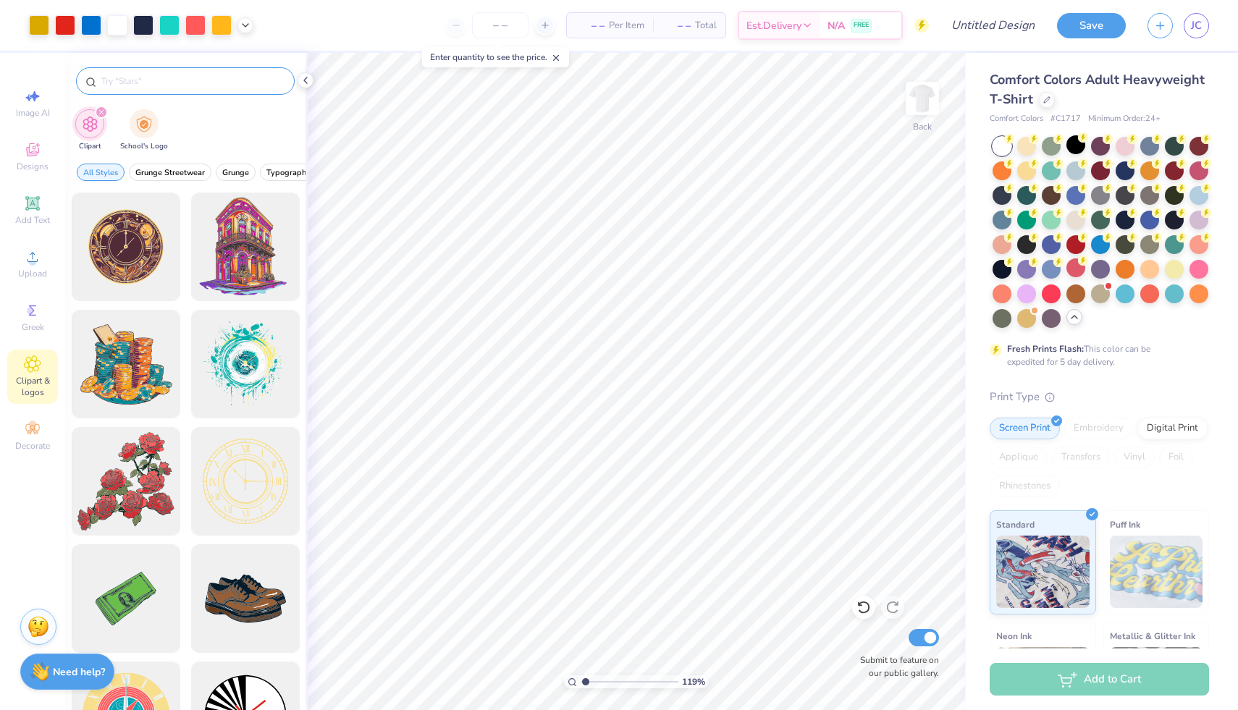
click at [185, 85] on input "text" at bounding box center [192, 81] width 185 height 14
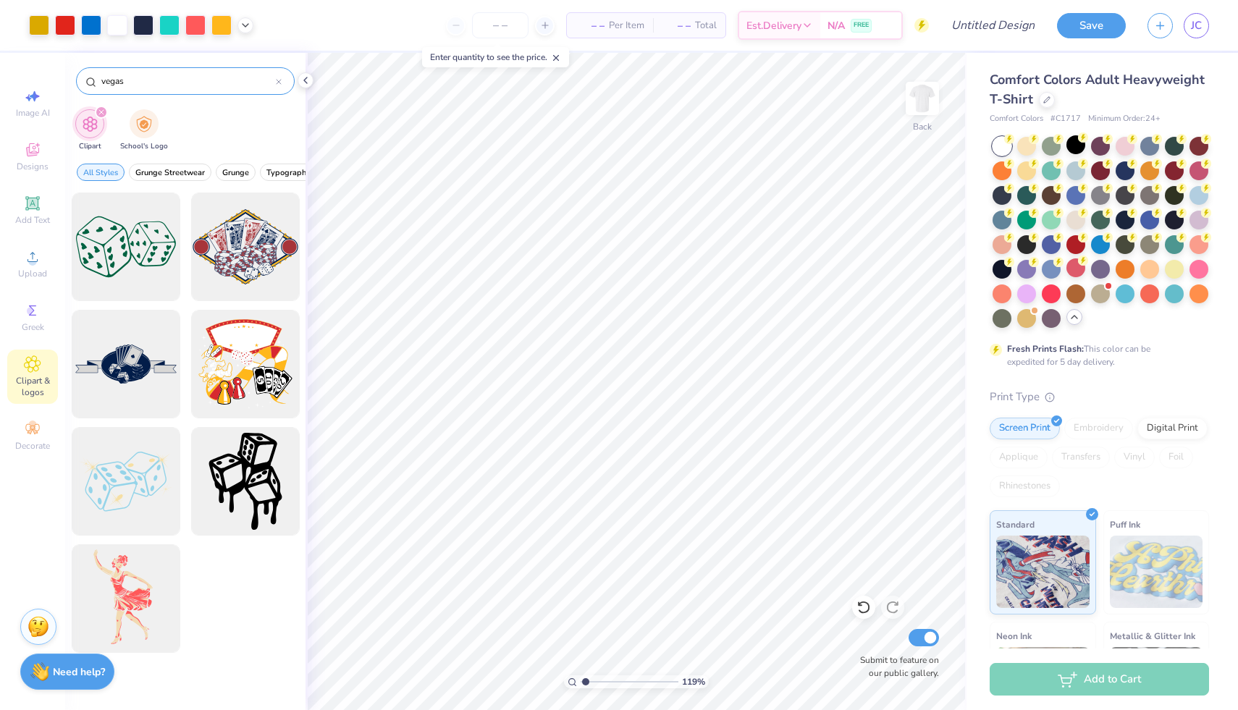
click at [150, 83] on input "vegas" at bounding box center [188, 81] width 176 height 14
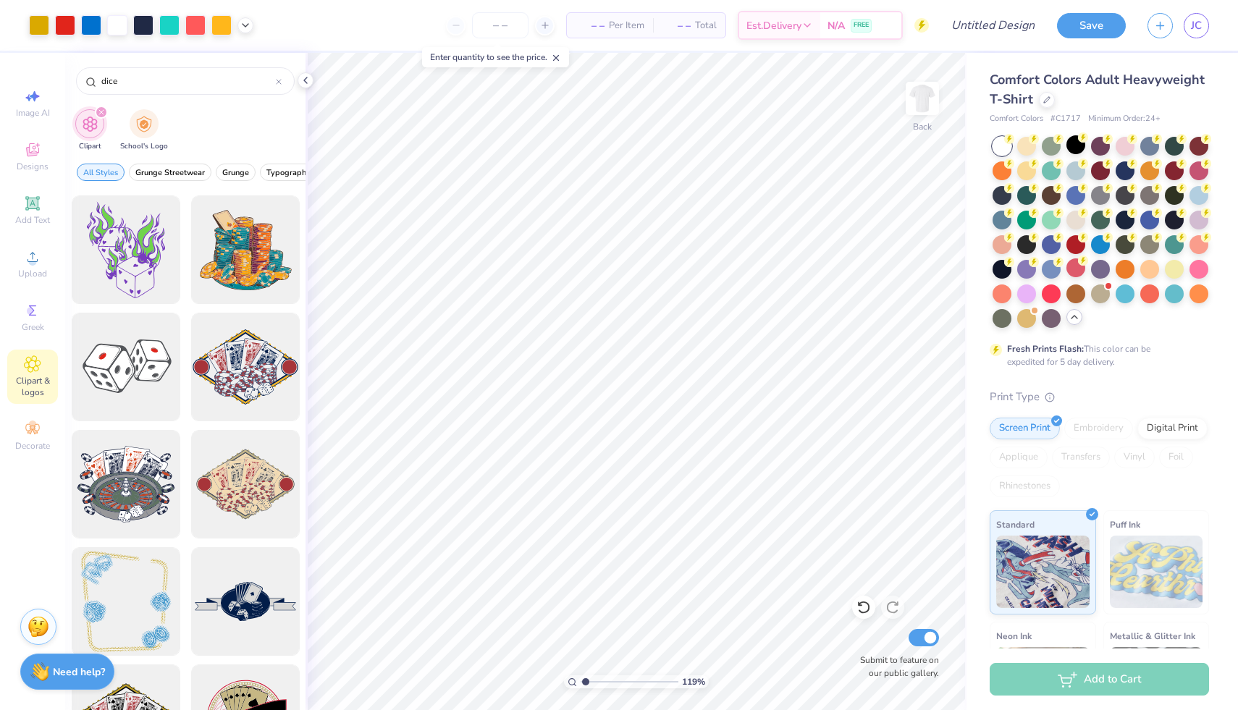
scroll to position [1047, 0]
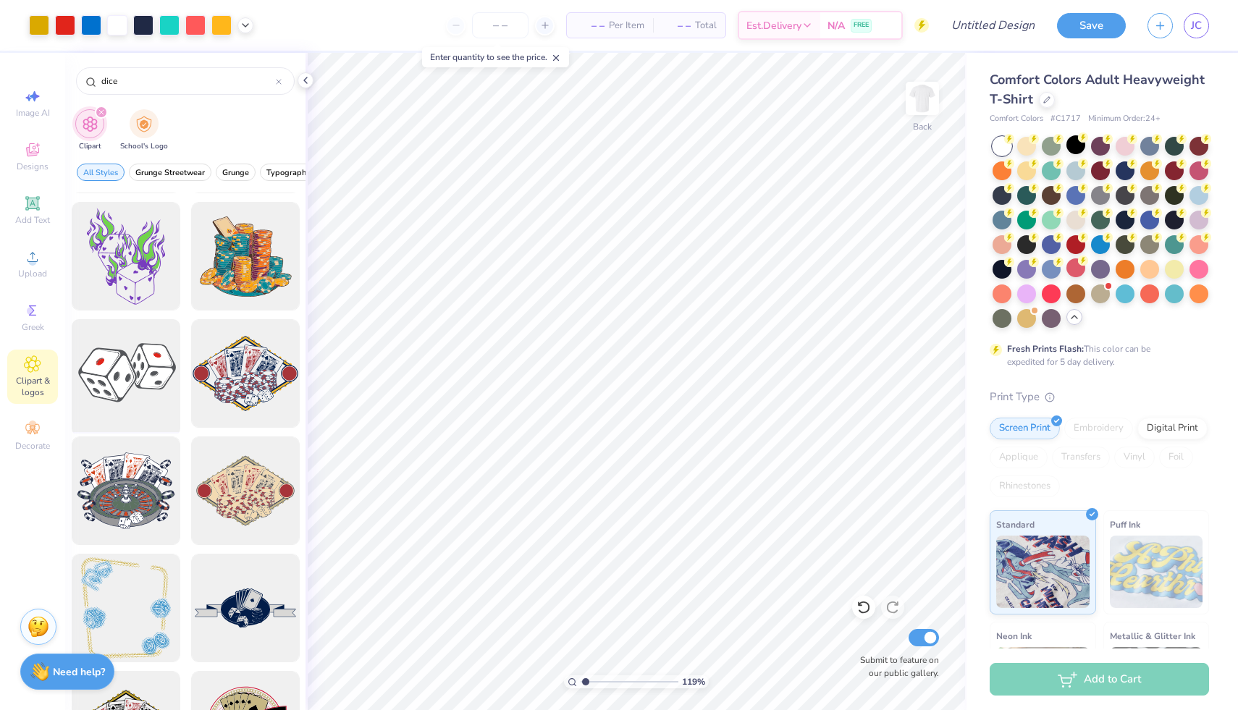
click at [143, 366] on div at bounding box center [126, 374] width 120 height 120
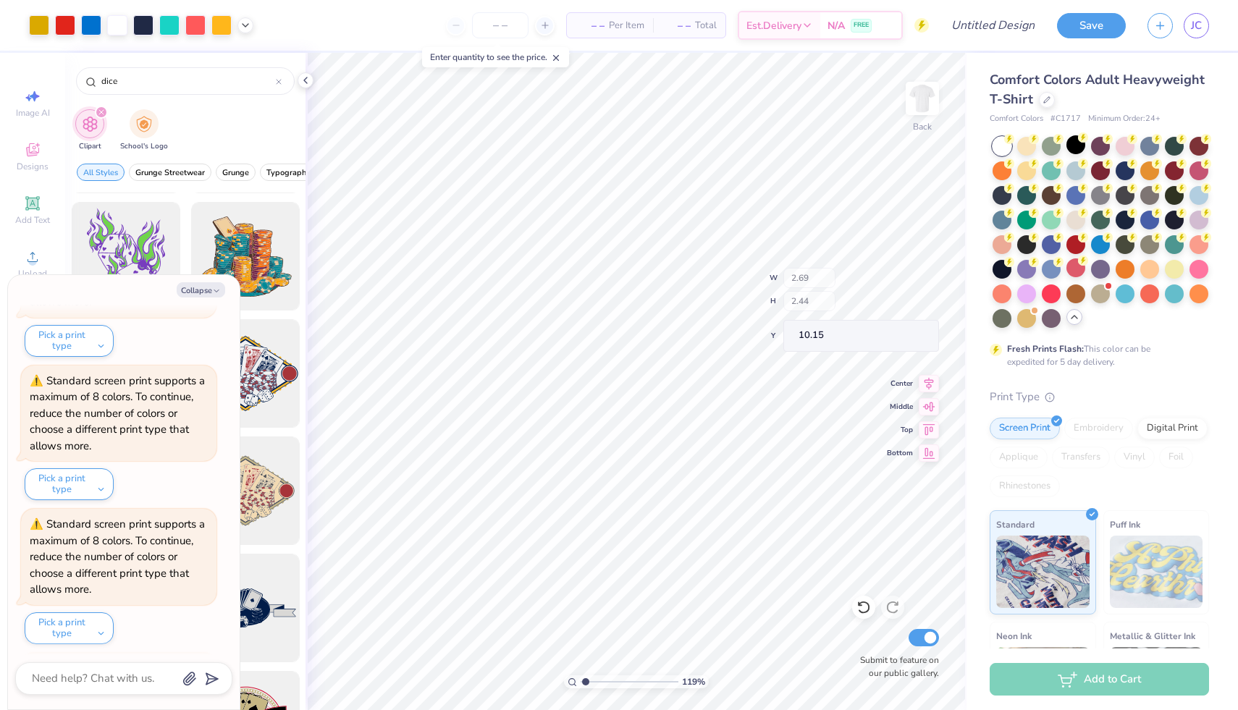
scroll to position [2417, 0]
click at [201, 280] on div "Collapse How can we help you? The design tool doesn’t support clip paths. Uploa…" at bounding box center [124, 492] width 232 height 435
click at [201, 285] on button "Collapse" at bounding box center [201, 289] width 49 height 15
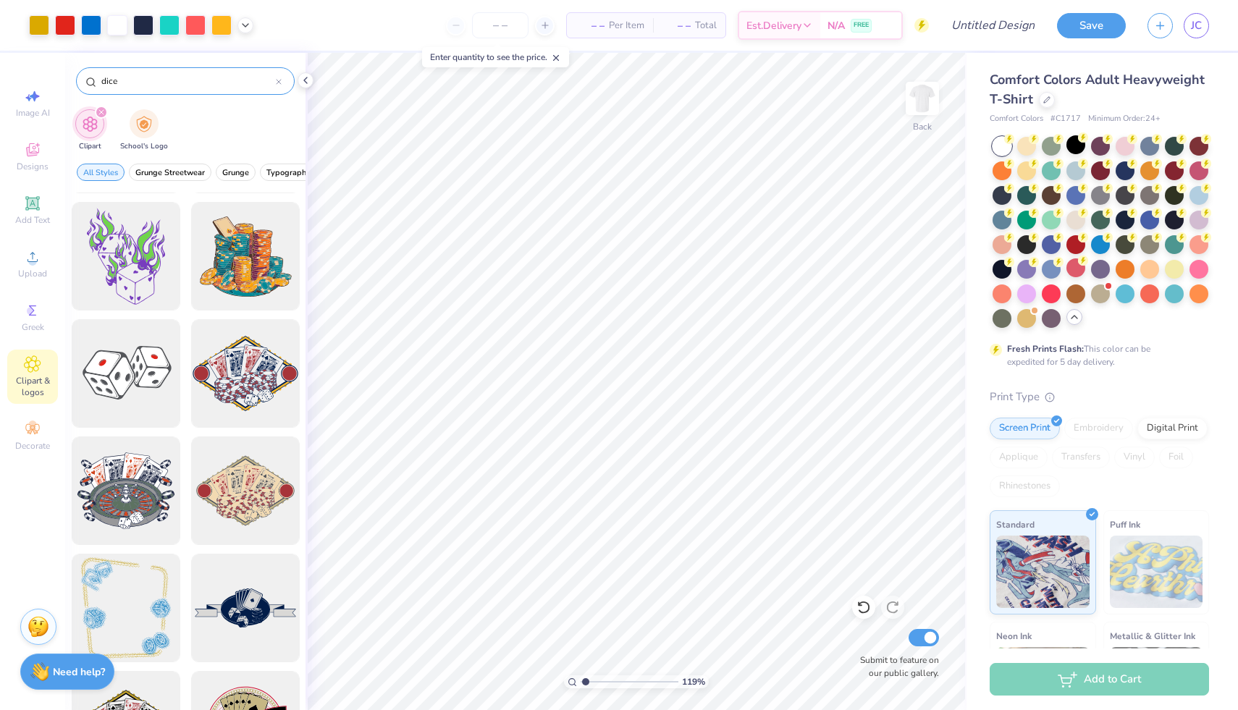
drag, startPoint x: 168, startPoint y: 83, endPoint x: 85, endPoint y: 79, distance: 83.4
click at [85, 79] on div "dice" at bounding box center [185, 81] width 219 height 28
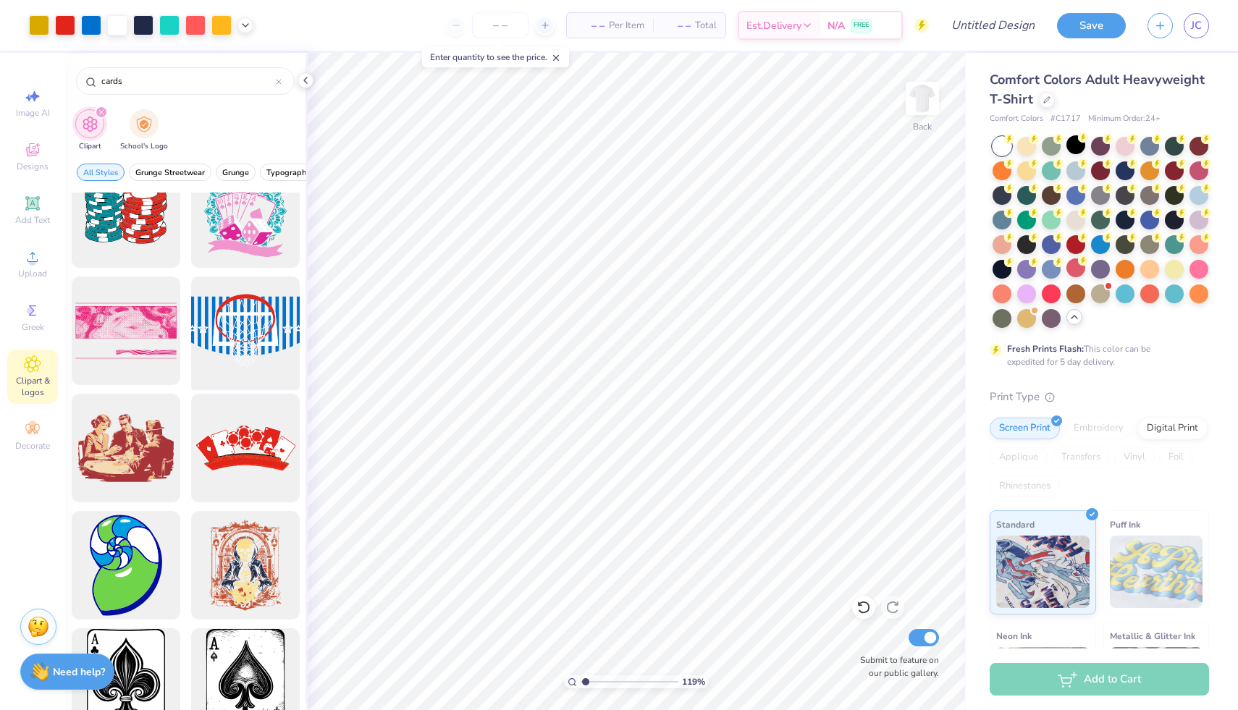
scroll to position [1208, 0]
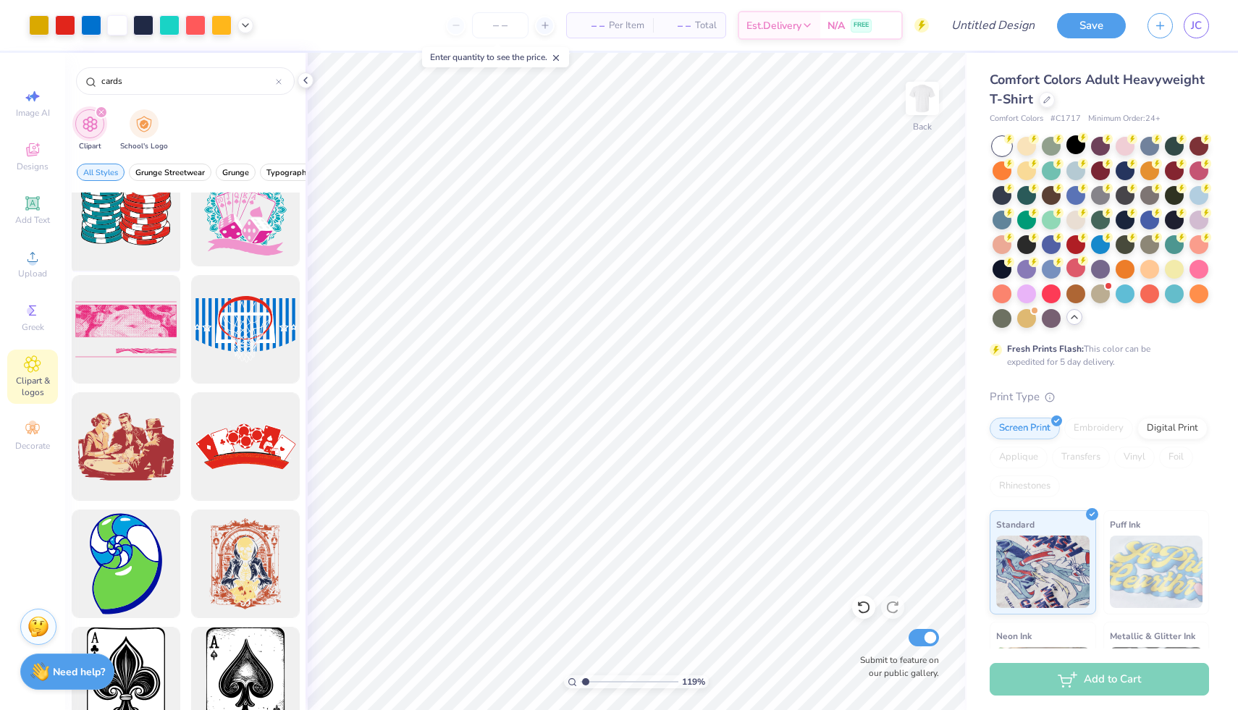
click at [128, 241] on div at bounding box center [126, 213] width 120 height 120
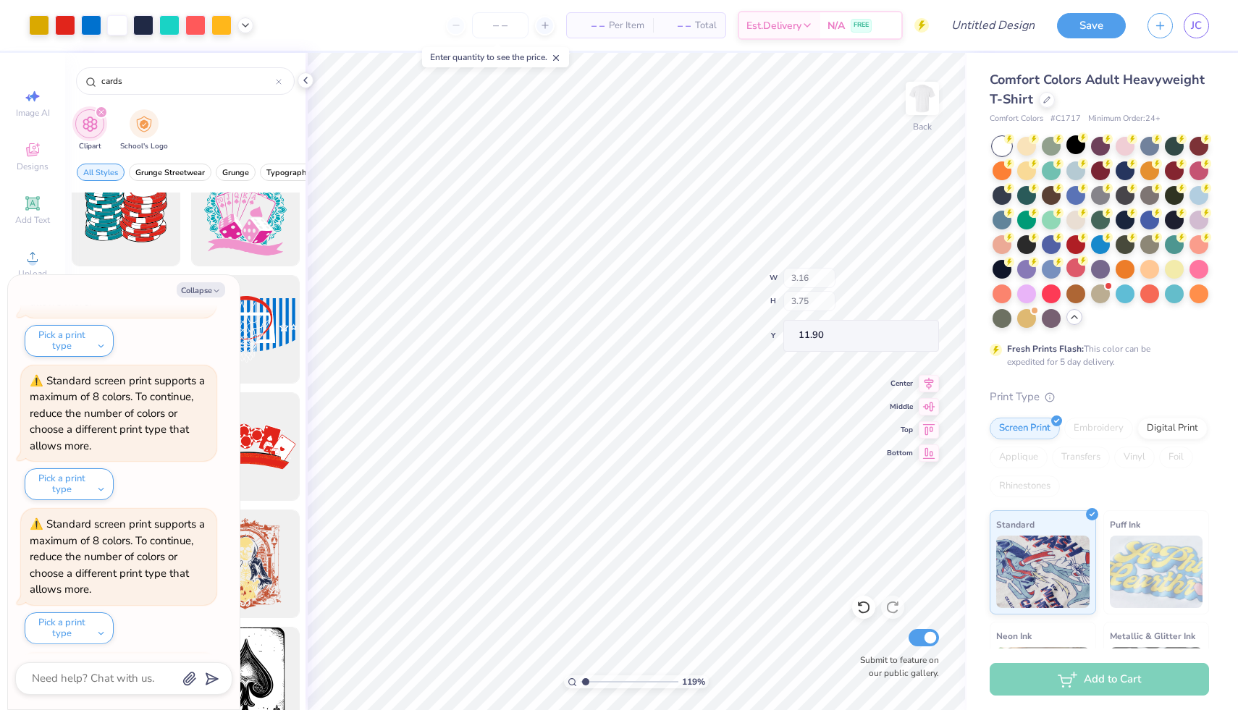
scroll to position [2704, 0]
click at [221, 290] on button "Collapse" at bounding box center [201, 289] width 49 height 15
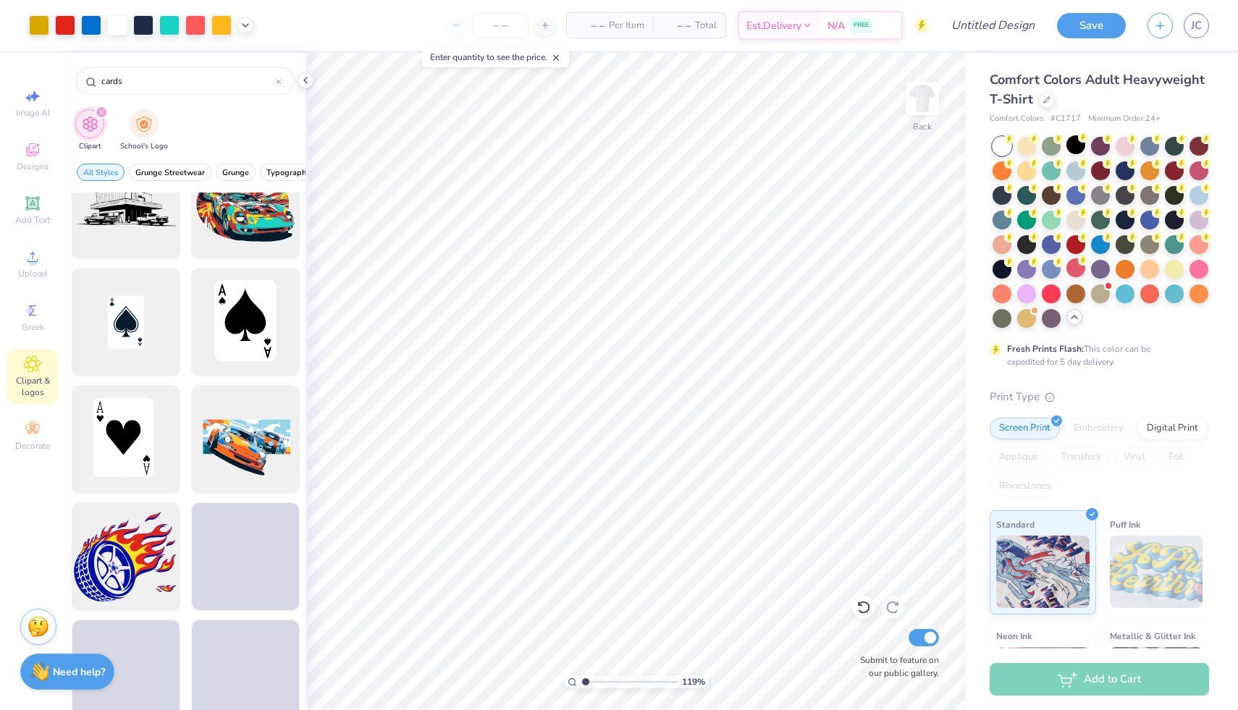
scroll to position [2166, 0]
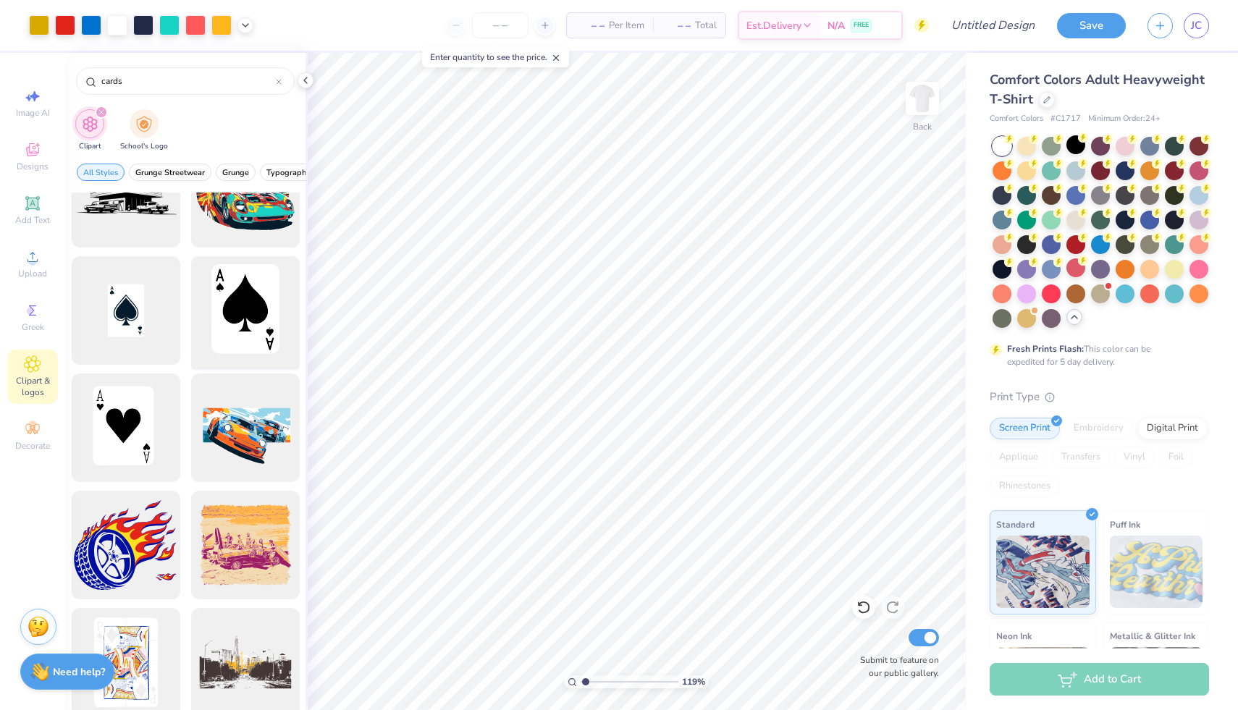
click at [246, 334] on div at bounding box center [245, 311] width 120 height 120
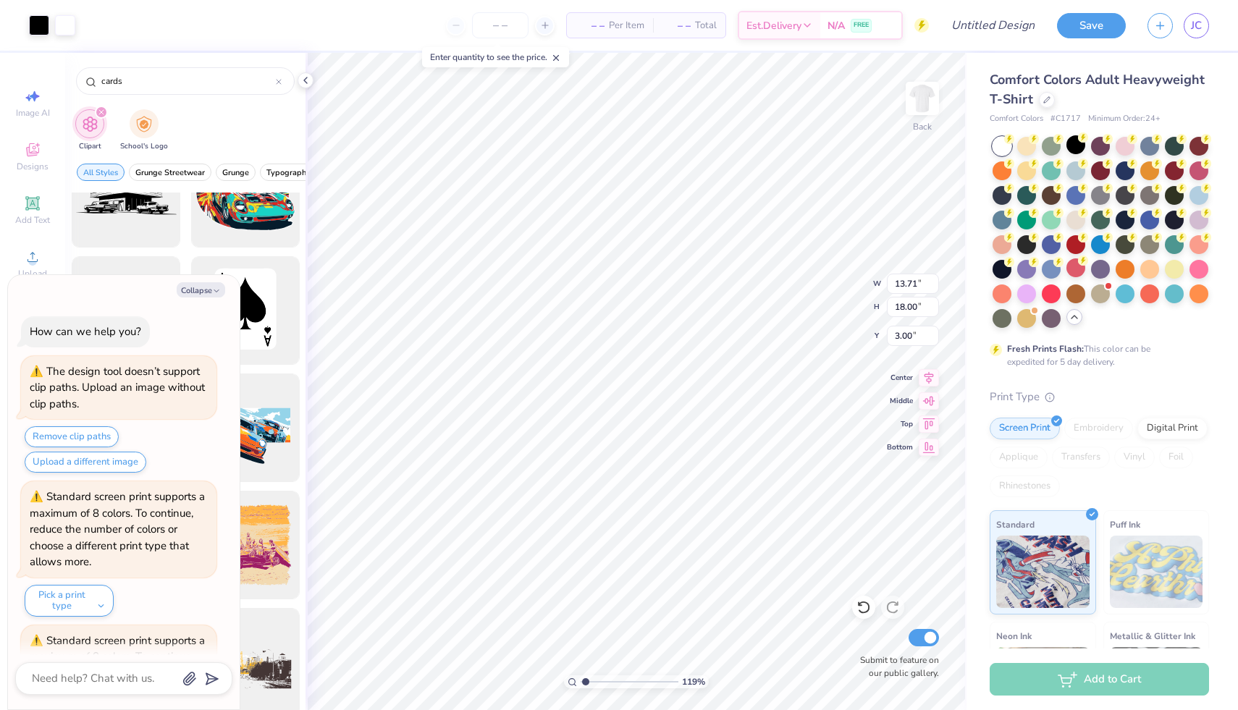
scroll to position [2848, 0]
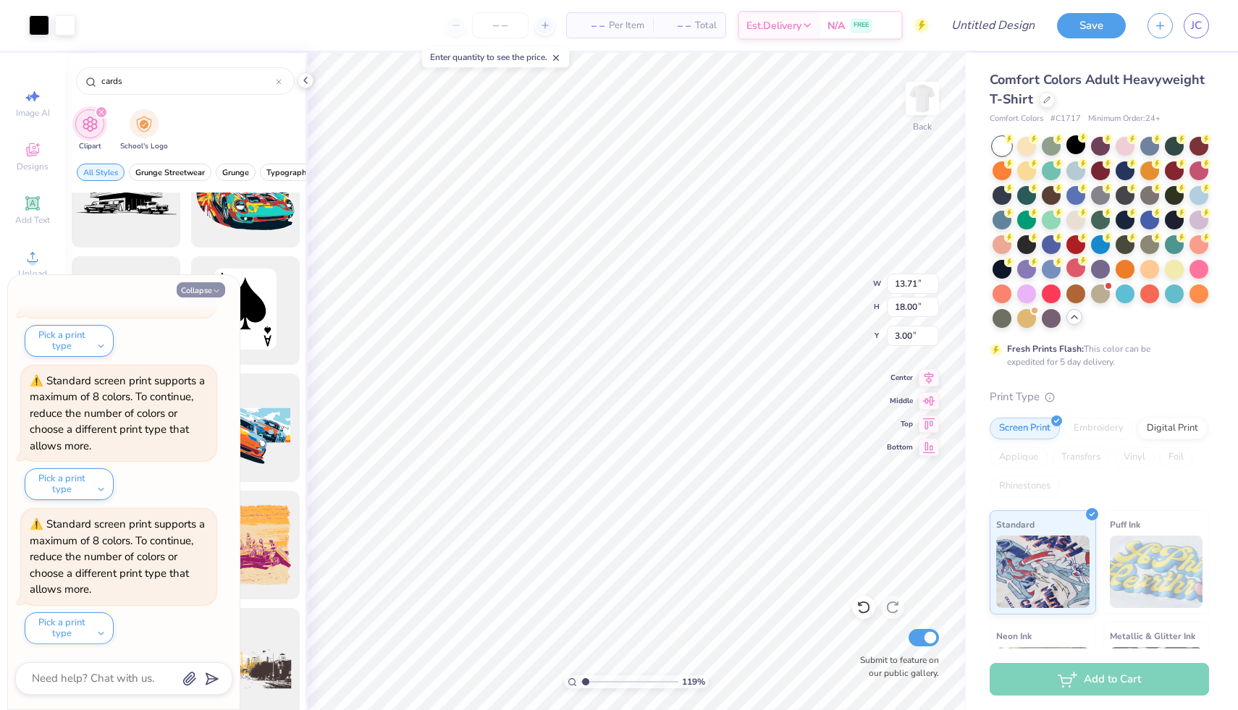
click at [213, 287] on icon "button" at bounding box center [216, 291] width 9 height 9
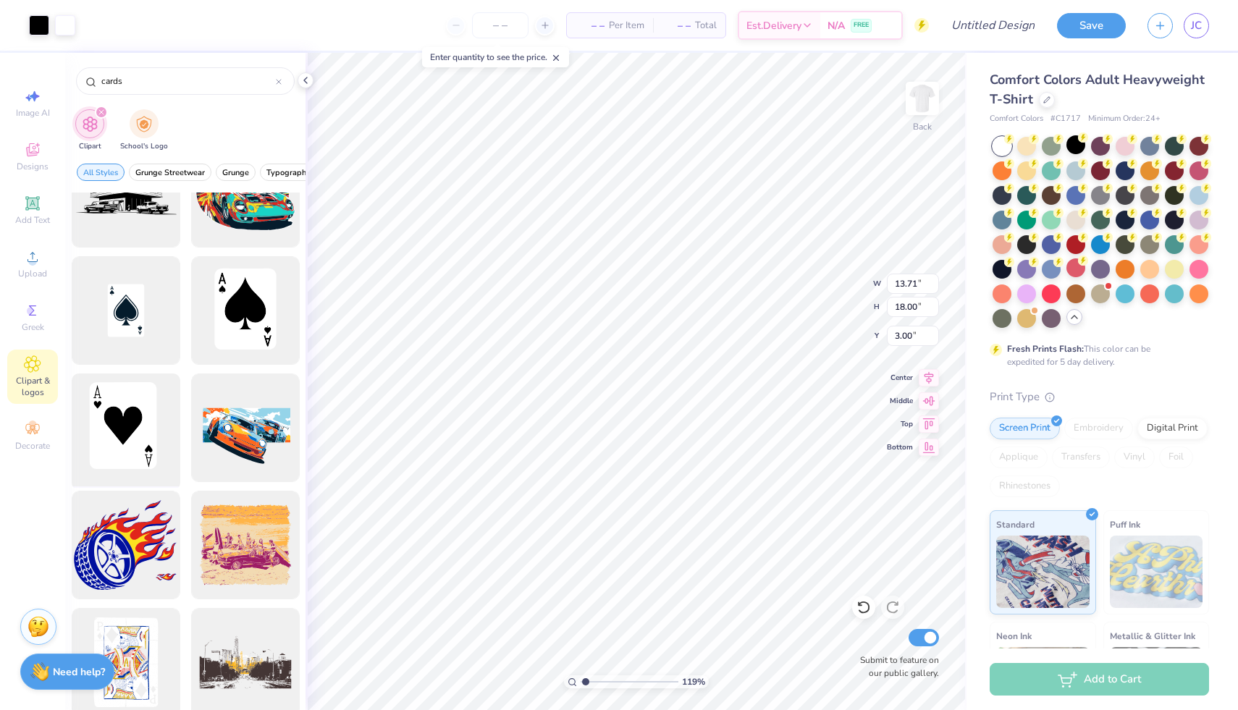
click at [117, 432] on div at bounding box center [126, 429] width 120 height 120
click at [142, 324] on div at bounding box center [126, 311] width 120 height 120
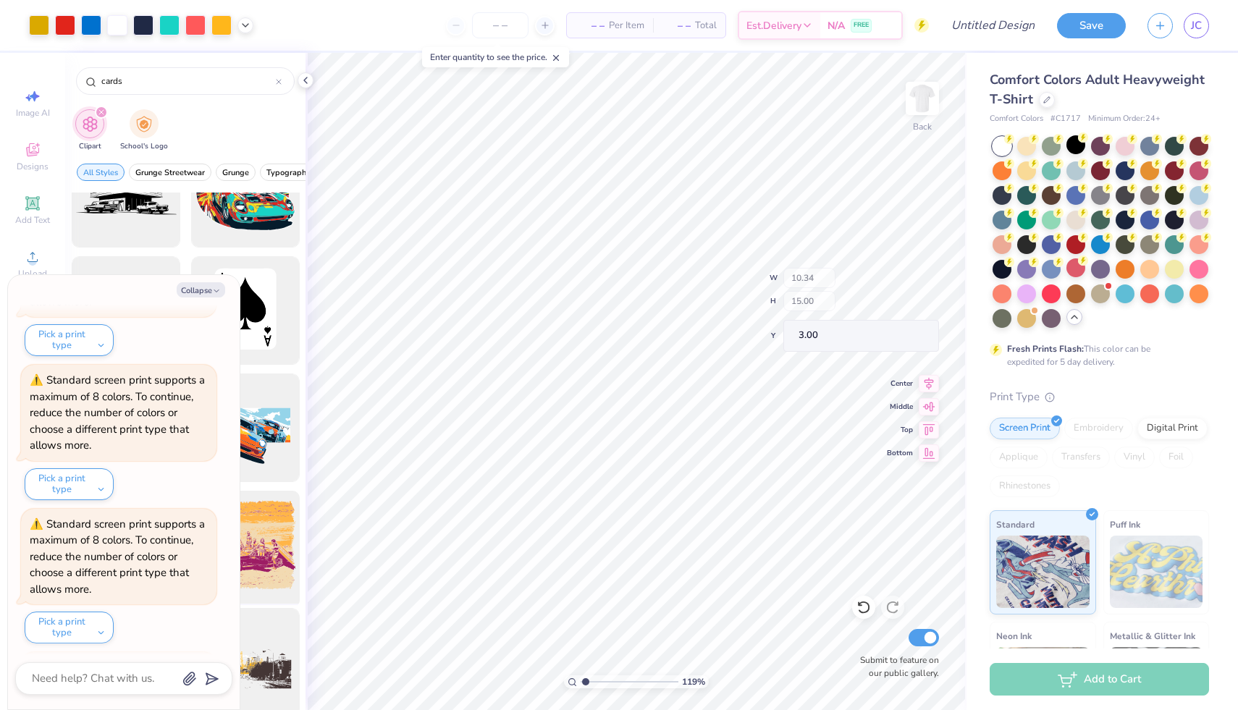
scroll to position [3135, 0]
click at [217, 289] on icon "button" at bounding box center [216, 291] width 9 height 9
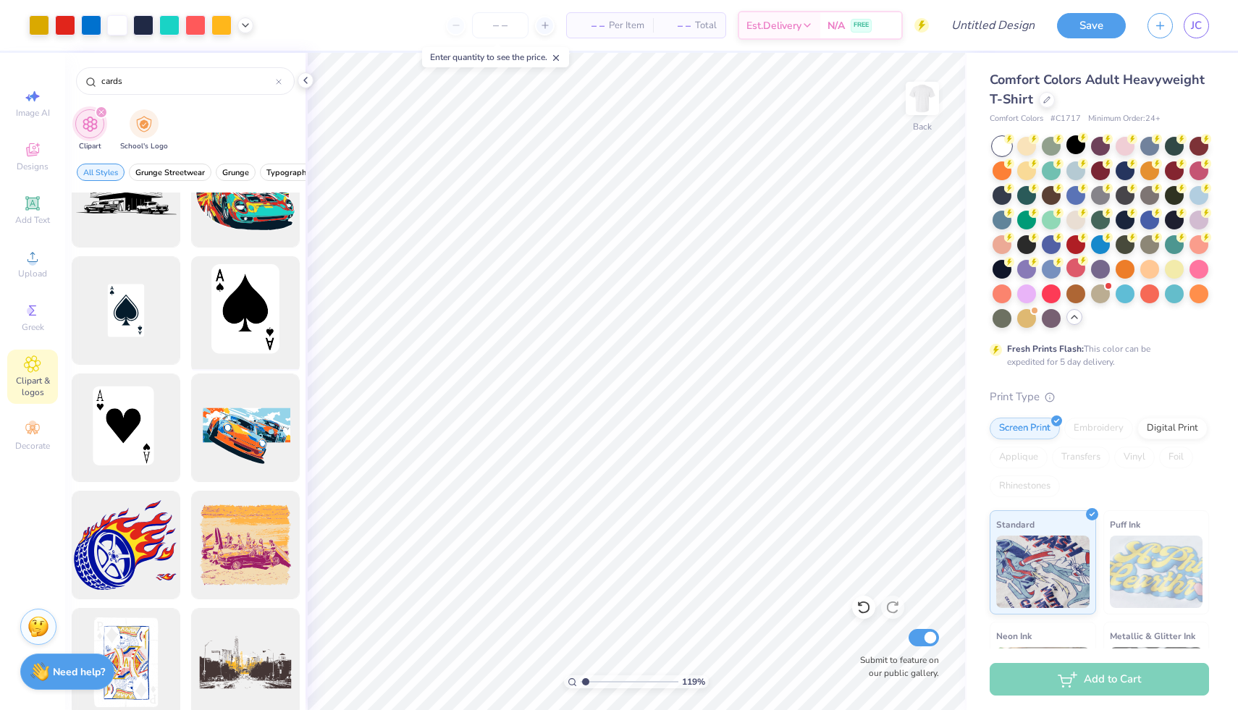
click at [227, 330] on div at bounding box center [245, 311] width 120 height 120
click at [135, 421] on div at bounding box center [126, 429] width 120 height 120
click at [241, 311] on div at bounding box center [245, 311] width 120 height 120
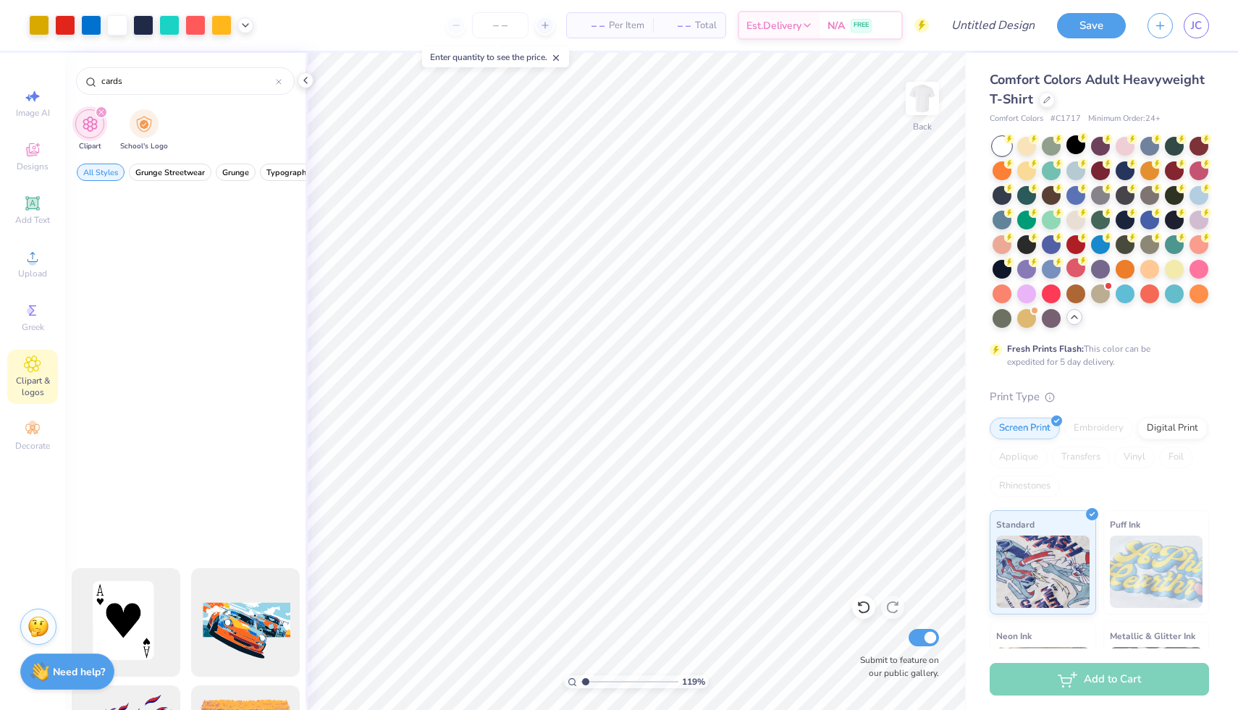
scroll to position [1401, 0]
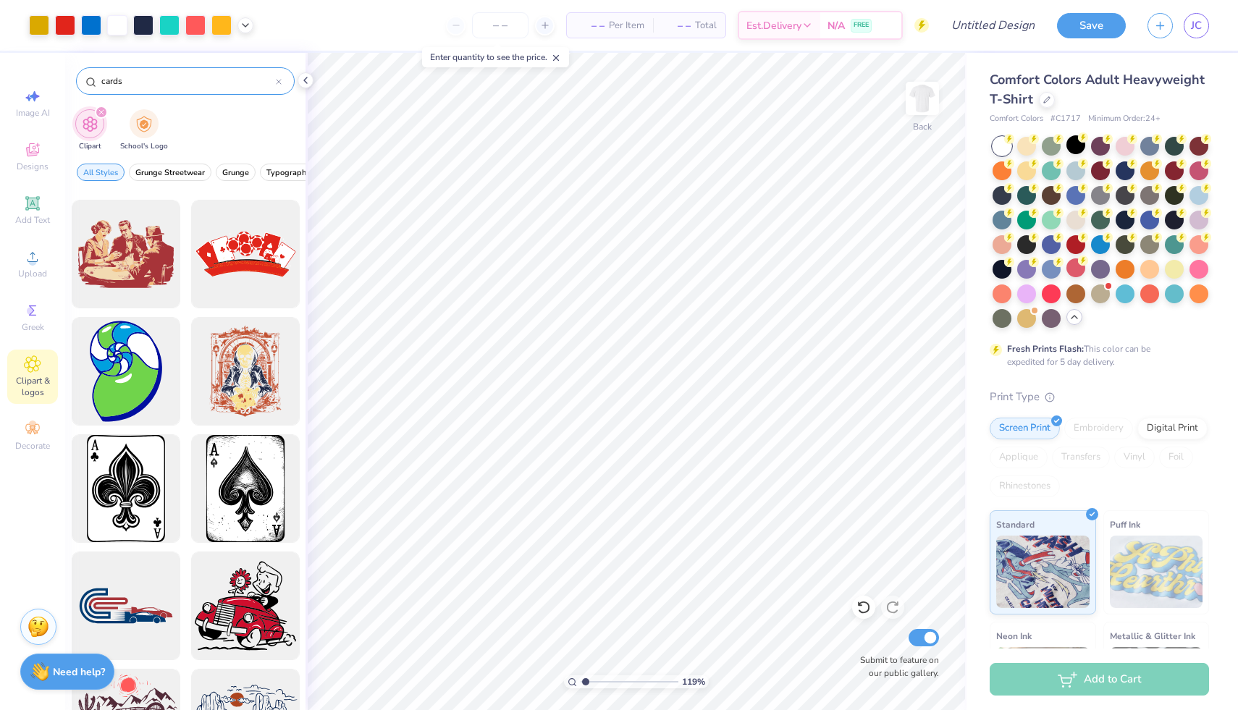
drag, startPoint x: 171, startPoint y: 78, endPoint x: 93, endPoint y: 77, distance: 78.2
click at [93, 77] on div "cards" at bounding box center [185, 81] width 219 height 28
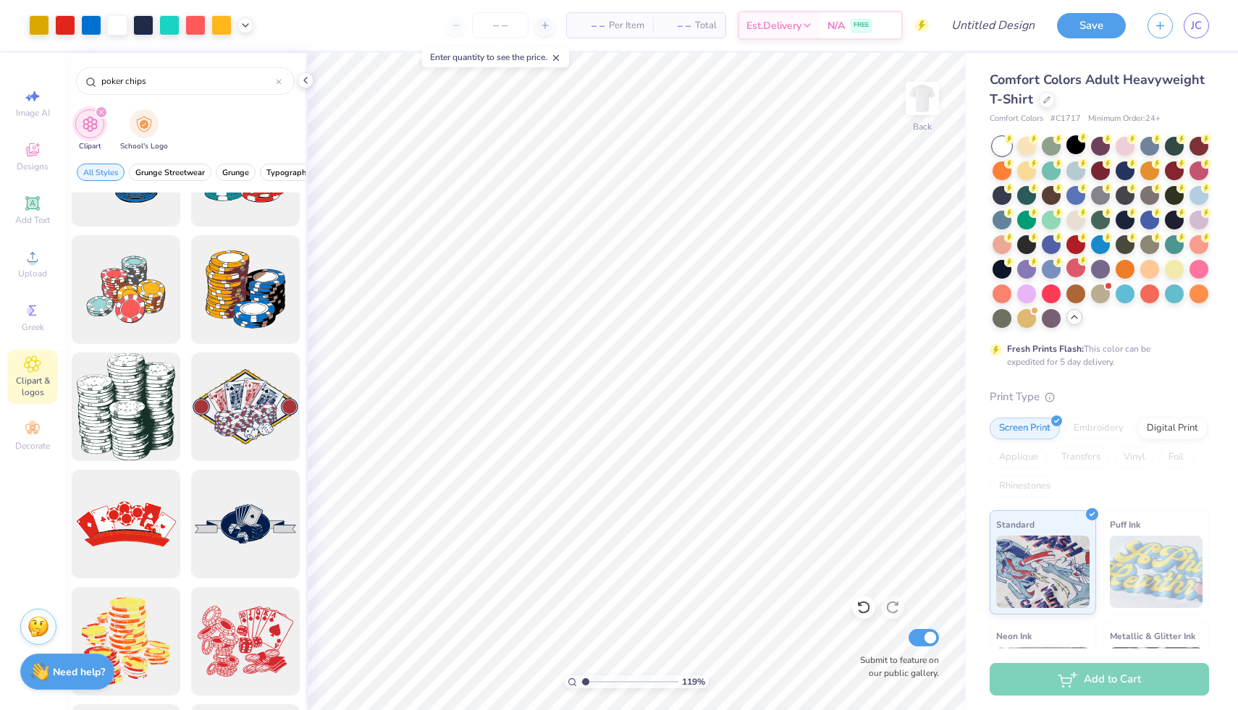
scroll to position [420, 0]
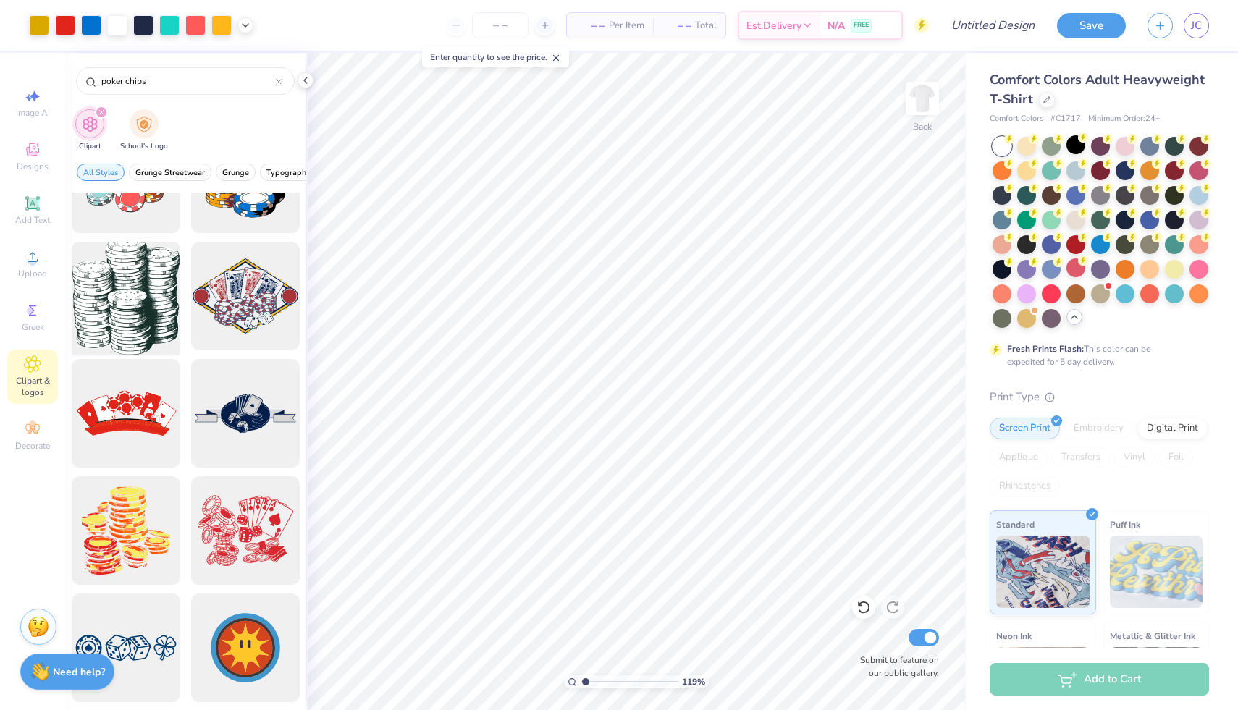
click at [143, 301] on div at bounding box center [126, 297] width 120 height 120
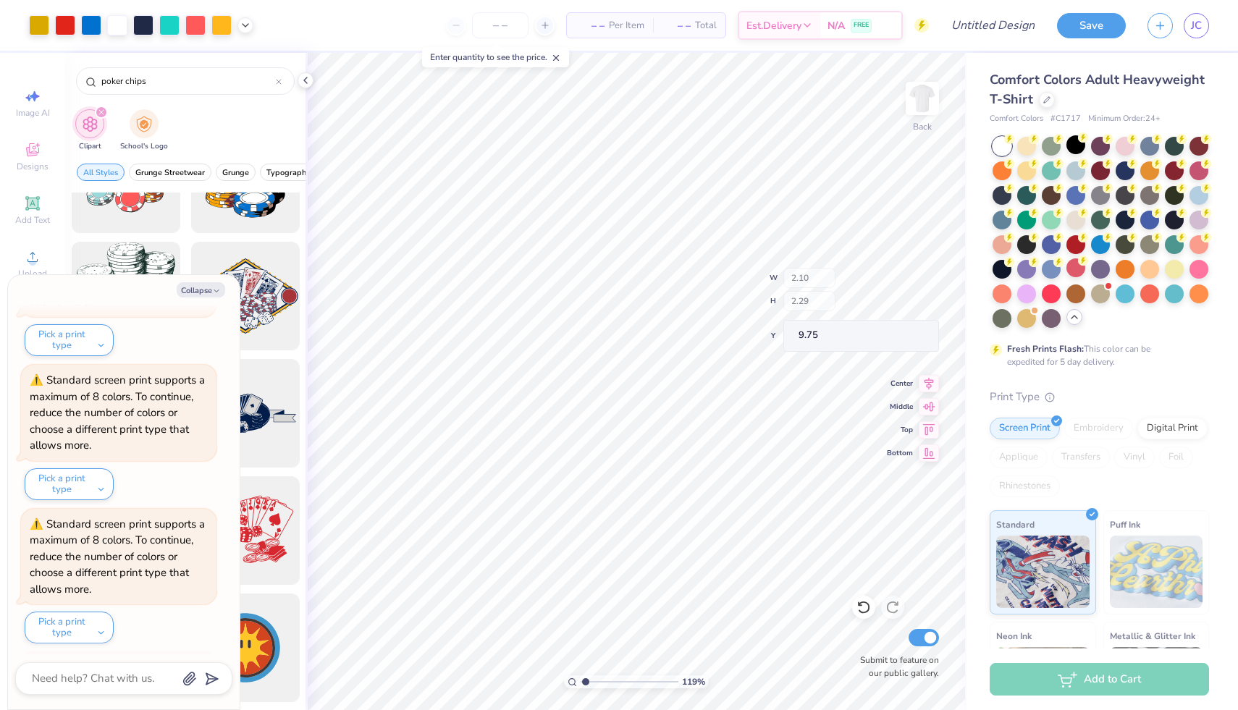
scroll to position [3423, 0]
click at [196, 293] on button "Collapse" at bounding box center [201, 289] width 49 height 15
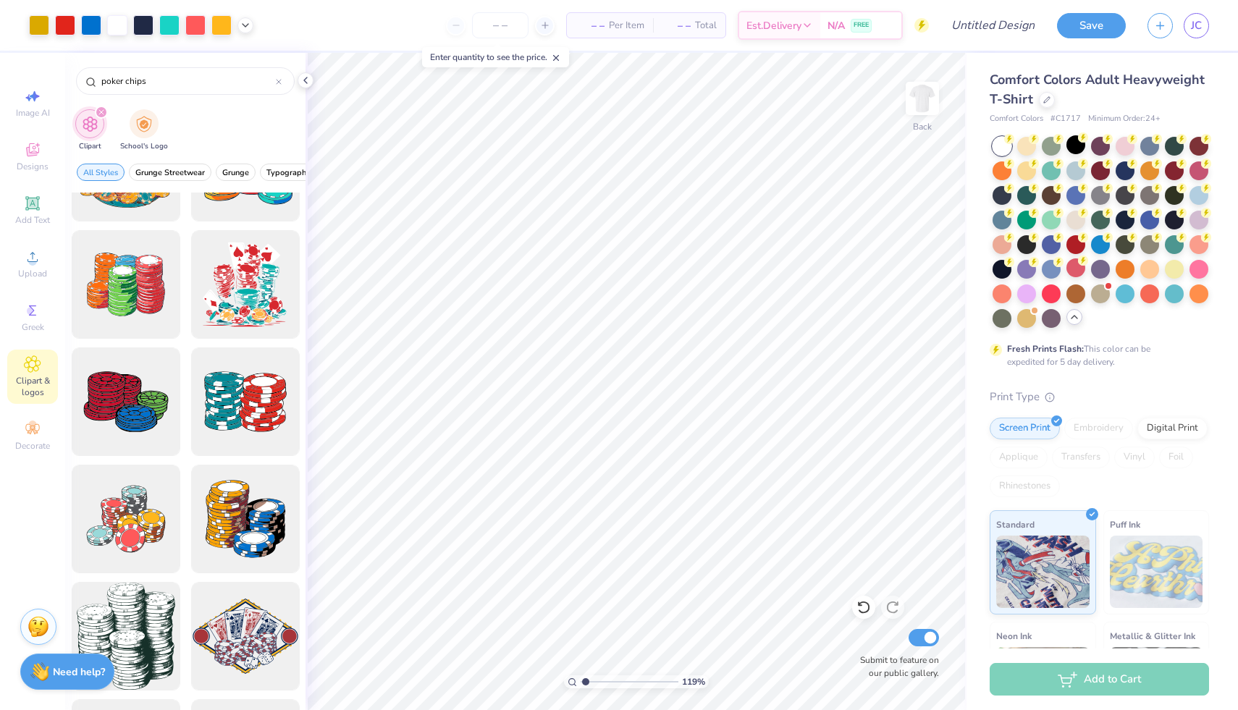
scroll to position [0, 0]
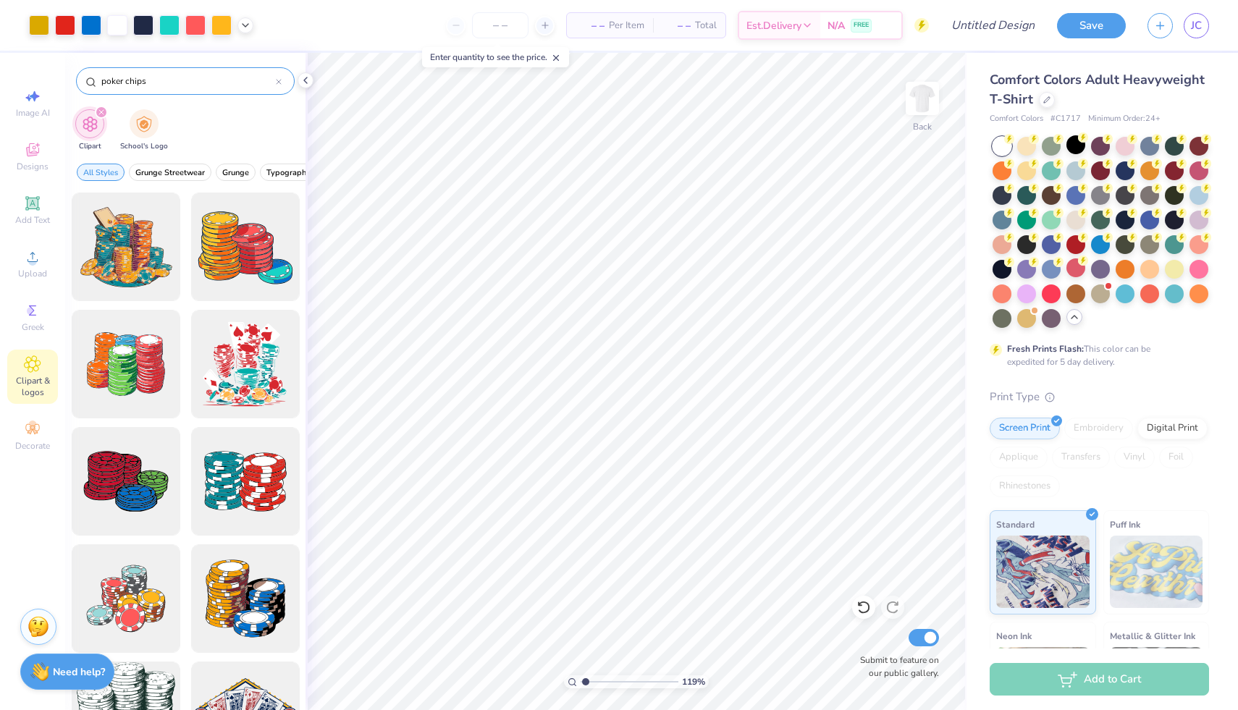
click at [166, 82] on input "poker chips" at bounding box center [188, 81] width 176 height 14
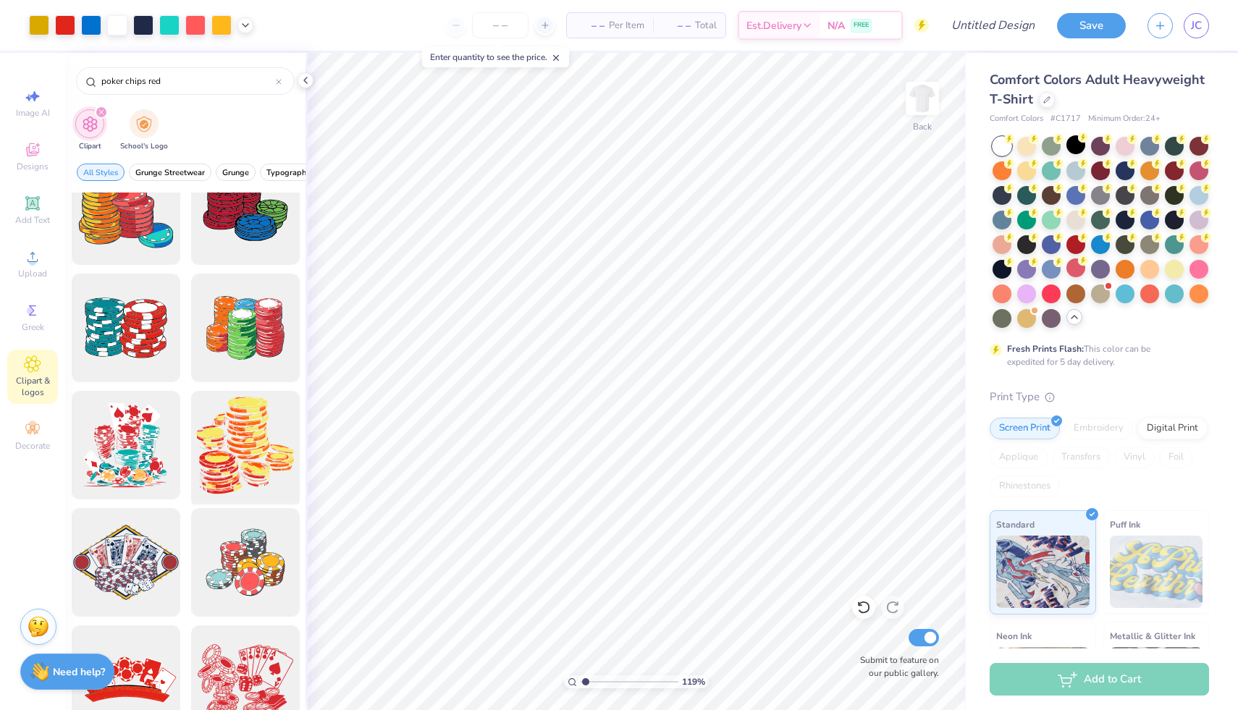
scroll to position [68, 0]
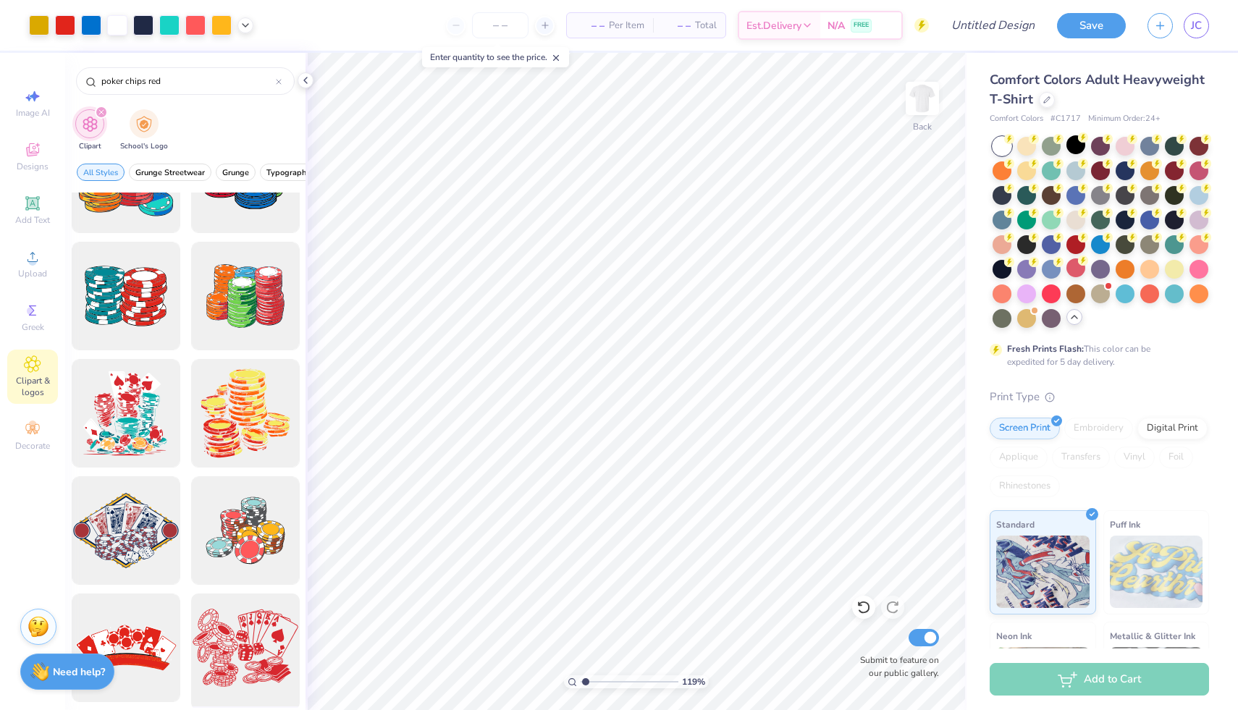
click at [238, 631] on div at bounding box center [245, 649] width 120 height 120
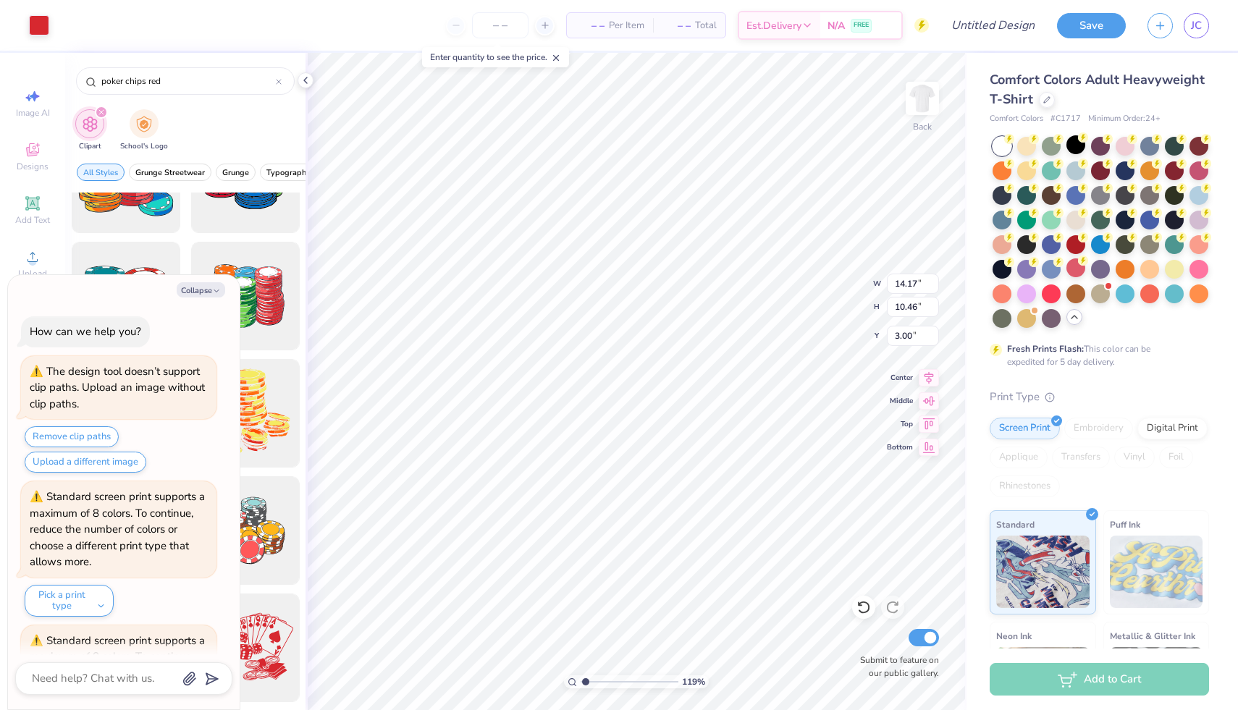
scroll to position [3567, 0]
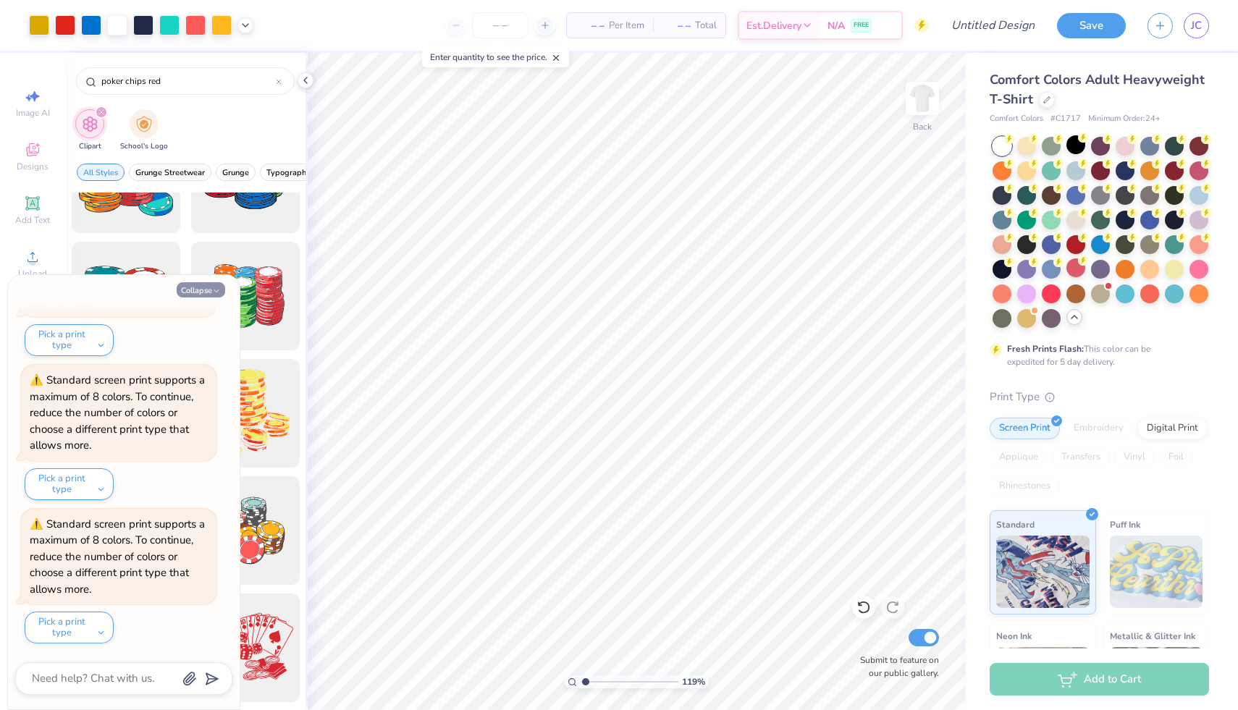
click at [212, 296] on button "Collapse" at bounding box center [201, 289] width 49 height 15
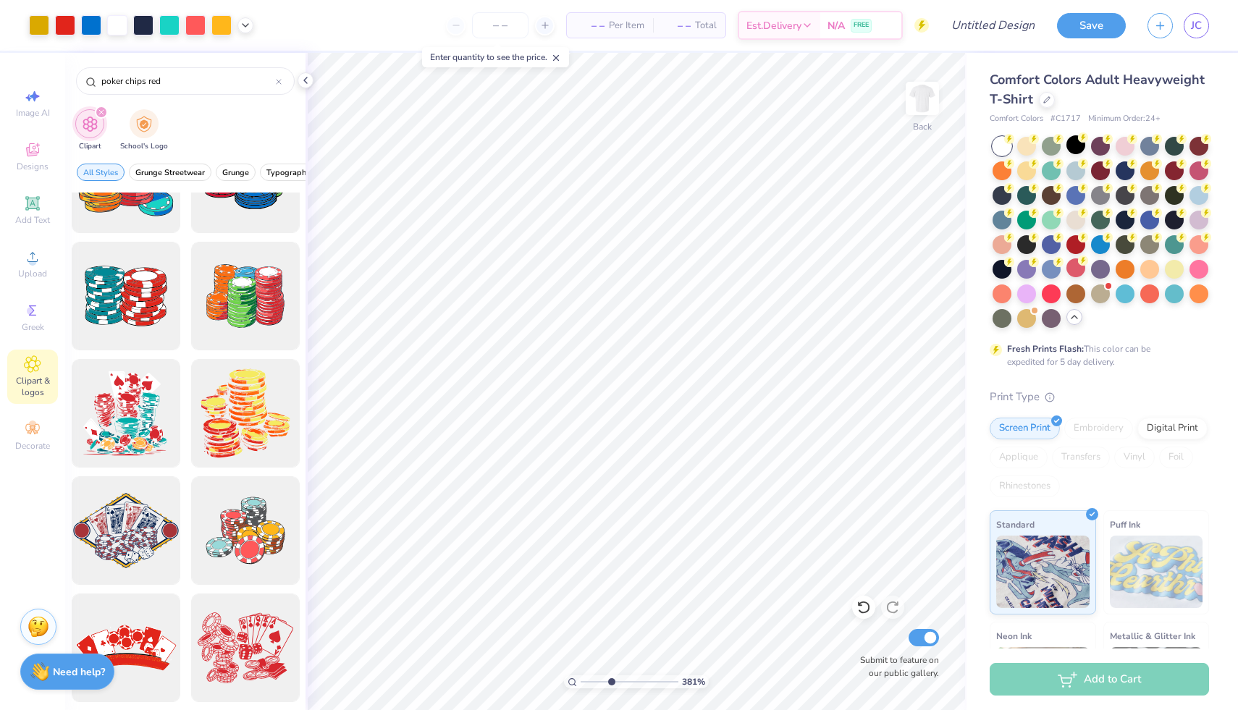
drag, startPoint x: 585, startPoint y: 681, endPoint x: 611, endPoint y: 680, distance: 26.1
click at [611, 680] on input "range" at bounding box center [630, 682] width 98 height 13
click at [864, 610] on icon at bounding box center [864, 607] width 14 height 14
click at [862, 610] on icon at bounding box center [864, 607] width 14 height 14
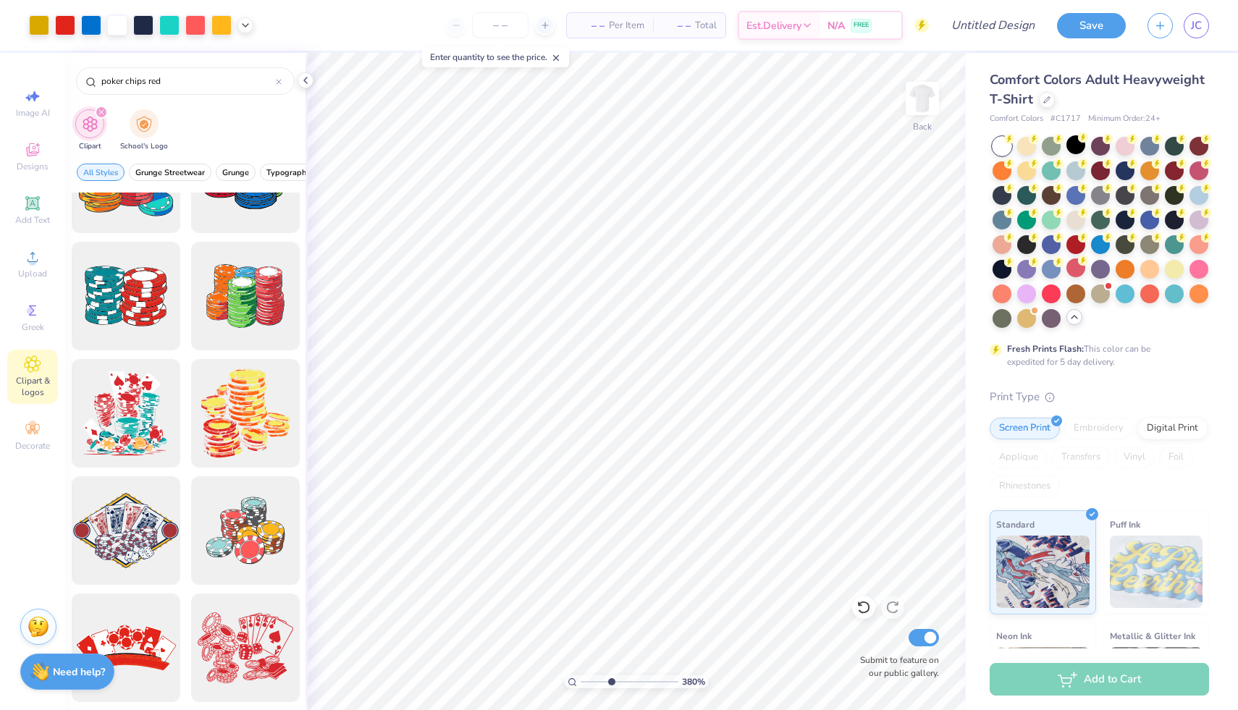
drag, startPoint x: 178, startPoint y: 82, endPoint x: 75, endPoint y: 72, distance: 104.1
click at [75, 72] on div "poker chips red" at bounding box center [185, 77] width 240 height 49
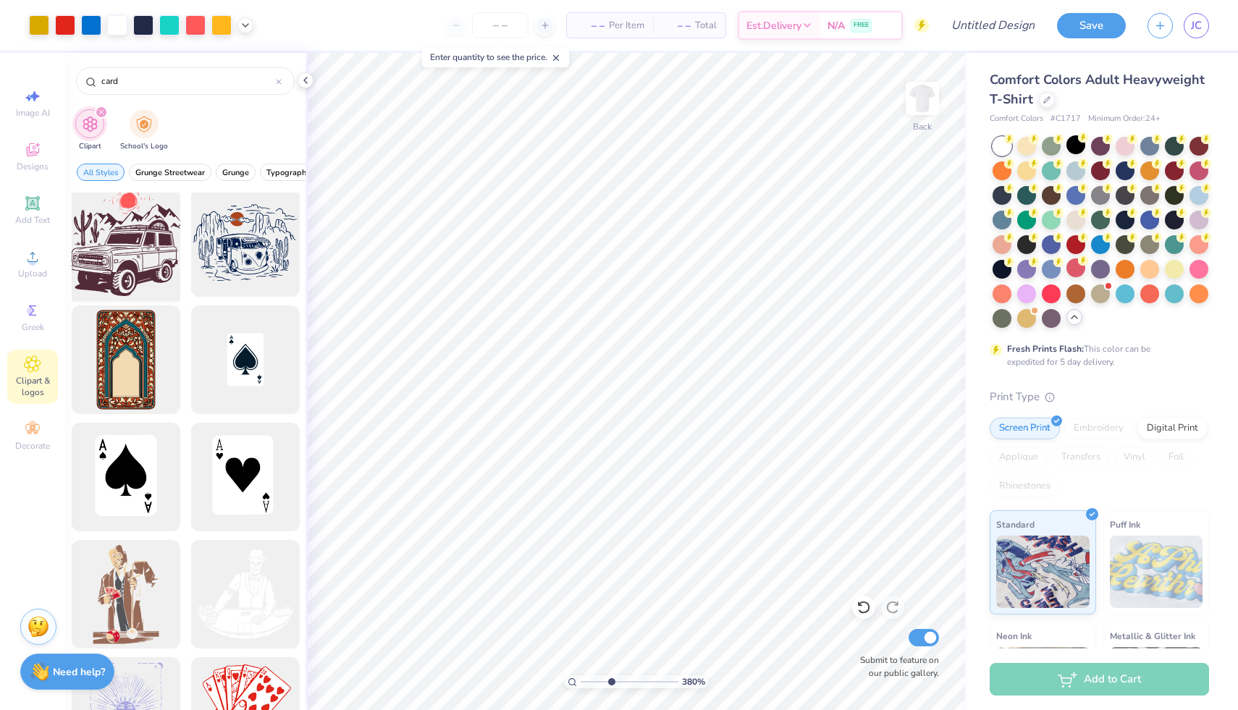
scroll to position [249, 0]
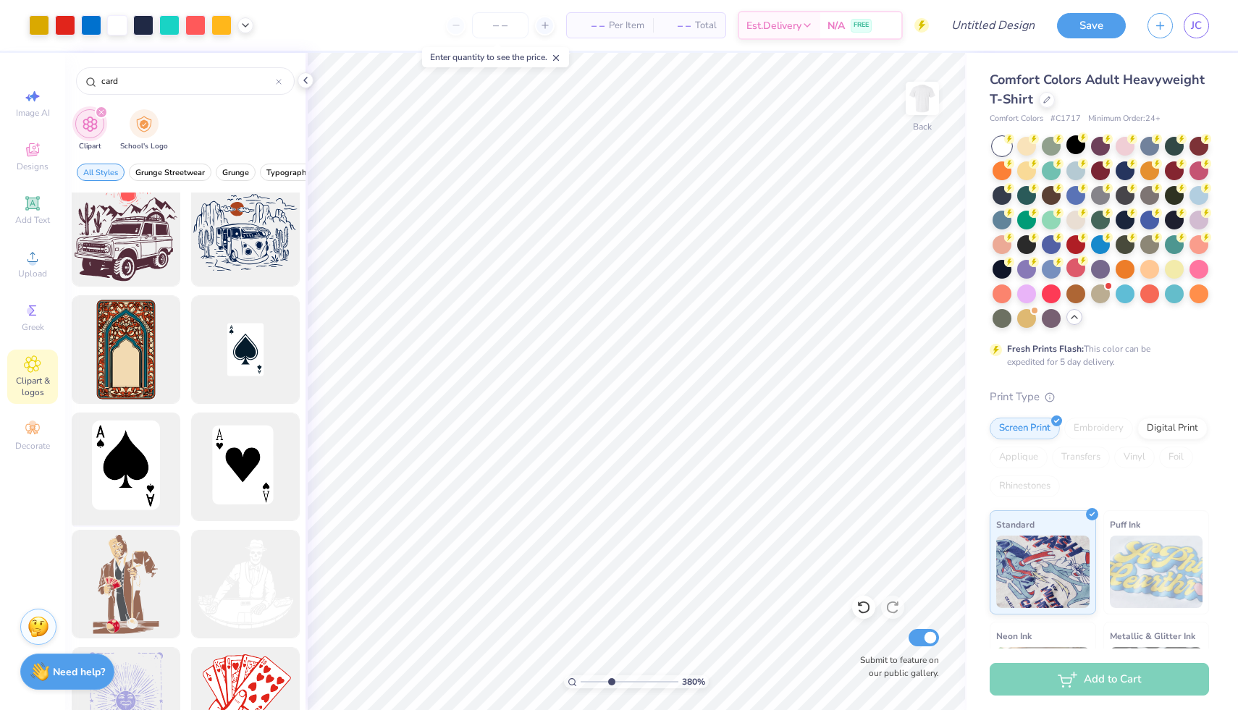
click at [125, 450] on div at bounding box center [126, 468] width 120 height 120
drag, startPoint x: 613, startPoint y: 684, endPoint x: 533, endPoint y: 677, distance: 80.7
click at [581, 677] on input "range" at bounding box center [630, 682] width 98 height 13
drag, startPoint x: 583, startPoint y: 680, endPoint x: 641, endPoint y: 679, distance: 57.9
click at [641, 679] on input "range" at bounding box center [630, 682] width 98 height 13
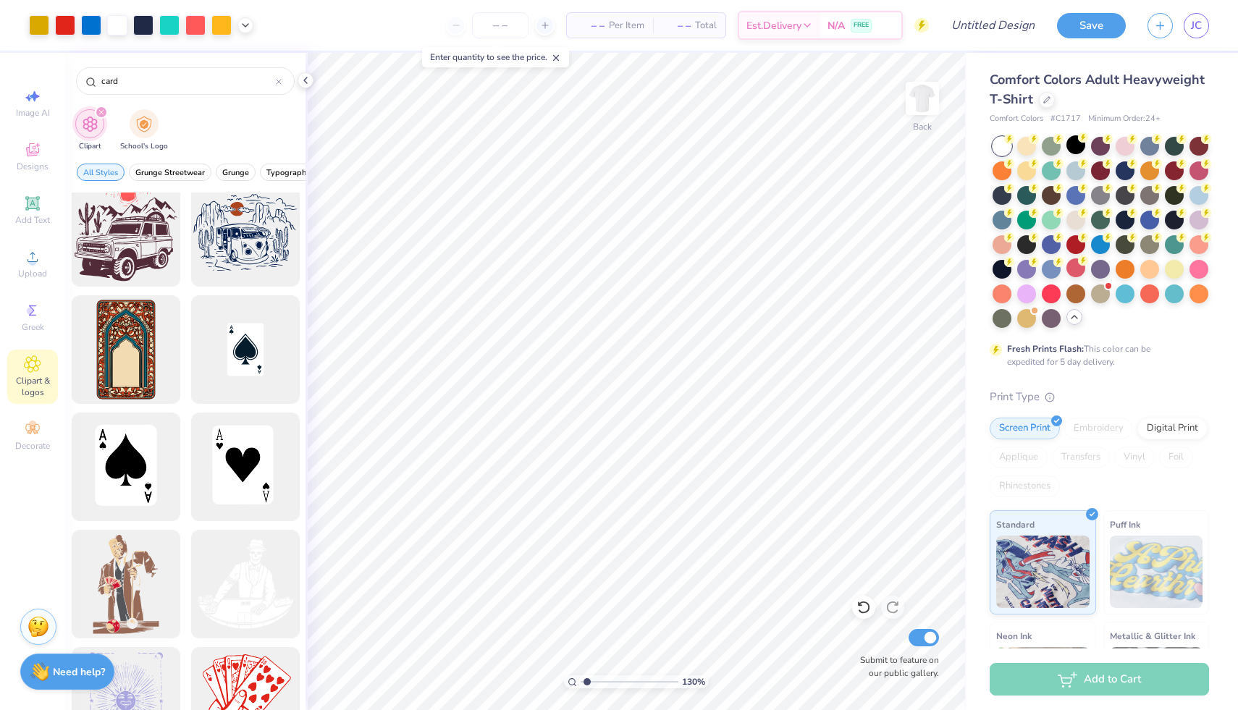
drag, startPoint x: 642, startPoint y: 679, endPoint x: 587, endPoint y: 677, distance: 55.8
click at [587, 677] on input "range" at bounding box center [630, 682] width 98 height 13
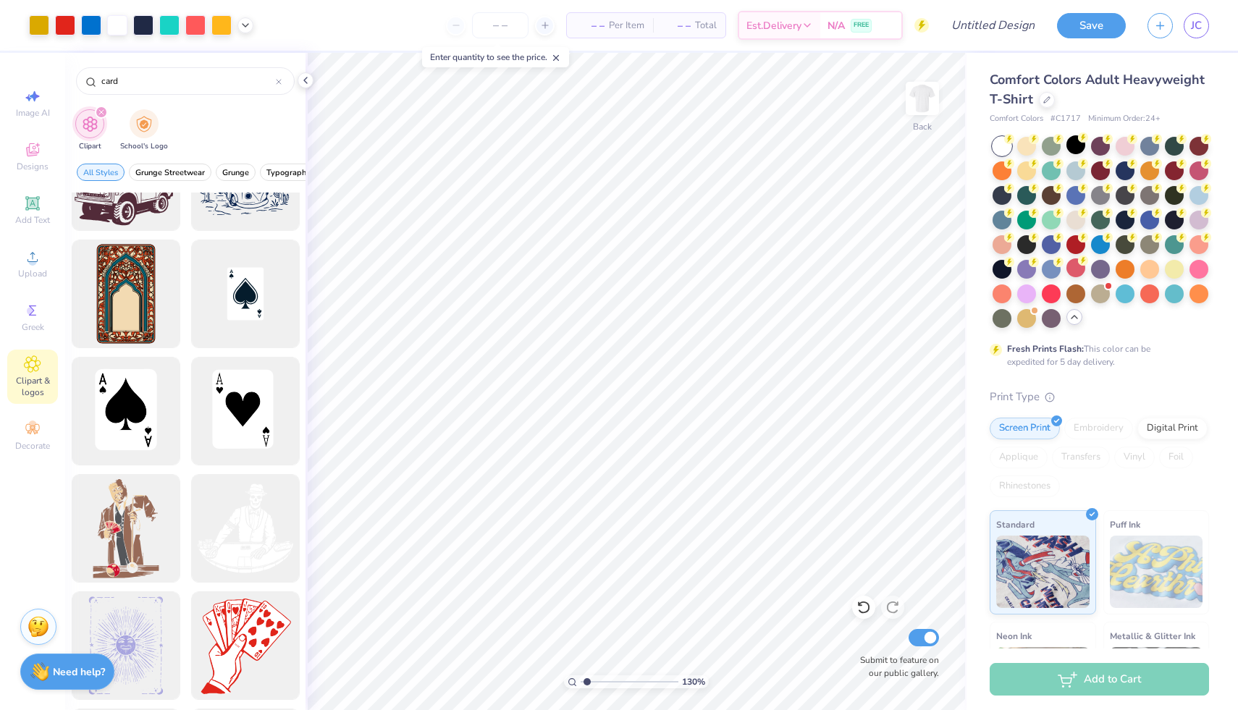
scroll to position [0, 0]
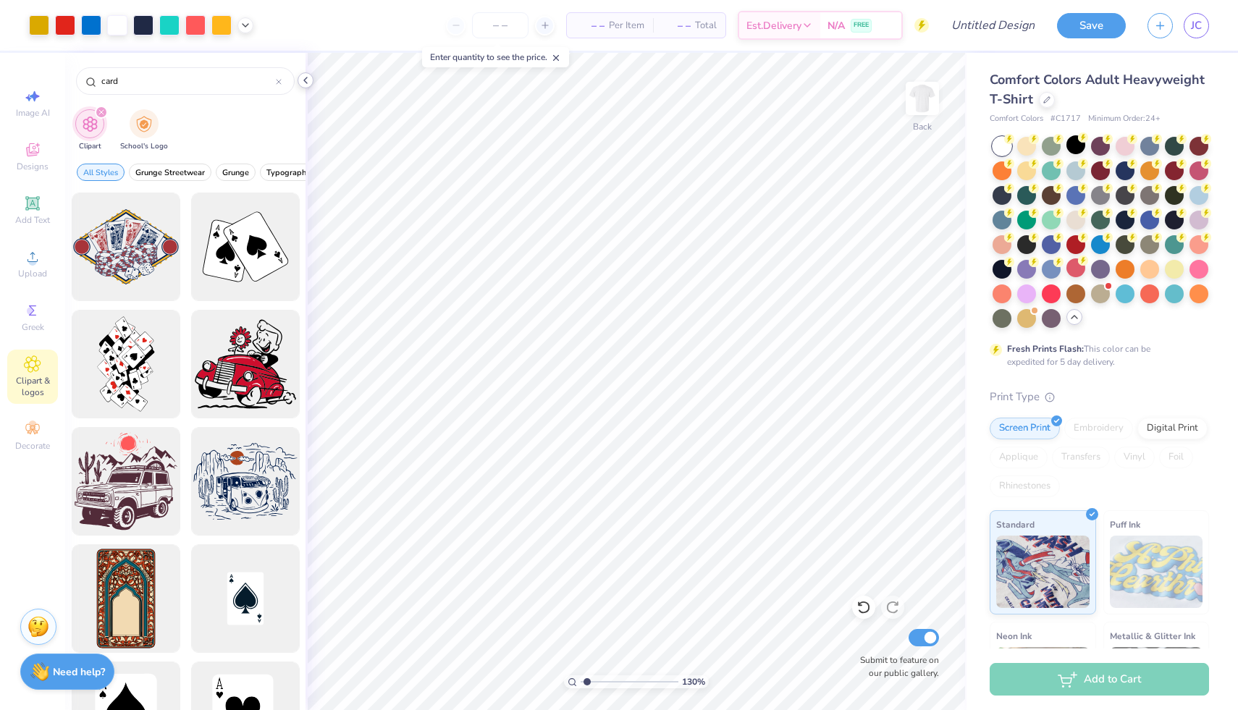
click at [306, 77] on icon at bounding box center [306, 81] width 12 height 12
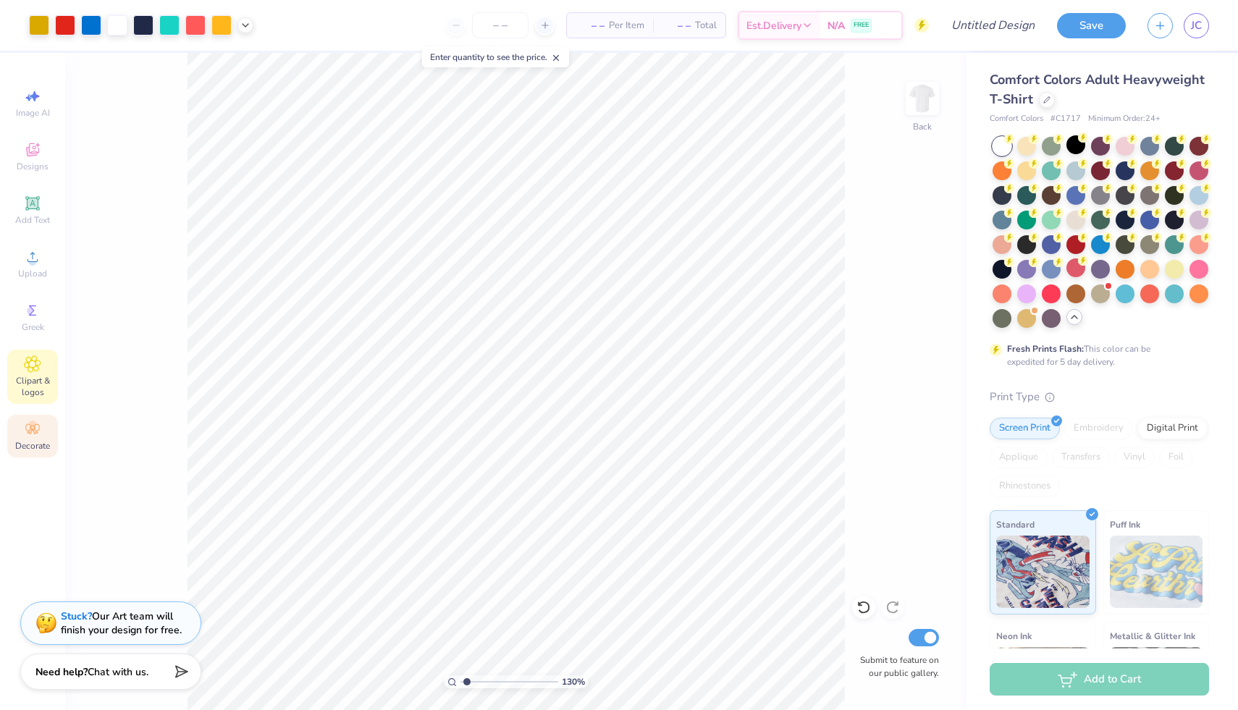
click at [29, 430] on icon at bounding box center [32, 429] width 14 height 10
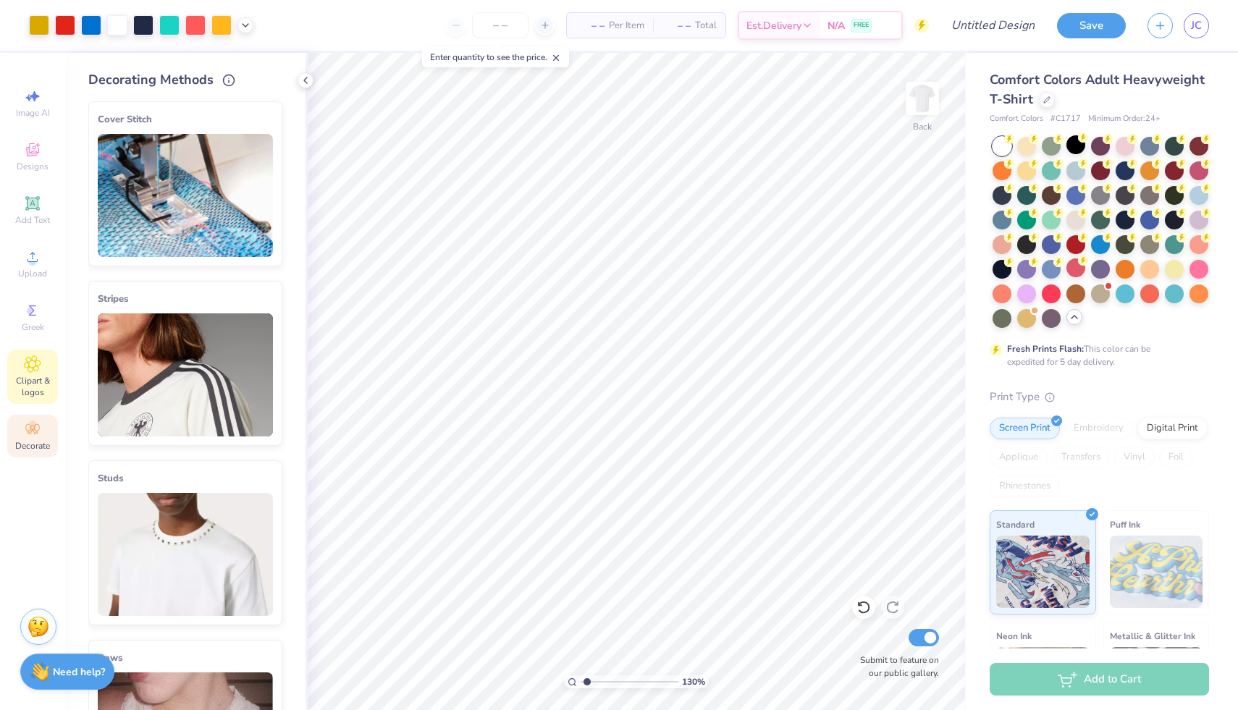
click at [30, 393] on span "Clipart & logos" at bounding box center [32, 386] width 51 height 23
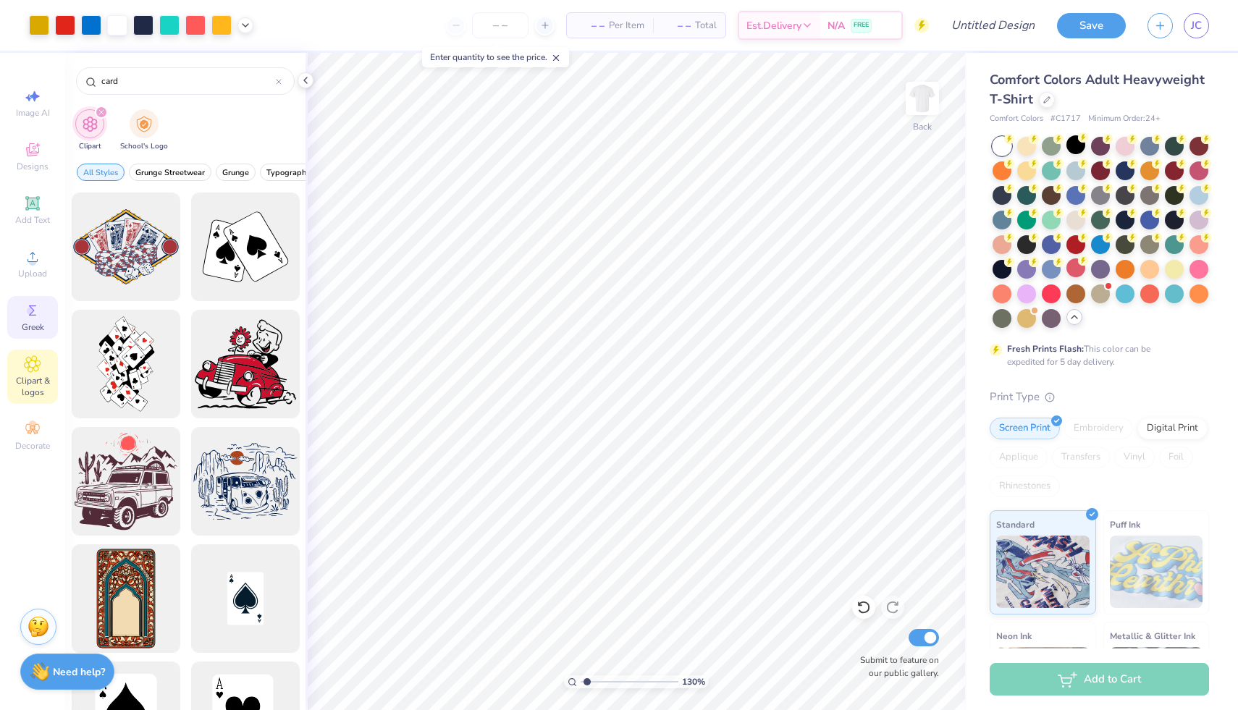
click at [28, 311] on circle at bounding box center [31, 311] width 8 height 8
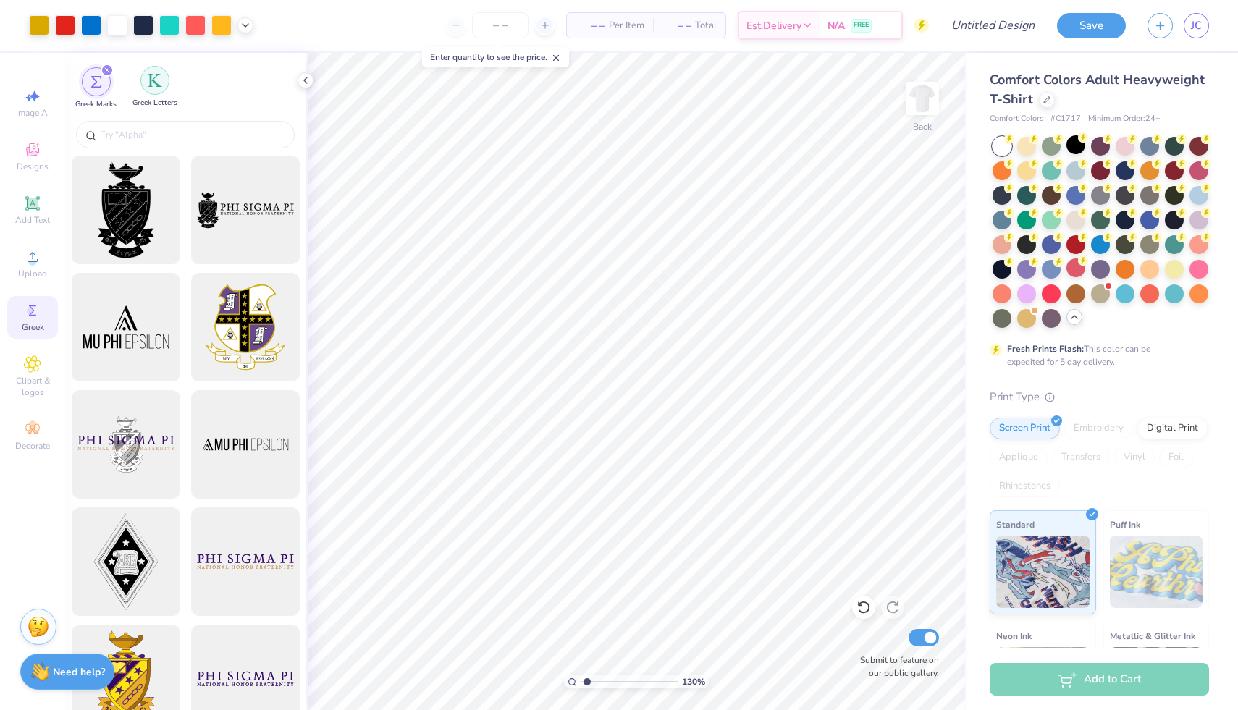
click at [165, 75] on div "filter for Greek Letters" at bounding box center [155, 80] width 29 height 29
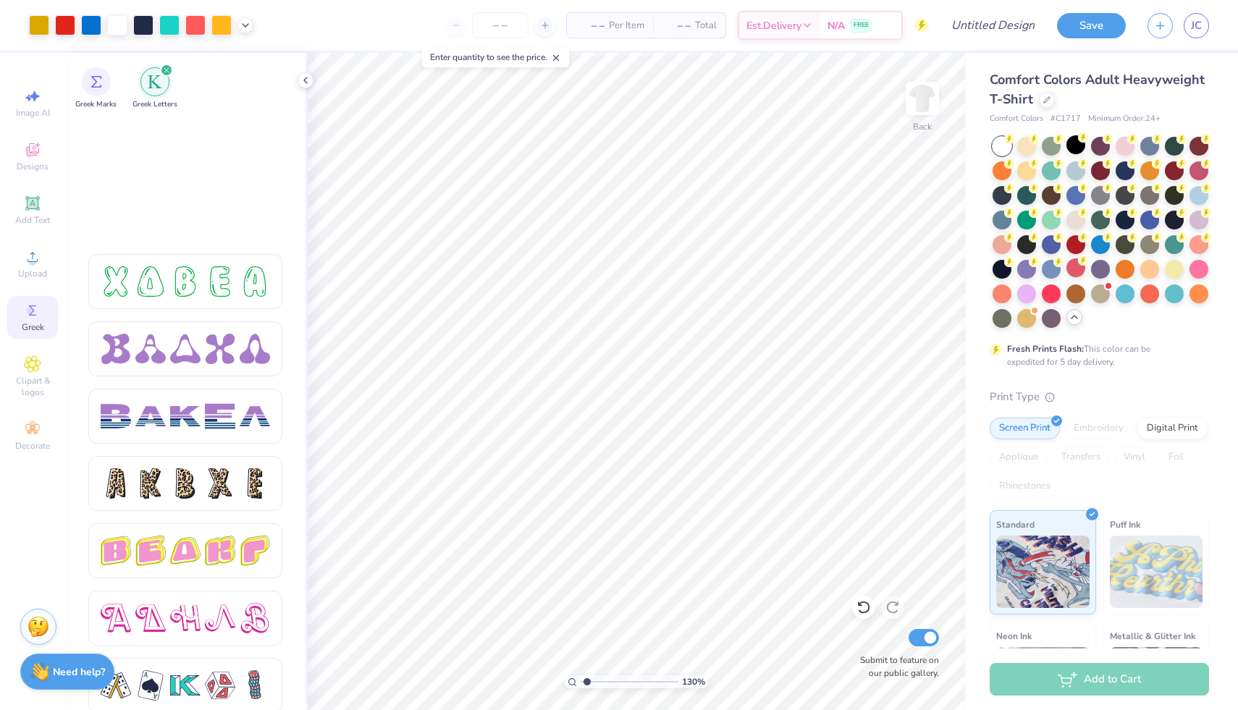
scroll to position [2301, 0]
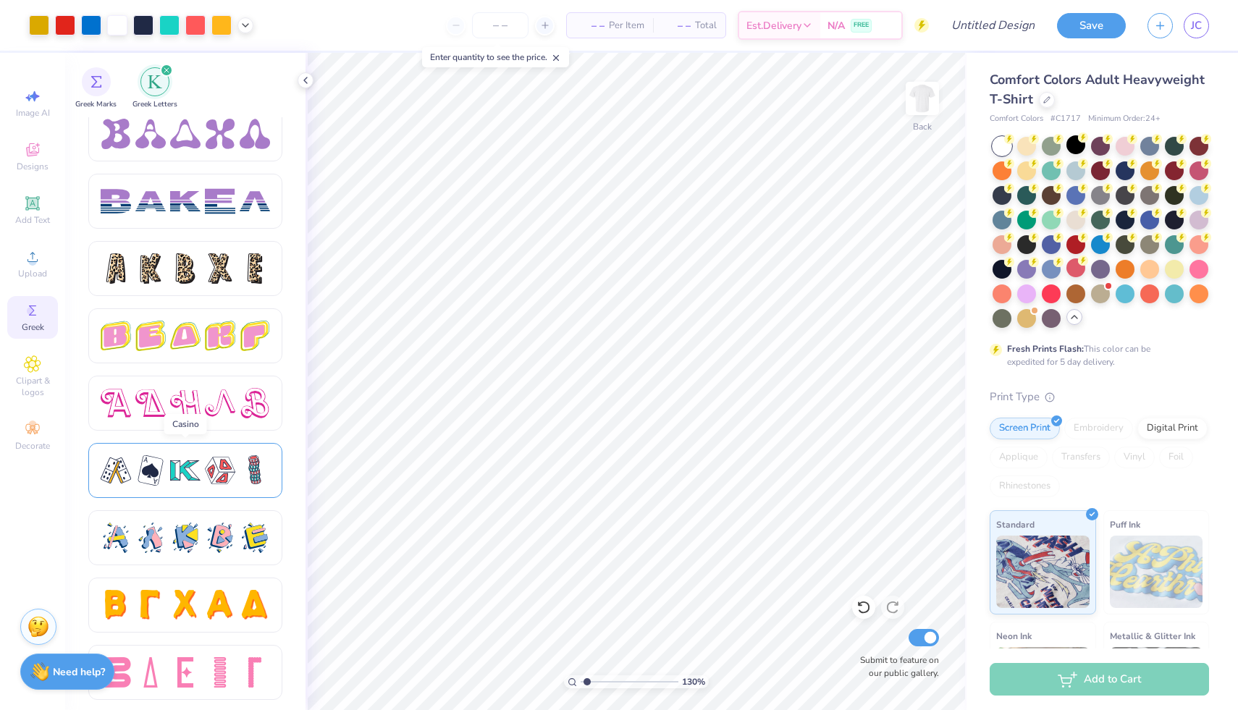
click at [229, 488] on div at bounding box center [185, 470] width 194 height 55
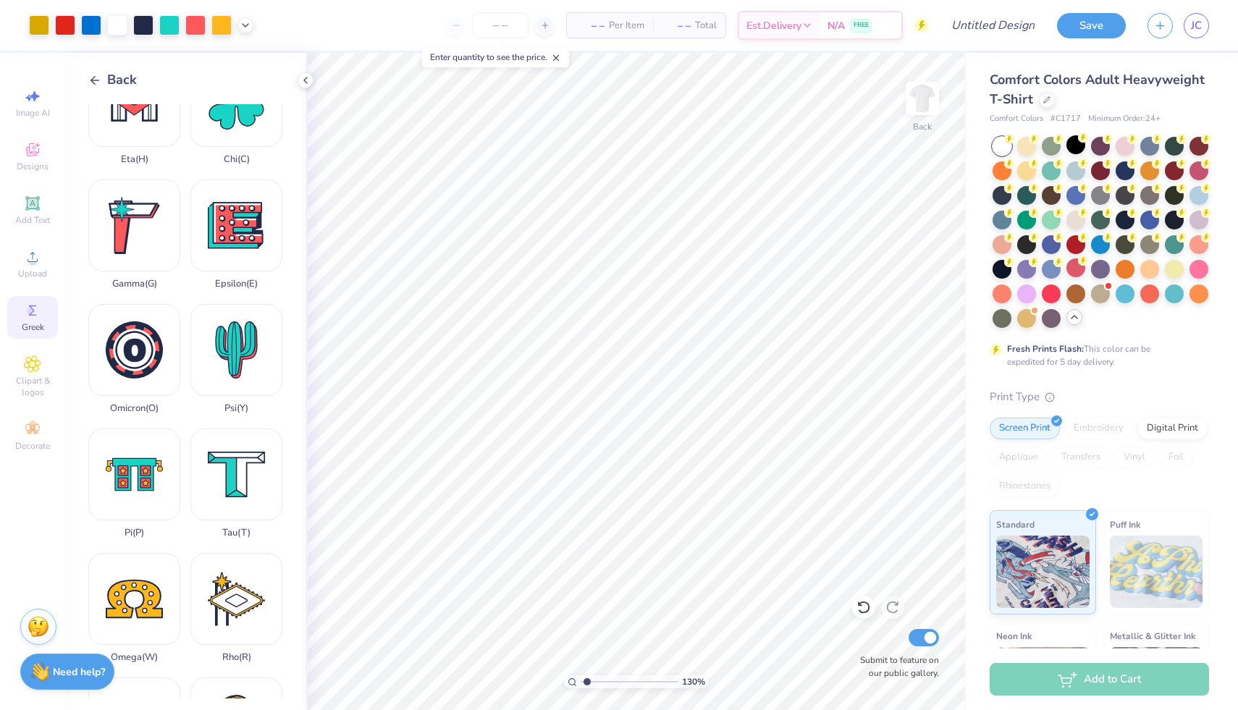
scroll to position [0, 0]
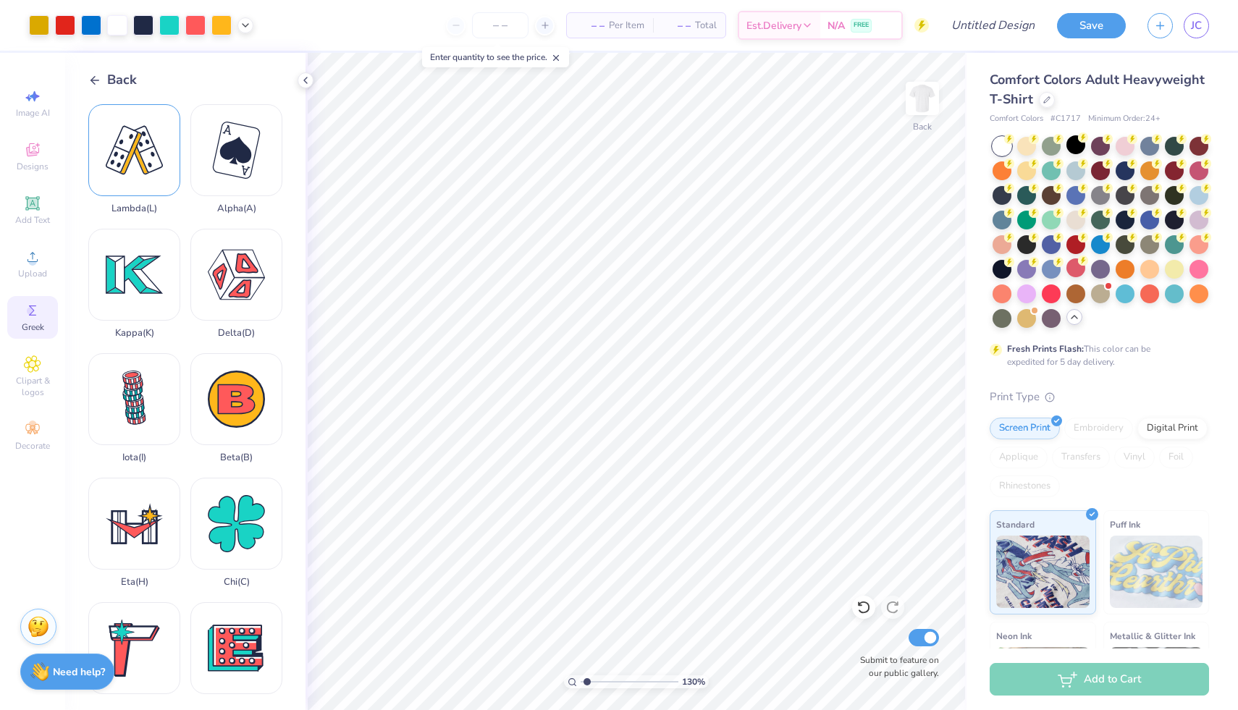
click at [135, 154] on div "Lambda ( L )" at bounding box center [134, 159] width 92 height 110
click at [304, 75] on icon at bounding box center [306, 81] width 12 height 12
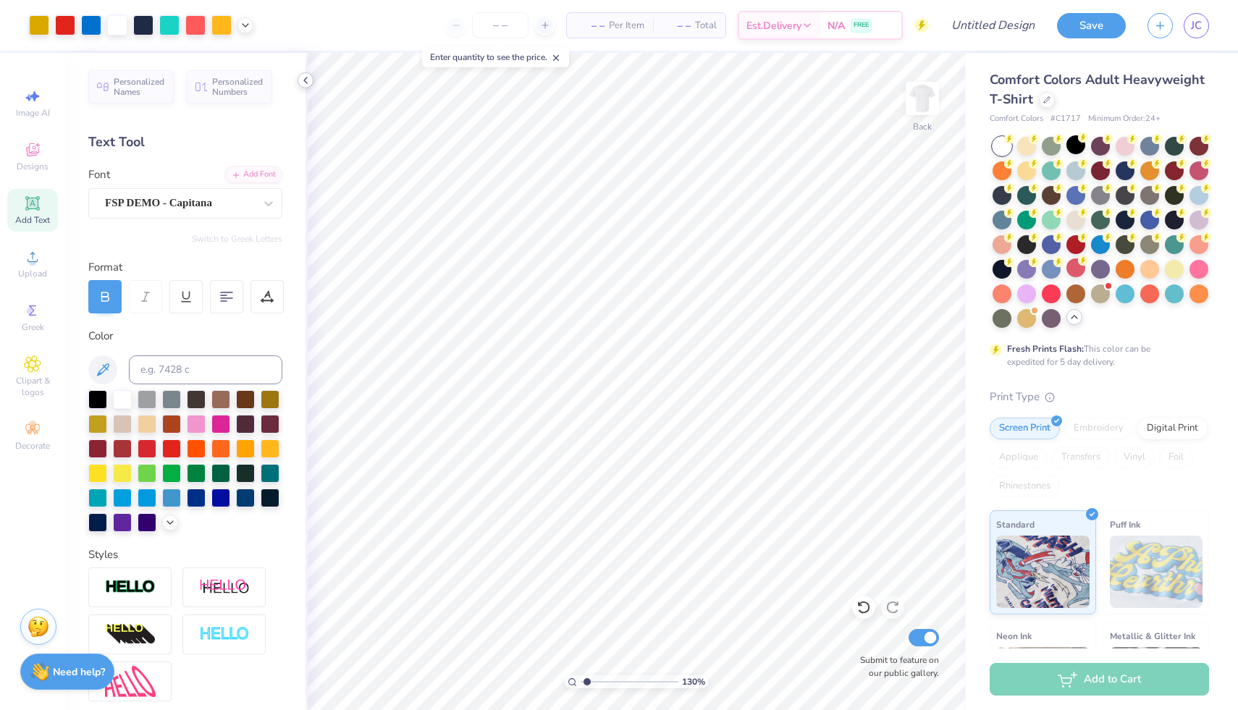
click at [300, 78] on icon at bounding box center [306, 81] width 12 height 12
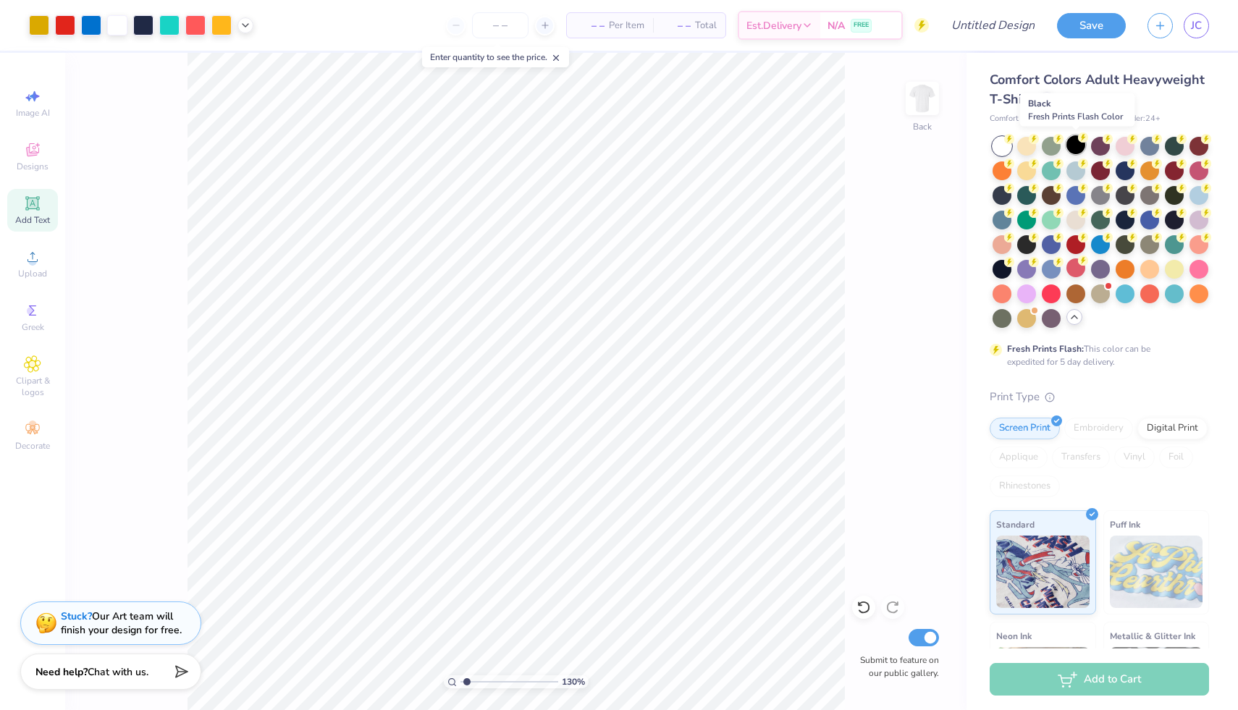
click at [1078, 141] on icon at bounding box center [1083, 138] width 10 height 10
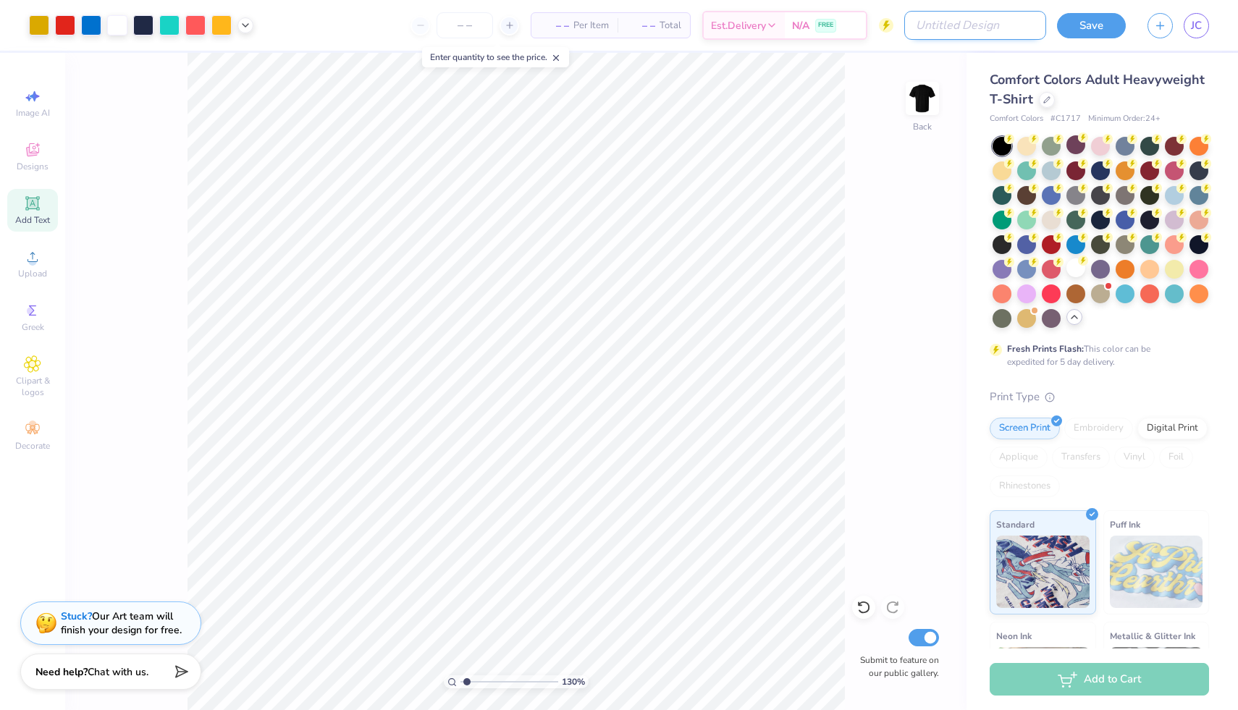
click at [1014, 27] on input "Design Title" at bounding box center [976, 25] width 142 height 29
click at [1112, 23] on button "Save" at bounding box center [1091, 23] width 69 height 25
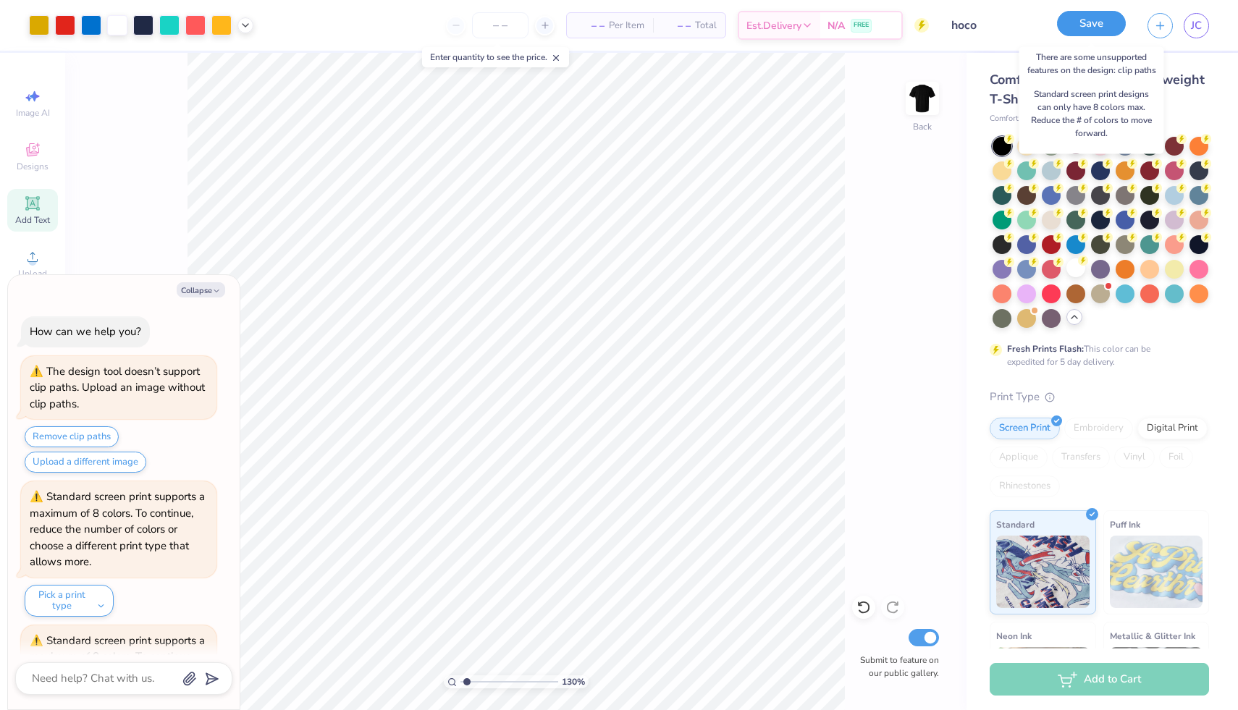
scroll to position [3836, 0]
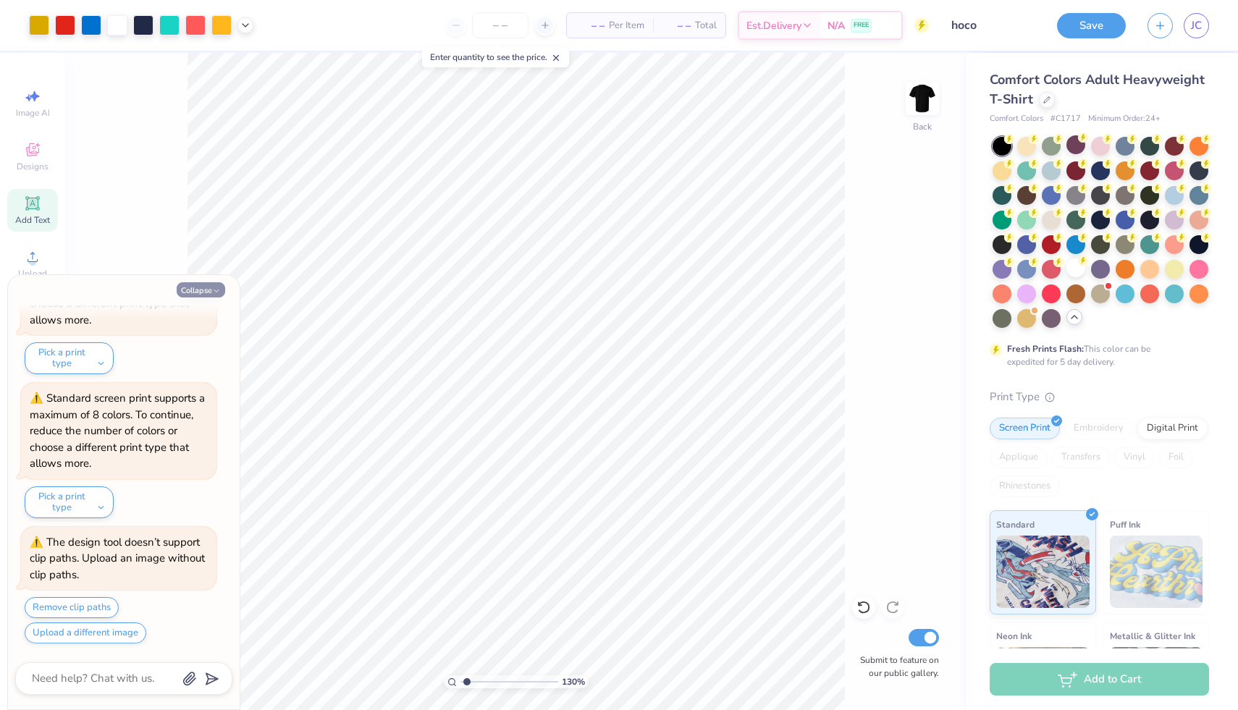
click at [219, 285] on button "Collapse" at bounding box center [201, 289] width 49 height 15
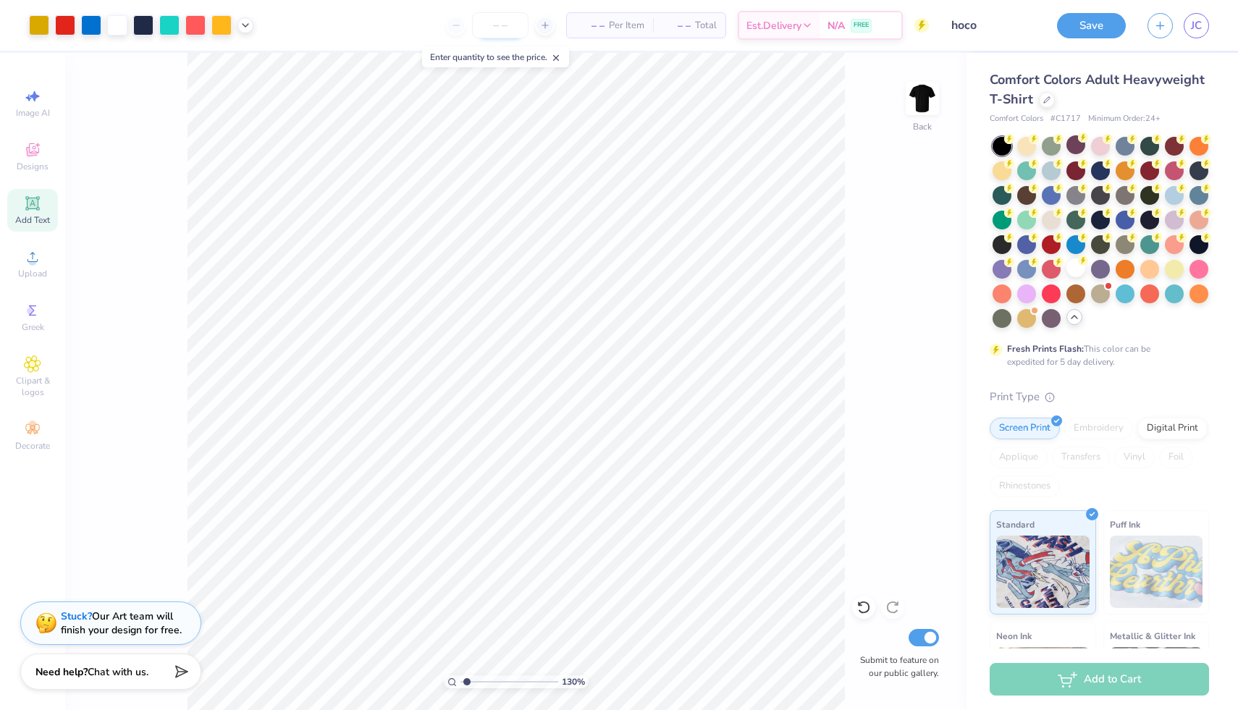
click at [507, 22] on input "number" at bounding box center [500, 25] width 56 height 26
click at [907, 340] on div "130 % Back Submit to feature on our public gallery." at bounding box center [516, 382] width 902 height 658
click at [169, 558] on div "130 % Back Submit to feature on our public gallery." at bounding box center [516, 382] width 902 height 658
click at [1097, 31] on button "Save" at bounding box center [1091, 23] width 69 height 25
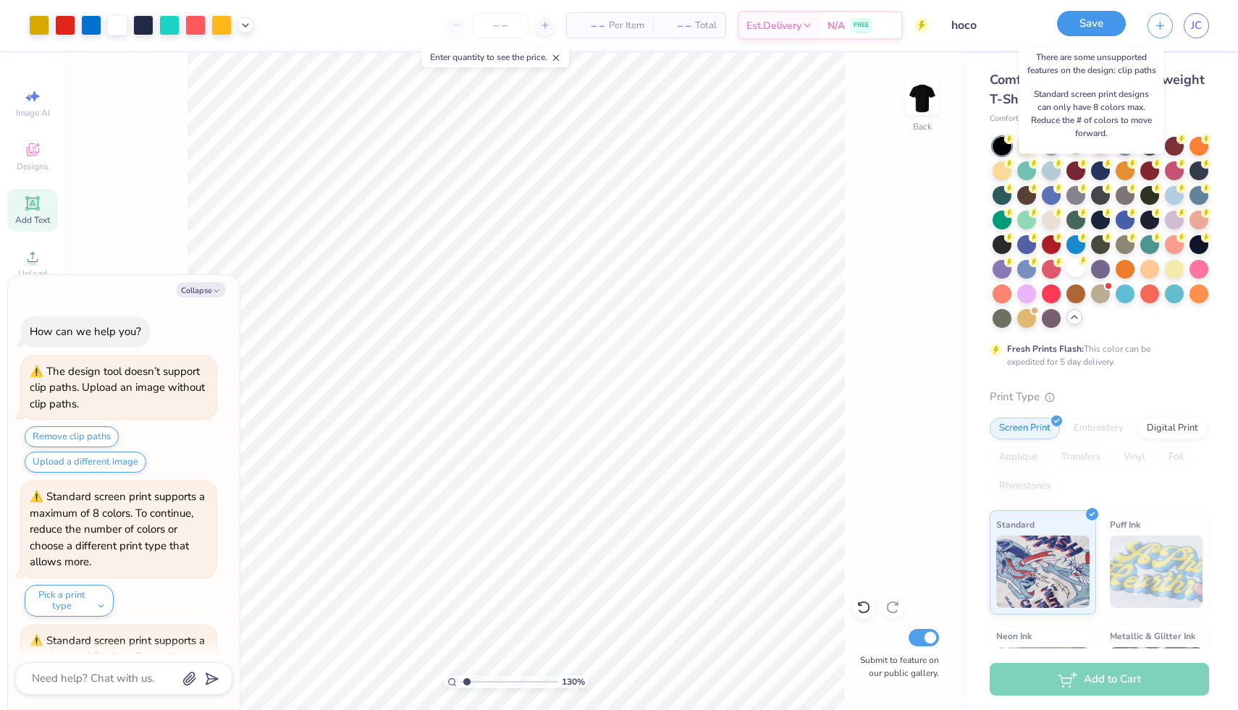
scroll to position [4106, 0]
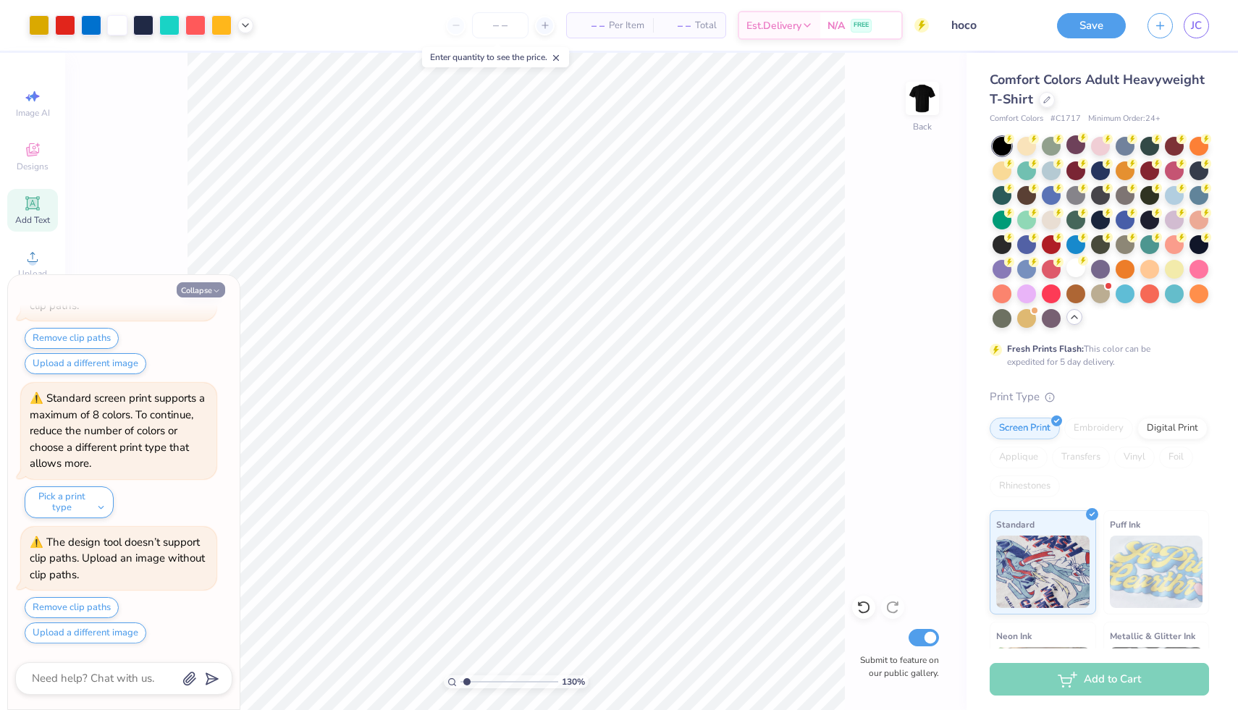
click at [187, 287] on button "Collapse" at bounding box center [201, 289] width 49 height 15
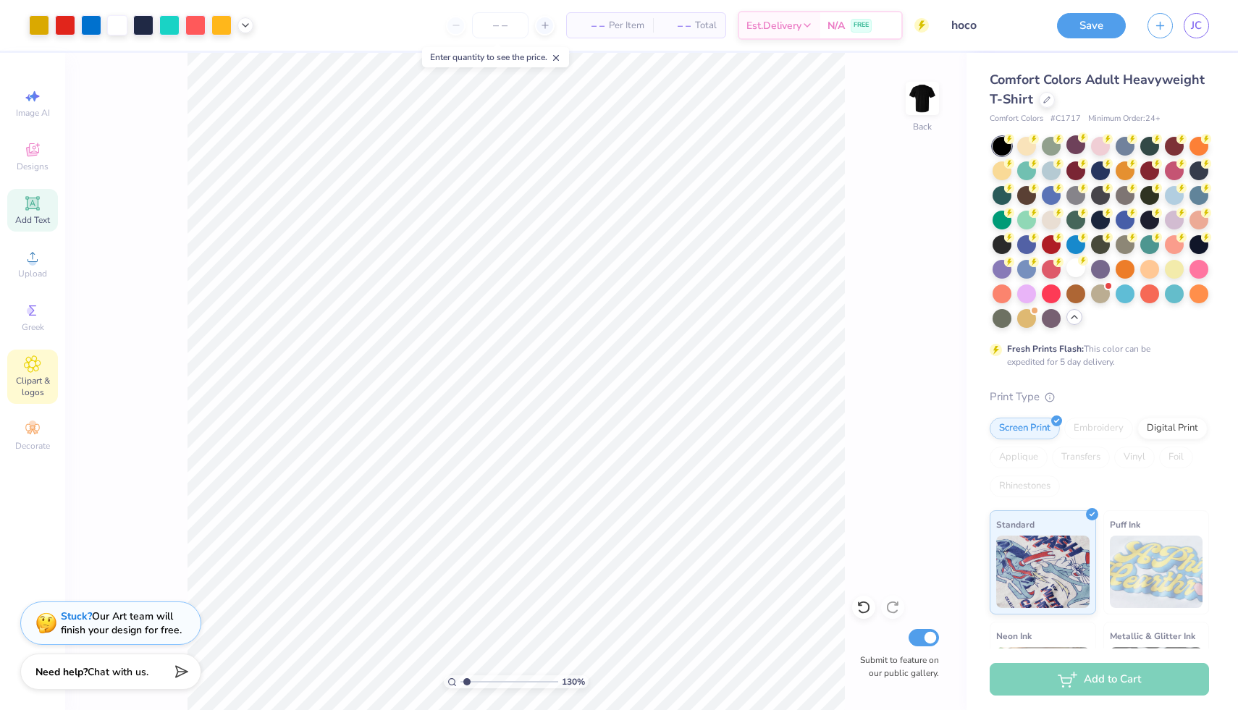
click at [33, 397] on span "Clipart & logos" at bounding box center [32, 386] width 51 height 23
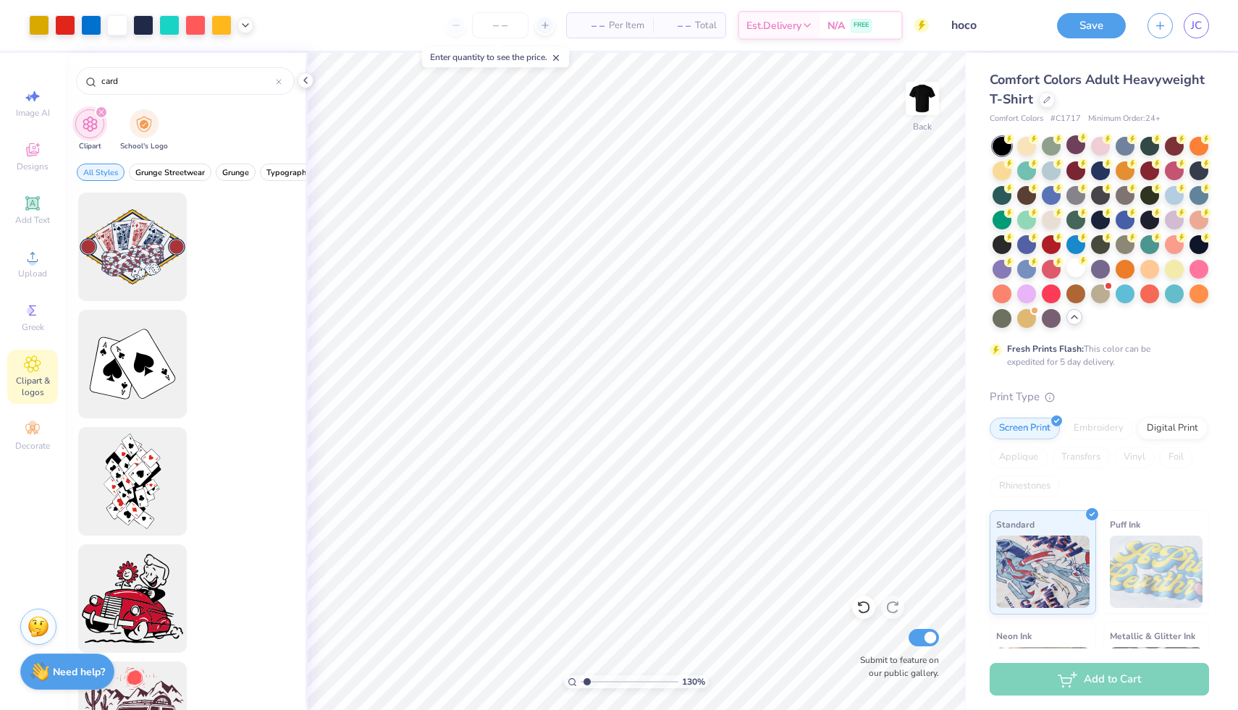
scroll to position [0, 0]
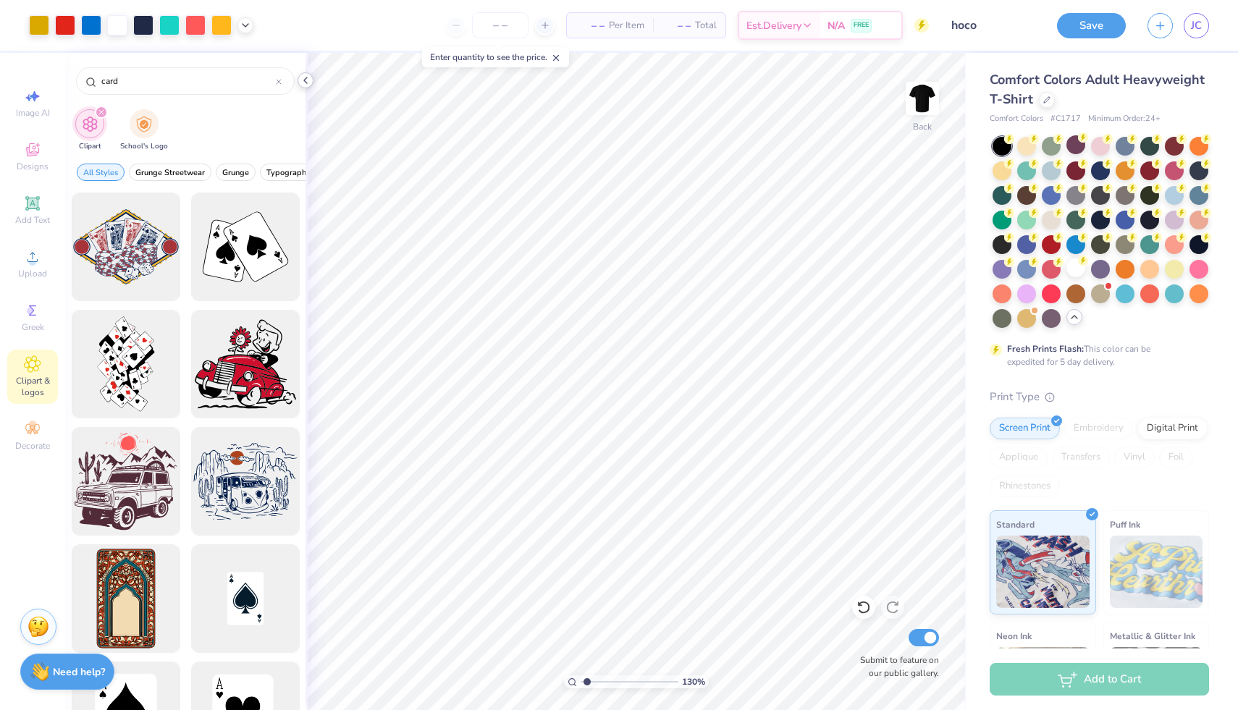
click at [306, 80] on icon at bounding box center [306, 81] width 12 height 12
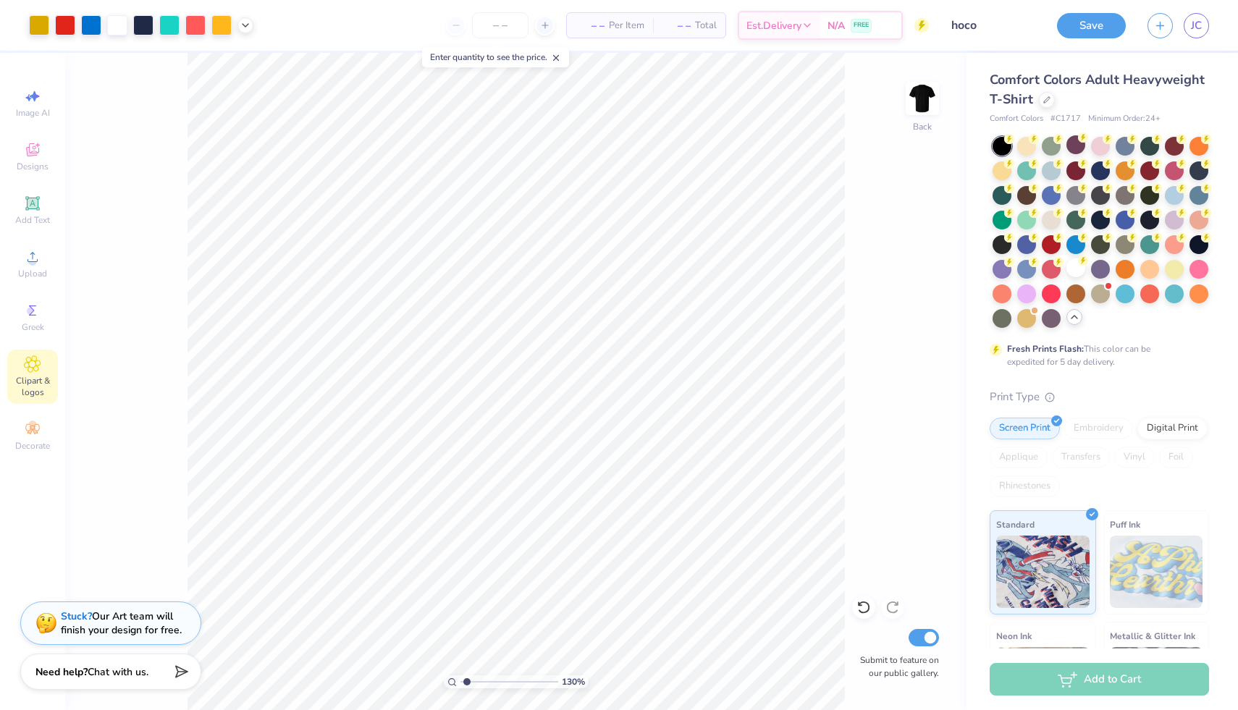
click at [35, 379] on span "Clipart & logos" at bounding box center [32, 386] width 51 height 23
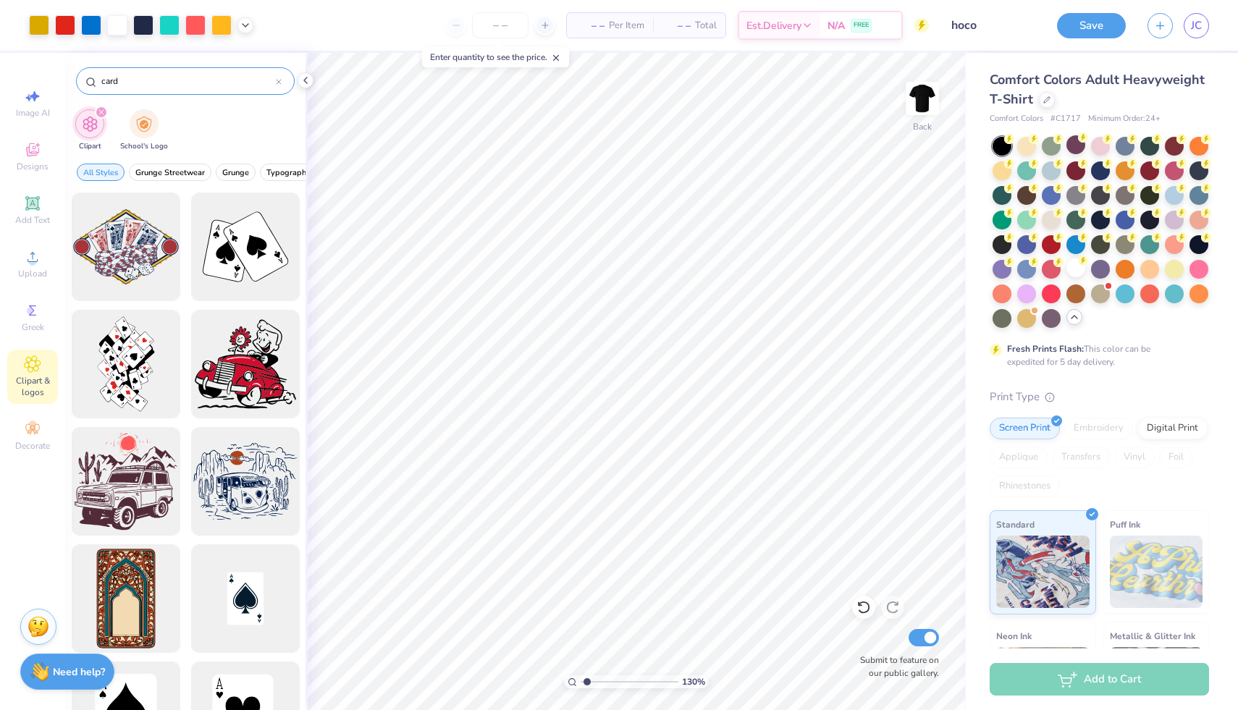
drag, startPoint x: 127, startPoint y: 80, endPoint x: 92, endPoint y: 72, distance: 35.7
click at [93, 73] on div "card" at bounding box center [185, 81] width 219 height 28
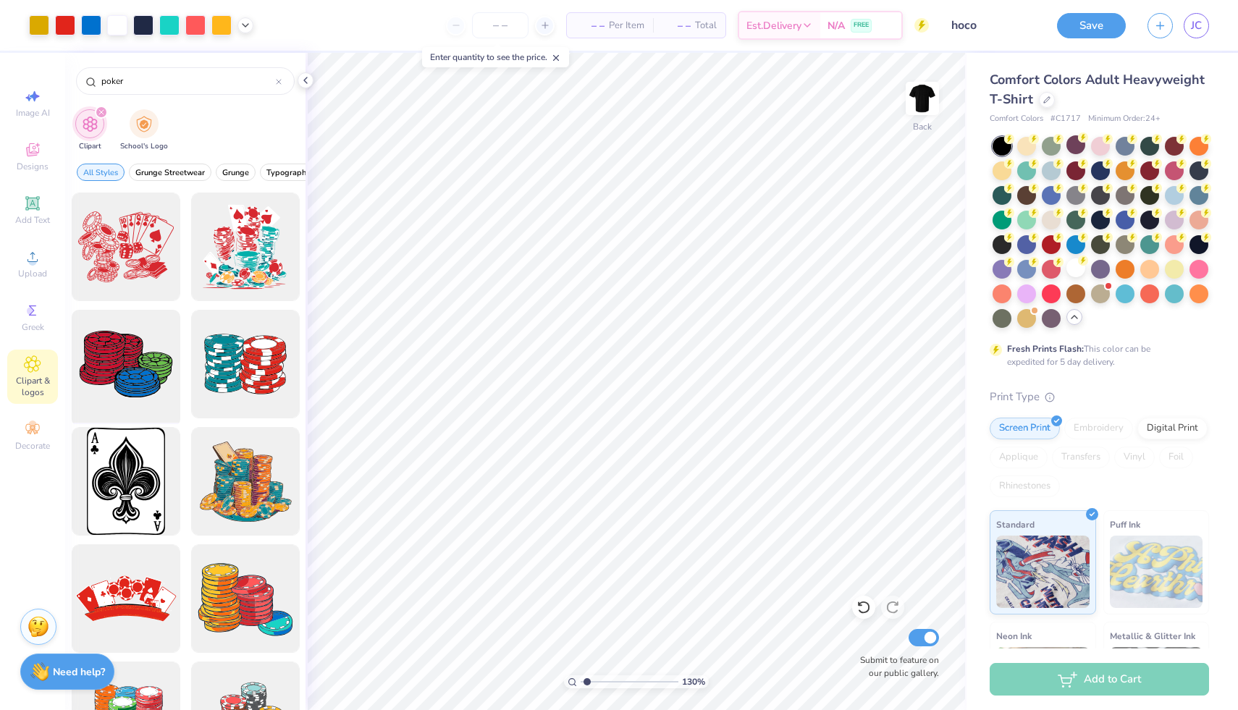
click at [129, 340] on div at bounding box center [126, 365] width 120 height 120
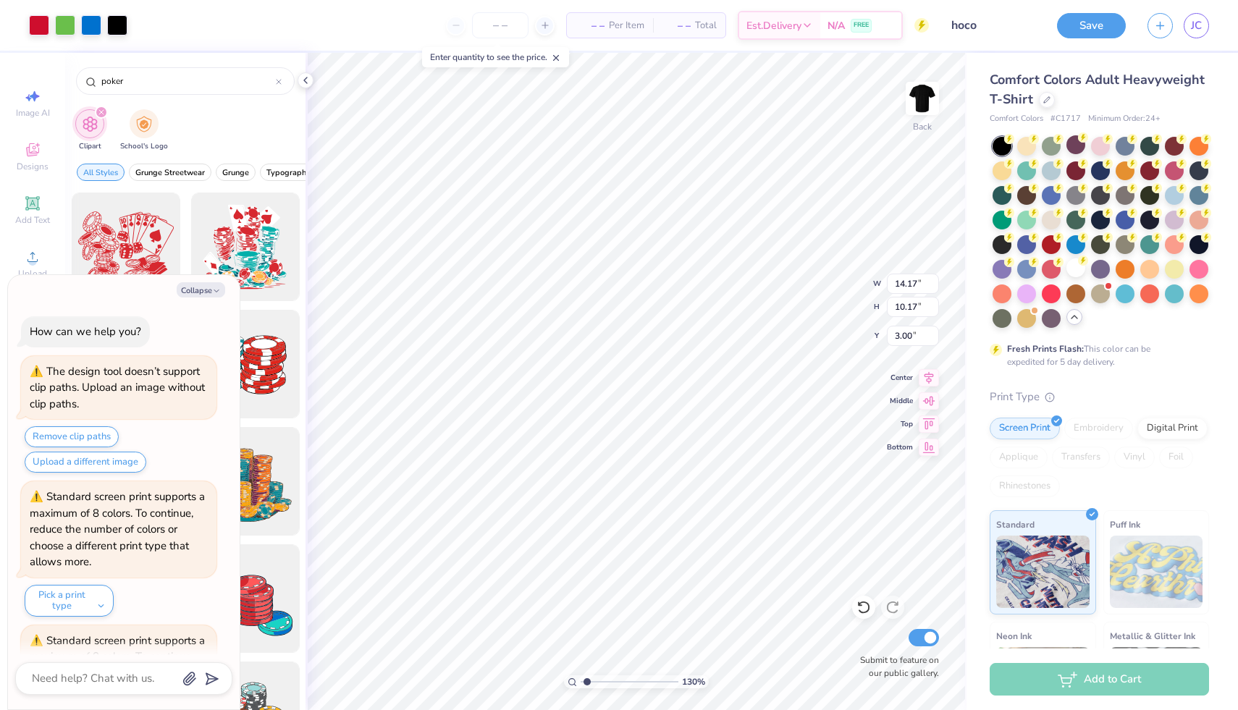
scroll to position [4249, 0]
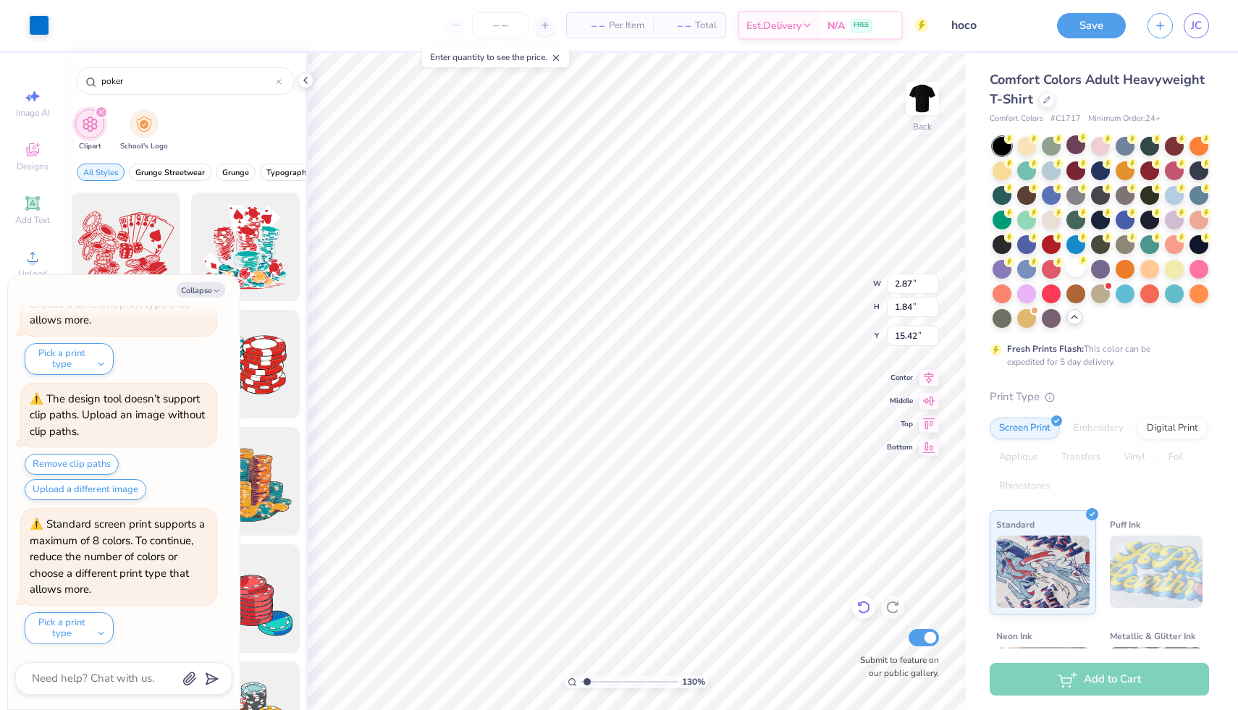
click at [869, 611] on icon at bounding box center [864, 607] width 14 height 14
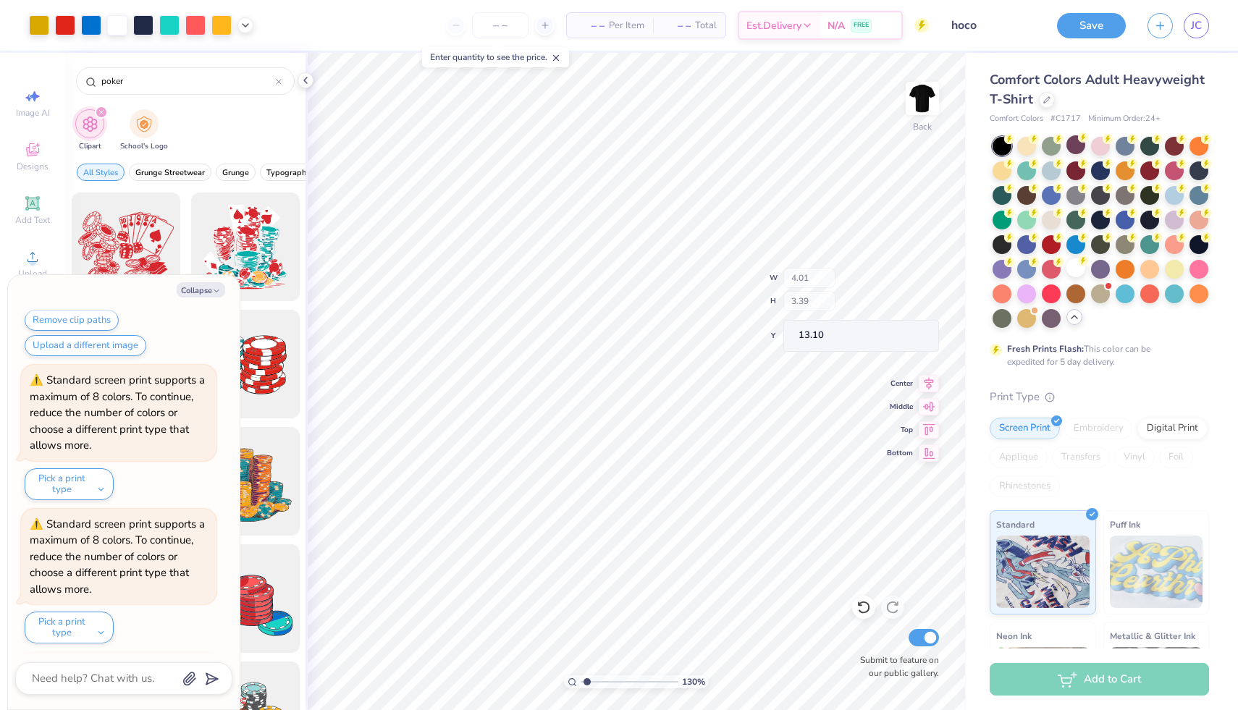
scroll to position [4537, 0]
click at [209, 290] on button "Collapse" at bounding box center [201, 289] width 49 height 15
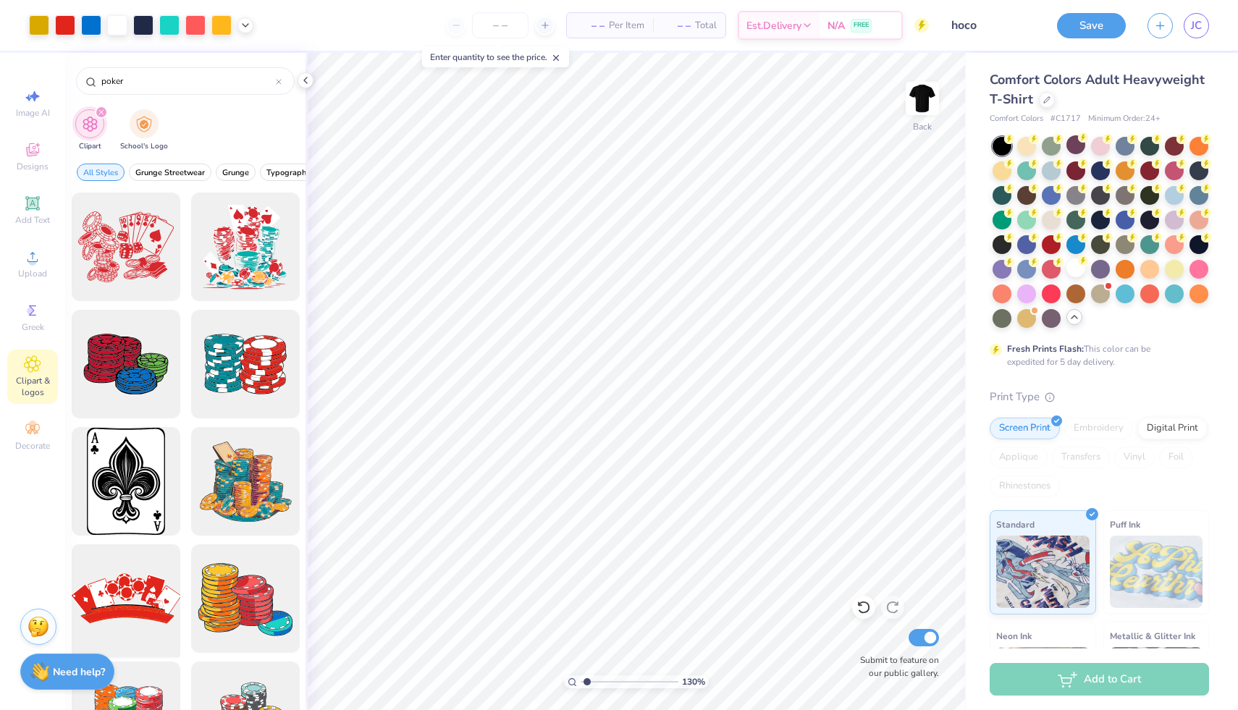
click at [130, 581] on div at bounding box center [126, 600] width 120 height 120
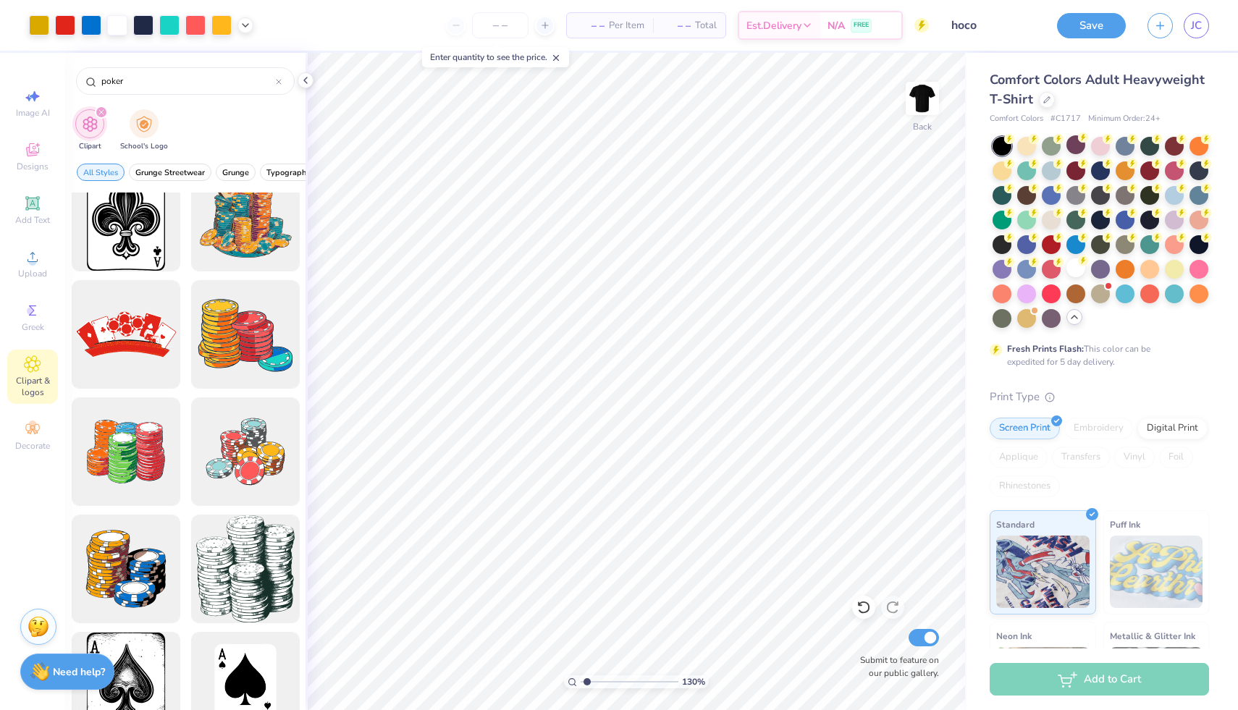
scroll to position [0, 0]
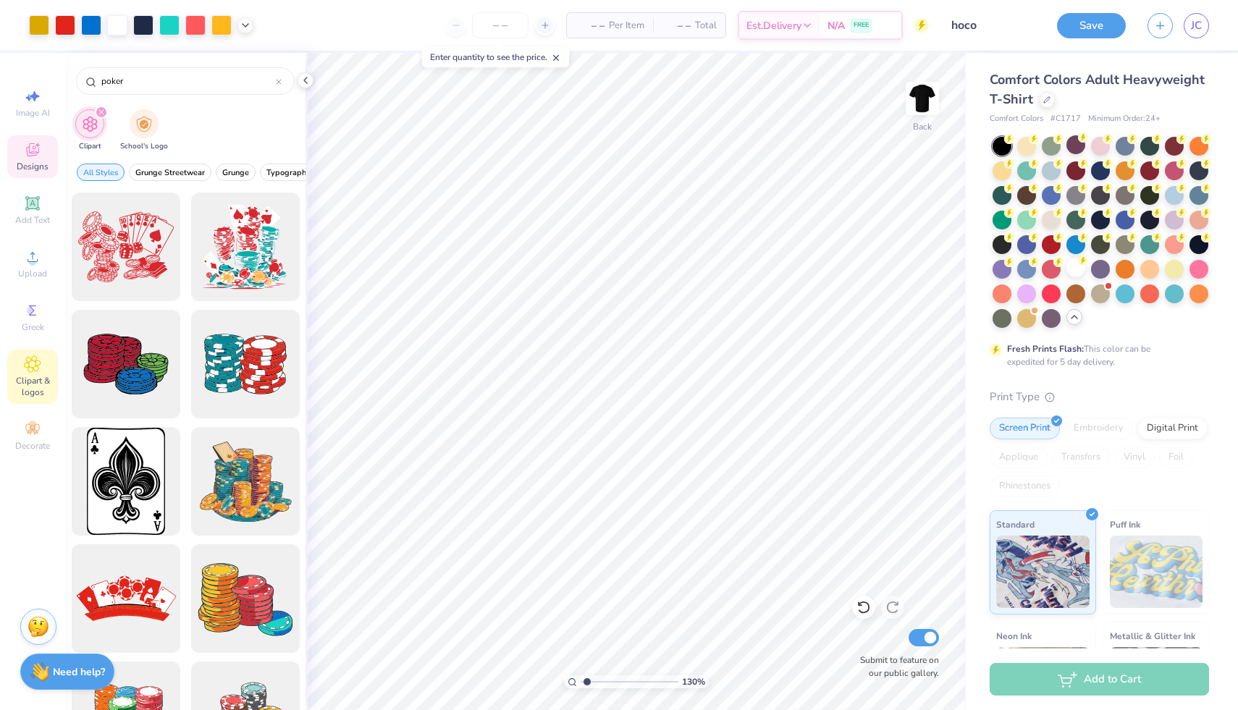
click at [43, 154] on div "Designs" at bounding box center [32, 156] width 51 height 43
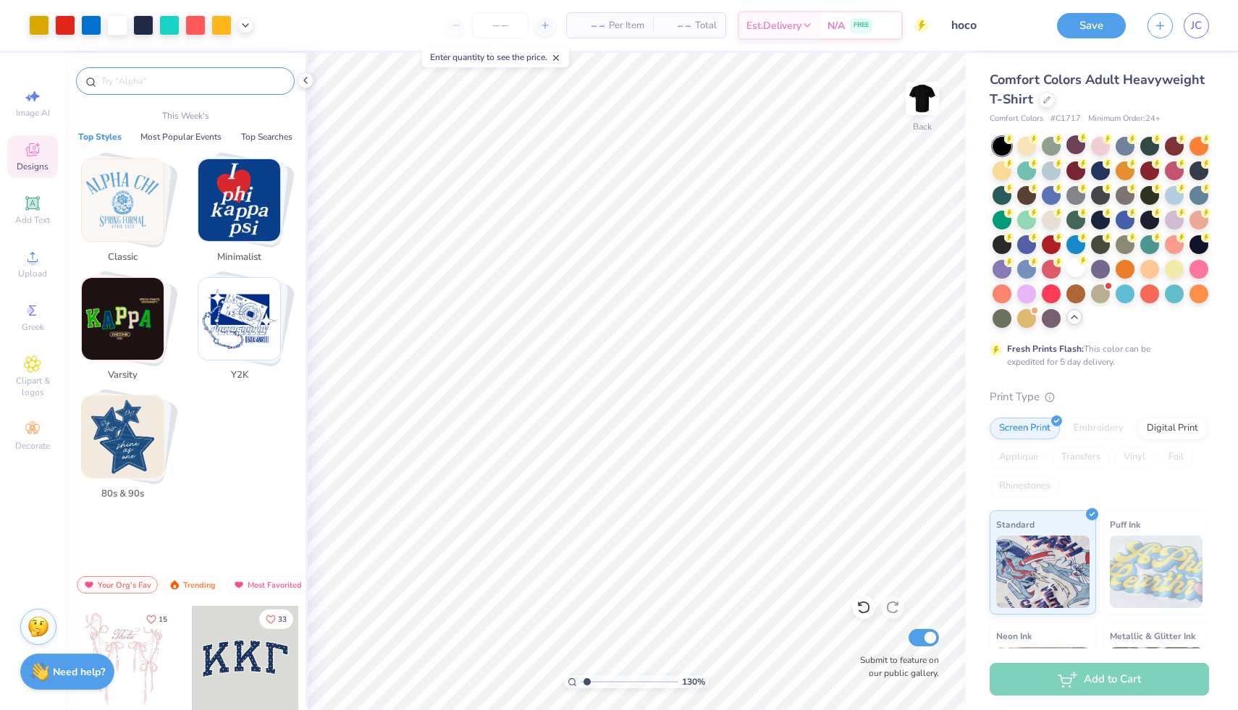
click at [130, 85] on input "text" at bounding box center [192, 81] width 185 height 14
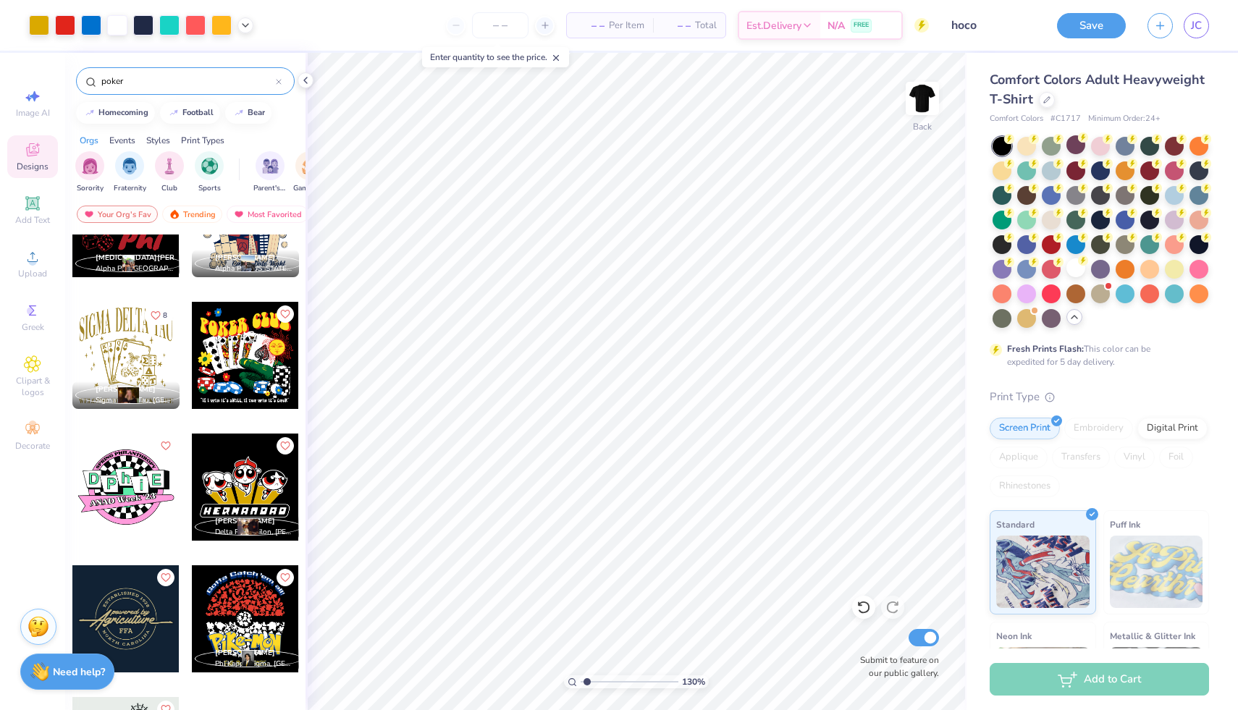
scroll to position [393, 0]
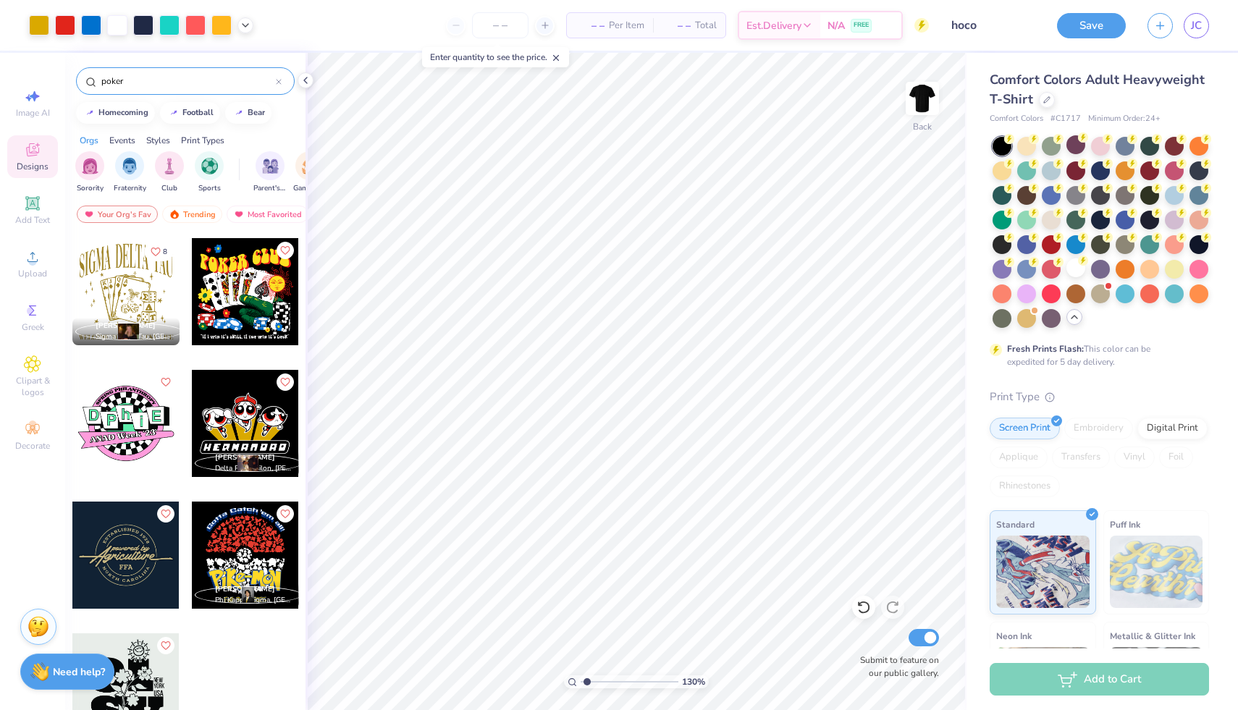
click at [260, 295] on div at bounding box center [245, 291] width 107 height 107
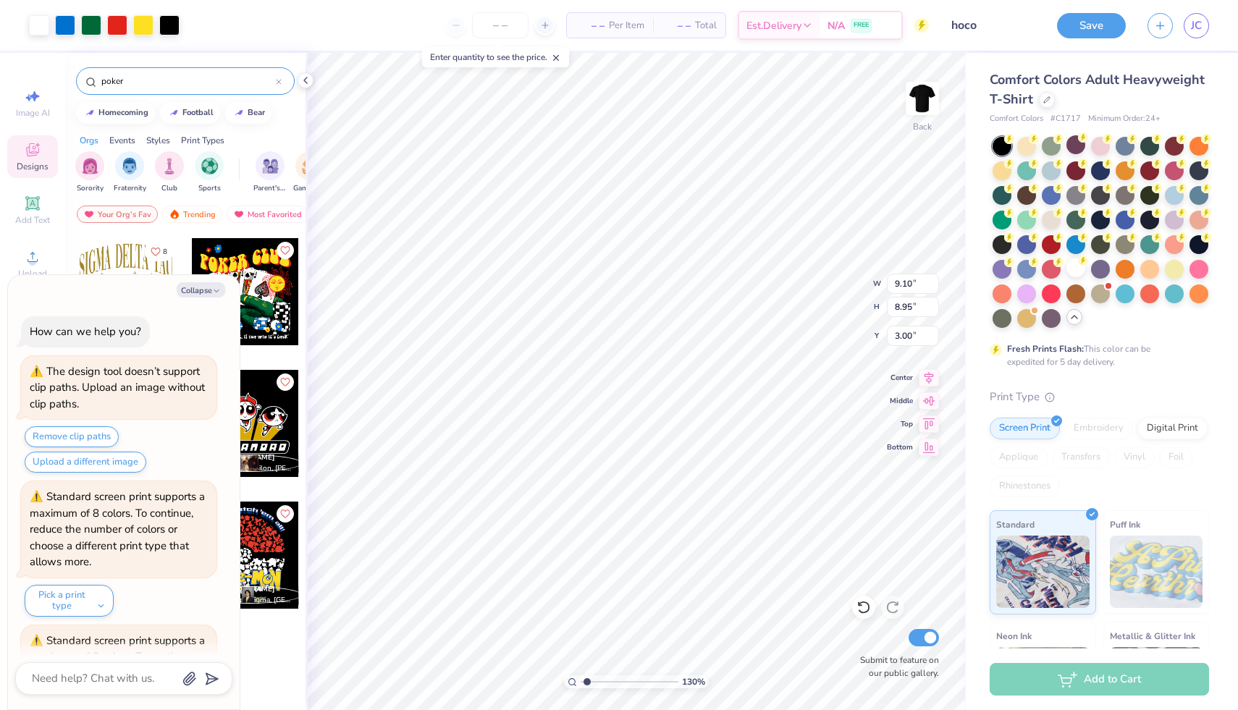
scroll to position [4681, 0]
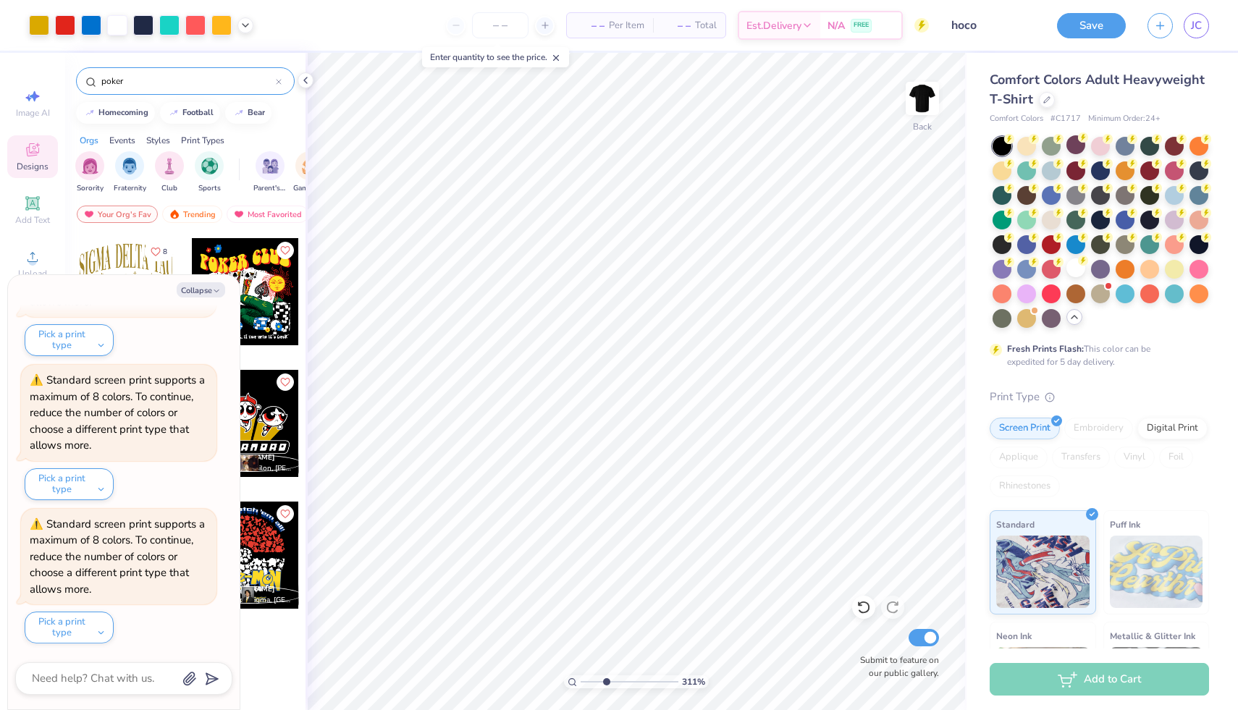
drag, startPoint x: 588, startPoint y: 682, endPoint x: 606, endPoint y: 682, distance: 18.1
click at [606, 682] on input "range" at bounding box center [630, 682] width 98 height 13
click at [211, 288] on button "Collapse" at bounding box center [201, 289] width 49 height 15
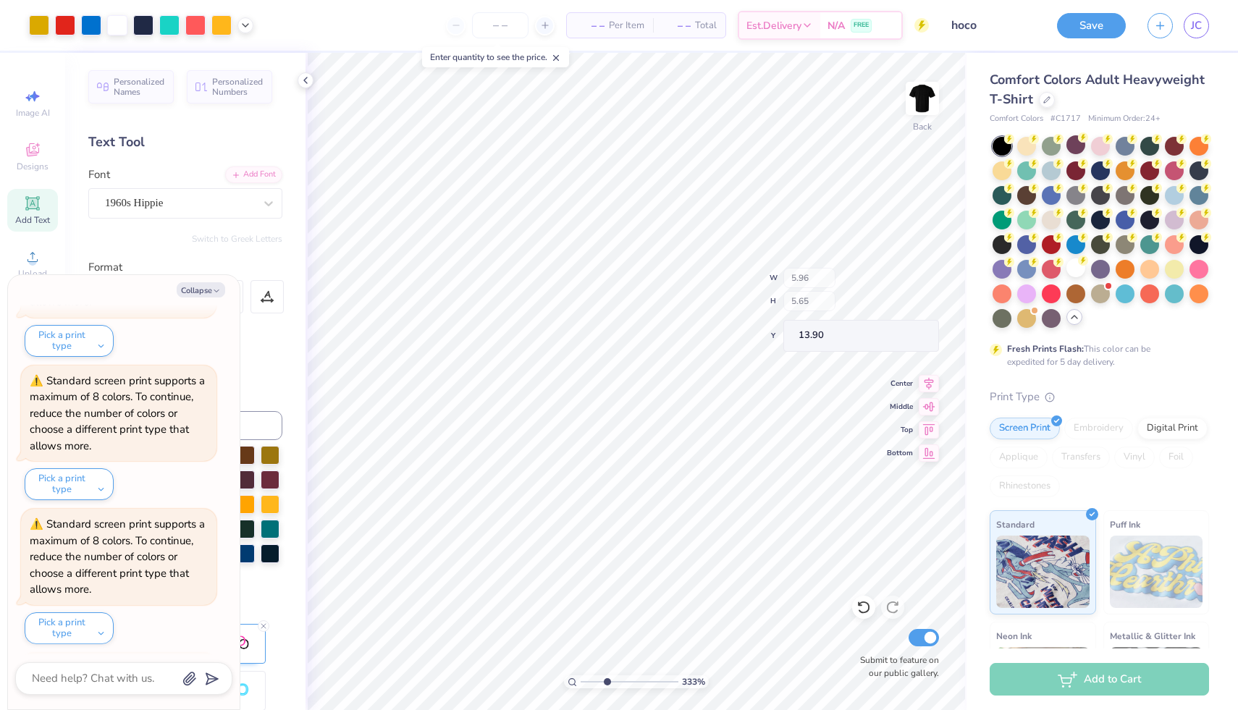
scroll to position [4968, 0]
click at [212, 294] on icon "button" at bounding box center [216, 291] width 9 height 9
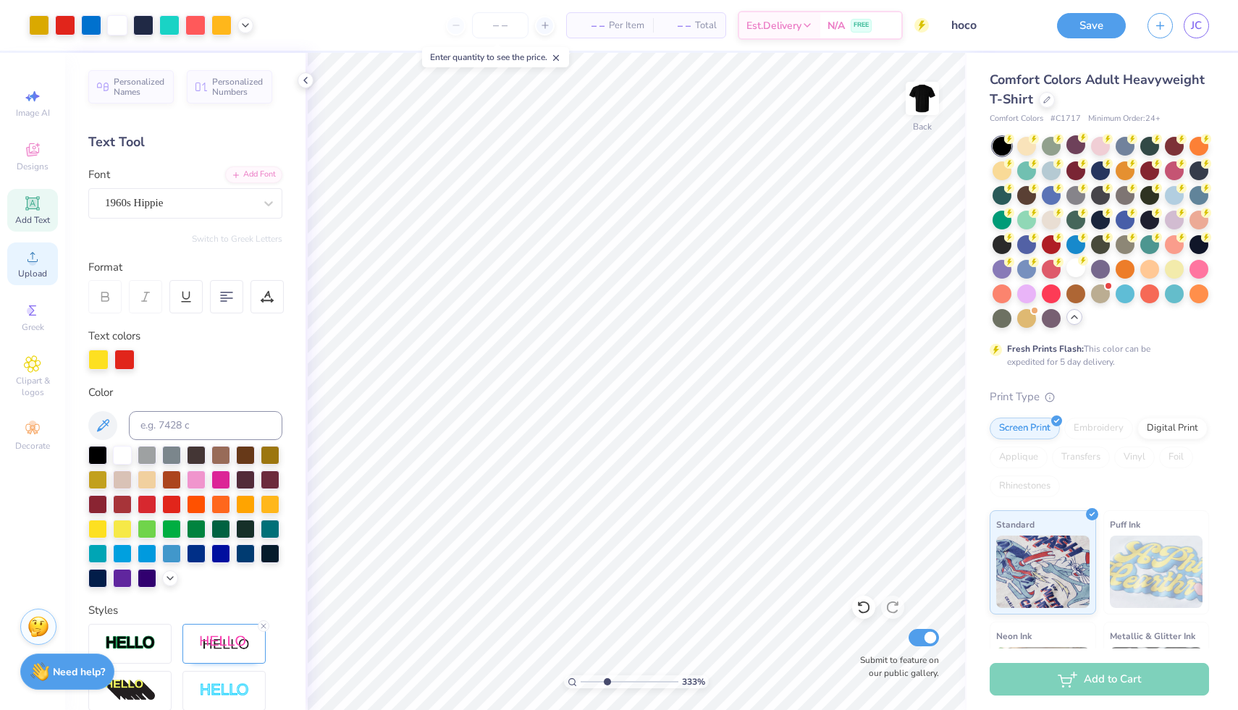
click at [38, 259] on icon at bounding box center [32, 256] width 17 height 17
